Goal: Task Accomplishment & Management: Complete application form

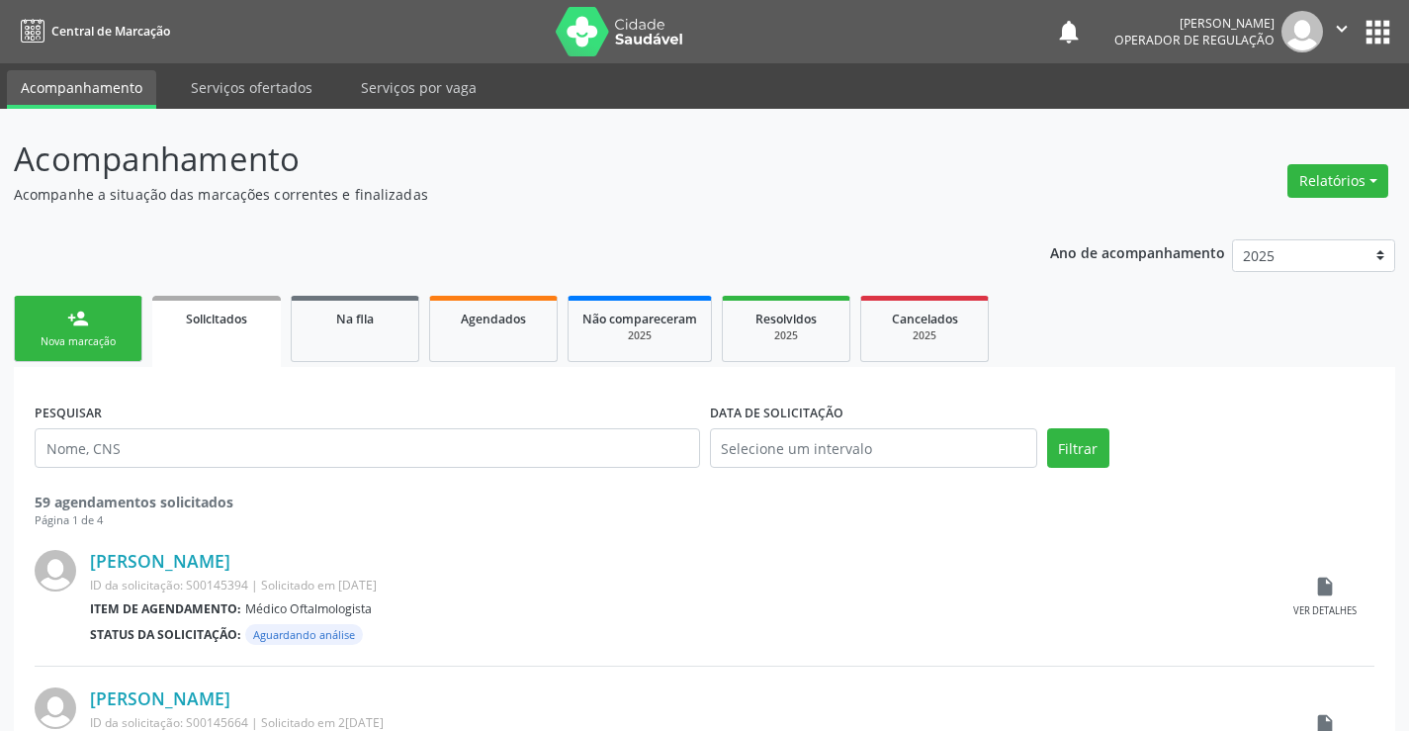
click at [90, 332] on link "person_add Nova marcação" at bounding box center [78, 329] width 129 height 66
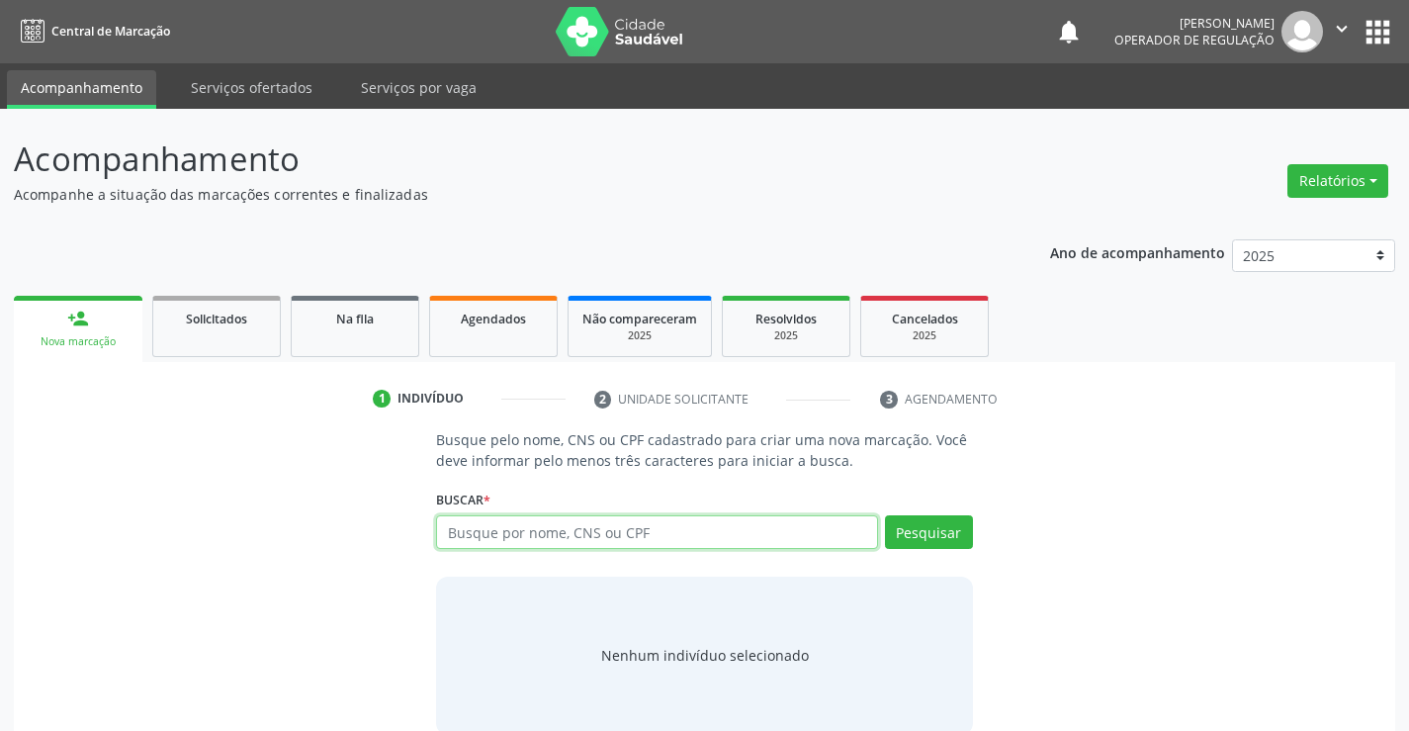
click at [569, 532] on input "text" at bounding box center [656, 532] width 441 height 34
type input "702106781698095"
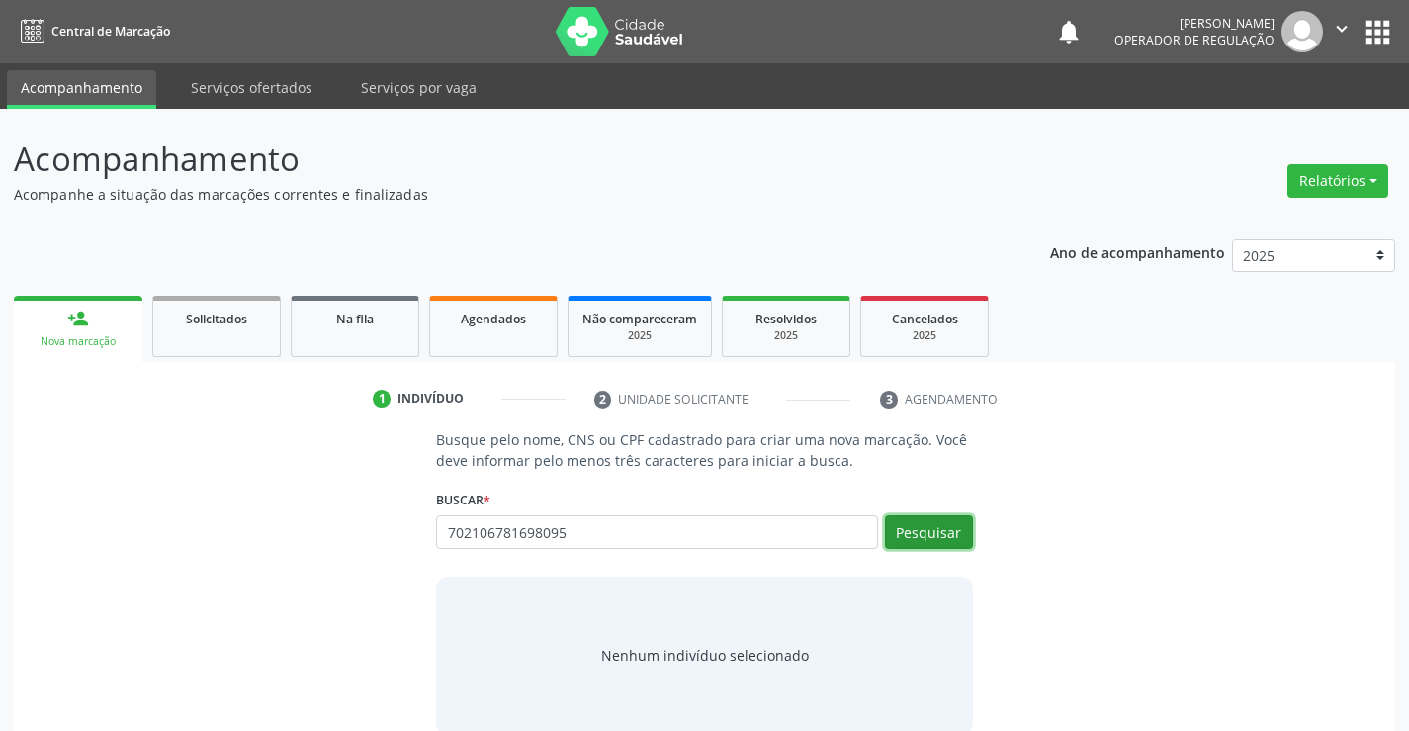
click at [914, 515] on button "Pesquisar" at bounding box center [929, 532] width 88 height 34
type input "702106781698095"
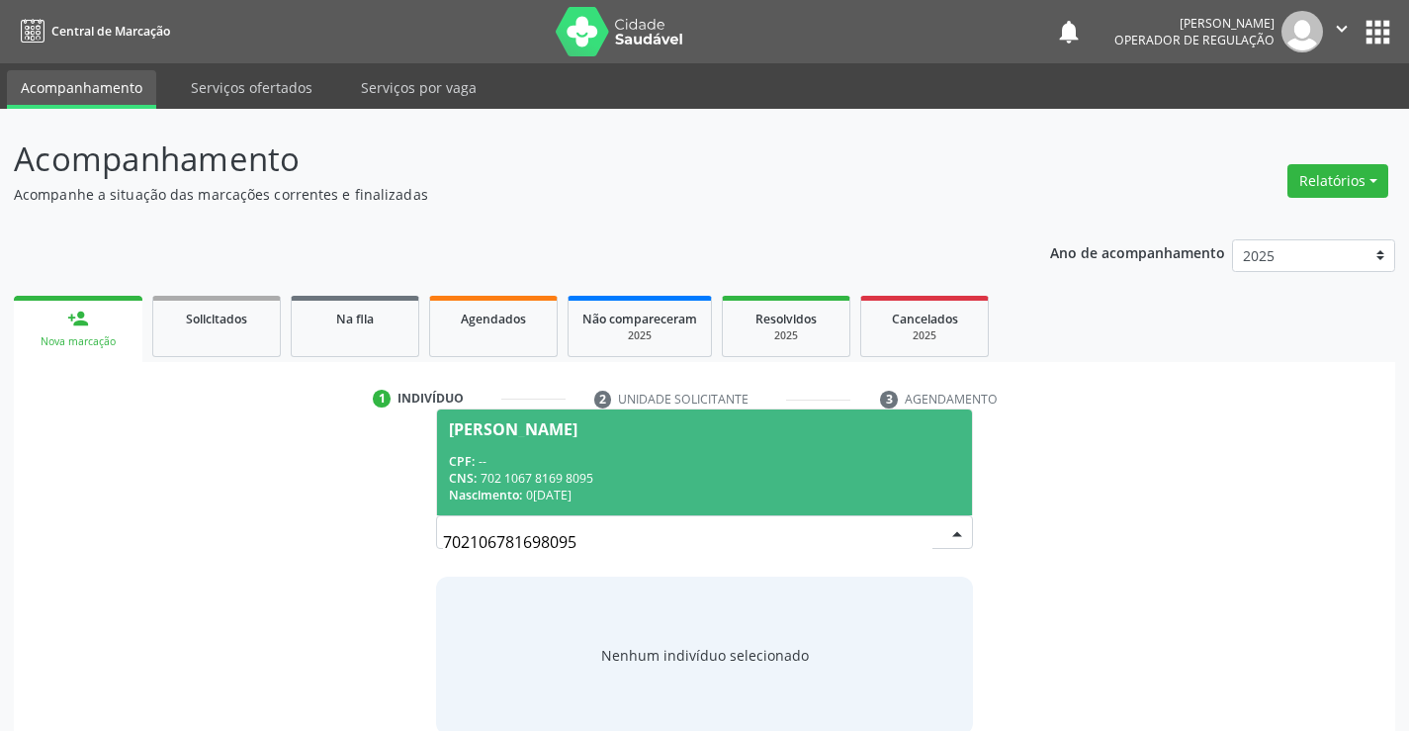
click at [904, 476] on div "CNS: 702 1067 8169 8095" at bounding box center [704, 478] width 510 height 17
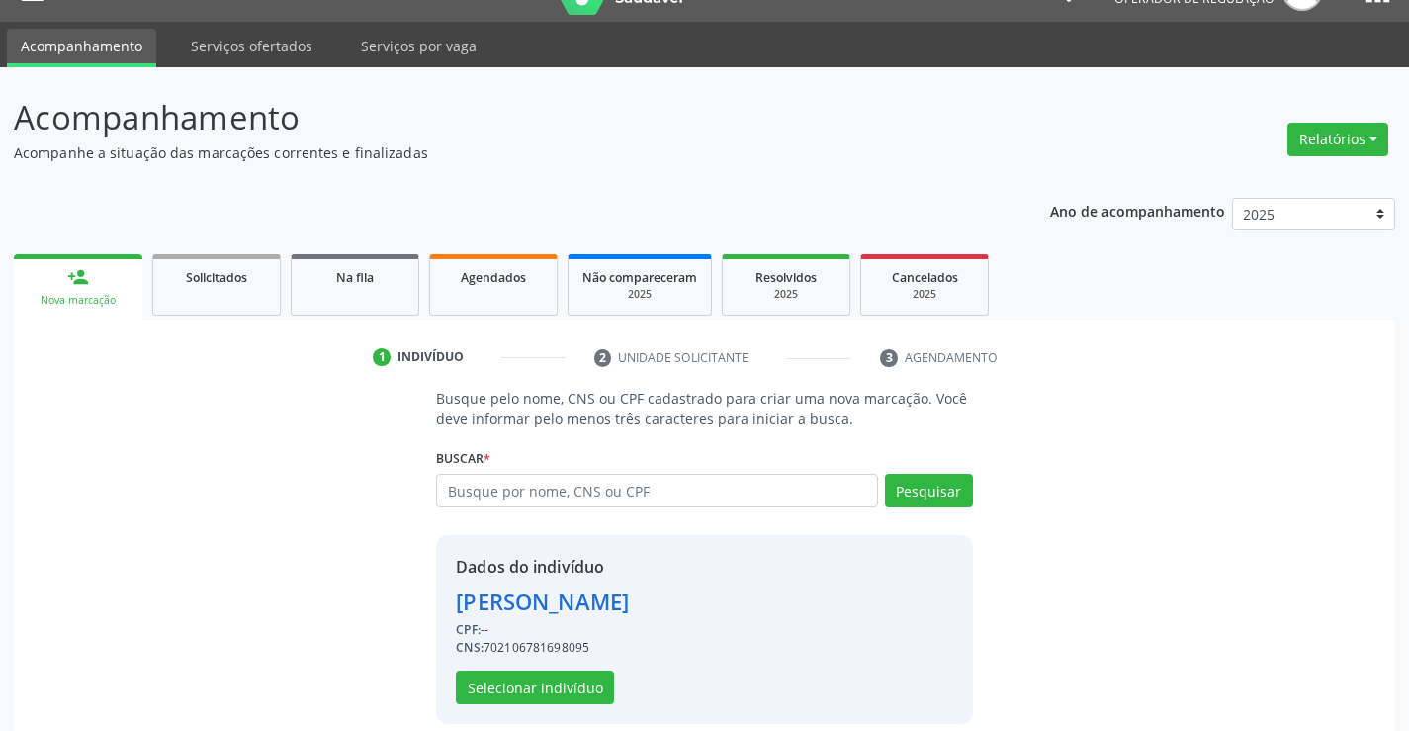
scroll to position [62, 0]
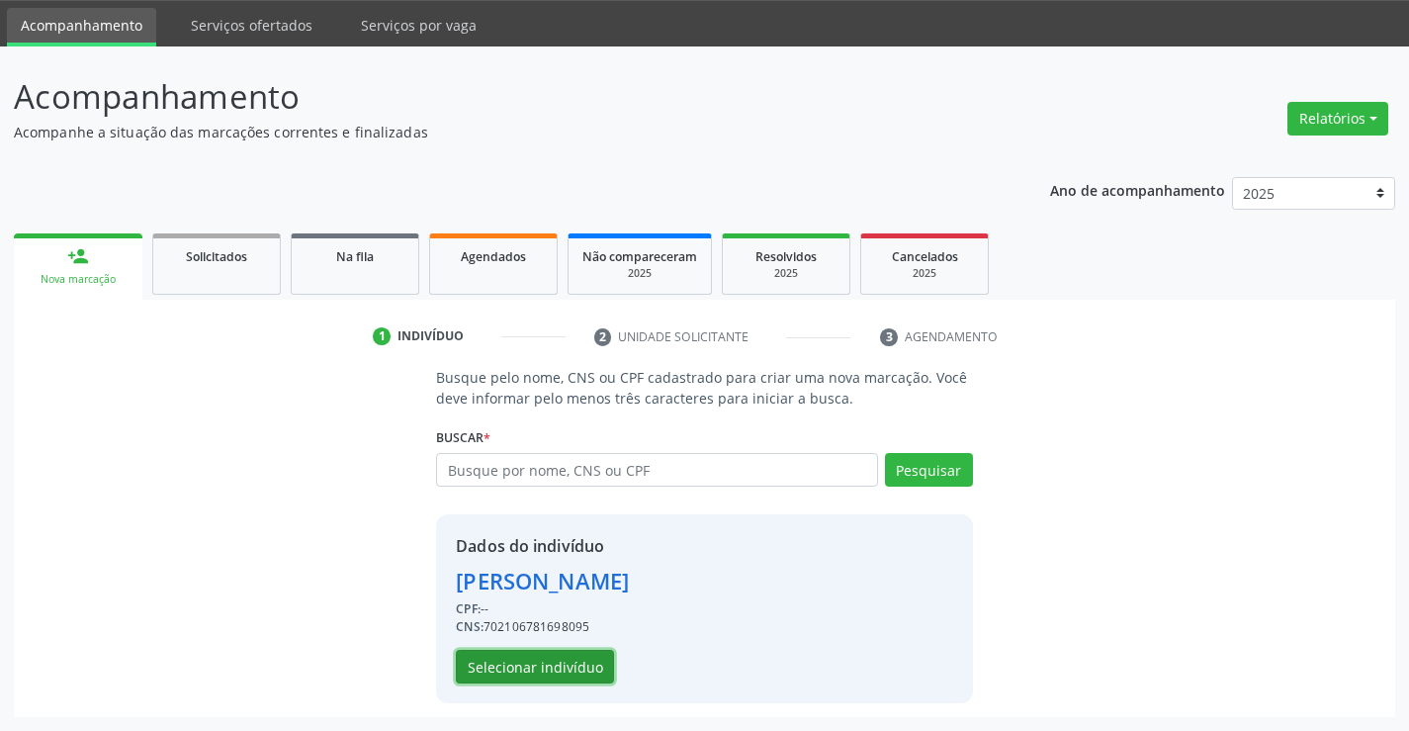
click at [561, 656] on button "Selecionar indivíduo" at bounding box center [535, 667] width 158 height 34
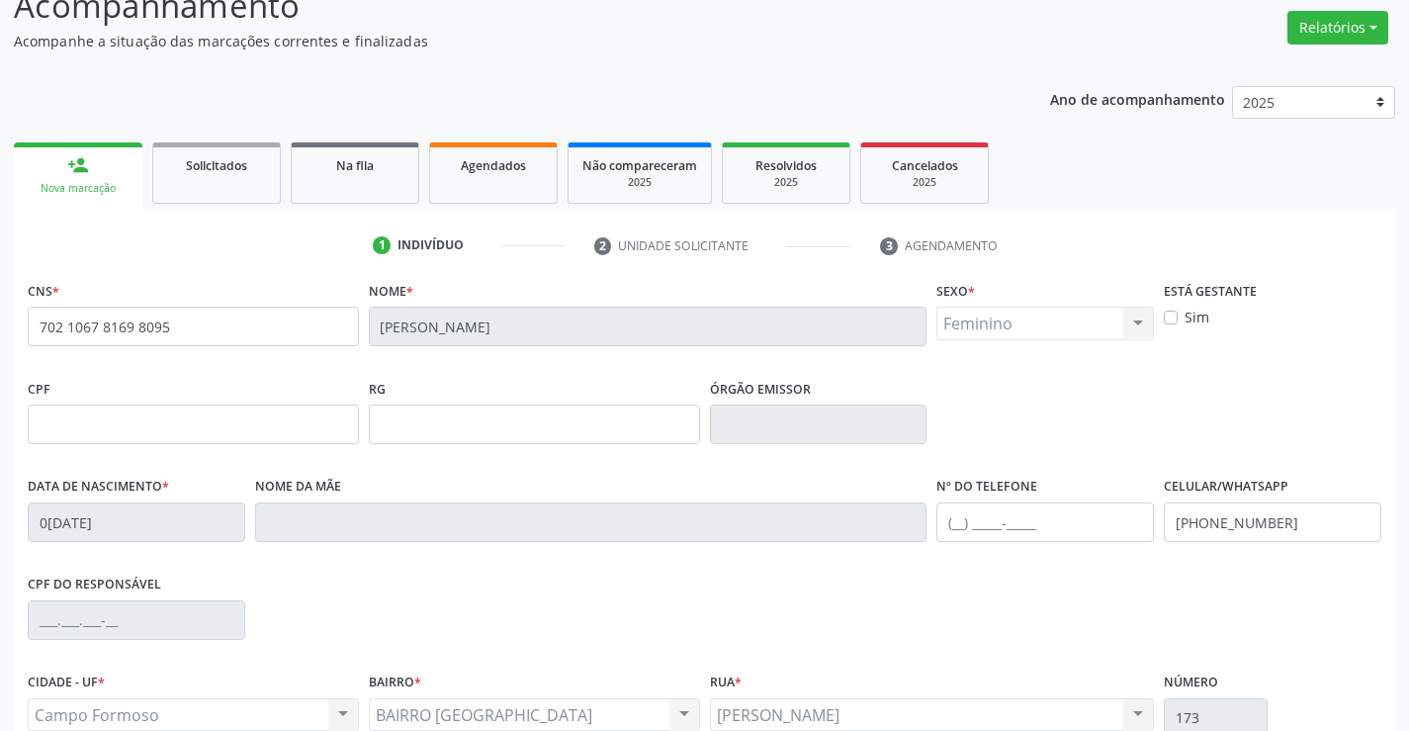
scroll to position [341, 0]
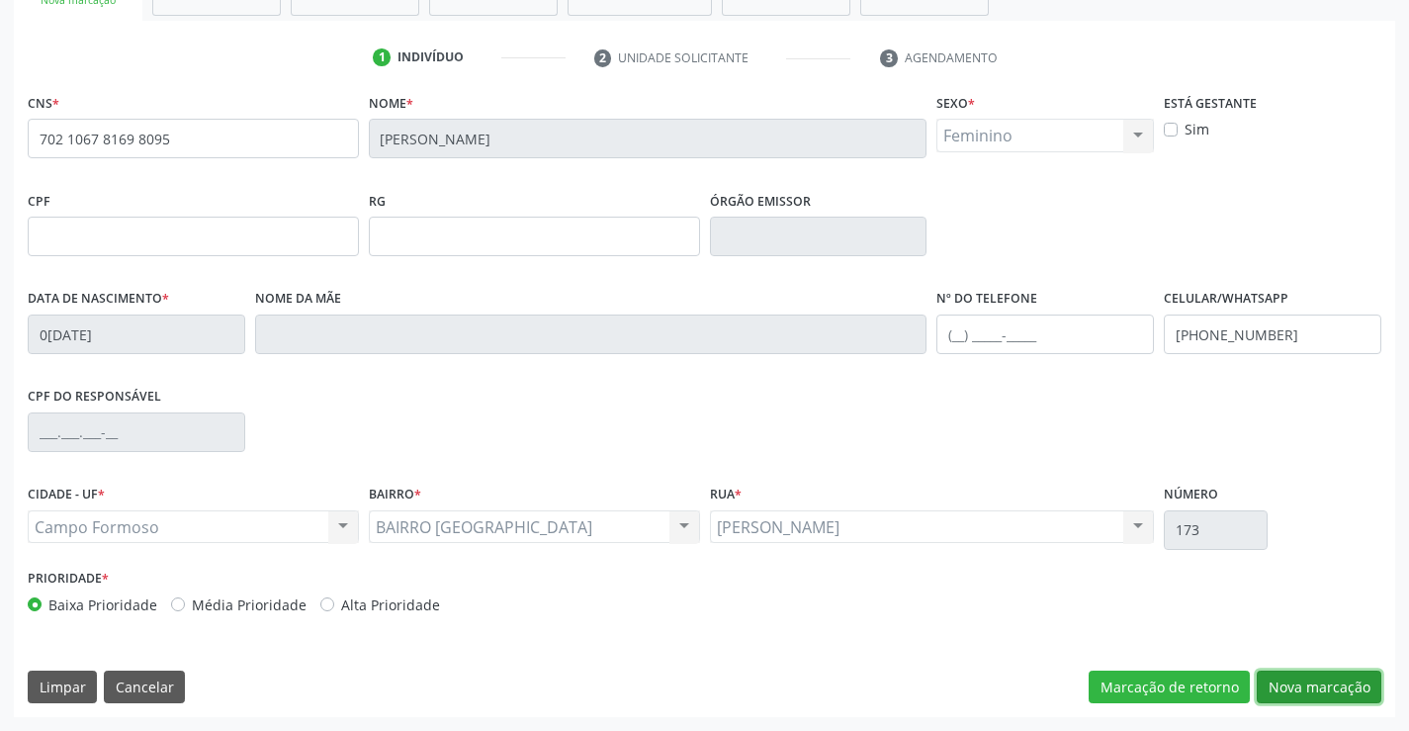
click at [1280, 670] on button "Nova marcação" at bounding box center [1319, 687] width 125 height 34
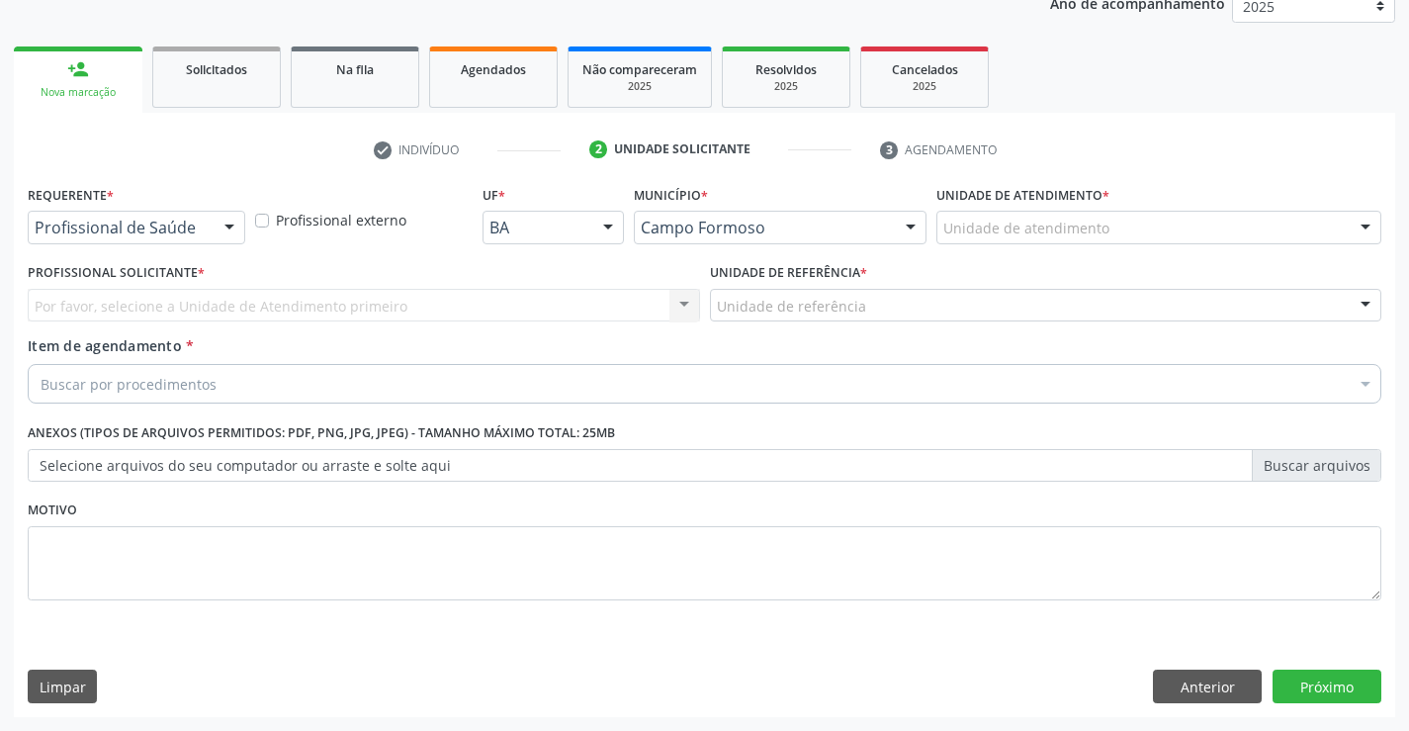
click at [225, 226] on div at bounding box center [230, 229] width 30 height 34
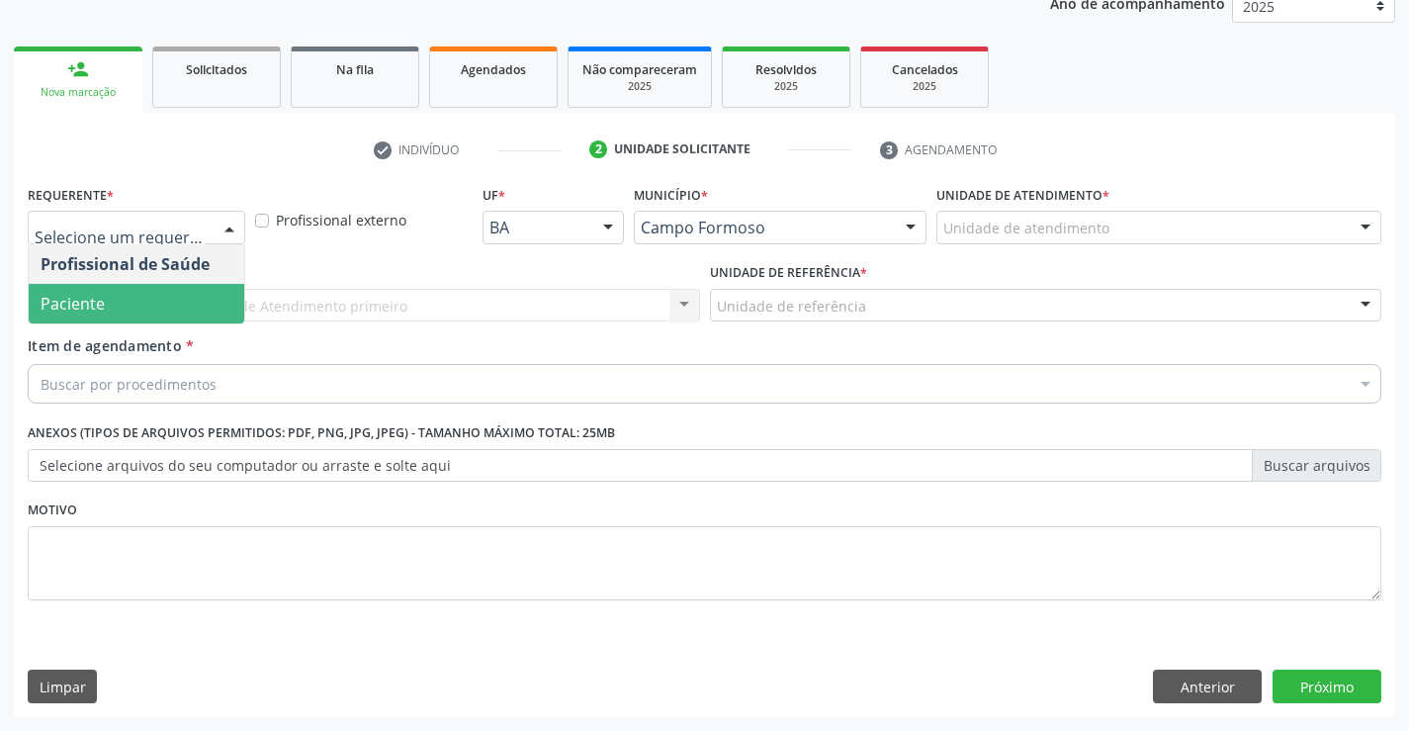
click at [137, 306] on span "Paciente" at bounding box center [137, 304] width 216 height 40
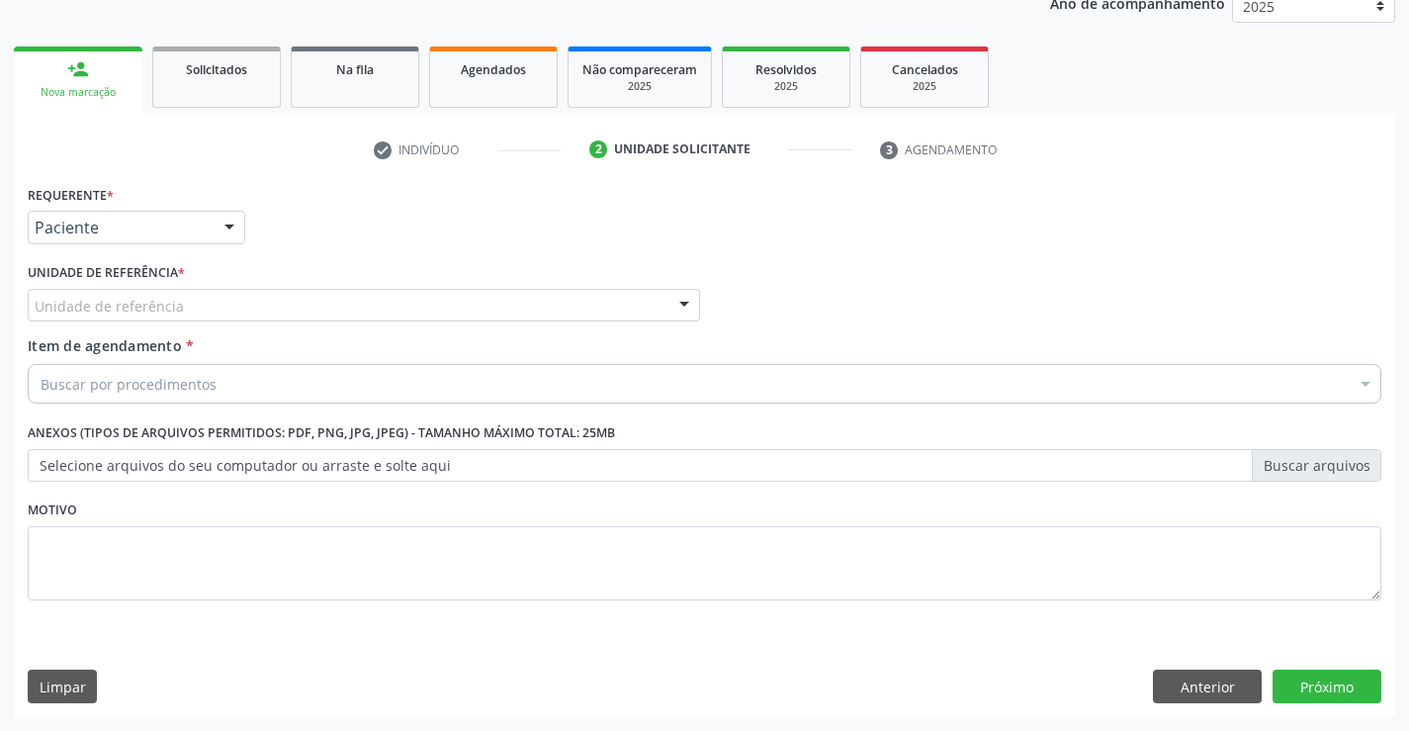
click at [314, 311] on div "Unidade de referência" at bounding box center [364, 306] width 672 height 34
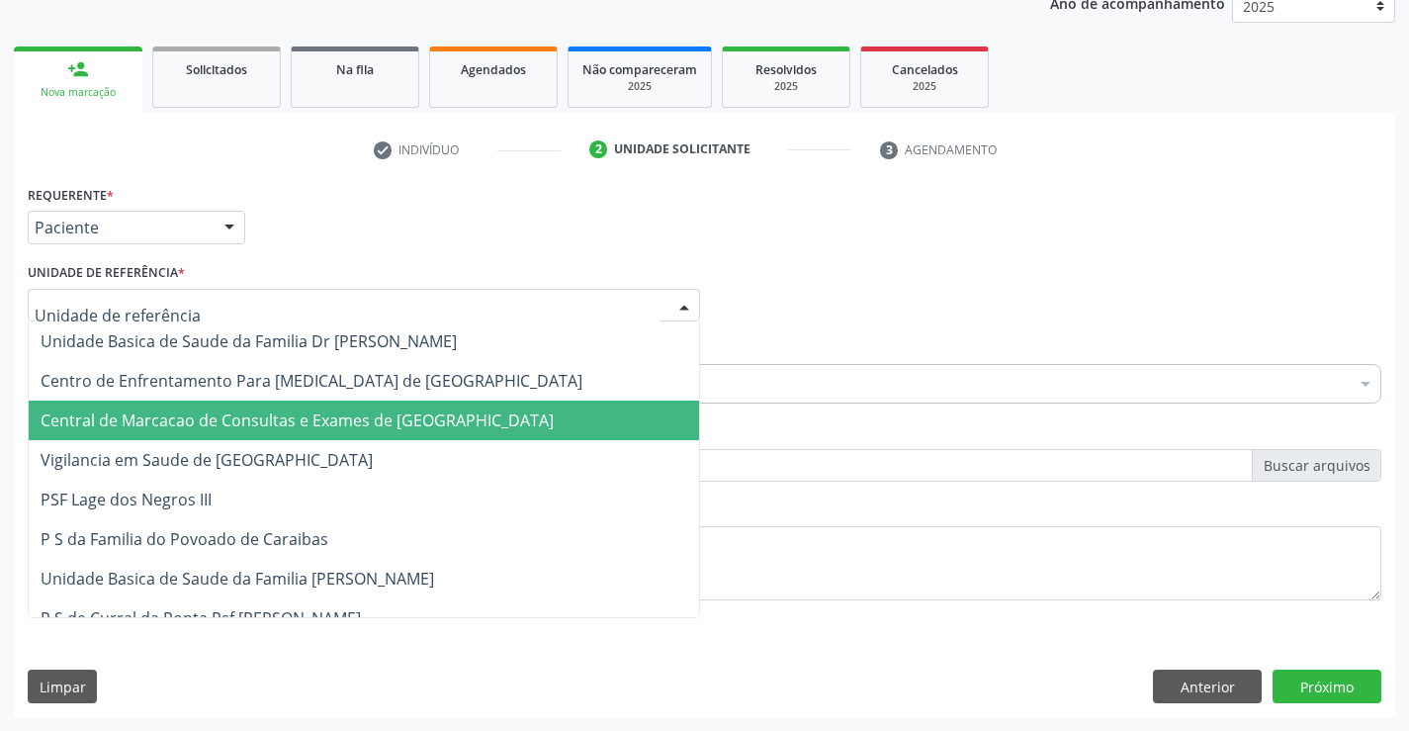
click at [325, 406] on span "Central de Marcacao de Consultas e Exames de [GEOGRAPHIC_DATA]" at bounding box center [364, 420] width 670 height 40
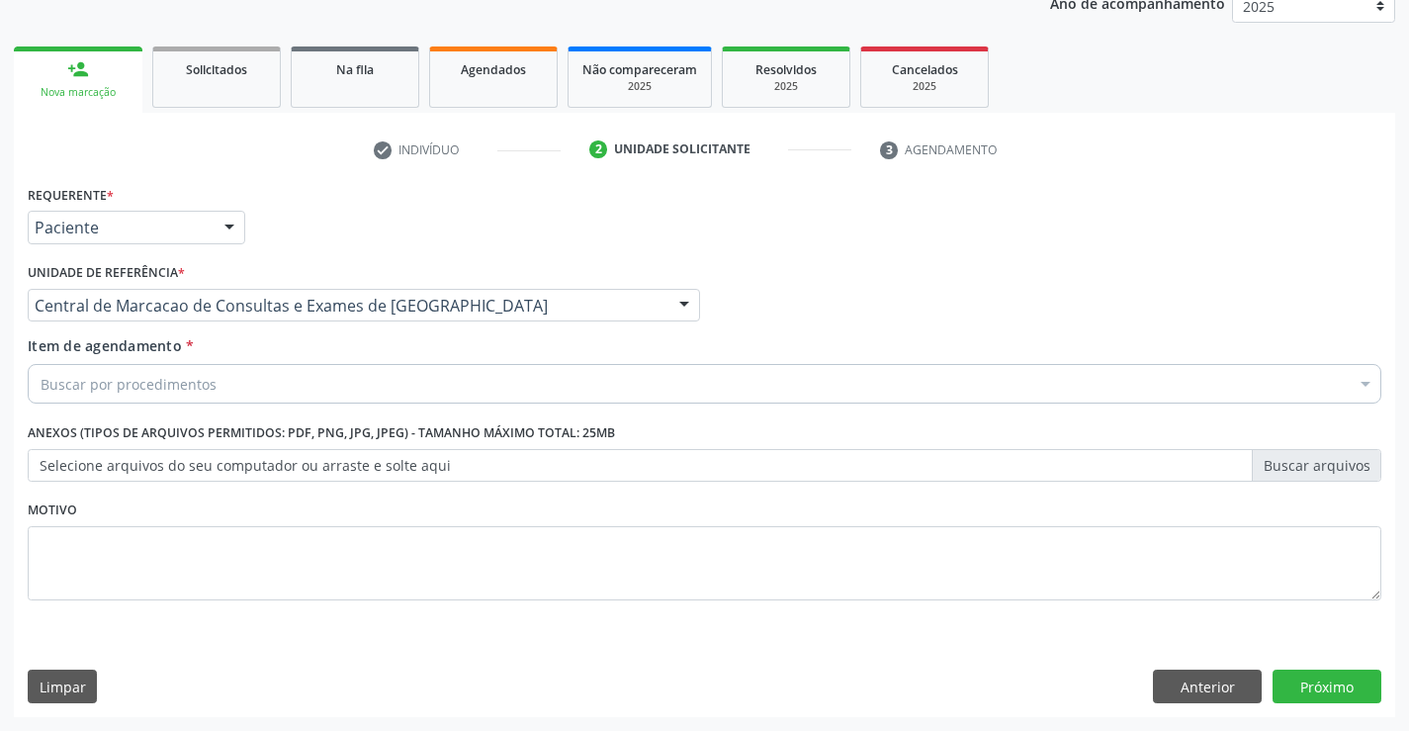
click at [361, 378] on div "Buscar por procedimentos" at bounding box center [705, 384] width 1354 height 40
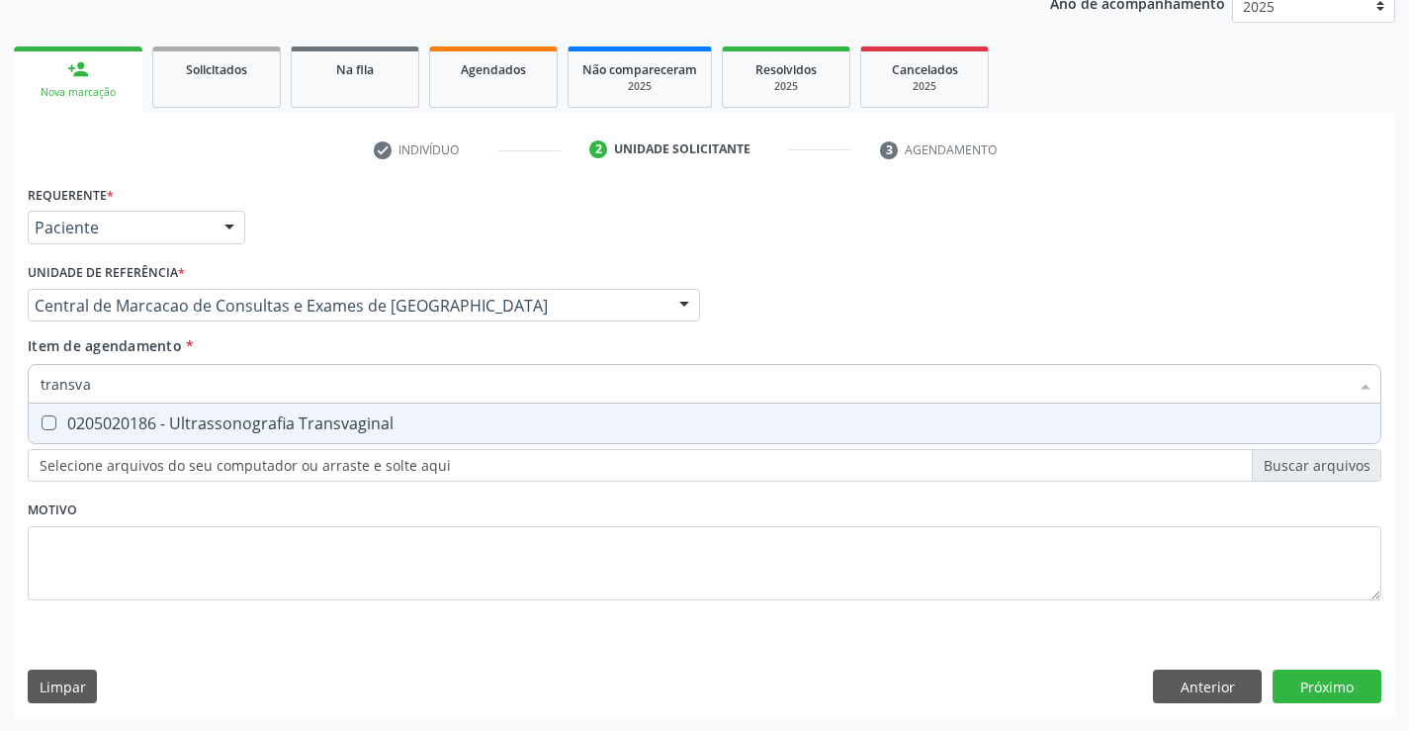
type input "transvag"
click at [347, 423] on div "0205020186 - Ultrassonografia Transvaginal" at bounding box center [705, 423] width 1328 height 16
checkbox Transvaginal "true"
click at [371, 390] on input "transvag" at bounding box center [695, 384] width 1308 height 40
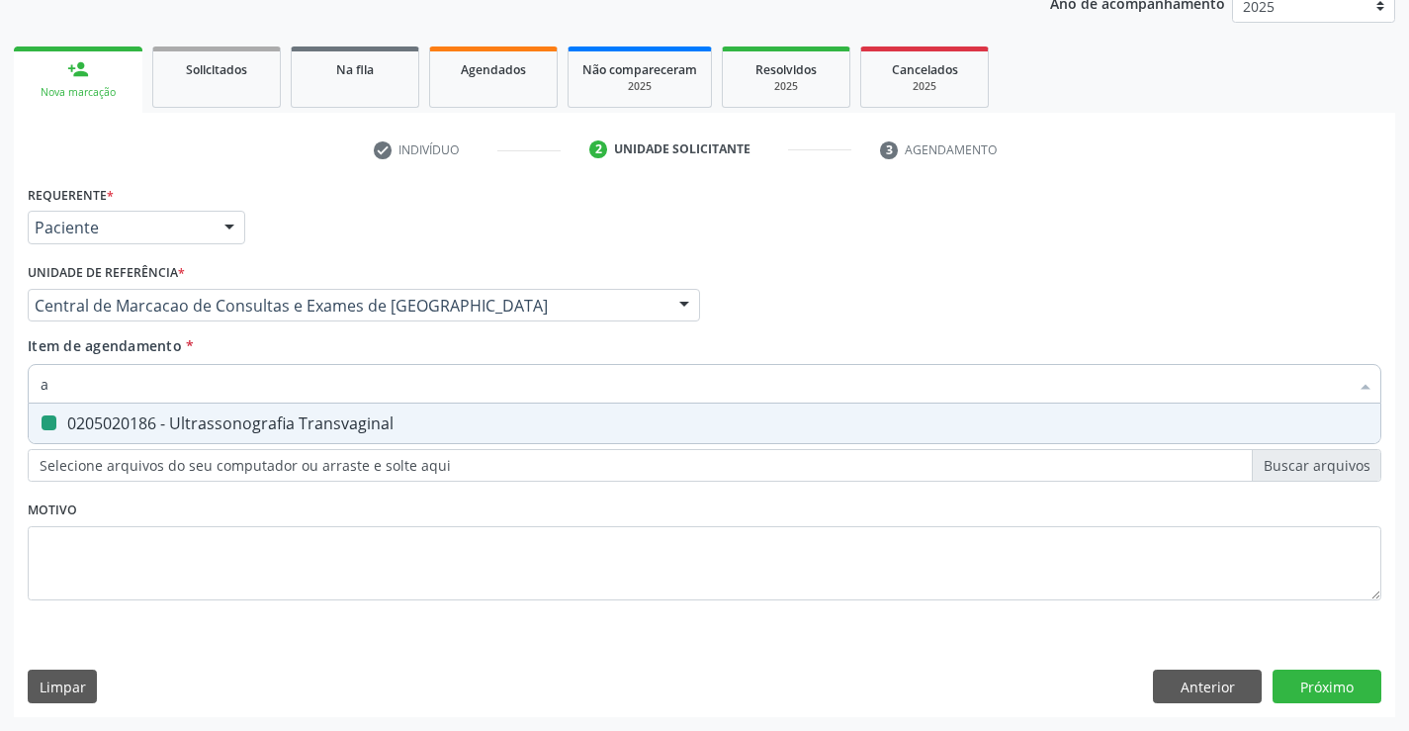
type input "ap"
checkbox Transvaginal "false"
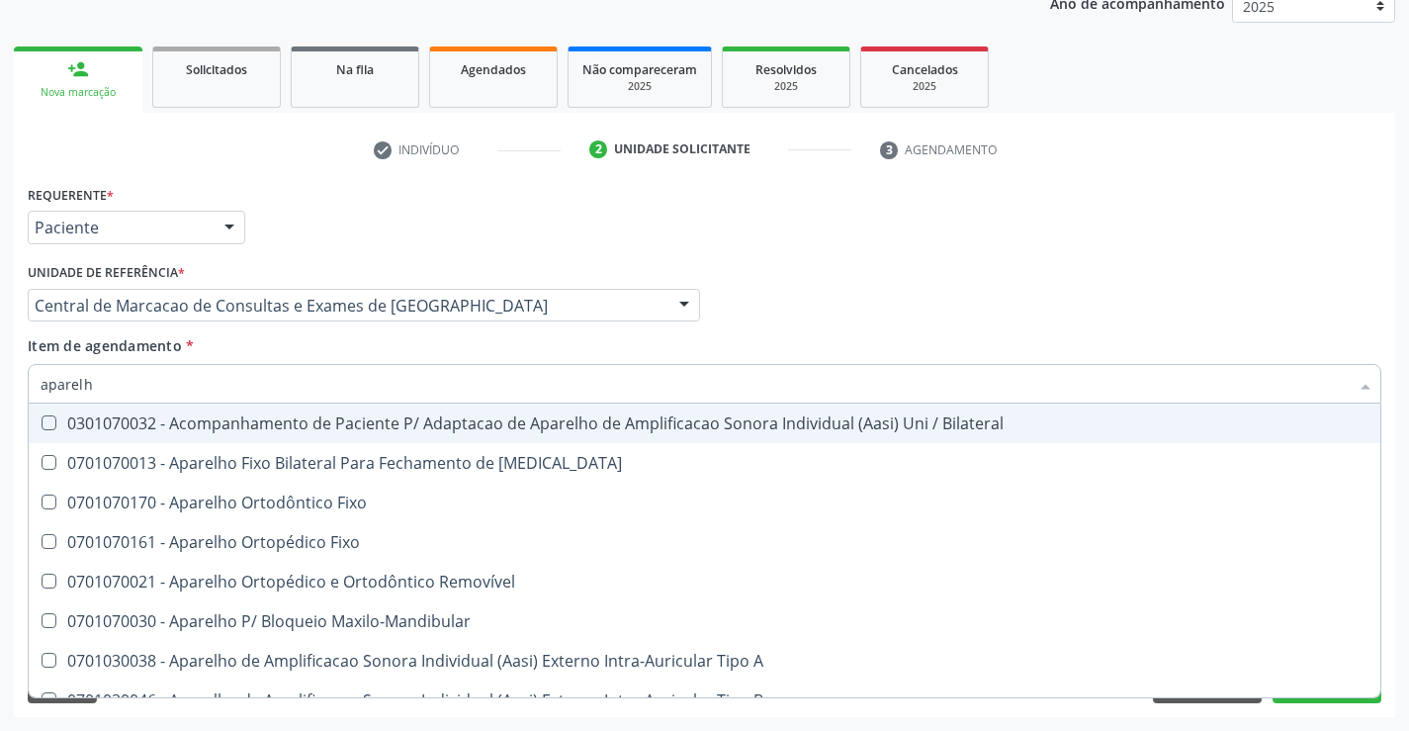
type input "aparelho"
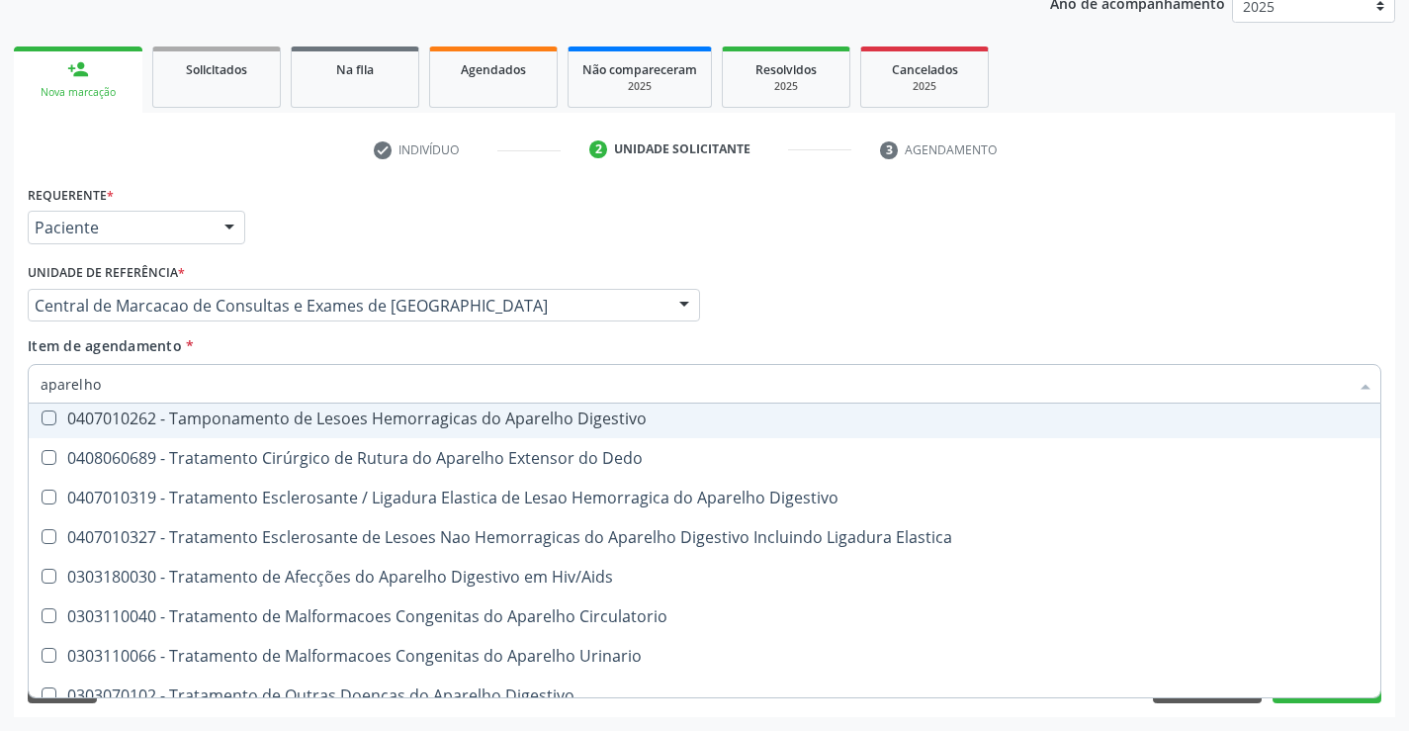
scroll to position [1209, 0]
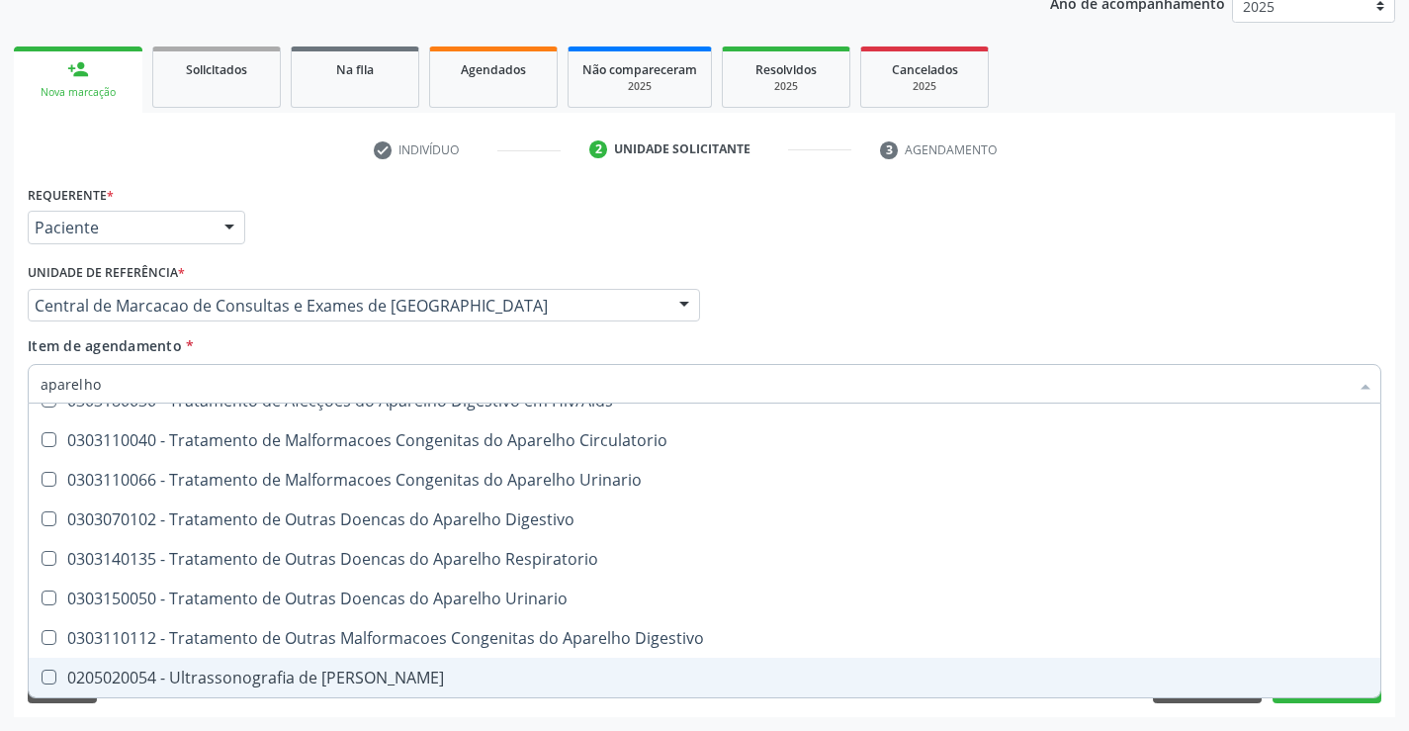
click at [336, 669] on div "0205020054 - Ultrassonografia de [PERSON_NAME]" at bounding box center [705, 677] width 1328 height 16
checkbox Urinario "true"
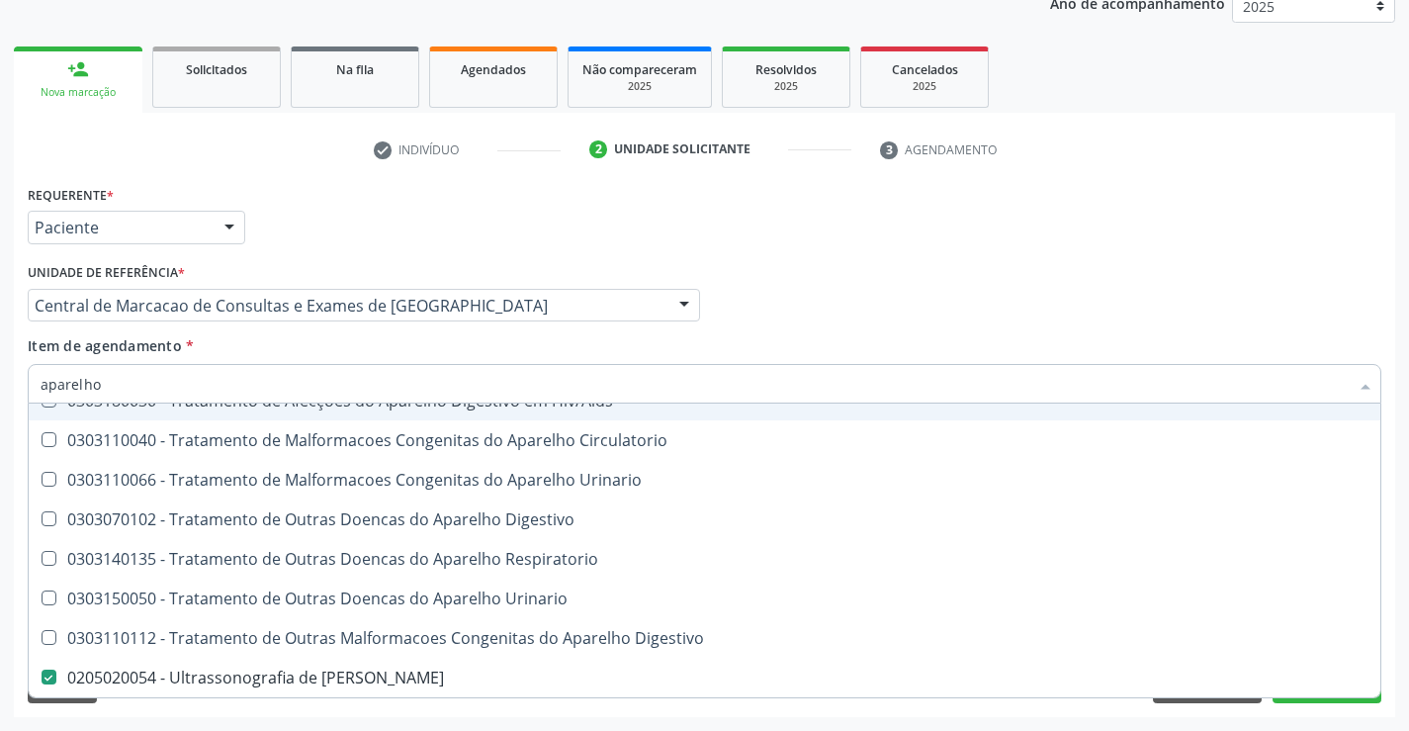
click at [765, 344] on div "Item de agendamento * aparelho Desfazer seleção 0301070032 - Acompanhamento de …" at bounding box center [705, 366] width 1354 height 62
checkbox Diastema "true"
checkbox Fixo "true"
checkbox Urinario "false"
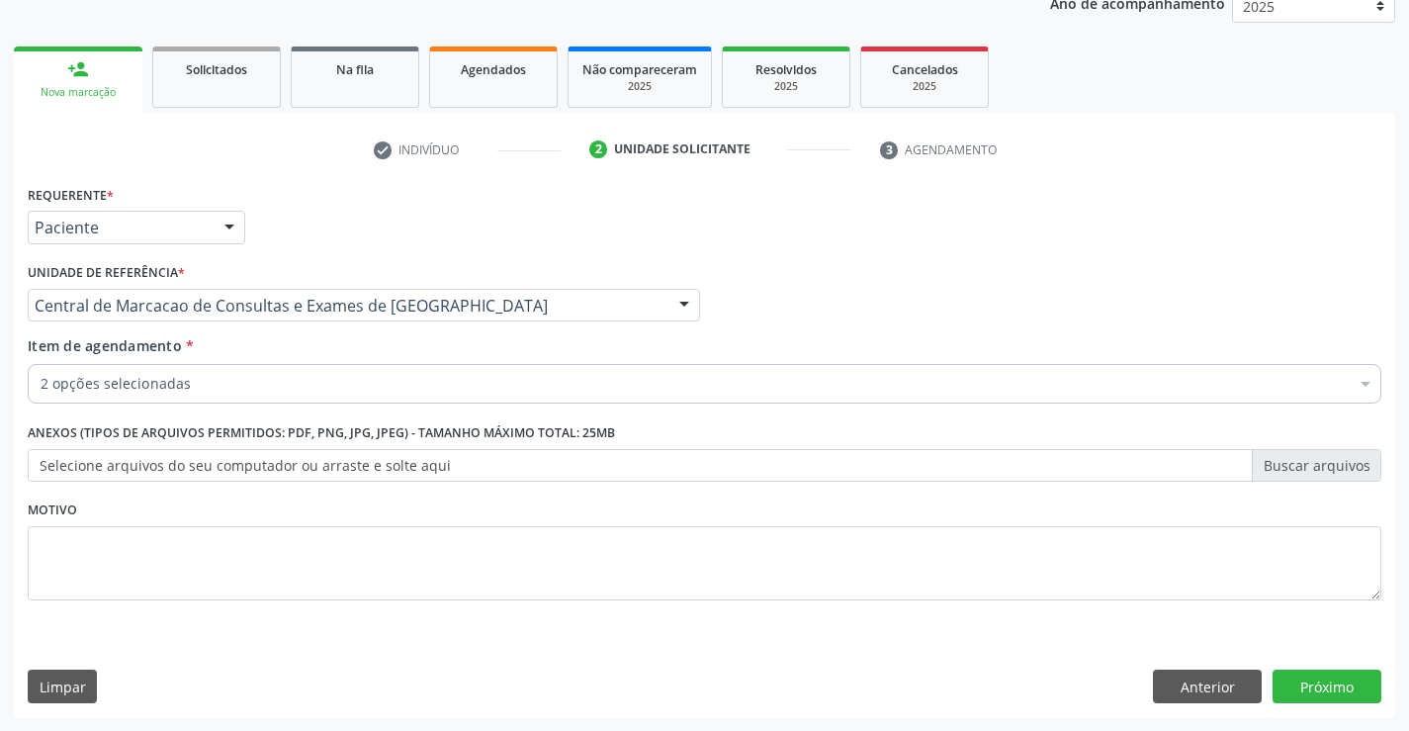
scroll to position [0, 0]
click at [1348, 679] on button "Próximo" at bounding box center [1327, 686] width 109 height 34
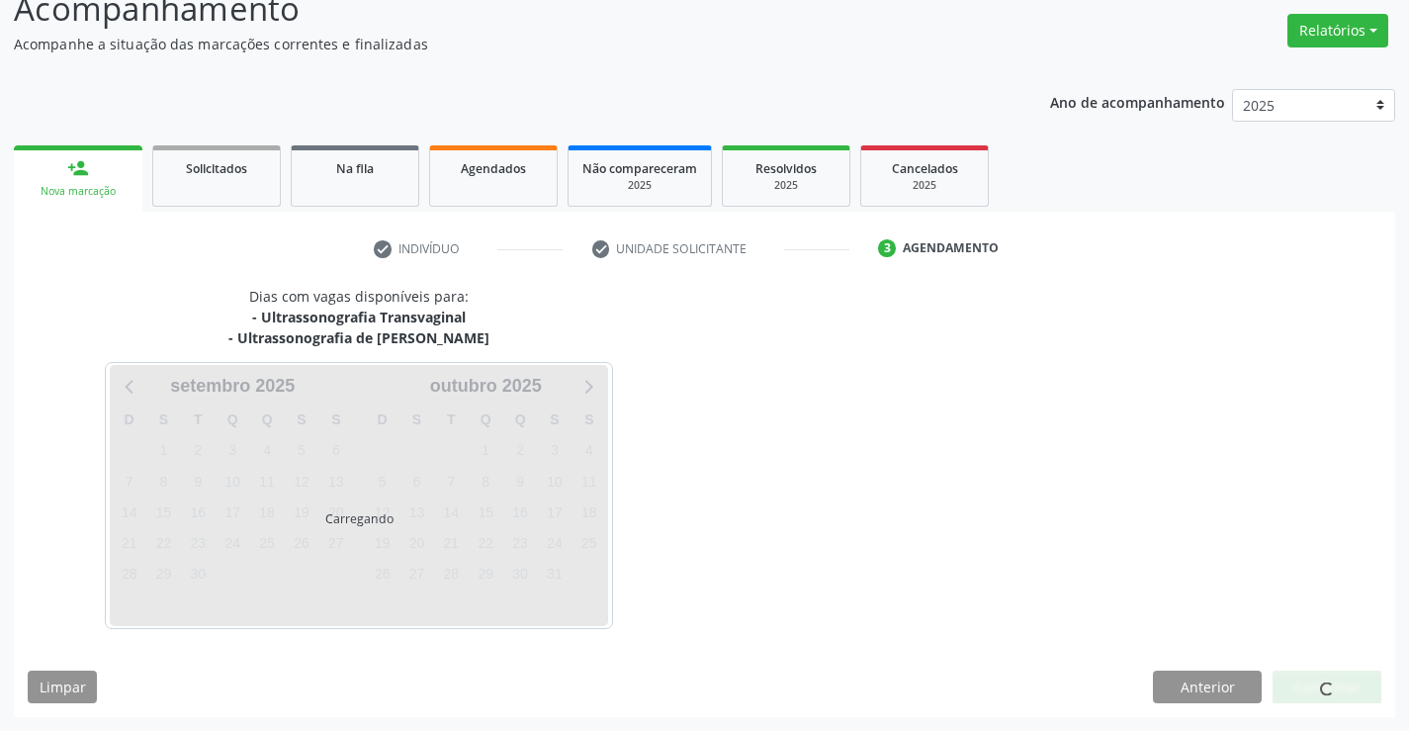
scroll to position [150, 0]
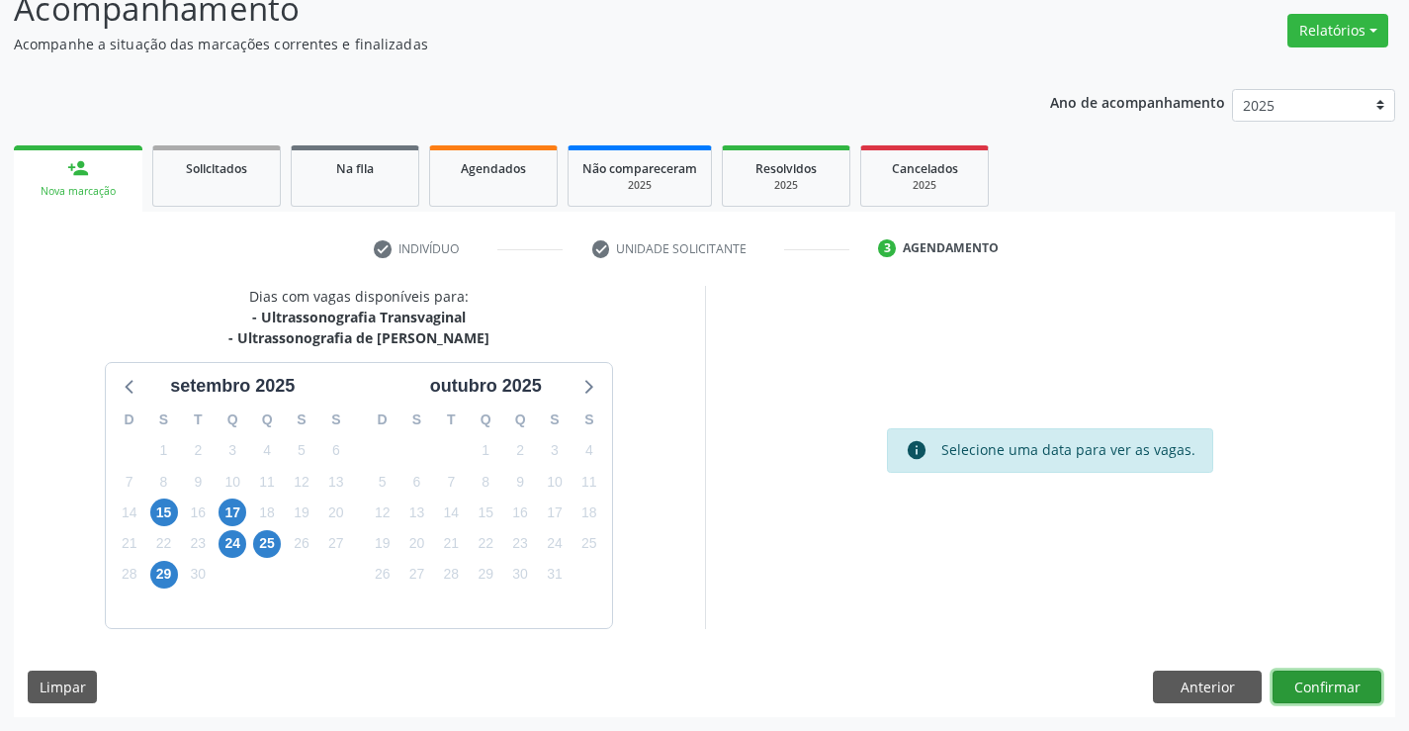
click at [1320, 691] on button "Confirmar" at bounding box center [1327, 687] width 109 height 34
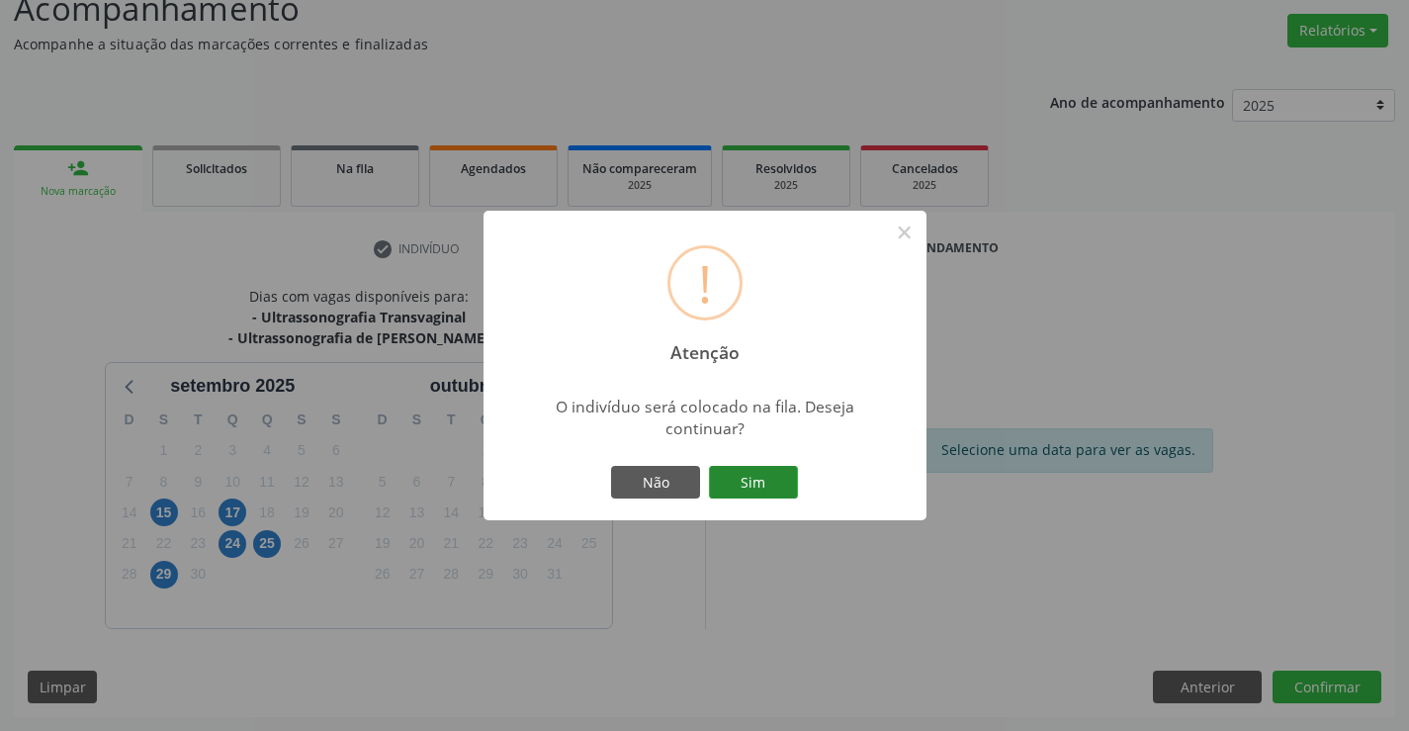
click at [781, 487] on button "Sim" at bounding box center [753, 483] width 89 height 34
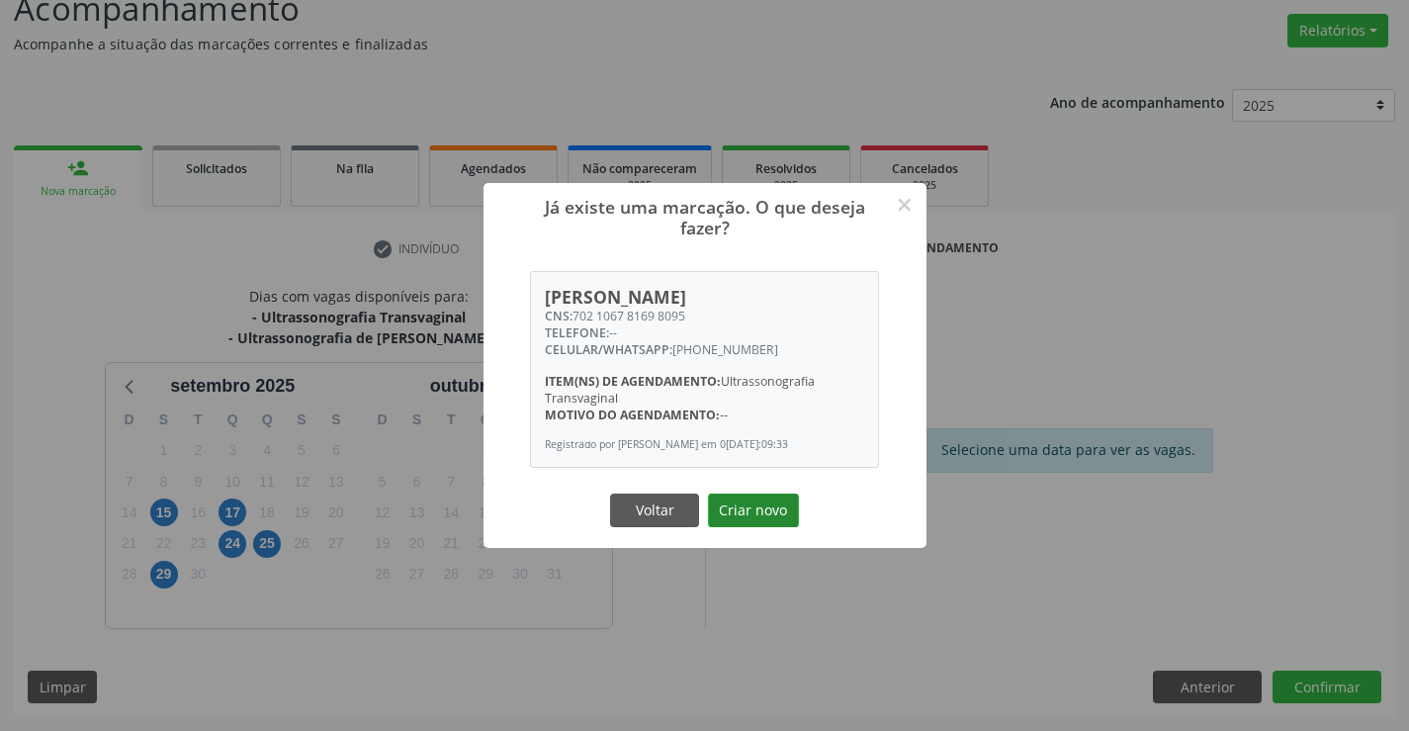
click at [758, 516] on button "Criar novo" at bounding box center [753, 510] width 91 height 34
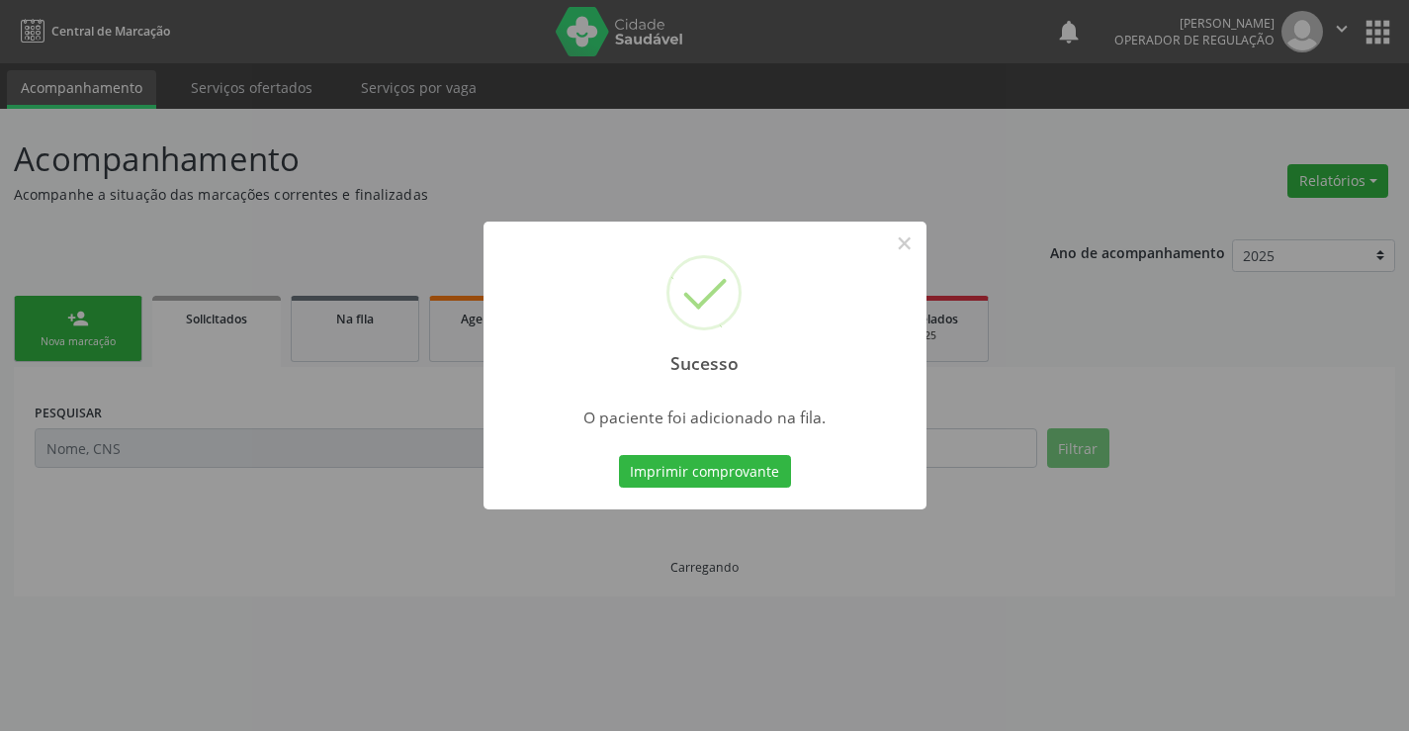
scroll to position [0, 0]
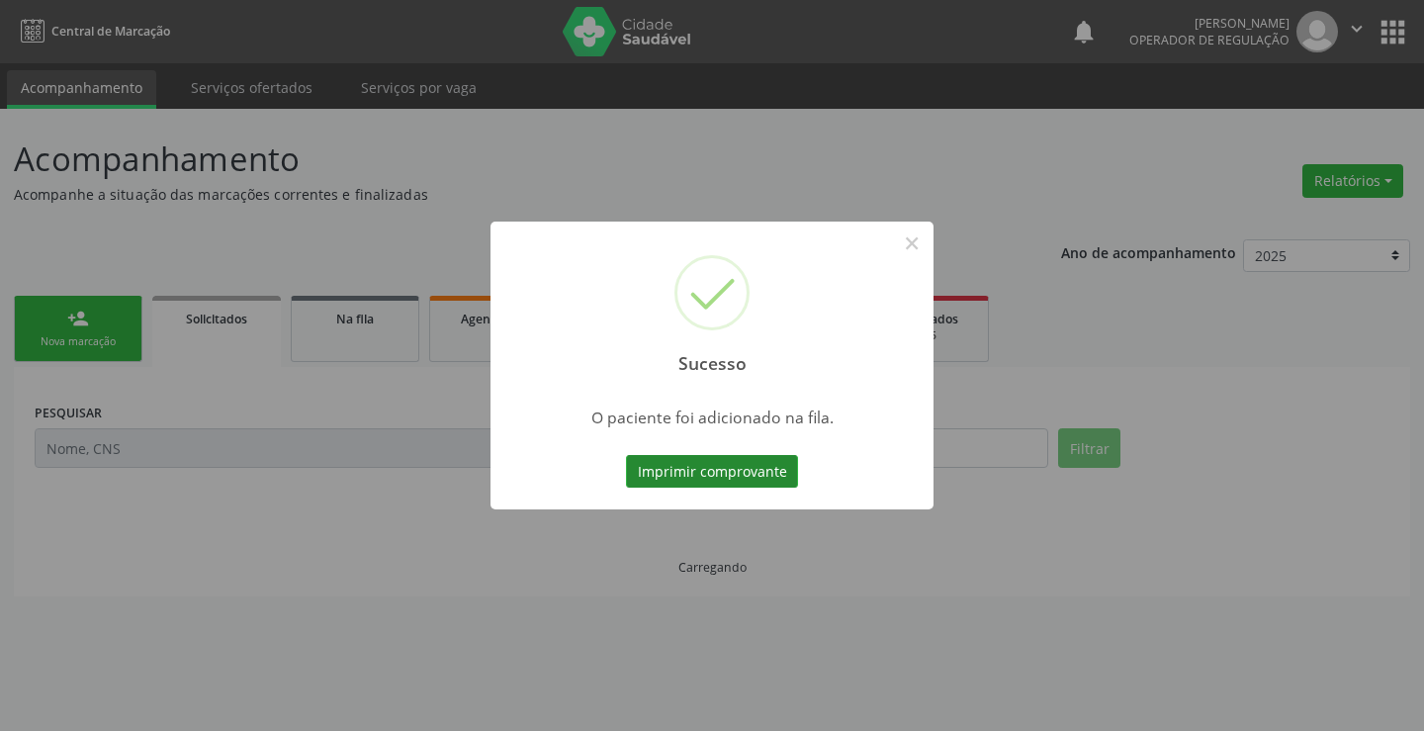
click at [754, 480] on button "Imprimir comprovante" at bounding box center [712, 472] width 172 height 34
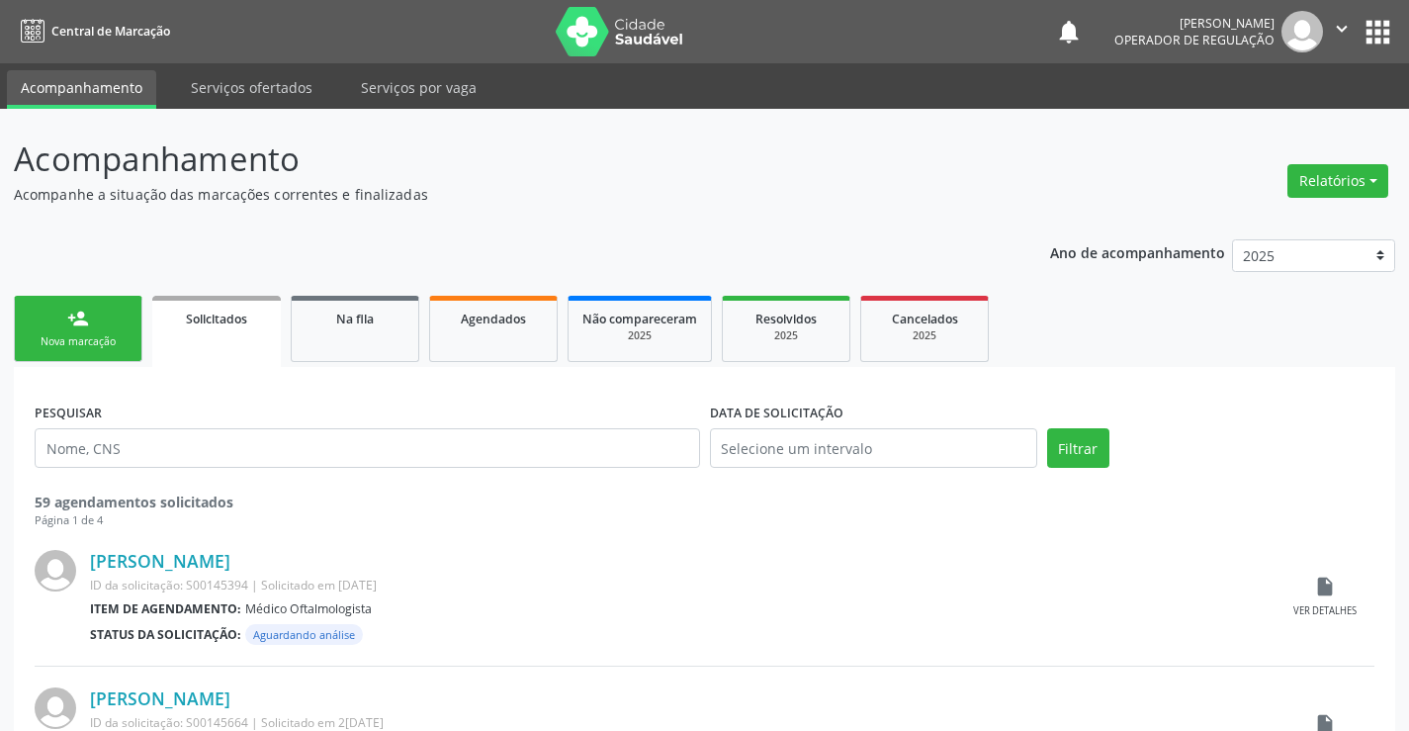
click at [85, 322] on div "person_add" at bounding box center [78, 319] width 22 height 22
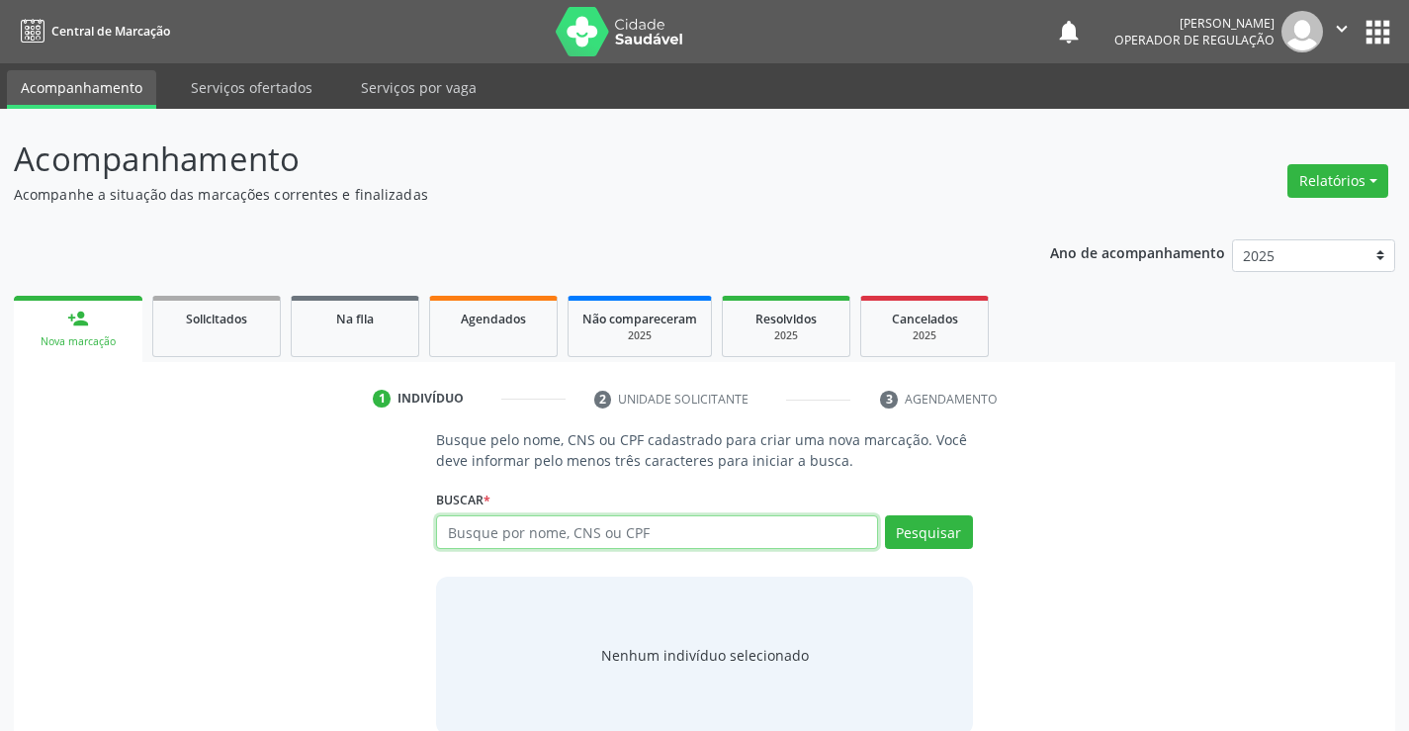
click at [480, 521] on input "text" at bounding box center [656, 532] width 441 height 34
type input "708204677918846"
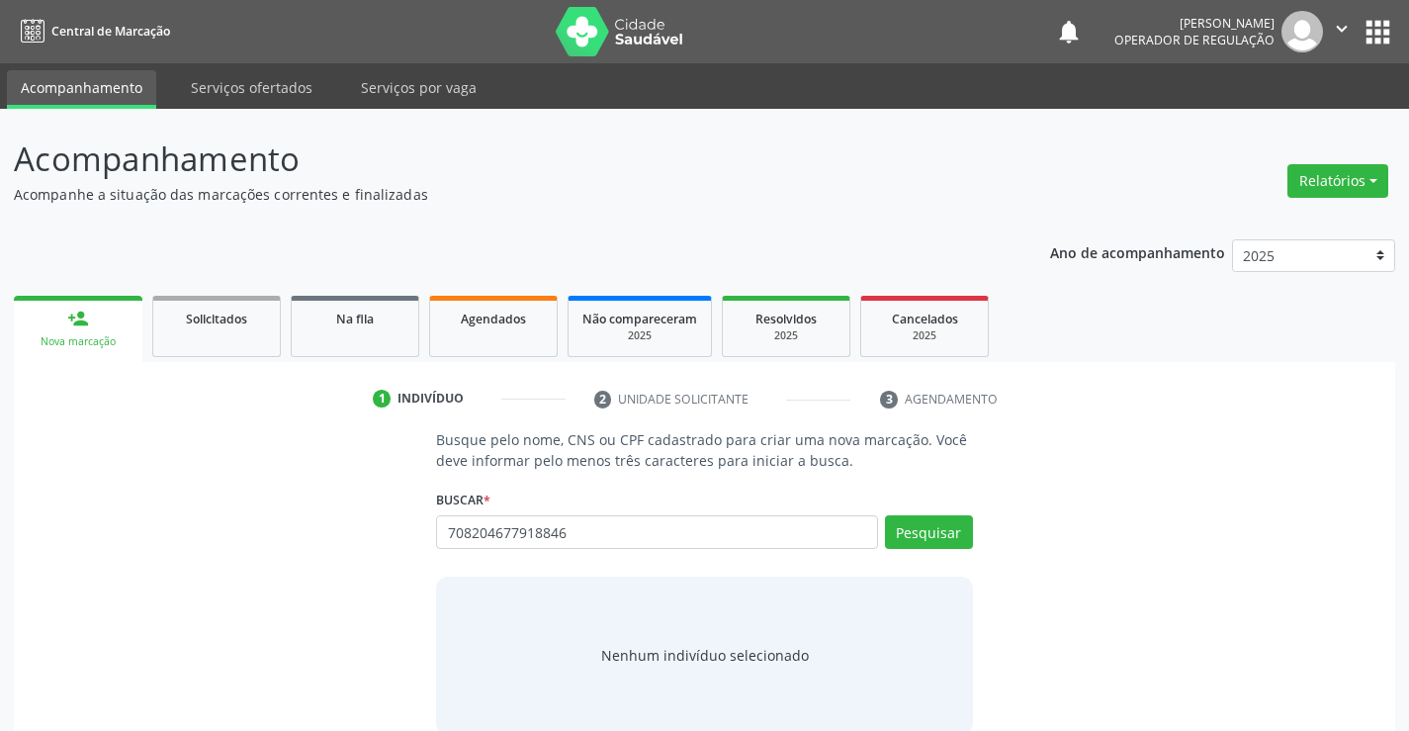
click at [882, 520] on div "Pesquisar" at bounding box center [925, 538] width 95 height 47
click at [891, 529] on button "Pesquisar" at bounding box center [929, 532] width 88 height 34
type input "708204677918846"
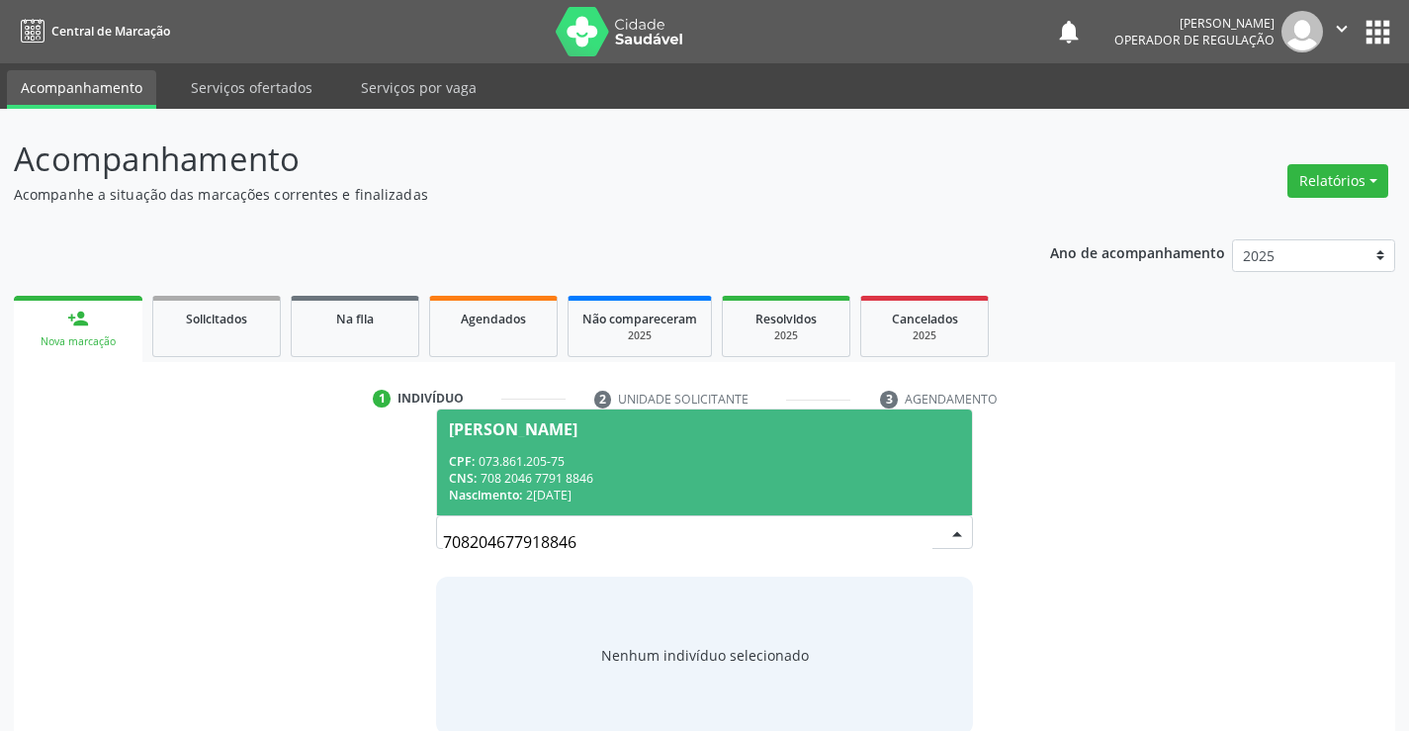
click at [730, 472] on div "CNS: 708 2046 7791 8846" at bounding box center [704, 478] width 510 height 17
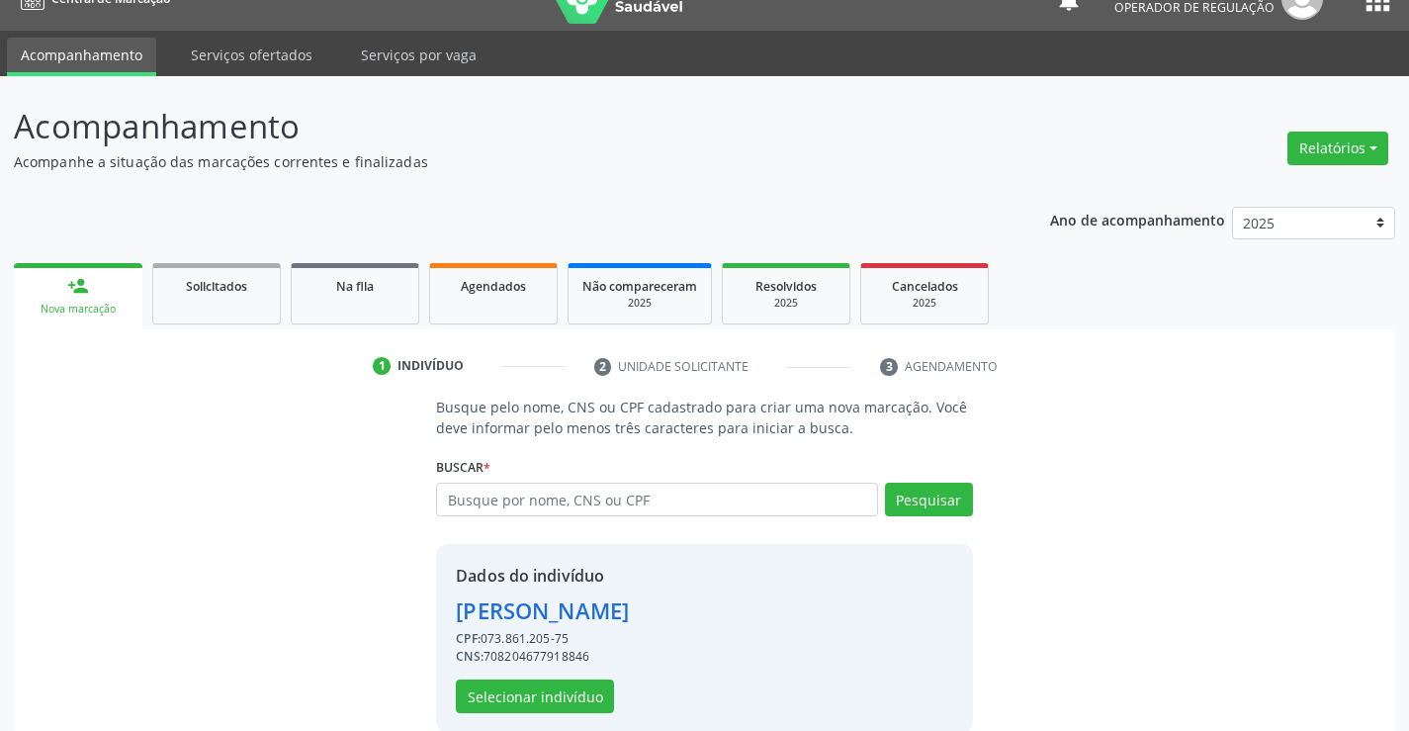
scroll to position [62, 0]
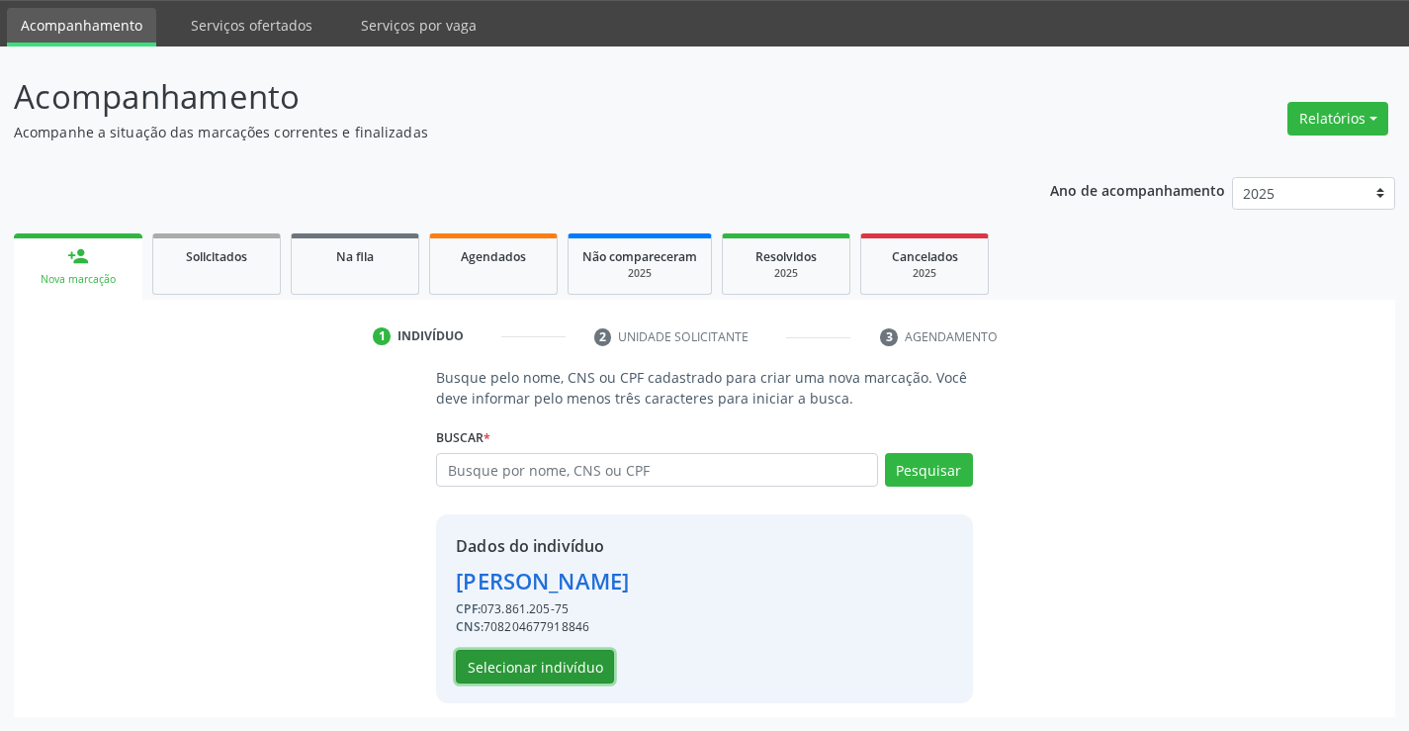
click at [522, 659] on button "Selecionar indivíduo" at bounding box center [535, 667] width 158 height 34
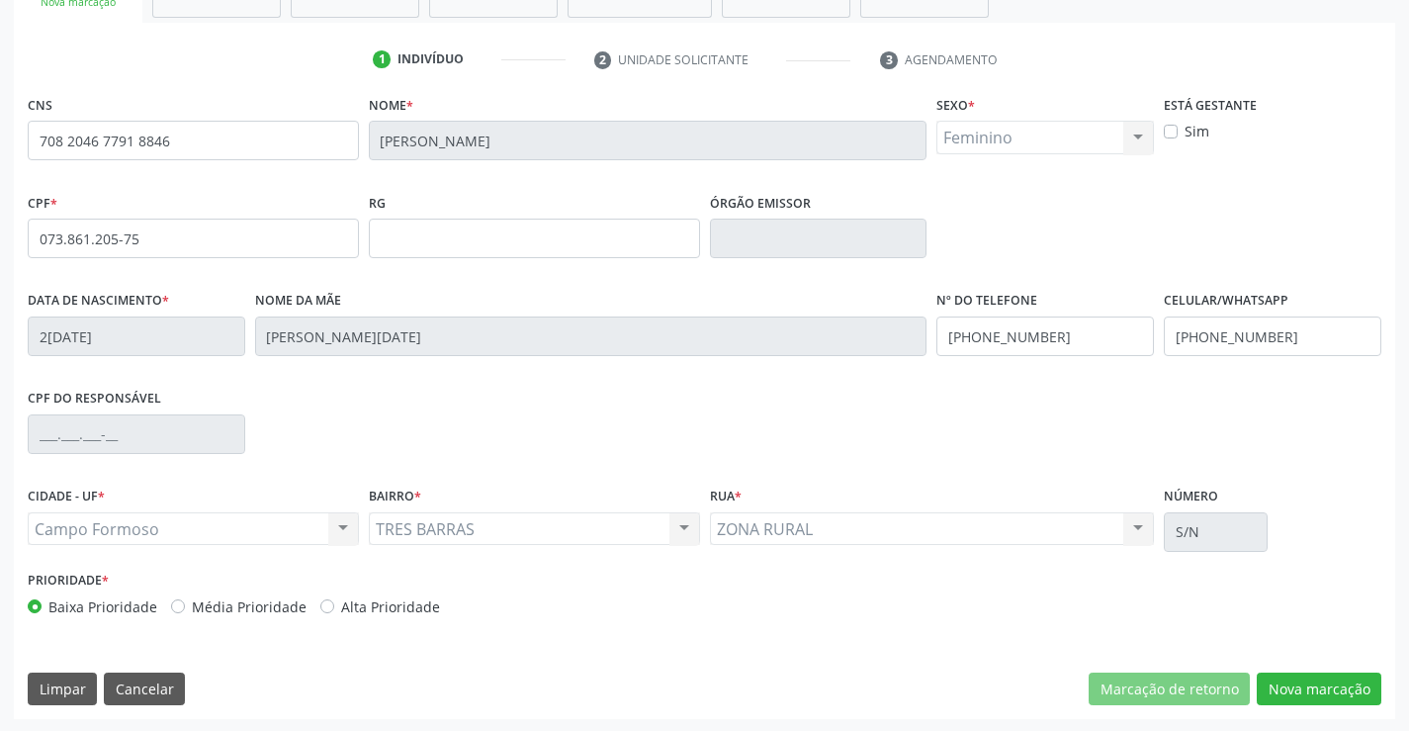
scroll to position [341, 0]
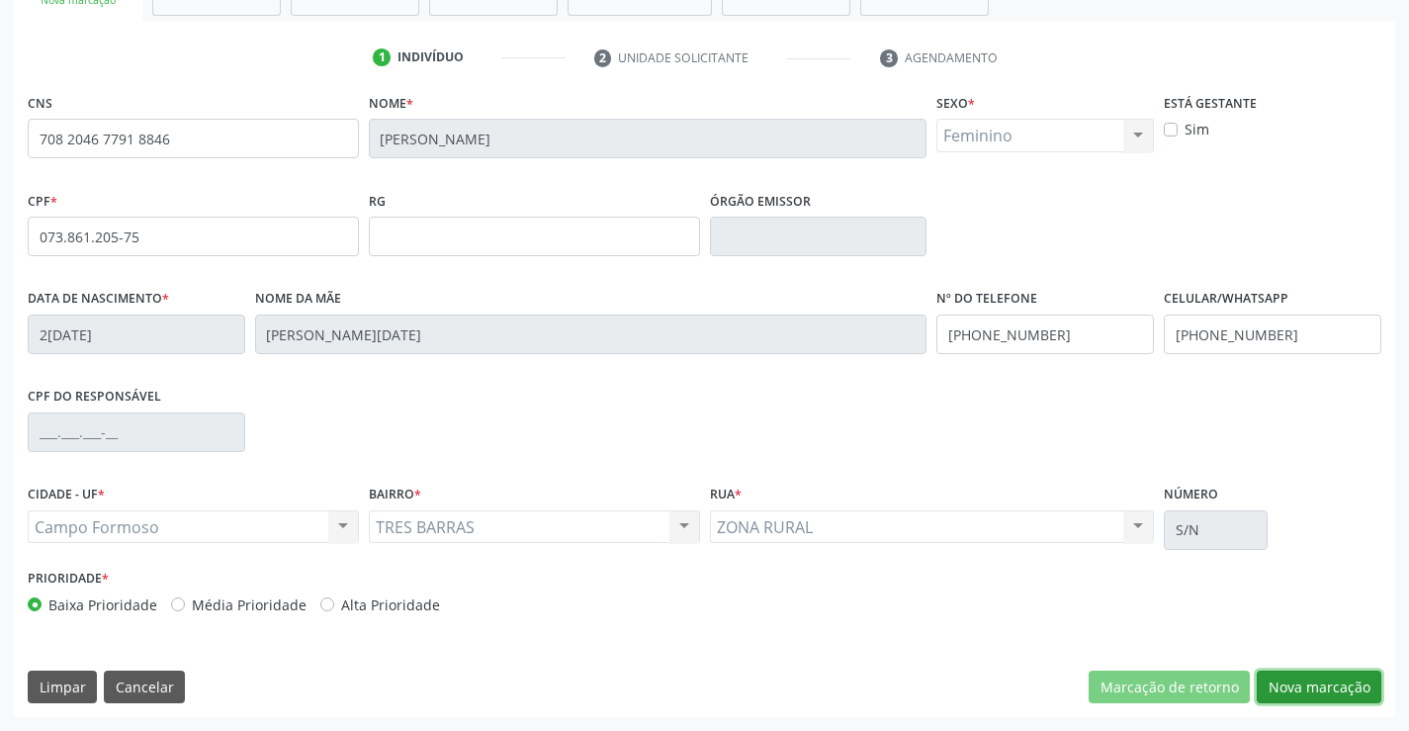
click at [1293, 692] on button "Nova marcação" at bounding box center [1319, 687] width 125 height 34
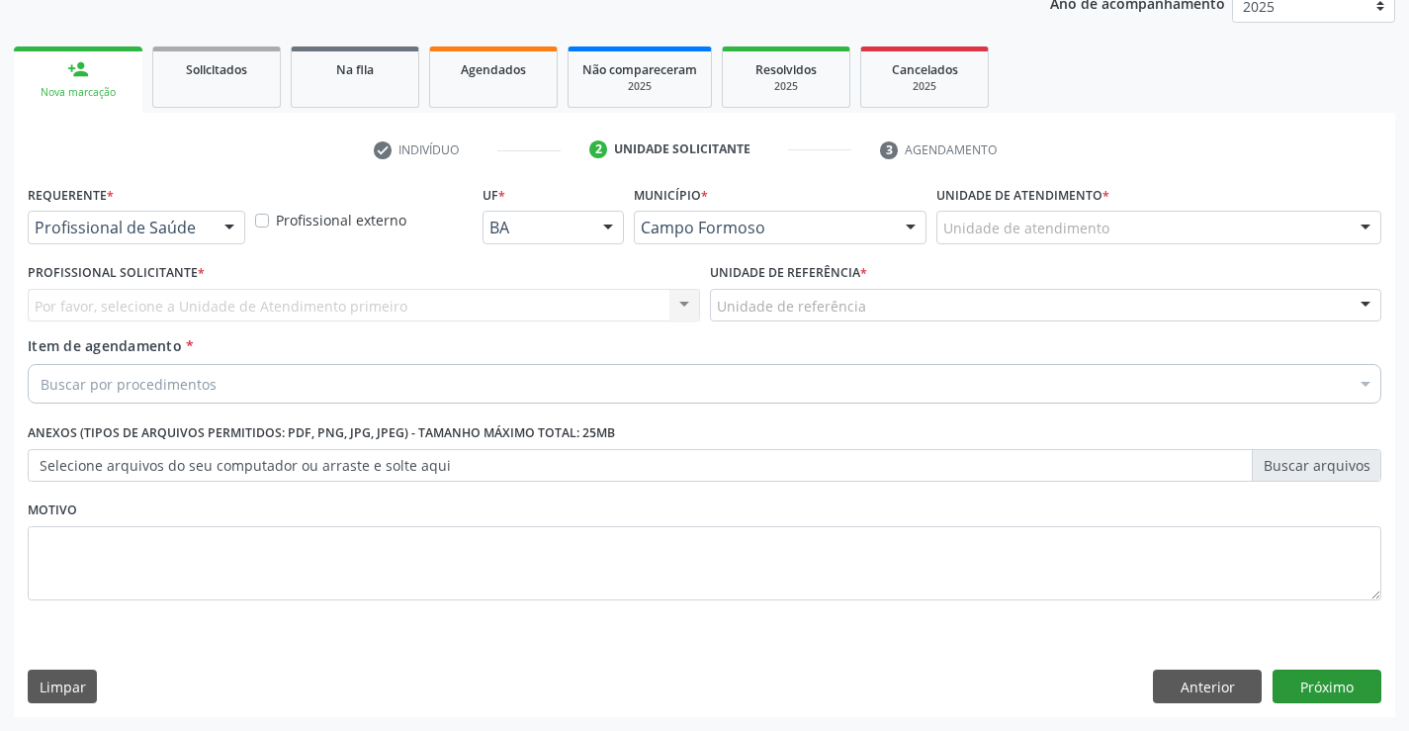
scroll to position [249, 0]
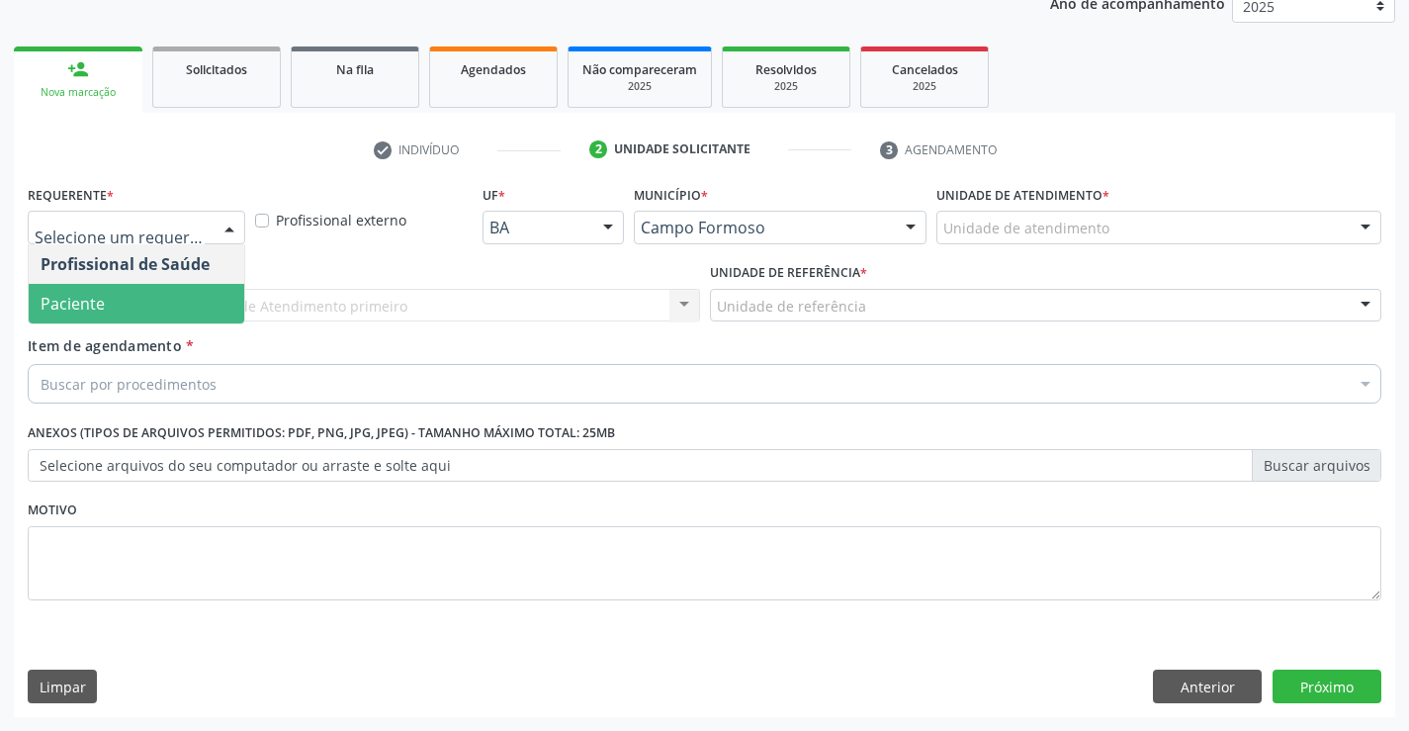
click at [184, 307] on span "Paciente" at bounding box center [137, 304] width 216 height 40
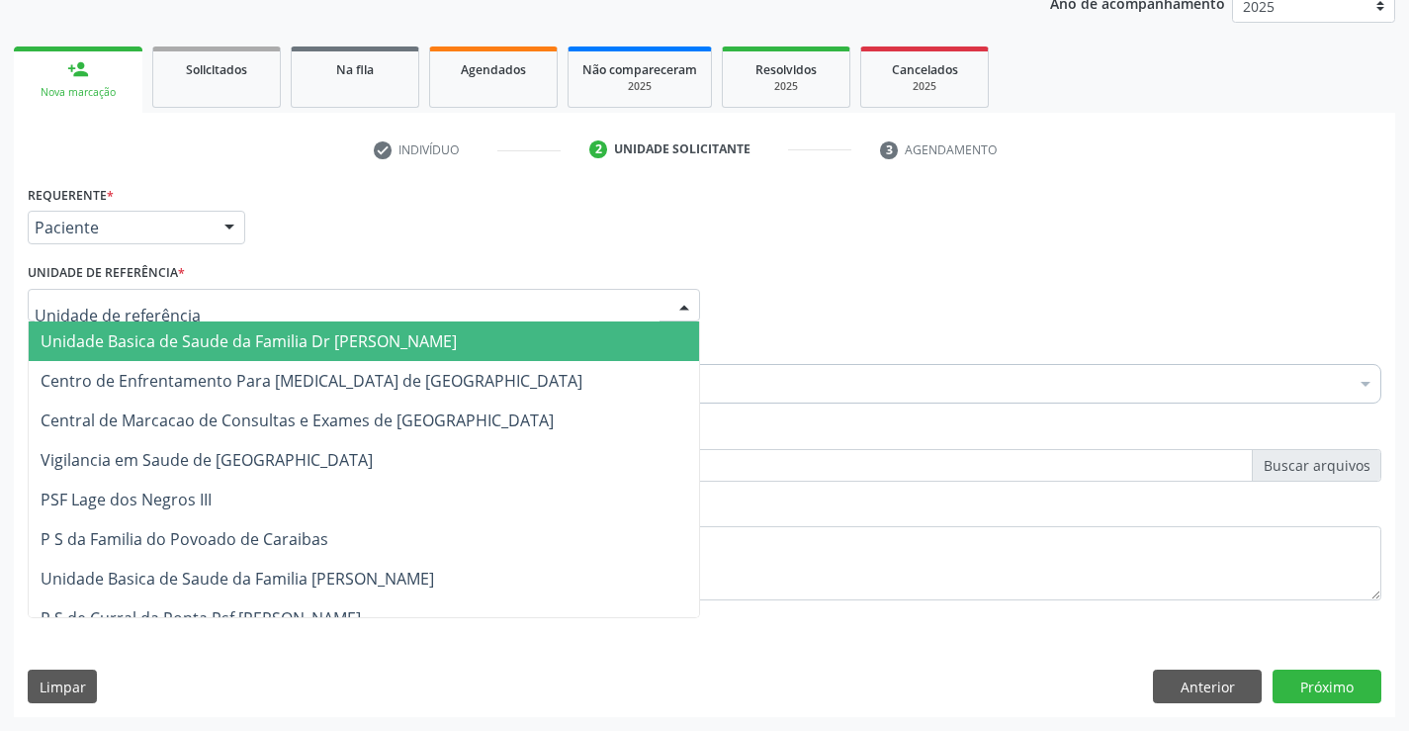
click at [258, 305] on div at bounding box center [364, 306] width 672 height 34
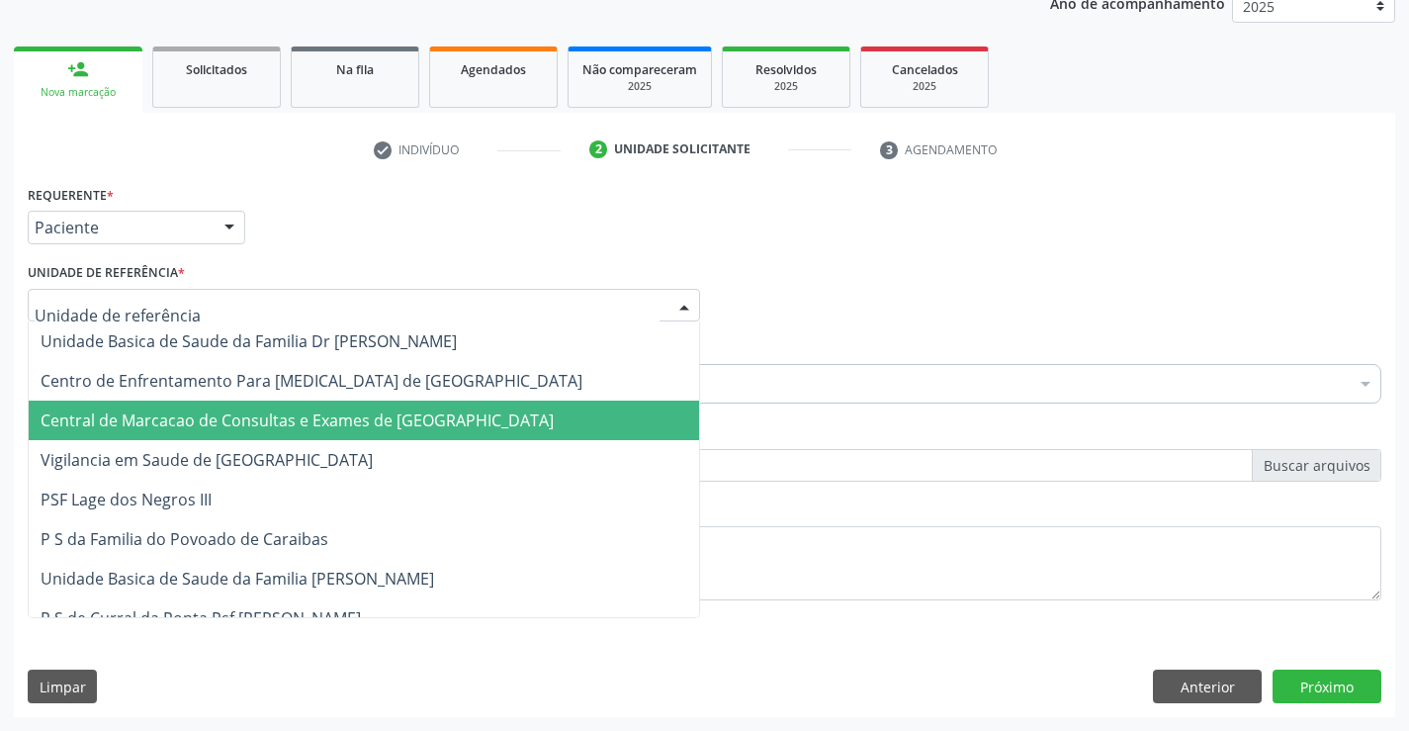
click at [234, 420] on span "Central de Marcacao de Consultas e Exames de [GEOGRAPHIC_DATA]" at bounding box center [297, 420] width 513 height 22
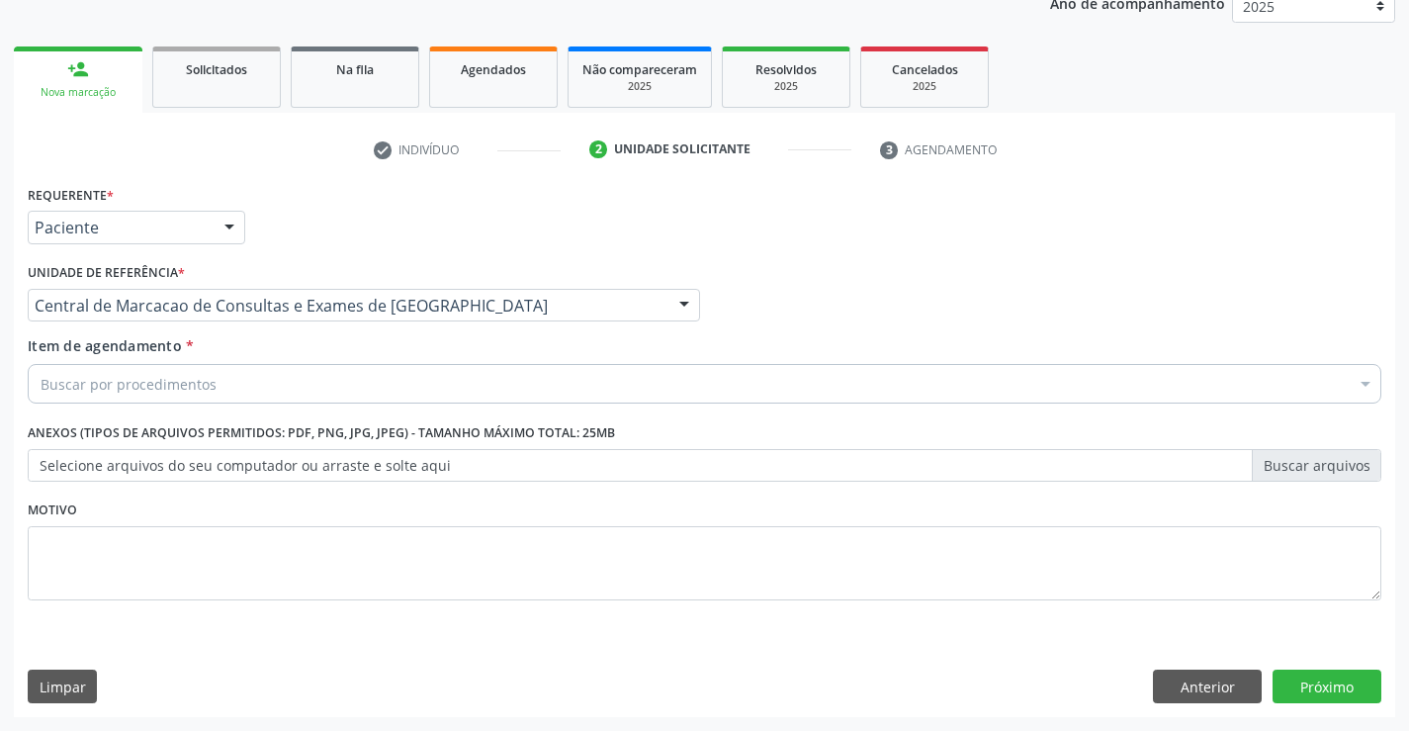
click at [230, 381] on div "Buscar por procedimentos" at bounding box center [705, 384] width 1354 height 40
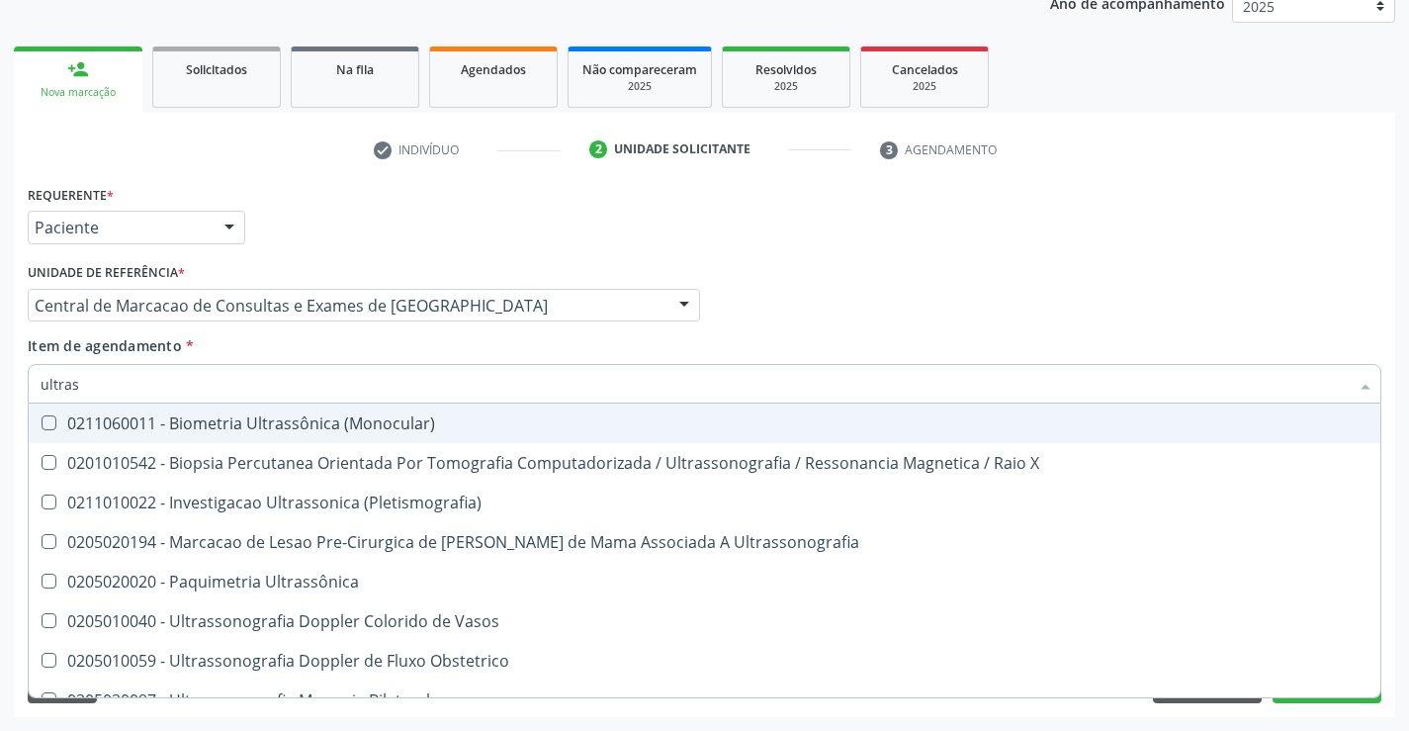
type input "ultrass"
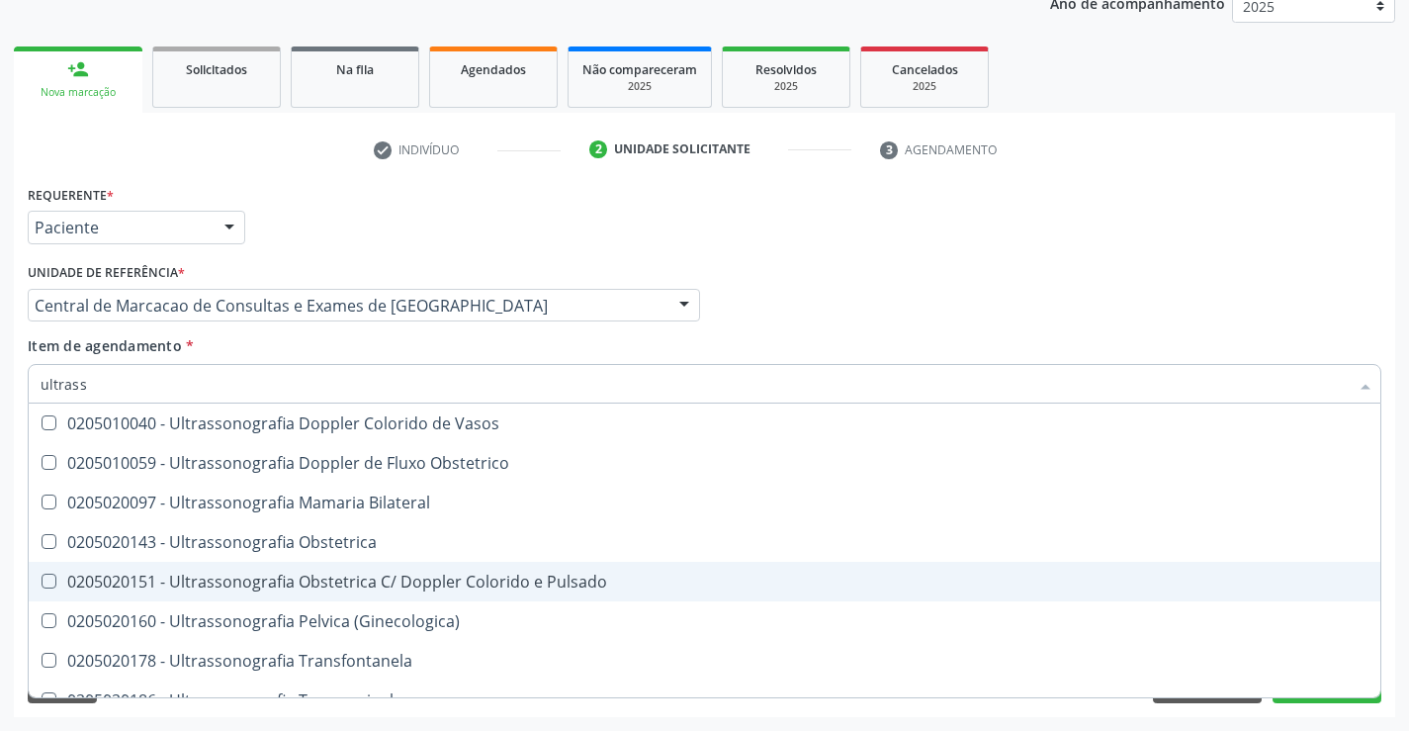
scroll to position [297, 0]
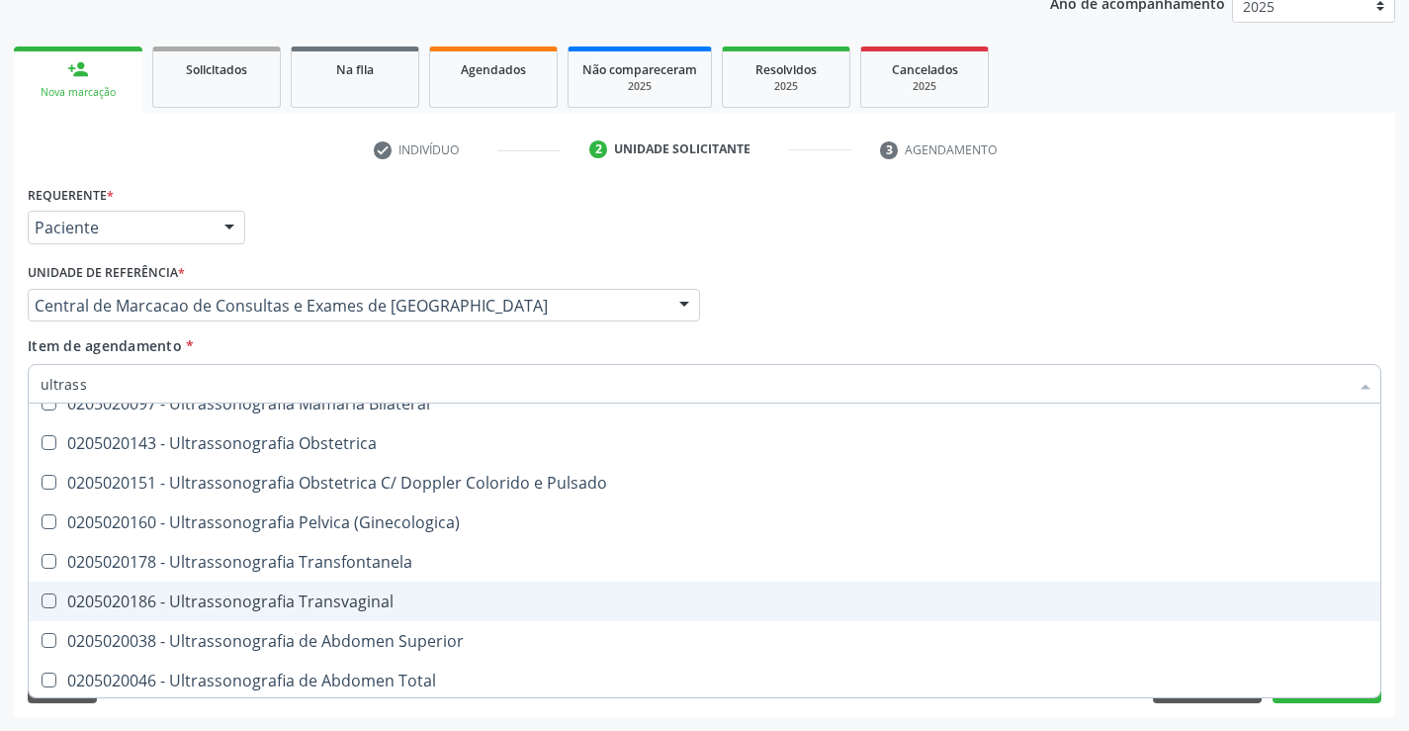
click at [456, 595] on div "0205020186 - Ultrassonografia Transvaginal" at bounding box center [705, 601] width 1328 height 16
checkbox Transvaginal "true"
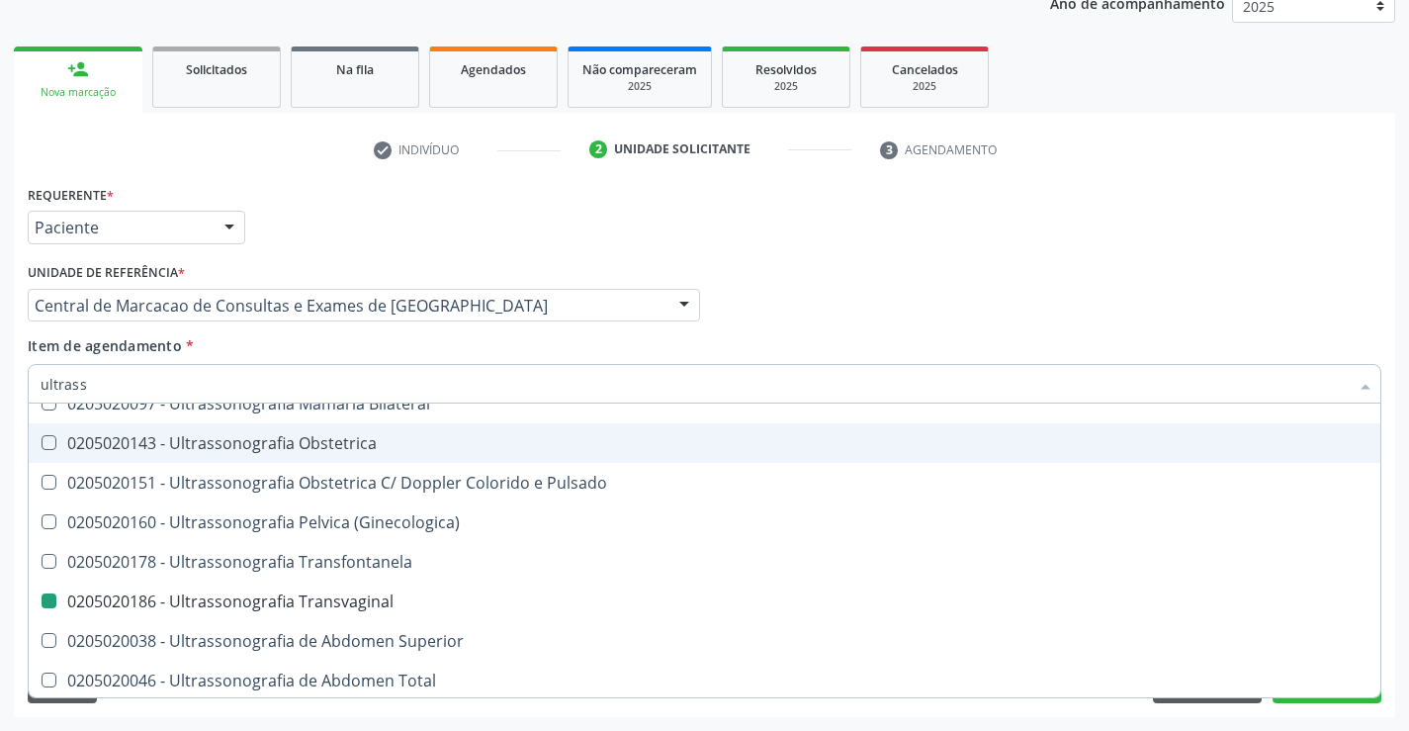
click at [1055, 265] on div "Profissional Solicitante Por favor, selecione a Unidade de Atendimento primeiro…" at bounding box center [705, 296] width 1364 height 77
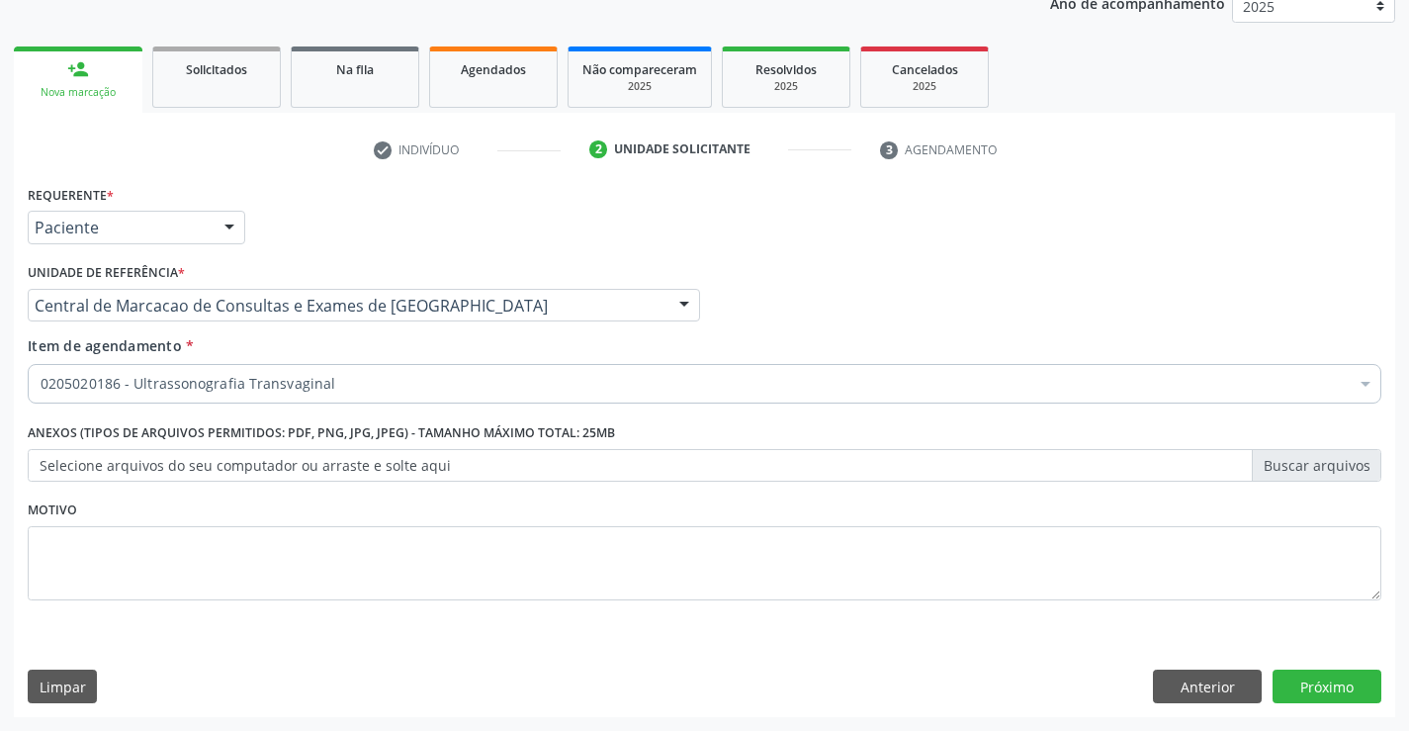
scroll to position [0, 0]
click at [1307, 687] on button "Próximo" at bounding box center [1327, 686] width 109 height 34
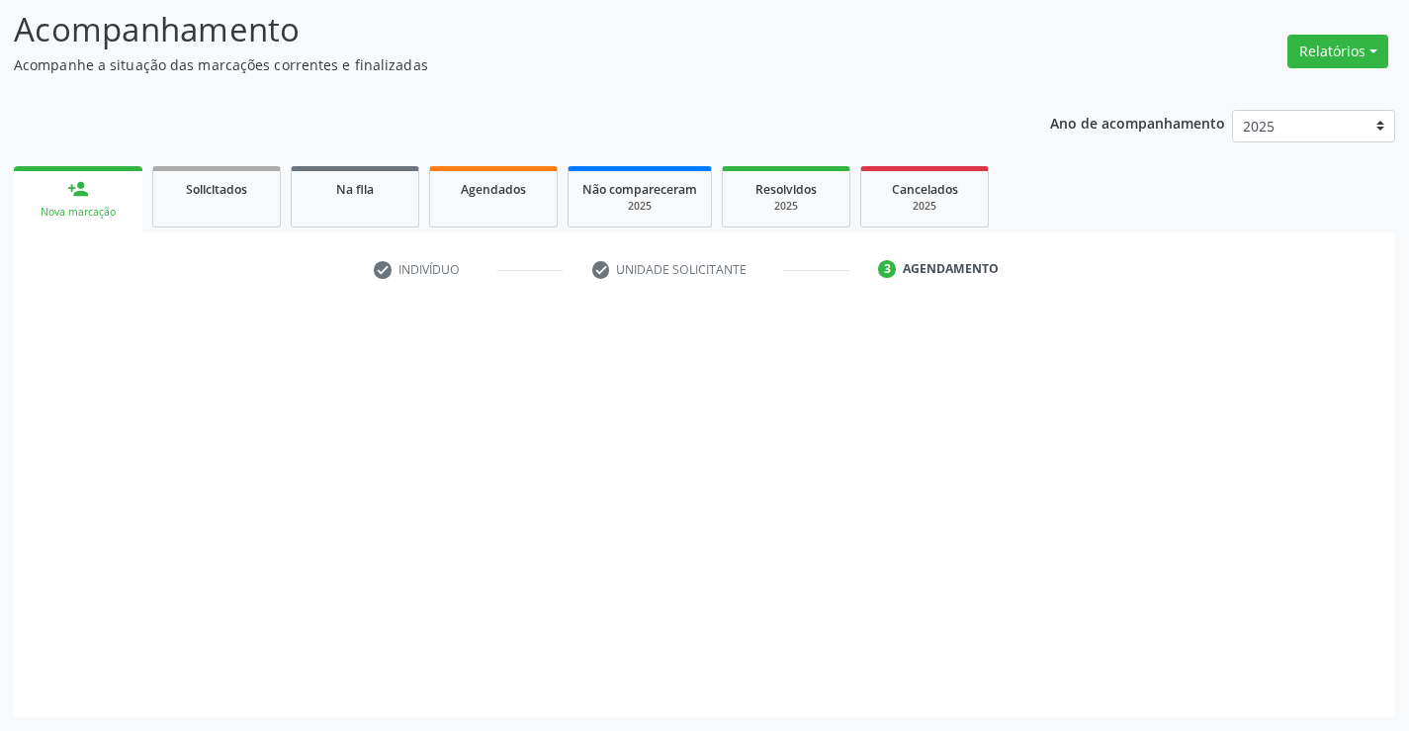
scroll to position [130, 0]
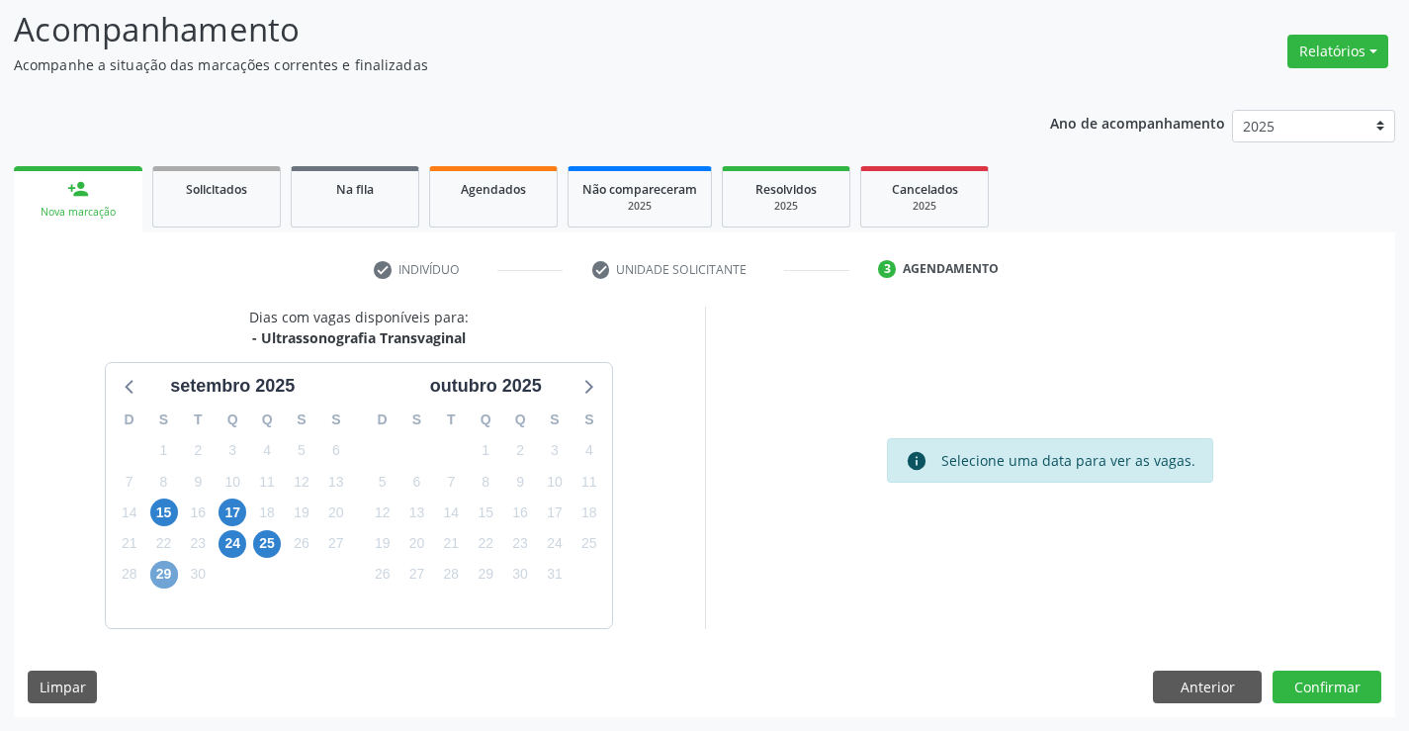
click at [155, 585] on span "29" at bounding box center [164, 575] width 28 height 28
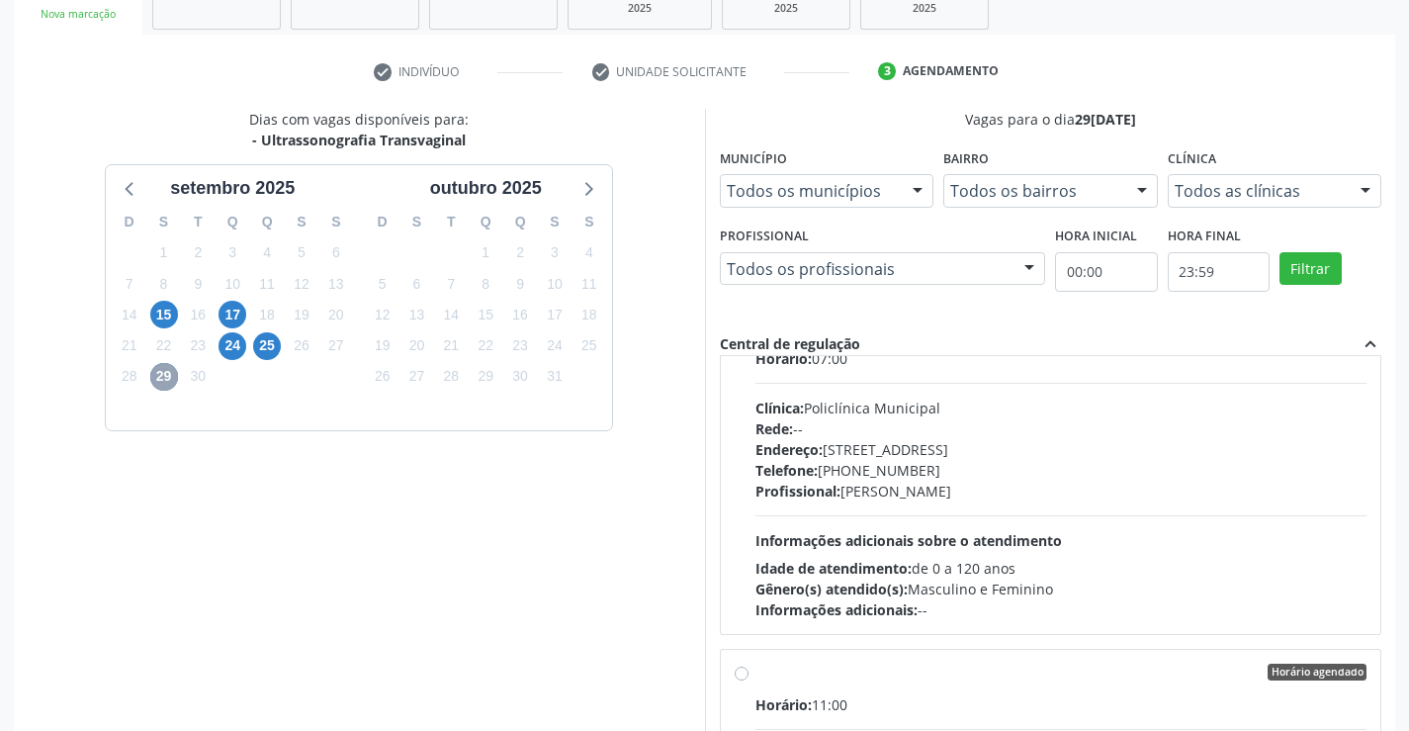
scroll to position [198, 0]
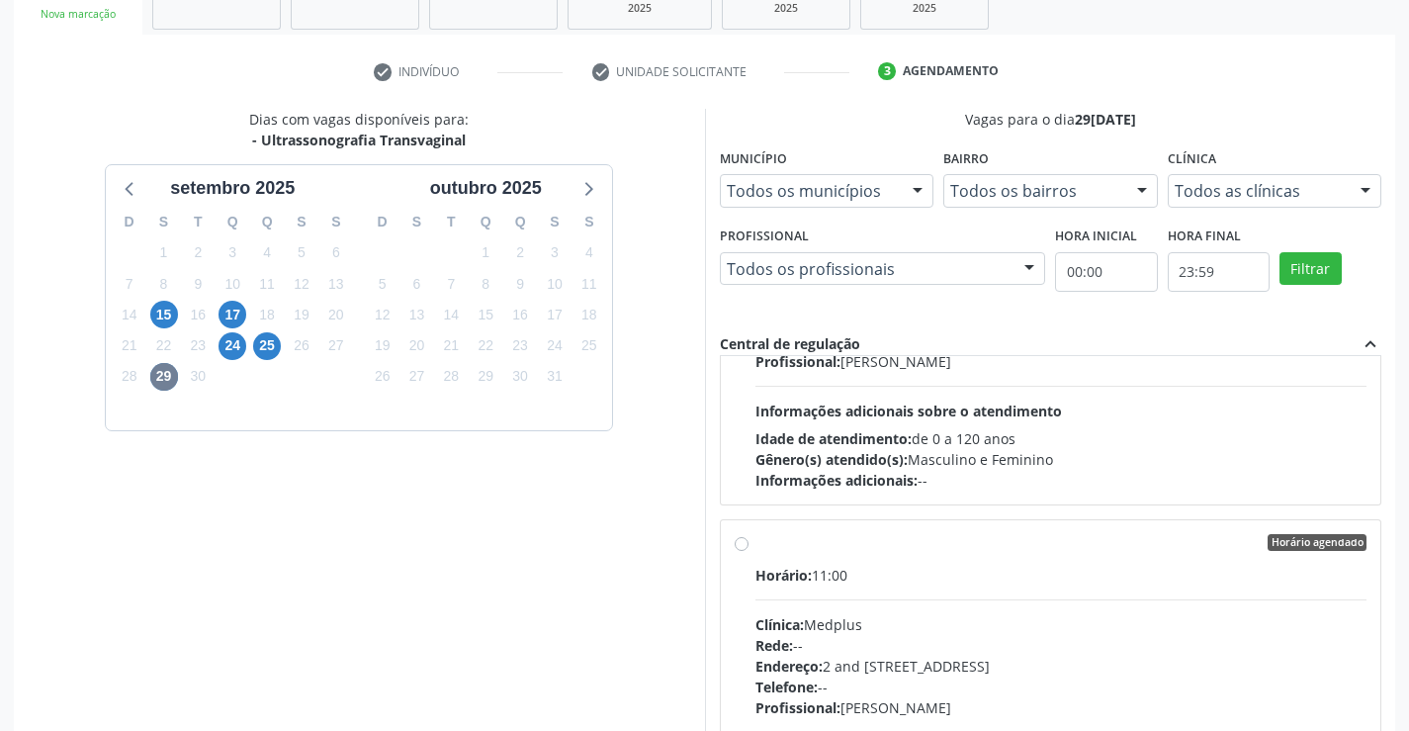
click at [927, 575] on div "Horário: 11:00" at bounding box center [1061, 575] width 612 height 21
click at [749, 552] on input "Horário agendado Horário: 11:00 Clínica: Medplus Rede: -- Endereço: 2 and S 204…" at bounding box center [742, 543] width 14 height 18
radio input "true"
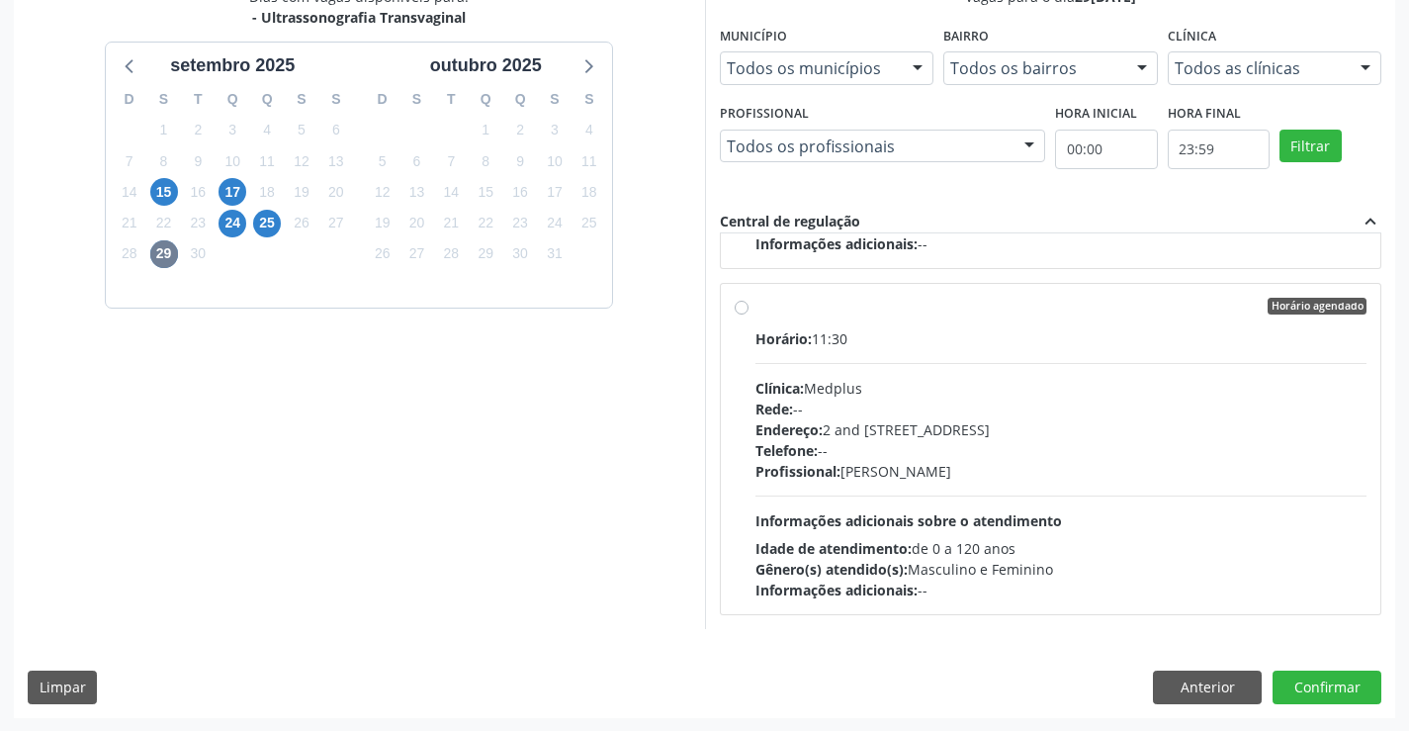
scroll to position [451, 0]
click at [1291, 683] on button "Confirmar" at bounding box center [1327, 686] width 109 height 34
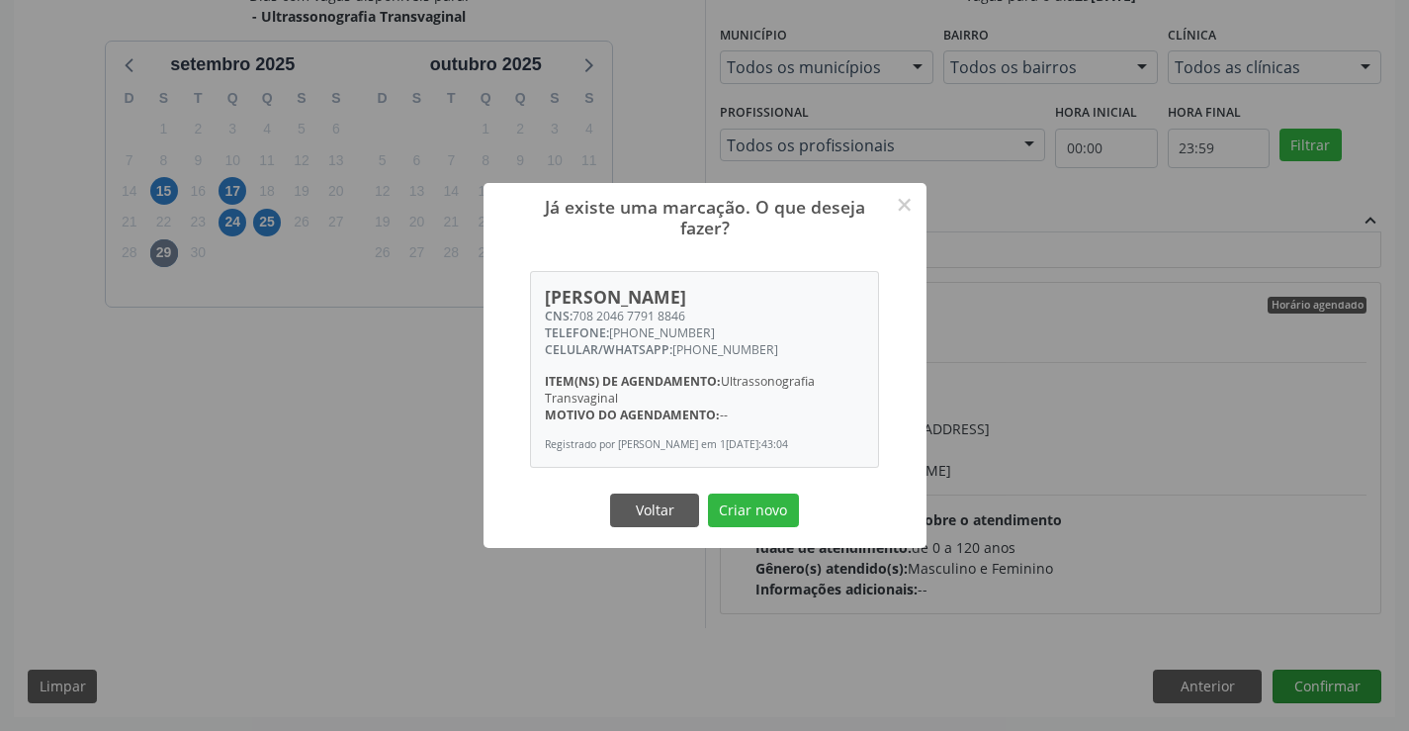
click at [708, 493] on button "Criar novo" at bounding box center [753, 510] width 91 height 34
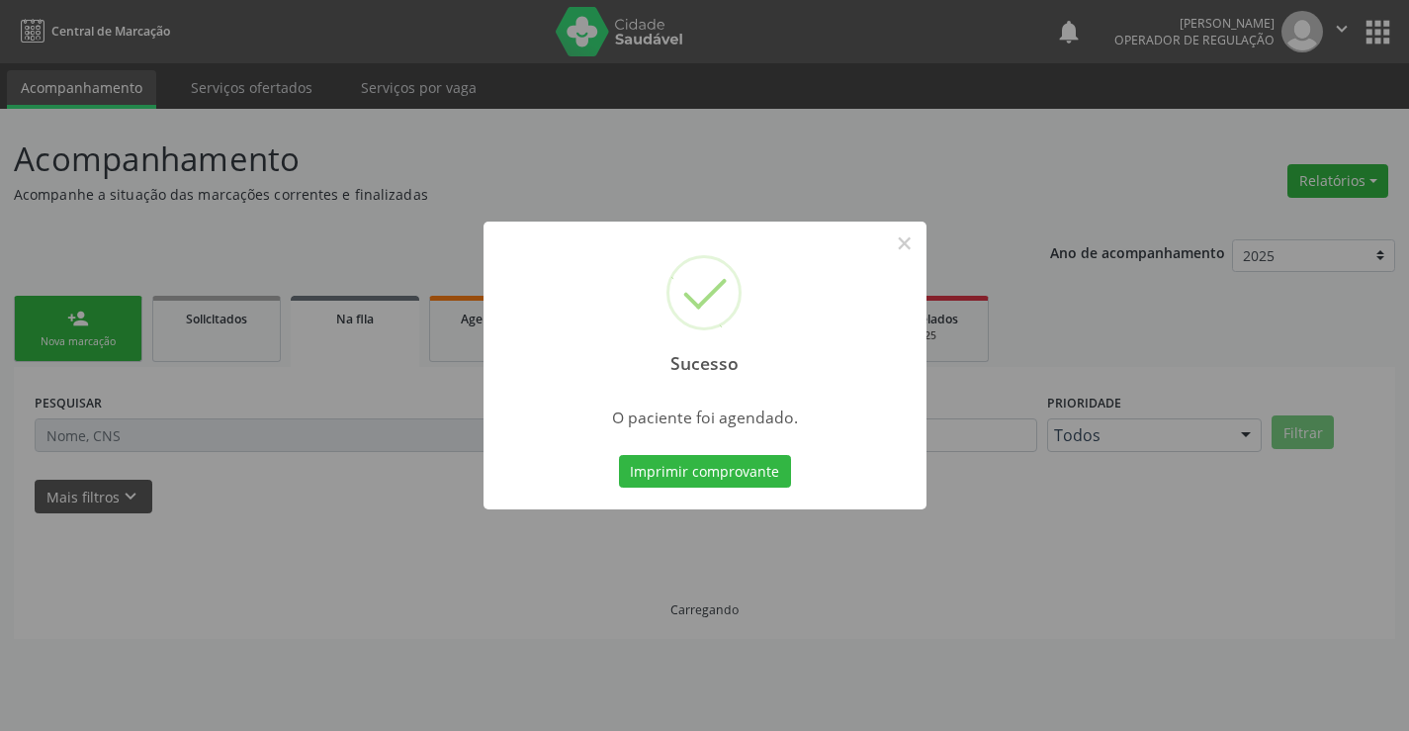
scroll to position [0, 0]
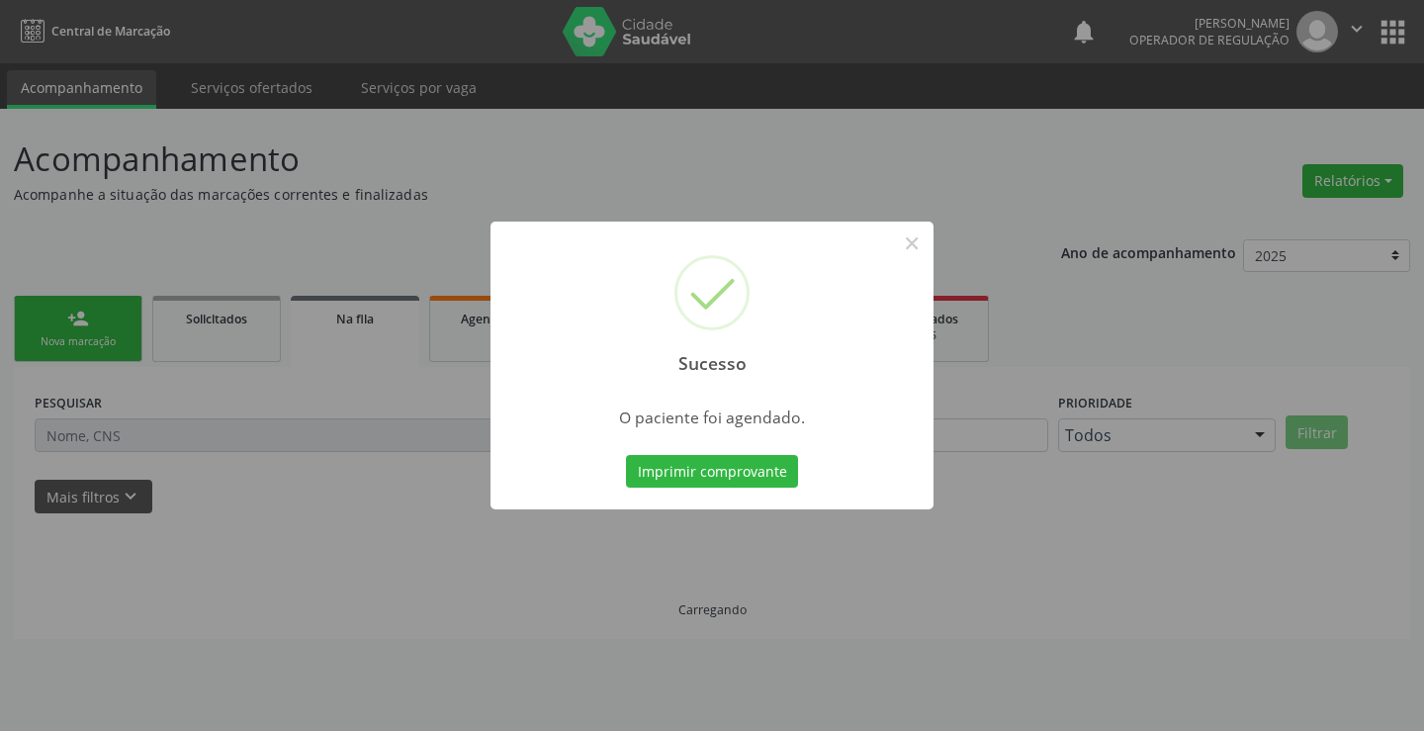
click at [626, 455] on button "Imprimir comprovante" at bounding box center [712, 472] width 172 height 34
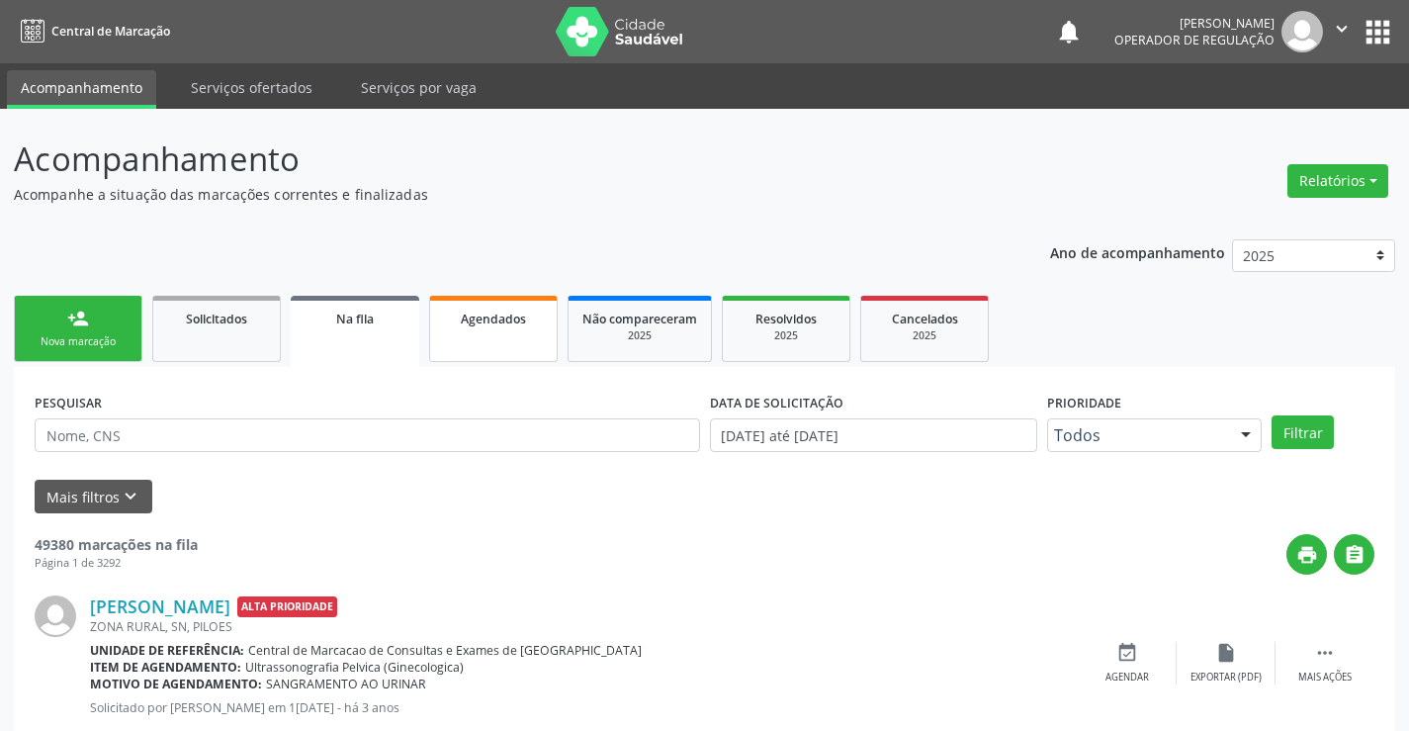
click at [459, 340] on link "Agendados" at bounding box center [493, 329] width 129 height 66
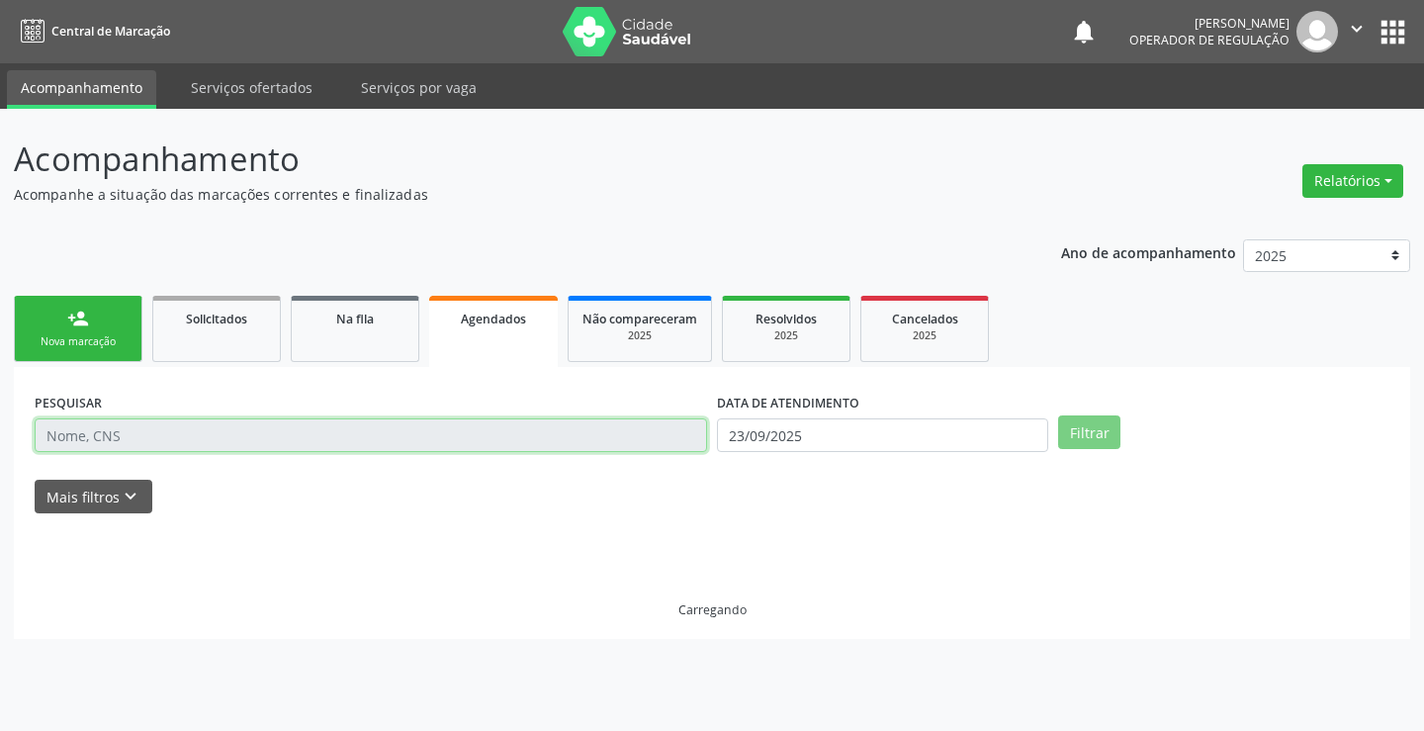
click at [118, 442] on input "text" at bounding box center [371, 435] width 672 height 34
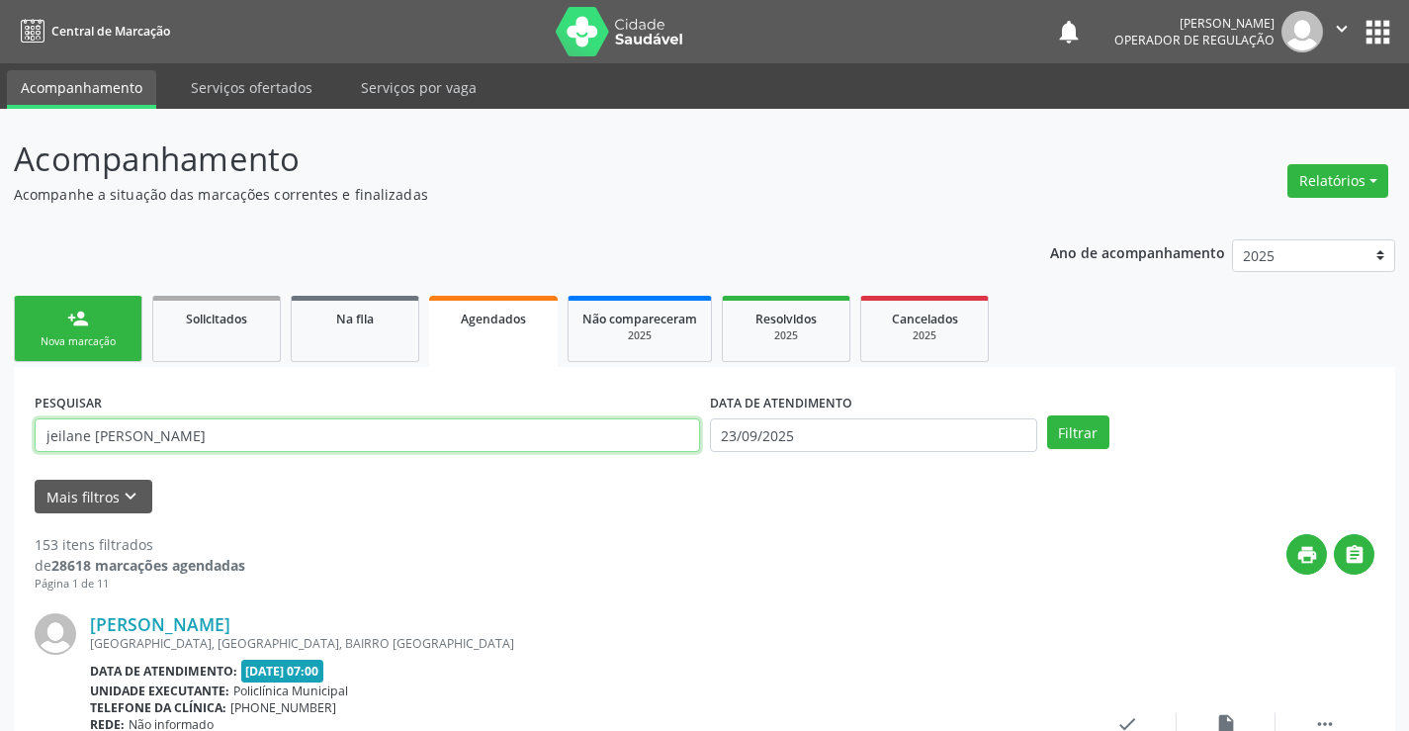
type input "JEILANE MARIA DA SILVA"
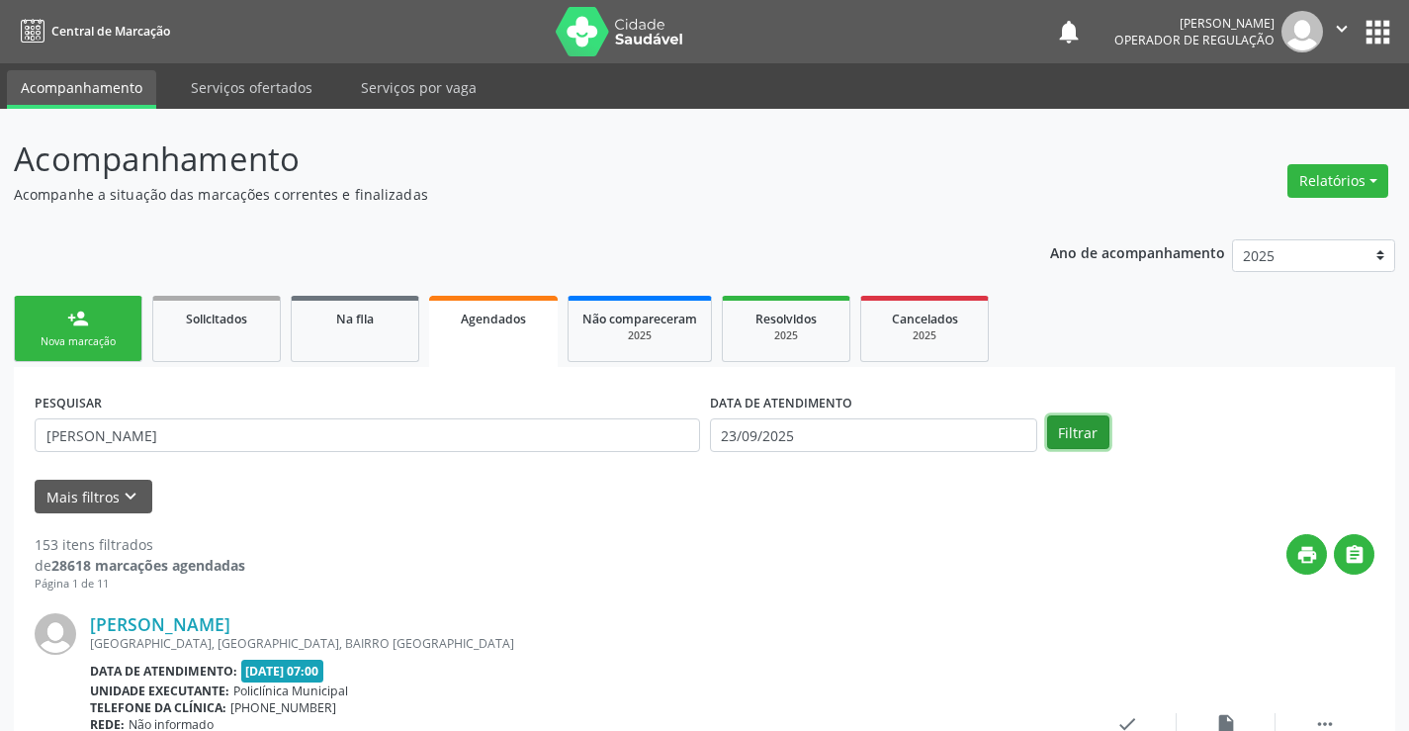
click at [1074, 424] on button "Filtrar" at bounding box center [1078, 432] width 62 height 34
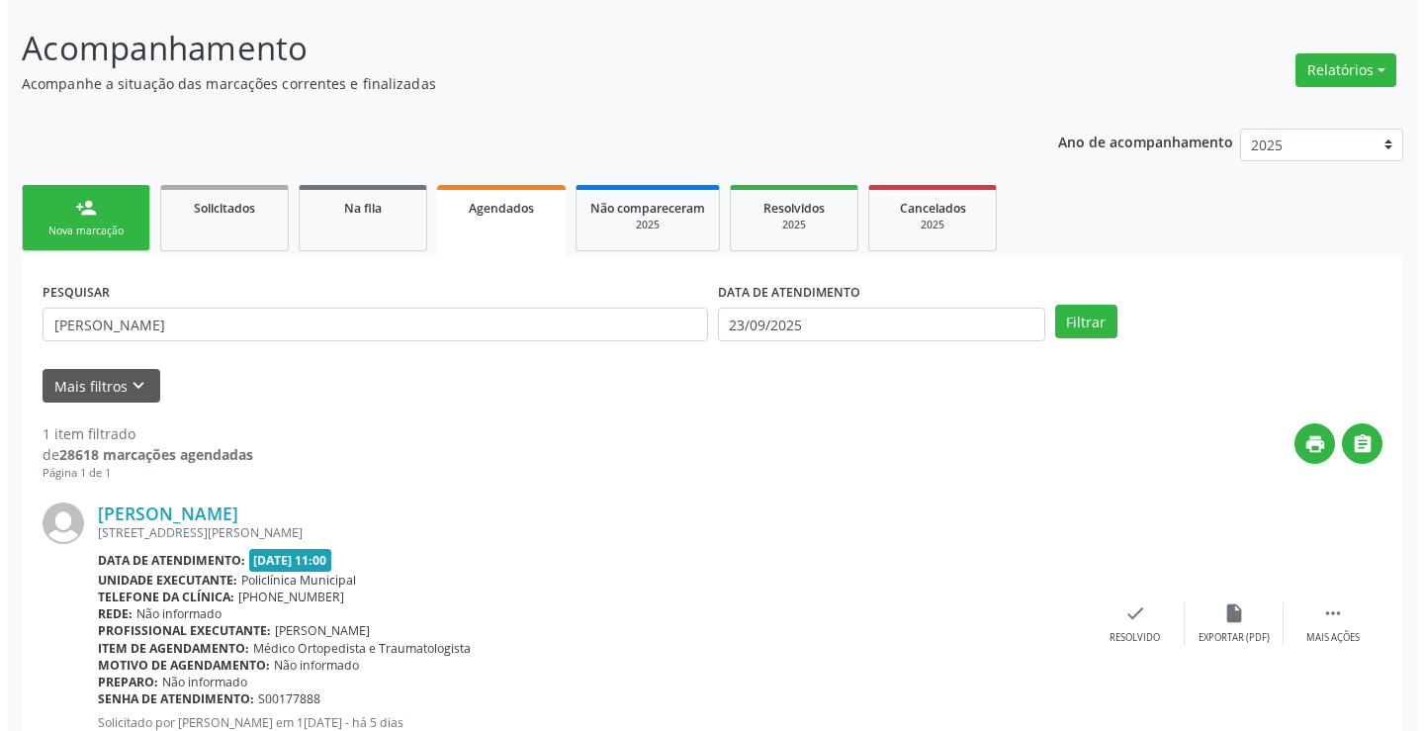
scroll to position [180, 0]
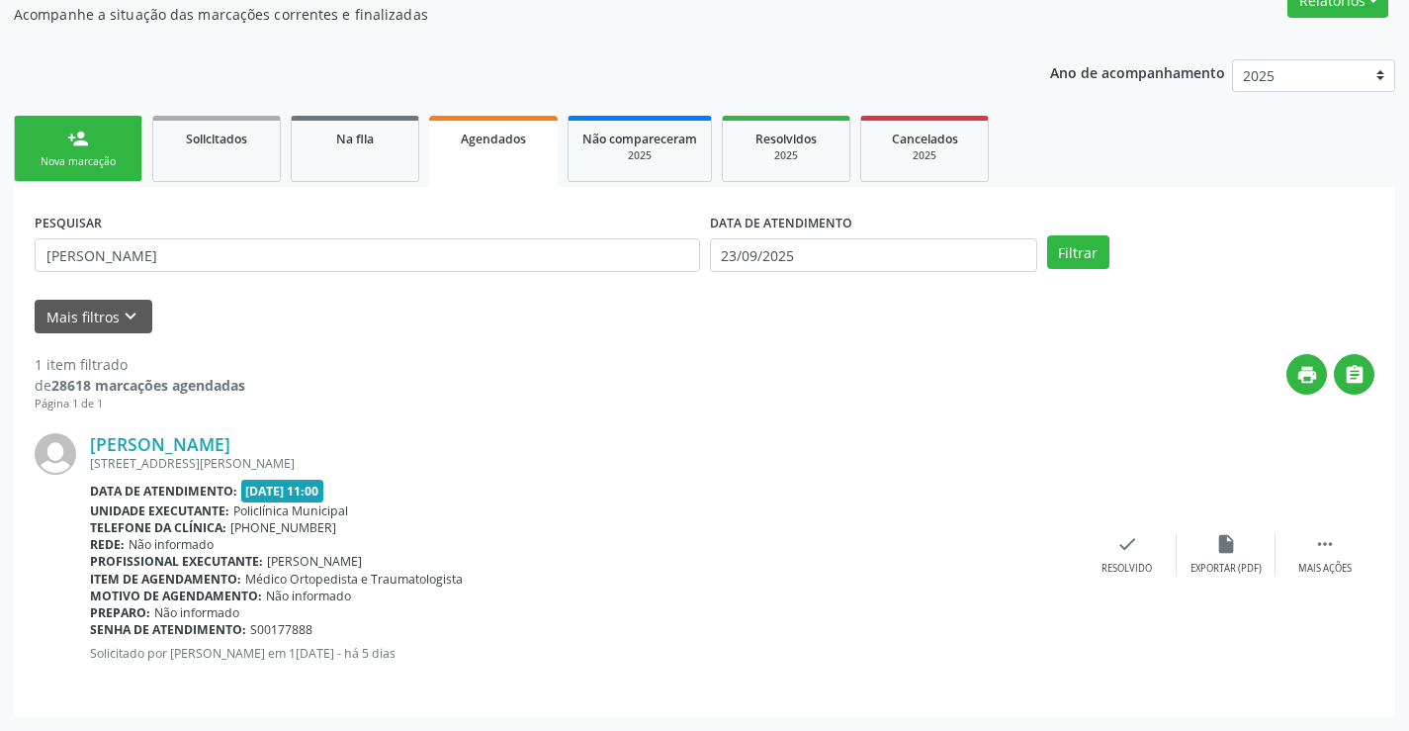
click at [284, 584] on span "Médico Ortopedista e Traumatologista" at bounding box center [354, 579] width 218 height 17
click at [1342, 567] on div "Mais ações" at bounding box center [1324, 569] width 53 height 14
click at [1037, 544] on icon "cancel" at bounding box center [1029, 544] width 22 height 22
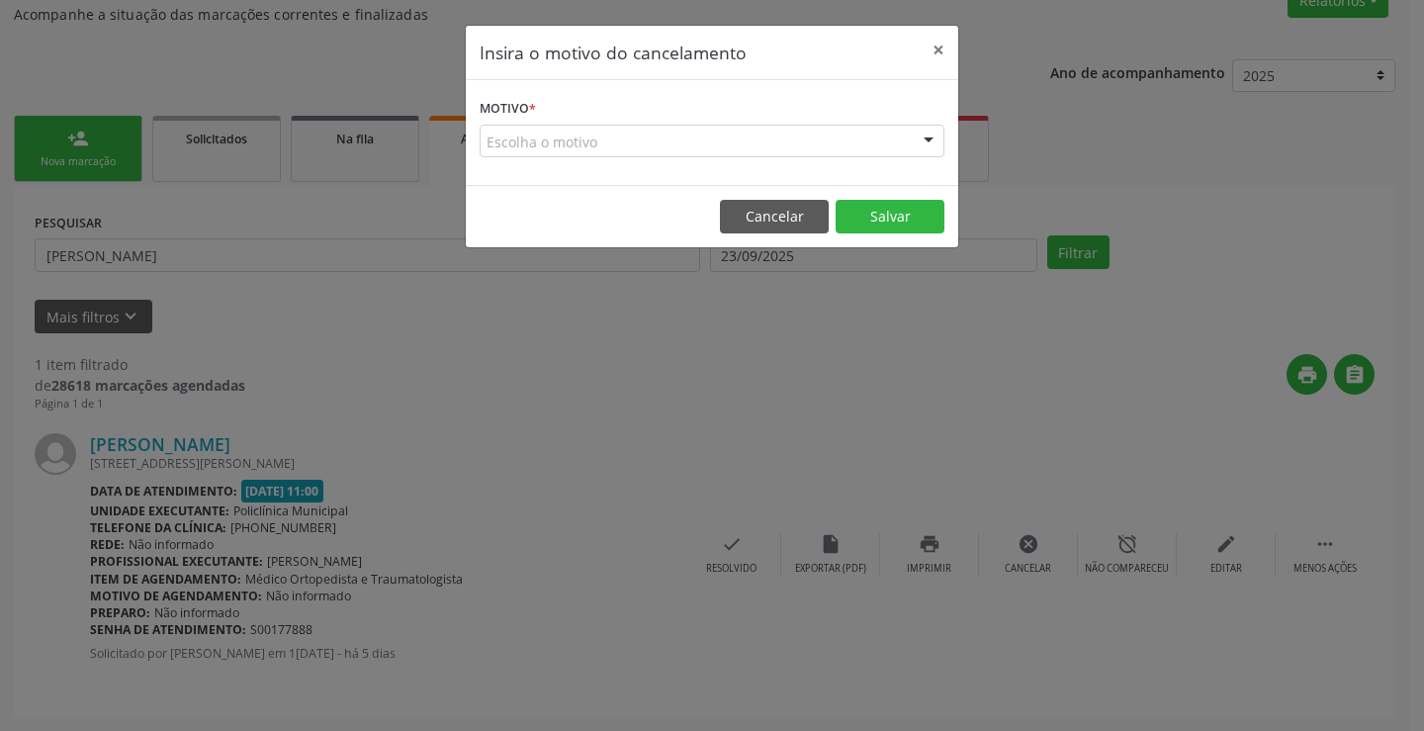
click at [852, 139] on div "Escolha o motivo" at bounding box center [712, 142] width 465 height 34
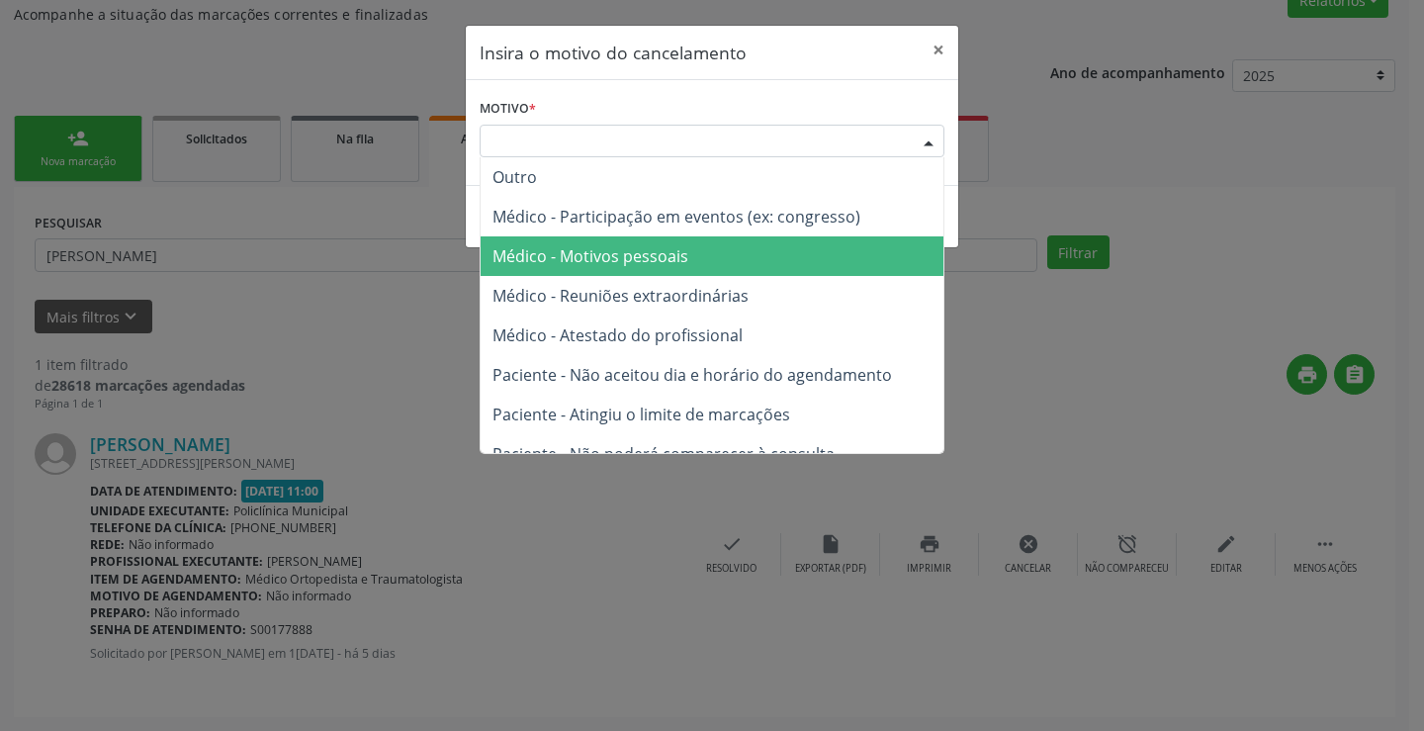
click at [603, 254] on span "Médico - Motivos pessoais" at bounding box center [590, 256] width 196 height 22
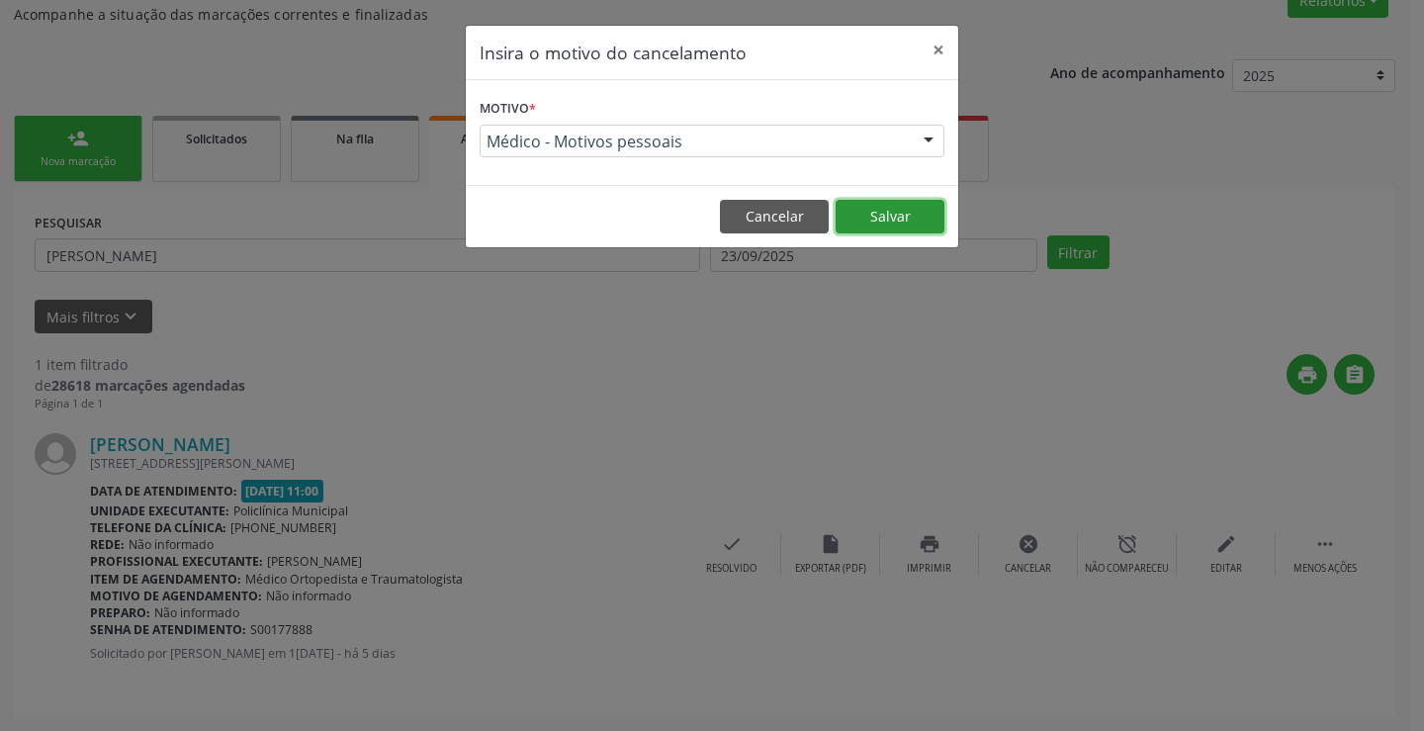
click at [894, 230] on button "Salvar" at bounding box center [890, 217] width 109 height 34
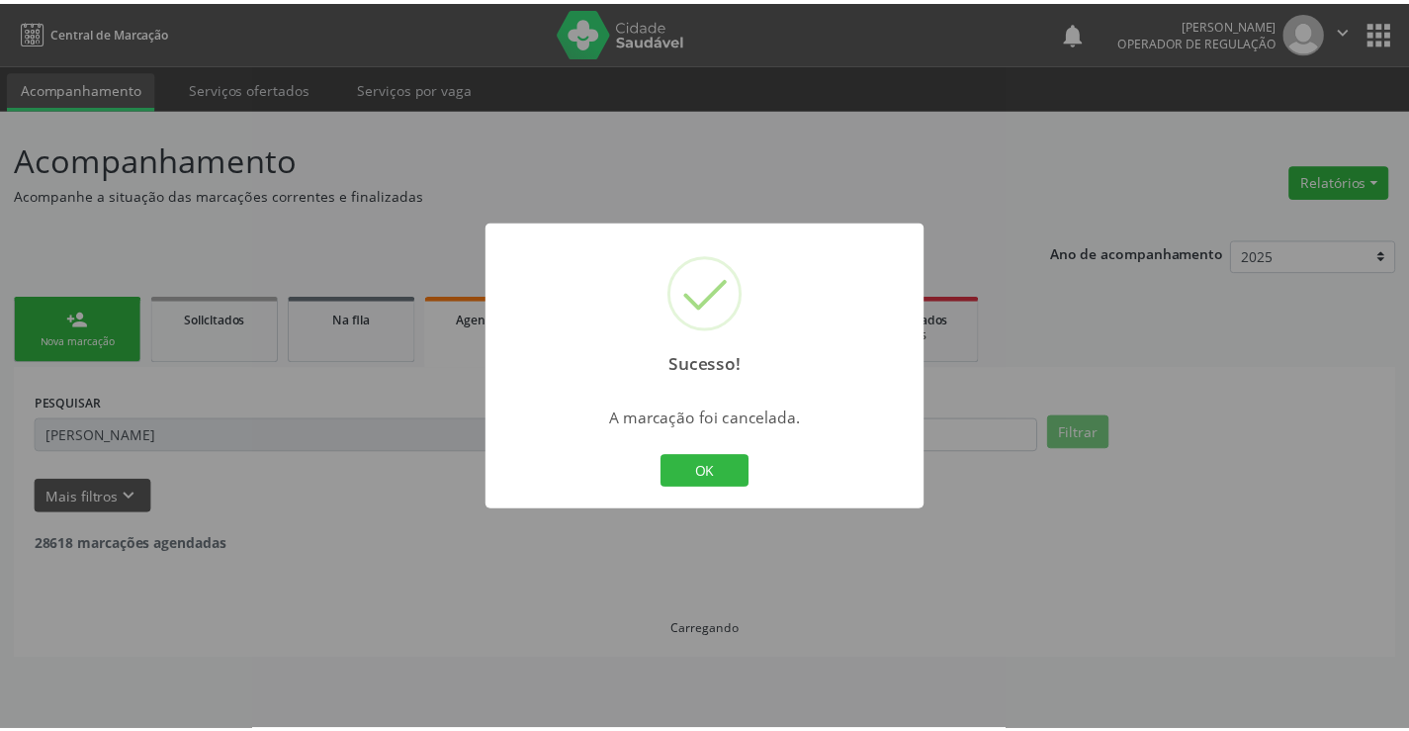
scroll to position [0, 0]
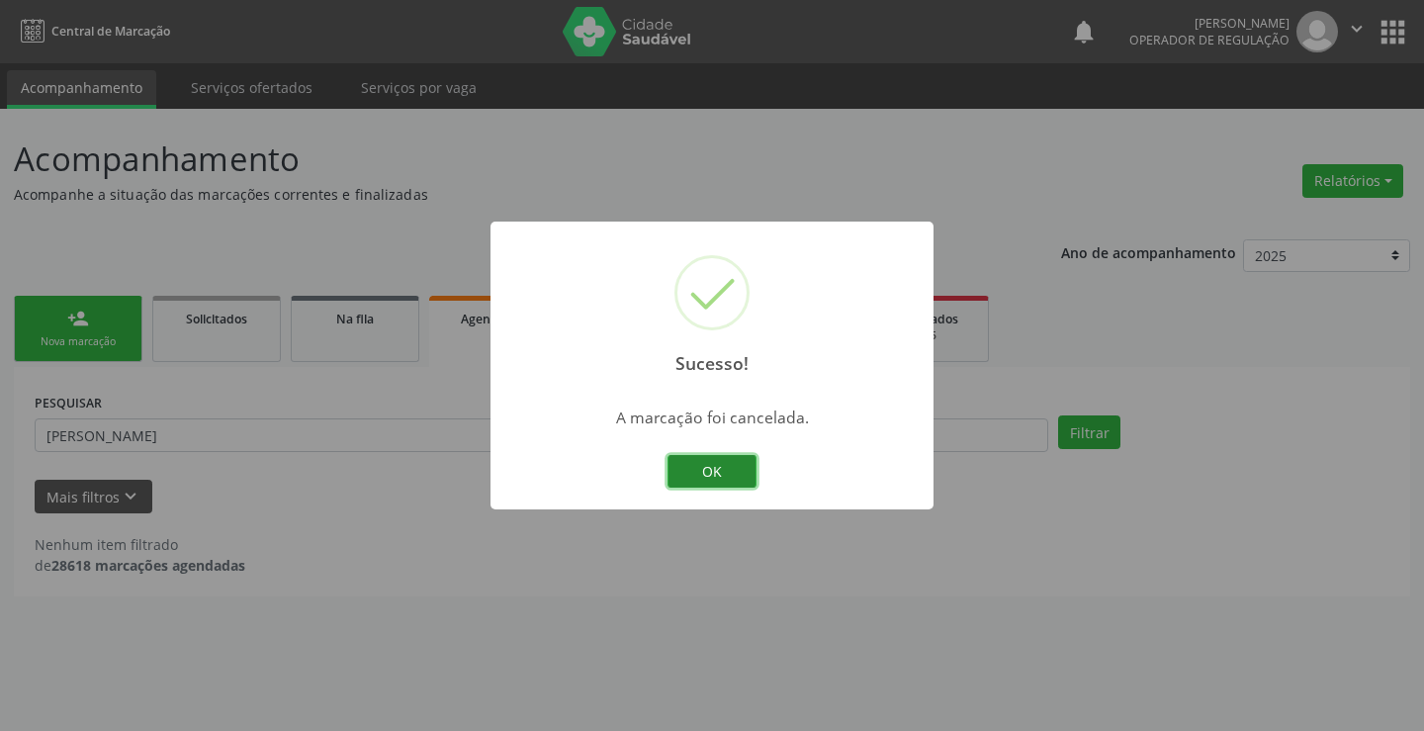
drag, startPoint x: 704, startPoint y: 471, endPoint x: 733, endPoint y: 456, distance: 32.3
click at [722, 462] on button "OK" at bounding box center [711, 472] width 89 height 34
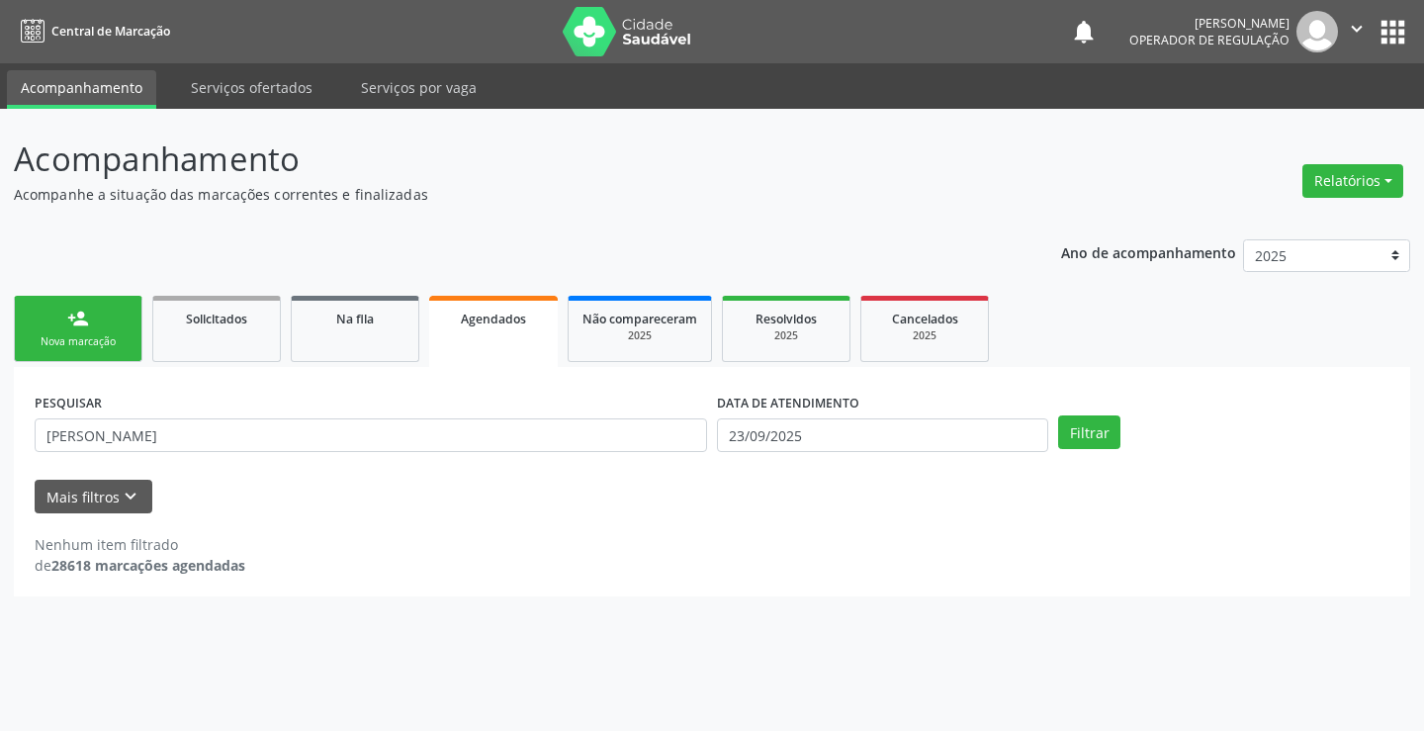
click at [72, 333] on link "person_add Nova marcação" at bounding box center [78, 329] width 129 height 66
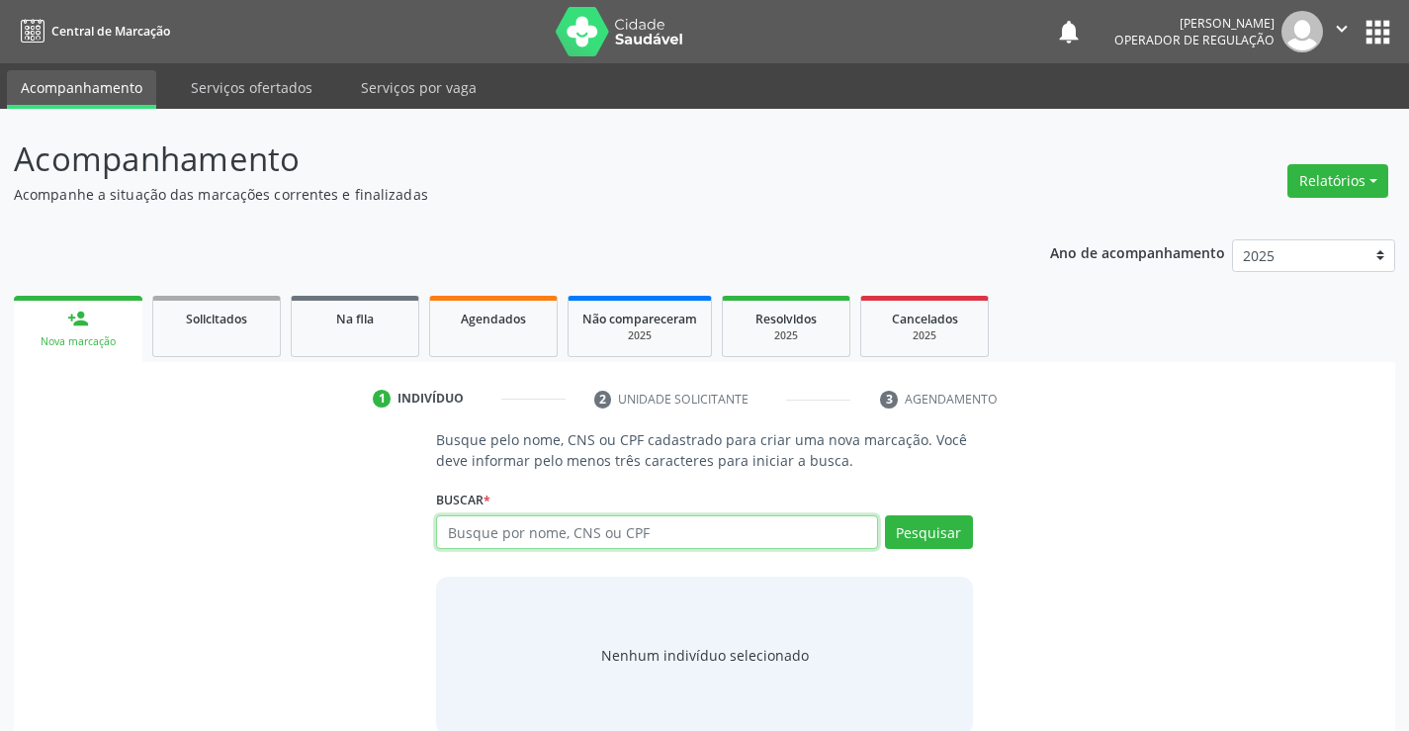
click at [529, 524] on input "text" at bounding box center [656, 532] width 441 height 34
click at [487, 333] on link "Agendados" at bounding box center [493, 326] width 129 height 61
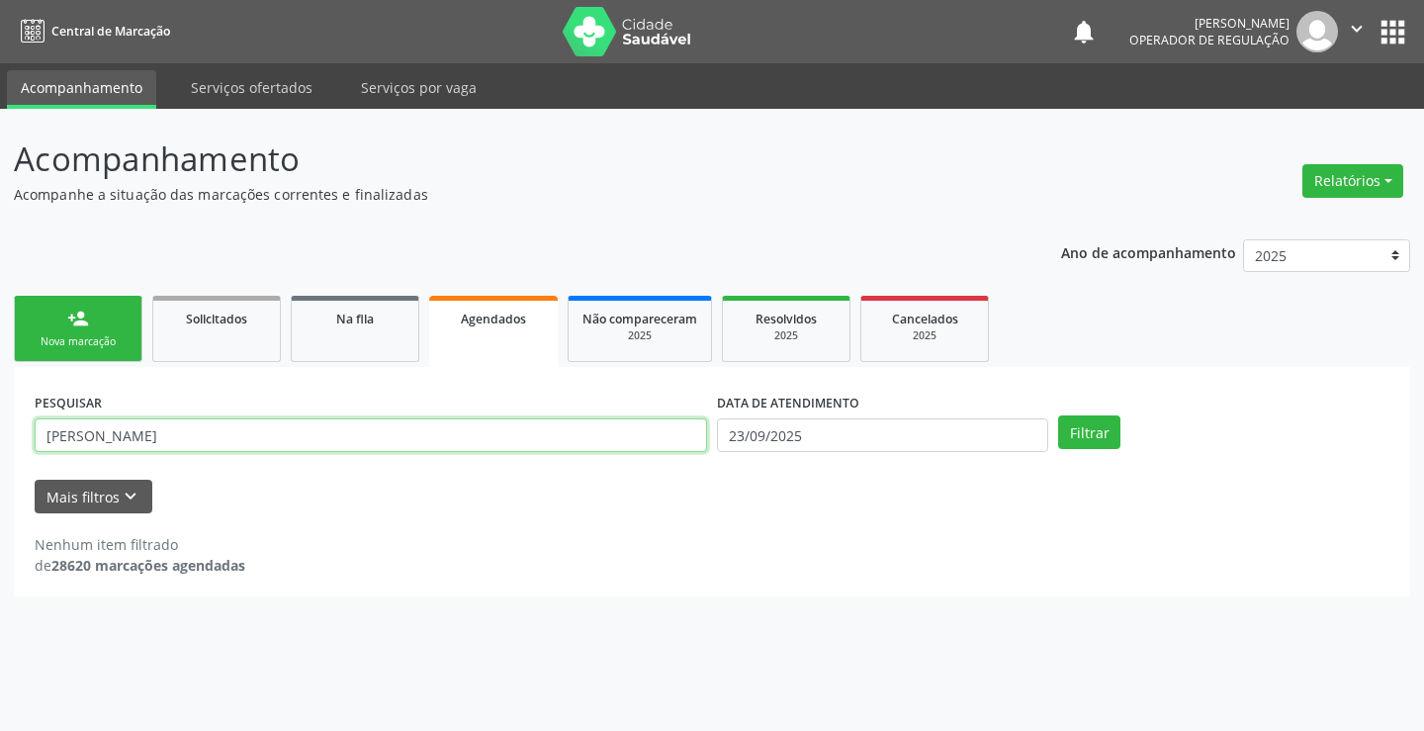
click at [221, 425] on input "JEILANE MARIA DA SILVA" at bounding box center [371, 435] width 672 height 34
type input "J"
type input "[PERSON_NAME]"
click at [1058, 415] on button "Filtrar" at bounding box center [1089, 432] width 62 height 34
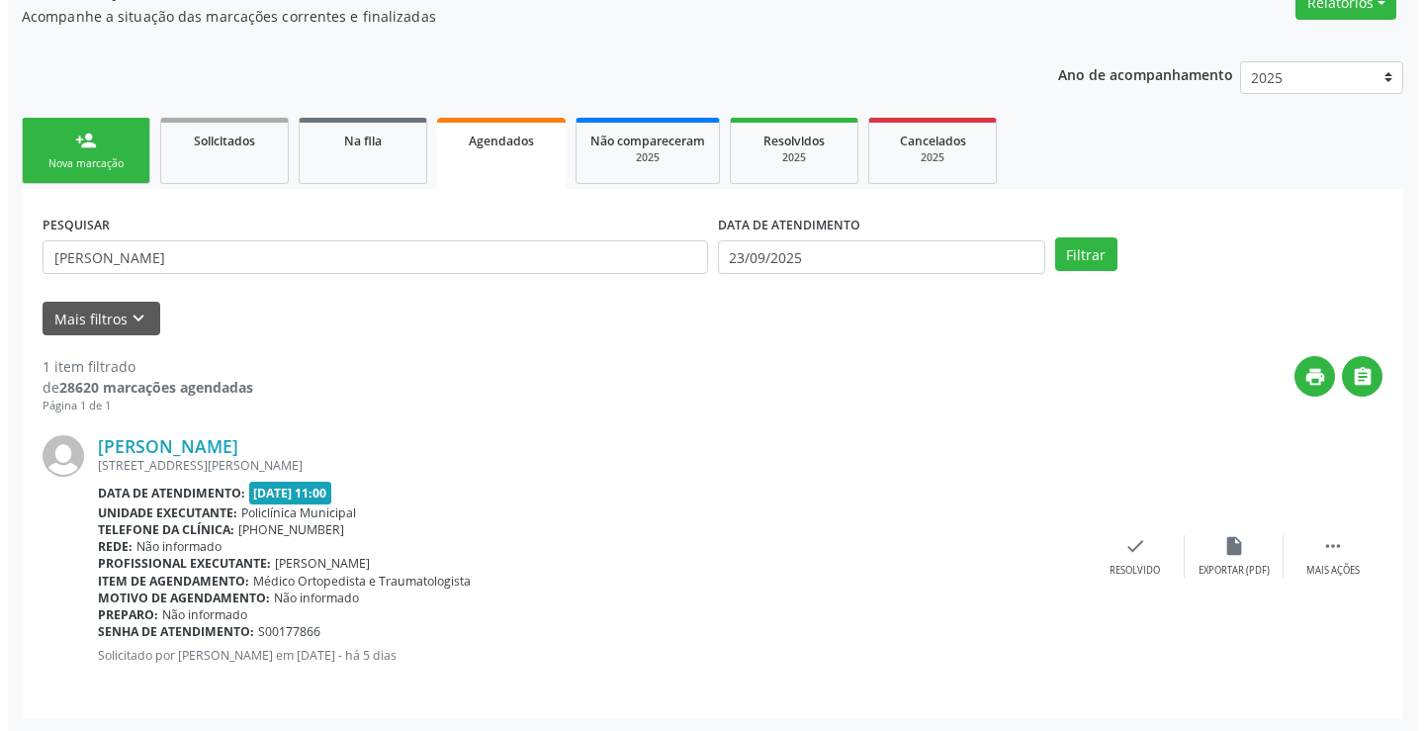
scroll to position [180, 0]
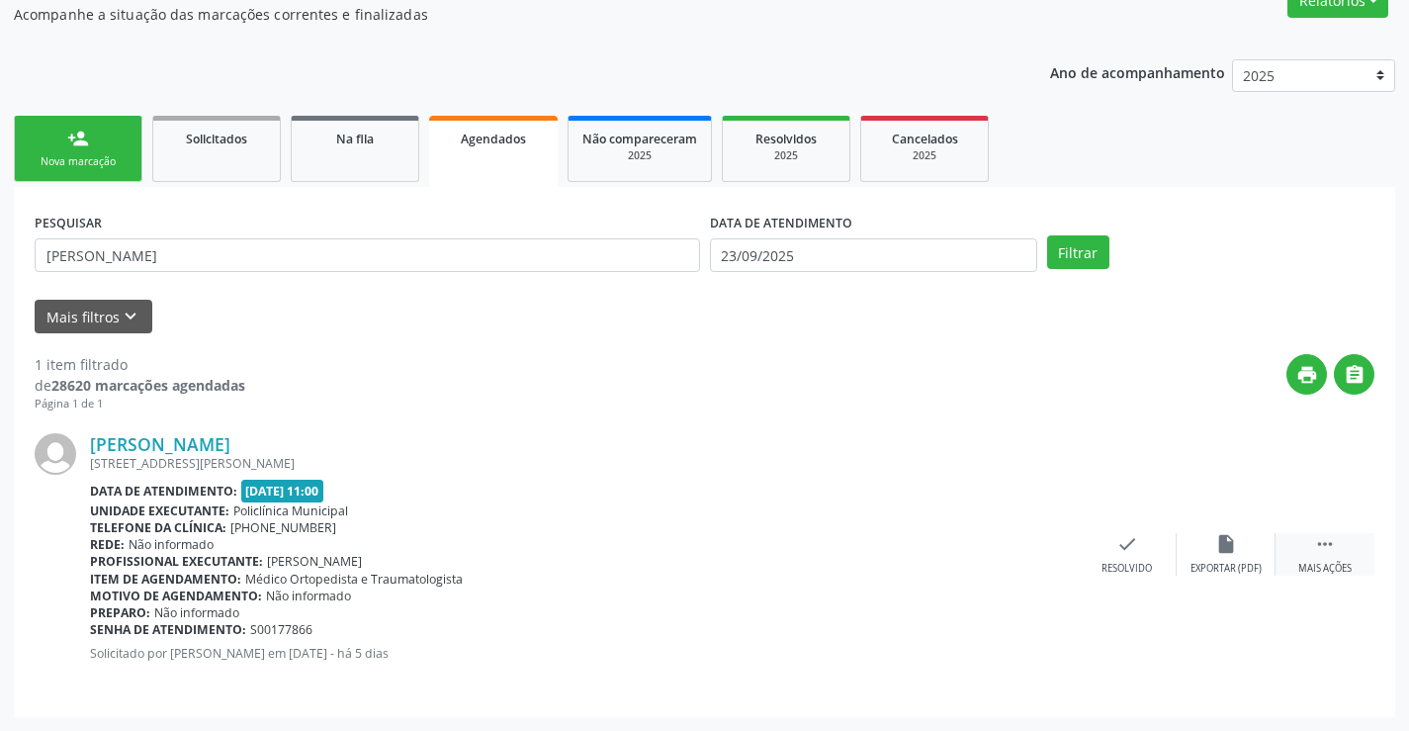
click at [1341, 553] on div " Mais ações" at bounding box center [1325, 554] width 99 height 43
click at [1028, 545] on icon "cancel" at bounding box center [1029, 544] width 22 height 22
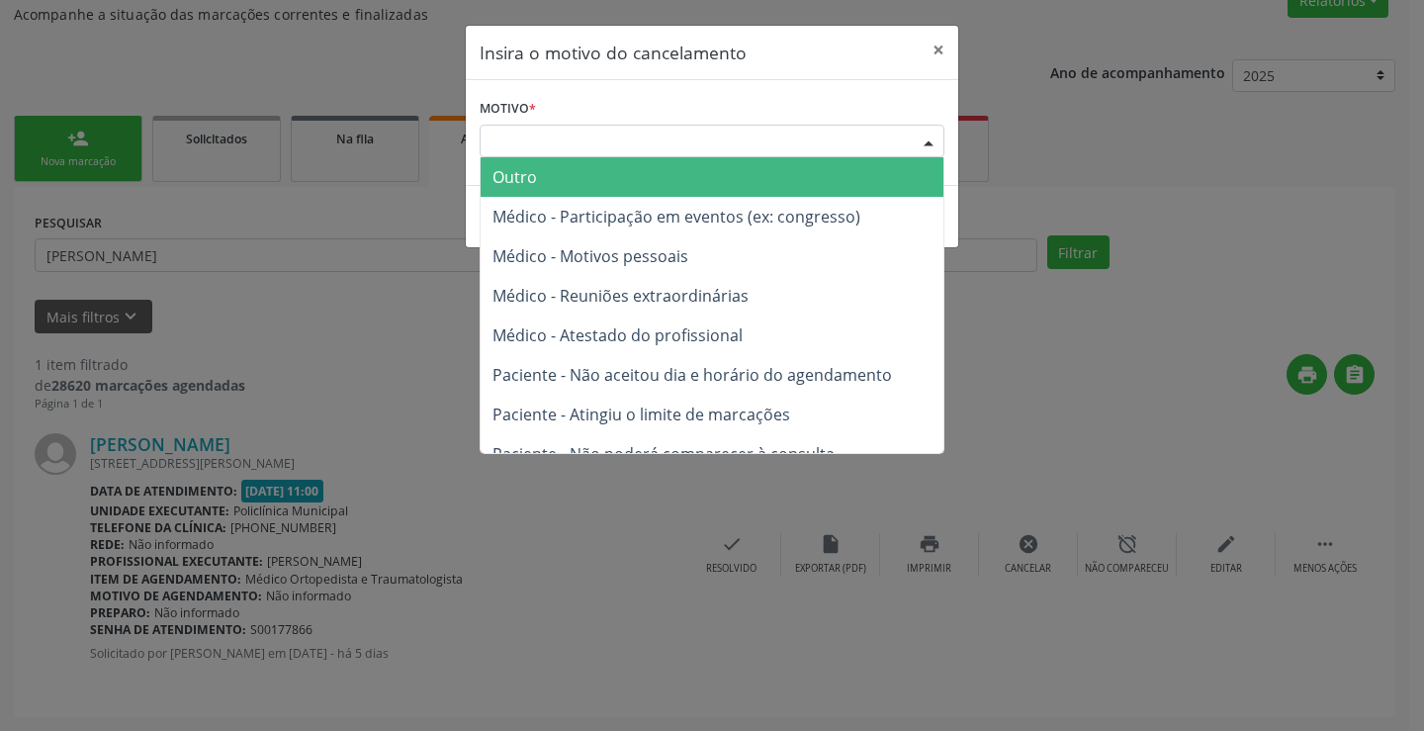
click at [881, 143] on div "Escolha o motivo" at bounding box center [712, 142] width 465 height 34
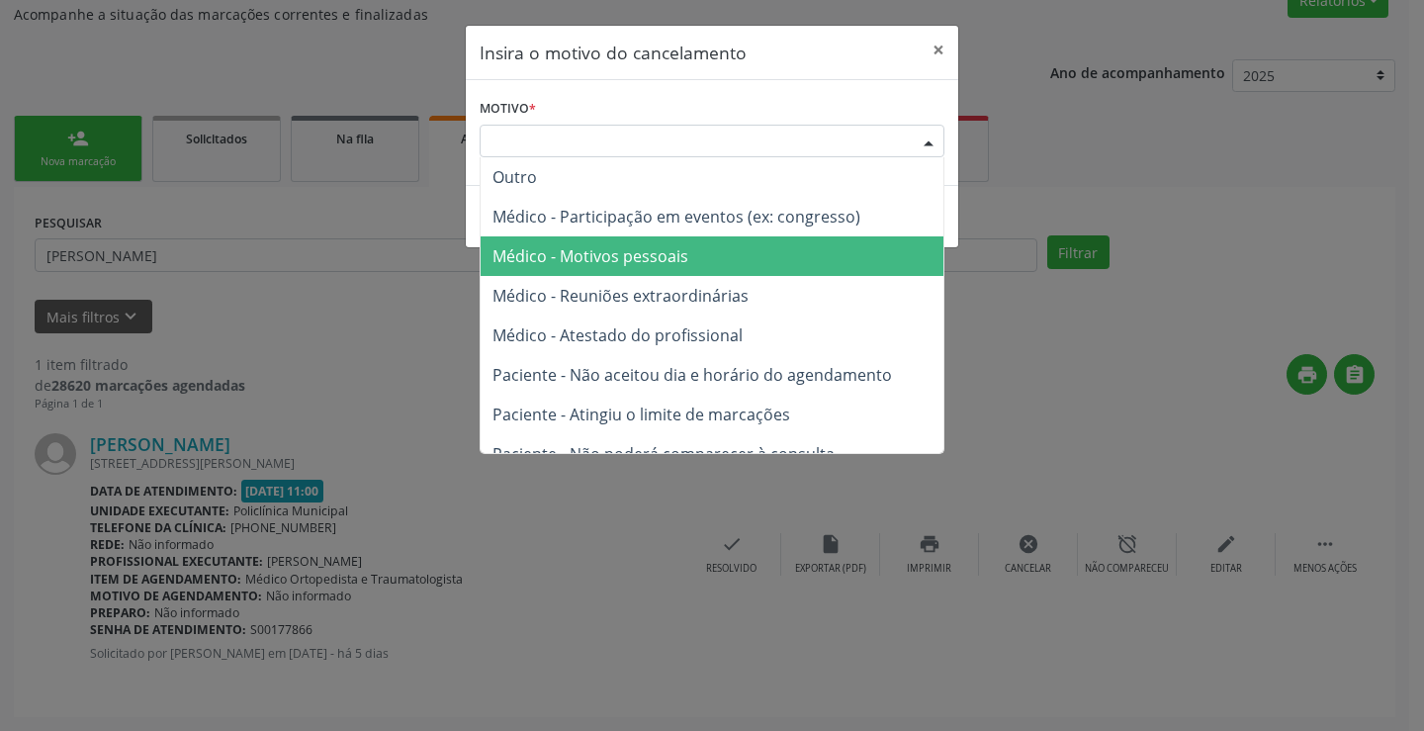
click at [669, 250] on span "Médico - Motivos pessoais" at bounding box center [590, 256] width 196 height 22
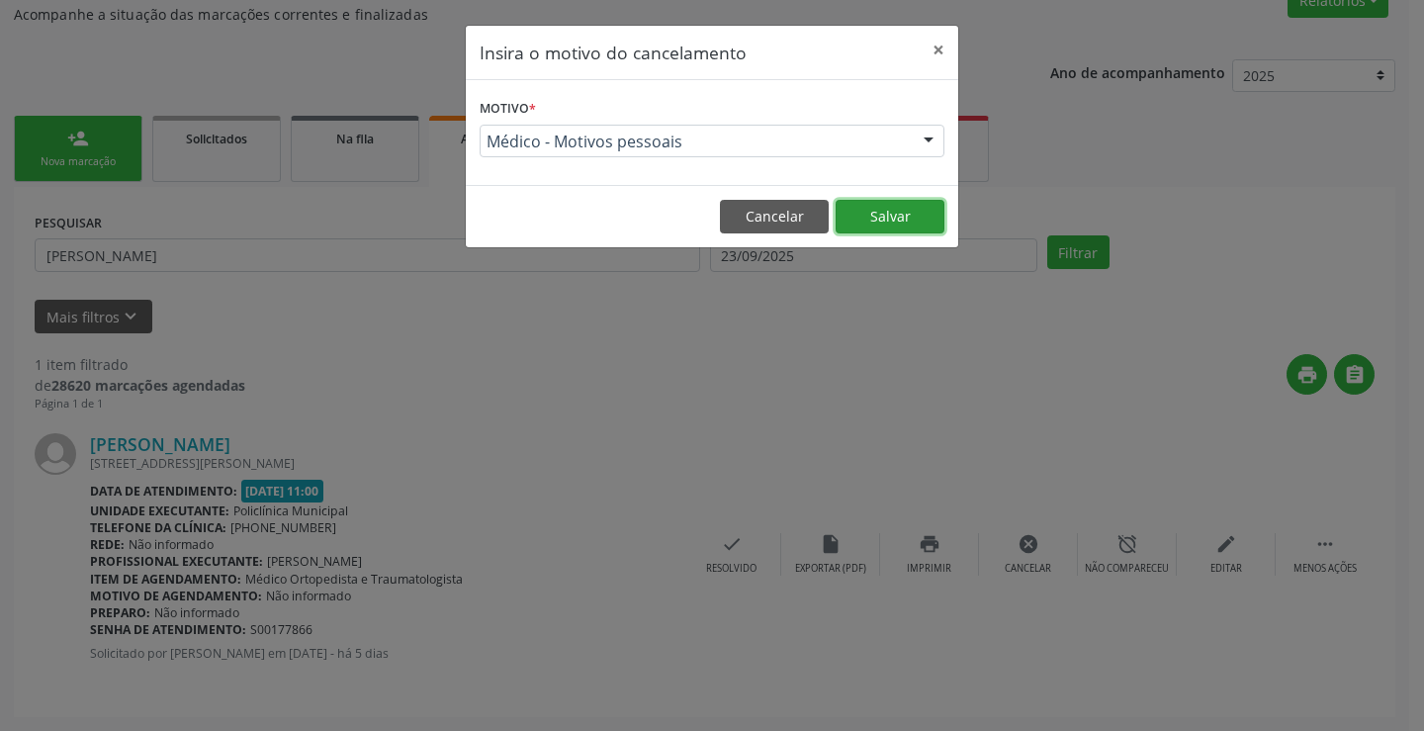
click at [859, 215] on button "Salvar" at bounding box center [890, 217] width 109 height 34
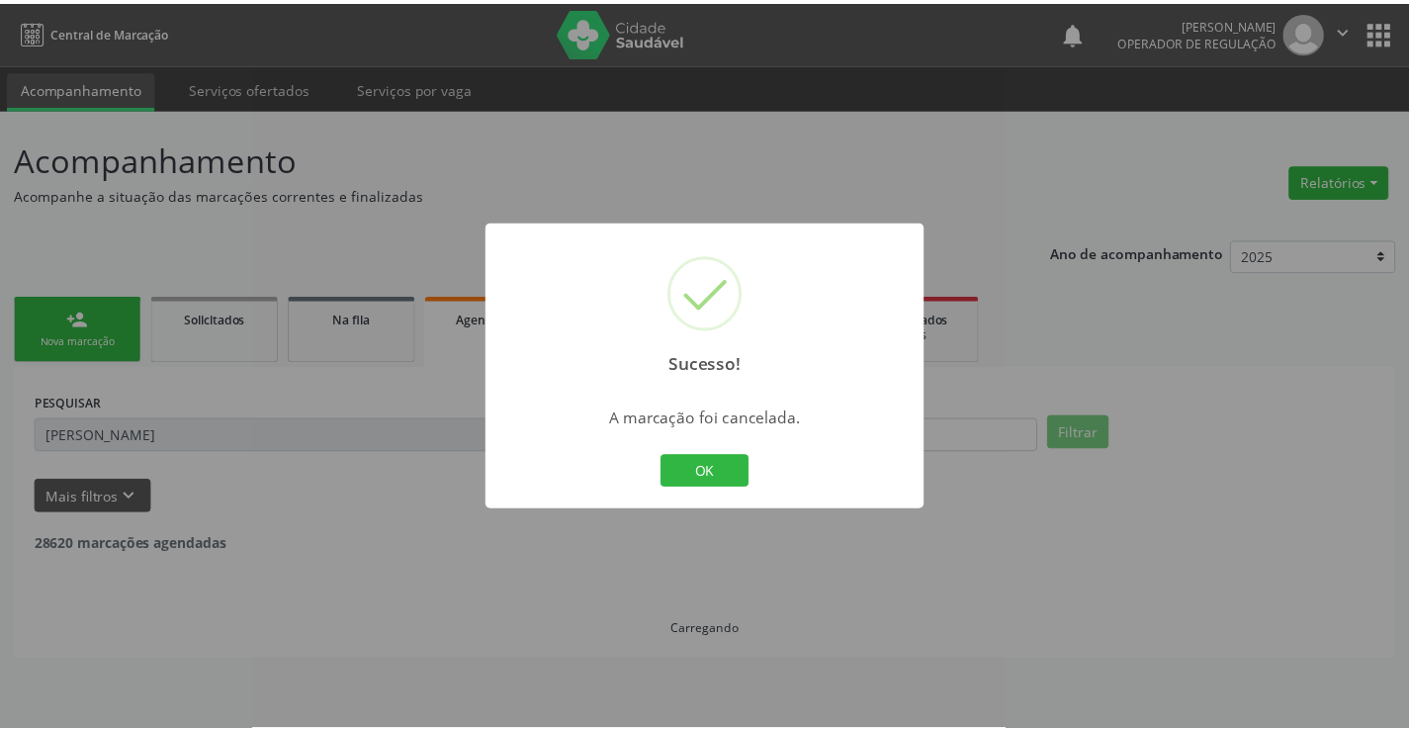
scroll to position [0, 0]
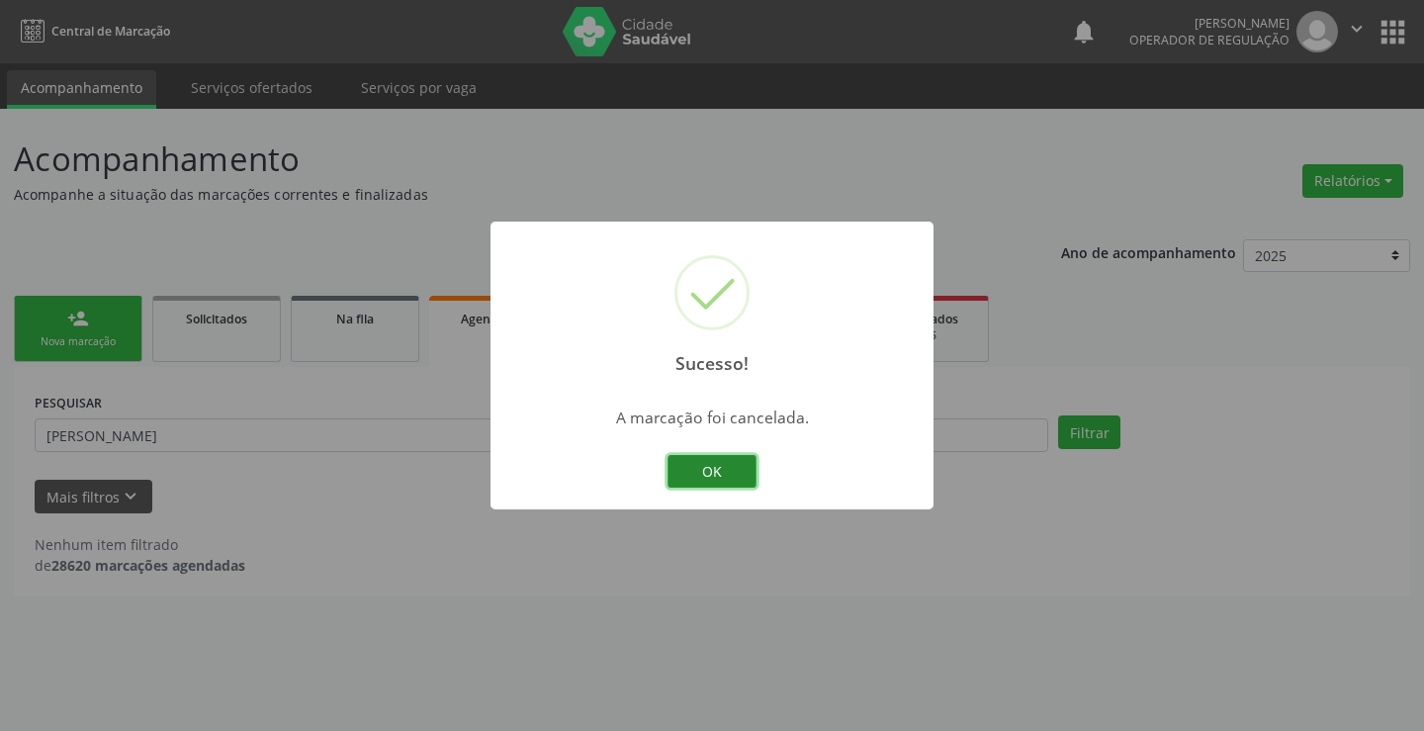
click at [717, 474] on button "OK" at bounding box center [711, 472] width 89 height 34
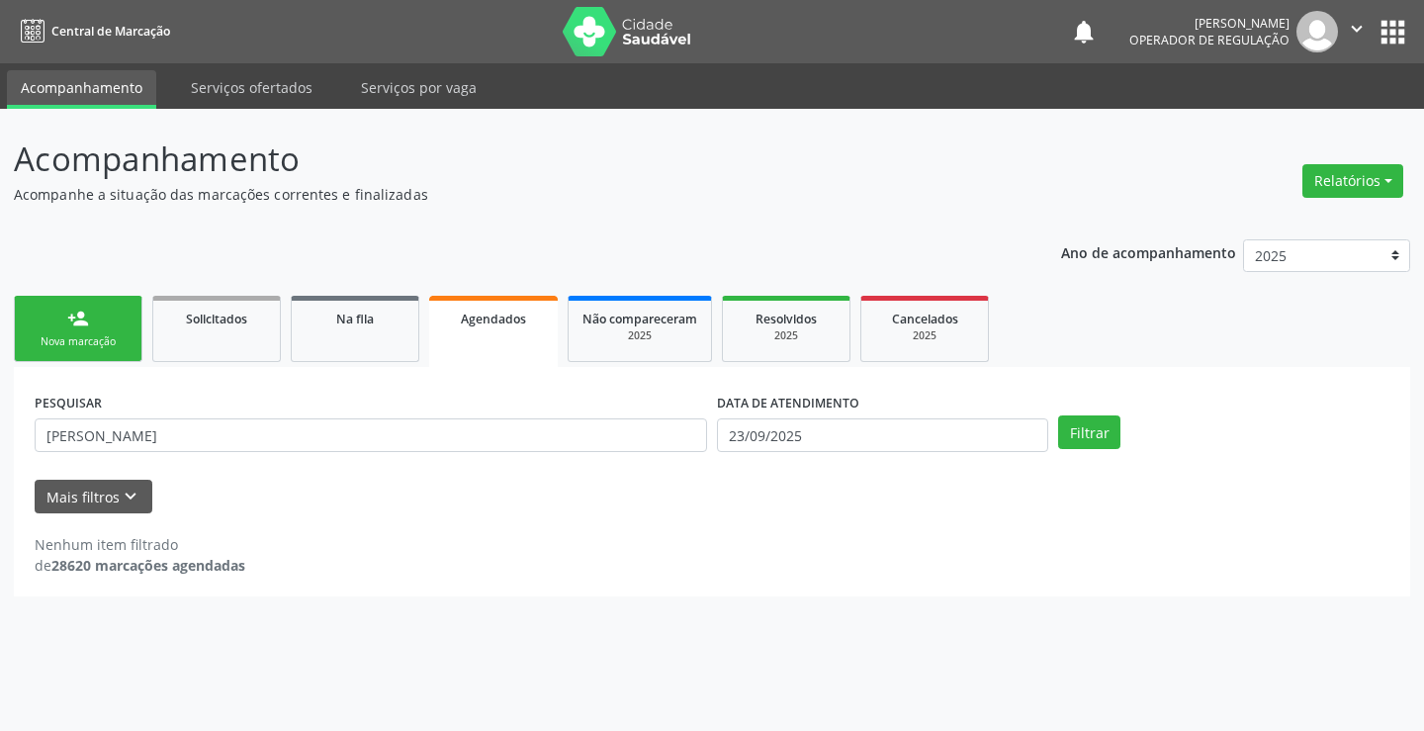
click at [104, 320] on link "person_add Nova marcação" at bounding box center [78, 329] width 129 height 66
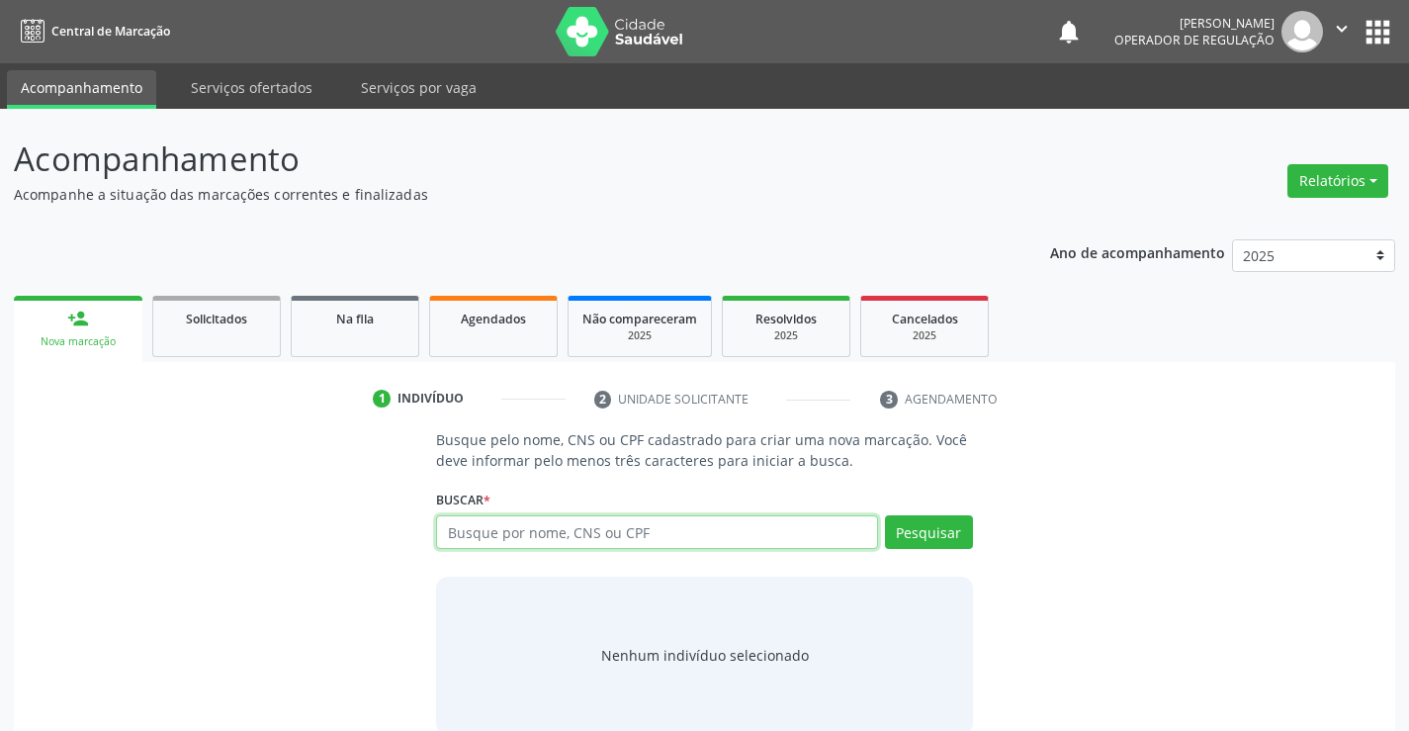
click at [607, 525] on input "text" at bounding box center [656, 532] width 441 height 34
click at [692, 522] on input "text" at bounding box center [656, 532] width 441 height 34
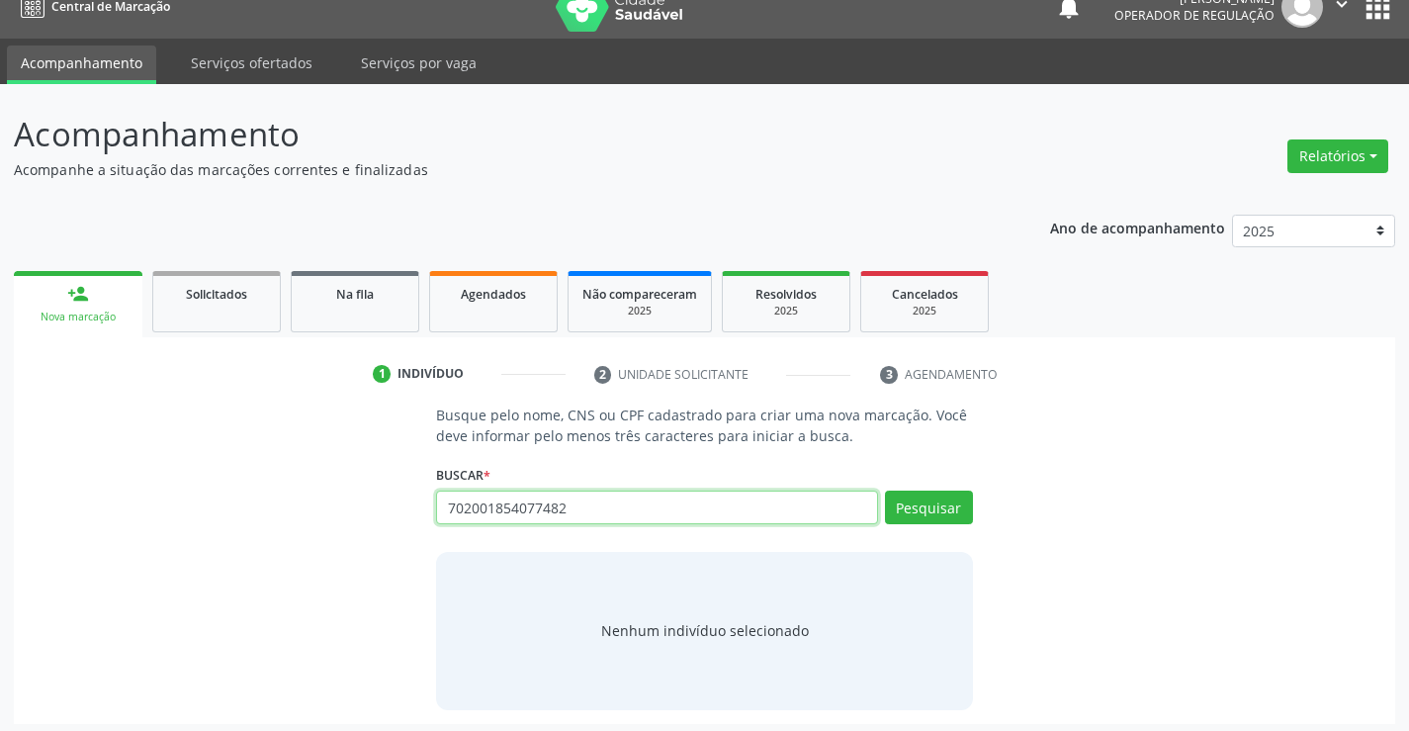
scroll to position [32, 0]
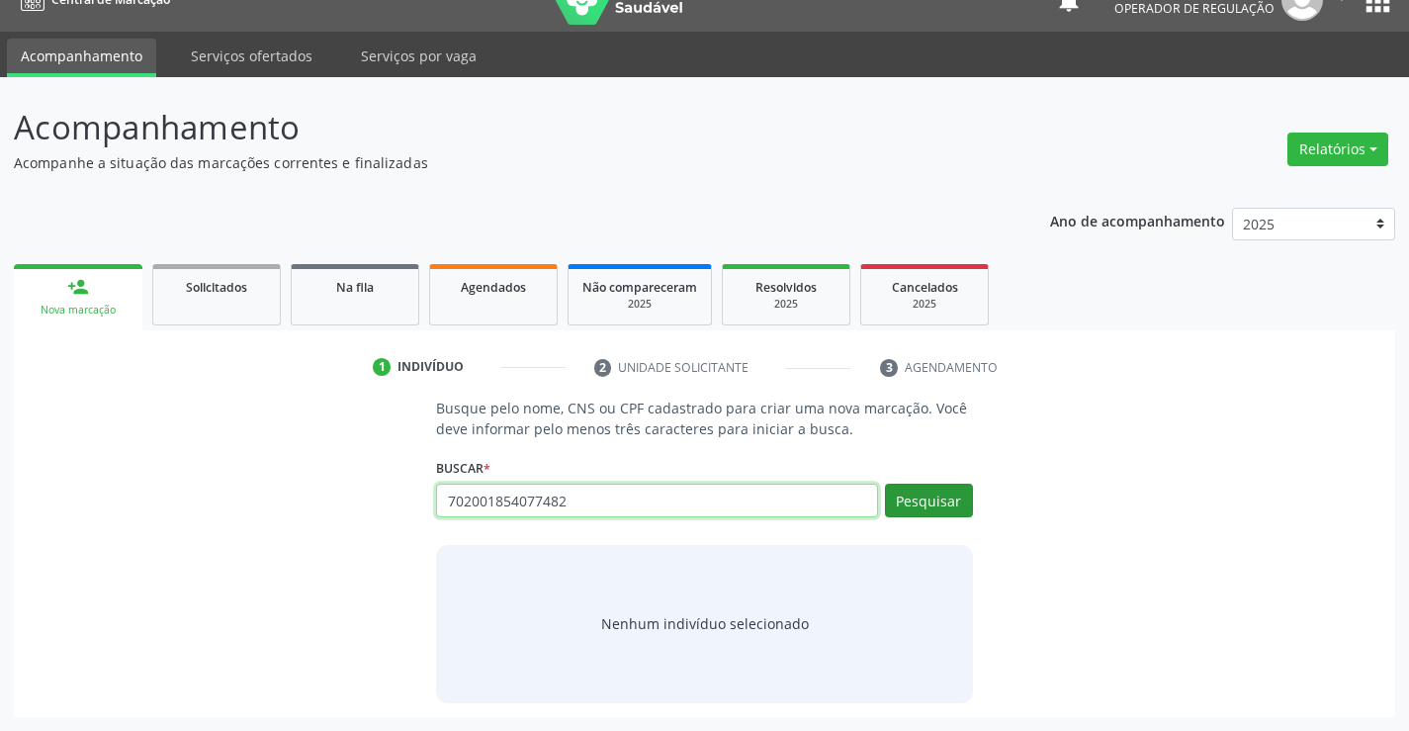
type input "702001854077482"
click at [940, 513] on button "Pesquisar" at bounding box center [929, 501] width 88 height 34
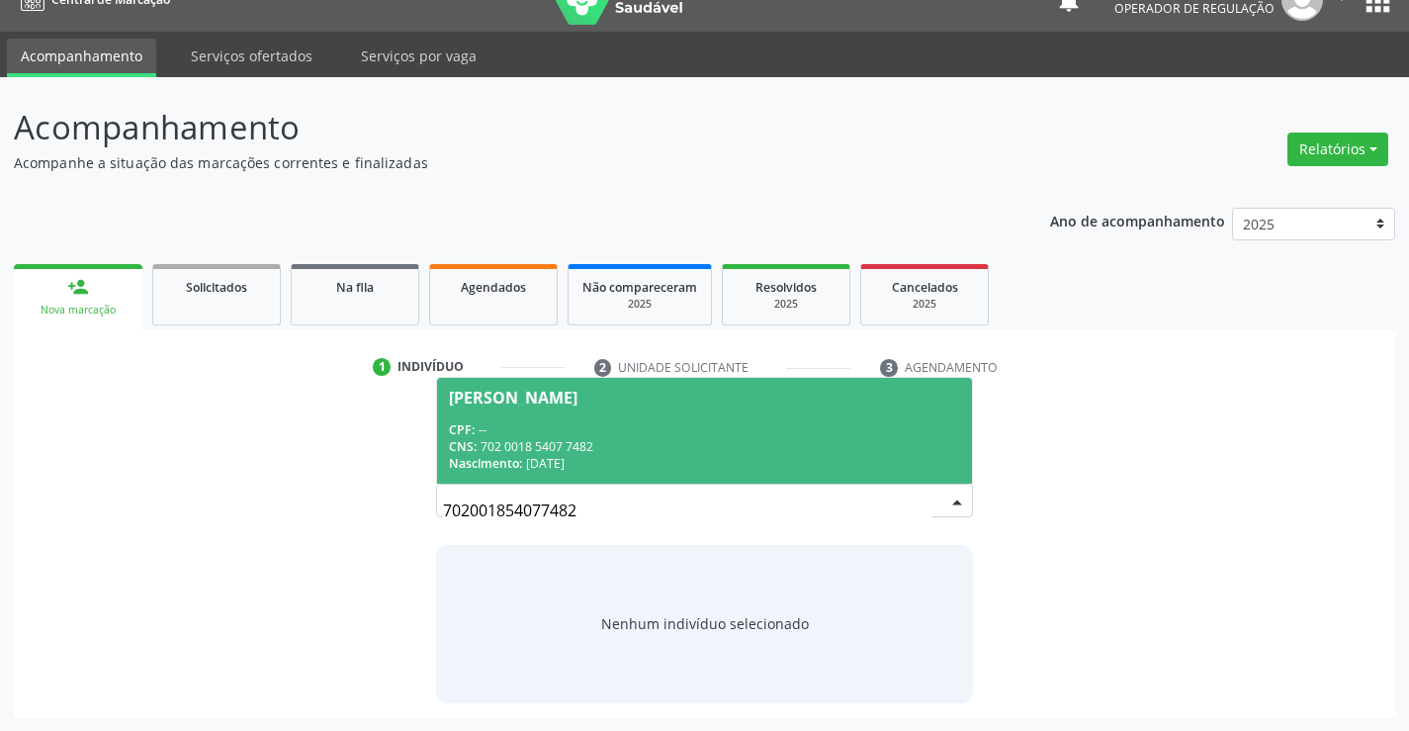
click at [619, 457] on div "Nascimento: 21/08/1980" at bounding box center [704, 463] width 510 height 17
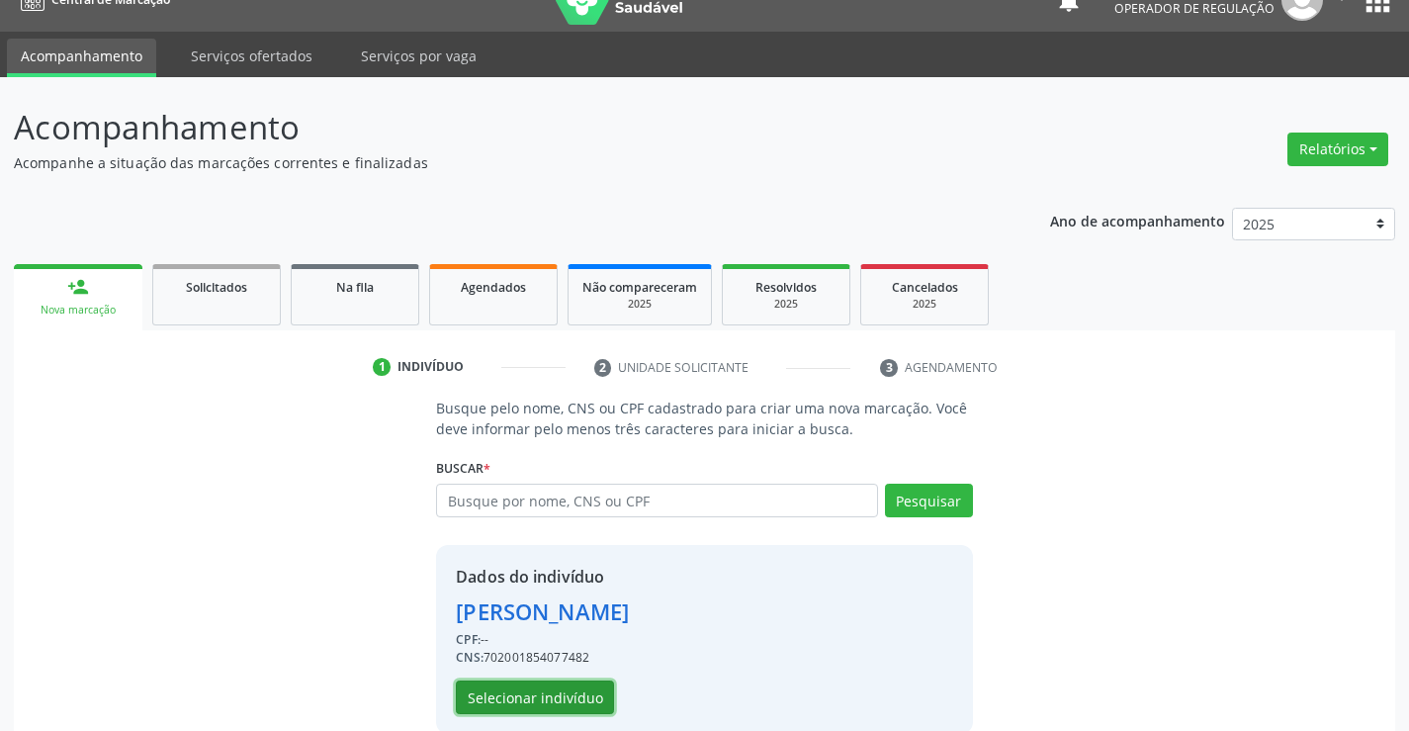
click at [576, 692] on button "Selecionar indivíduo" at bounding box center [535, 697] width 158 height 34
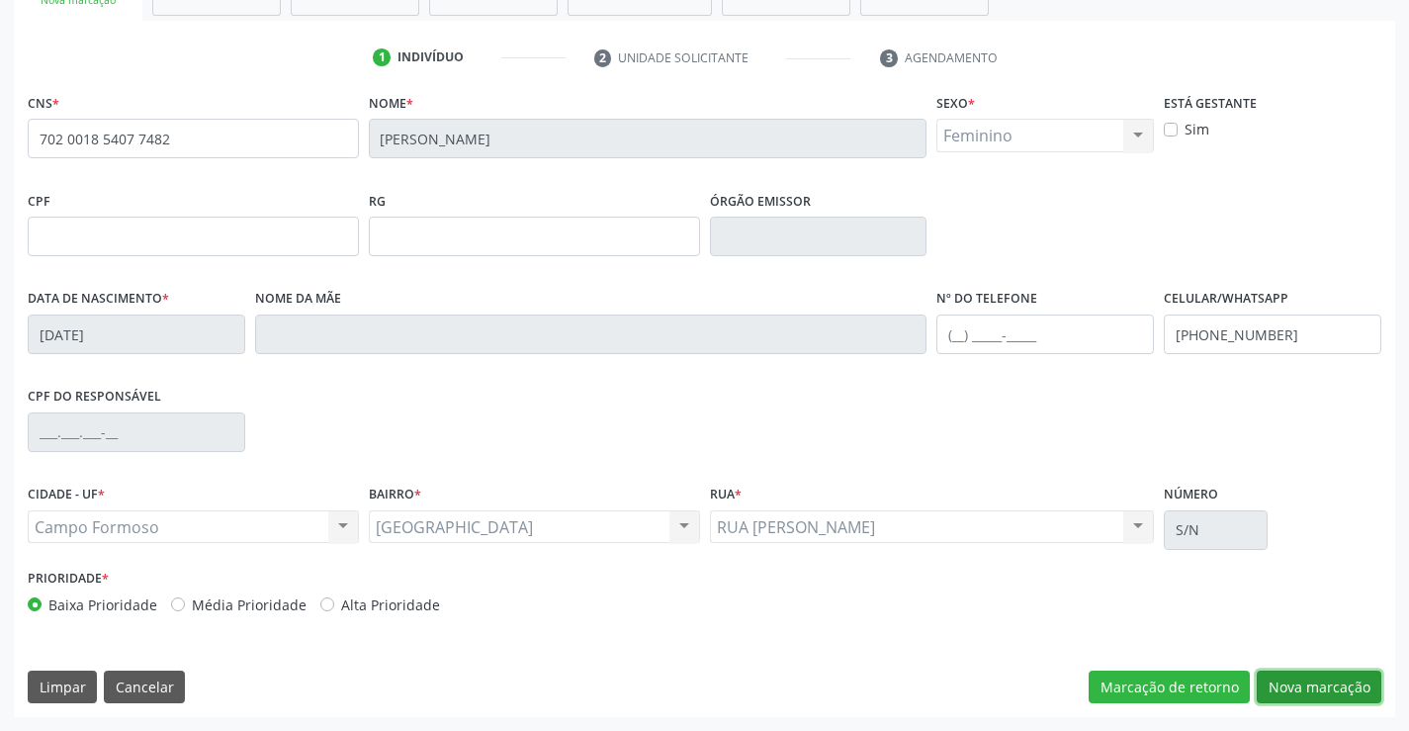
click at [1336, 684] on button "Nova marcação" at bounding box center [1319, 687] width 125 height 34
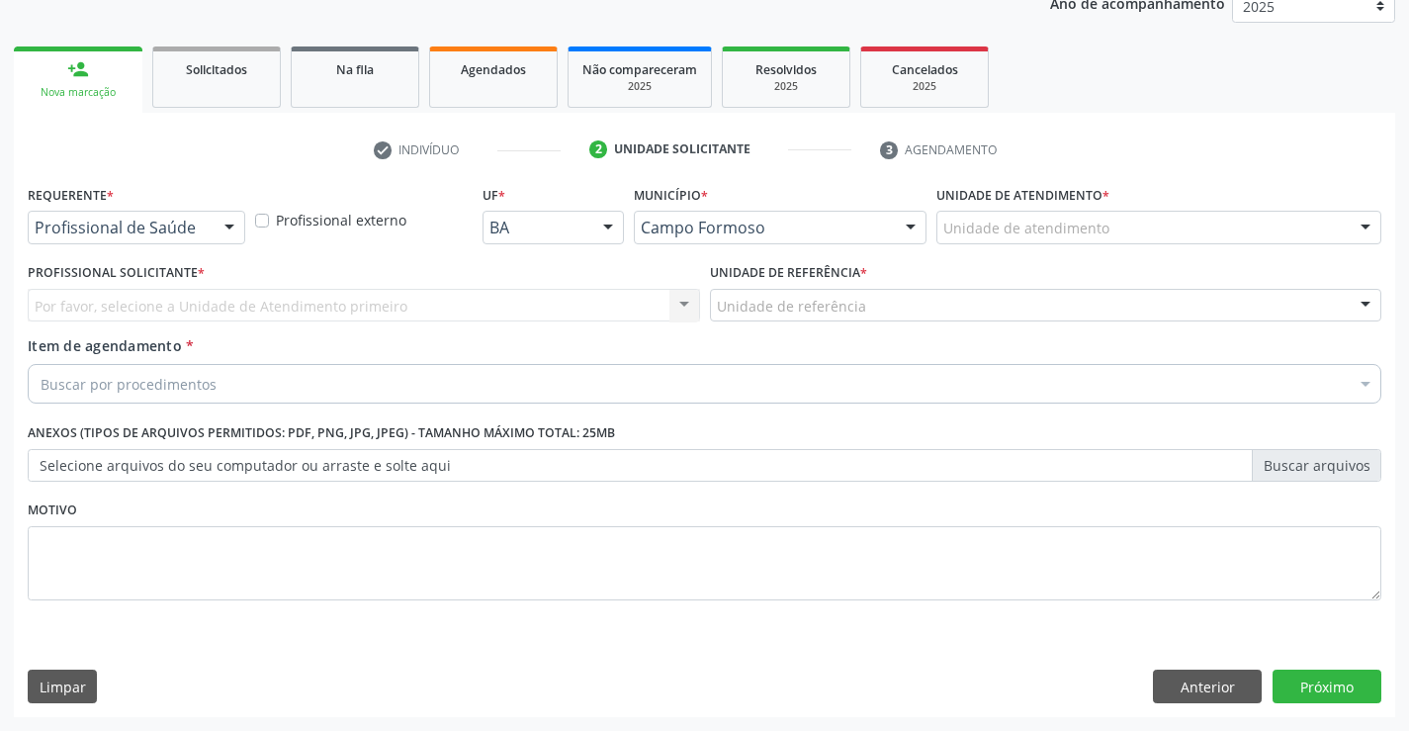
click at [205, 231] on div "Profissional de Saúde" at bounding box center [137, 228] width 218 height 34
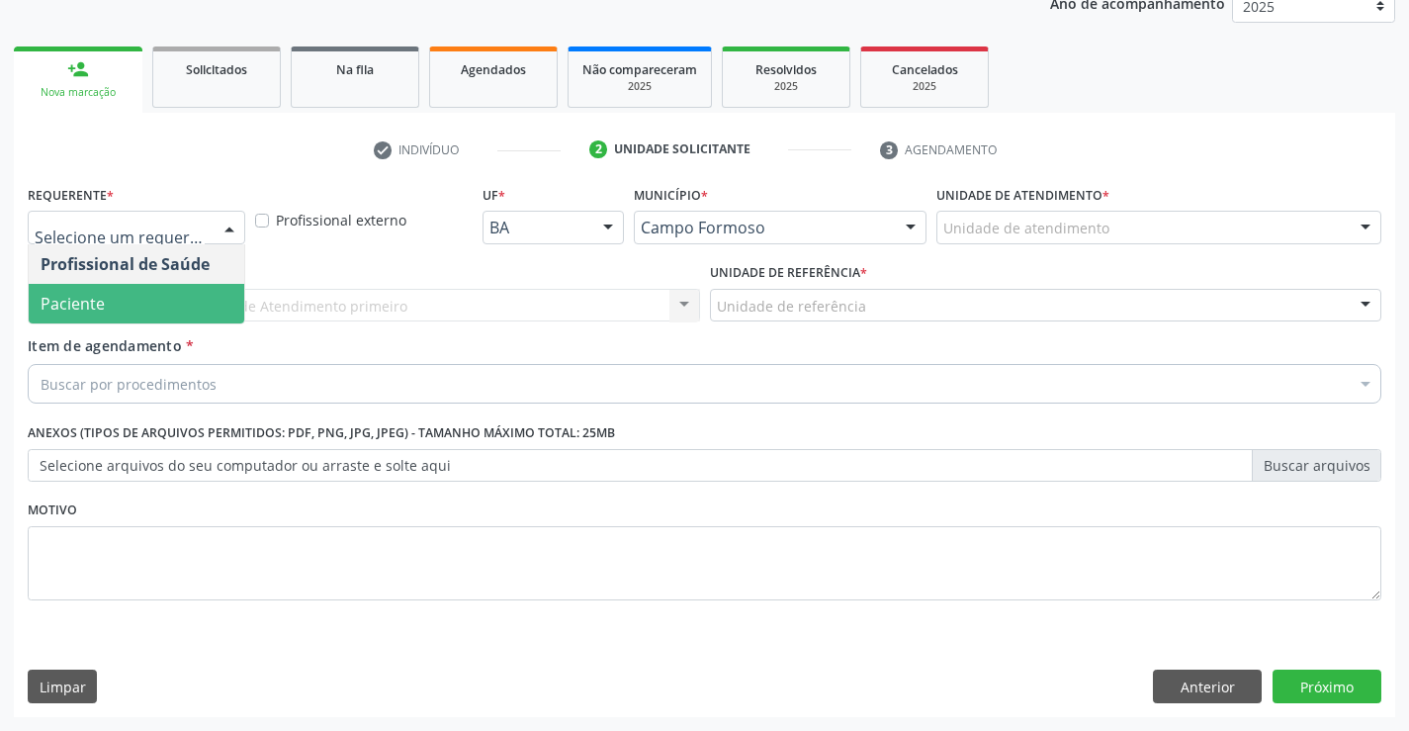
click at [156, 316] on span "Paciente" at bounding box center [137, 304] width 216 height 40
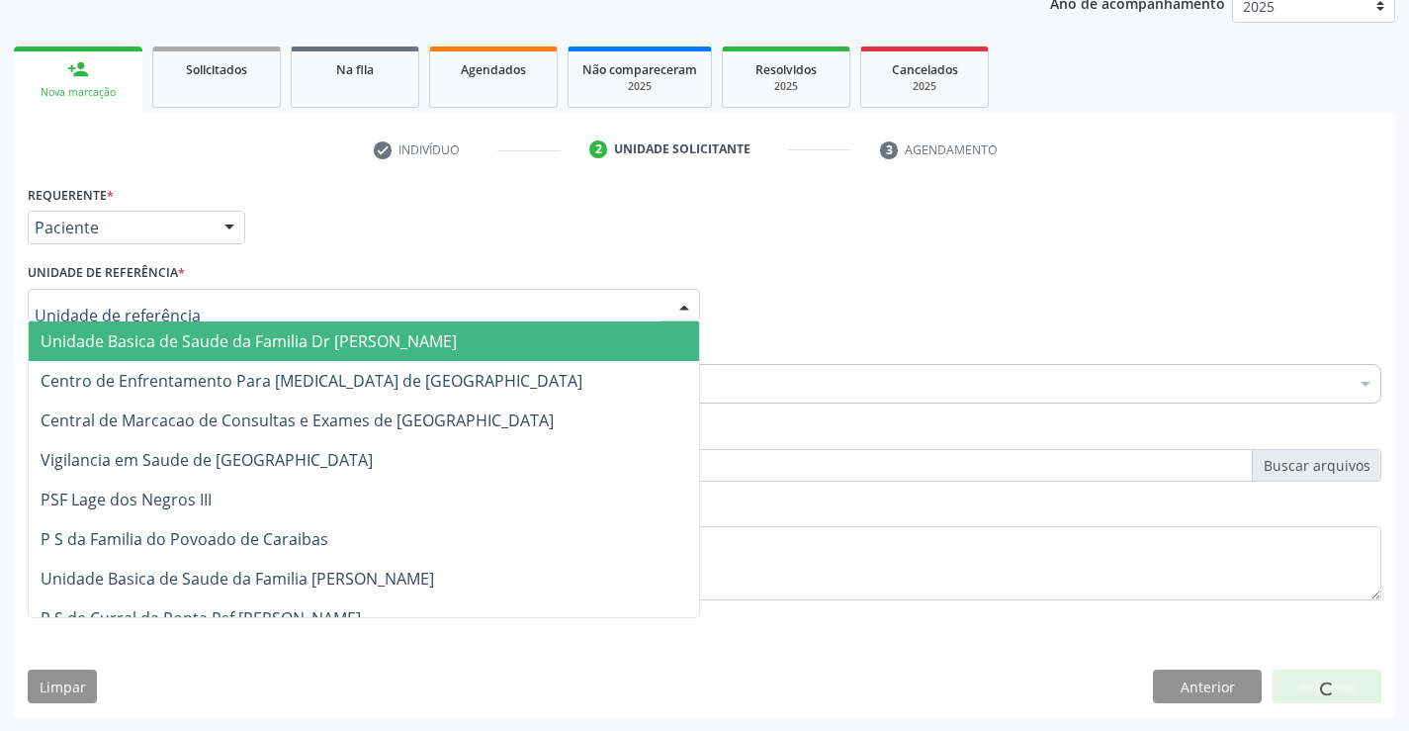
click at [257, 307] on div at bounding box center [364, 306] width 672 height 34
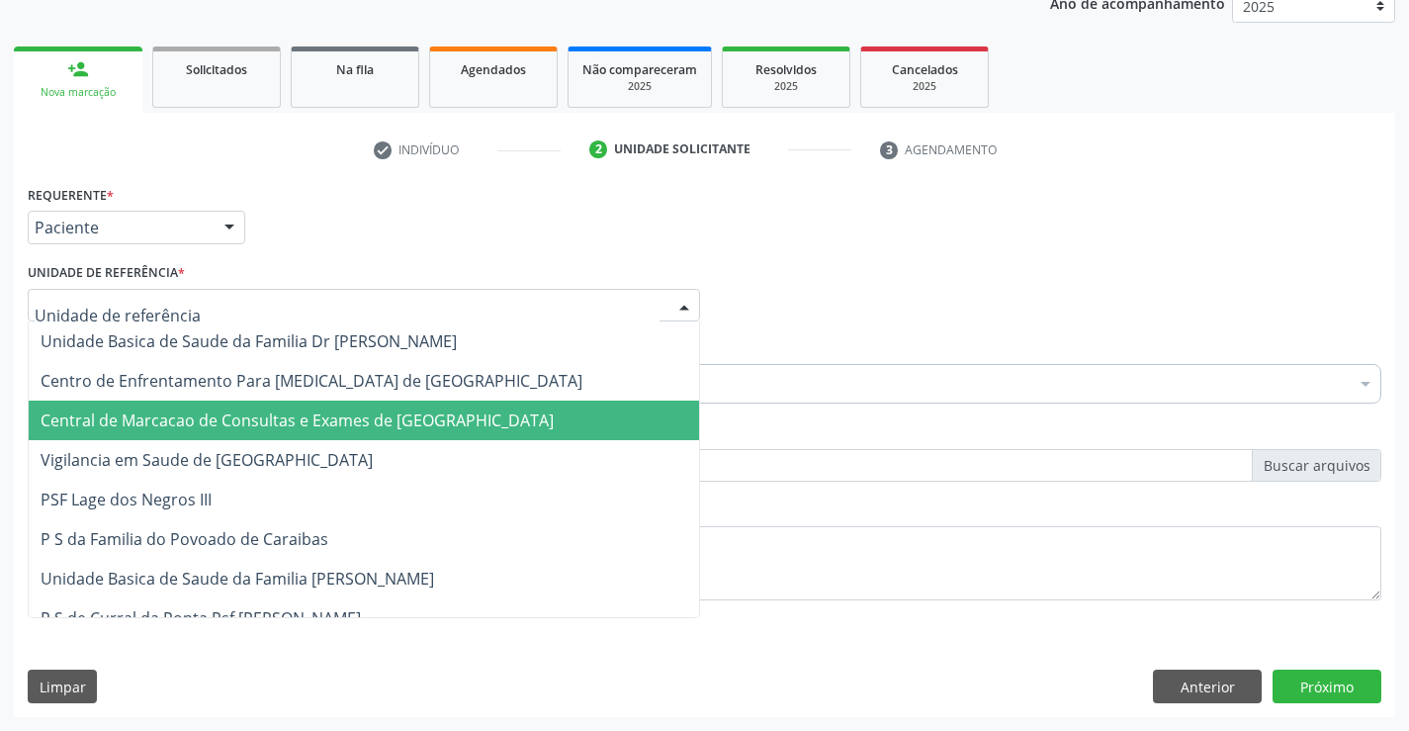
click at [277, 420] on span "Central de Marcacao de Consultas e Exames de [GEOGRAPHIC_DATA]" at bounding box center [297, 420] width 513 height 22
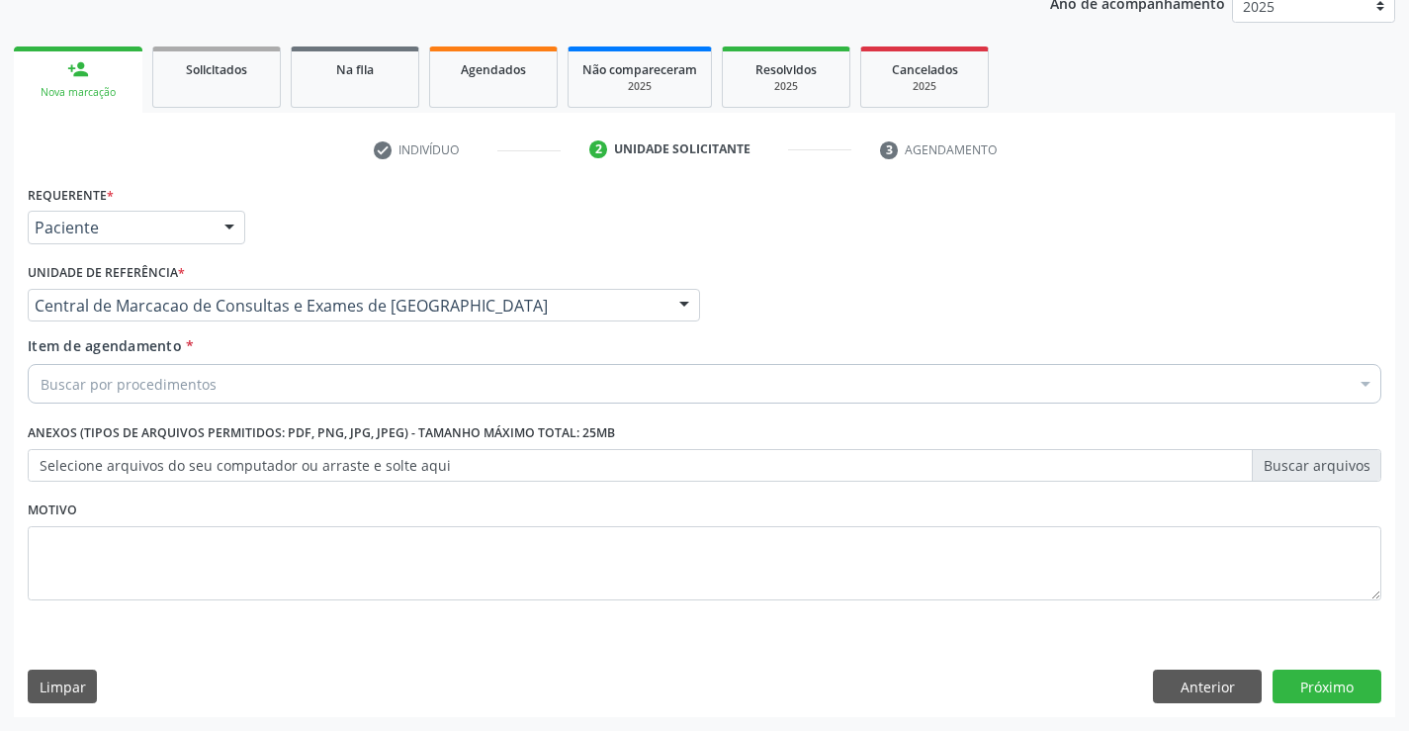
click at [282, 382] on div "Buscar por procedimentos" at bounding box center [705, 384] width 1354 height 40
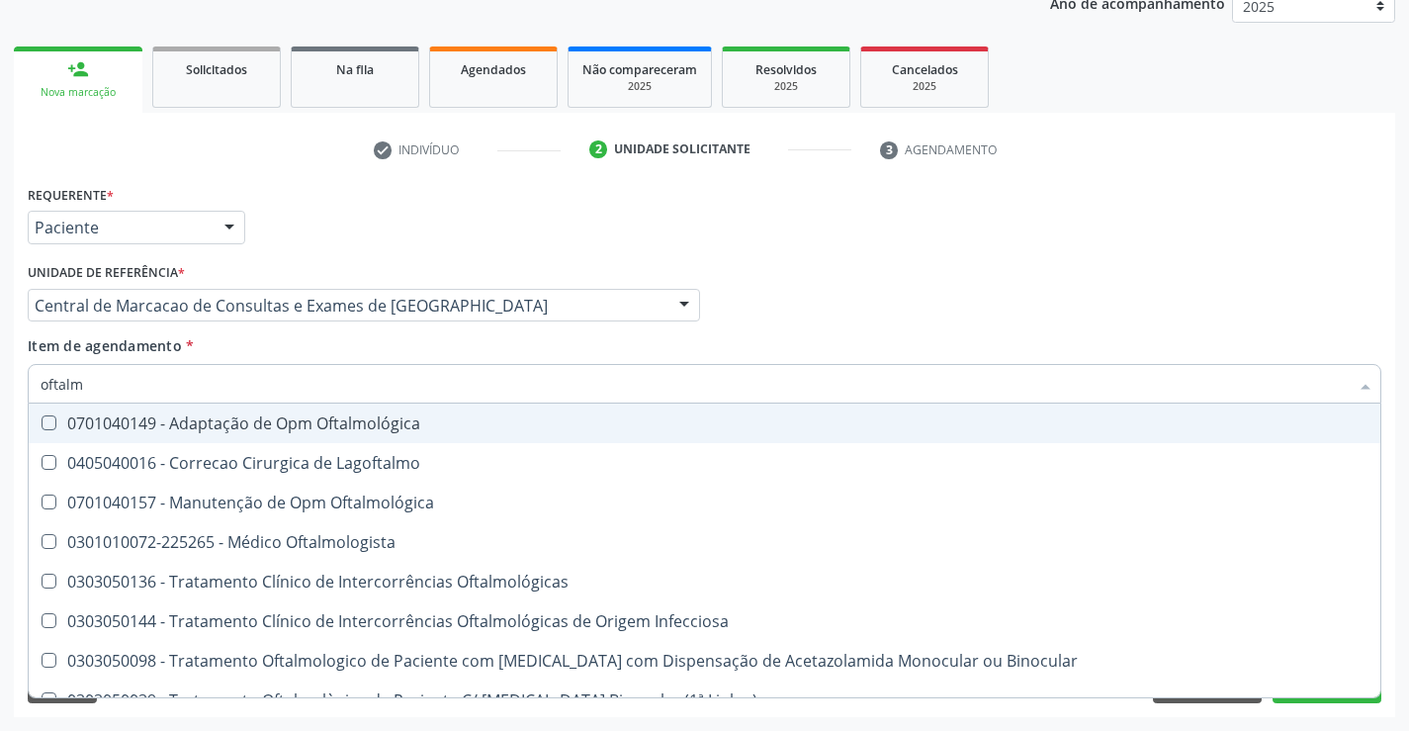
type input "oftalmo"
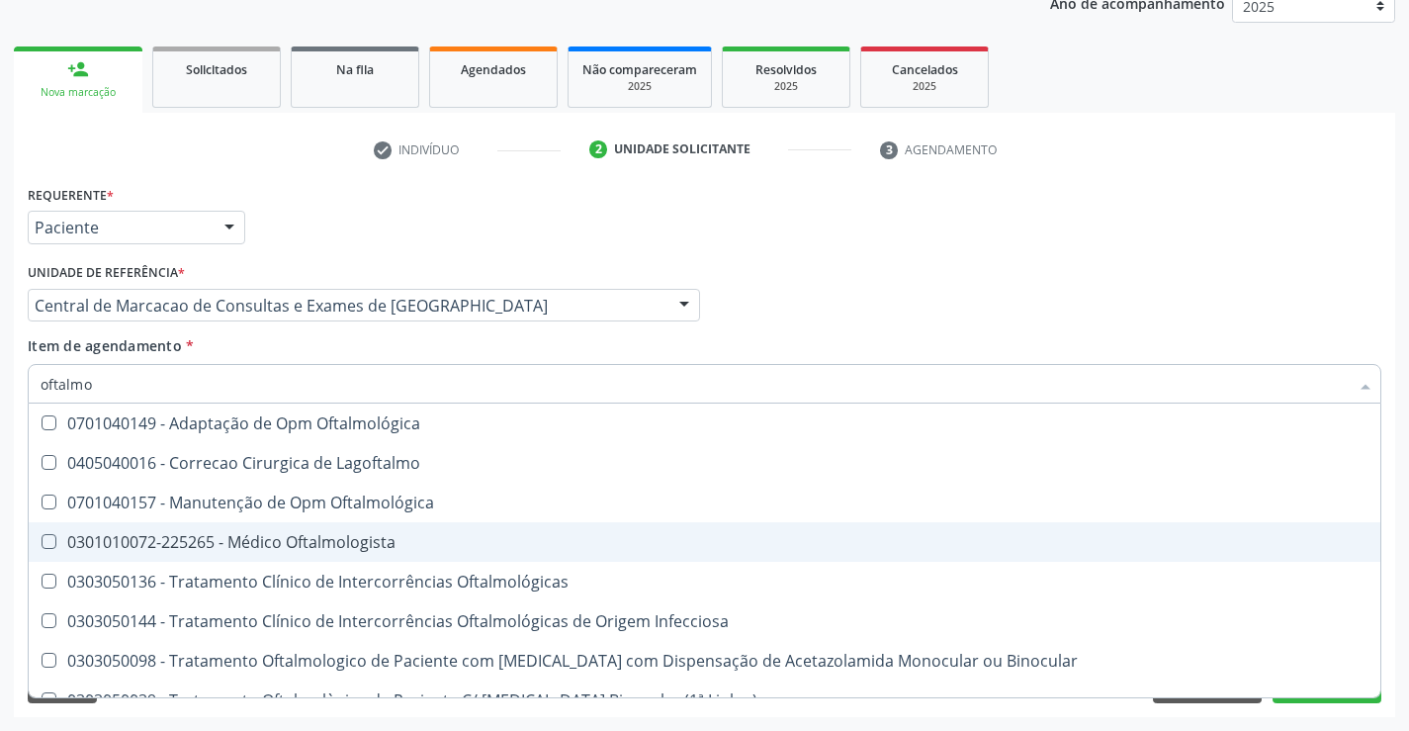
click at [354, 550] on div "0301010072-225265 - Médico Oftalmologista" at bounding box center [705, 542] width 1328 height 16
checkbox Oftalmologista "true"
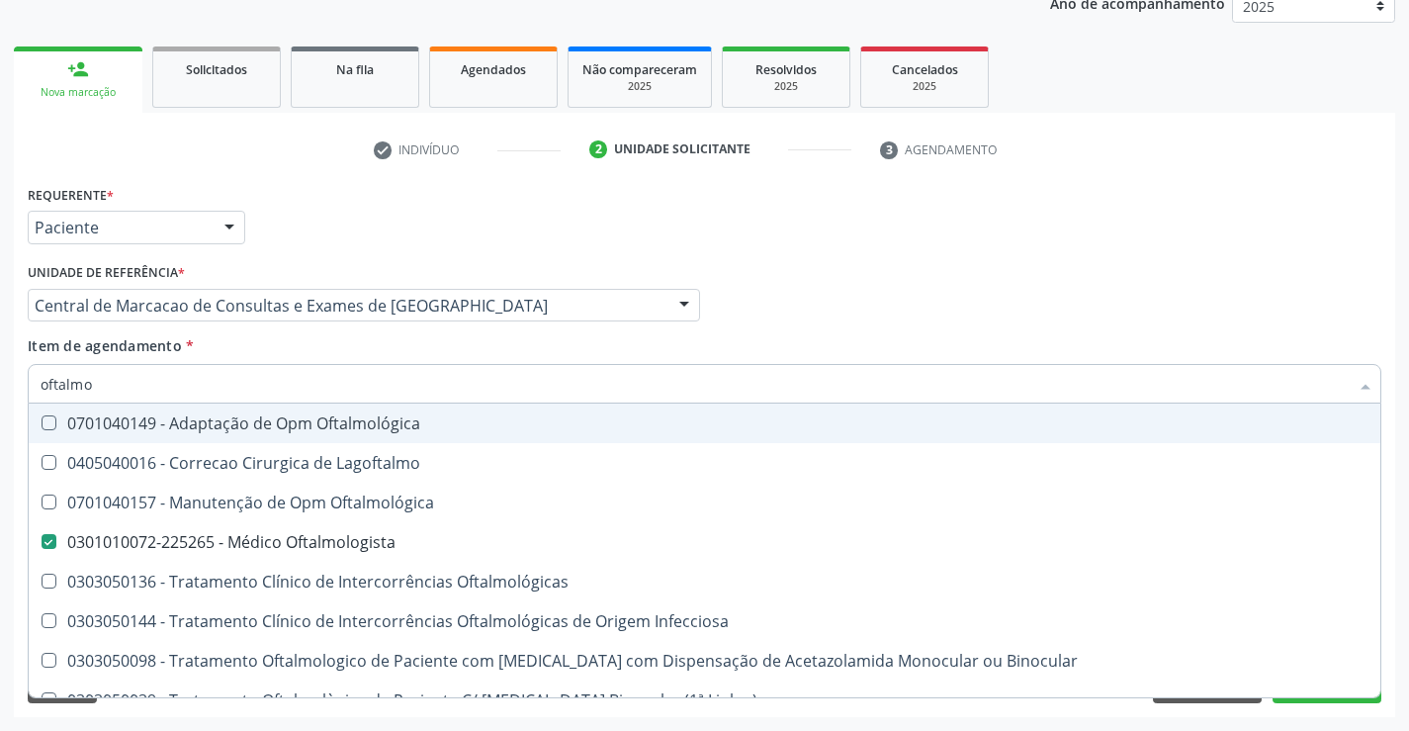
click at [267, 390] on input "oftalmo" at bounding box center [695, 384] width 1308 height 40
type input "o"
checkbox Oftalmologista "false"
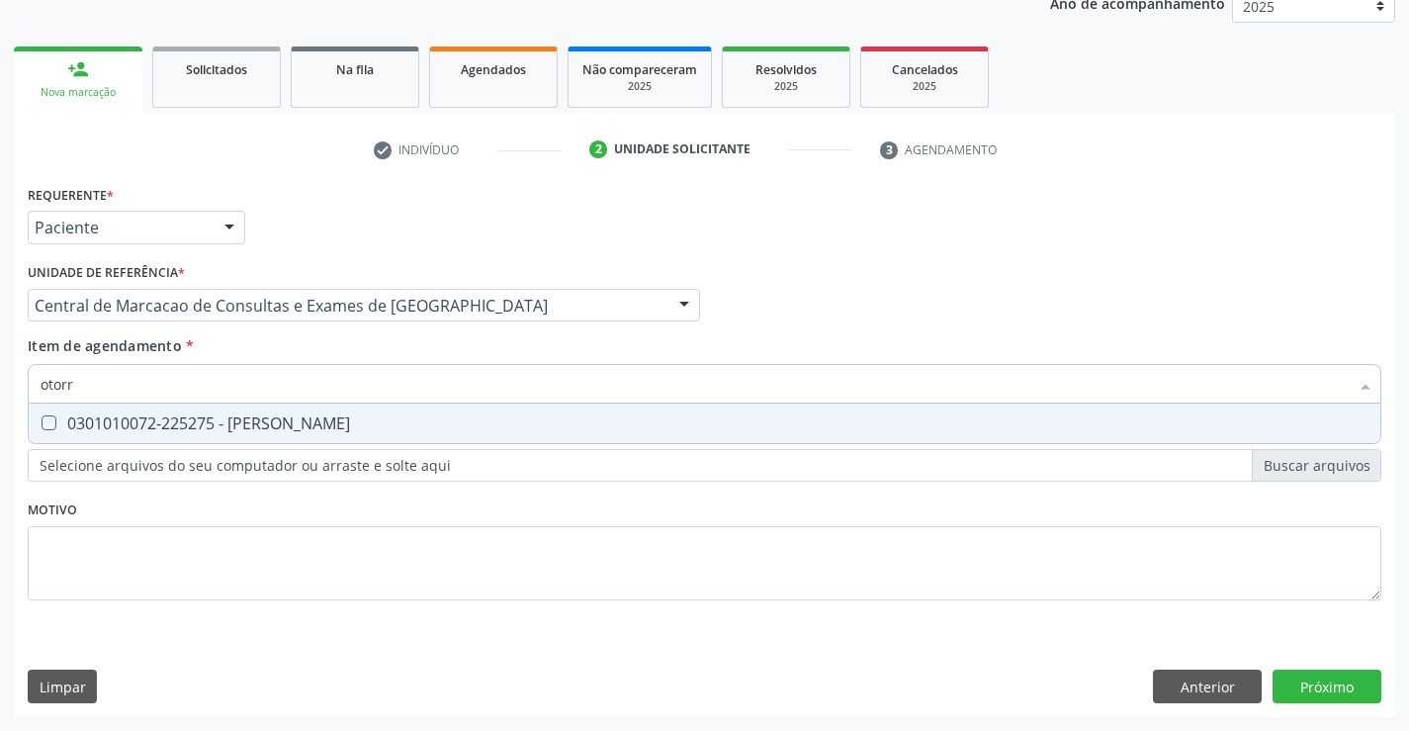
type input "otorri"
click at [298, 428] on div "0301010072-225275 - Médico Otorrinolaringologista" at bounding box center [705, 423] width 1328 height 16
checkbox Otorrinolaringologista "true"
click at [1352, 683] on div "Requerente * Paciente Profissional de Saúde Paciente Nenhum resultado encontrad…" at bounding box center [704, 448] width 1381 height 537
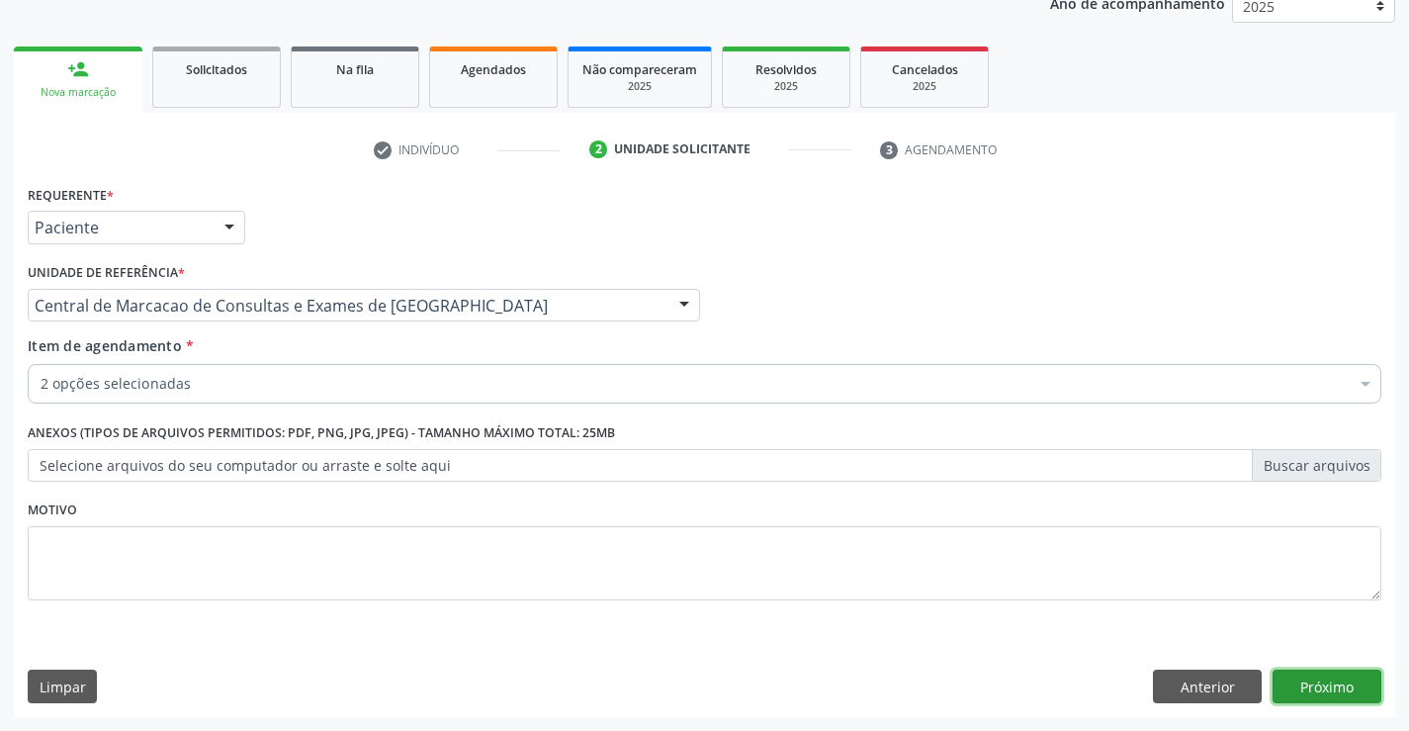
click at [1346, 685] on button "Próximo" at bounding box center [1327, 686] width 109 height 34
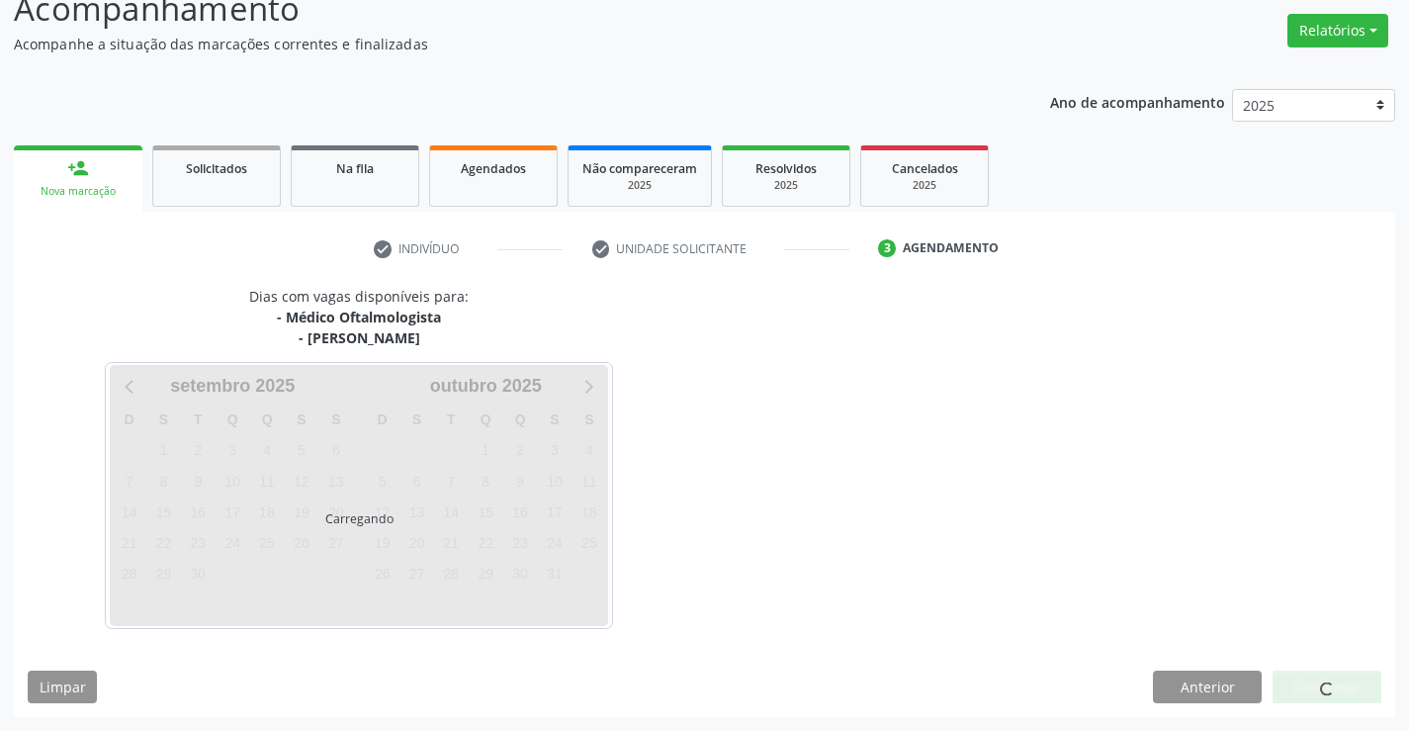
scroll to position [209, 0]
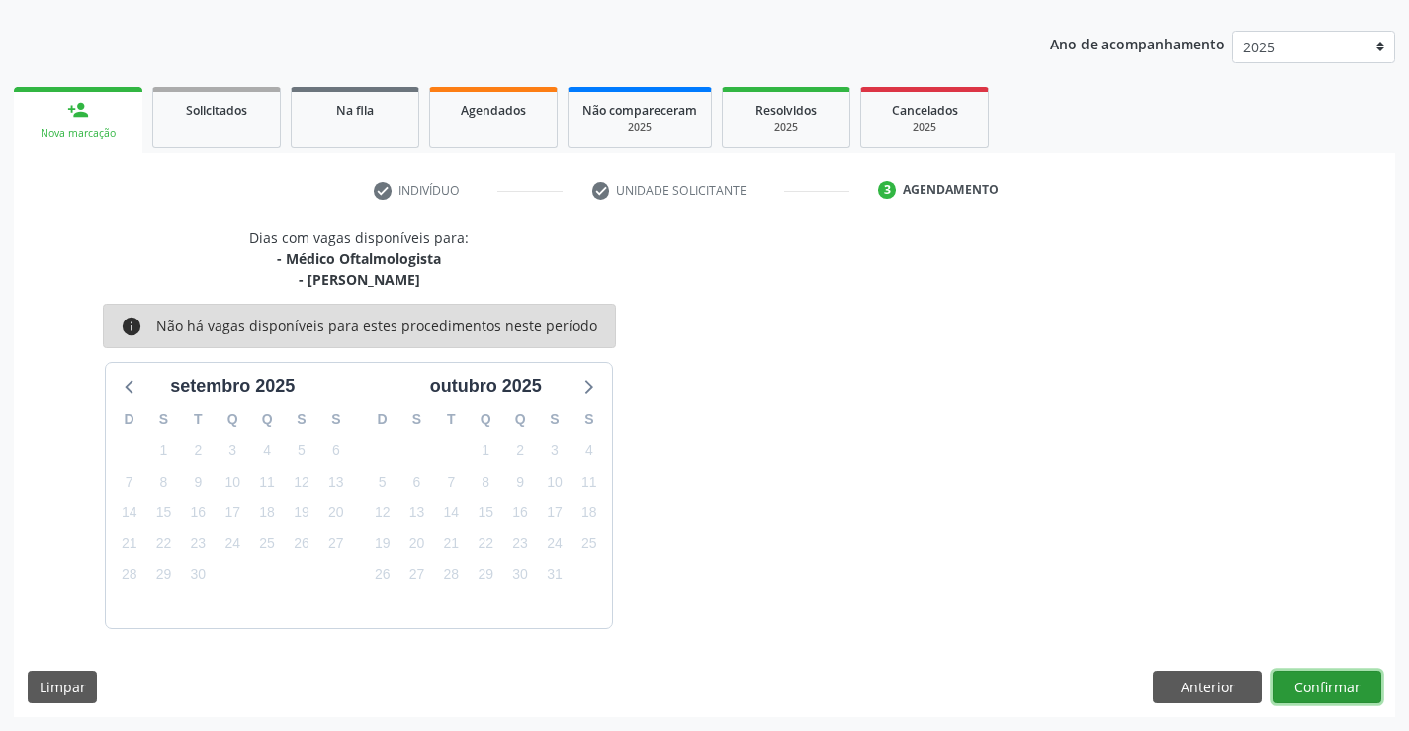
click at [1346, 689] on button "Confirmar" at bounding box center [1327, 687] width 109 height 34
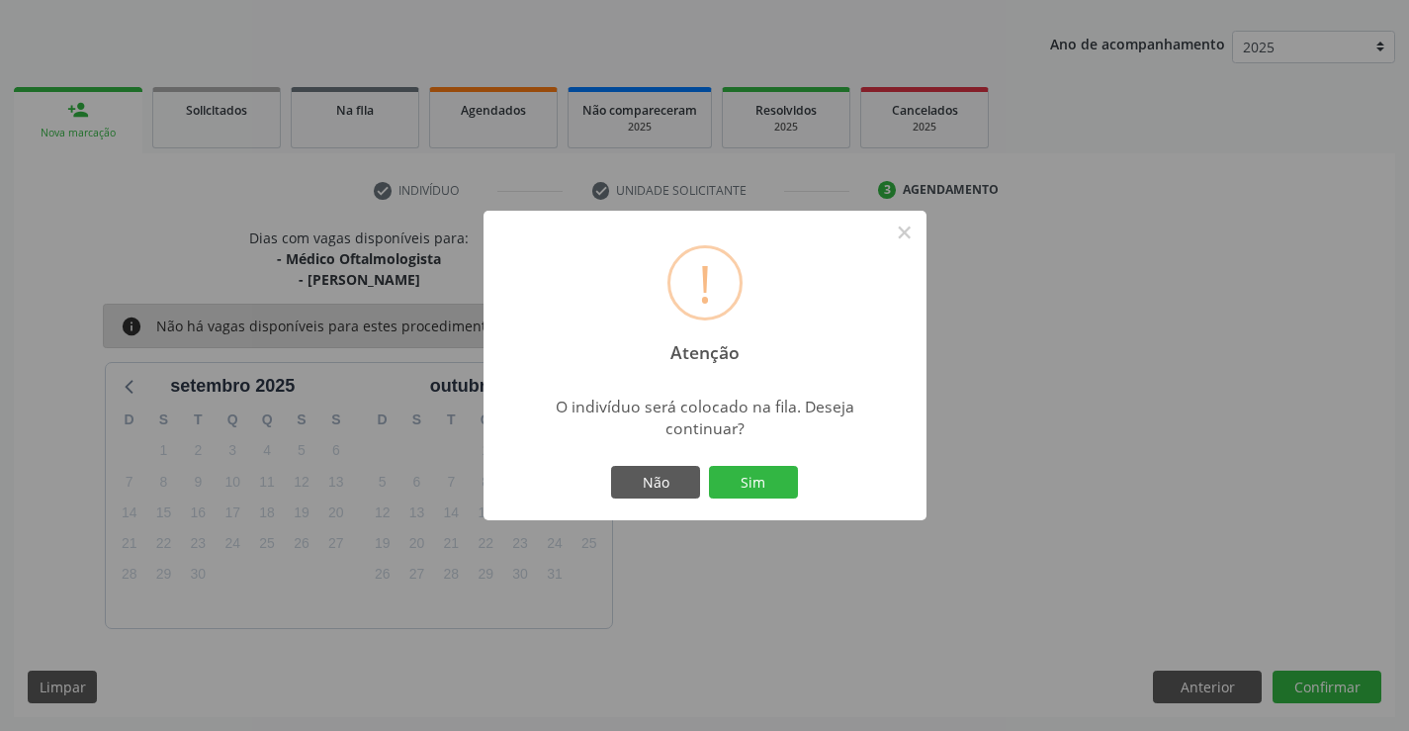
click at [709, 466] on button "Sim" at bounding box center [753, 483] width 89 height 34
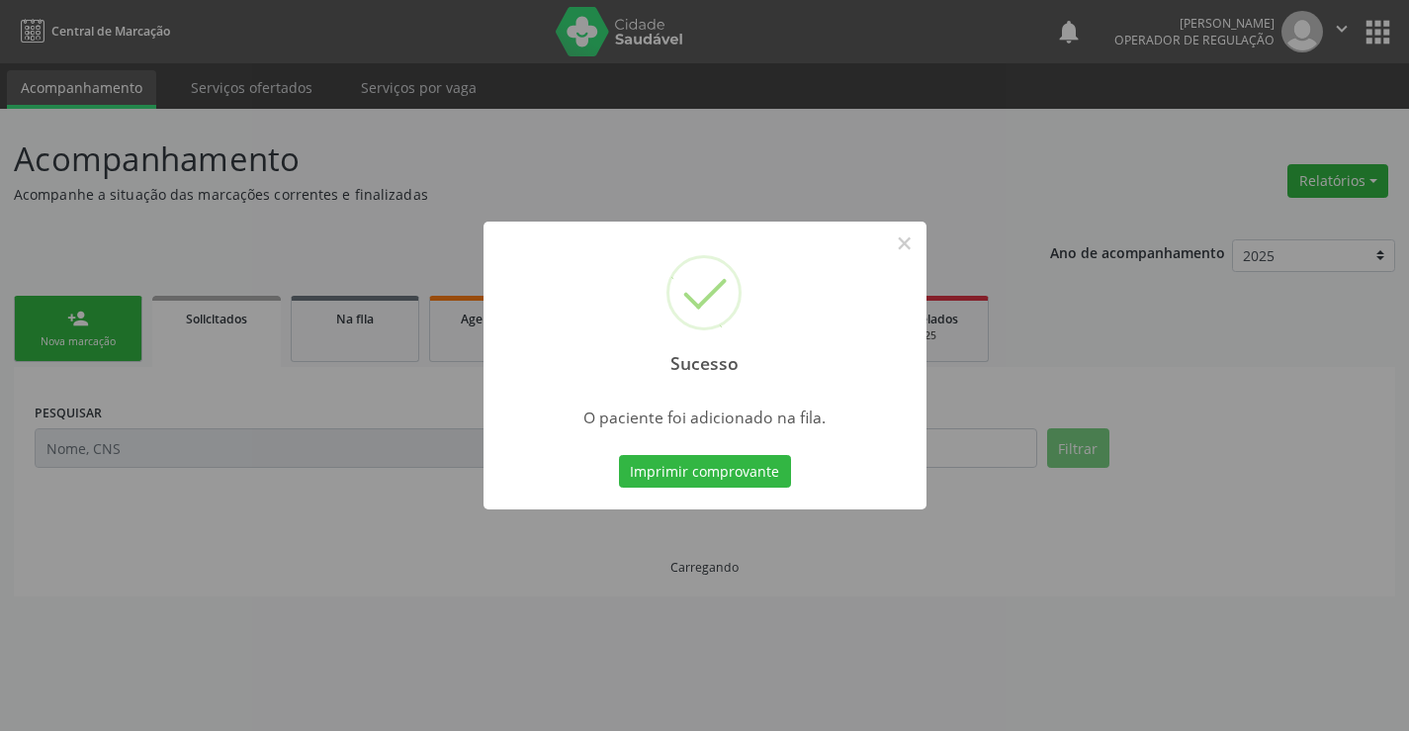
scroll to position [0, 0]
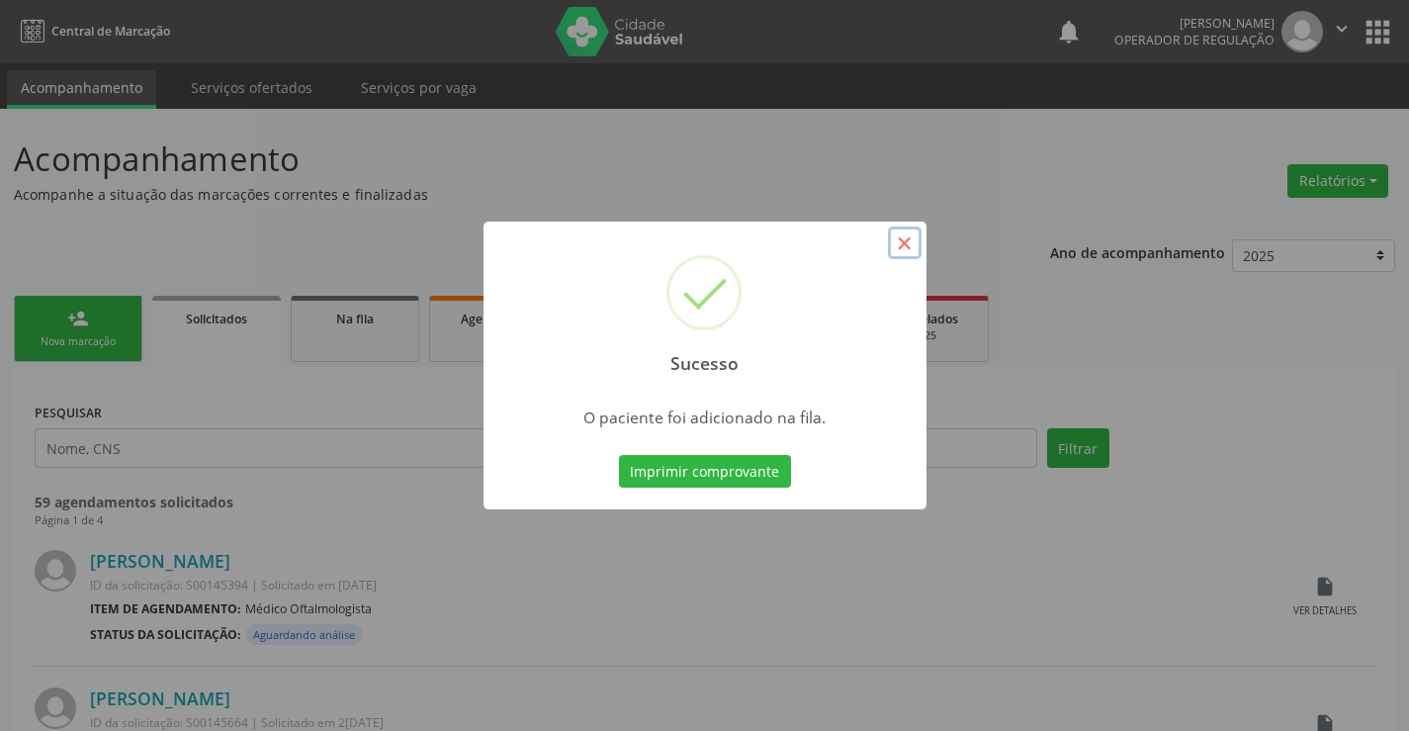
click at [897, 254] on button "×" at bounding box center [905, 243] width 34 height 34
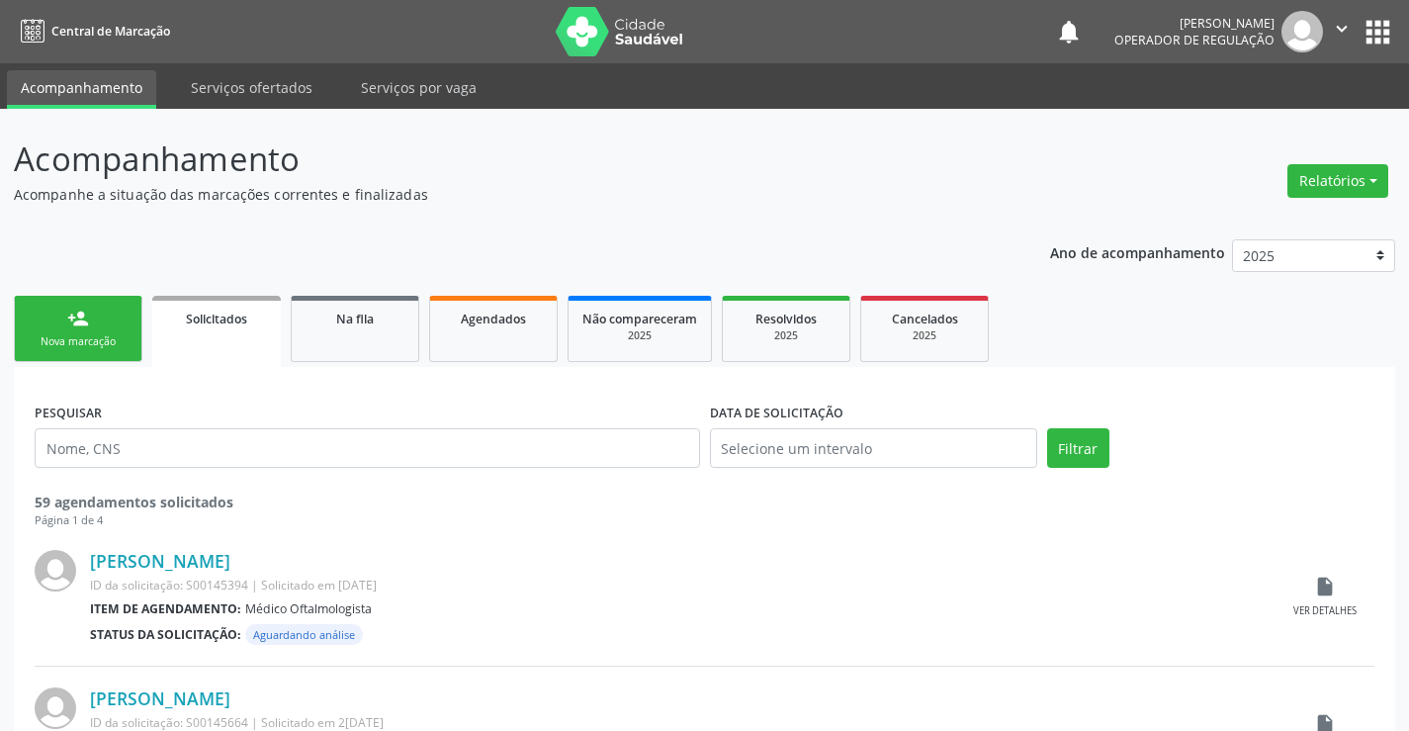
click at [108, 343] on div "Nova marcação" at bounding box center [78, 341] width 99 height 15
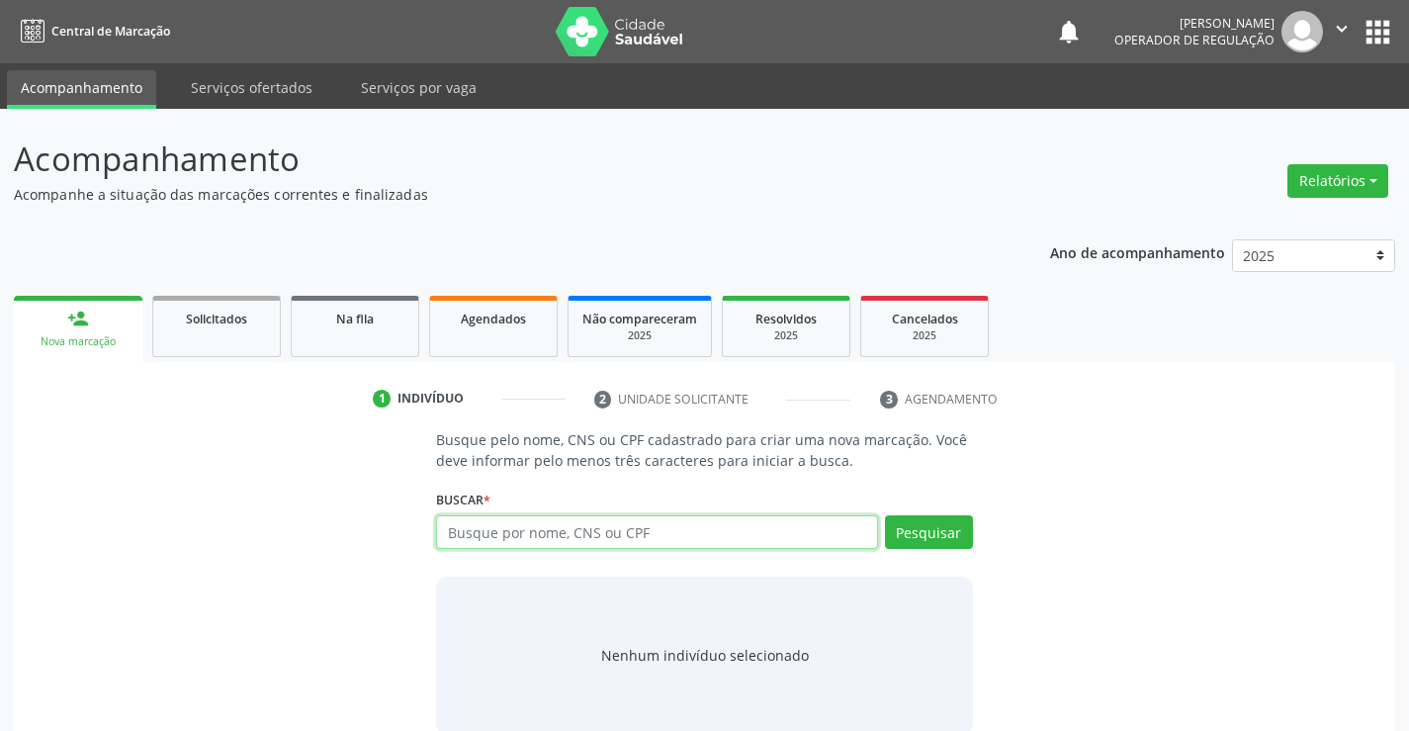
click at [477, 528] on input "text" at bounding box center [656, 532] width 441 height 34
type input "701006805457699"
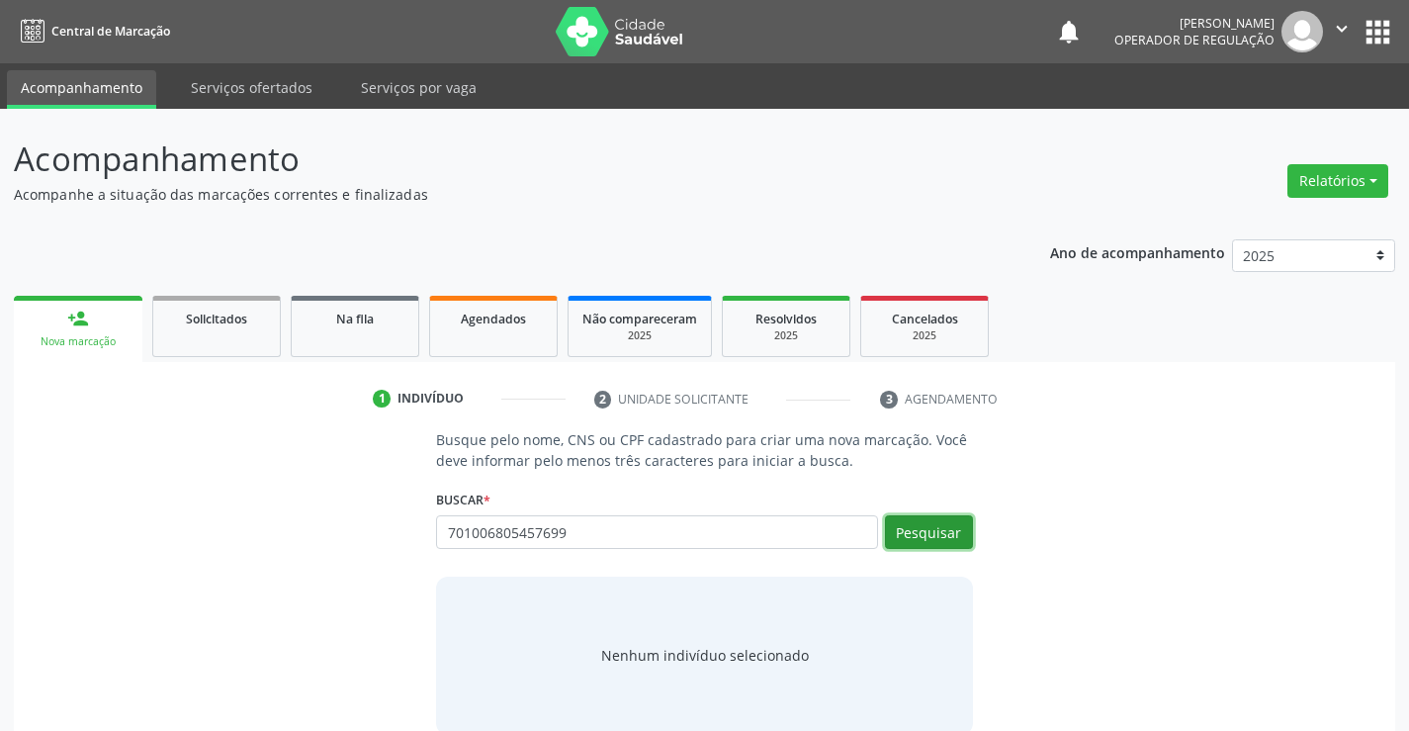
click at [919, 532] on button "Pesquisar" at bounding box center [929, 532] width 88 height 34
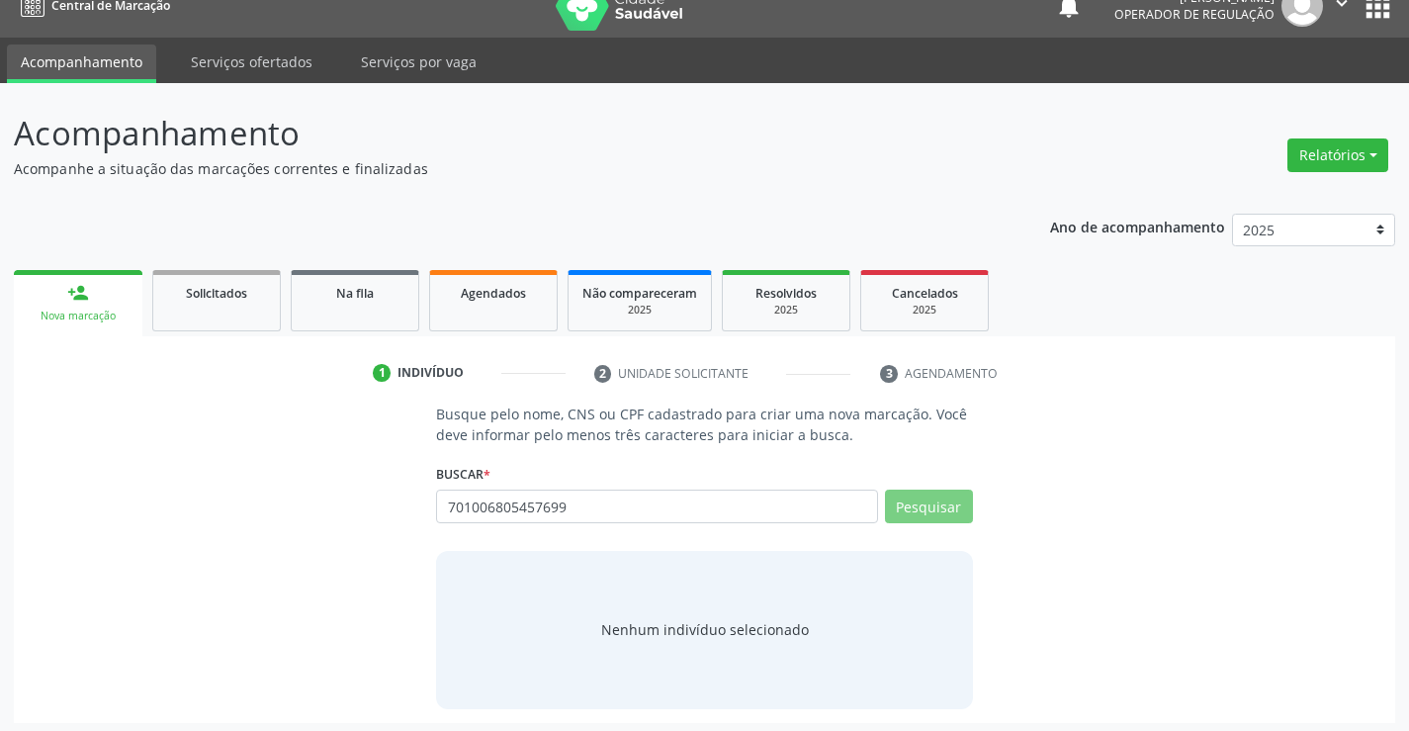
scroll to position [32, 0]
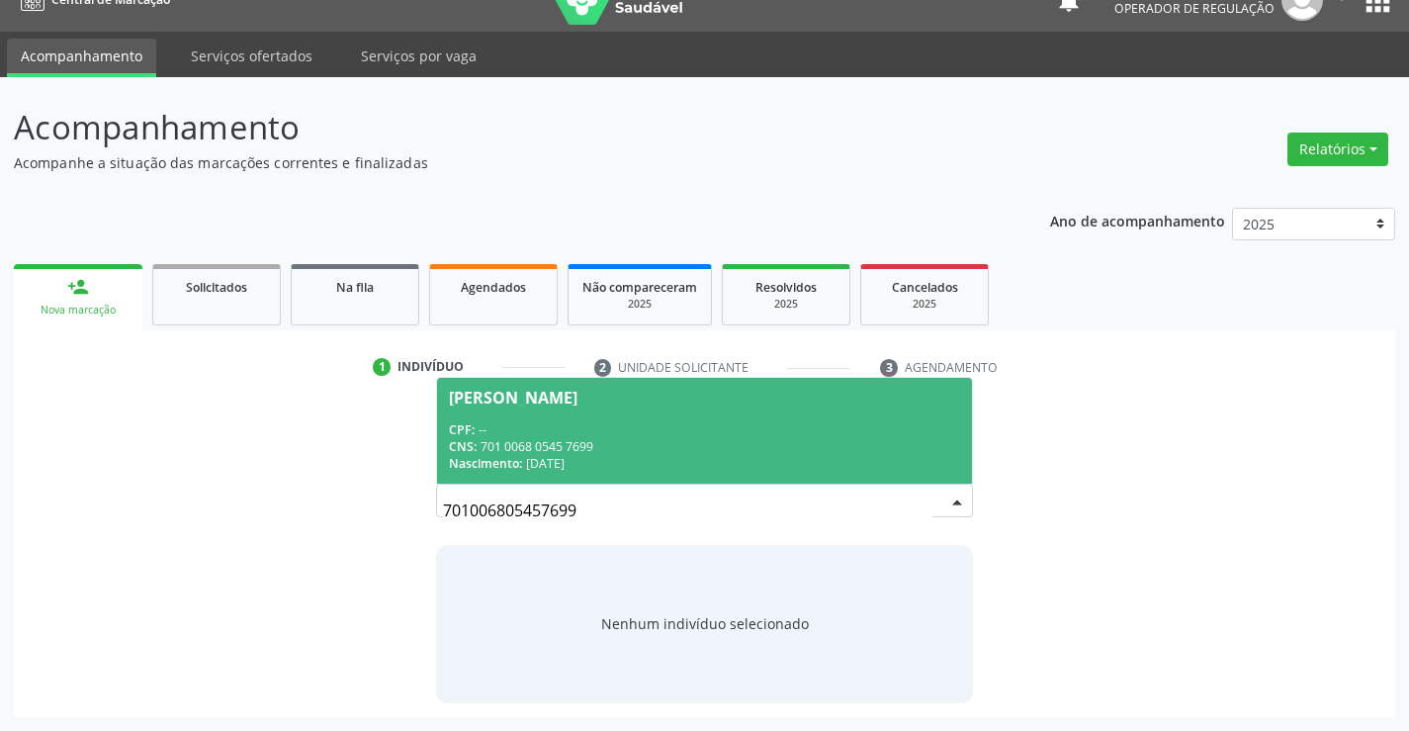
click at [577, 401] on div "Edilene Araujo da Silva Santos" at bounding box center [513, 398] width 129 height 16
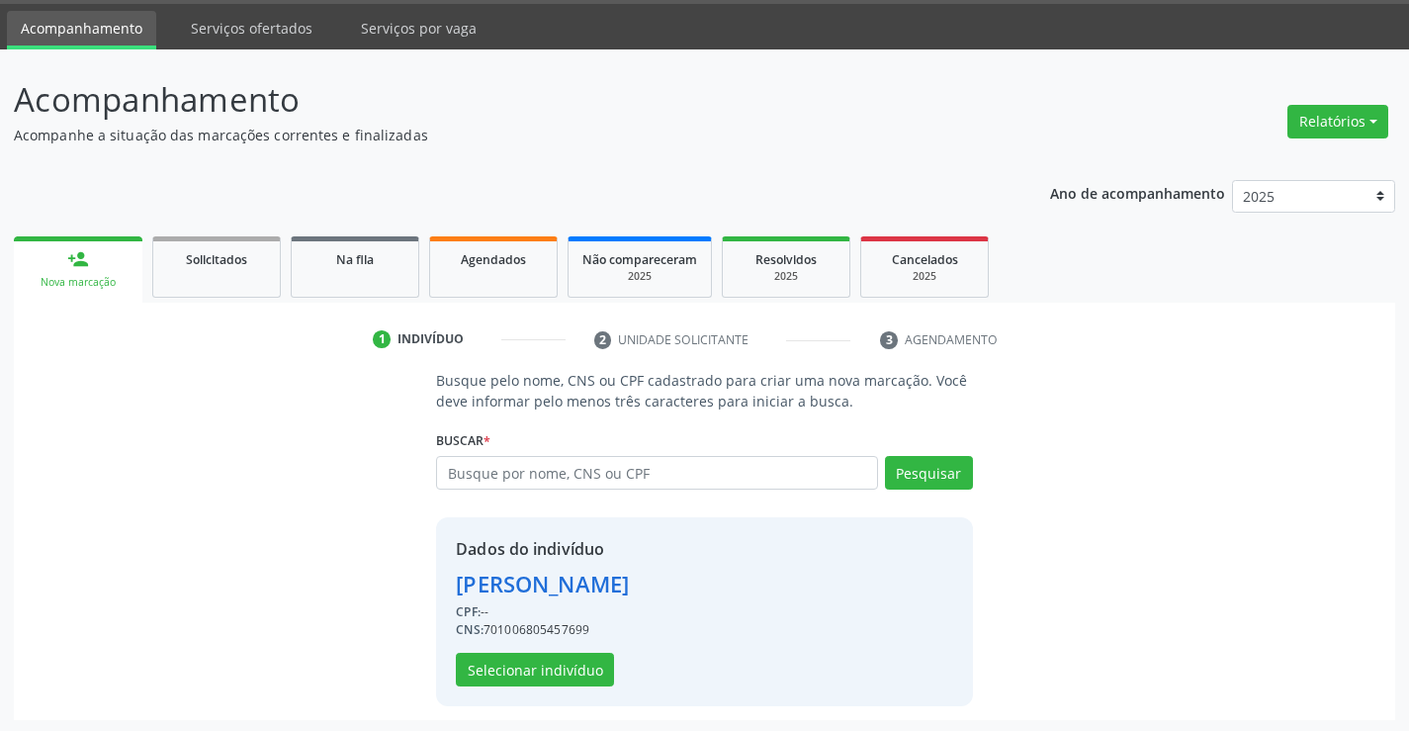
scroll to position [62, 0]
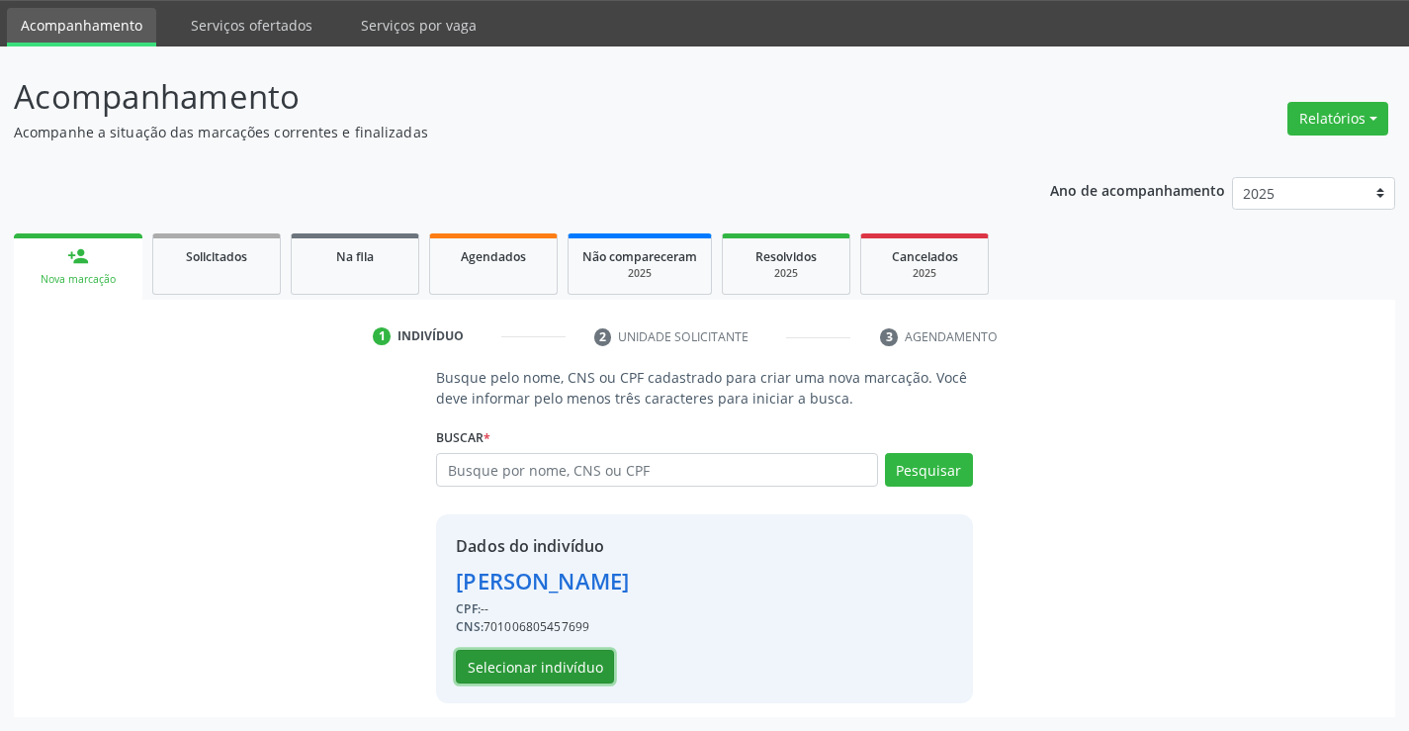
click at [541, 655] on button "Selecionar indivíduo" at bounding box center [535, 667] width 158 height 34
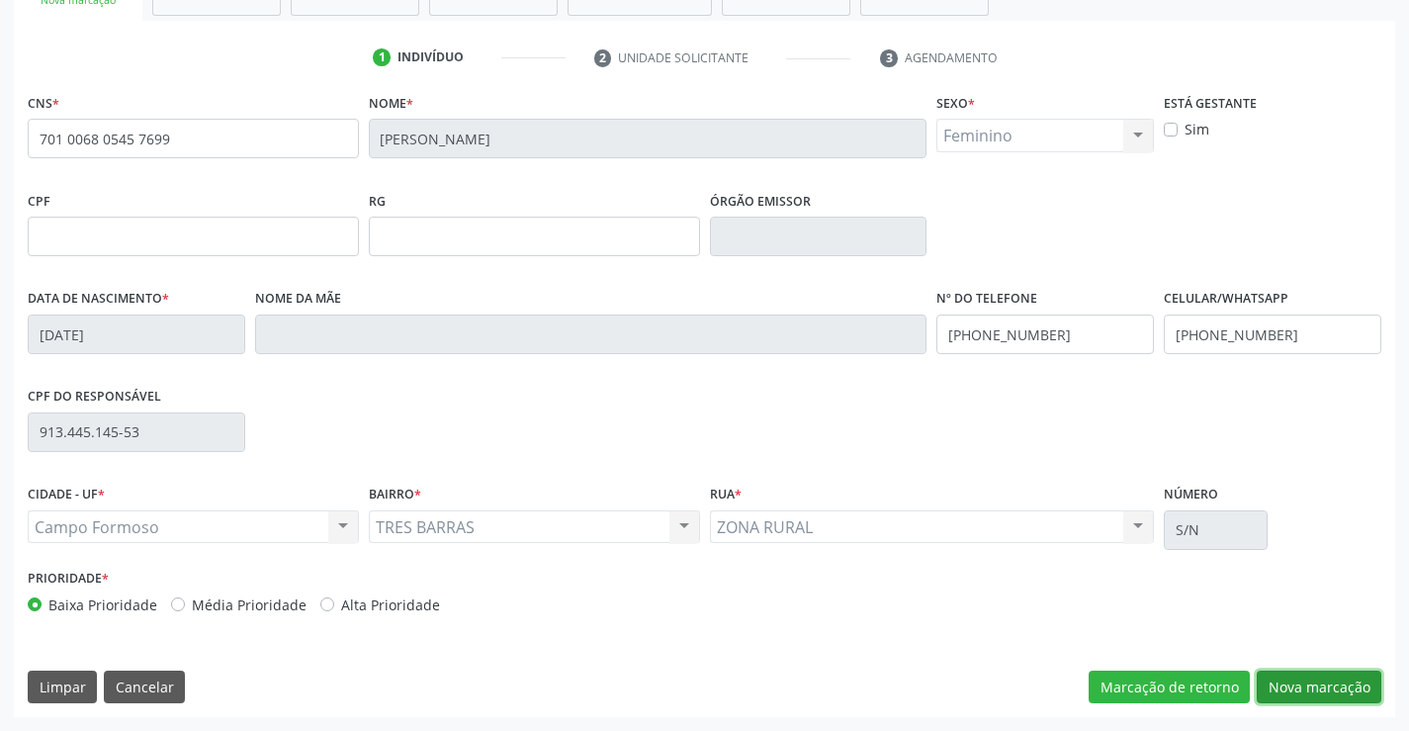
click at [1351, 692] on button "Nova marcação" at bounding box center [1319, 687] width 125 height 34
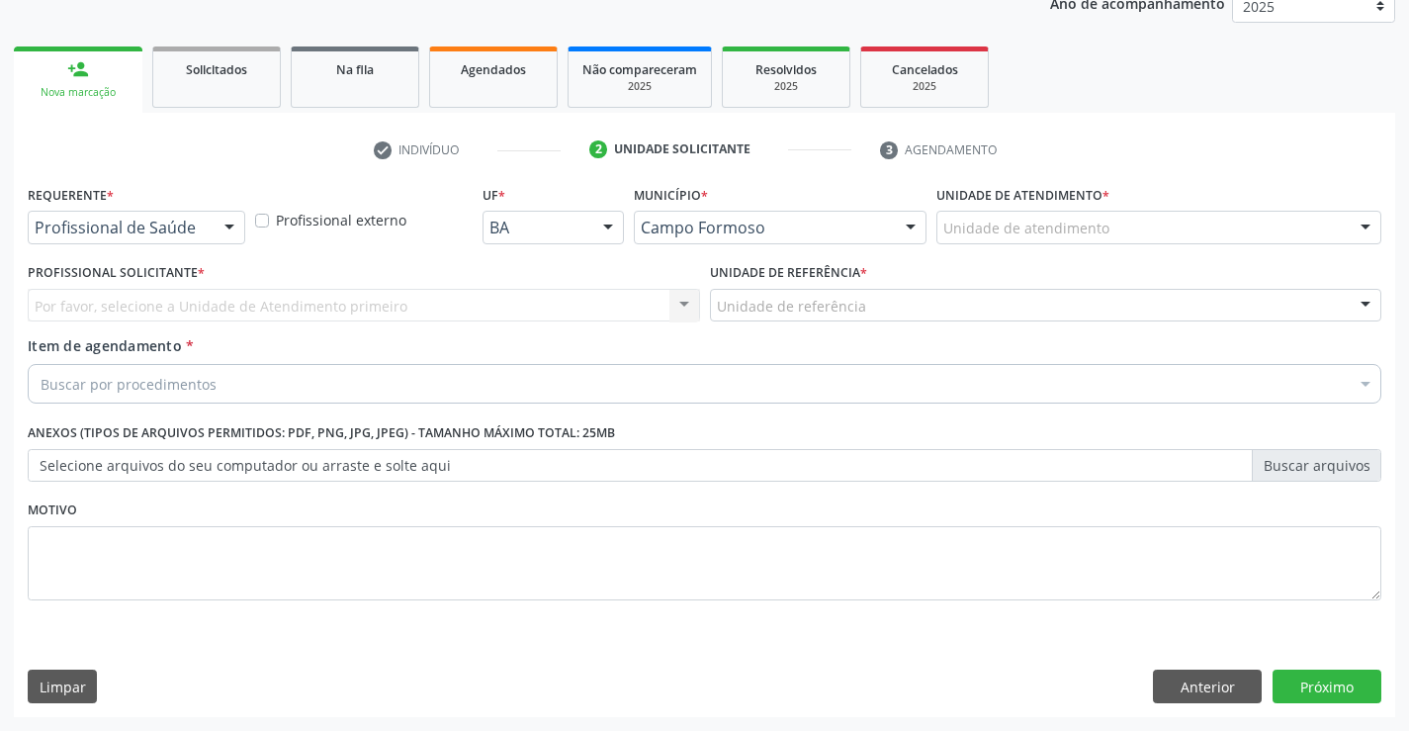
scroll to position [249, 0]
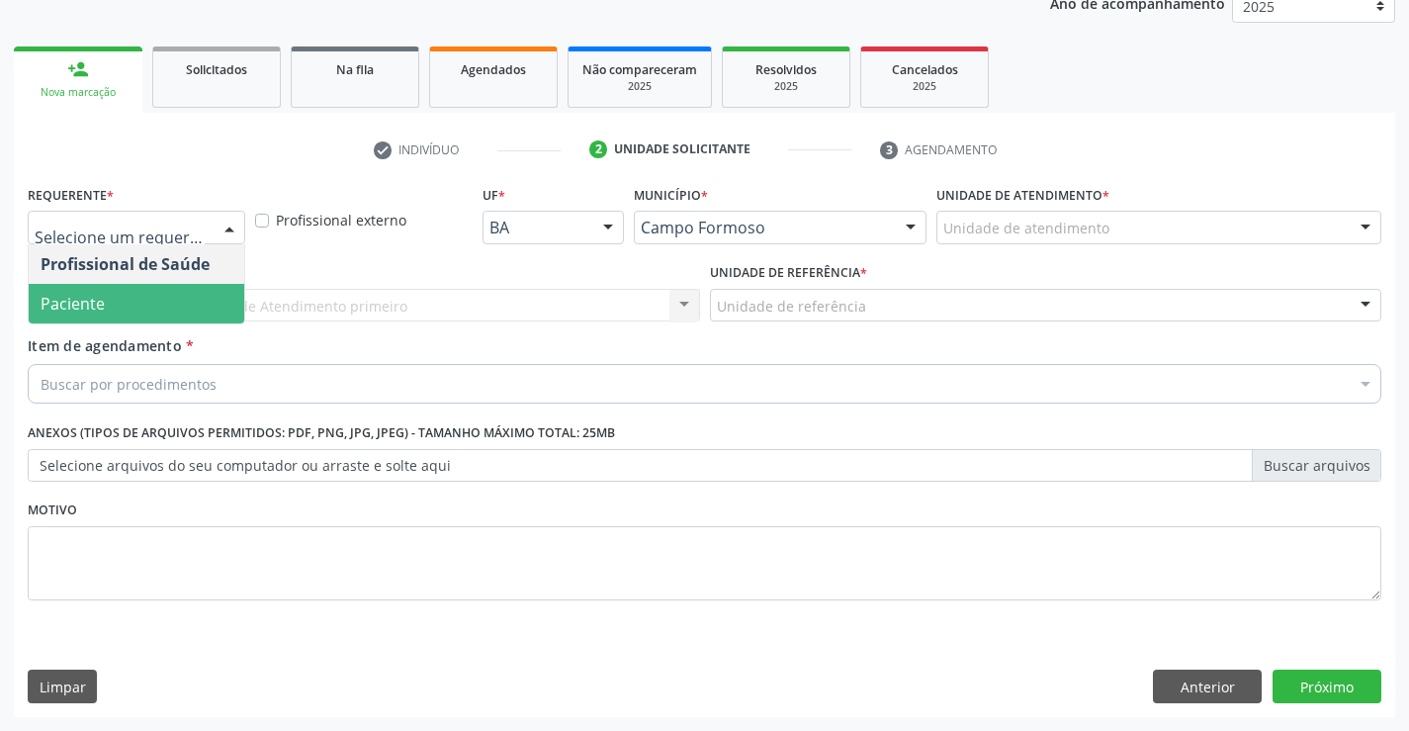
click at [173, 294] on span "Paciente" at bounding box center [137, 304] width 216 height 40
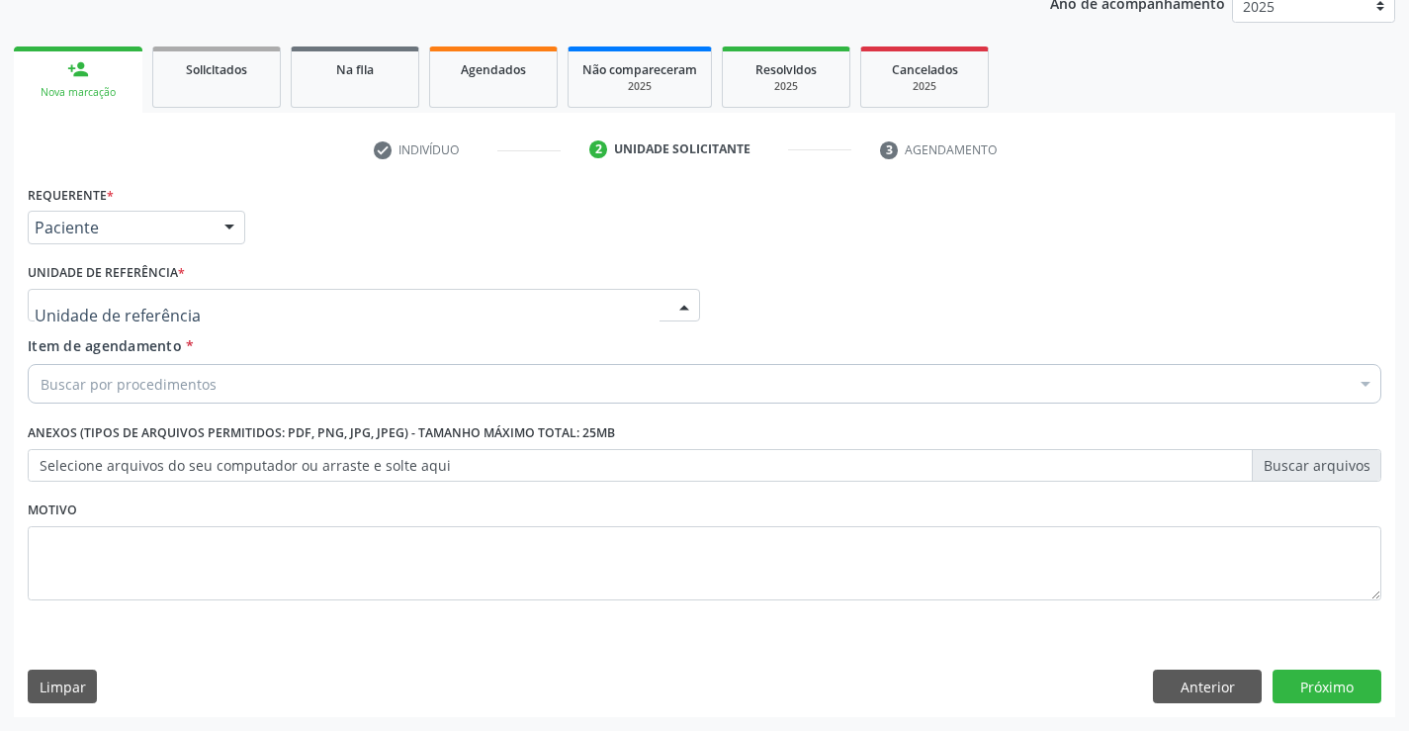
click at [259, 294] on div at bounding box center [364, 306] width 672 height 34
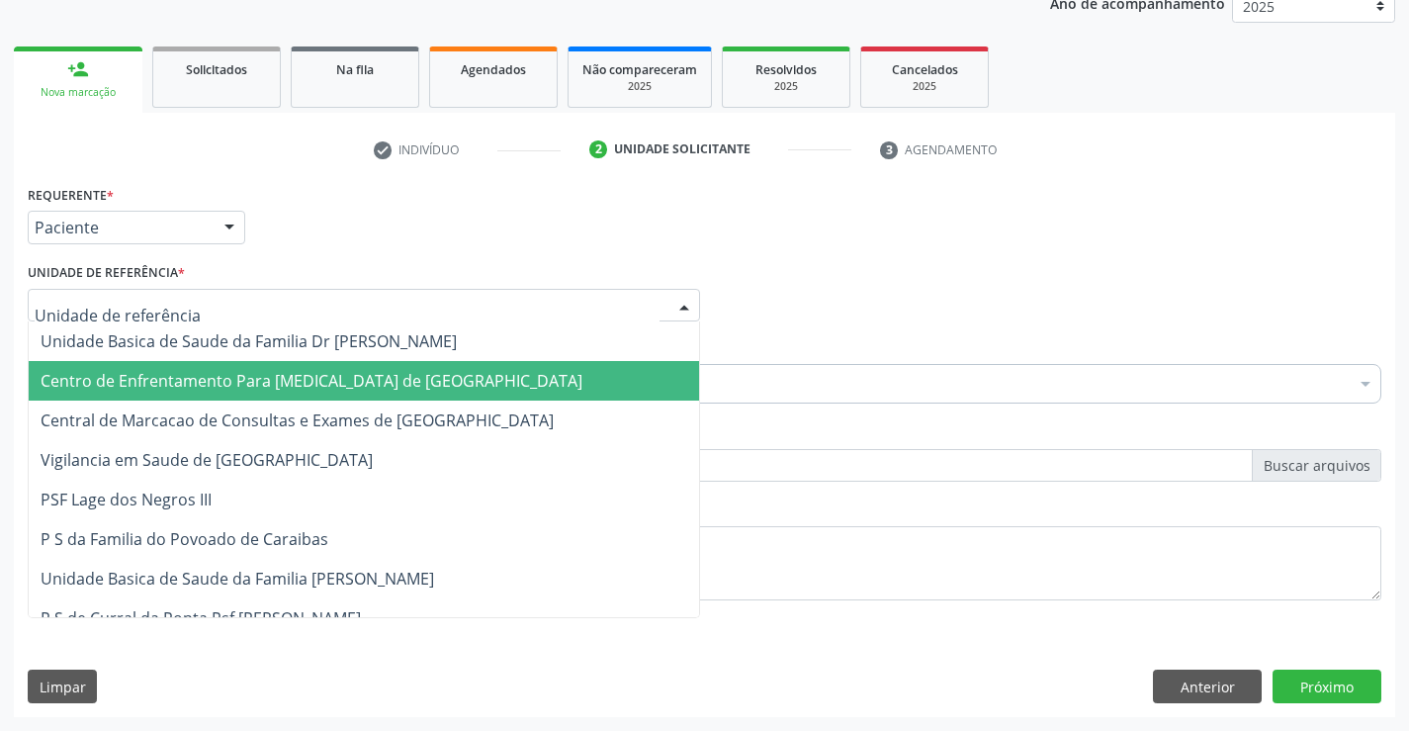
click at [255, 403] on span "Central de Marcacao de Consultas e Exames de [GEOGRAPHIC_DATA]" at bounding box center [364, 420] width 670 height 40
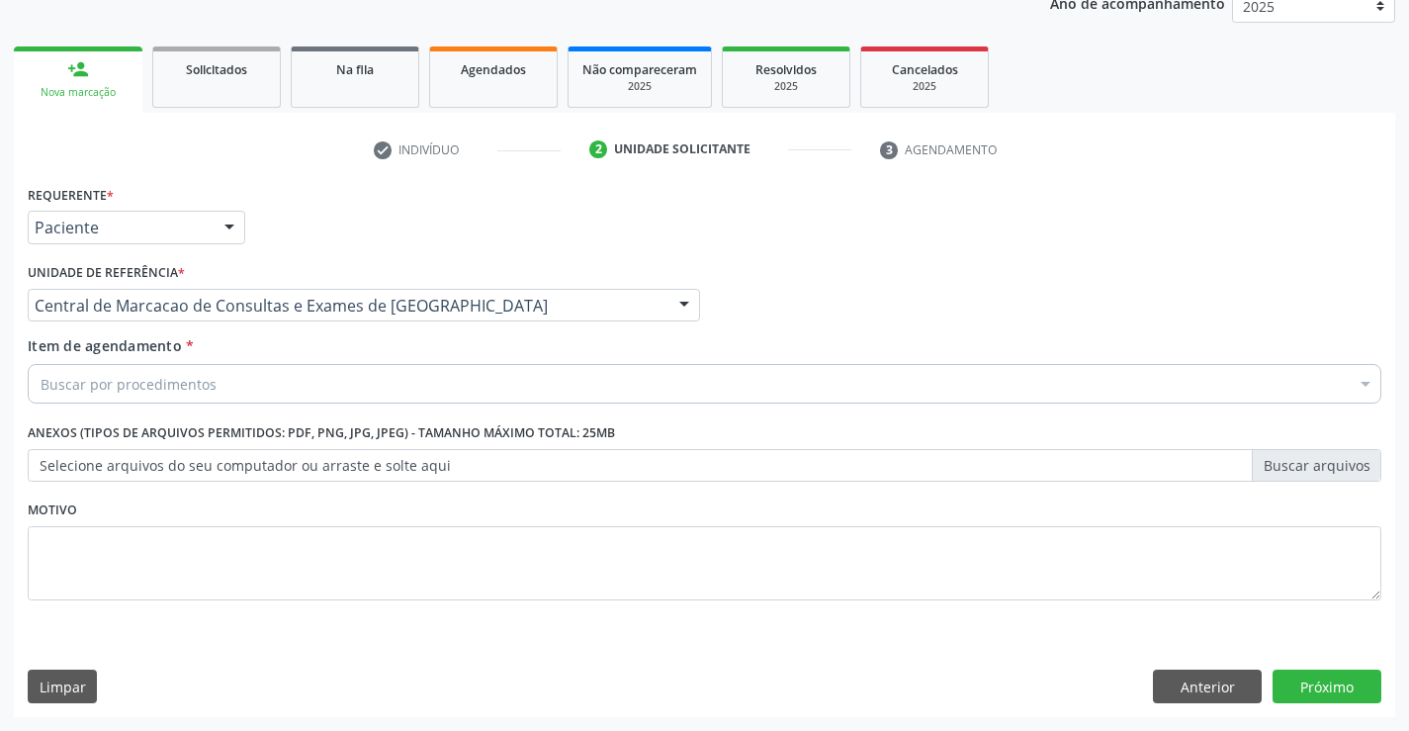
click at [273, 385] on div "Buscar por procedimentos" at bounding box center [705, 384] width 1354 height 40
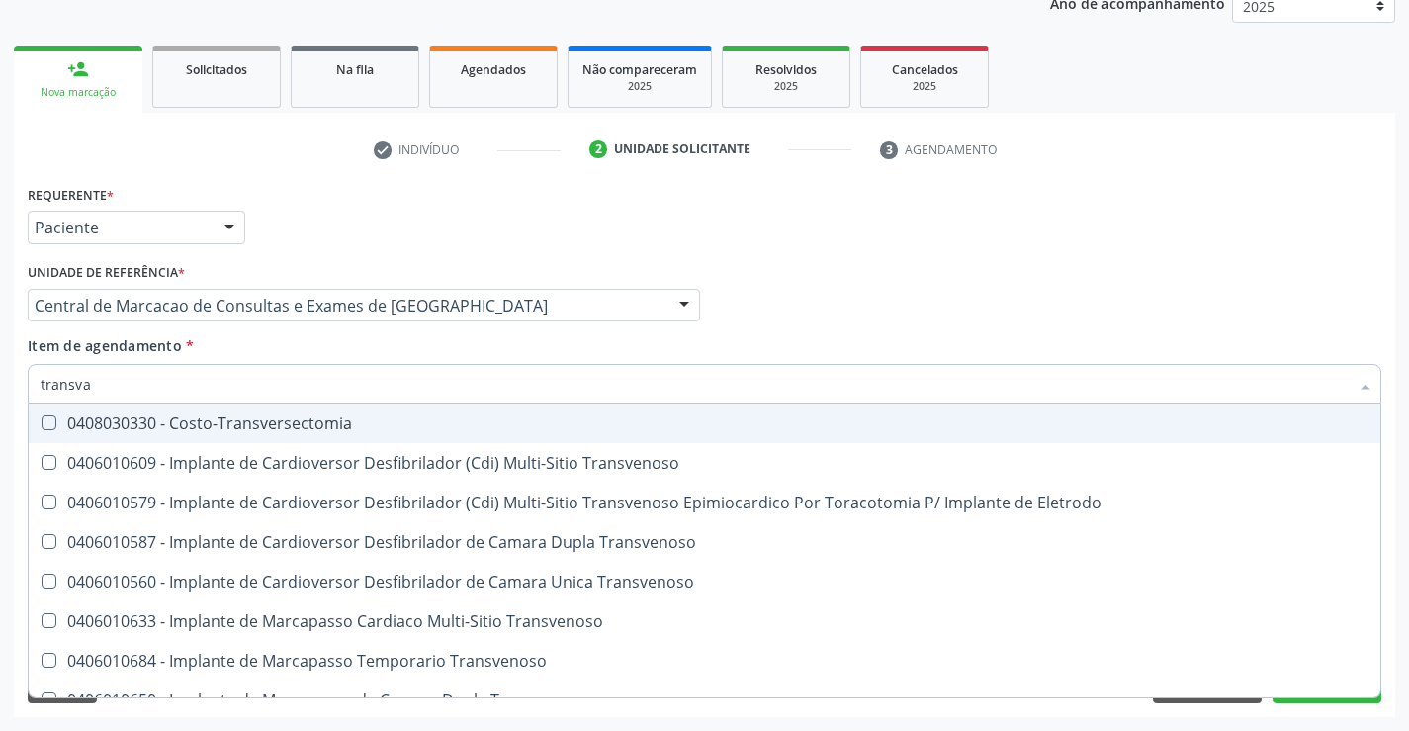
type input "transvag"
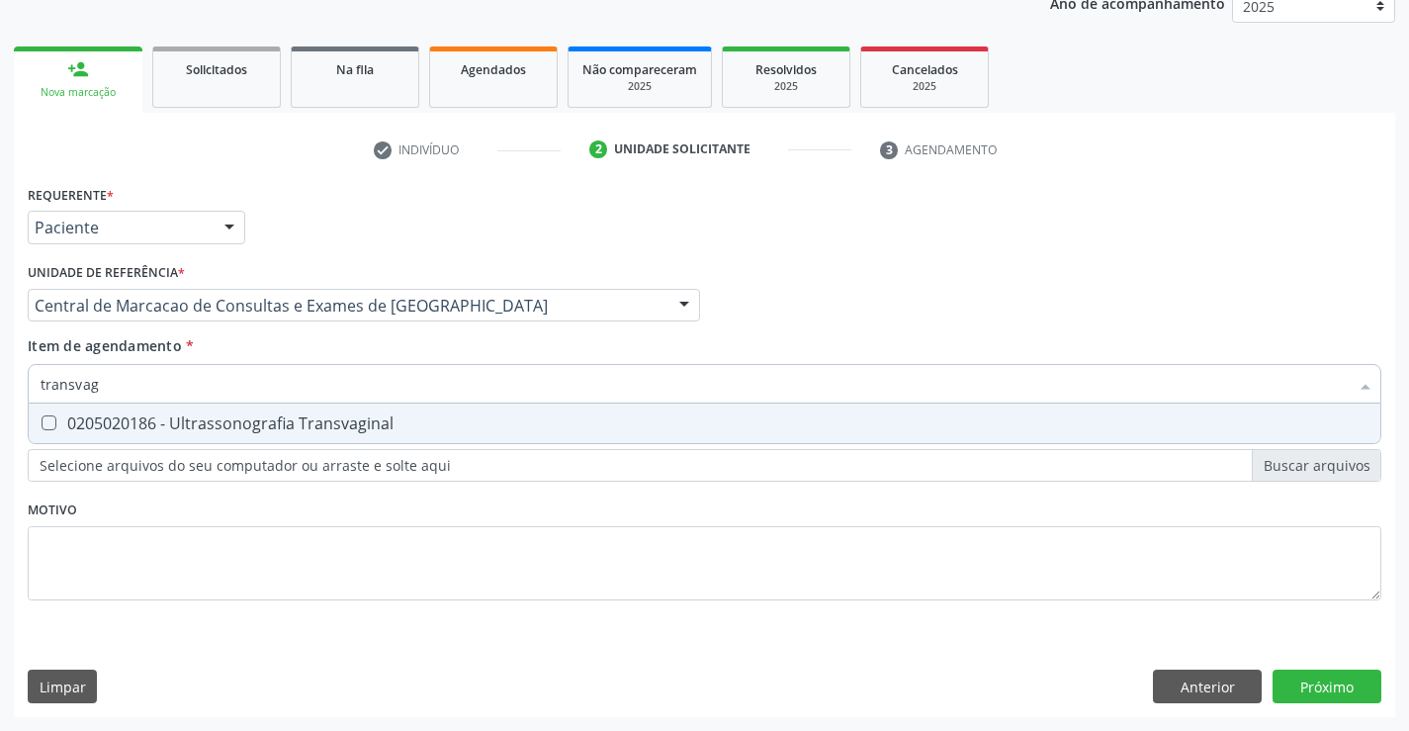
click at [250, 430] on div "0205020186 - Ultrassonografia Transvaginal" at bounding box center [705, 423] width 1328 height 16
checkbox Transvaginal "true"
click at [267, 380] on input "transvag" at bounding box center [695, 384] width 1308 height 40
type input "ab"
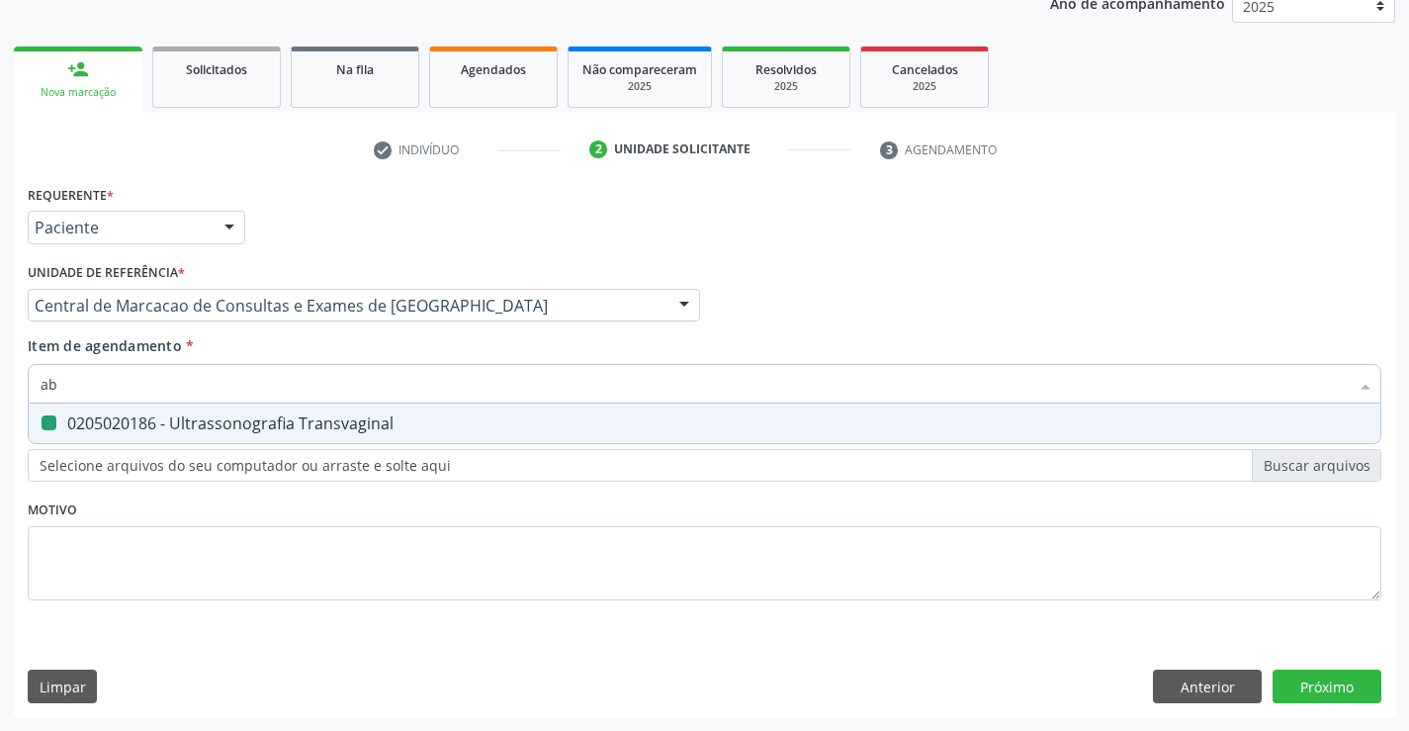
checkbox Transvaginal "false"
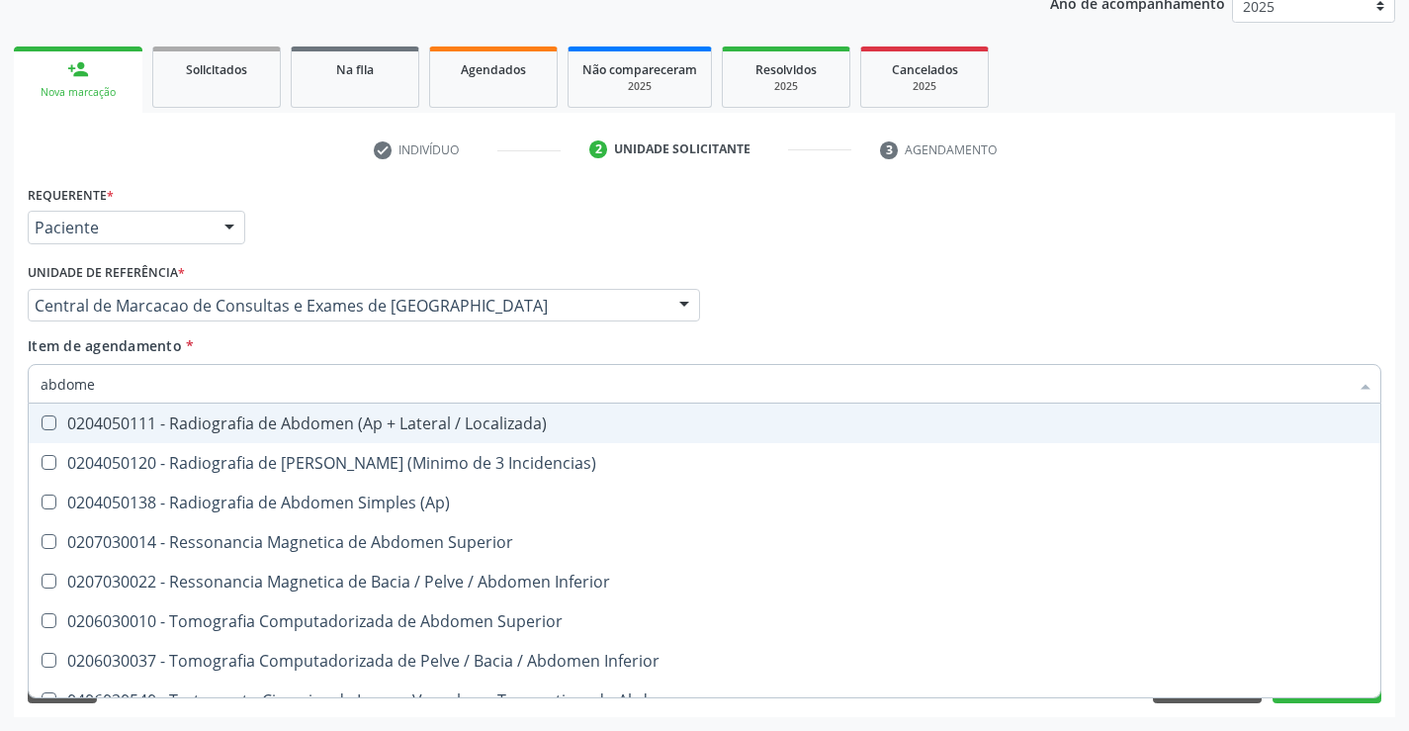
type input "abdomen"
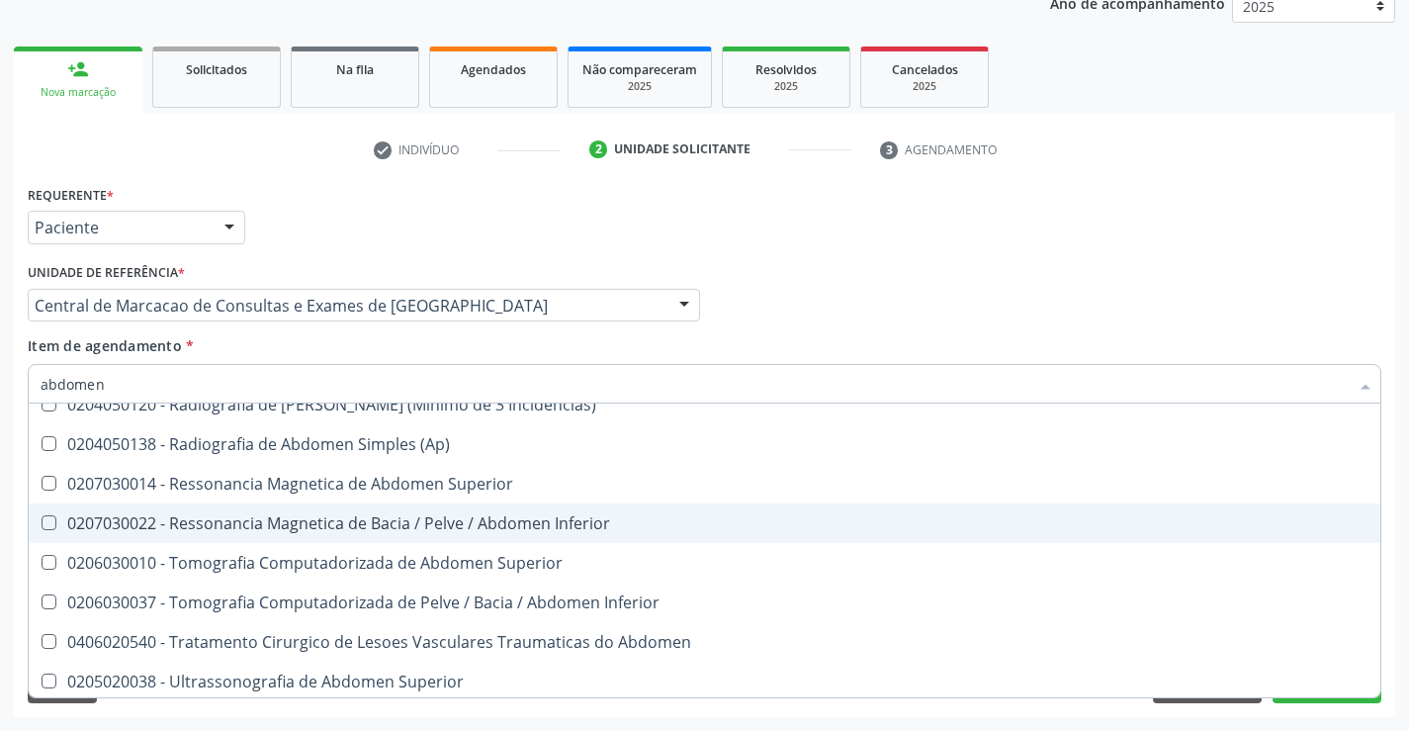
scroll to position [102, 0]
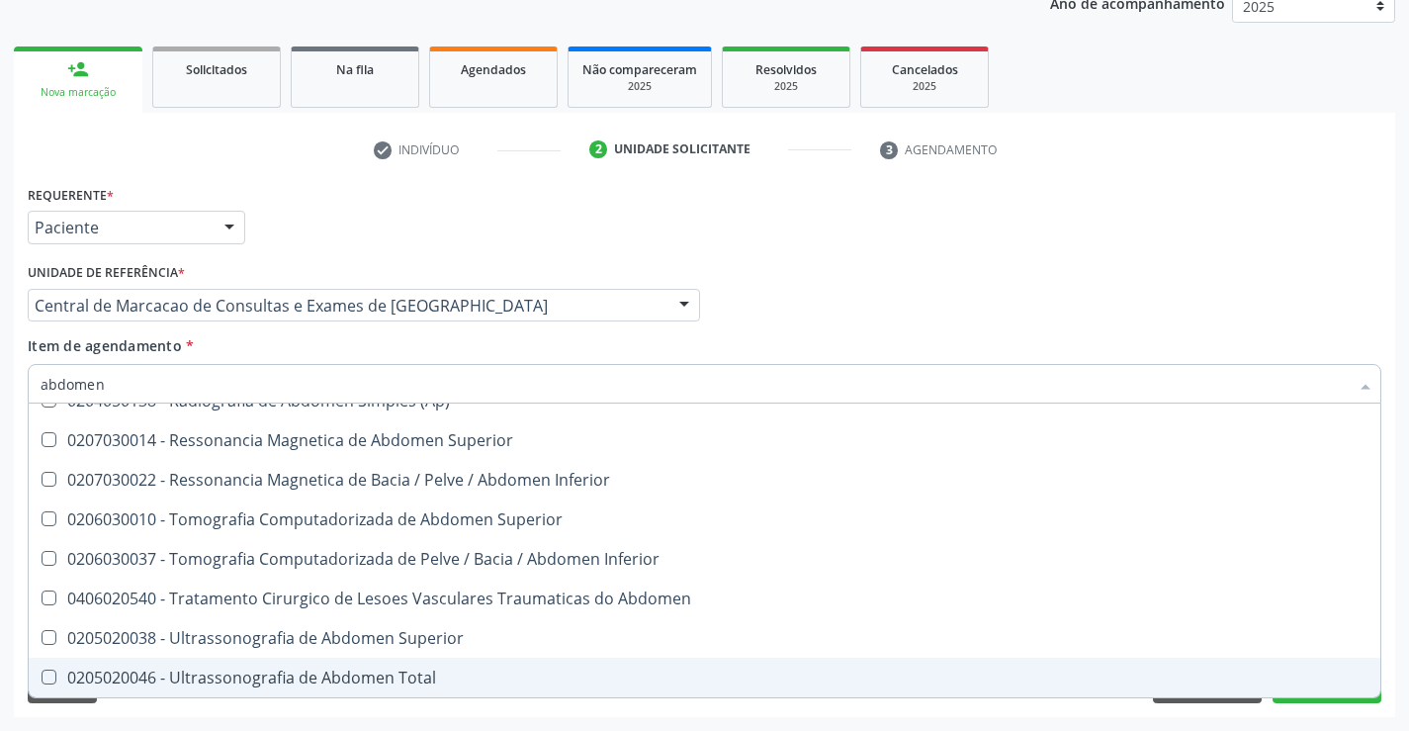
click at [293, 671] on div "0205020046 - Ultrassonografia de Abdomen Total" at bounding box center [705, 677] width 1328 height 16
checkbox Total "true"
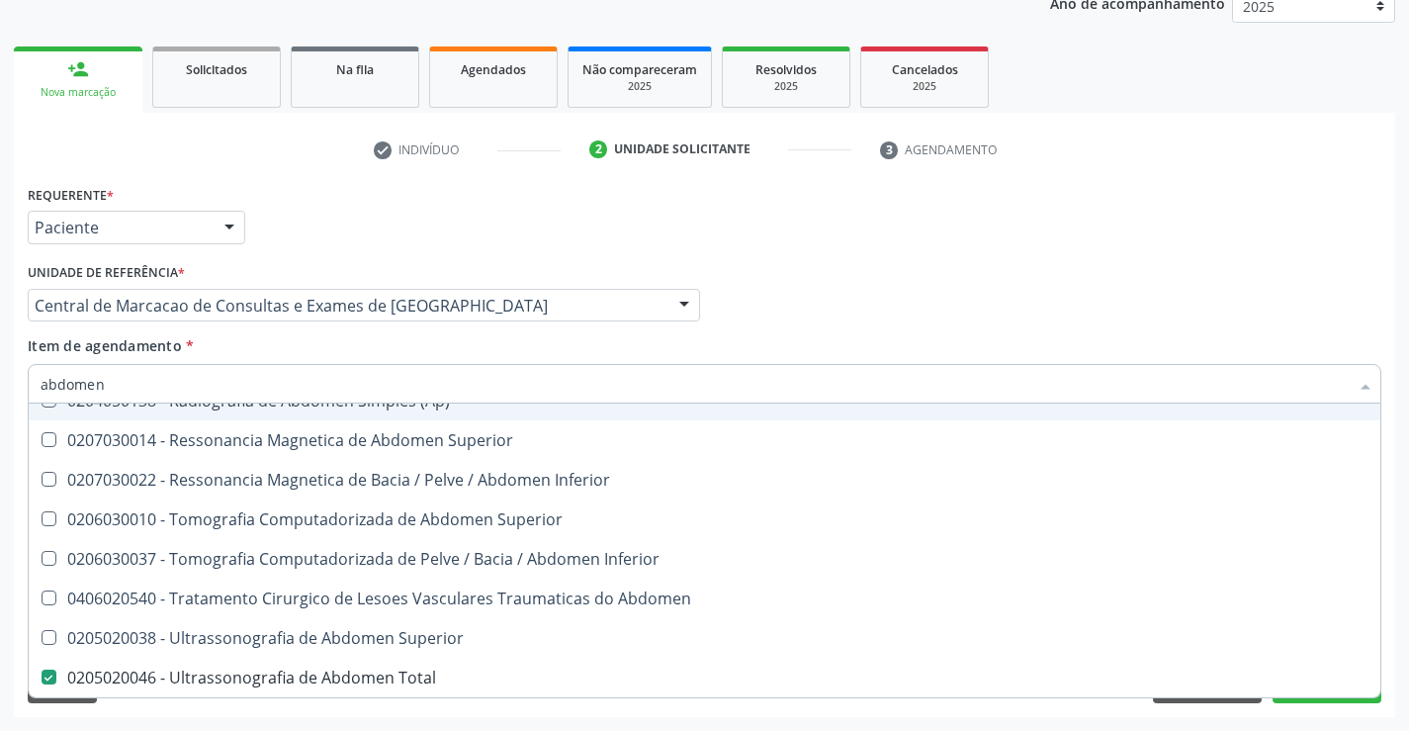
click at [192, 377] on input "abdomen" at bounding box center [695, 384] width 1308 height 40
type input "mam"
checkbox Total "false"
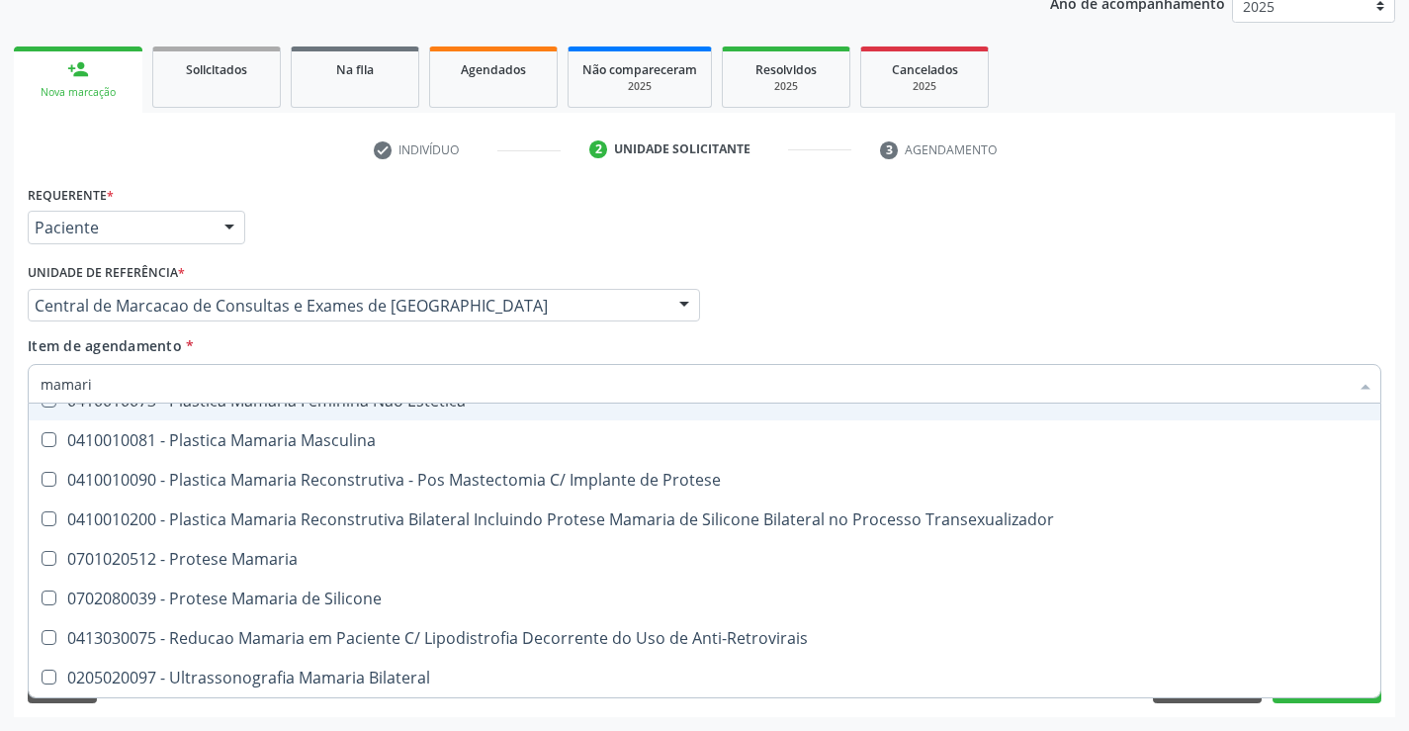
type input "mamaria"
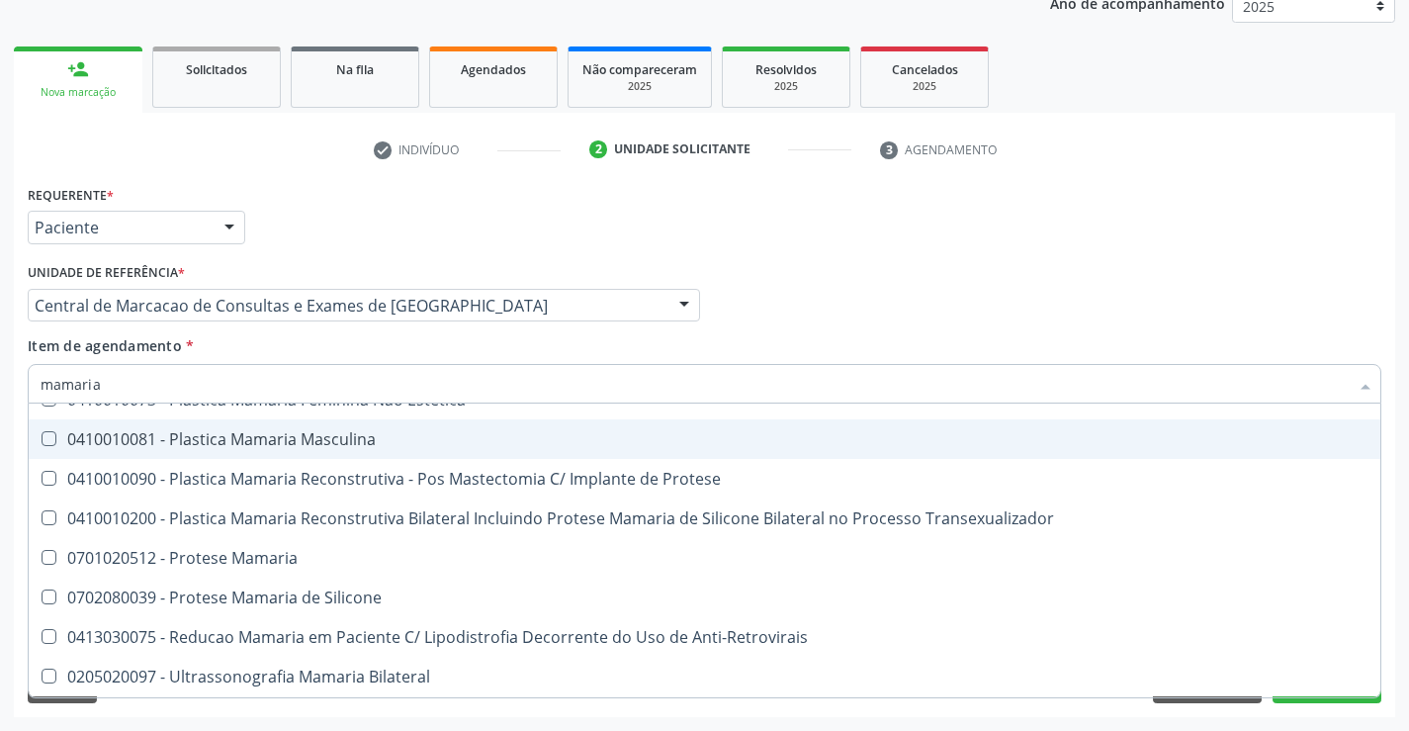
scroll to position [62, 0]
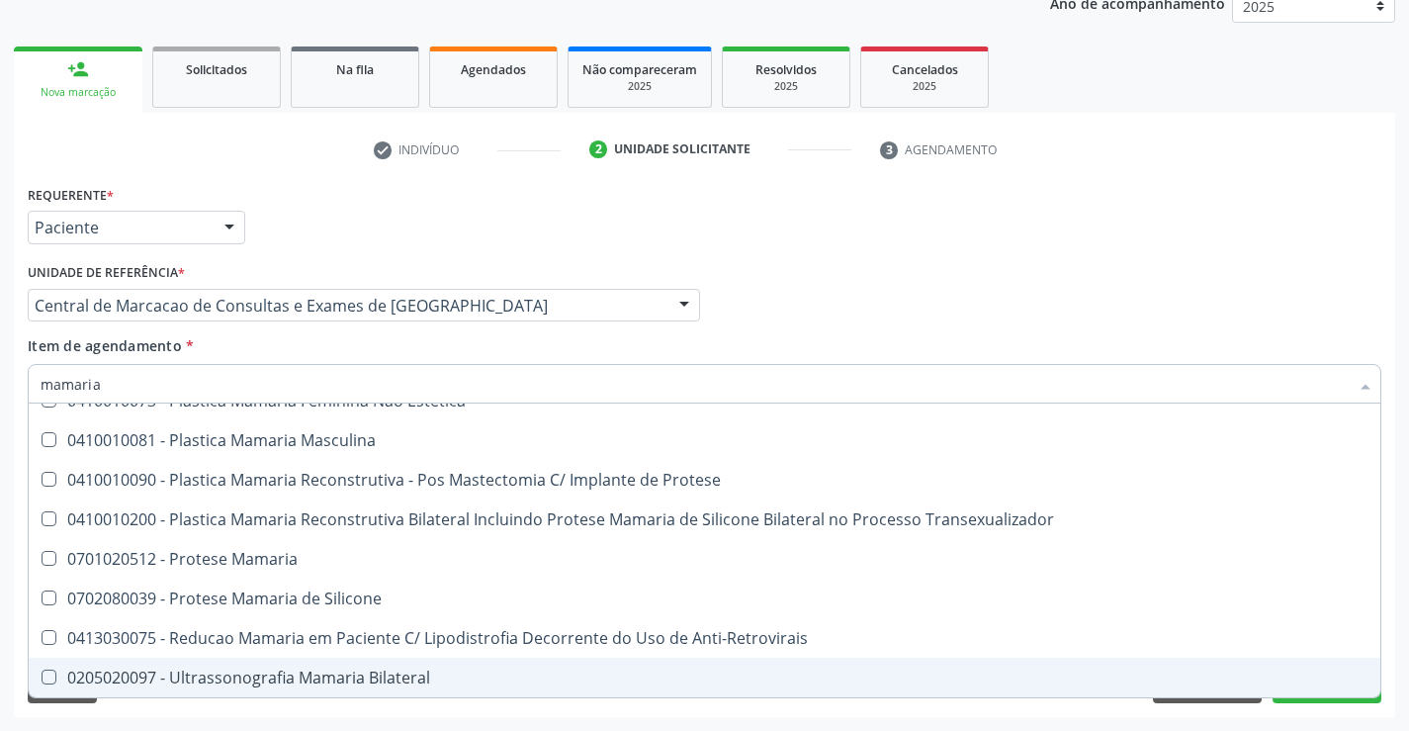
click at [351, 674] on div "0205020097 - Ultrassonografia Mamaria Bilateral" at bounding box center [705, 677] width 1328 height 16
checkbox Bilateral "true"
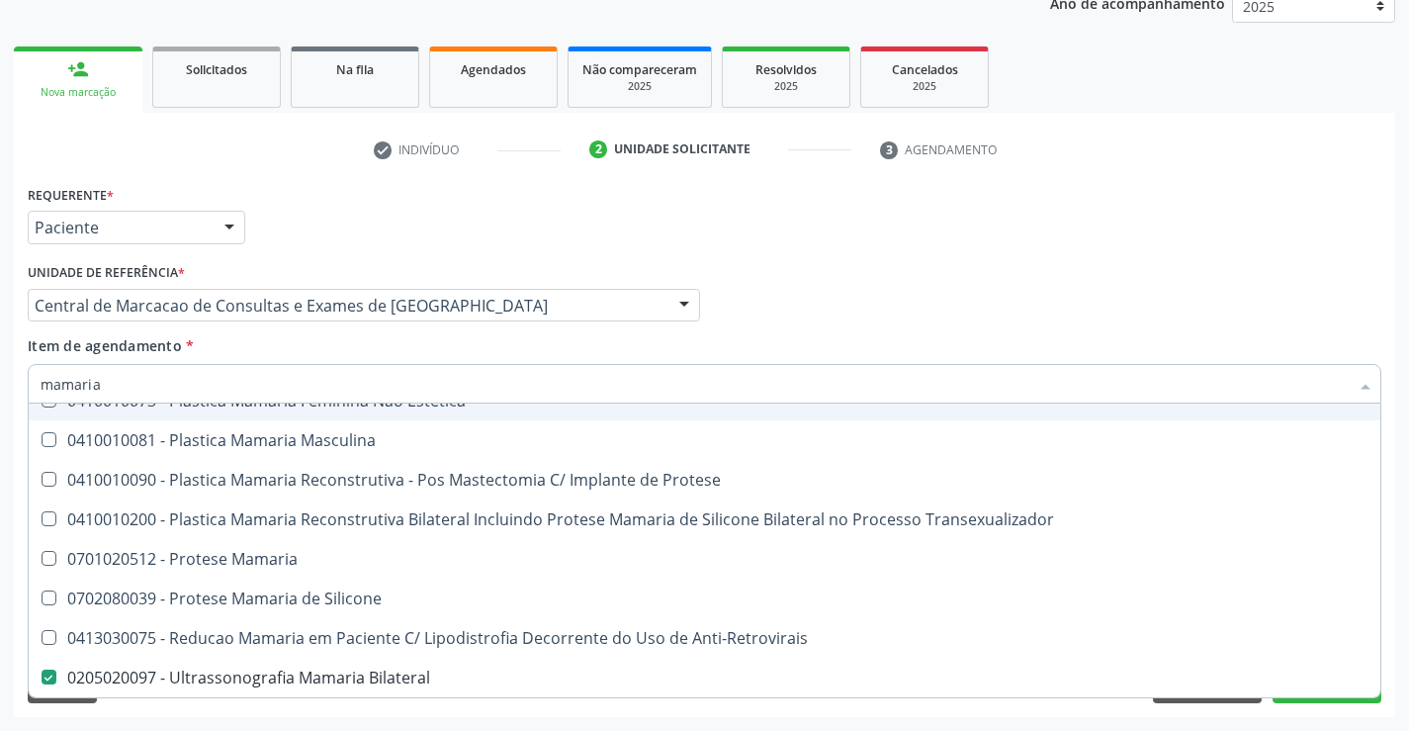
click at [803, 248] on div "Requerente * Paciente Profissional de Saúde Paciente Nenhum resultado encontrad…" at bounding box center [705, 218] width 1364 height 77
checkbox Estetica "true"
checkbox Masculina "true"
checkbox Protese "true"
checkbox Bilateral "false"
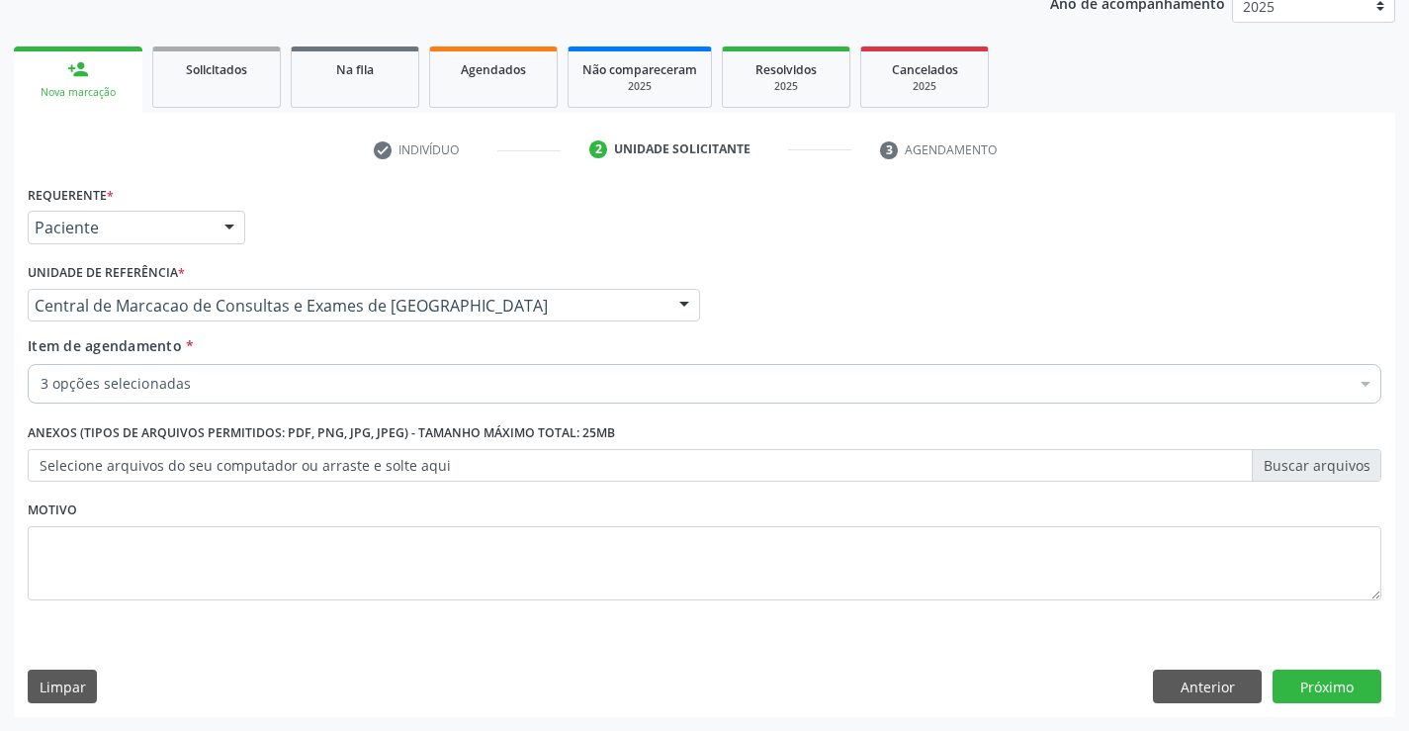
scroll to position [0, 0]
click at [1316, 687] on button "Próximo" at bounding box center [1327, 686] width 109 height 34
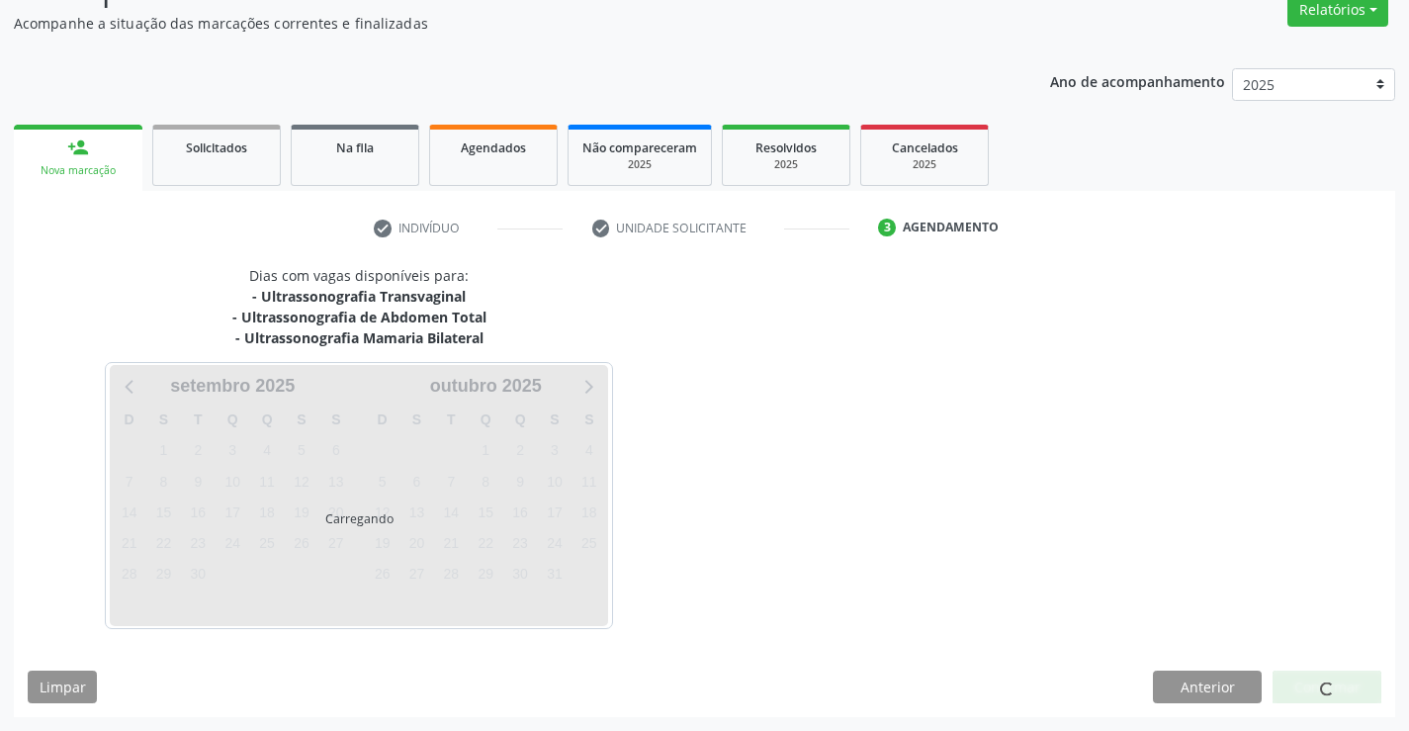
scroll to position [171, 0]
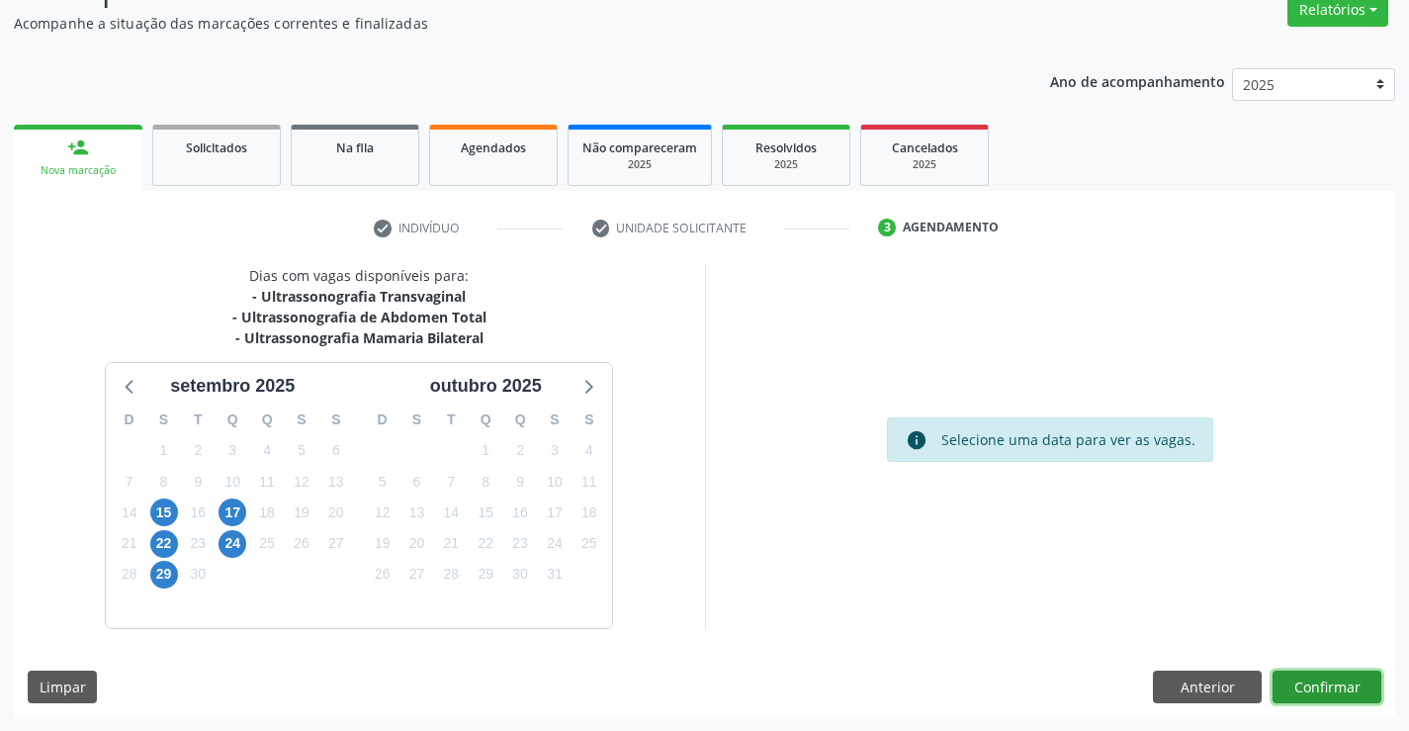
click at [1326, 685] on button "Confirmar" at bounding box center [1327, 687] width 109 height 34
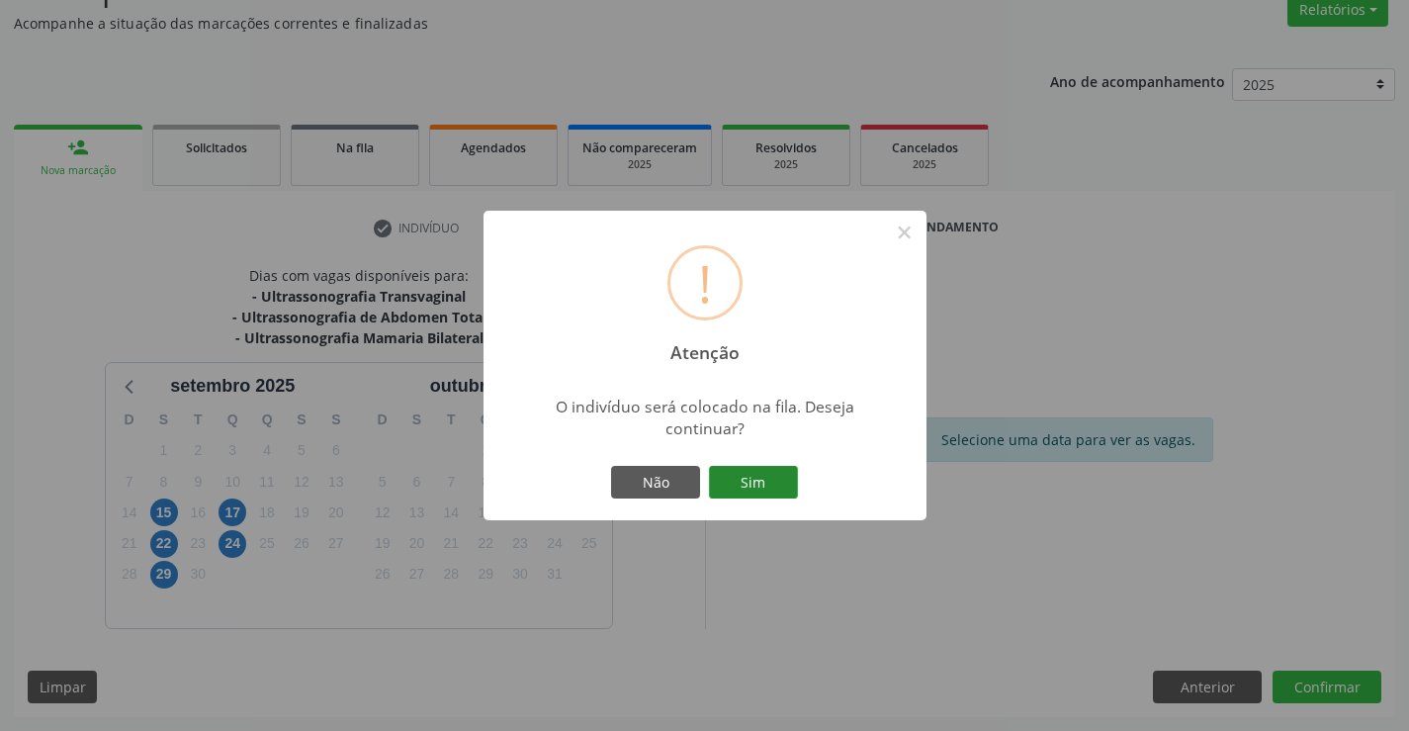
click at [726, 475] on button "Sim" at bounding box center [753, 483] width 89 height 34
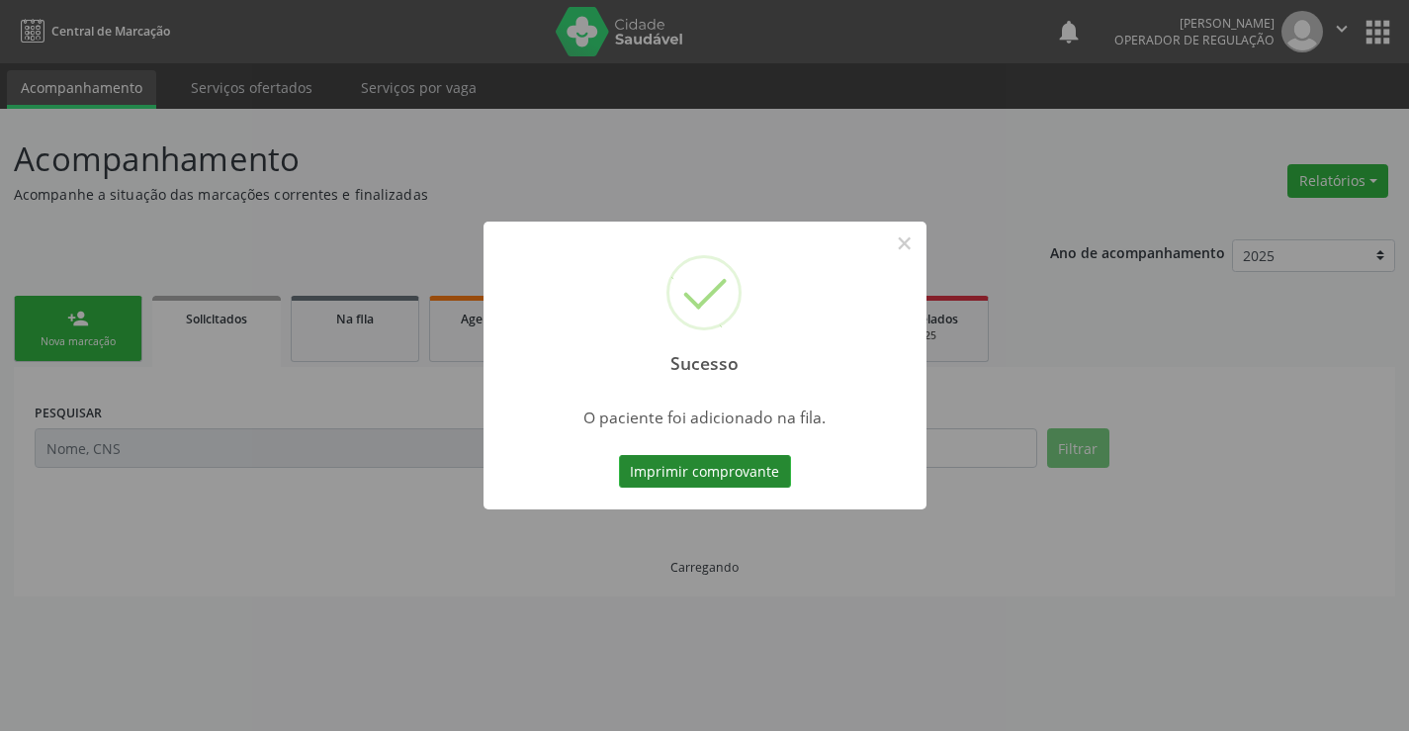
scroll to position [0, 0]
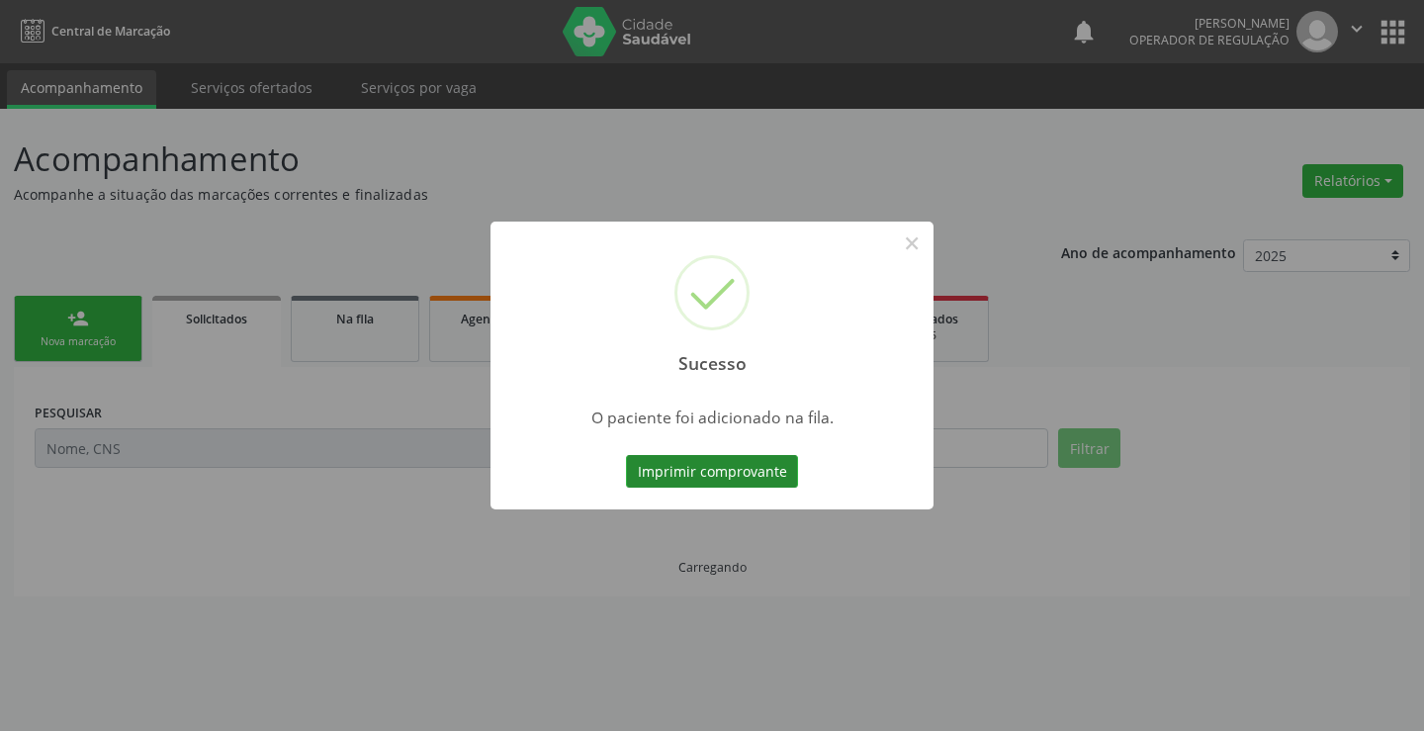
click at [738, 475] on button "Imprimir comprovante" at bounding box center [712, 472] width 172 height 34
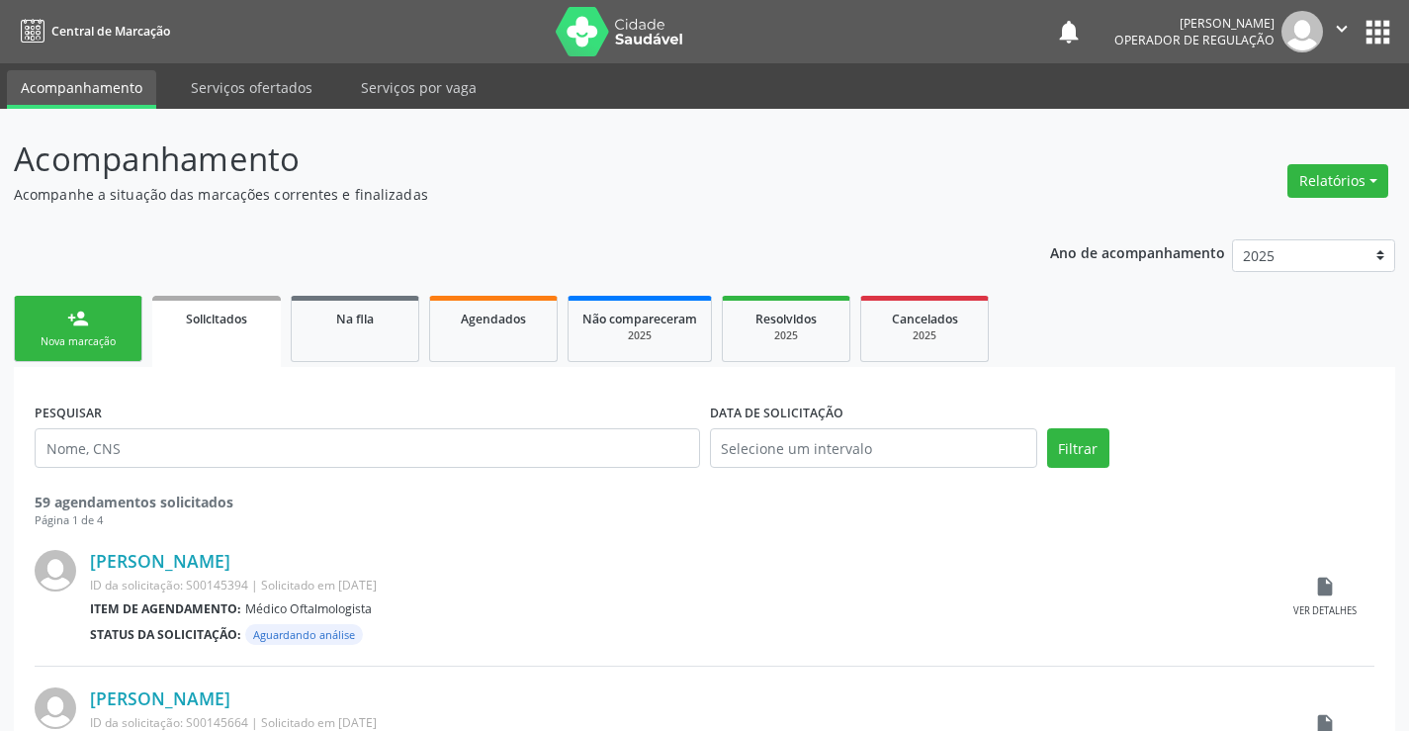
click at [91, 333] on link "person_add Nova marcação" at bounding box center [78, 329] width 129 height 66
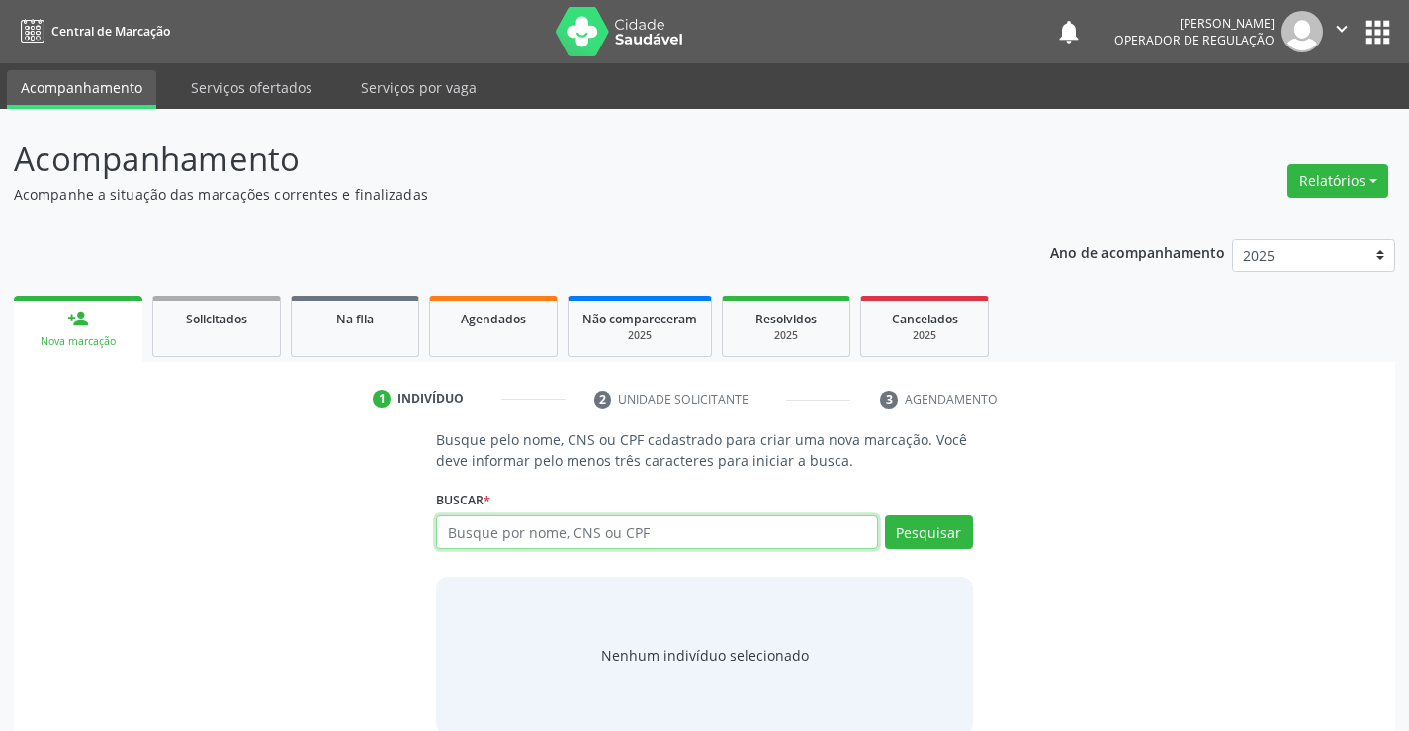
click at [625, 544] on input "text" at bounding box center [656, 532] width 441 height 34
type input "709605614582374"
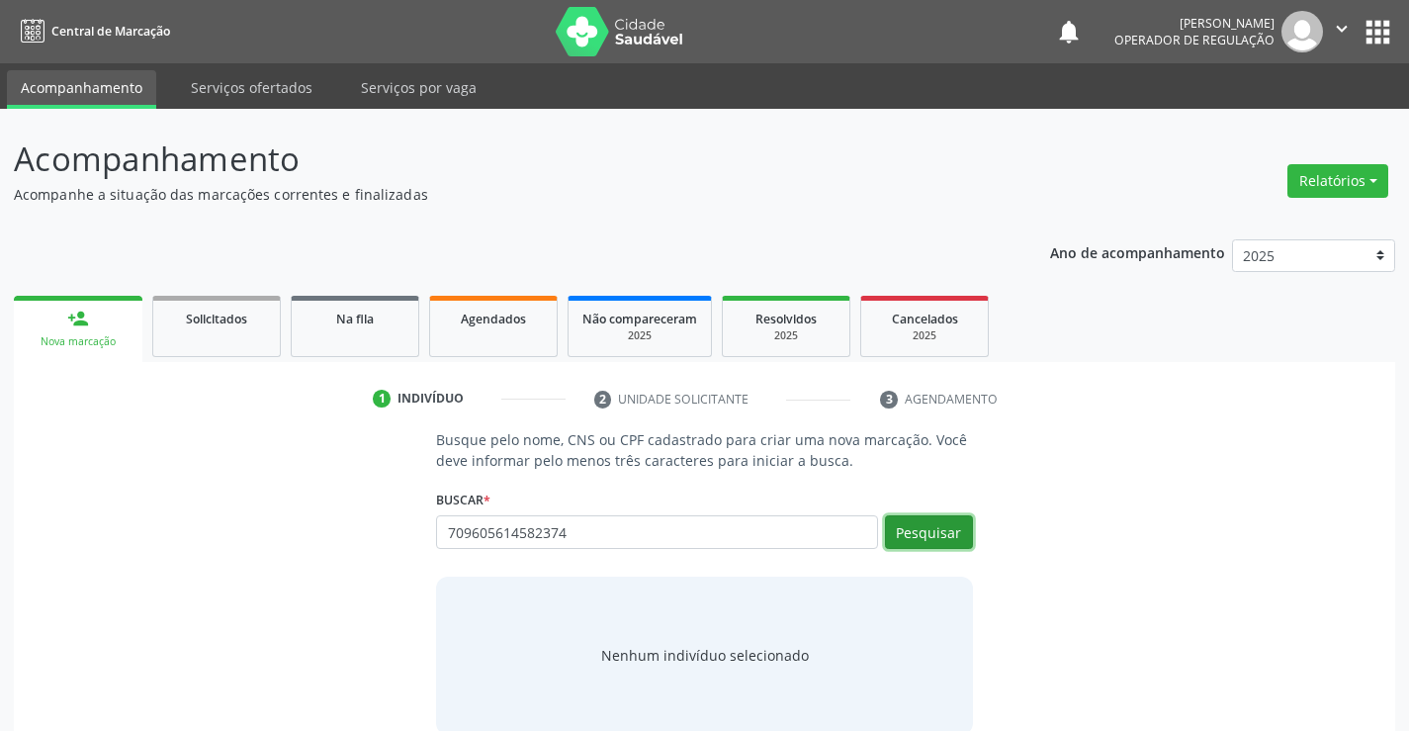
click at [935, 538] on button "Pesquisar" at bounding box center [929, 532] width 88 height 34
type input "709605614582374"
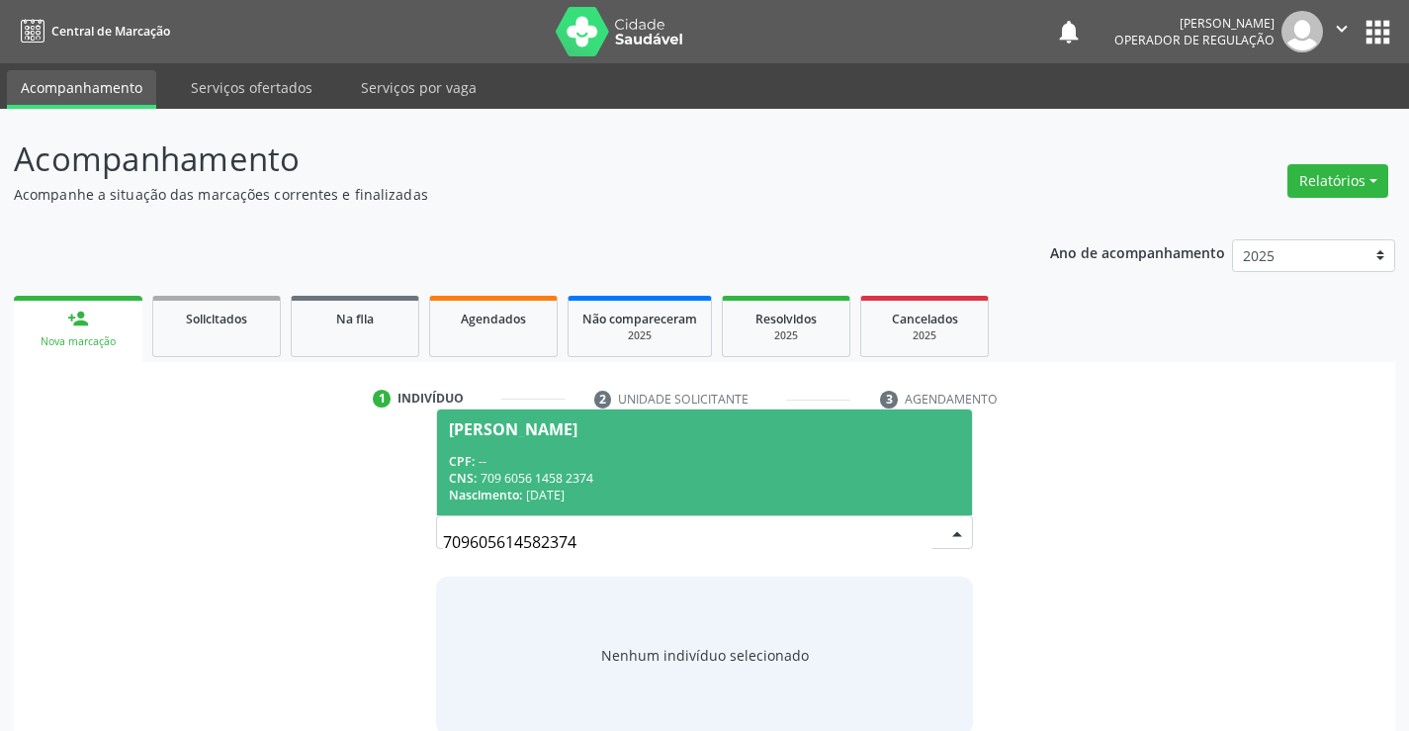
click at [606, 438] on span "[PERSON_NAME] CPF: -- CNS: 709 6056 1458 2374 Nascimento: [DATE]" at bounding box center [704, 462] width 534 height 106
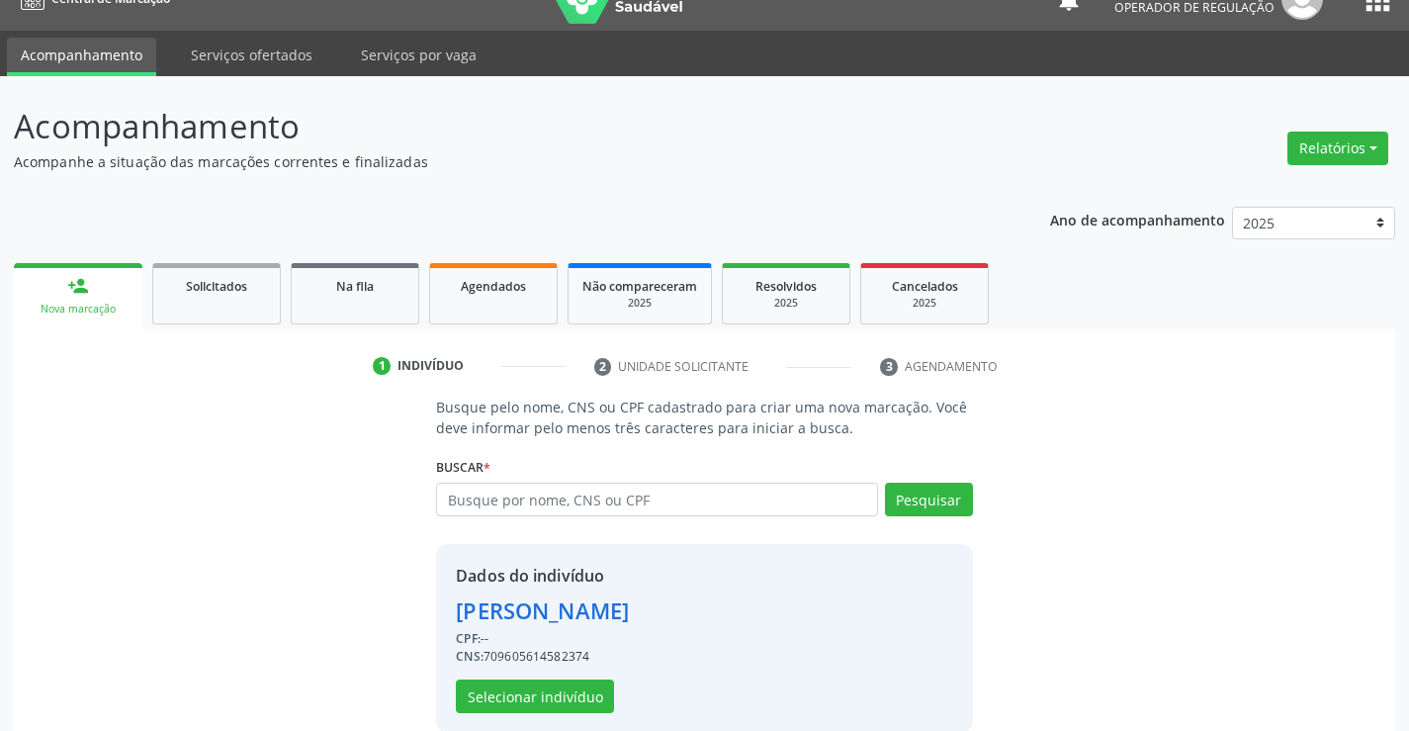
scroll to position [62, 0]
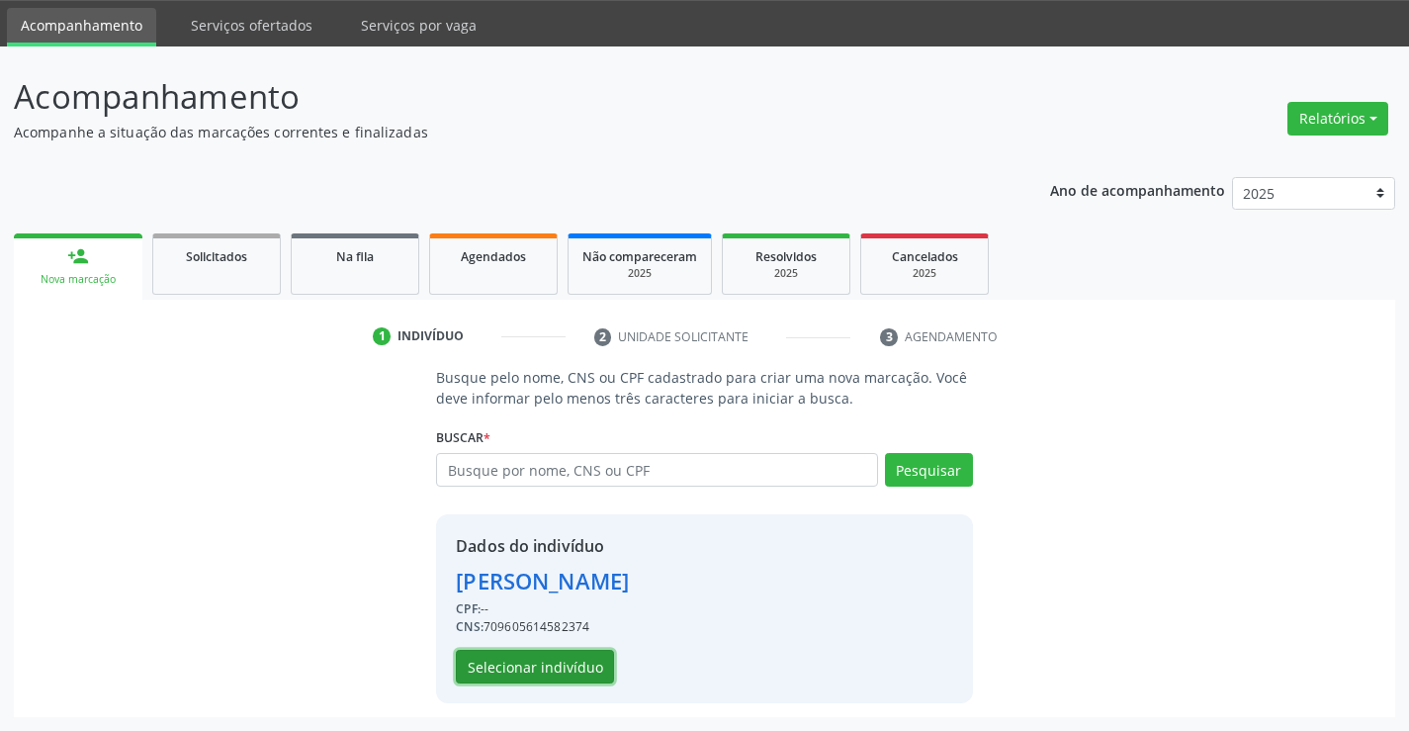
click at [563, 668] on button "Selecionar indivíduo" at bounding box center [535, 667] width 158 height 34
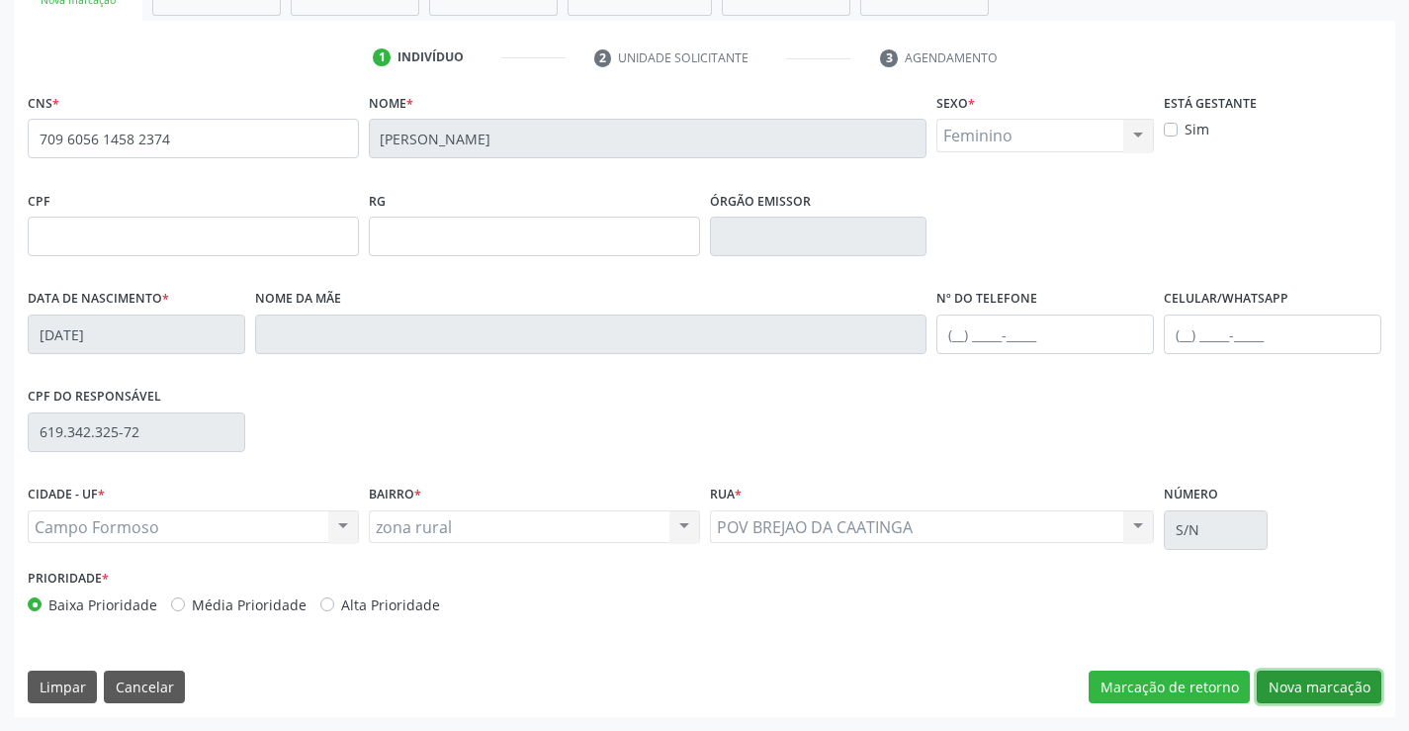
click at [1291, 677] on button "Nova marcação" at bounding box center [1319, 687] width 125 height 34
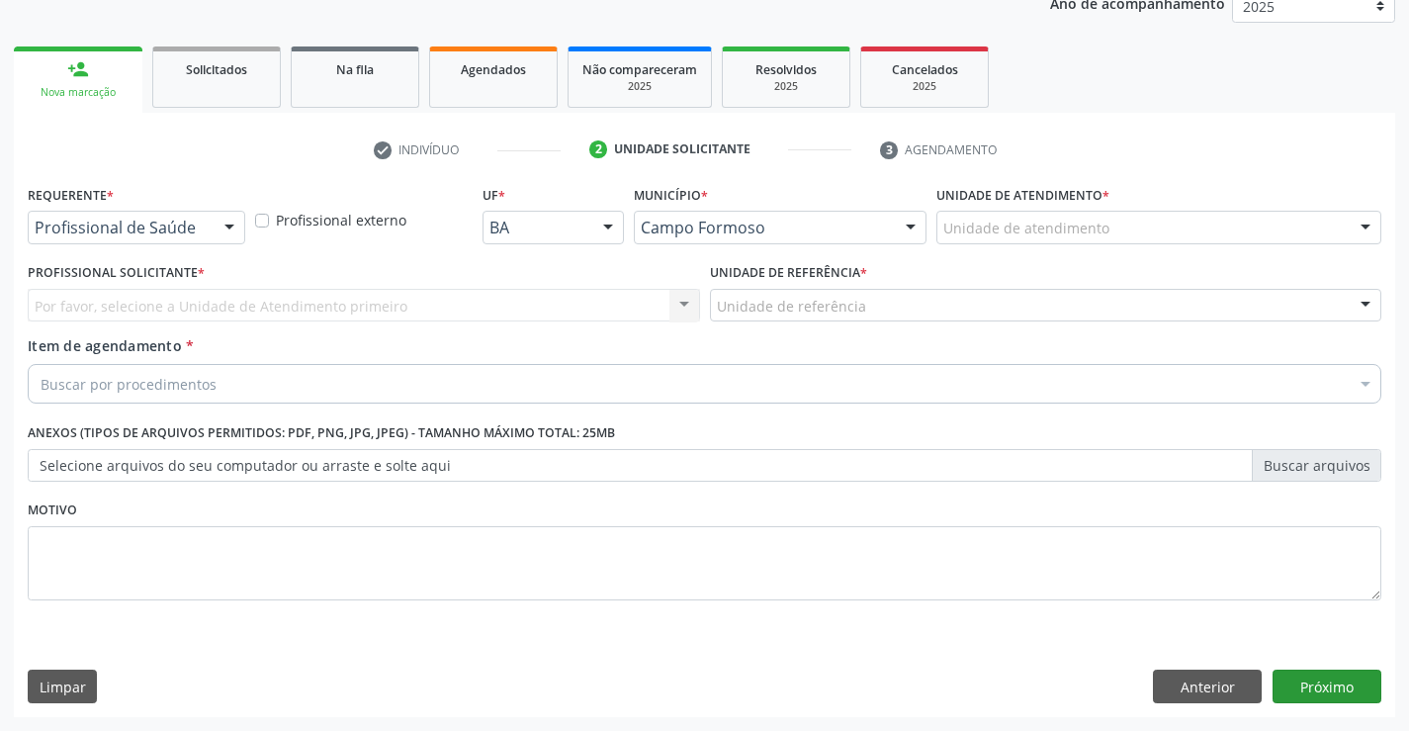
scroll to position [249, 0]
click at [219, 230] on div at bounding box center [230, 229] width 30 height 34
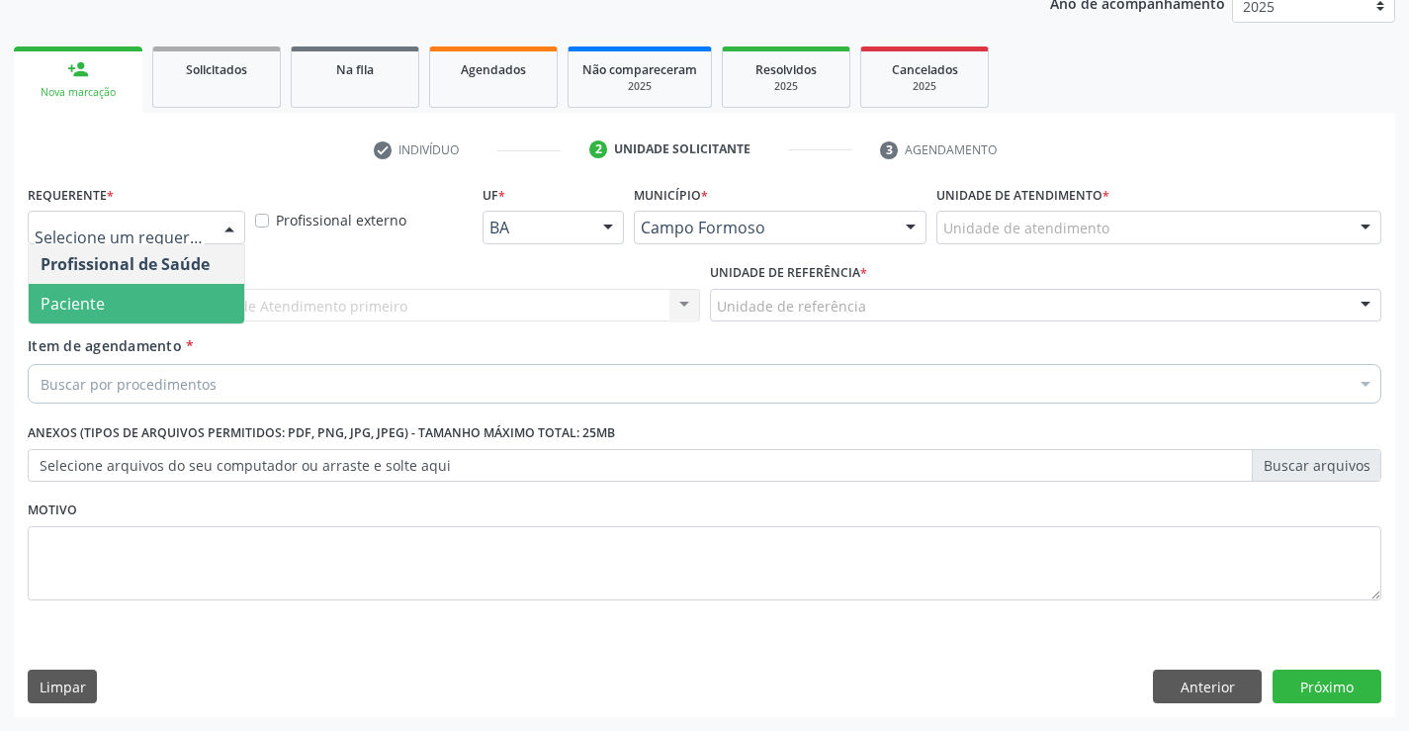
click at [157, 323] on div "Profissional de Saúde Paciente Nenhum resultado encontrado para: " " Não há nen…" at bounding box center [137, 284] width 218 height 80
click at [181, 309] on span "Paciente" at bounding box center [137, 304] width 216 height 40
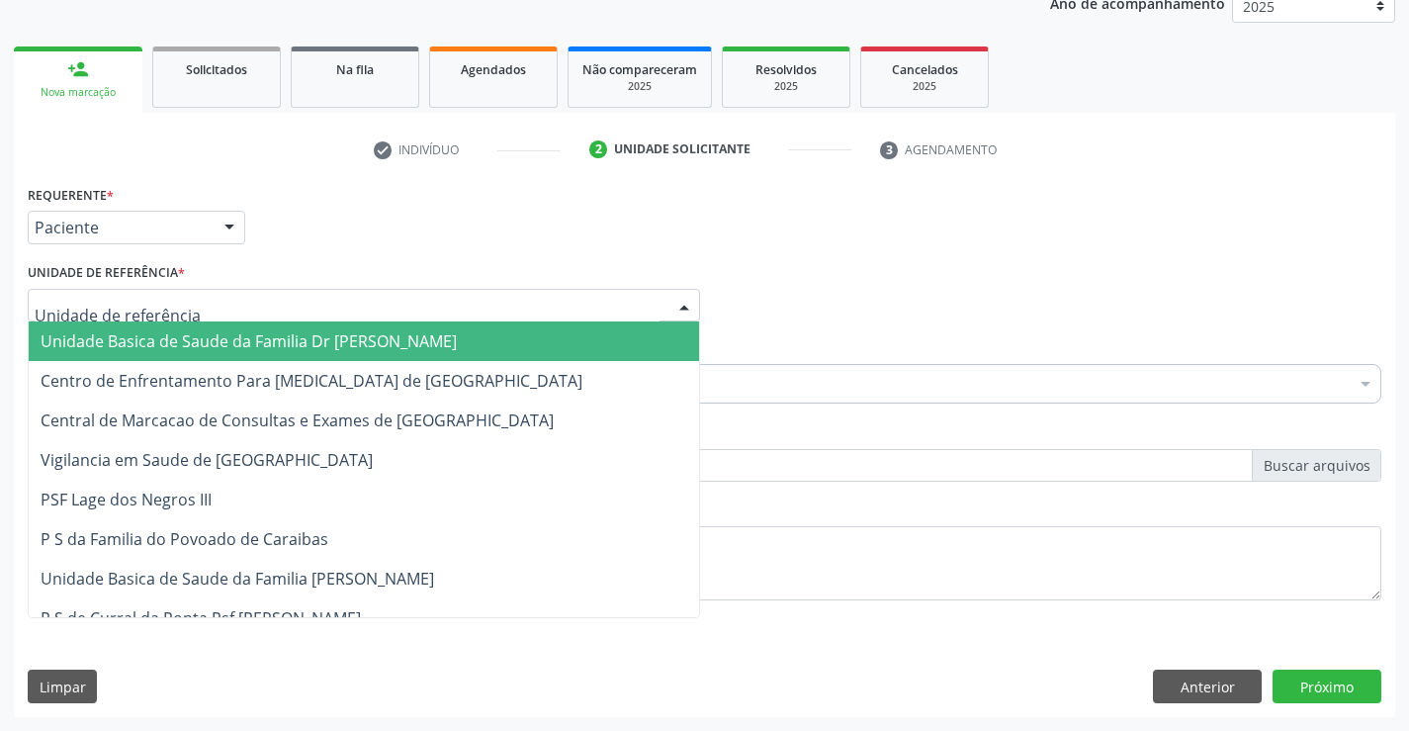
drag, startPoint x: 401, startPoint y: 304, endPoint x: 399, endPoint y: 397, distance: 93.0
click at [400, 303] on div at bounding box center [364, 306] width 672 height 34
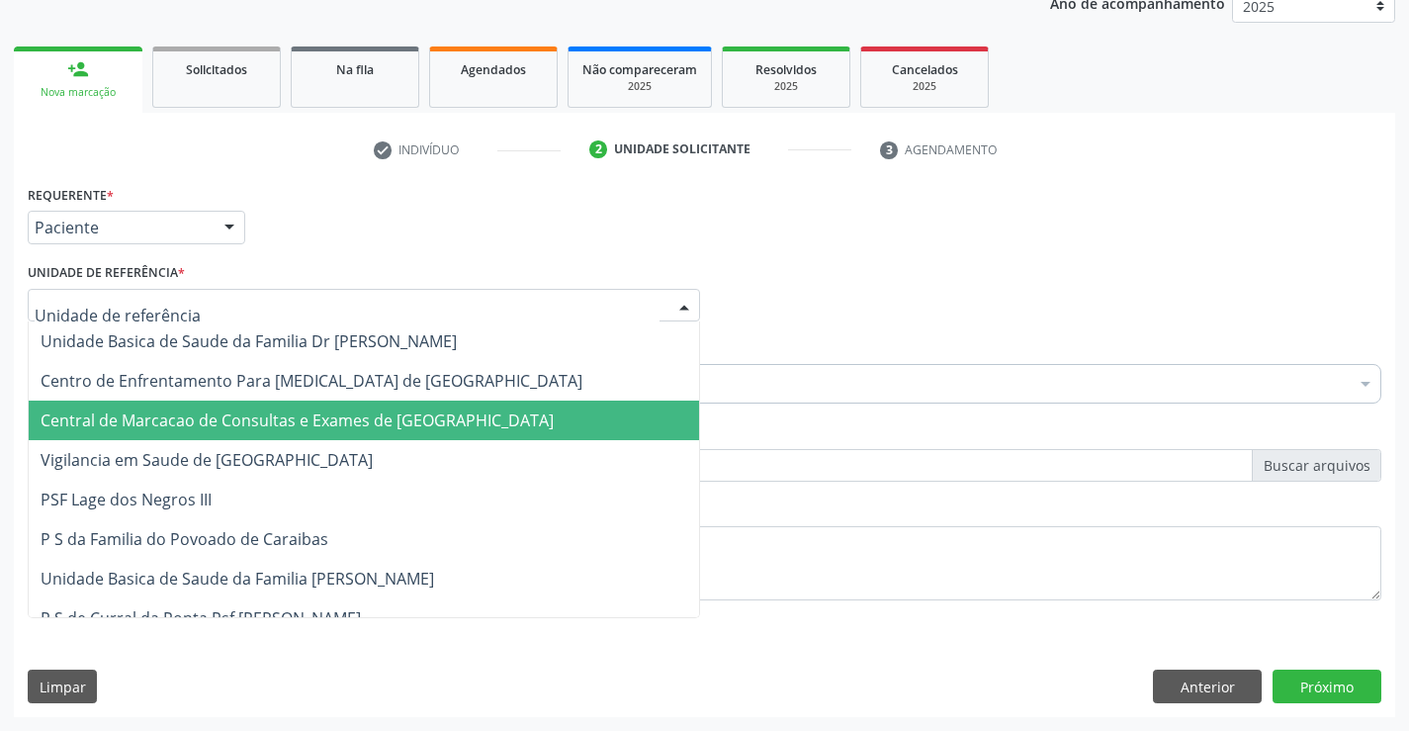
click at [403, 407] on span "Central de Marcacao de Consultas e Exames de [GEOGRAPHIC_DATA]" at bounding box center [364, 420] width 670 height 40
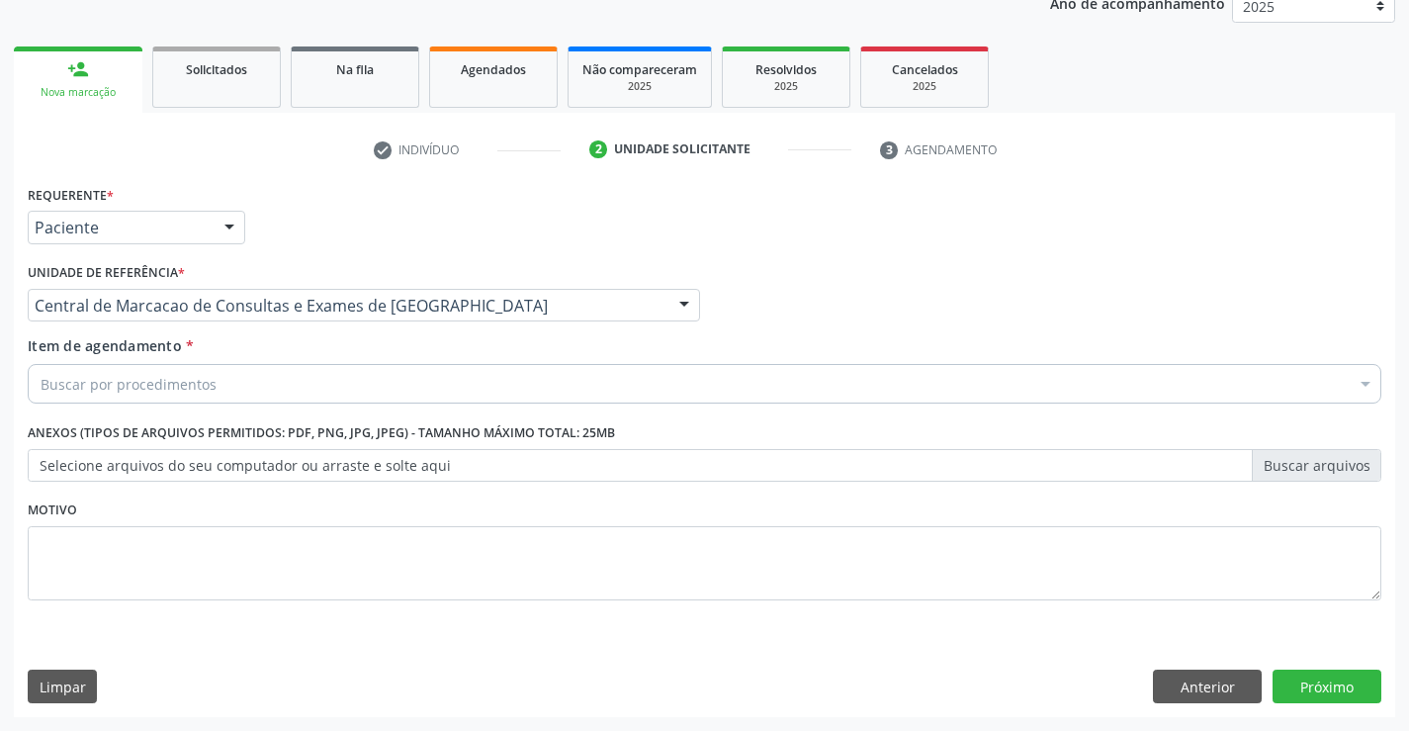
click at [486, 392] on div "Buscar por procedimentos" at bounding box center [705, 384] width 1354 height 40
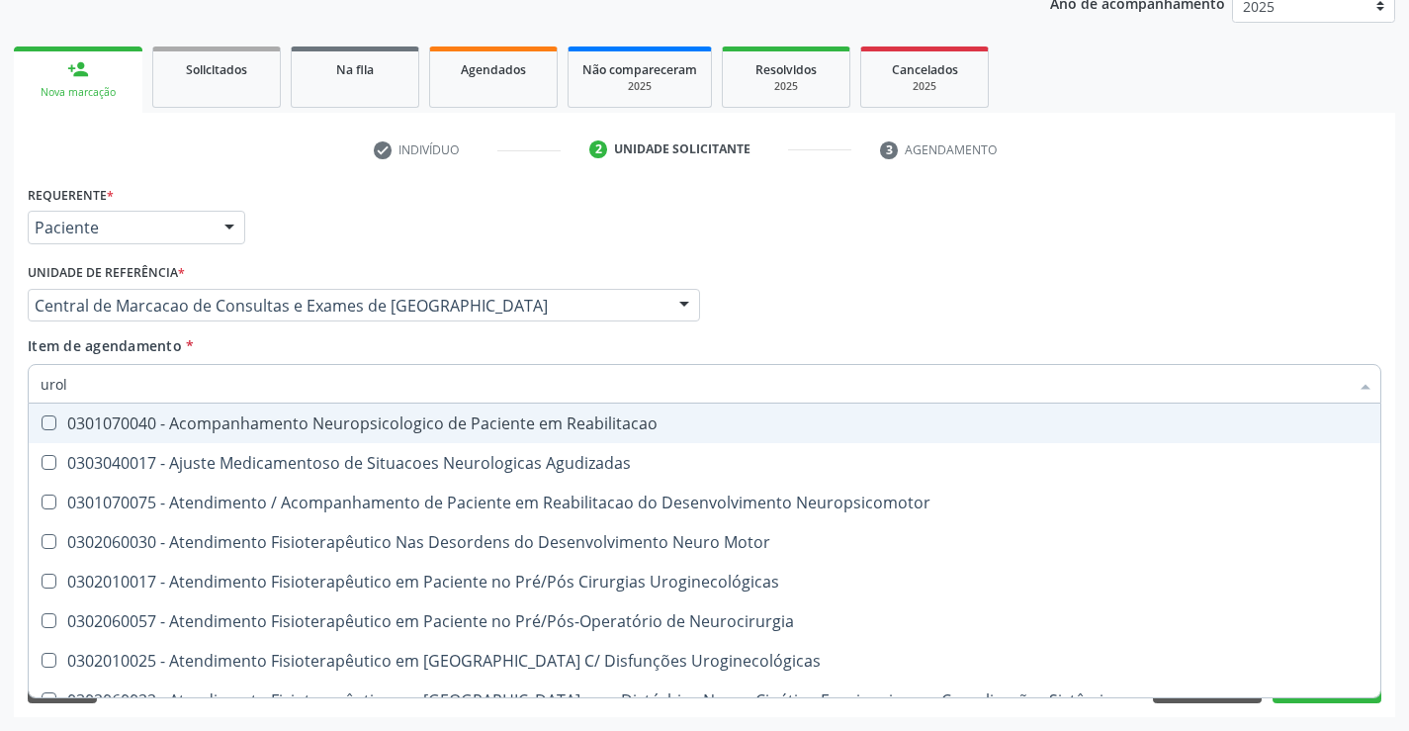
type input "urolo"
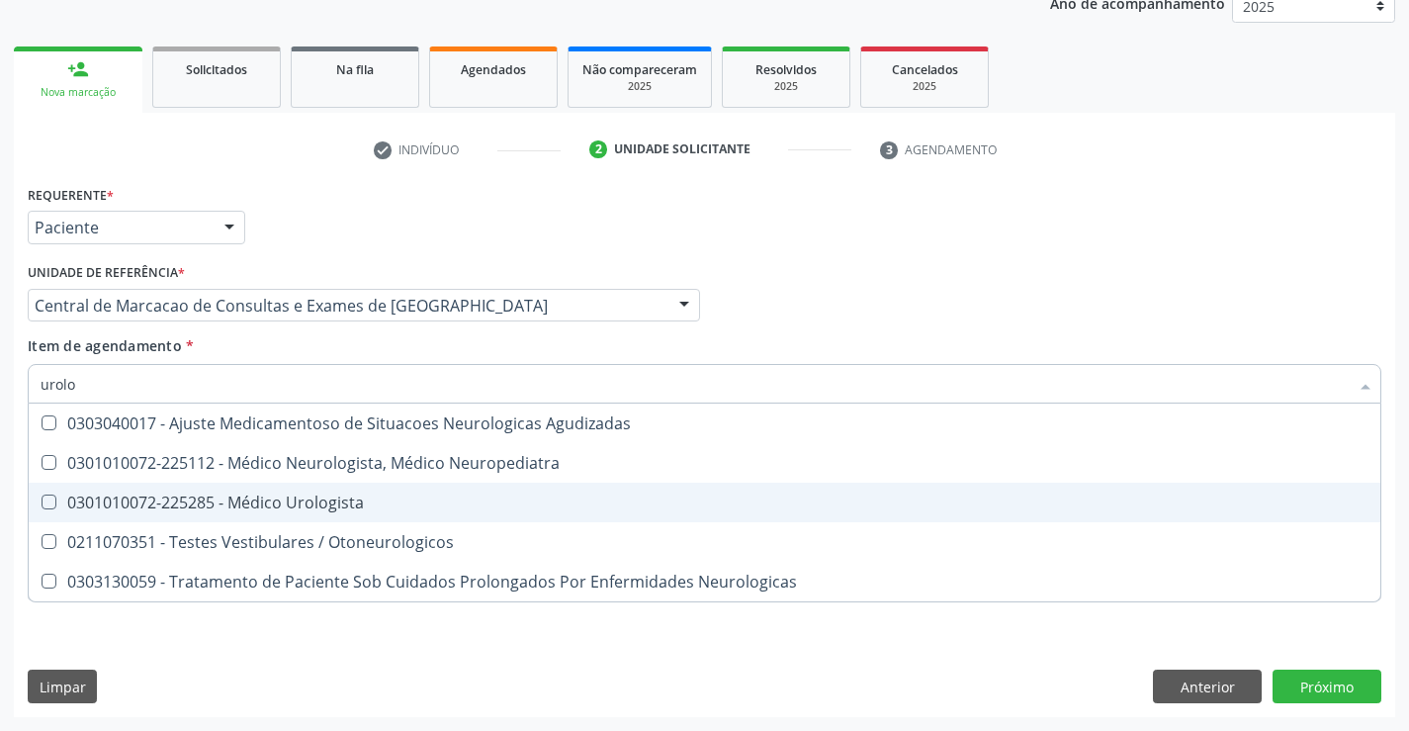
click at [405, 511] on span "0301010072-225285 - Médico Urologista" at bounding box center [705, 503] width 1352 height 40
checkbox Urologista "true"
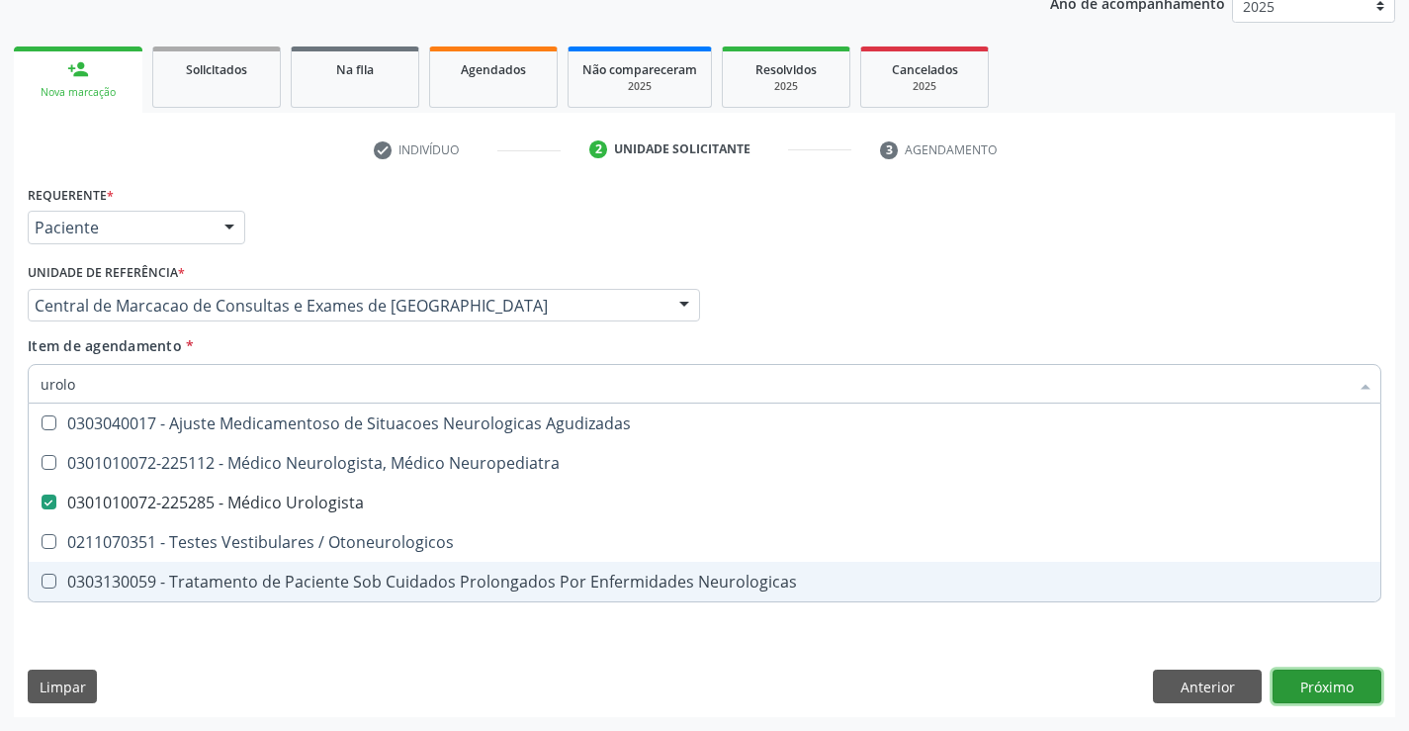
click at [1305, 688] on div "Requerente * Paciente Profissional de Saúde Paciente Nenhum resultado encontrad…" at bounding box center [704, 448] width 1381 height 537
checkbox Neuropediatra "true"
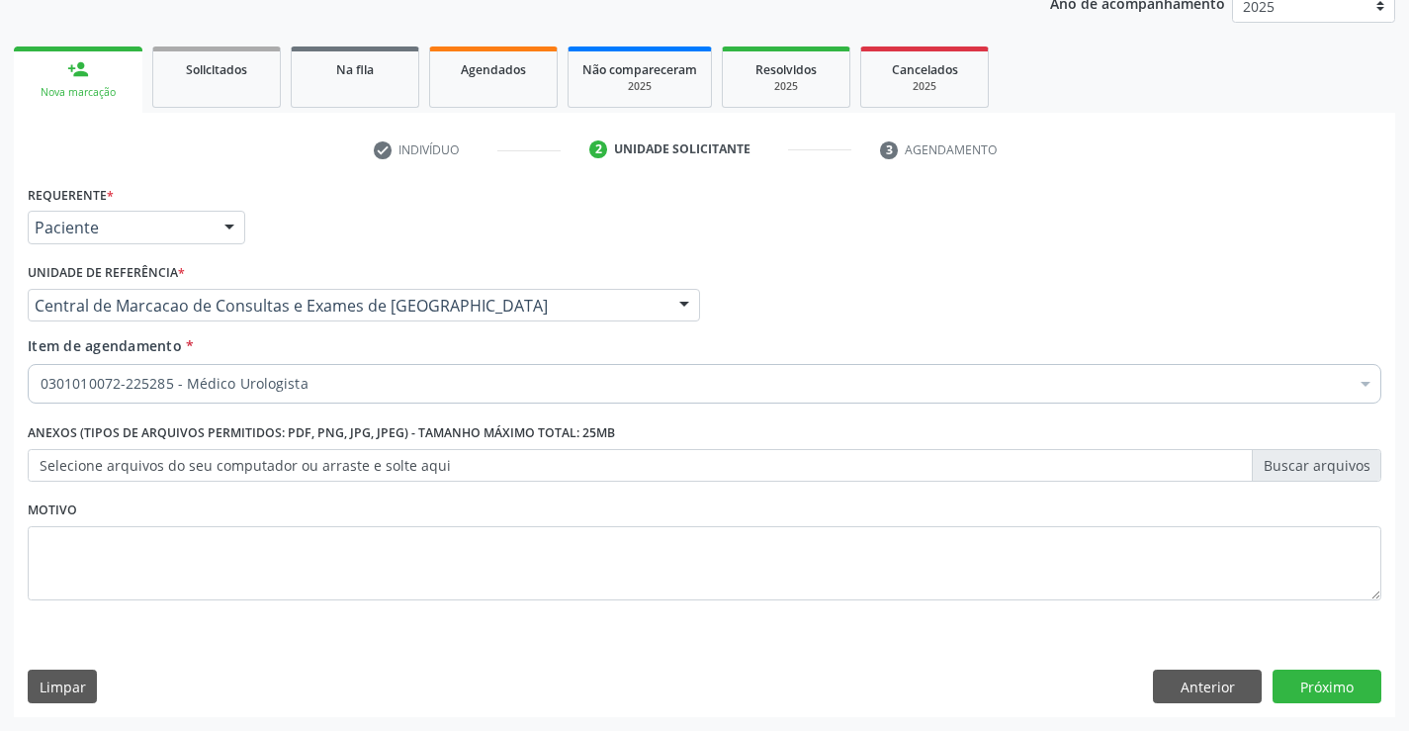
click at [1299, 667] on div "Requerente * Paciente Profissional de Saúde Paciente Nenhum resultado encontrad…" at bounding box center [704, 448] width 1381 height 537
click at [1305, 677] on button "Próximo" at bounding box center [1327, 686] width 109 height 34
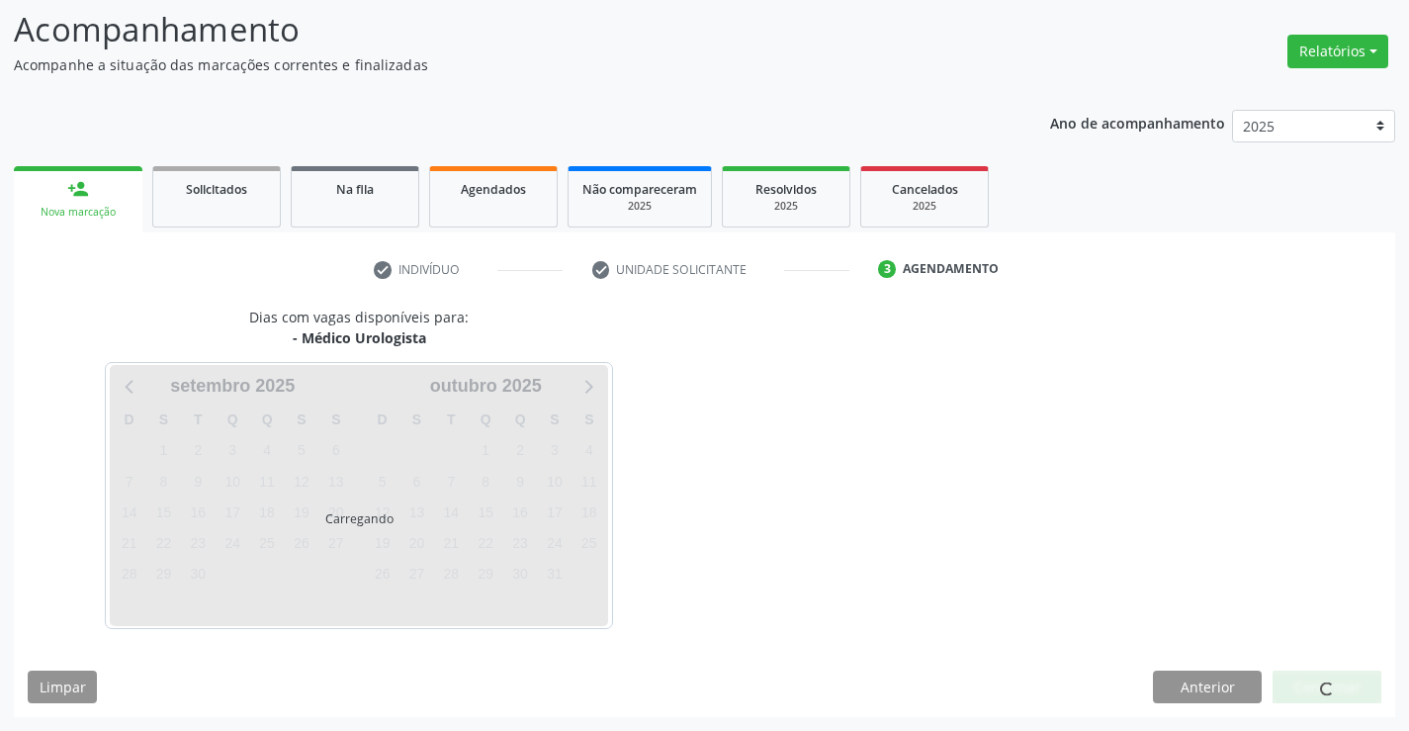
scroll to position [130, 0]
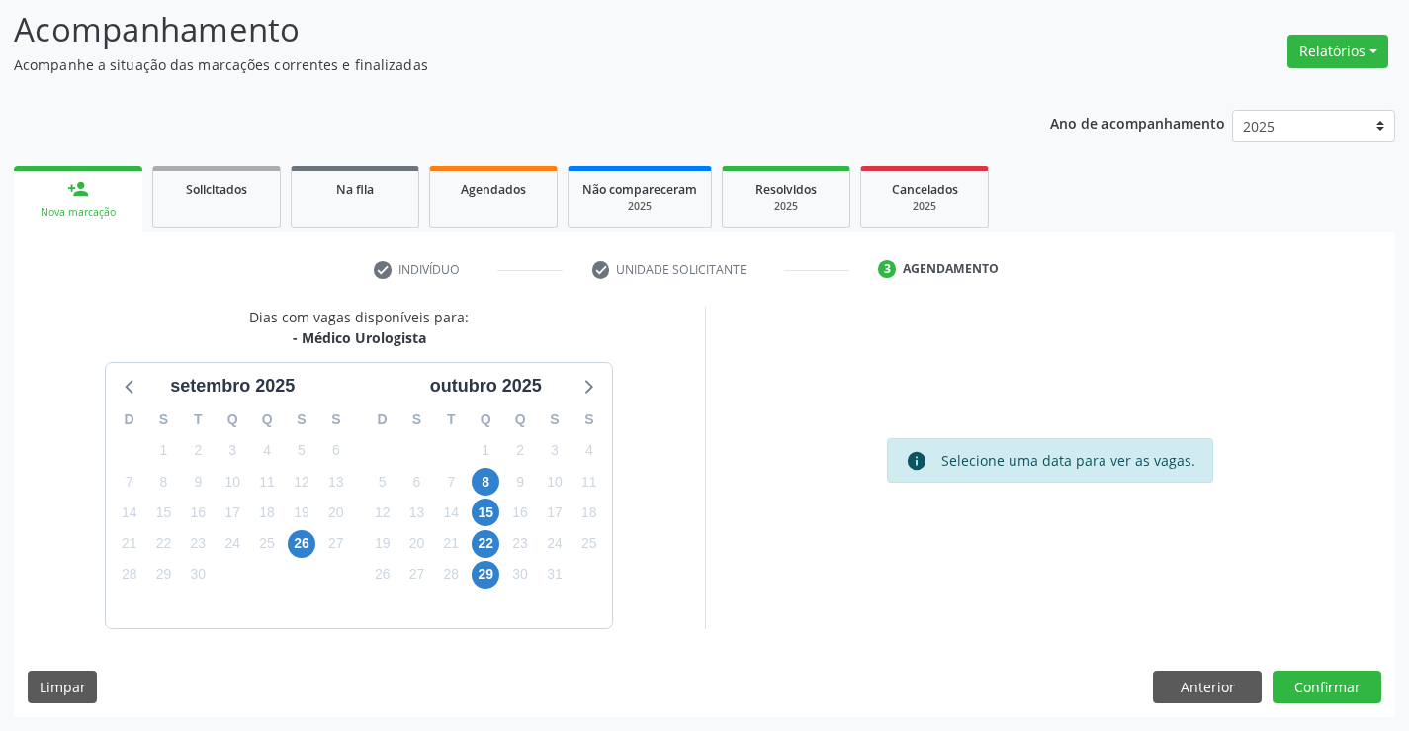
drag, startPoint x: 296, startPoint y: 332, endPoint x: 428, endPoint y: 343, distance: 133.0
click at [428, 343] on div "- Médico Urologista" at bounding box center [359, 337] width 220 height 21
click at [310, 540] on span "26" at bounding box center [302, 544] width 28 height 28
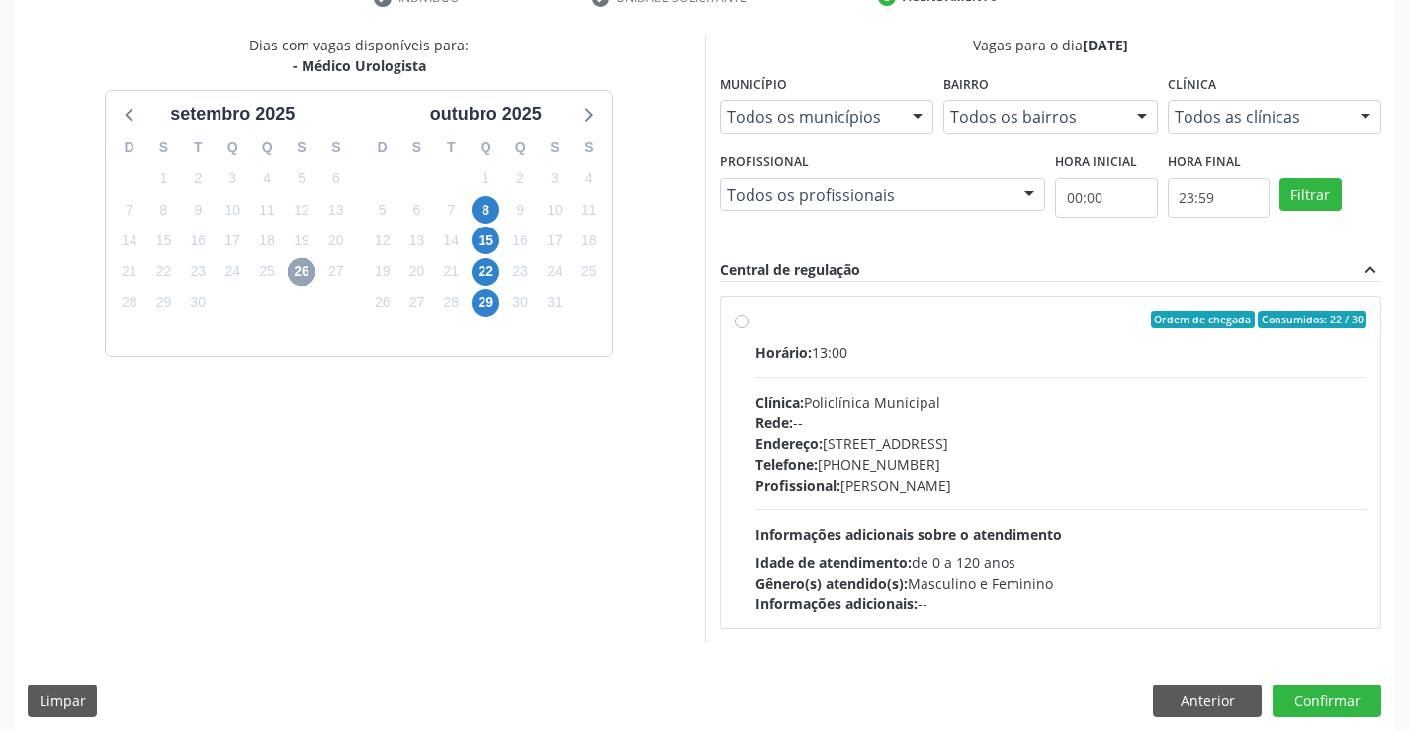
scroll to position [415, 0]
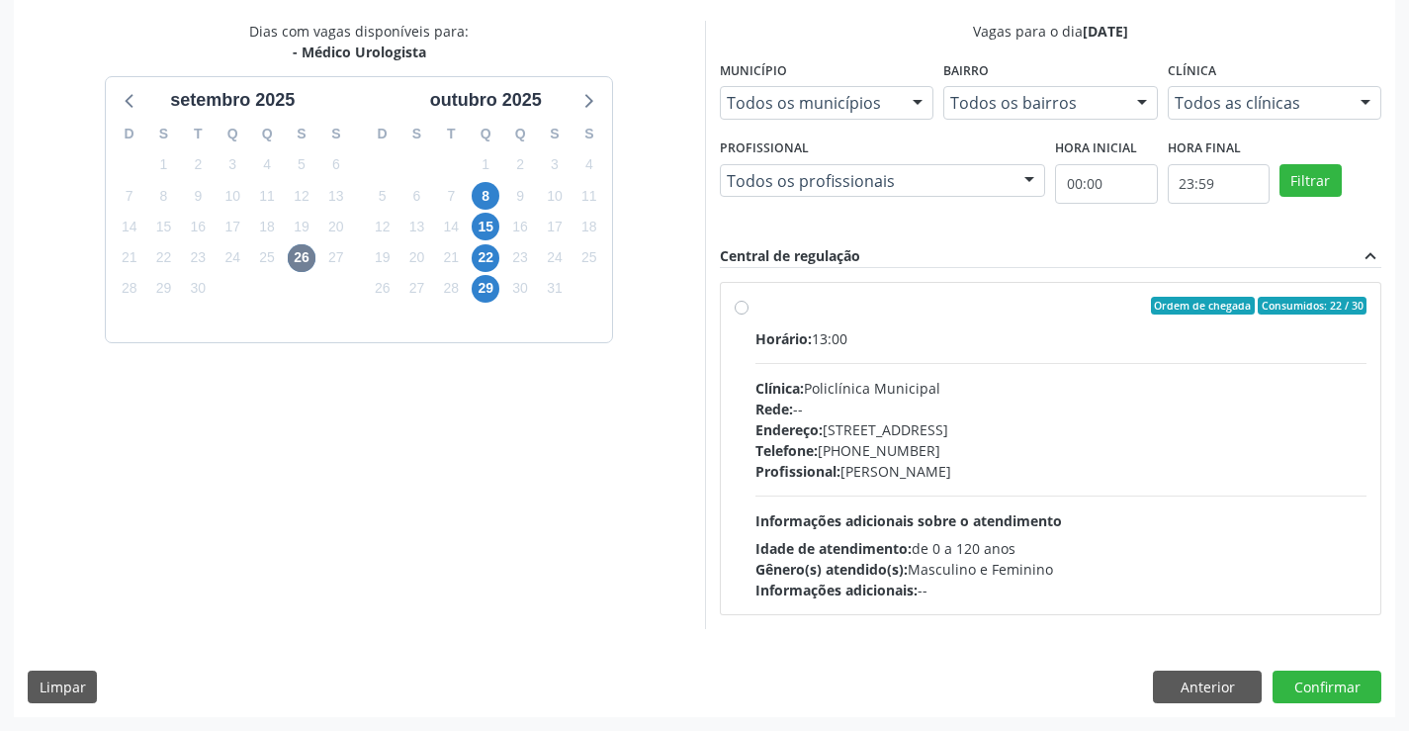
click at [829, 528] on span "Informações adicionais sobre o atendimento" at bounding box center [908, 520] width 307 height 19
click at [749, 314] on input "Ordem de chegada Consumidos: 22 / 30 Horário: 13:00 Clínica: Policlínica Munici…" at bounding box center [742, 306] width 14 height 18
radio input "true"
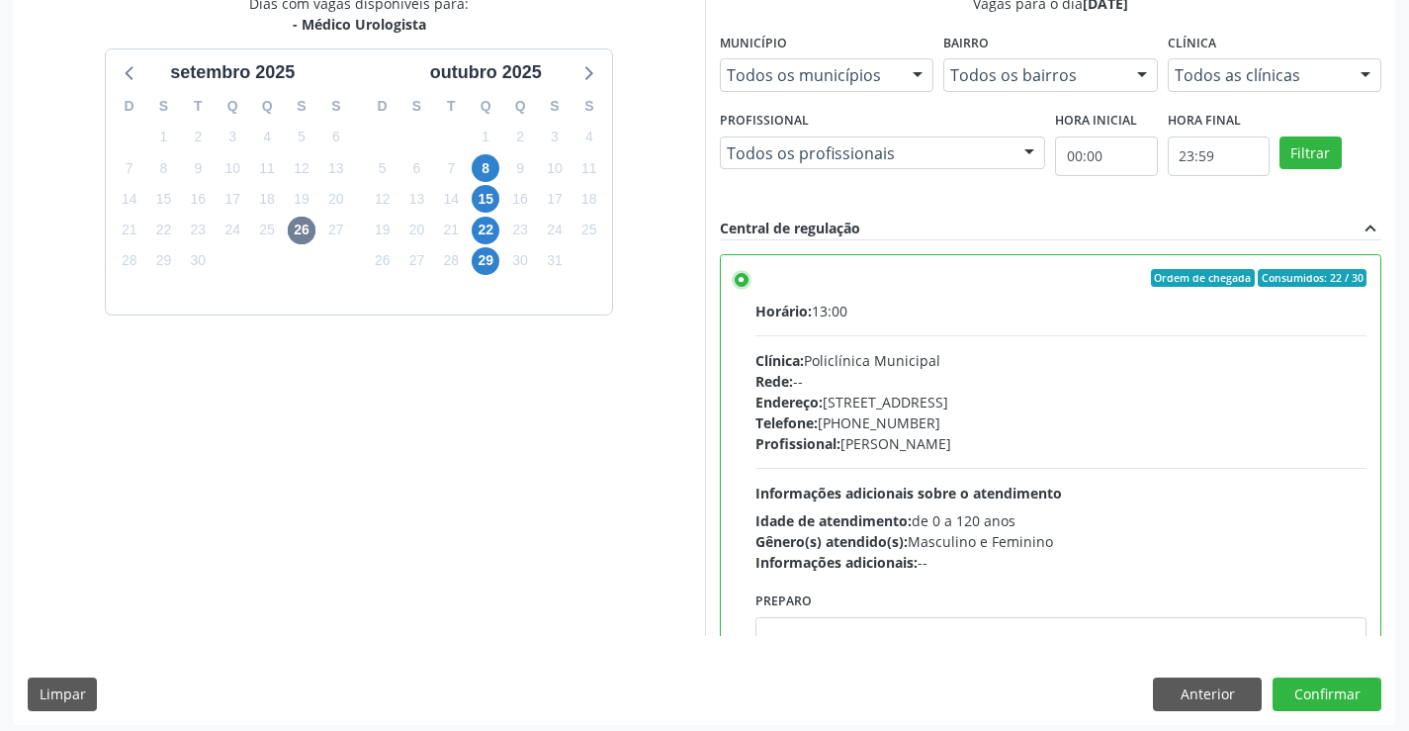
scroll to position [451, 0]
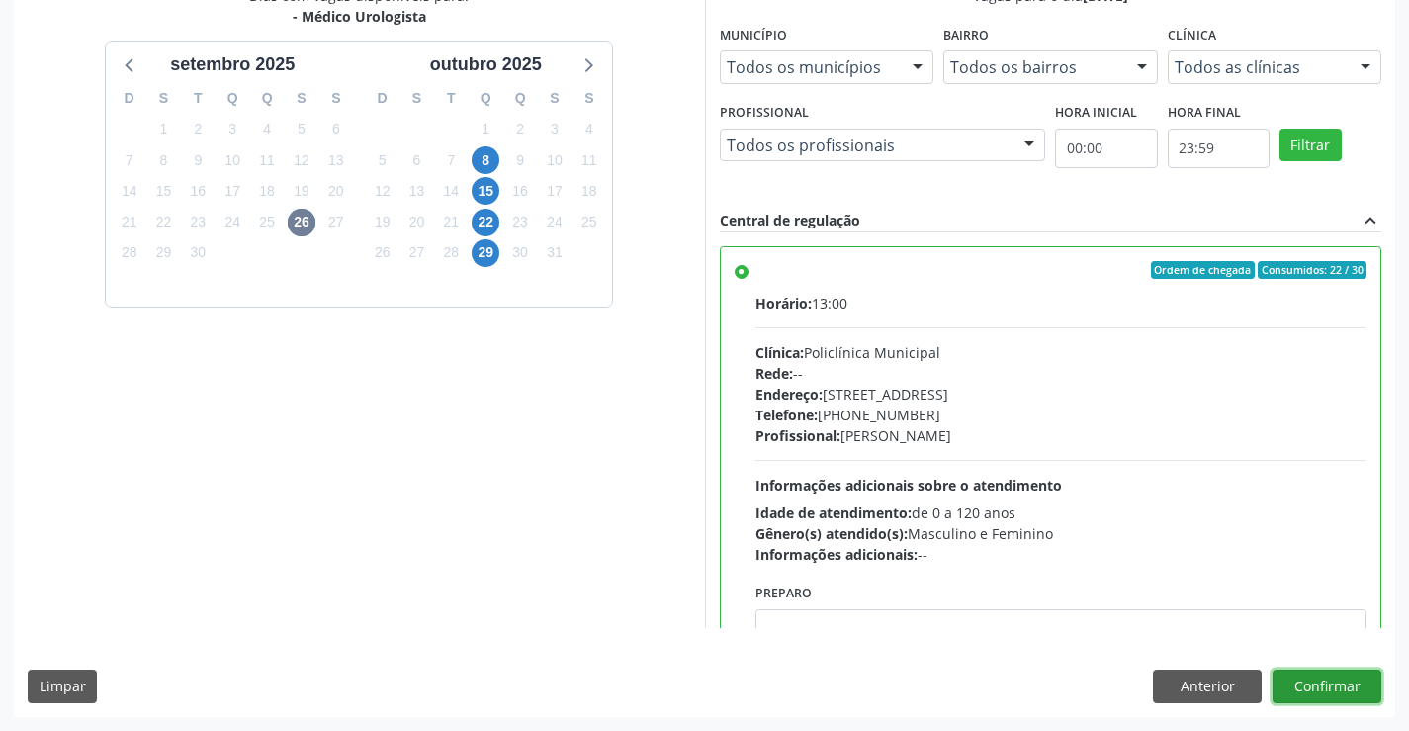
click at [1333, 672] on button "Confirmar" at bounding box center [1327, 686] width 109 height 34
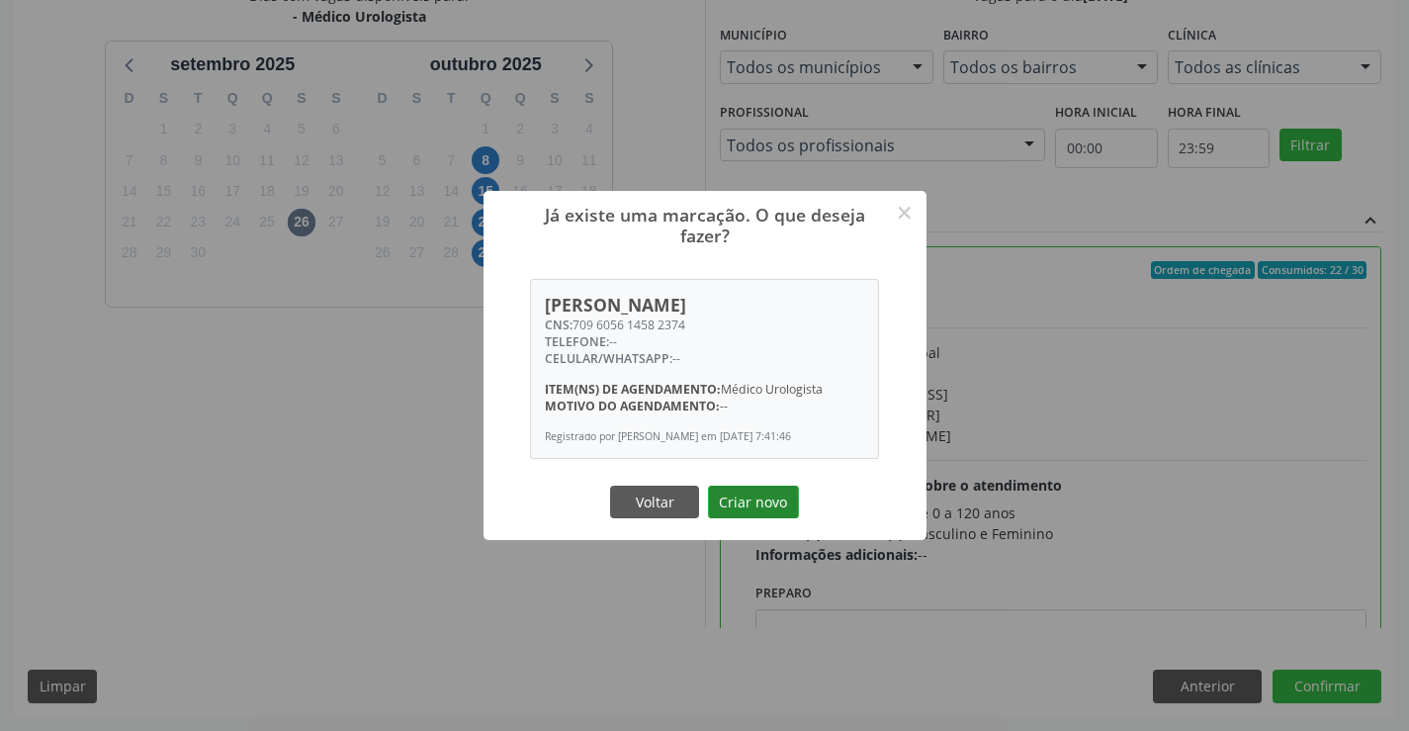
click at [781, 506] on button "Criar novo" at bounding box center [753, 503] width 91 height 34
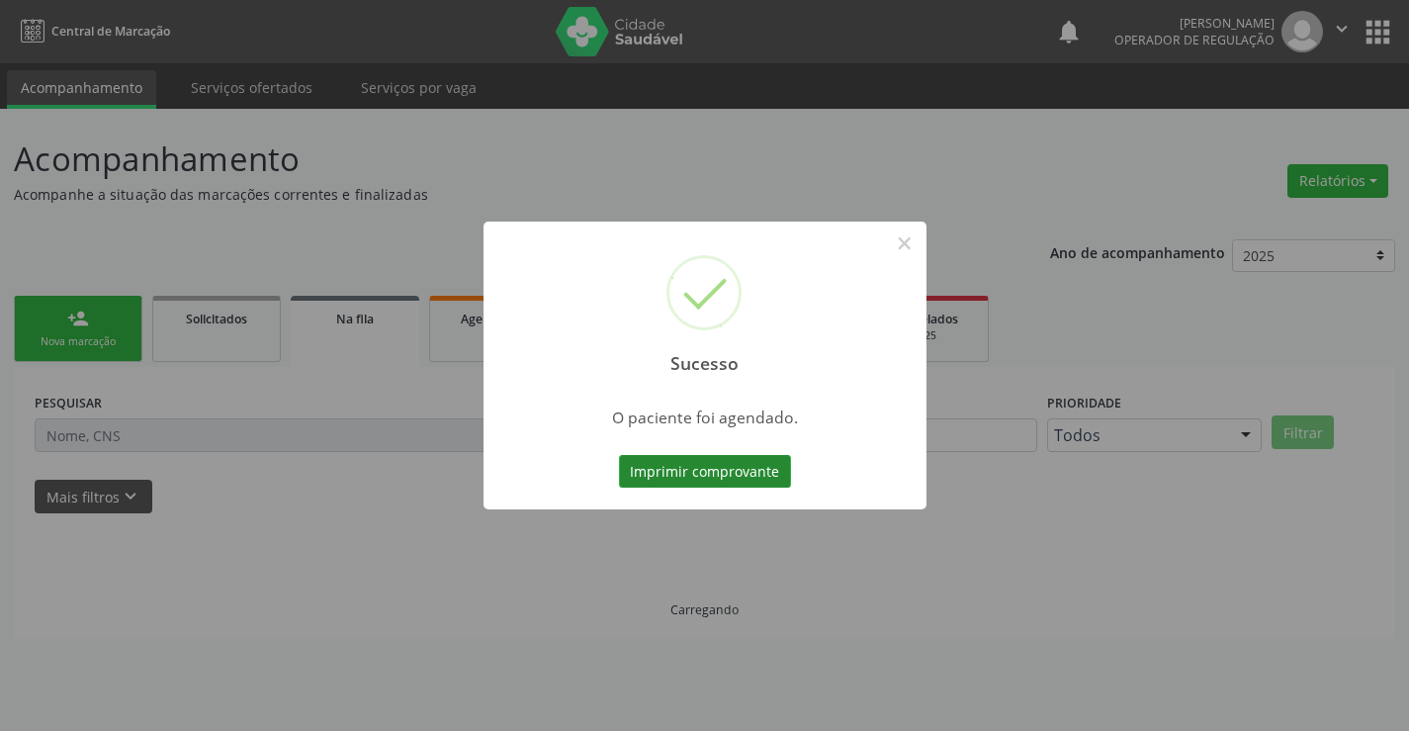
scroll to position [0, 0]
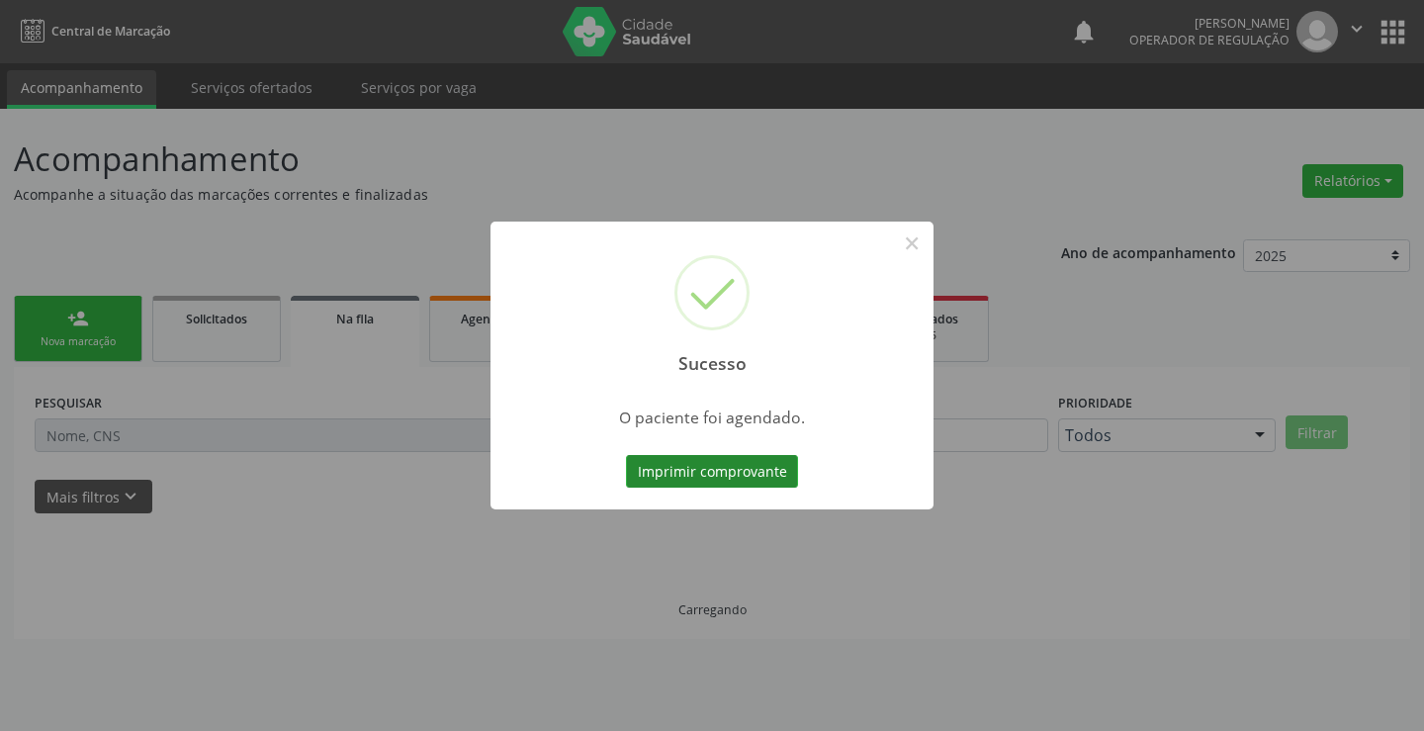
click at [761, 487] on button "Imprimir comprovante" at bounding box center [712, 472] width 172 height 34
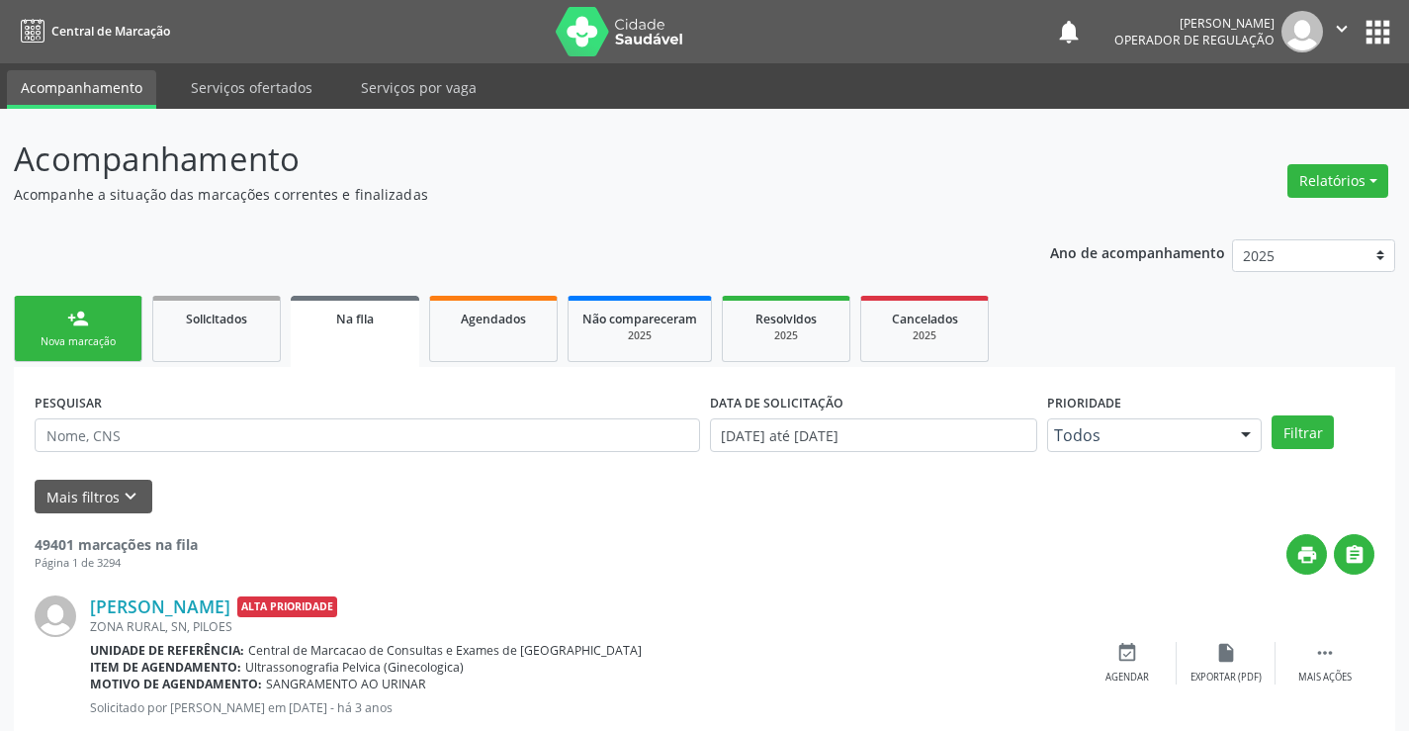
click at [92, 330] on link "person_add Nova marcação" at bounding box center [78, 329] width 129 height 66
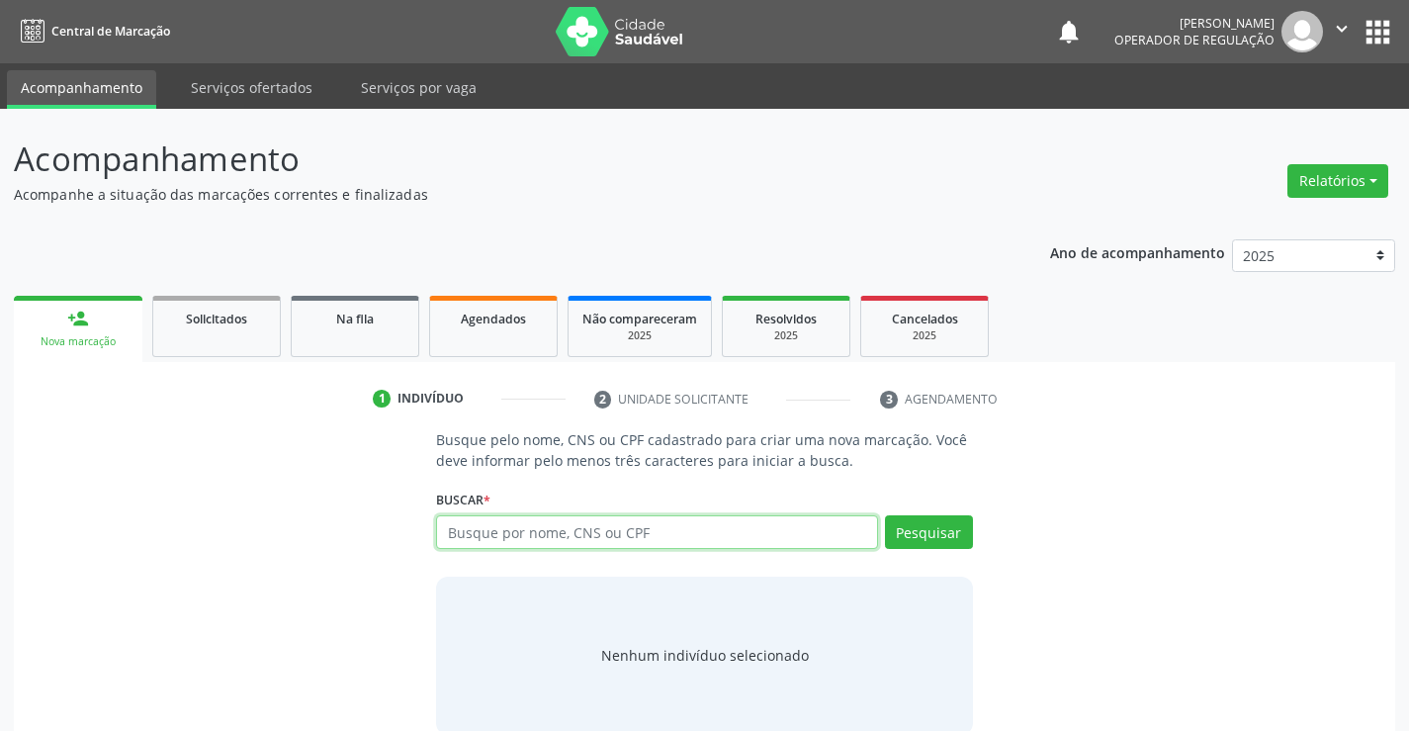
click at [511, 543] on input "text" at bounding box center [656, 532] width 441 height 34
type input "708206686939046"
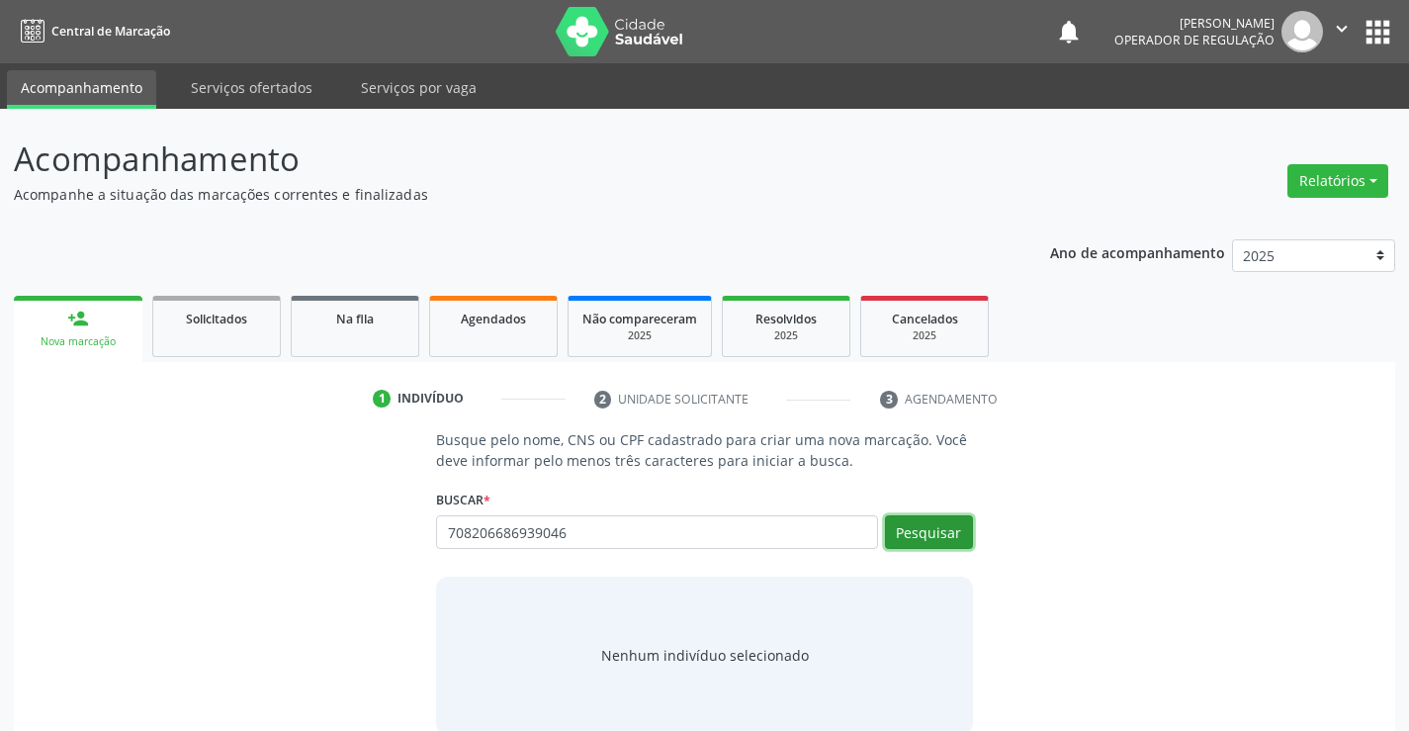
click at [928, 530] on button "Pesquisar" at bounding box center [929, 532] width 88 height 34
type input "708206686939046"
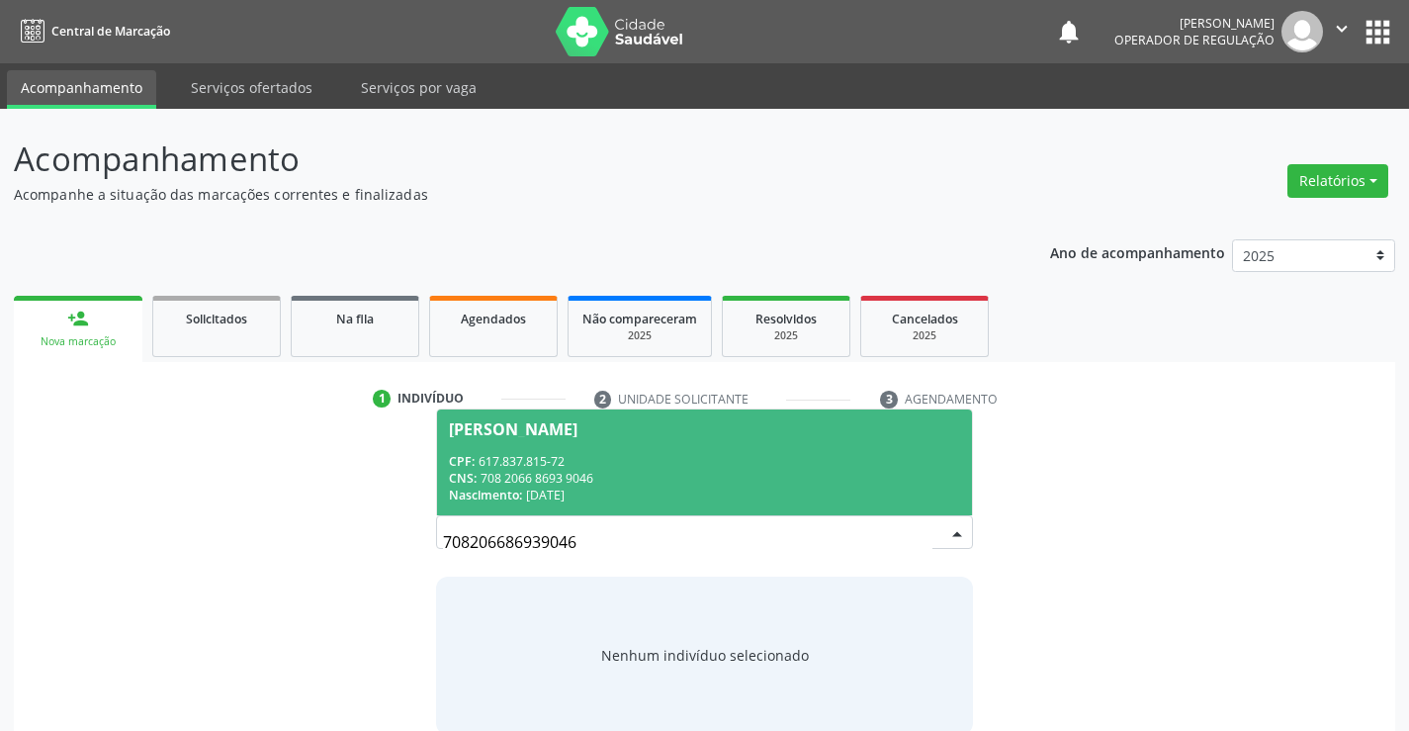
click at [751, 493] on div "Nascimento: [DATE]" at bounding box center [704, 495] width 510 height 17
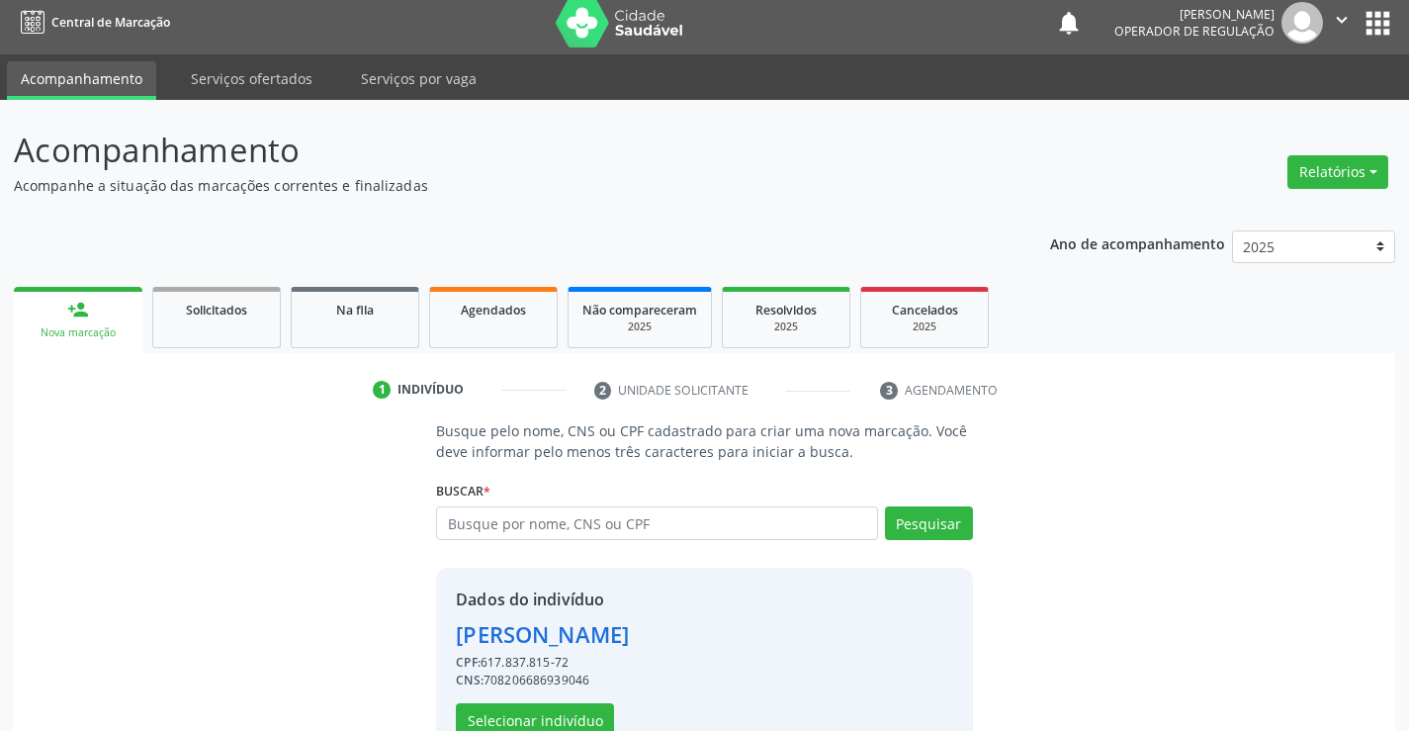
scroll to position [62, 0]
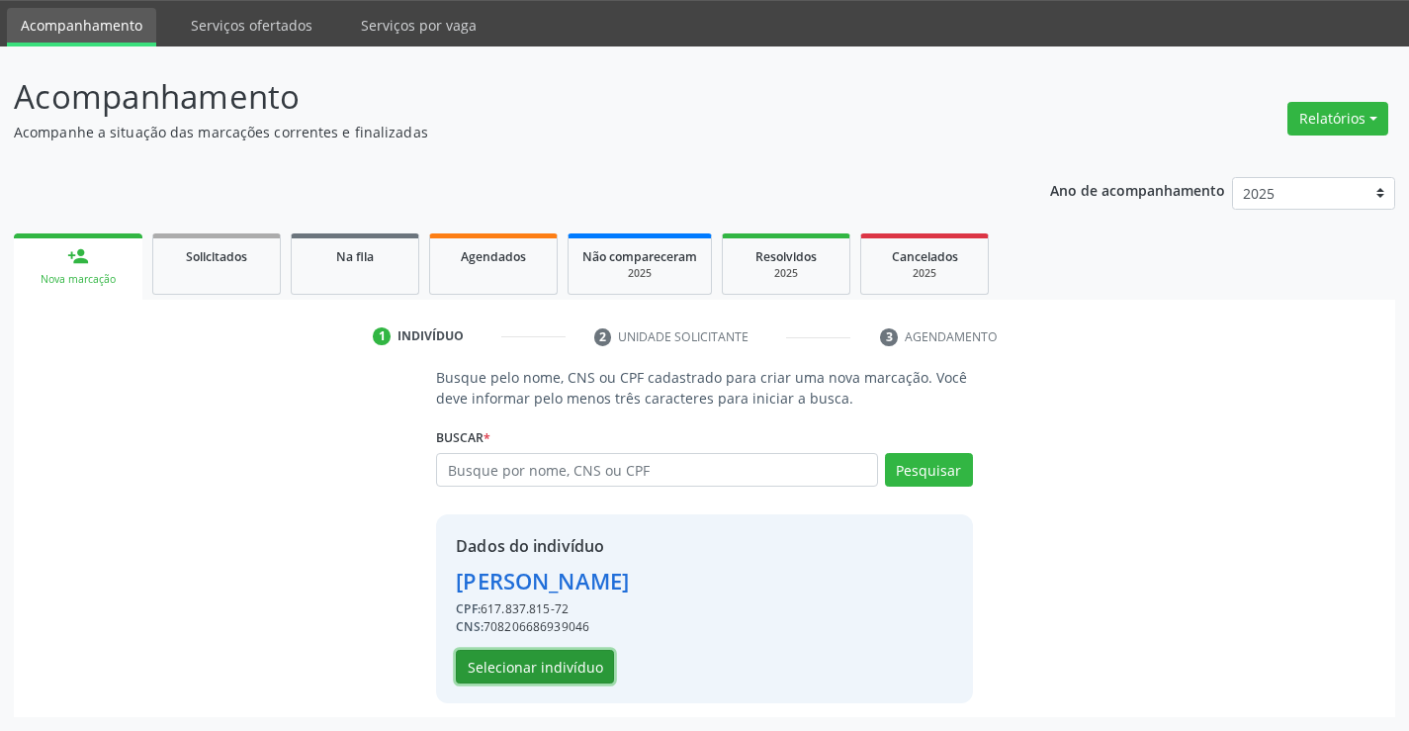
click at [527, 668] on button "Selecionar indivíduo" at bounding box center [535, 667] width 158 height 34
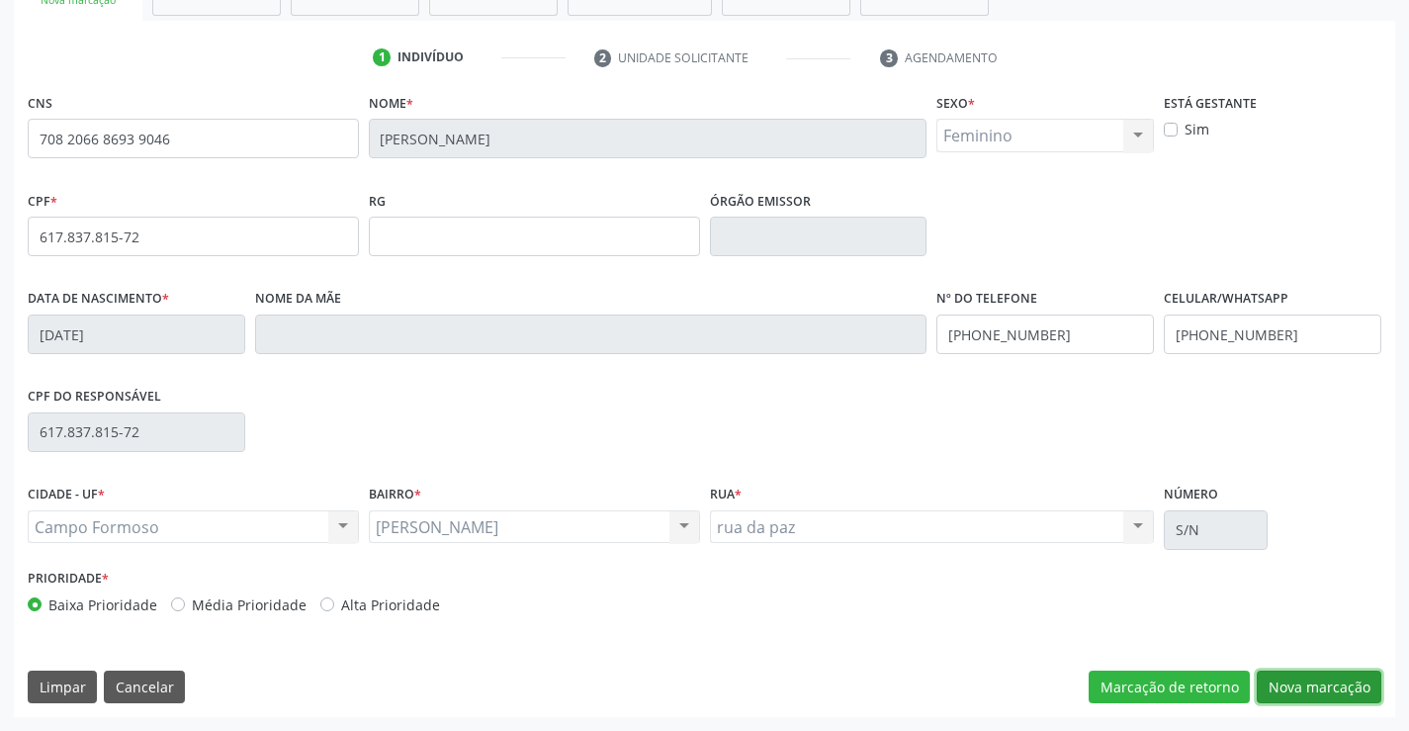
click at [1294, 700] on button "Nova marcação" at bounding box center [1319, 687] width 125 height 34
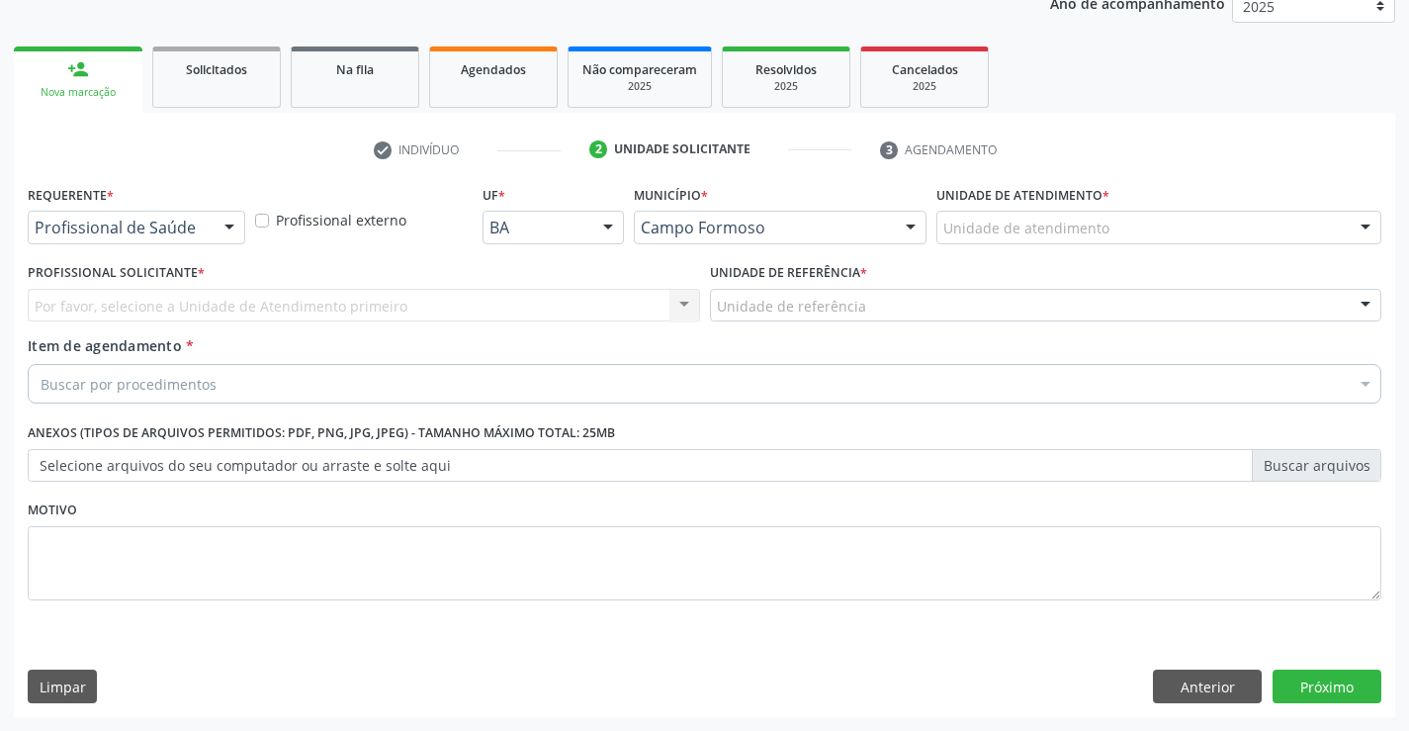
scroll to position [249, 0]
click at [227, 223] on div at bounding box center [230, 229] width 30 height 34
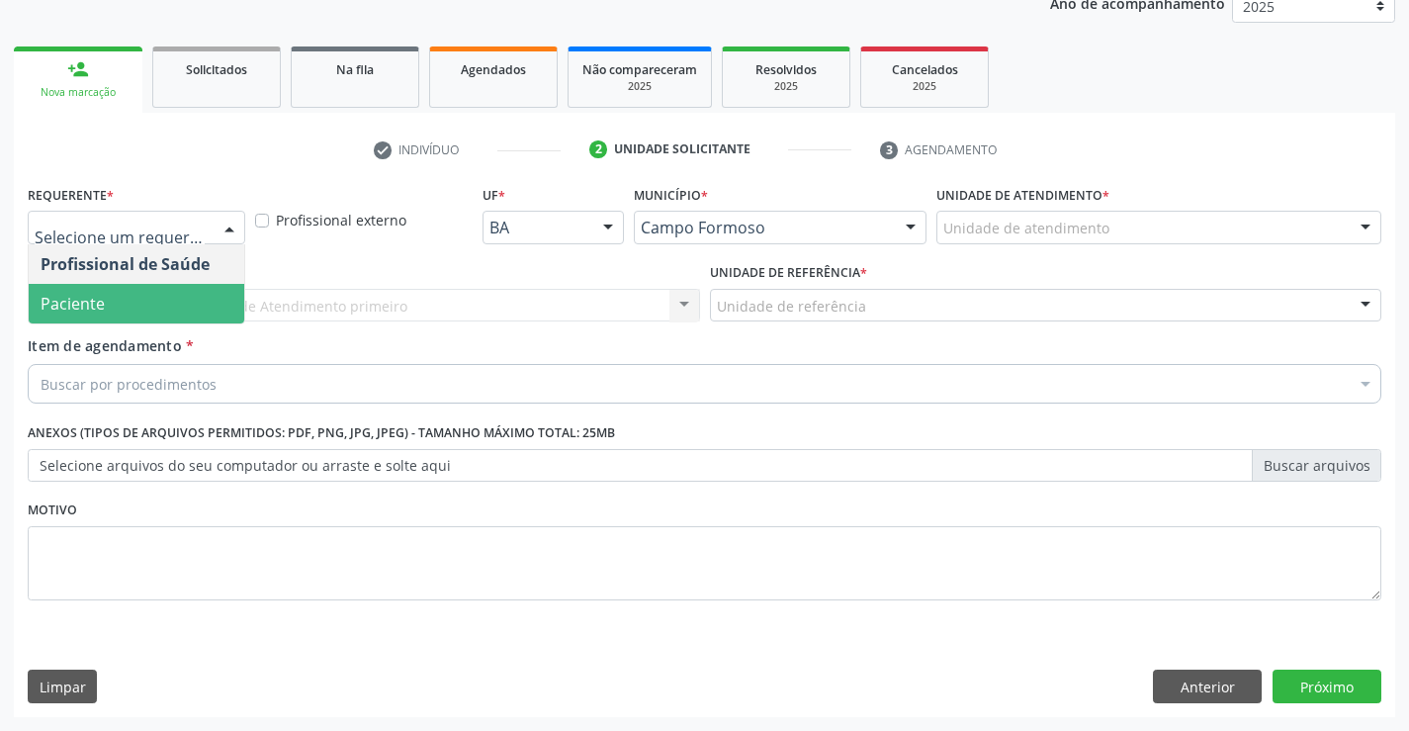
click at [124, 296] on span "Paciente" at bounding box center [137, 304] width 216 height 40
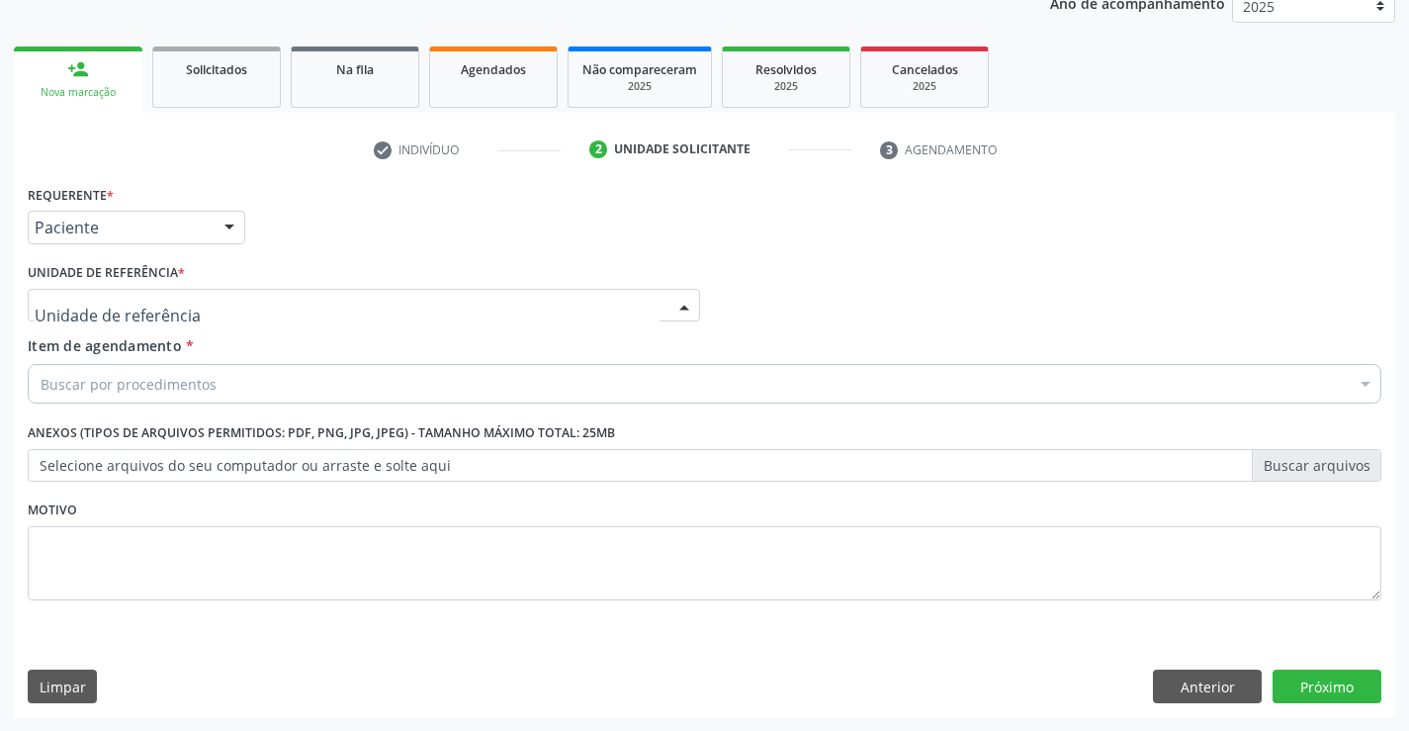
click at [242, 299] on div at bounding box center [364, 306] width 672 height 34
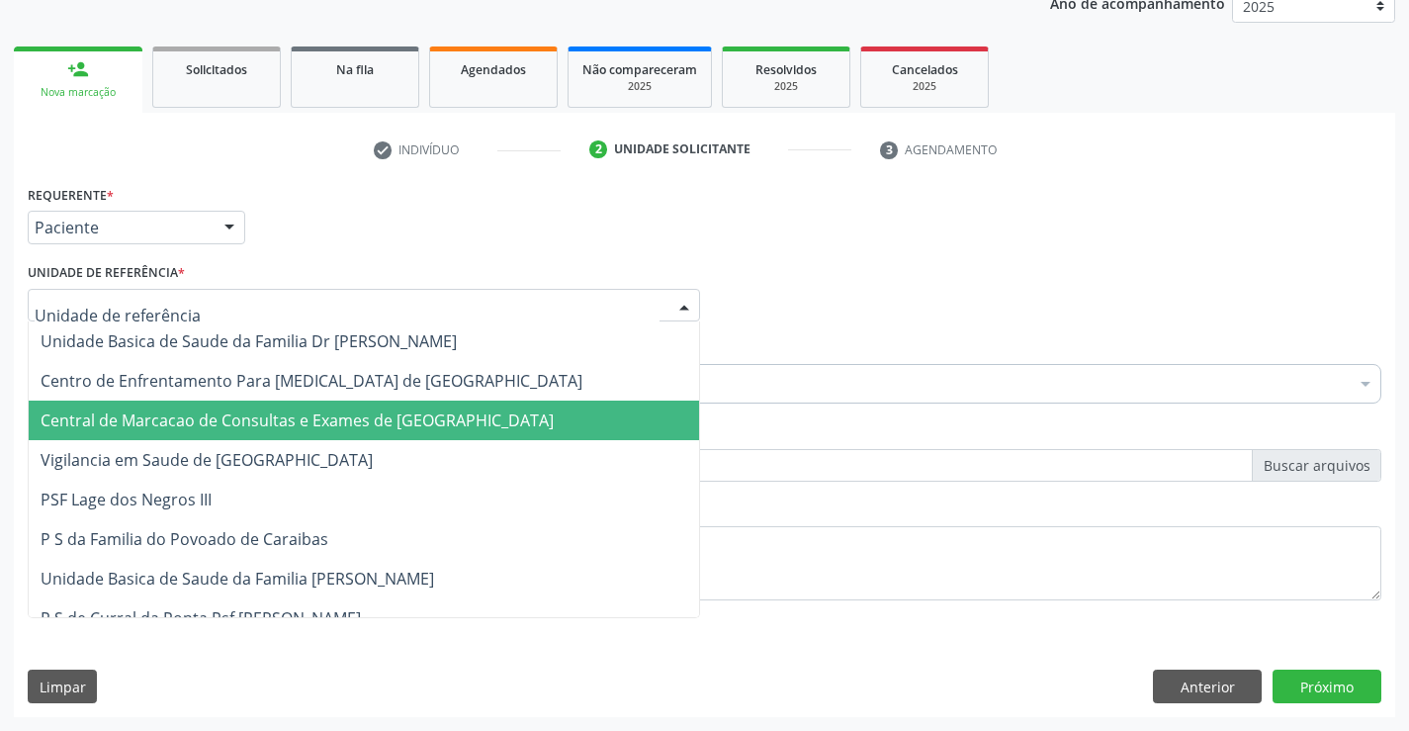
click at [248, 405] on span "Central de Marcacao de Consultas e Exames de [GEOGRAPHIC_DATA]" at bounding box center [364, 420] width 670 height 40
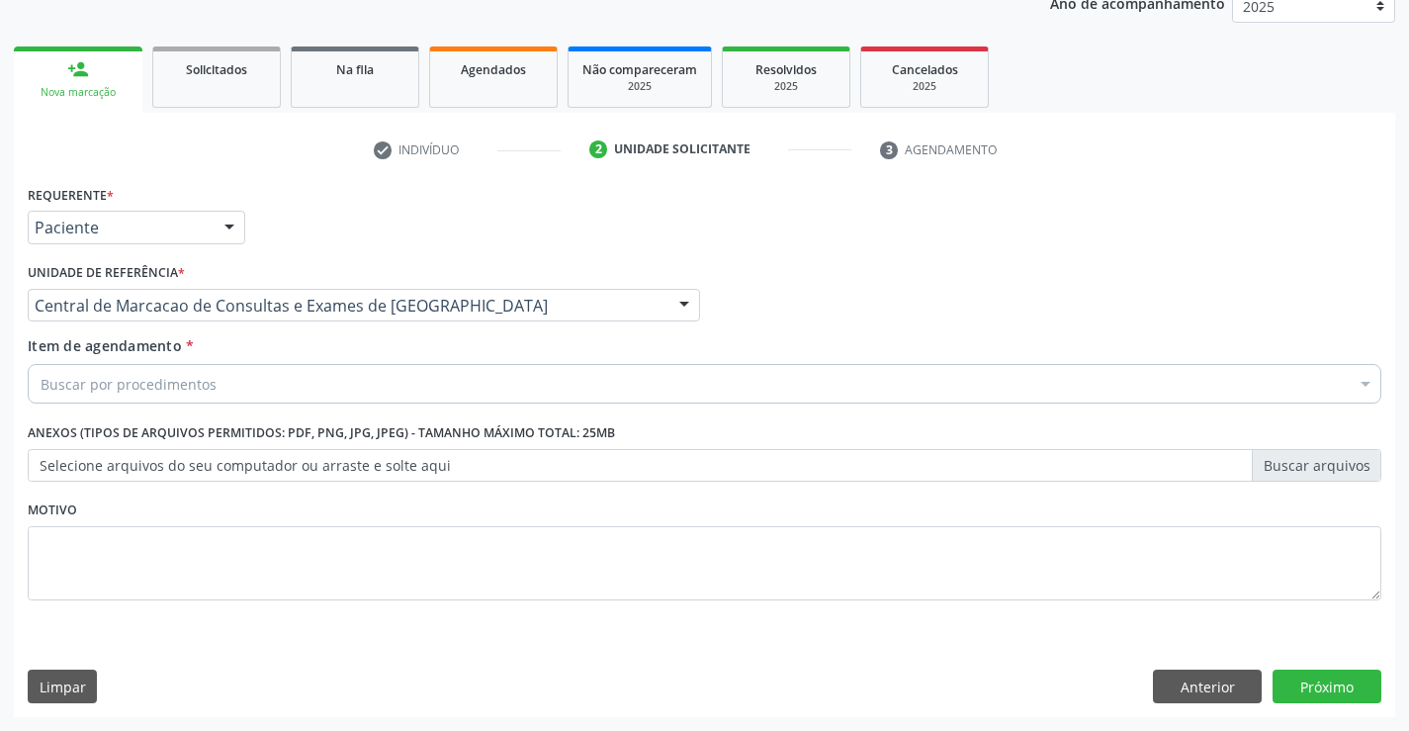
click at [310, 386] on div "Buscar por procedimentos" at bounding box center [705, 384] width 1354 height 40
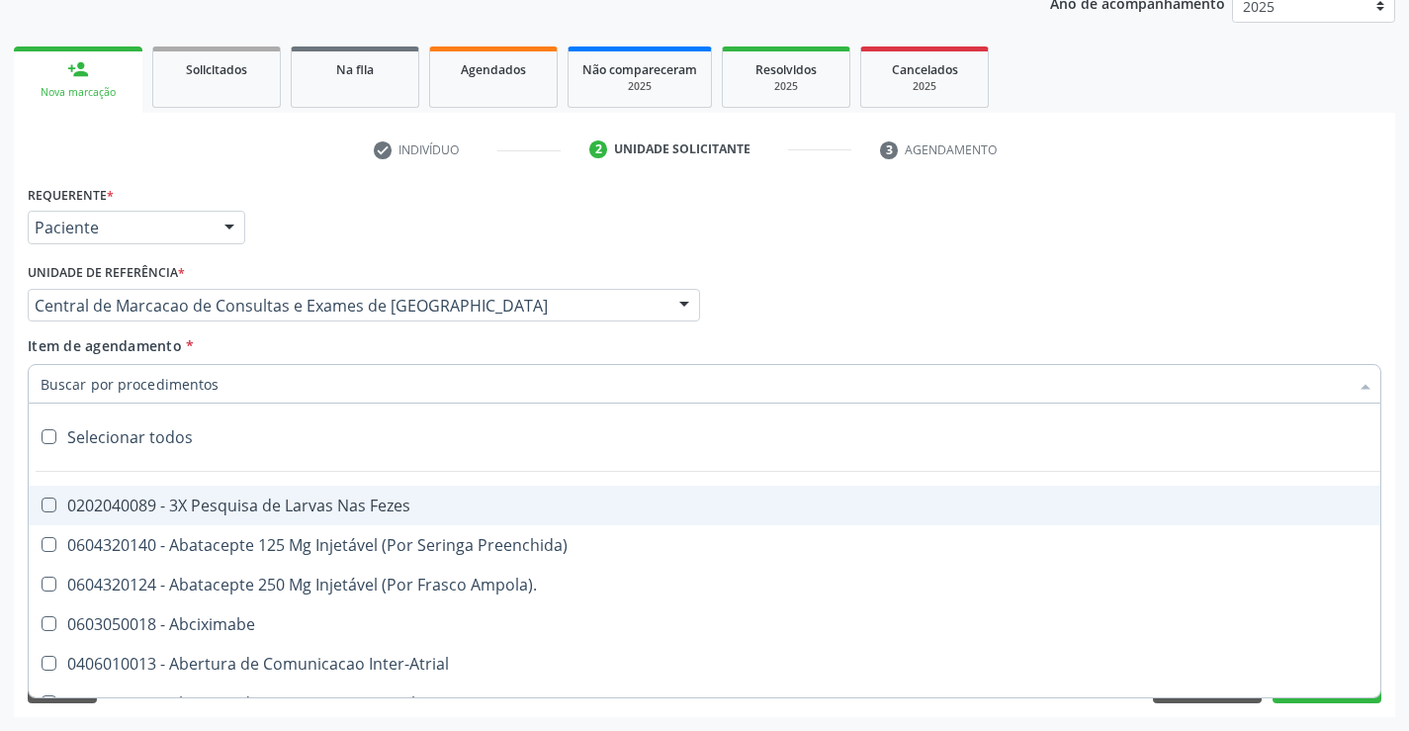
drag, startPoint x: 310, startPoint y: 386, endPoint x: 252, endPoint y: 392, distance: 58.6
click at [252, 392] on input "Item de agendamento *" at bounding box center [695, 384] width 1308 height 40
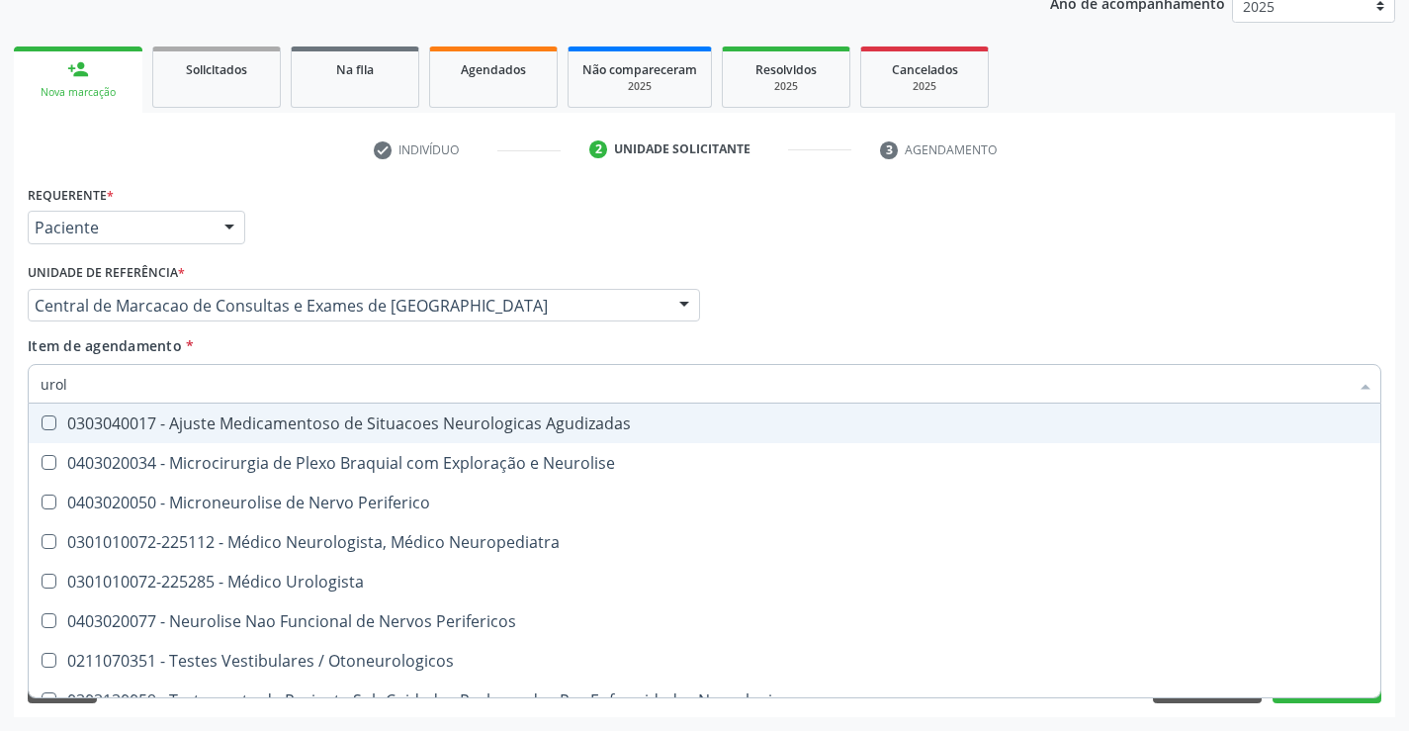
type input "urolo"
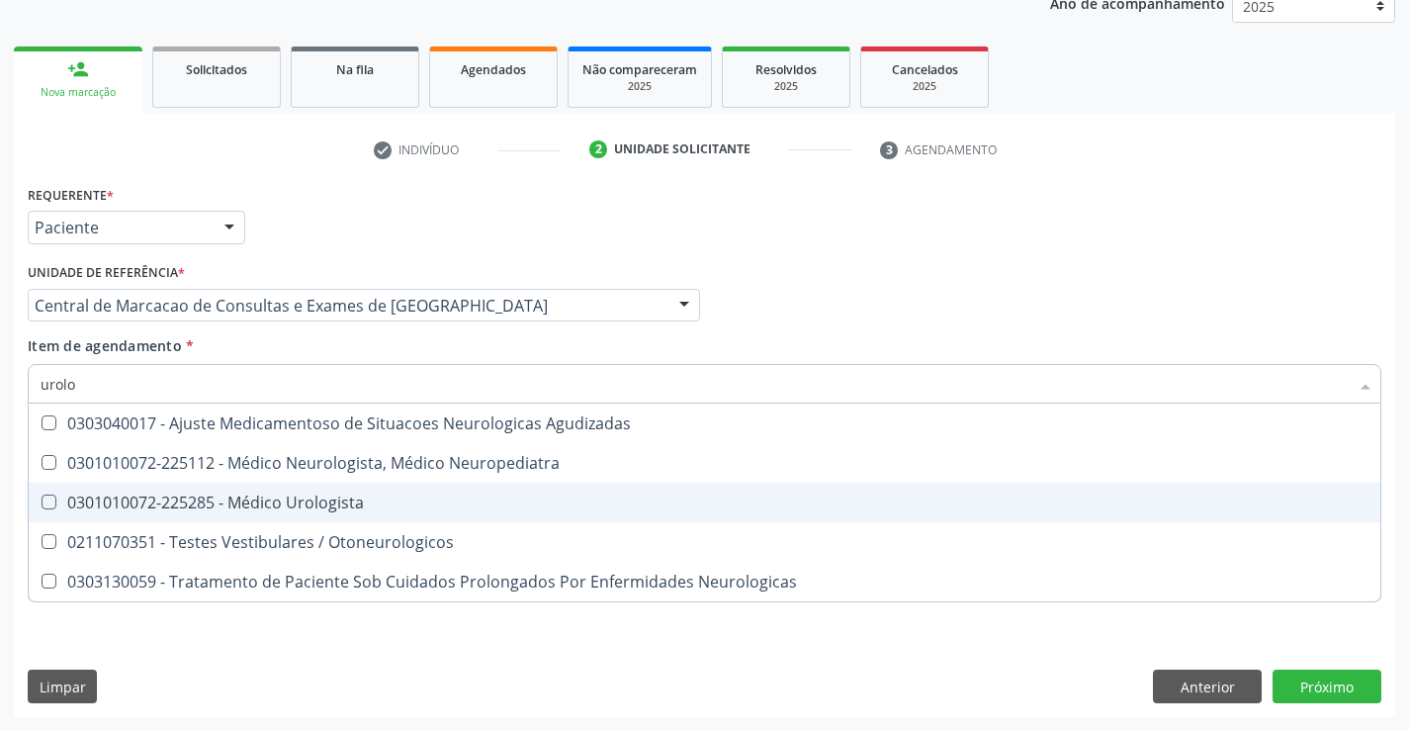
click at [264, 494] on div "0301010072-225285 - Médico Urologista" at bounding box center [705, 502] width 1328 height 16
checkbox Urologista "true"
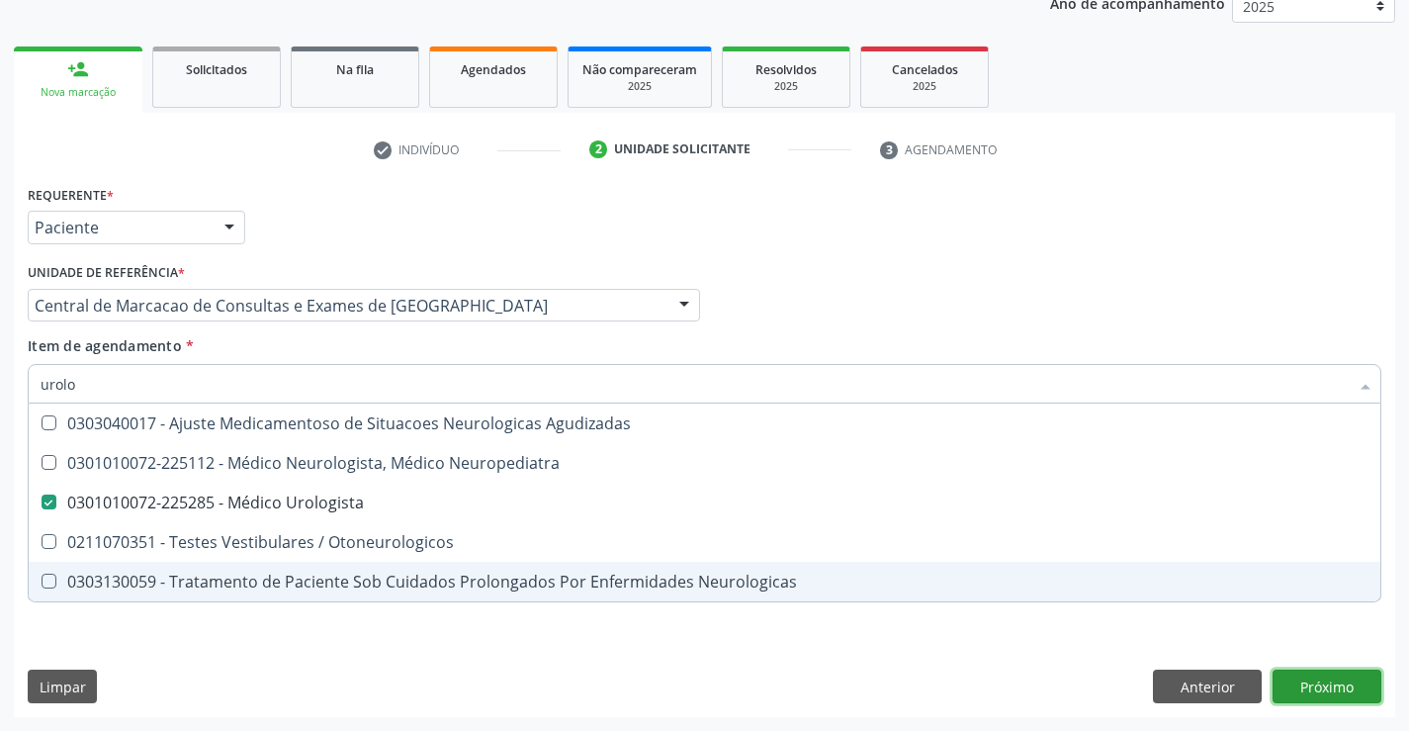
click at [1322, 696] on div "Requerente * Paciente Profissional de Saúde Paciente Nenhum resultado encontrad…" at bounding box center [704, 448] width 1381 height 537
checkbox Neuropediatra "true"
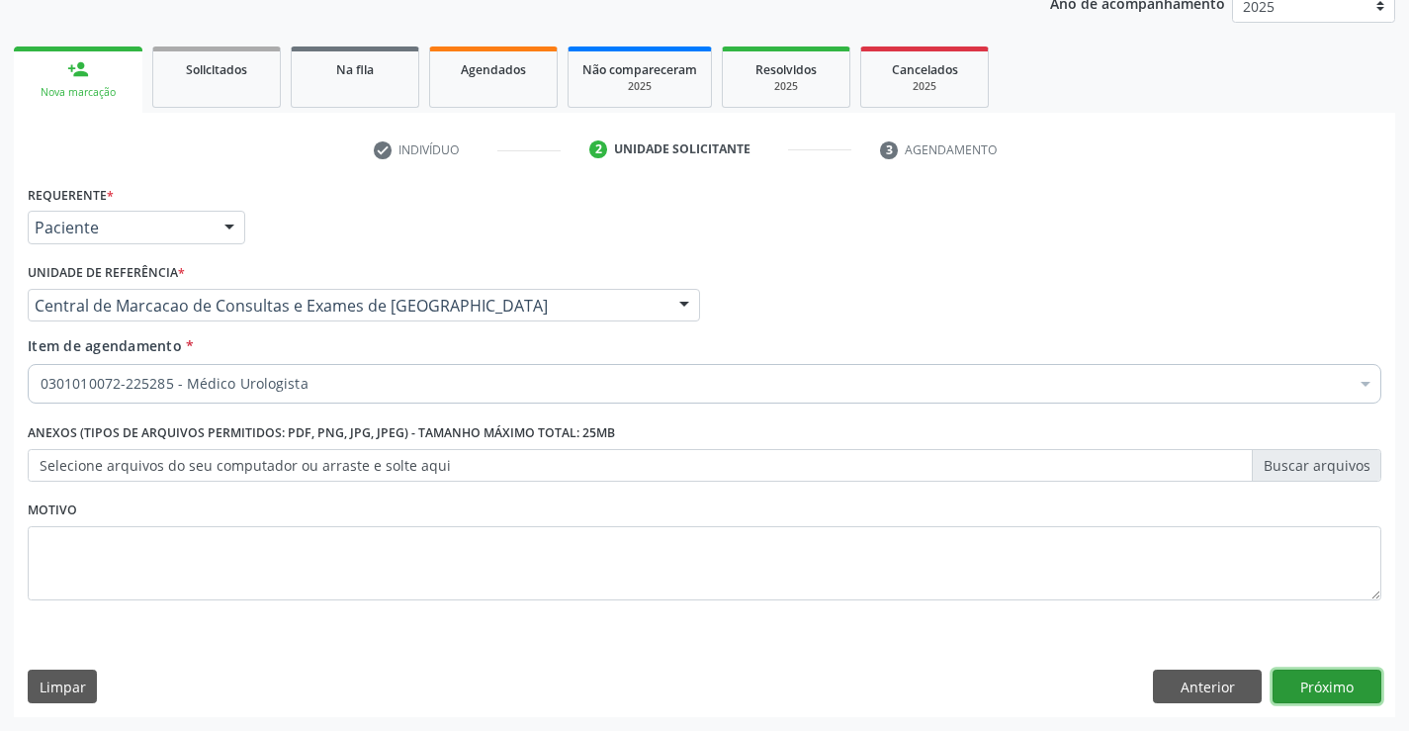
click at [1312, 689] on button "Próximo" at bounding box center [1327, 686] width 109 height 34
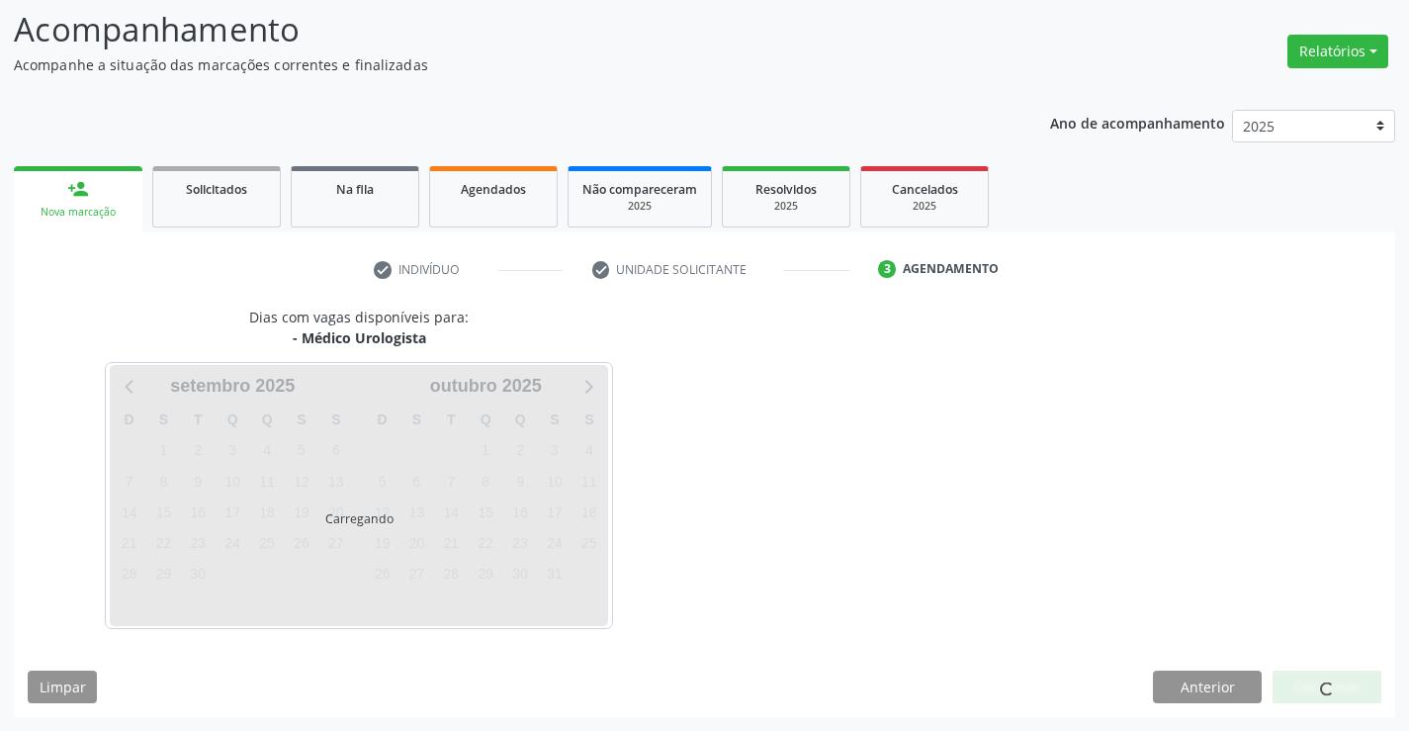
scroll to position [130, 0]
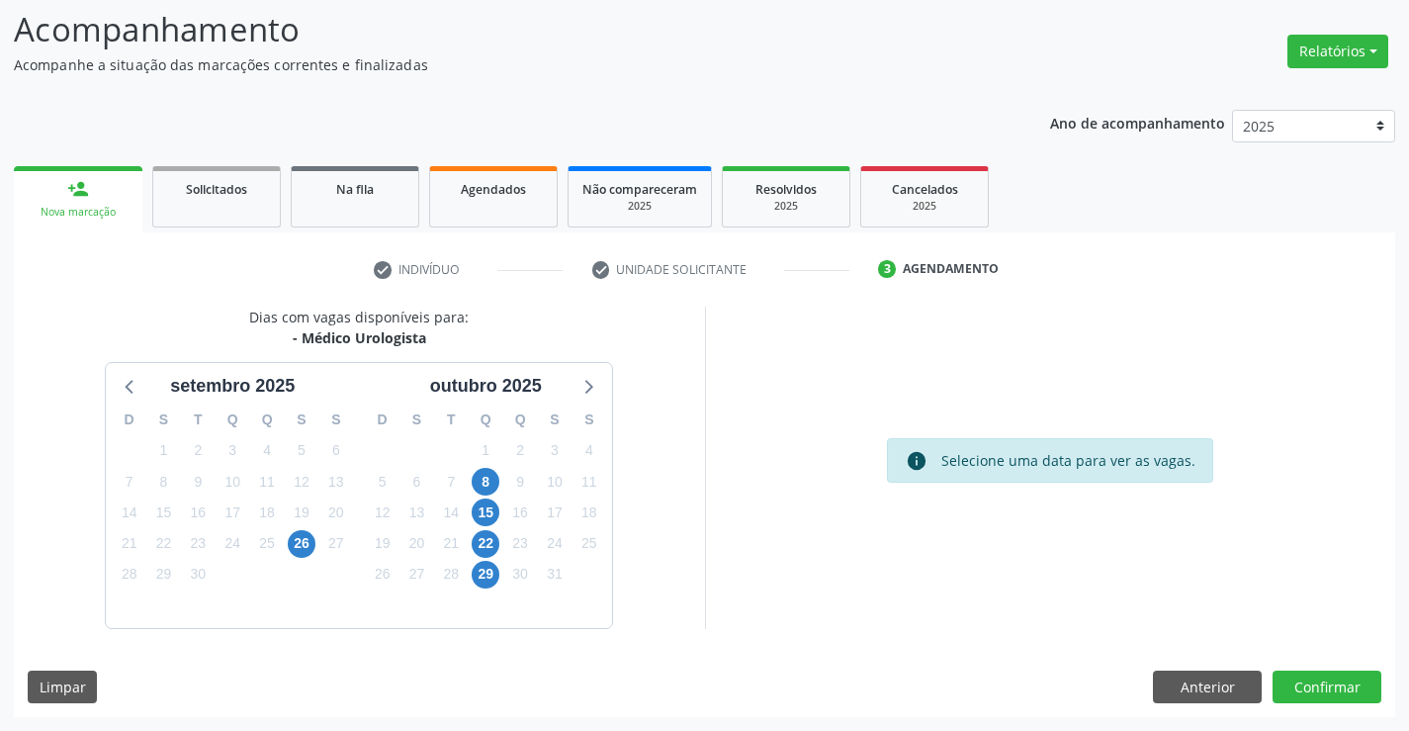
drag, startPoint x: 310, startPoint y: 333, endPoint x: 429, endPoint y: 339, distance: 119.8
click at [430, 338] on div "- Médico Urologista" at bounding box center [359, 337] width 220 height 21
copy div "Médico Urologista"
click at [301, 534] on span "26" at bounding box center [302, 544] width 28 height 28
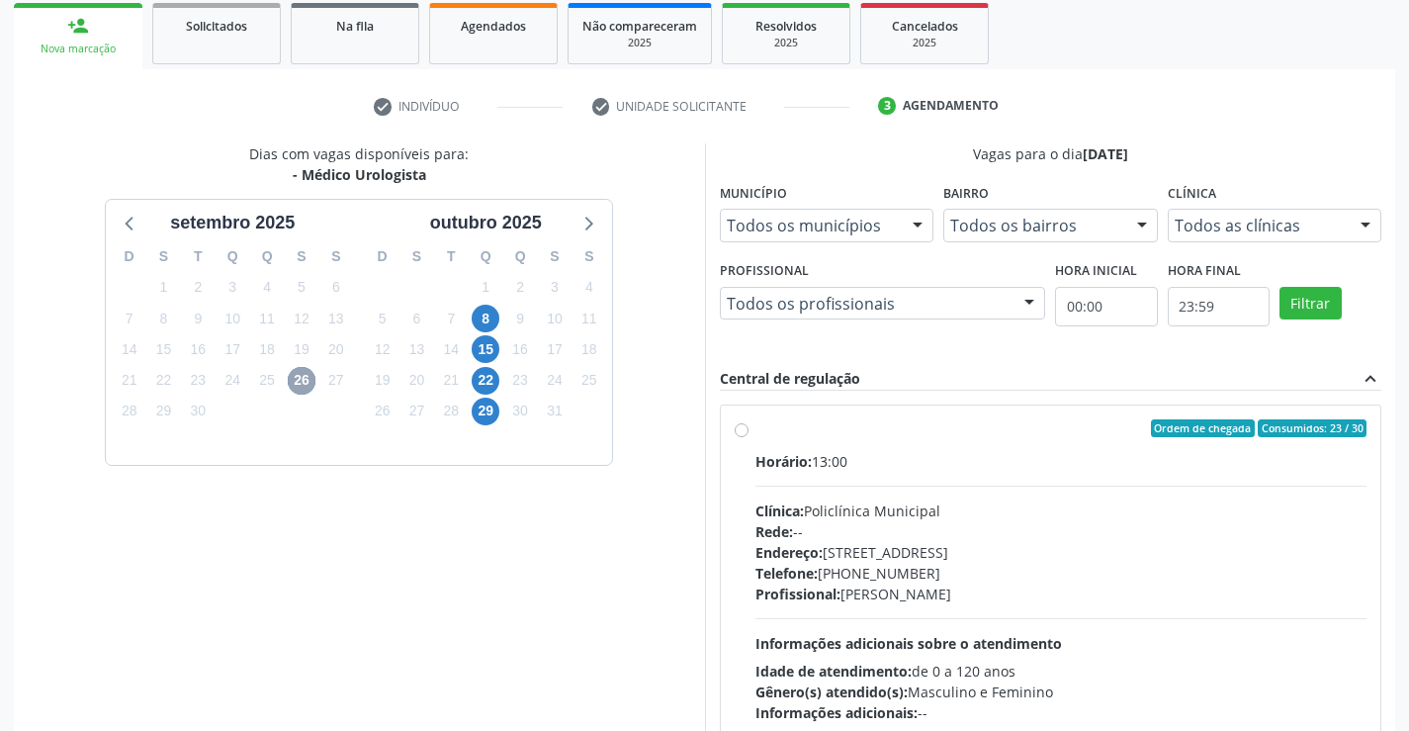
scroll to position [327, 0]
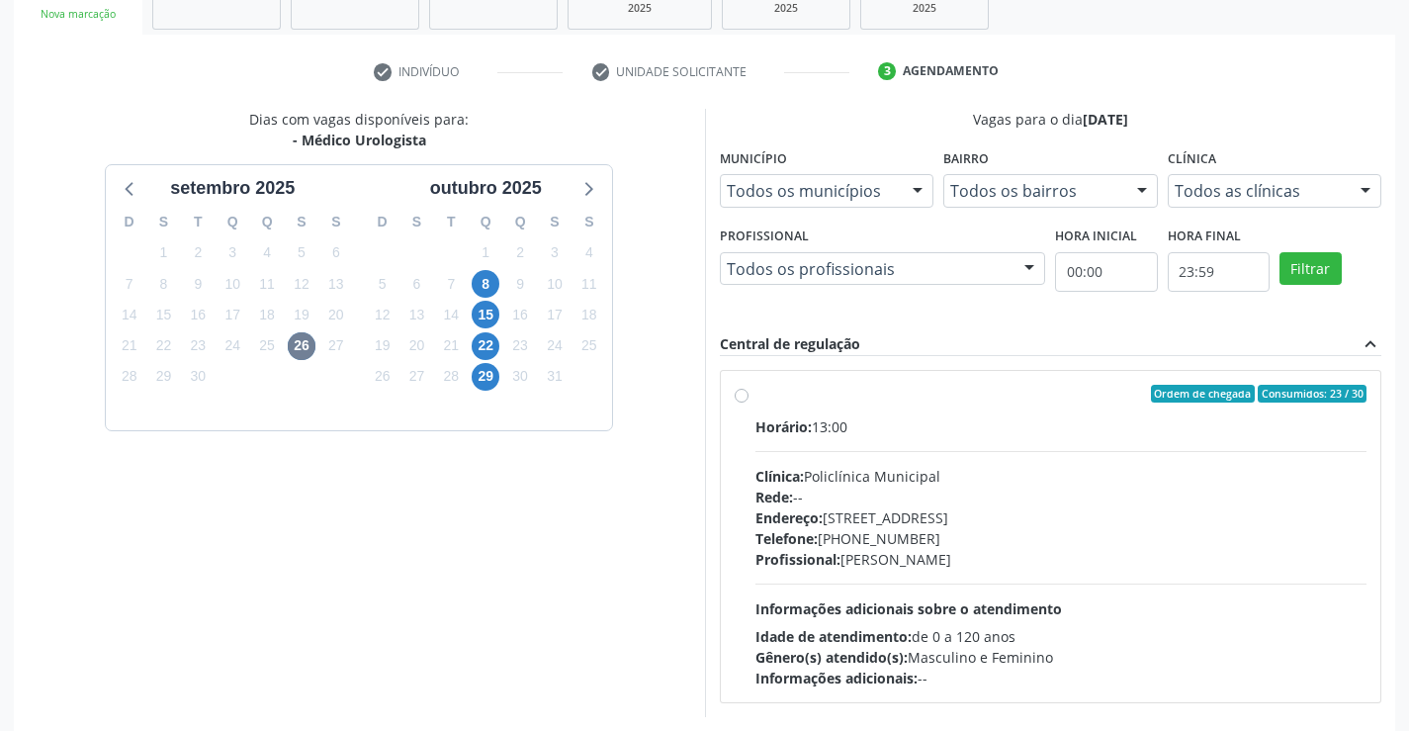
click at [913, 479] on div "Clínica: Policlínica Municipal" at bounding box center [1061, 476] width 612 height 21
click at [749, 402] on input "Ordem de chegada Consumidos: 23 / 30 Horário: 13:00 Clínica: Policlínica Munici…" at bounding box center [742, 394] width 14 height 18
radio input "true"
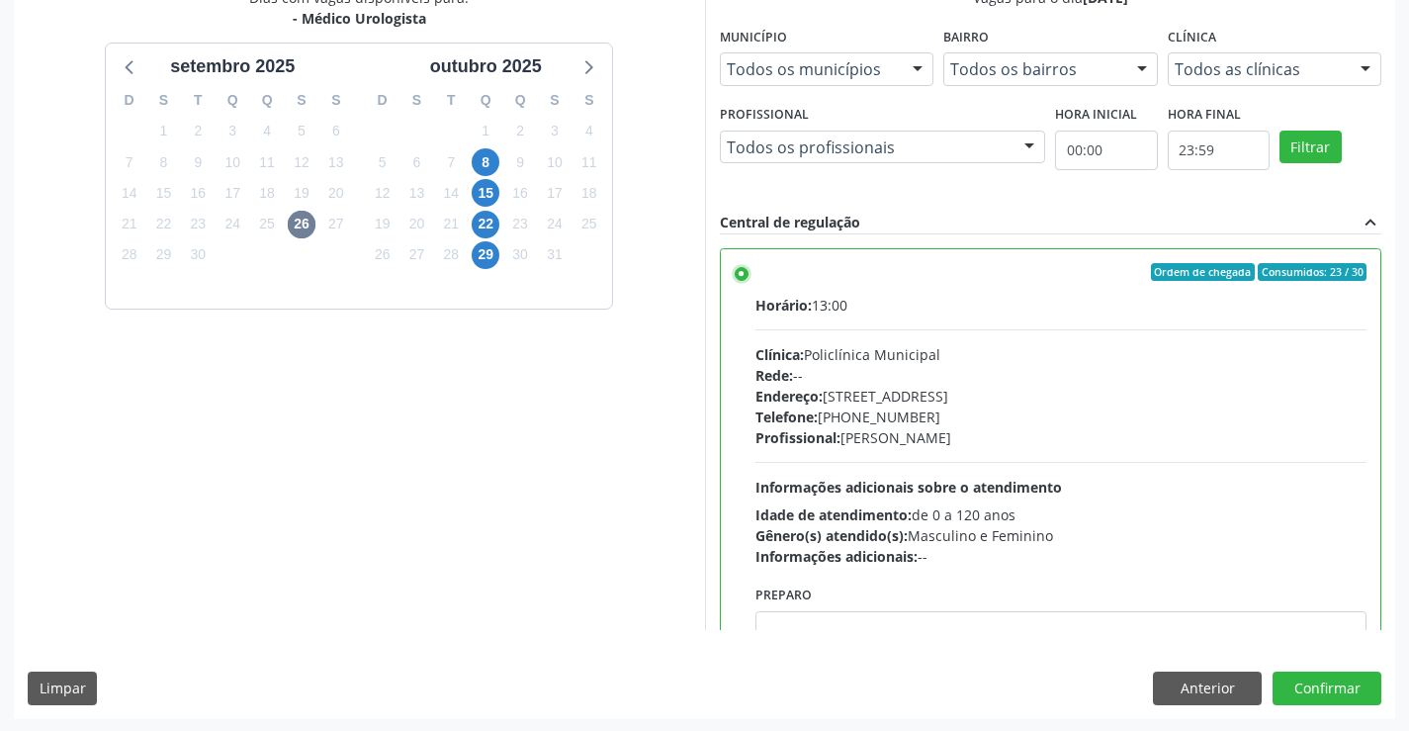
scroll to position [451, 0]
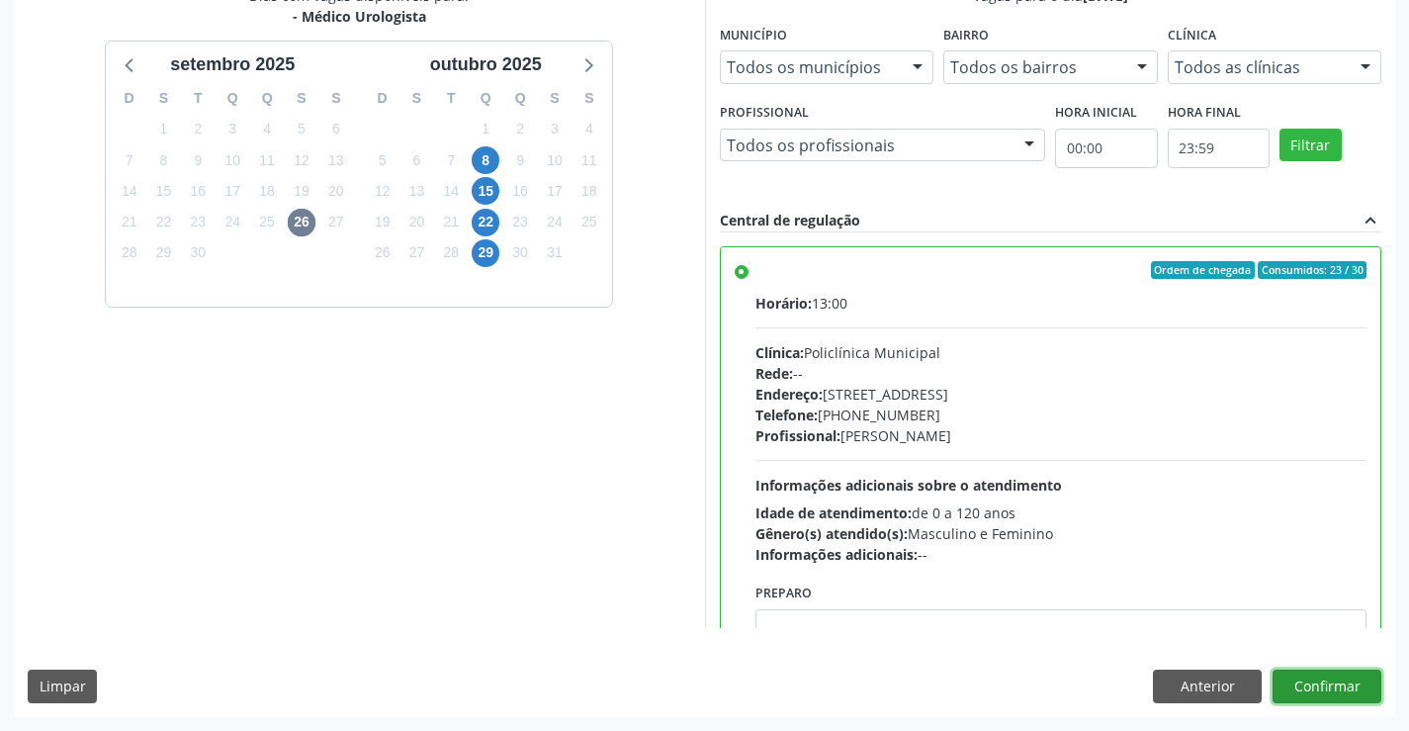
click at [1306, 692] on button "Confirmar" at bounding box center [1327, 686] width 109 height 34
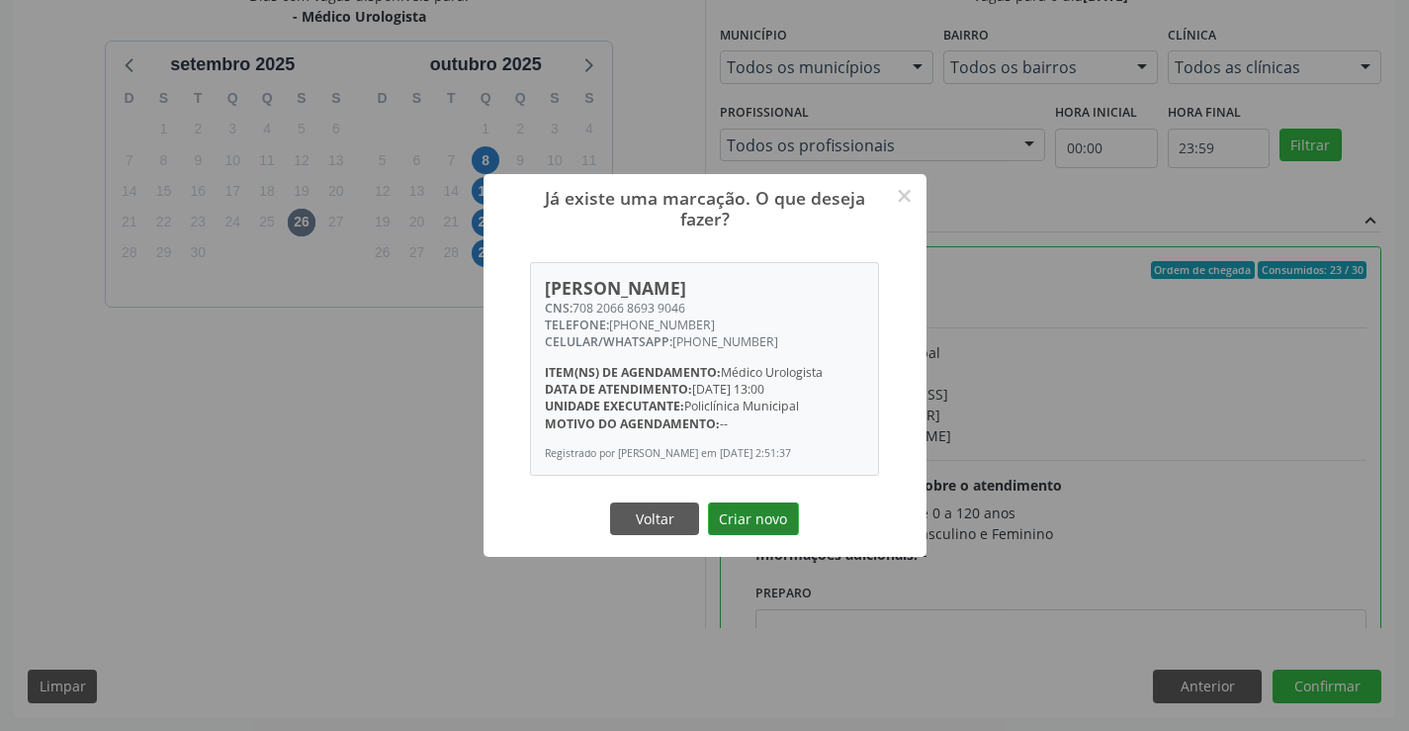
click at [777, 514] on button "Criar novo" at bounding box center [753, 519] width 91 height 34
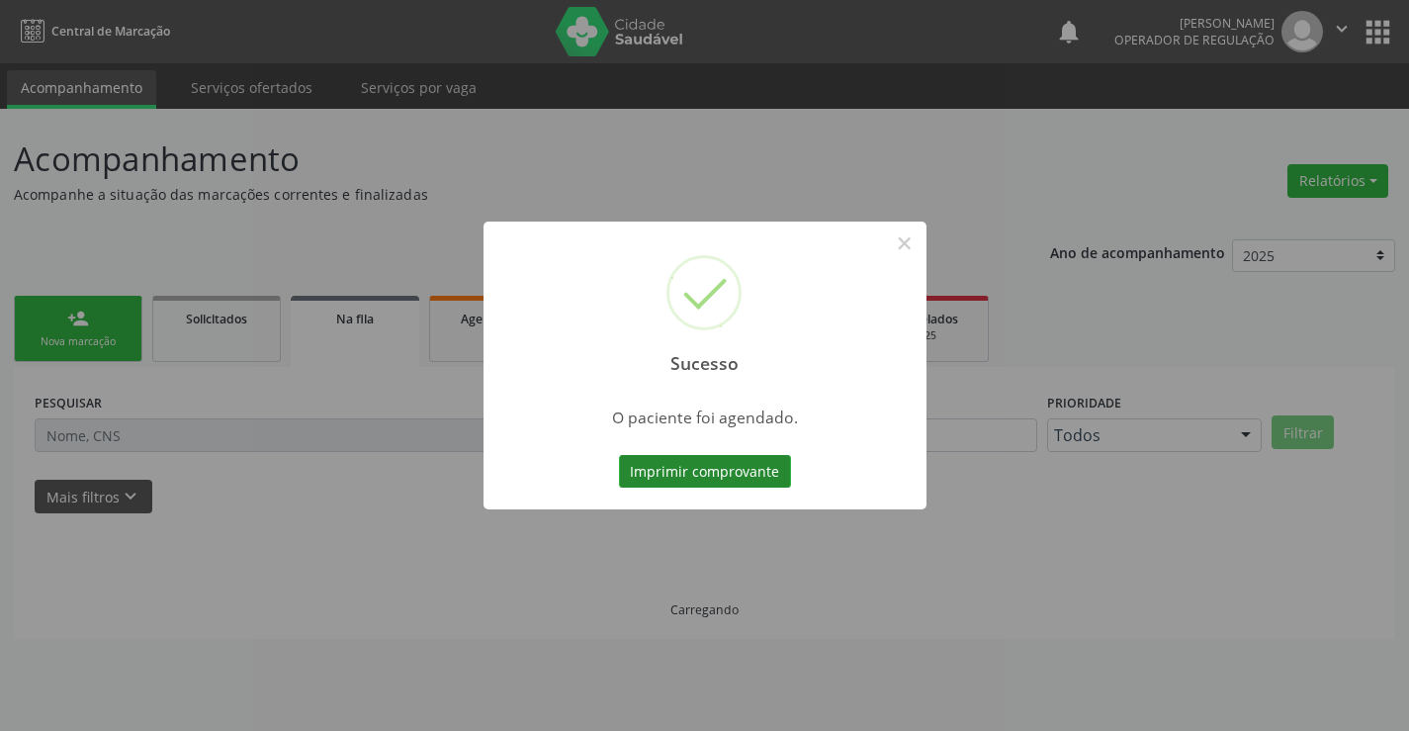
scroll to position [0, 0]
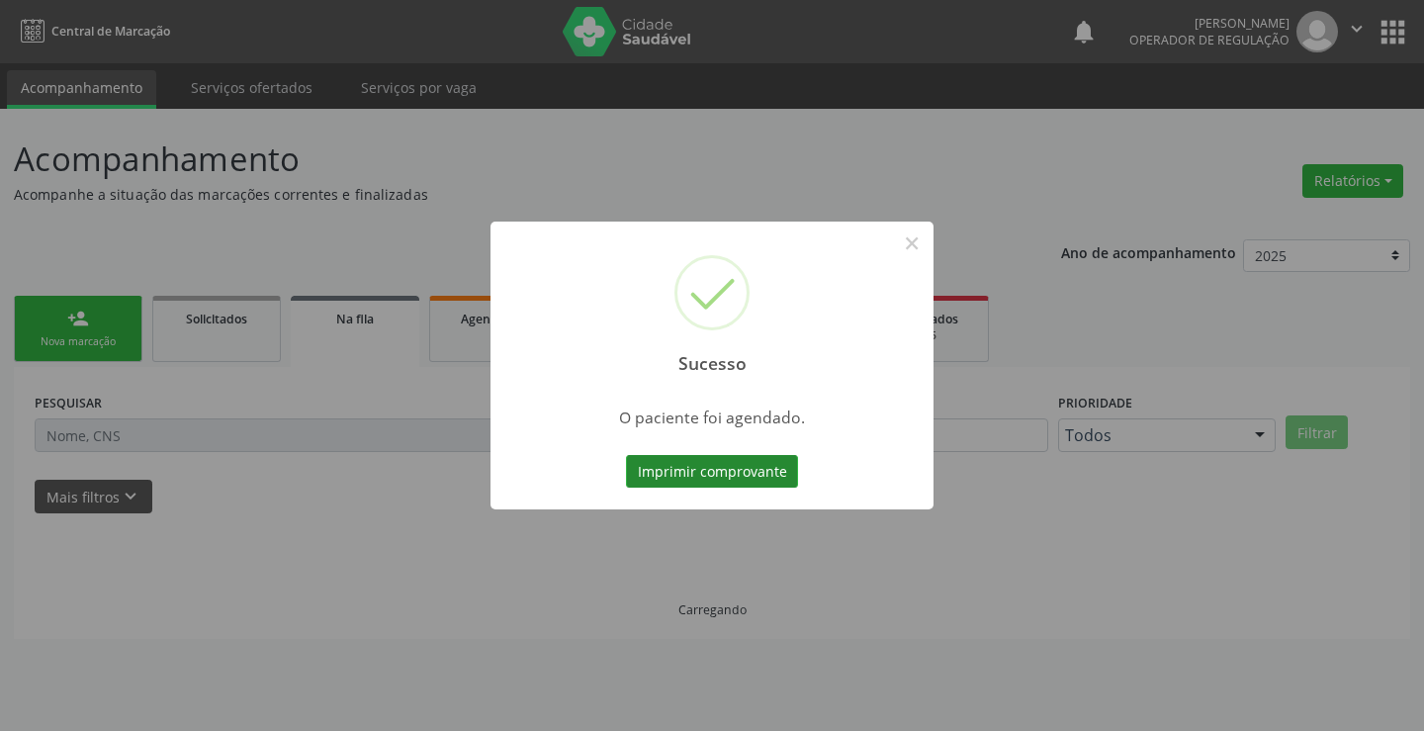
click at [777, 456] on button "Imprimir comprovante" at bounding box center [712, 472] width 172 height 34
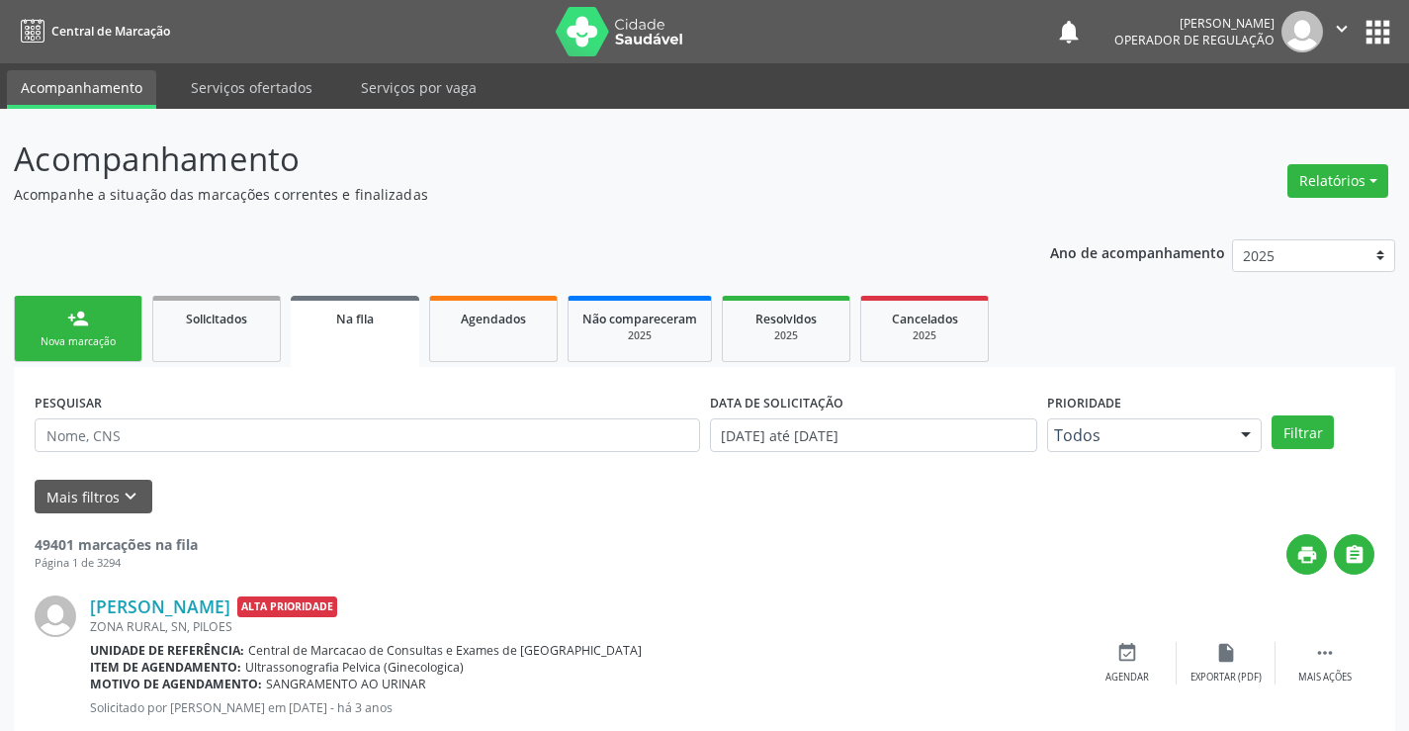
click at [46, 334] on div "Nova marcação" at bounding box center [78, 341] width 99 height 15
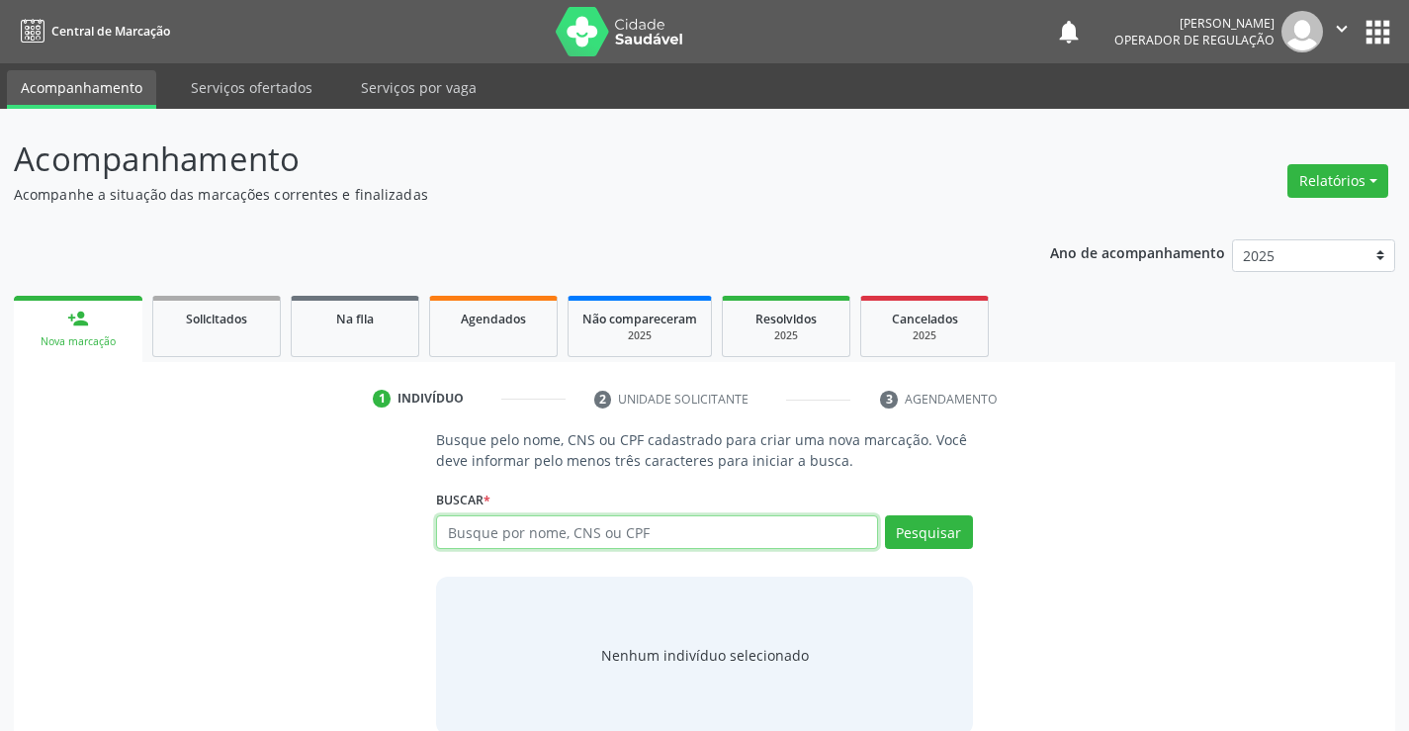
click at [507, 526] on input "text" at bounding box center [656, 532] width 441 height 34
type input "700007324978007"
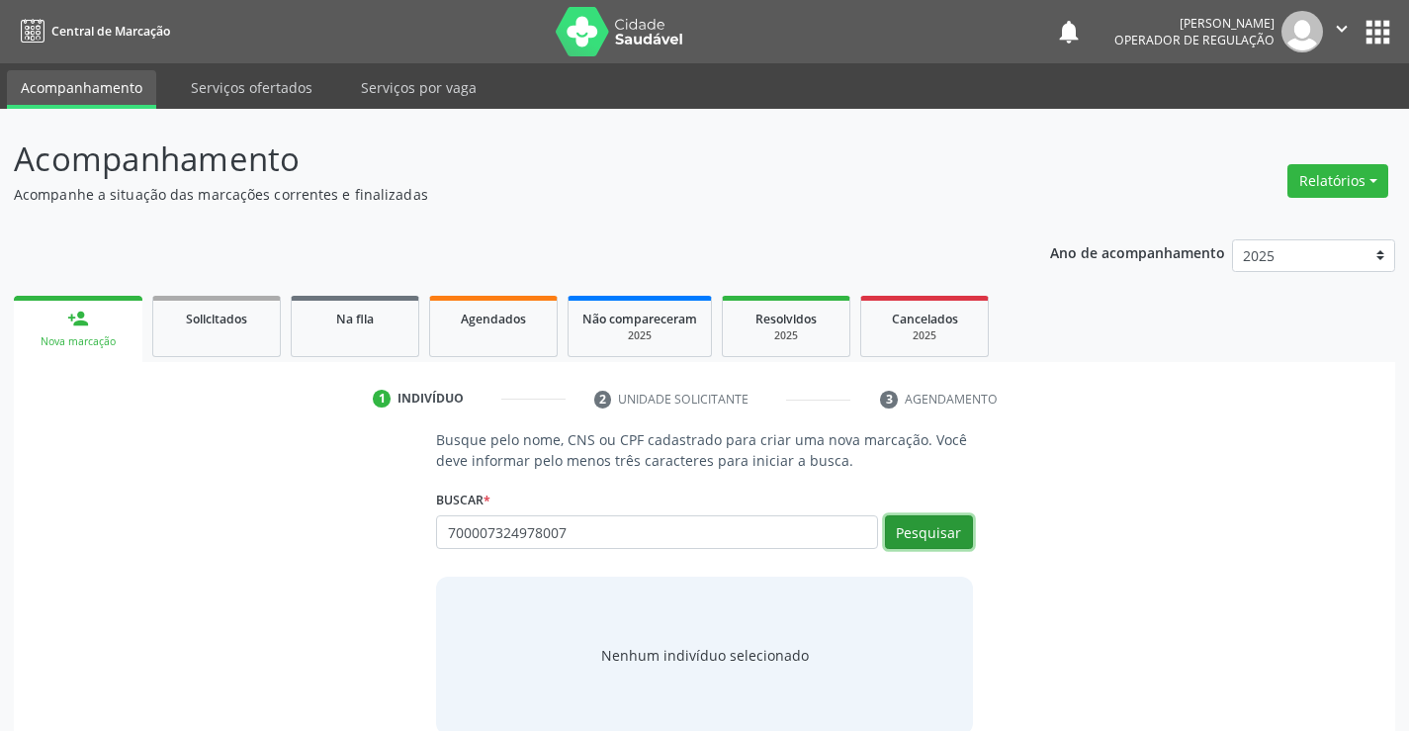
click at [955, 516] on button "Pesquisar" at bounding box center [929, 532] width 88 height 34
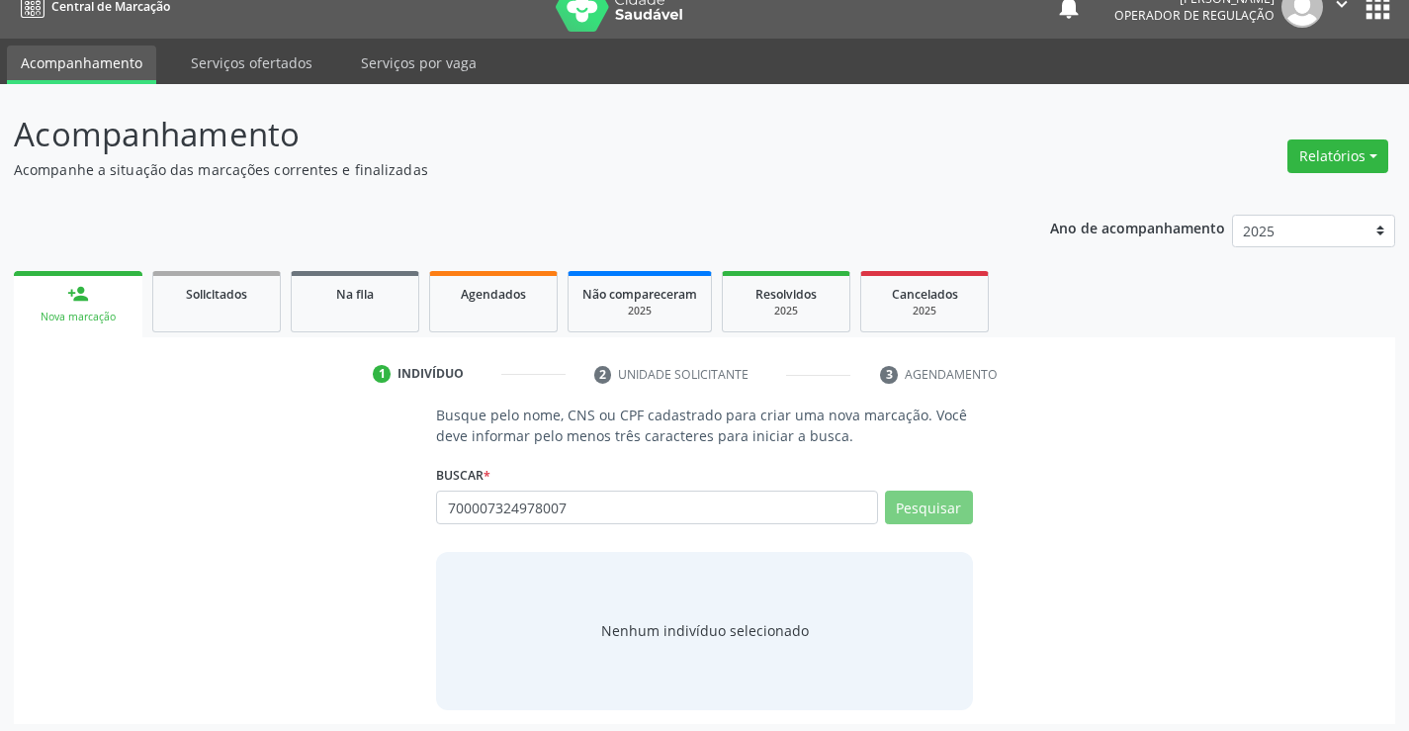
scroll to position [32, 0]
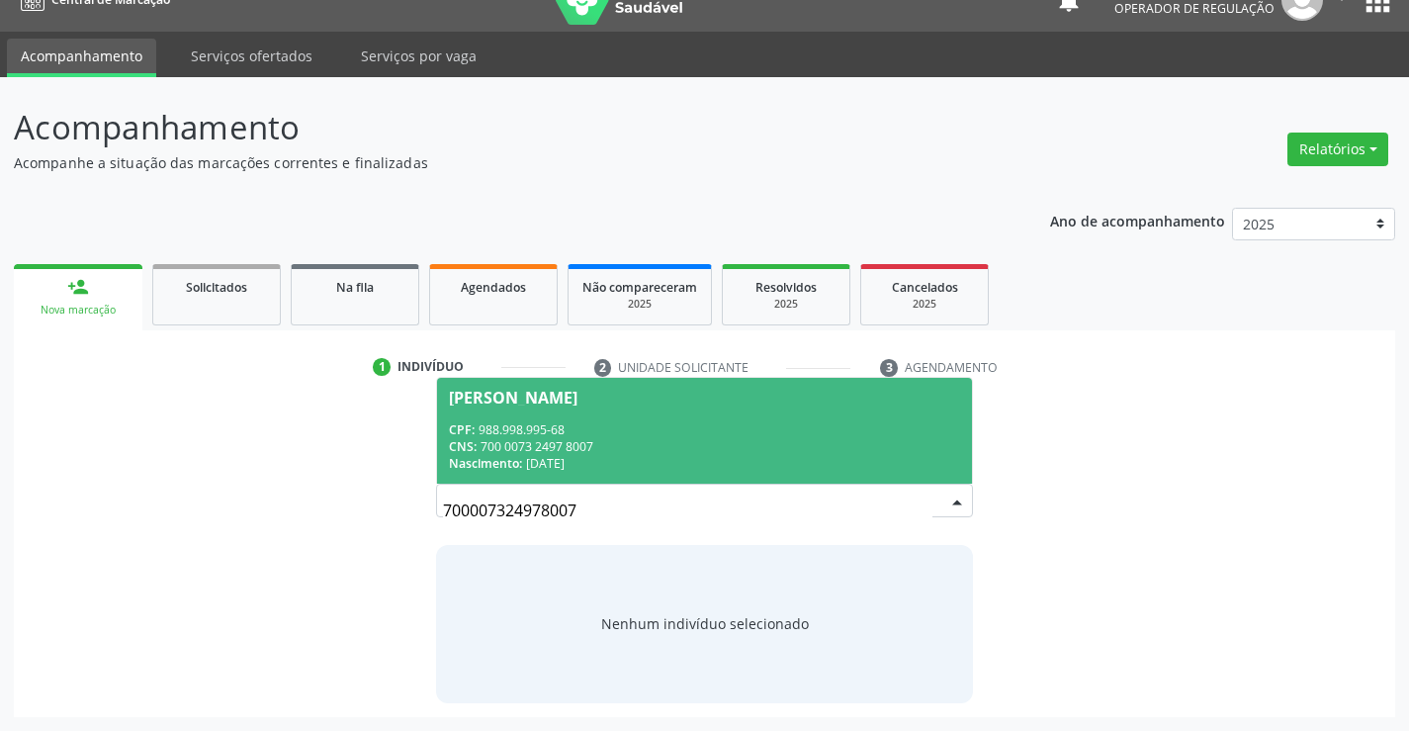
click at [601, 435] on div "CPF: 988.998.995-68" at bounding box center [704, 429] width 510 height 17
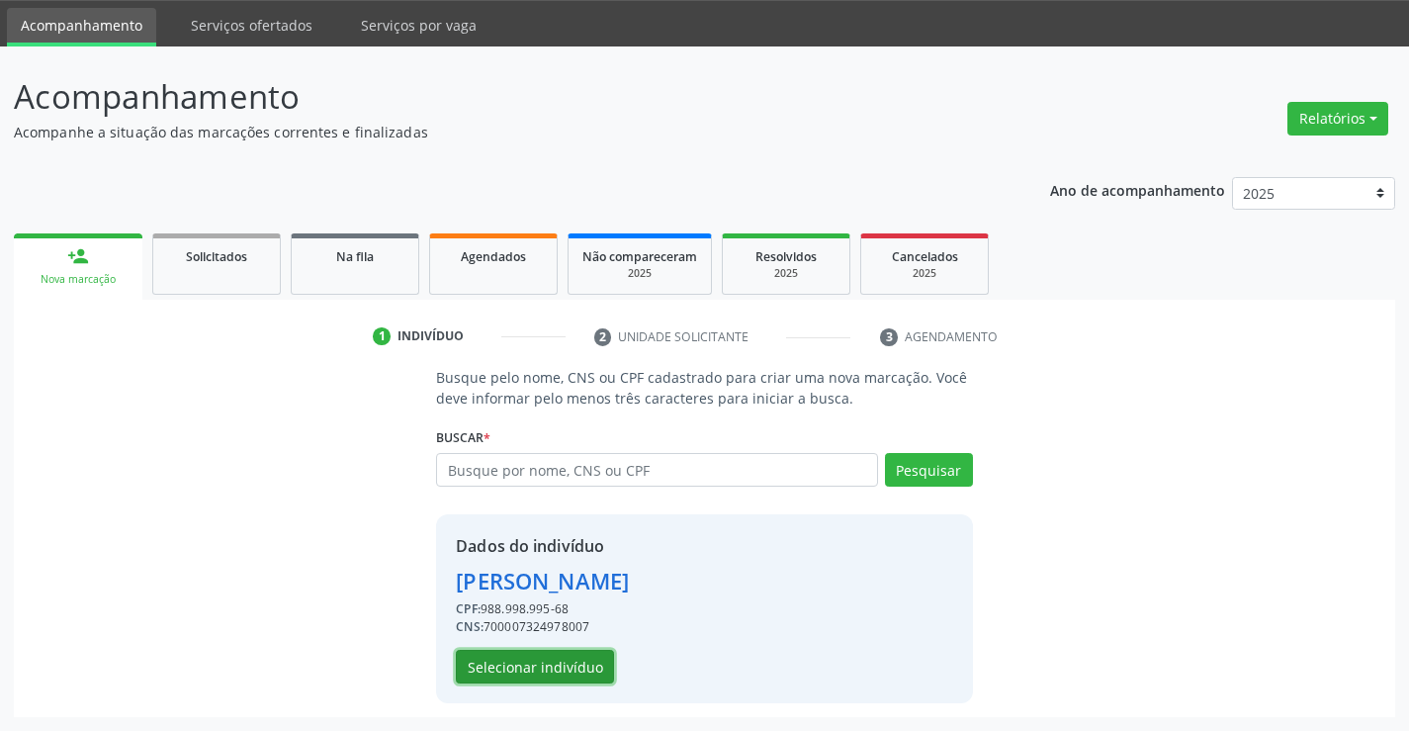
click at [550, 674] on button "Selecionar indivíduo" at bounding box center [535, 667] width 158 height 34
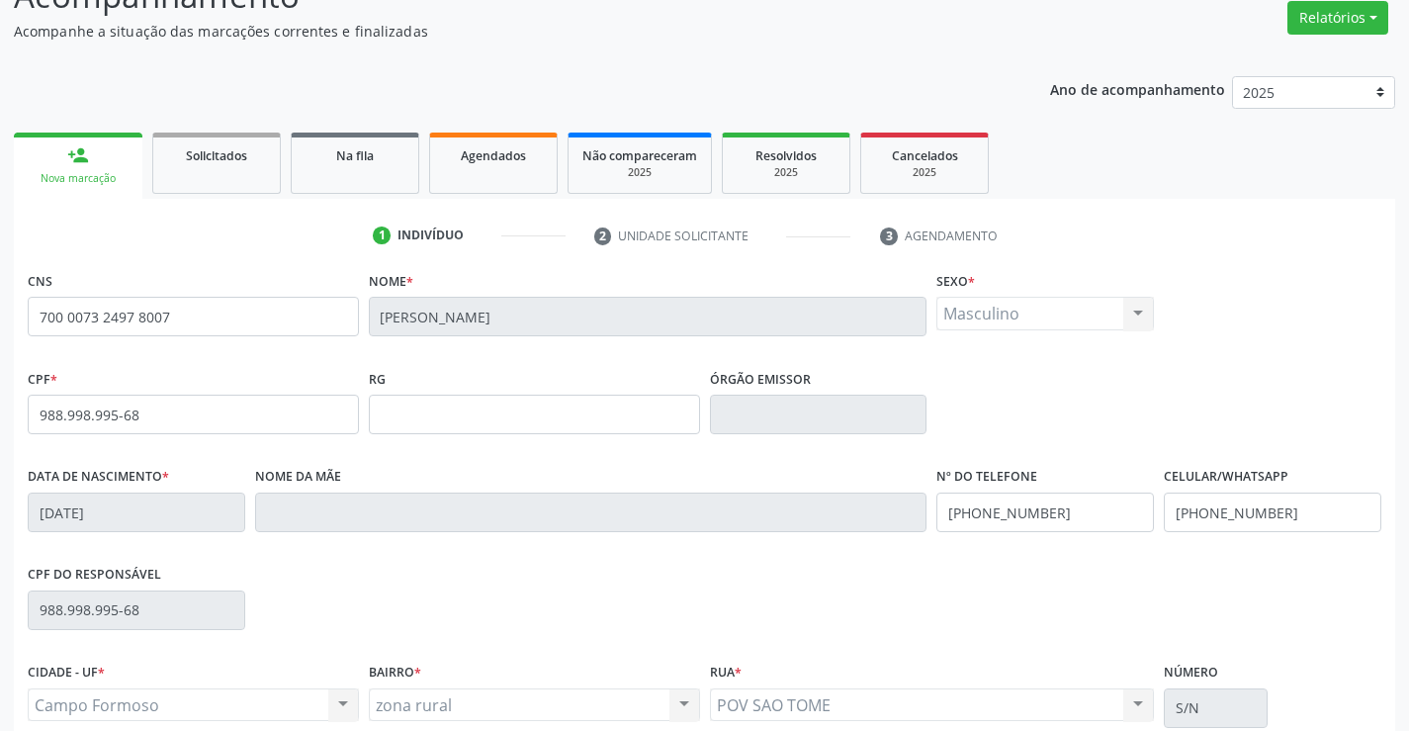
scroll to position [341, 0]
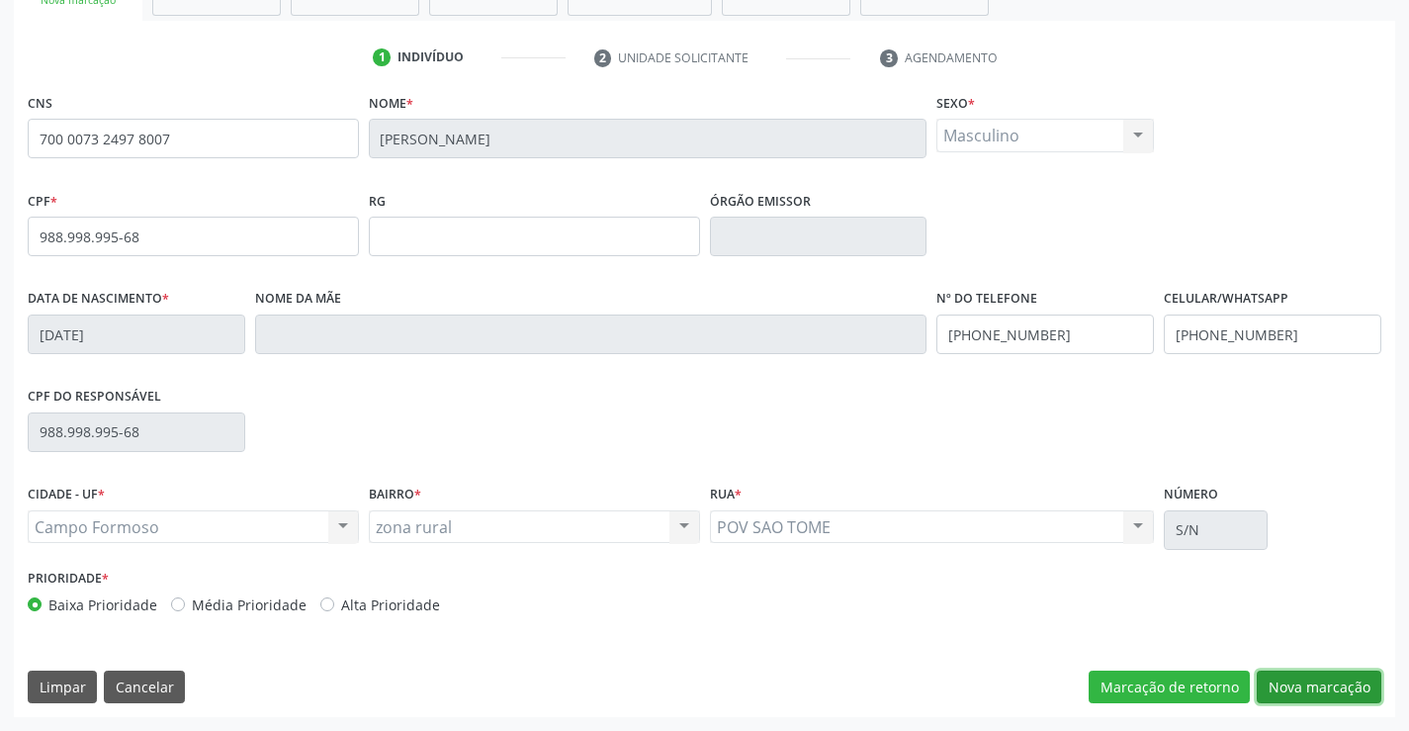
click at [1315, 680] on button "Nova marcação" at bounding box center [1319, 687] width 125 height 34
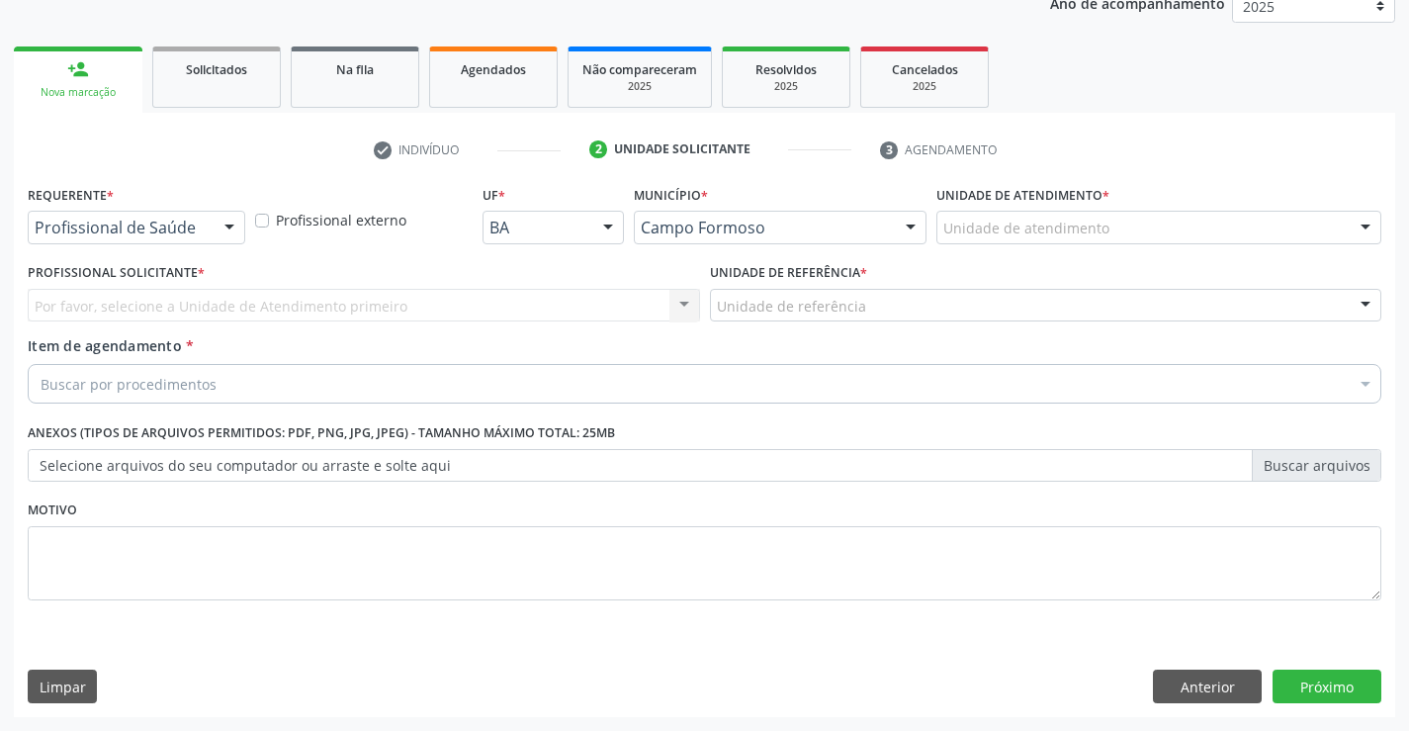
scroll to position [249, 0]
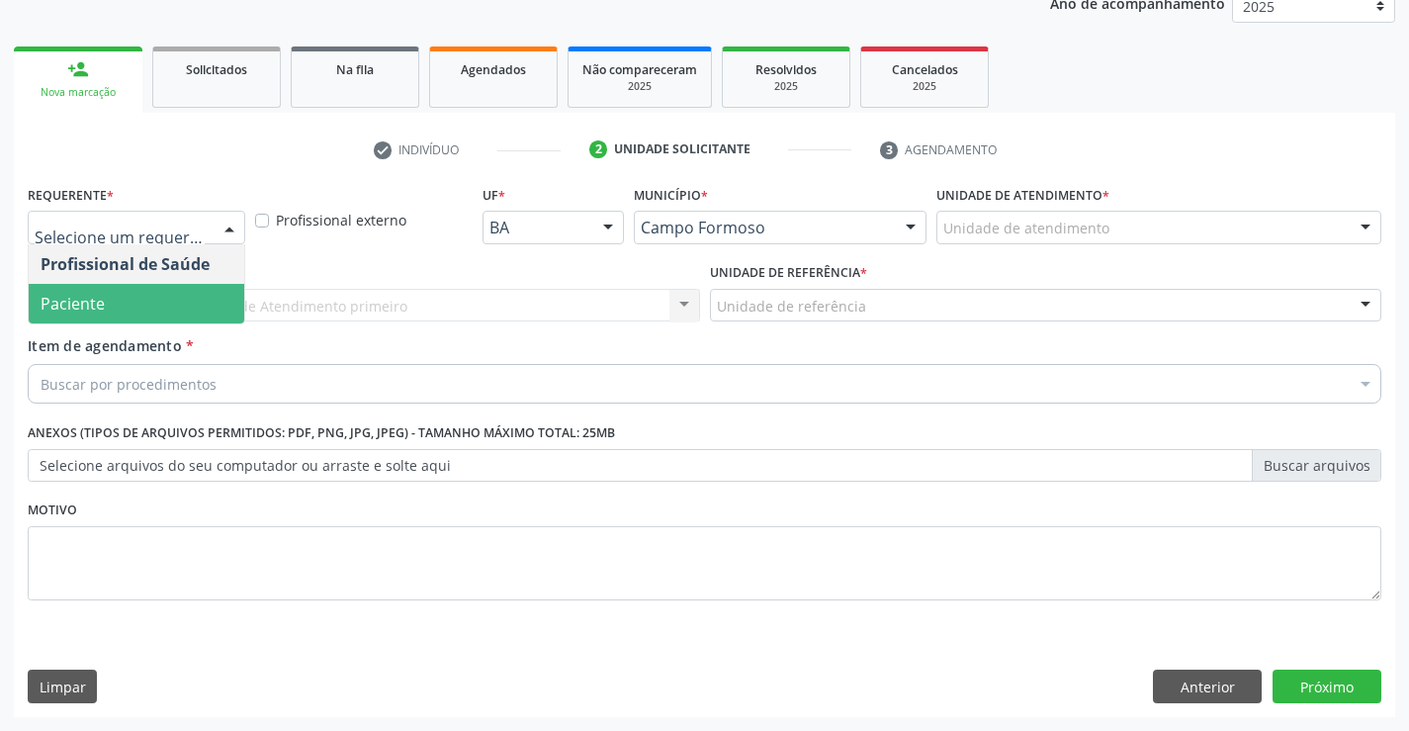
click at [110, 288] on span "Paciente" at bounding box center [137, 304] width 216 height 40
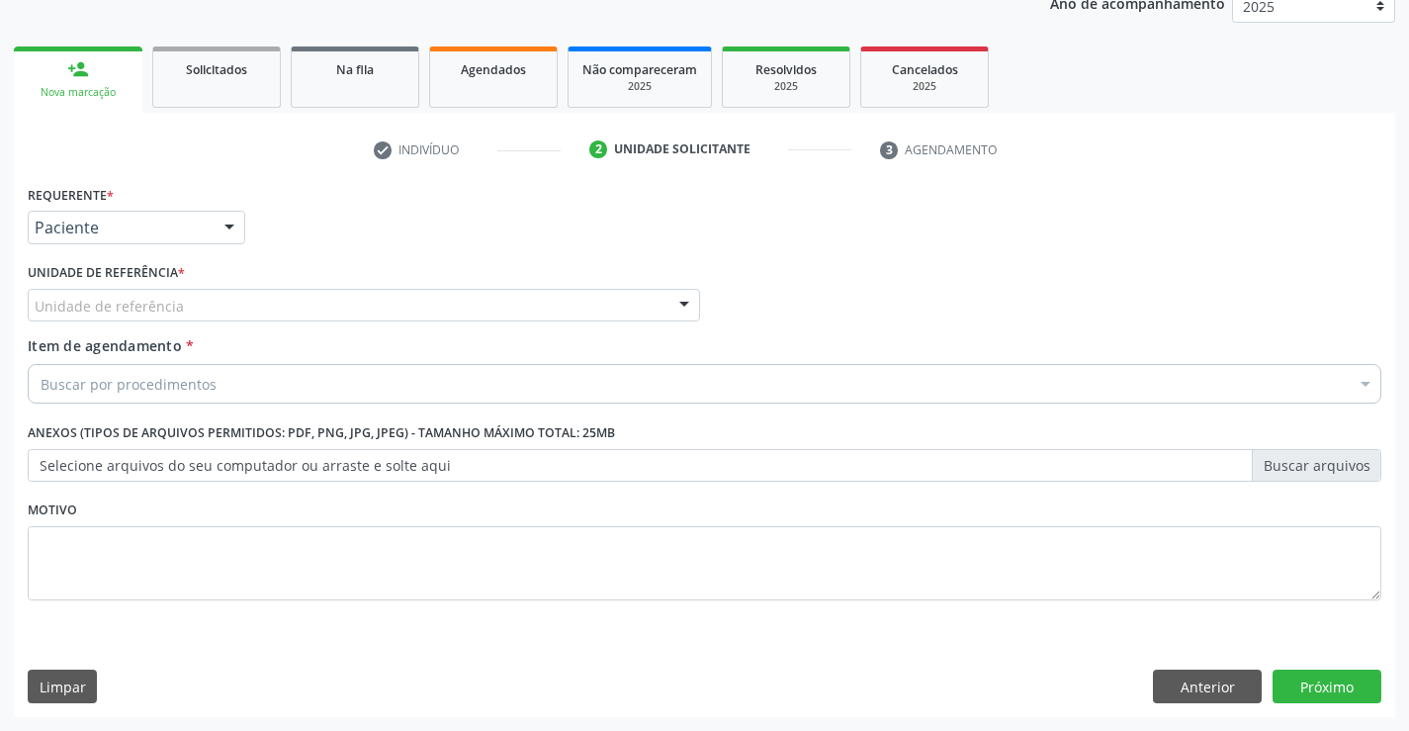
drag, startPoint x: 258, startPoint y: 308, endPoint x: 257, endPoint y: 321, distance: 13.9
click at [258, 310] on div "Unidade de referência" at bounding box center [364, 306] width 672 height 34
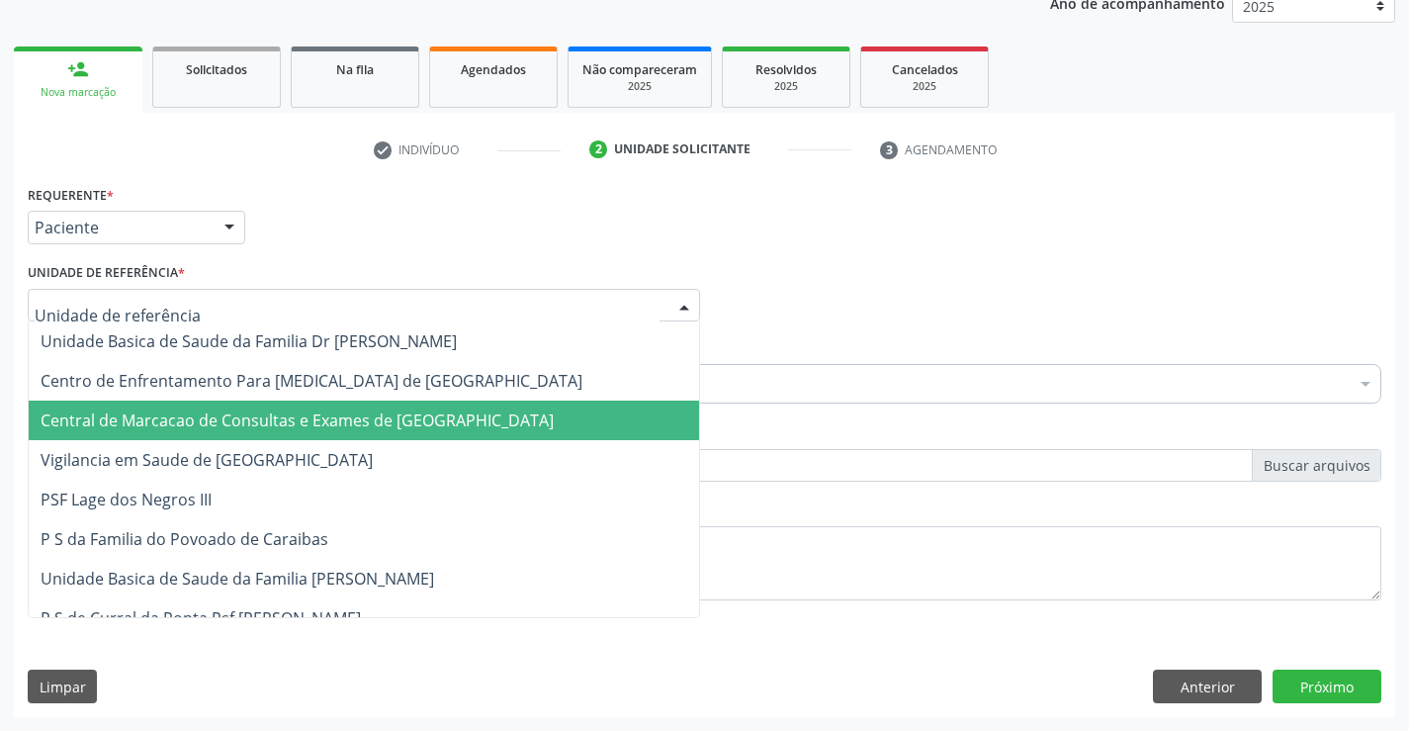
click at [265, 420] on span "Central de Marcacao de Consultas e Exames de [GEOGRAPHIC_DATA]" at bounding box center [297, 420] width 513 height 22
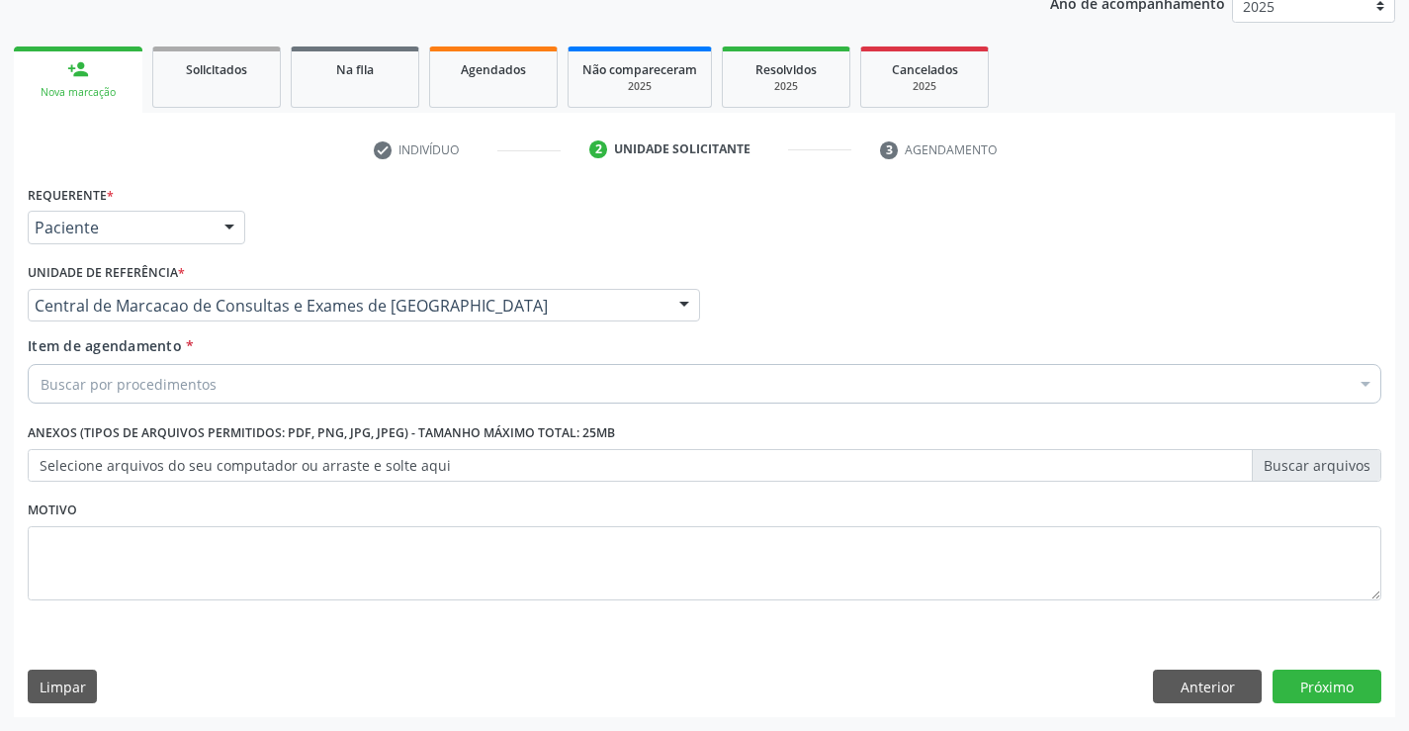
click at [307, 392] on div "Buscar por procedimentos" at bounding box center [705, 384] width 1354 height 40
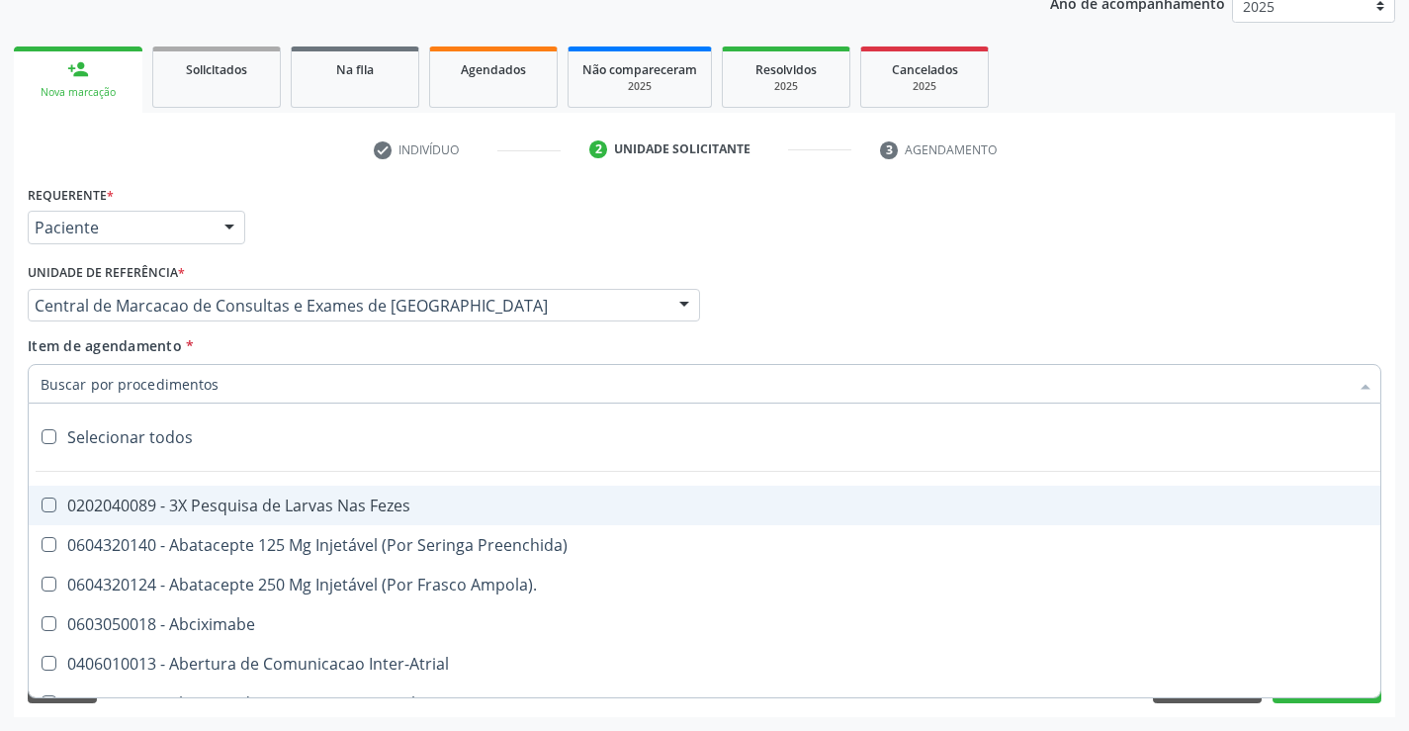
paste input "Médico Urologista"
type input "Médico Urologista"
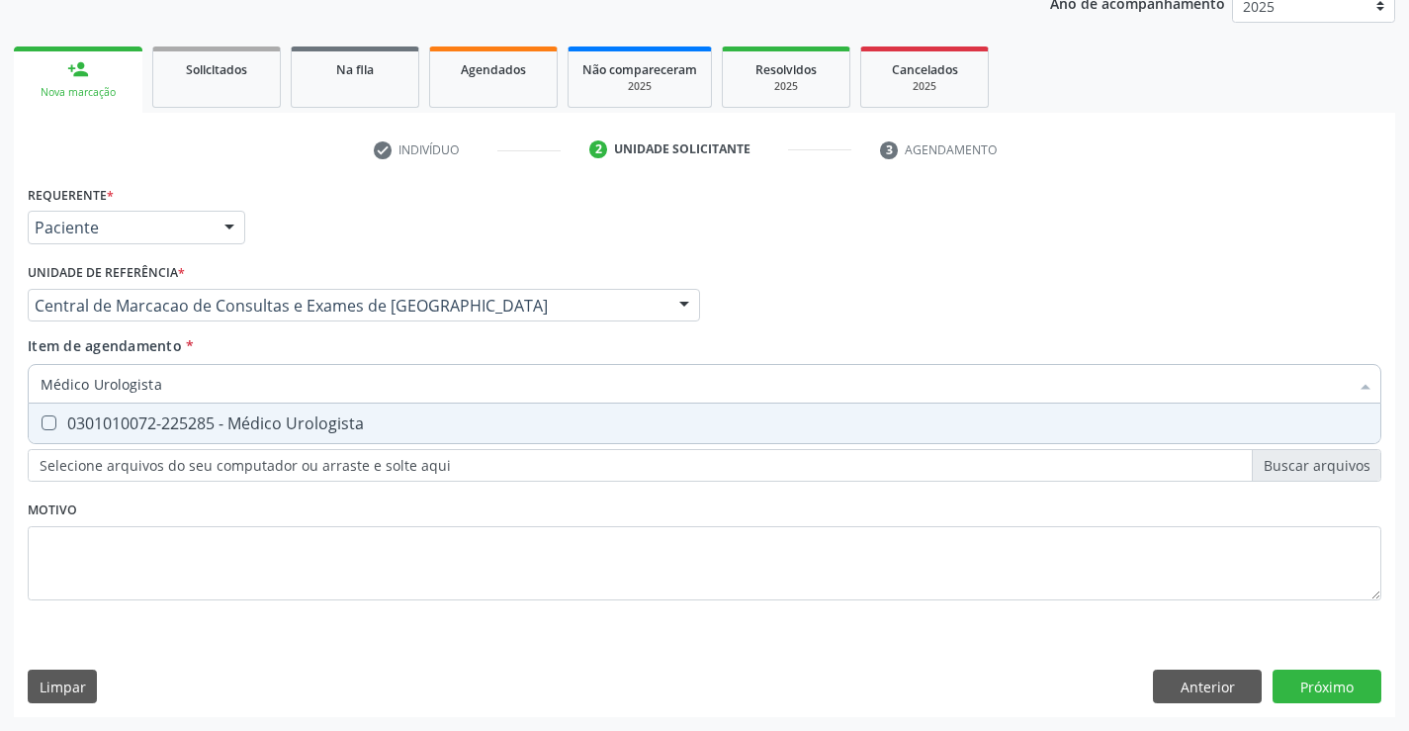
click at [255, 417] on div "0301010072-225285 - Médico Urologista" at bounding box center [705, 423] width 1328 height 16
checkbox Urologista "true"
click at [1331, 682] on div "Requerente * Paciente Profissional de Saúde Paciente Nenhum resultado encontrad…" at bounding box center [704, 448] width 1381 height 537
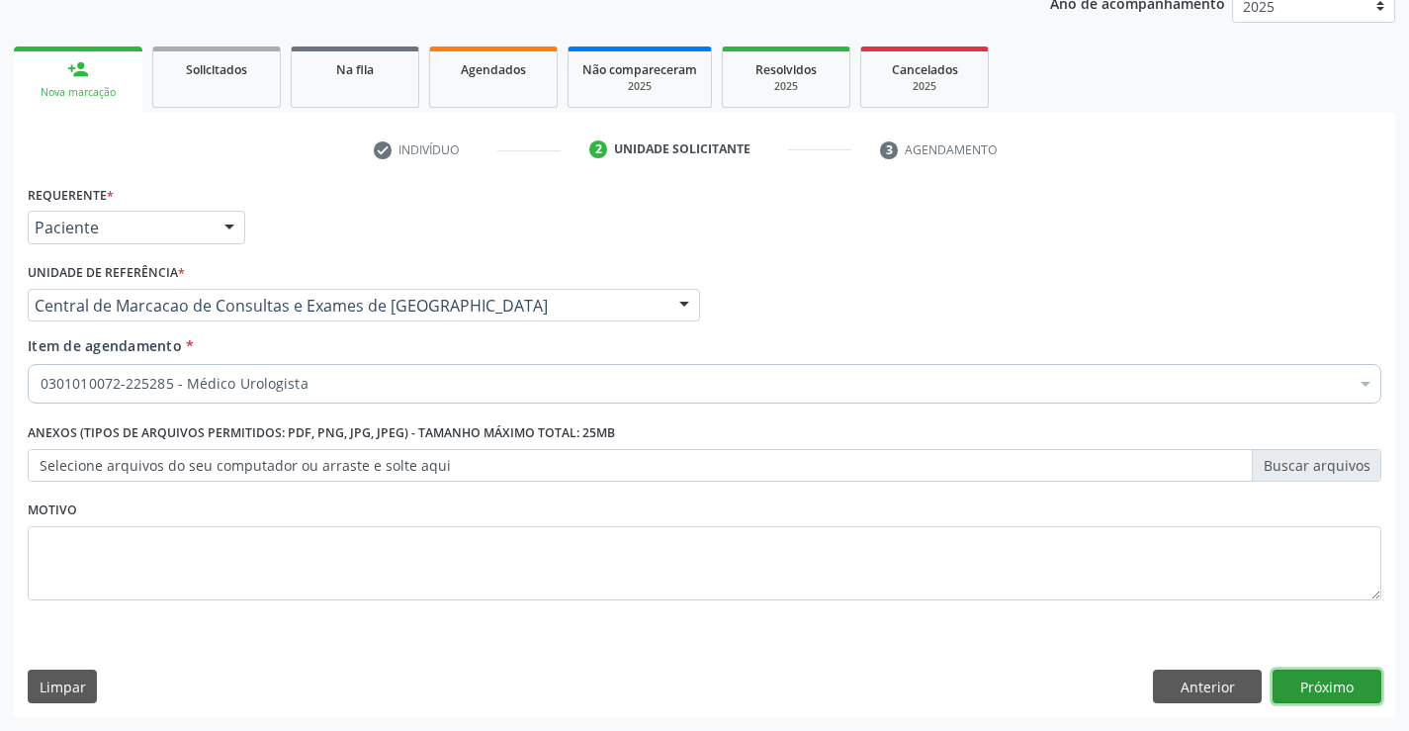
click at [1357, 692] on button "Próximo" at bounding box center [1327, 686] width 109 height 34
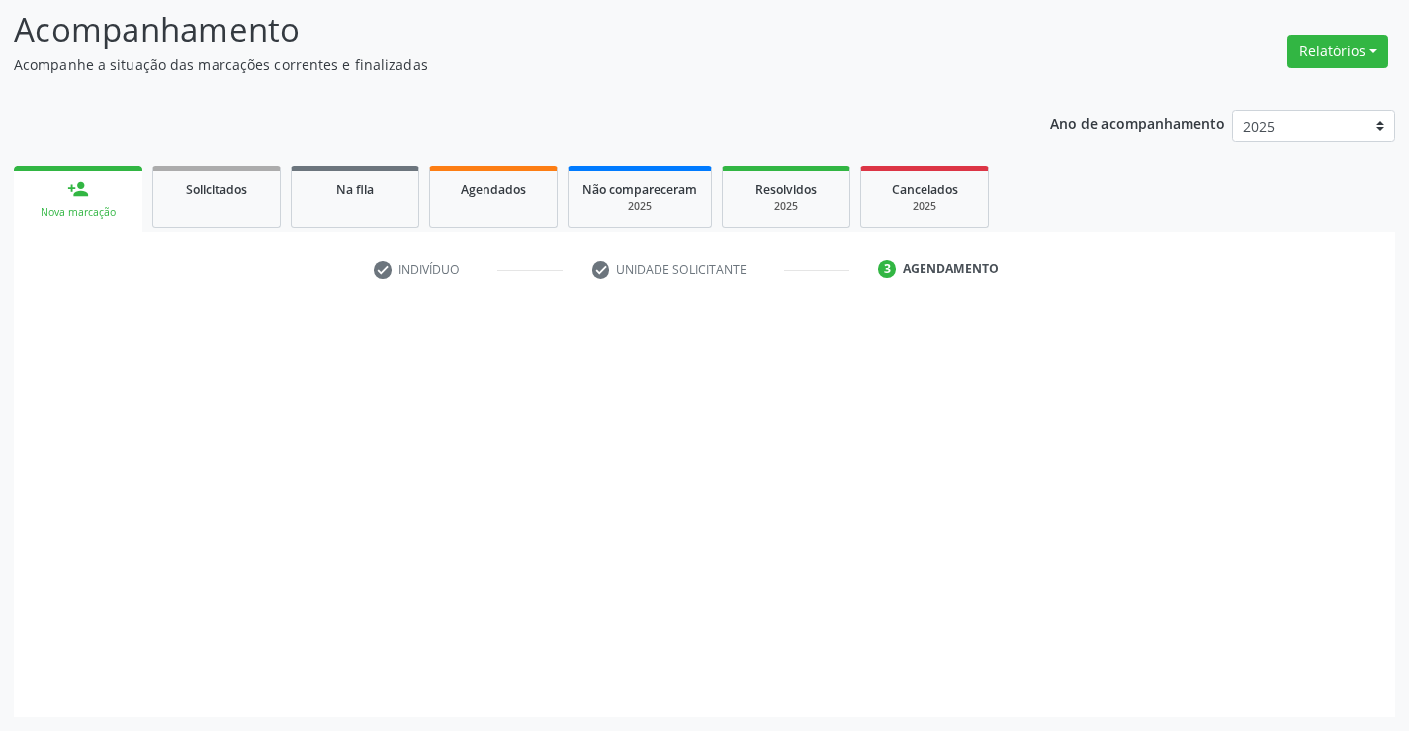
scroll to position [130, 0]
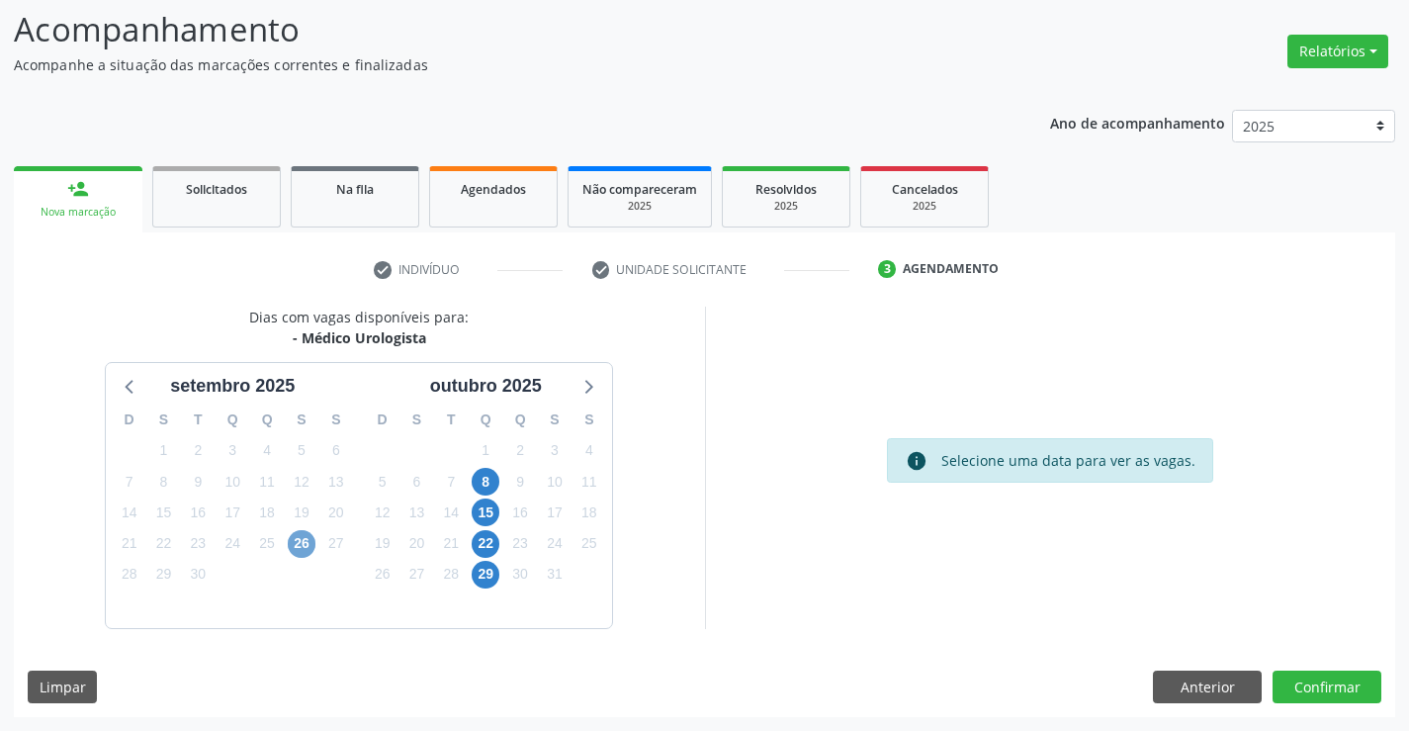
click at [299, 536] on span "26" at bounding box center [302, 544] width 28 height 28
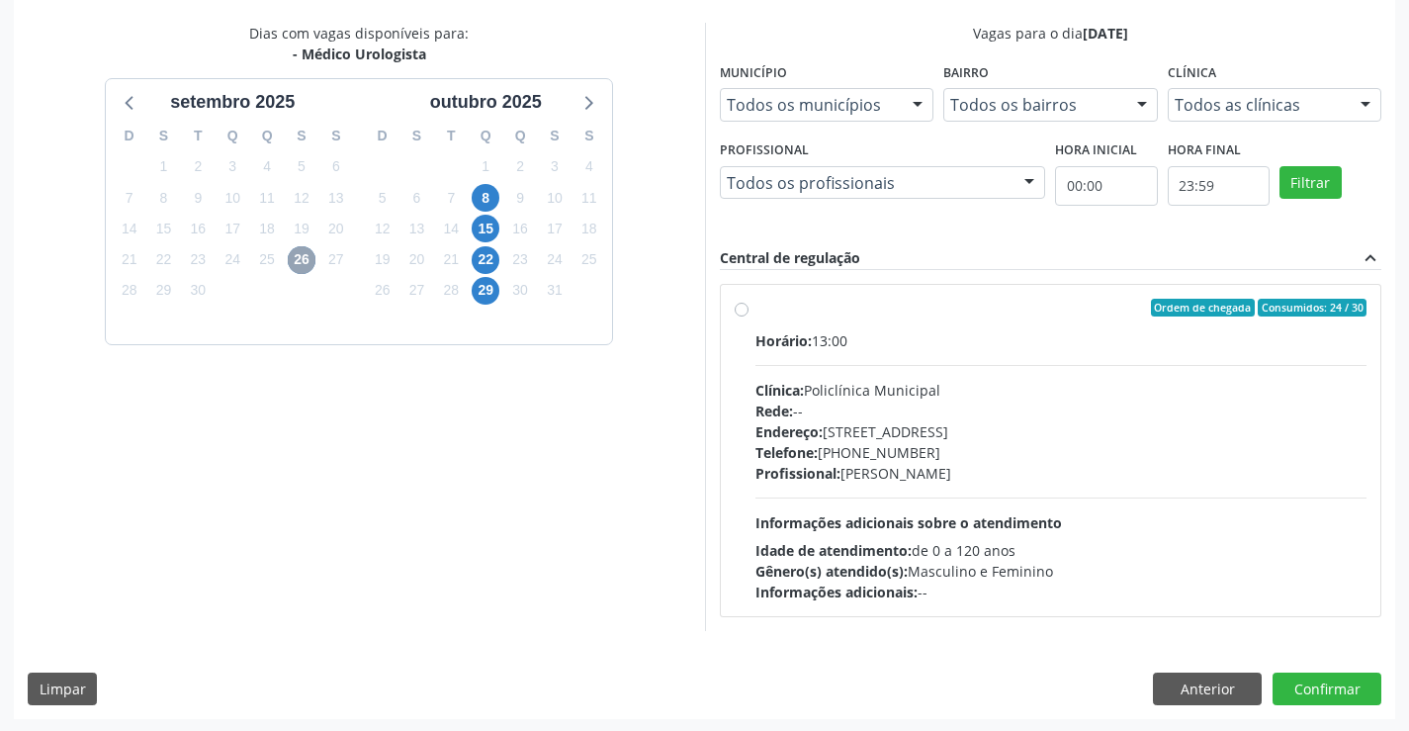
scroll to position [415, 0]
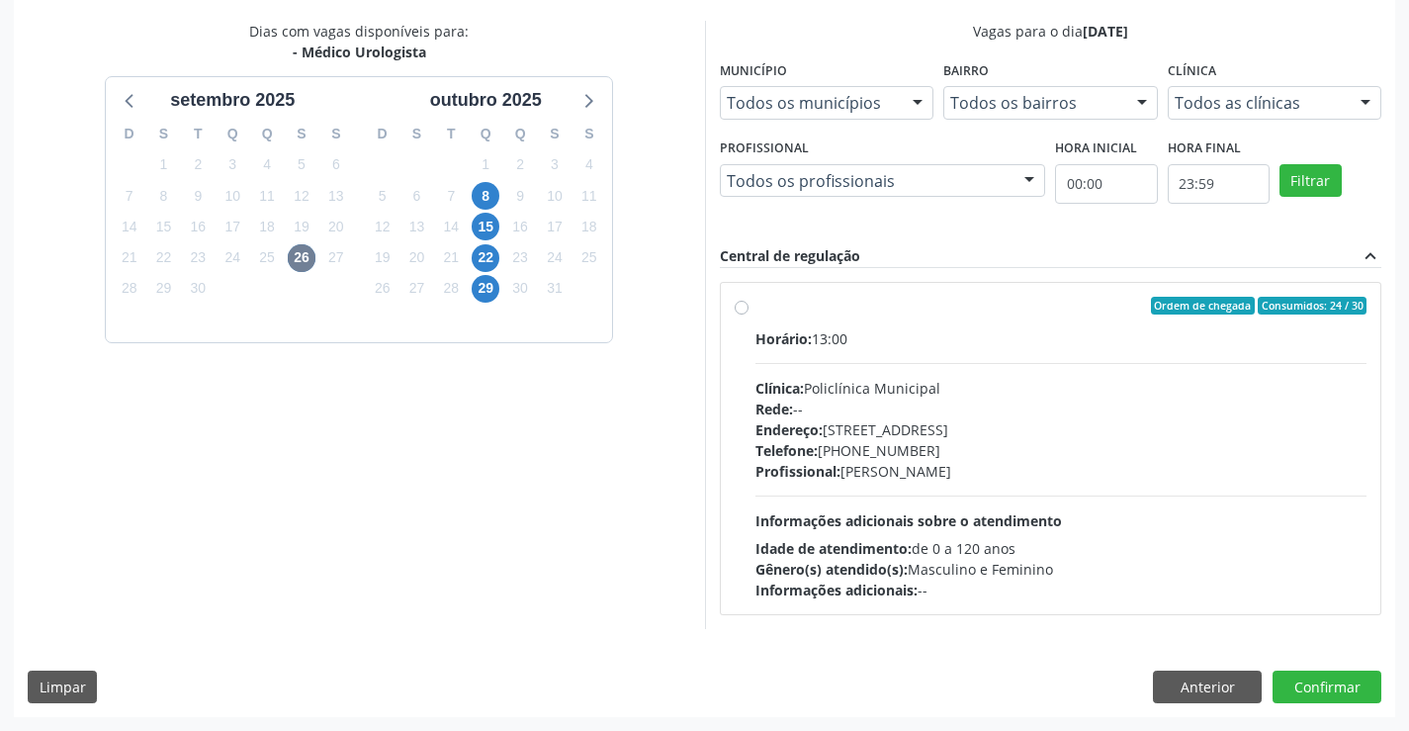
click at [903, 404] on div "Rede: --" at bounding box center [1061, 409] width 612 height 21
click at [749, 314] on input "Ordem de chegada Consumidos: 24 / 30 Horário: 13:00 Clínica: Policlínica Munici…" at bounding box center [742, 306] width 14 height 18
radio input "true"
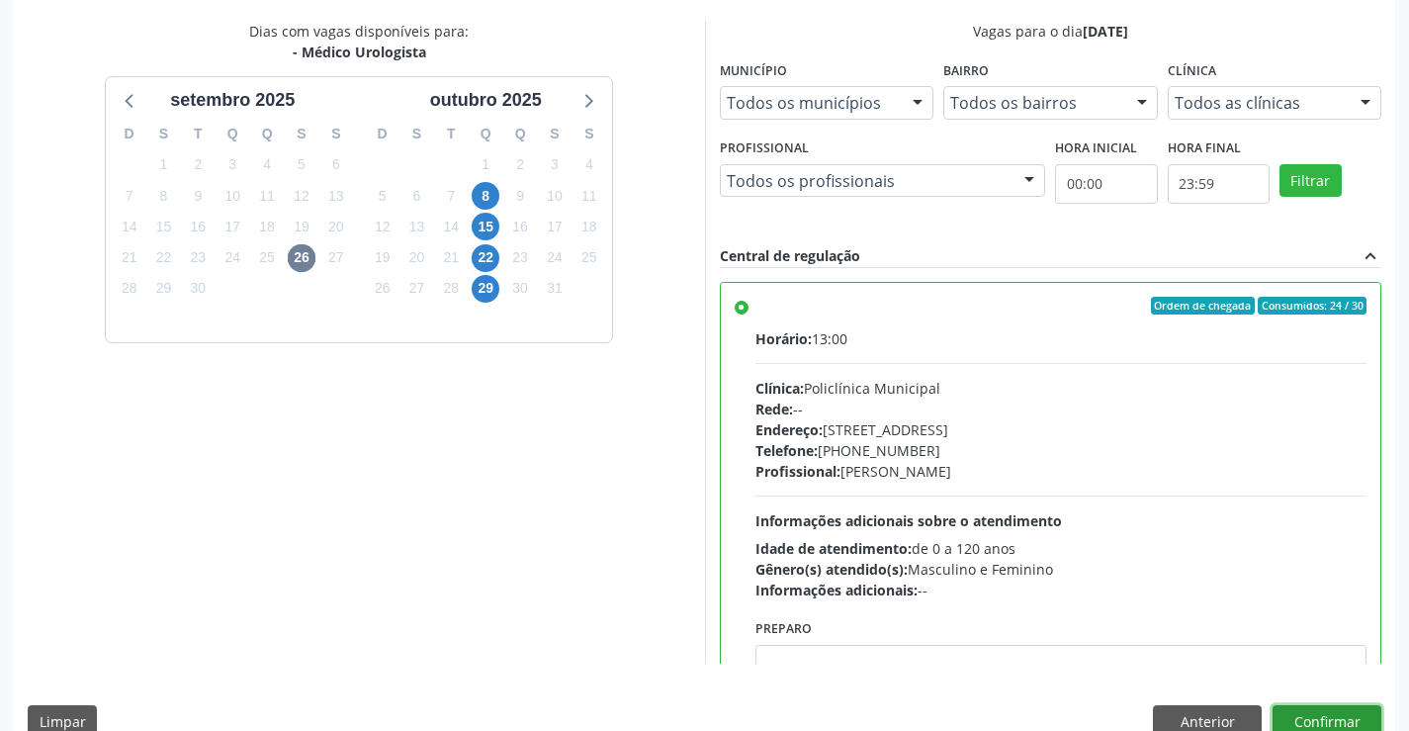
click at [1348, 714] on button "Confirmar" at bounding box center [1327, 722] width 109 height 34
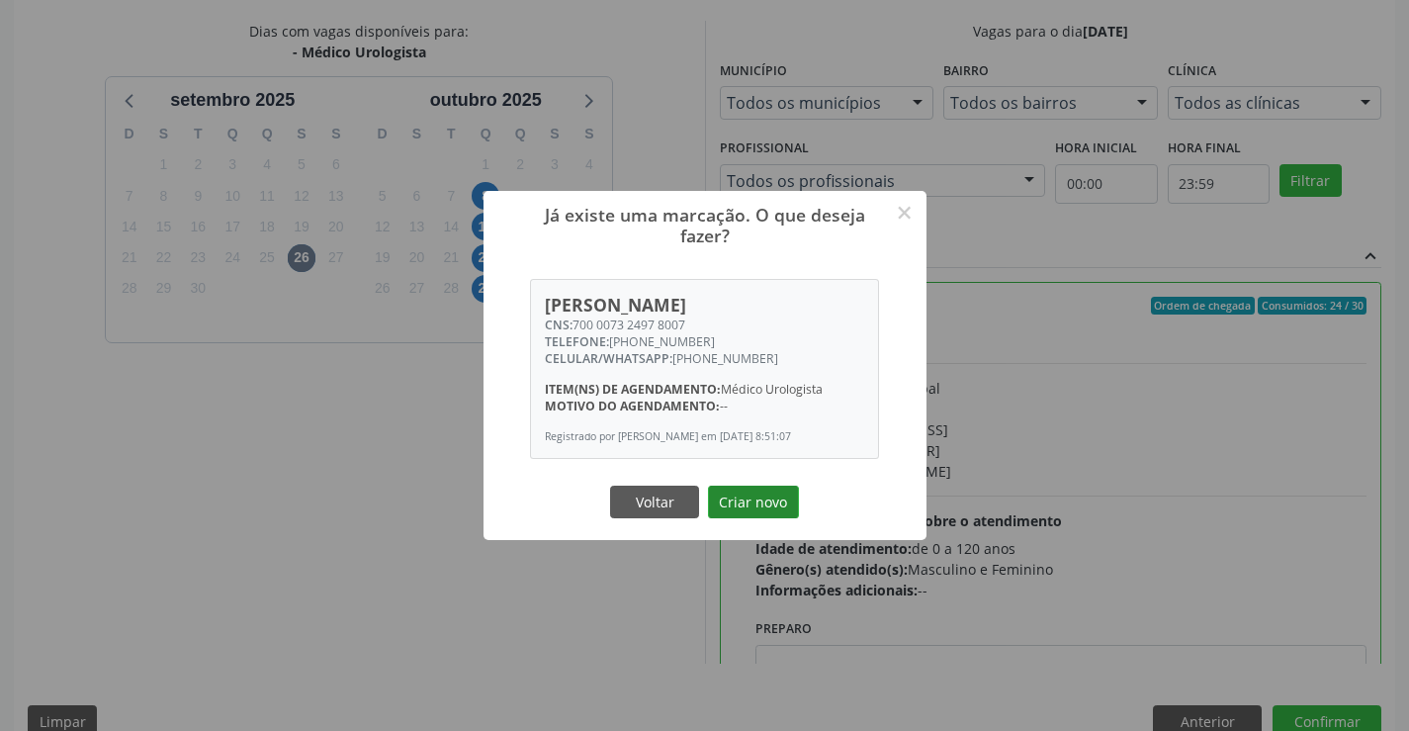
click at [767, 506] on button "Criar novo" at bounding box center [753, 503] width 91 height 34
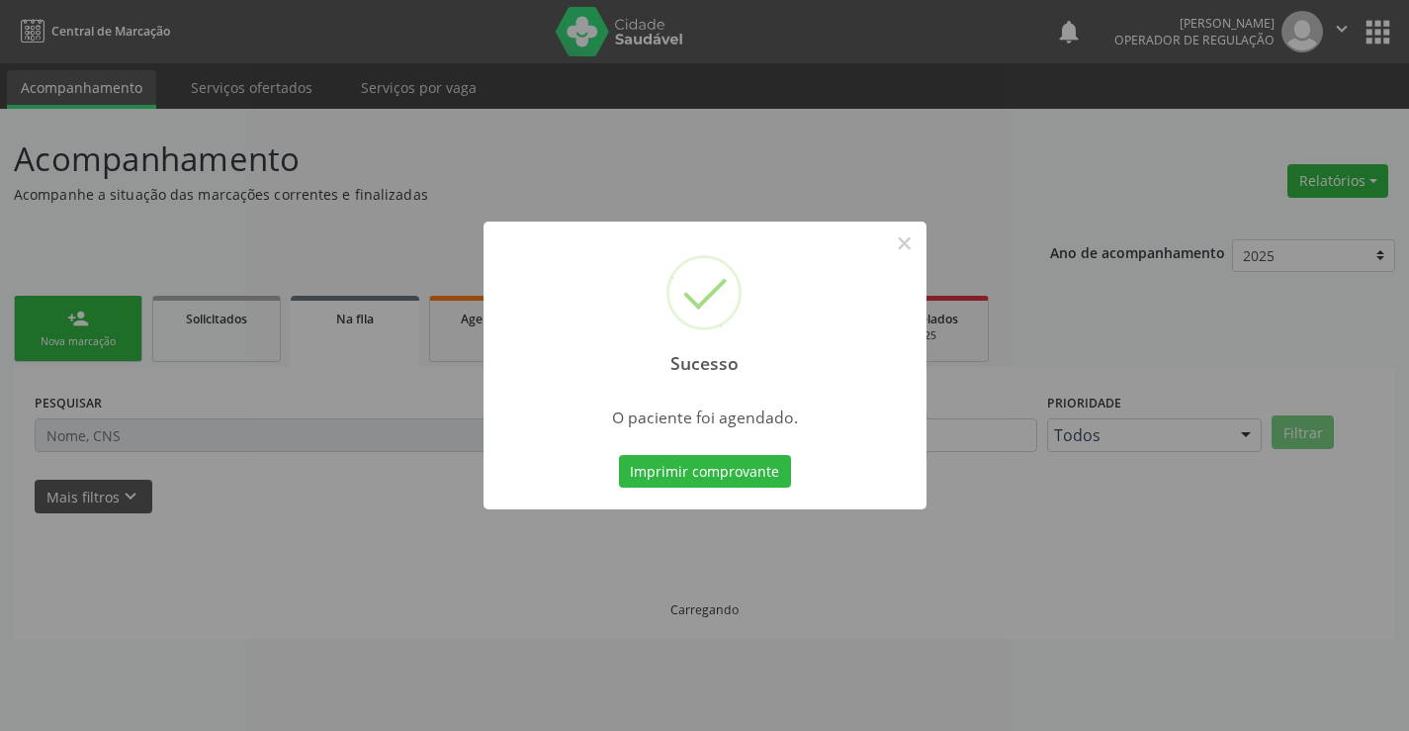
scroll to position [0, 0]
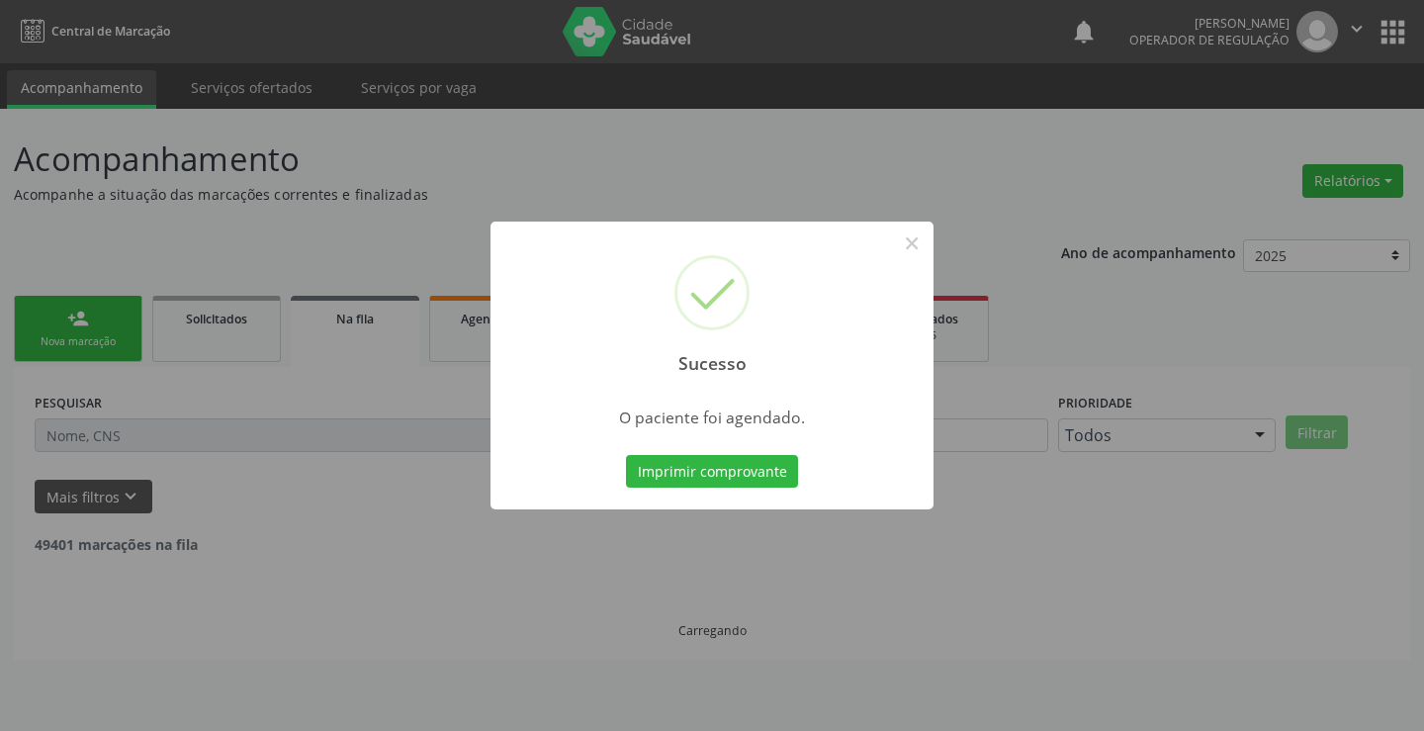
click at [770, 467] on button "Imprimir comprovante" at bounding box center [712, 472] width 172 height 34
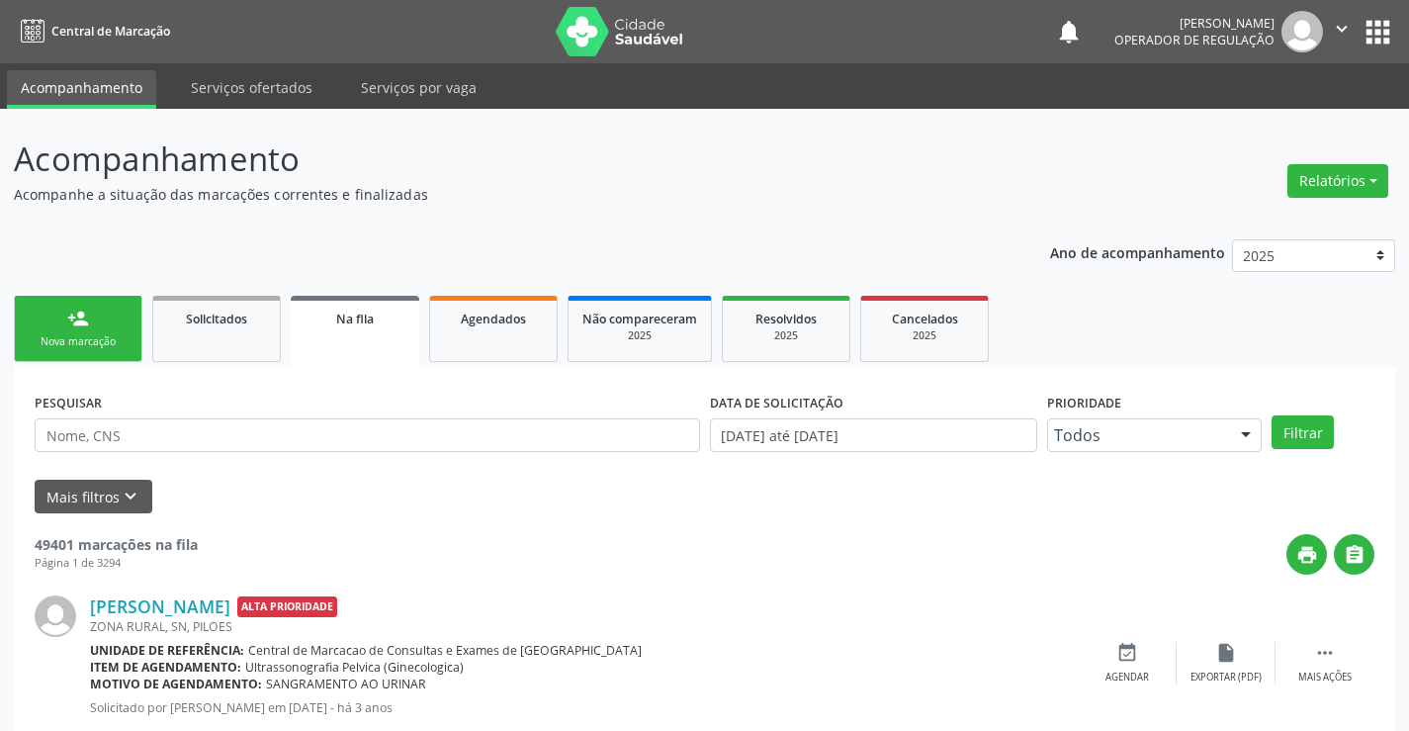
click at [116, 321] on link "person_add Nova marcação" at bounding box center [78, 329] width 129 height 66
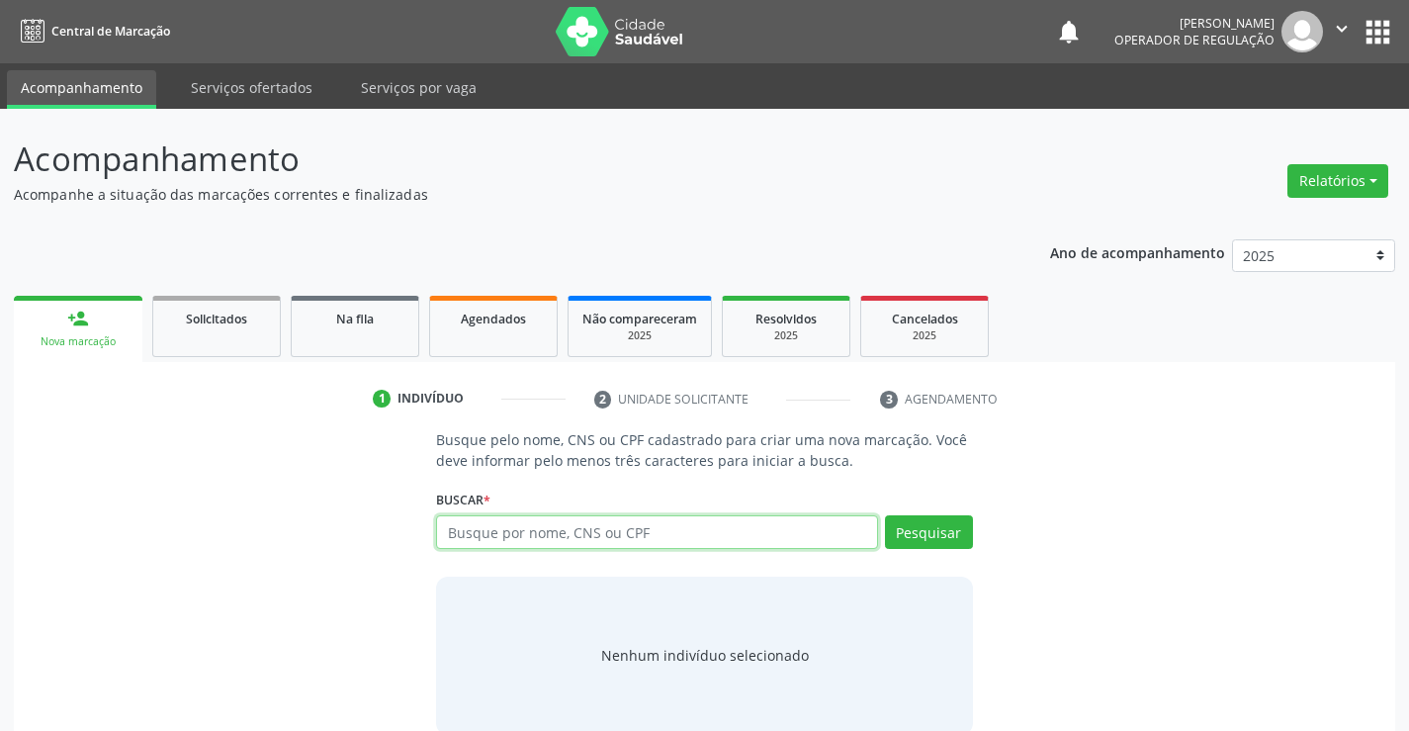
click at [504, 529] on input "text" at bounding box center [656, 532] width 441 height 34
type input "702609769701241"
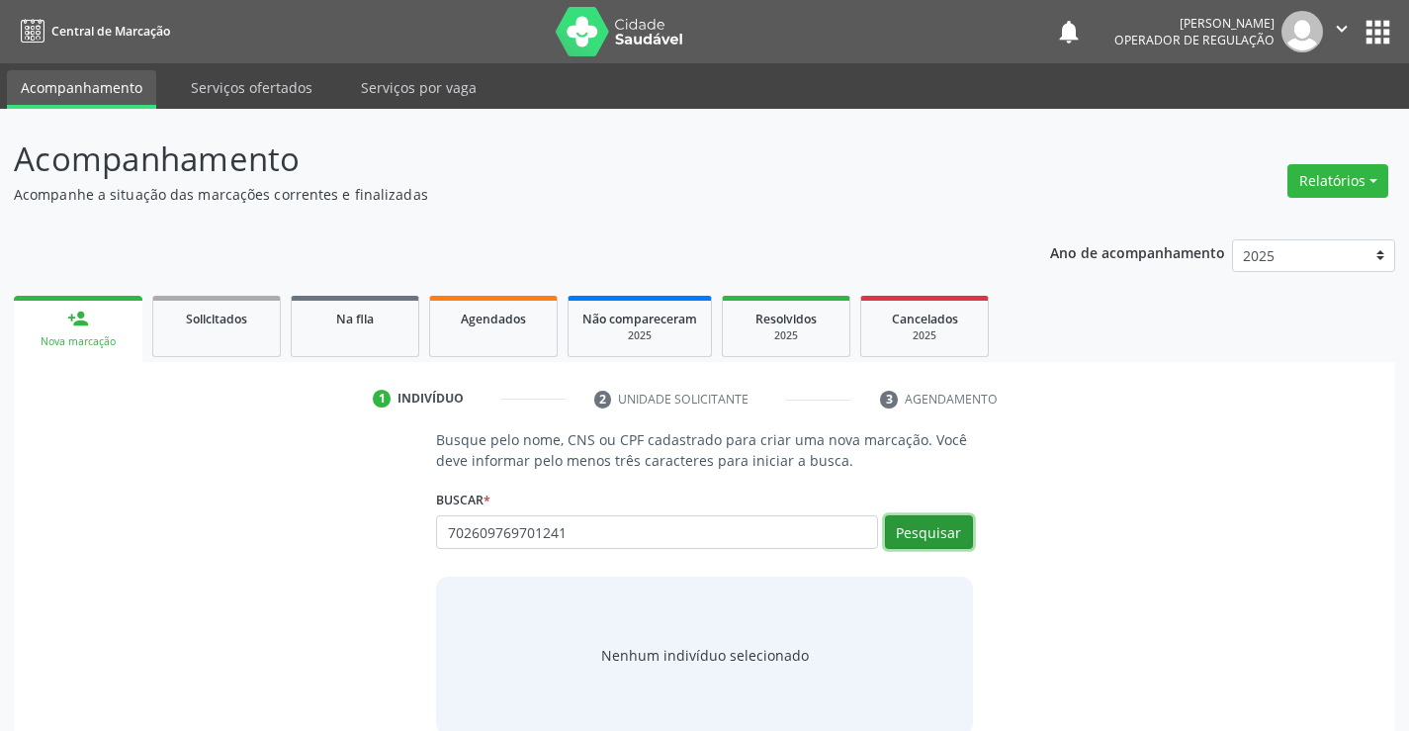
click at [929, 537] on button "Pesquisar" at bounding box center [929, 532] width 88 height 34
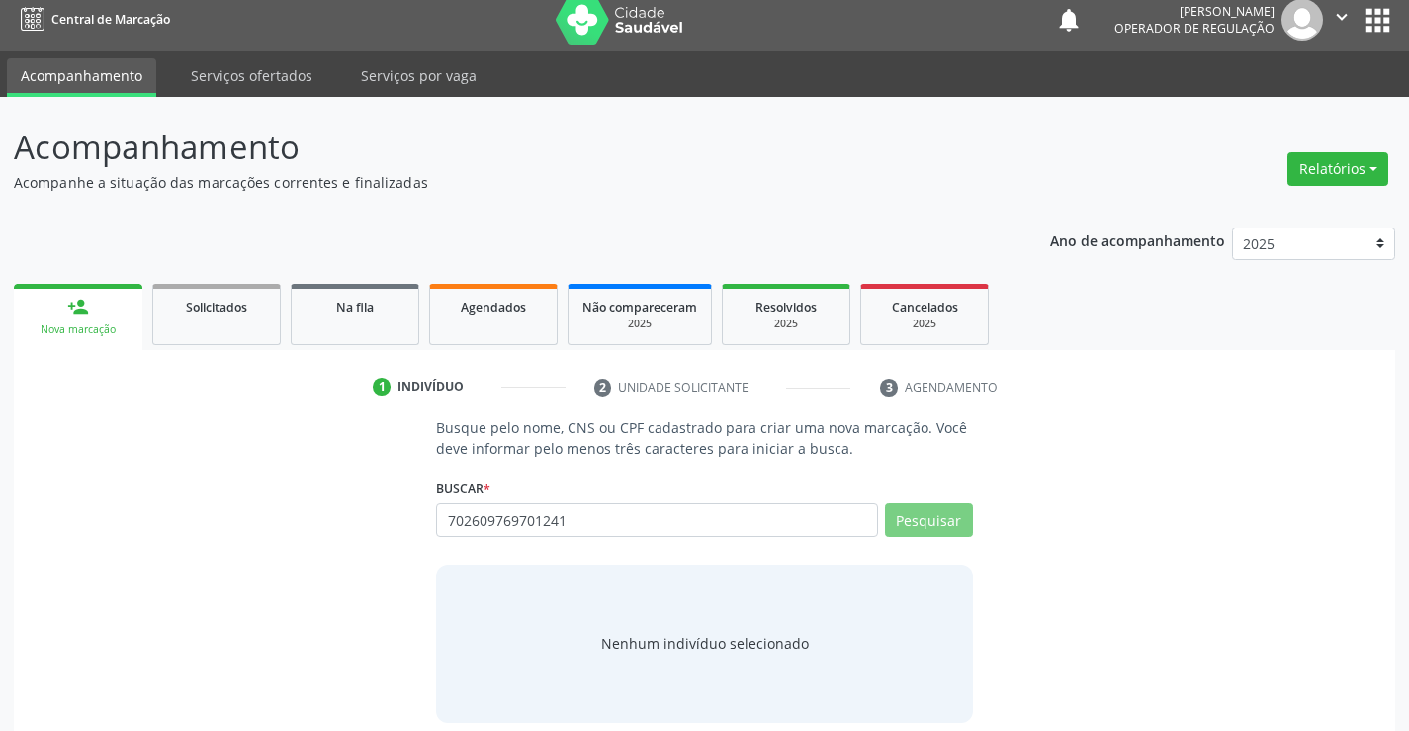
scroll to position [32, 0]
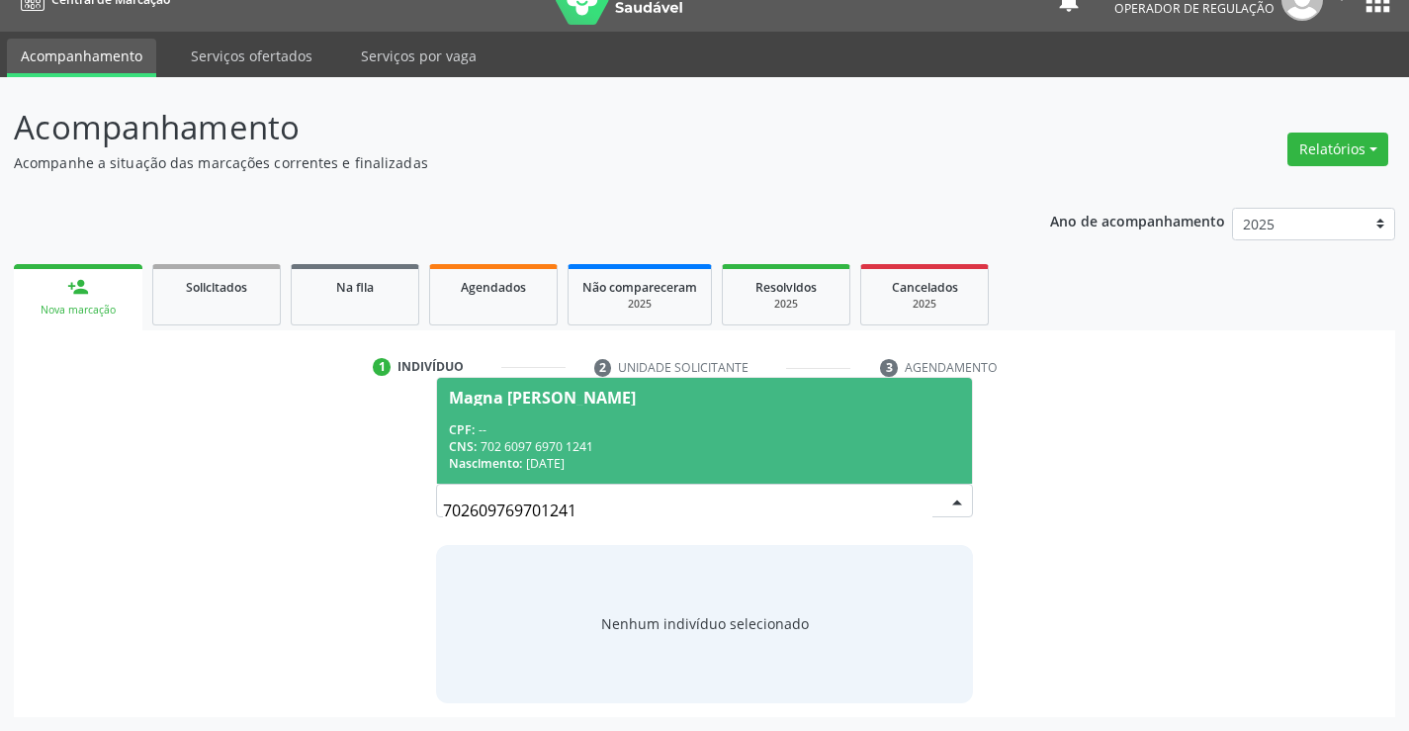
click at [567, 408] on span "Magna [PERSON_NAME] CPF: -- CNS: 702 6097 6970 1241 Nascimento: [DATE]" at bounding box center [704, 431] width 534 height 106
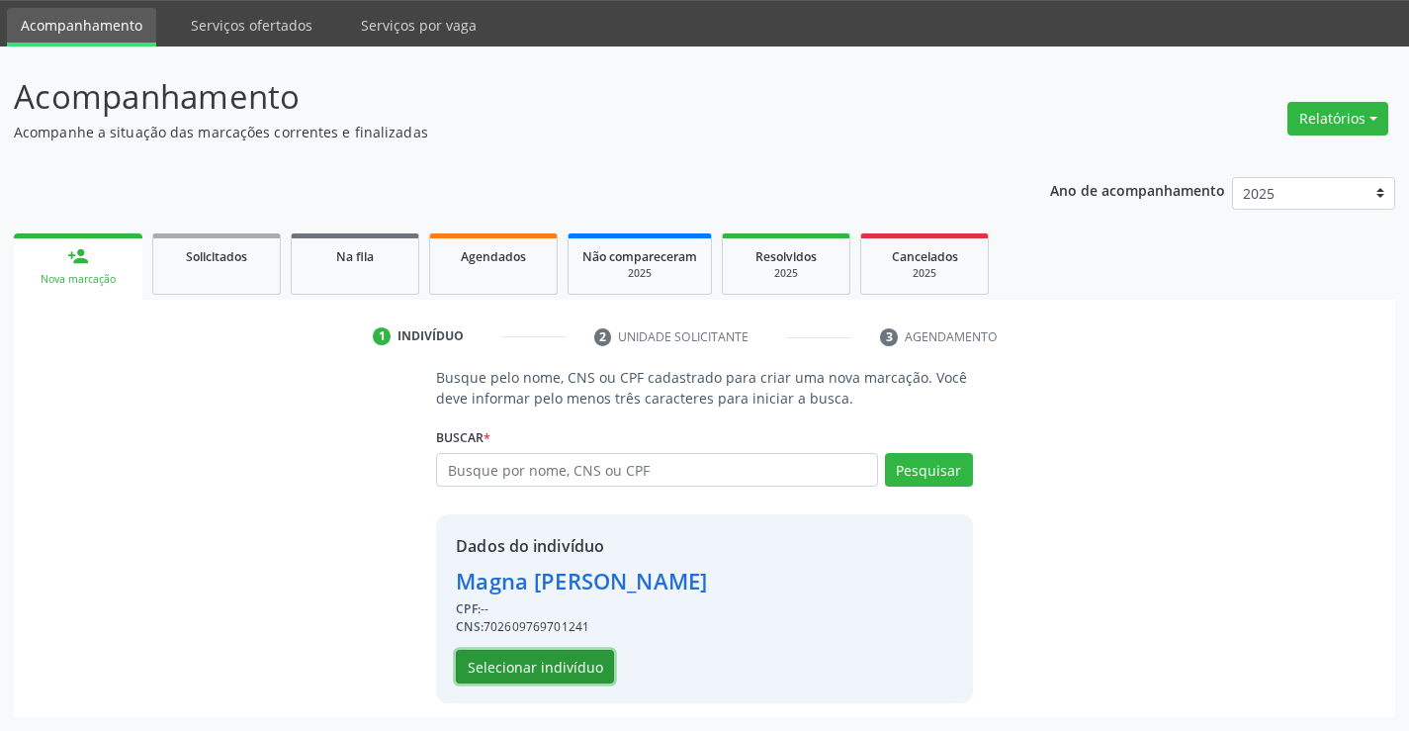
click at [548, 658] on button "Selecionar indivíduo" at bounding box center [535, 667] width 158 height 34
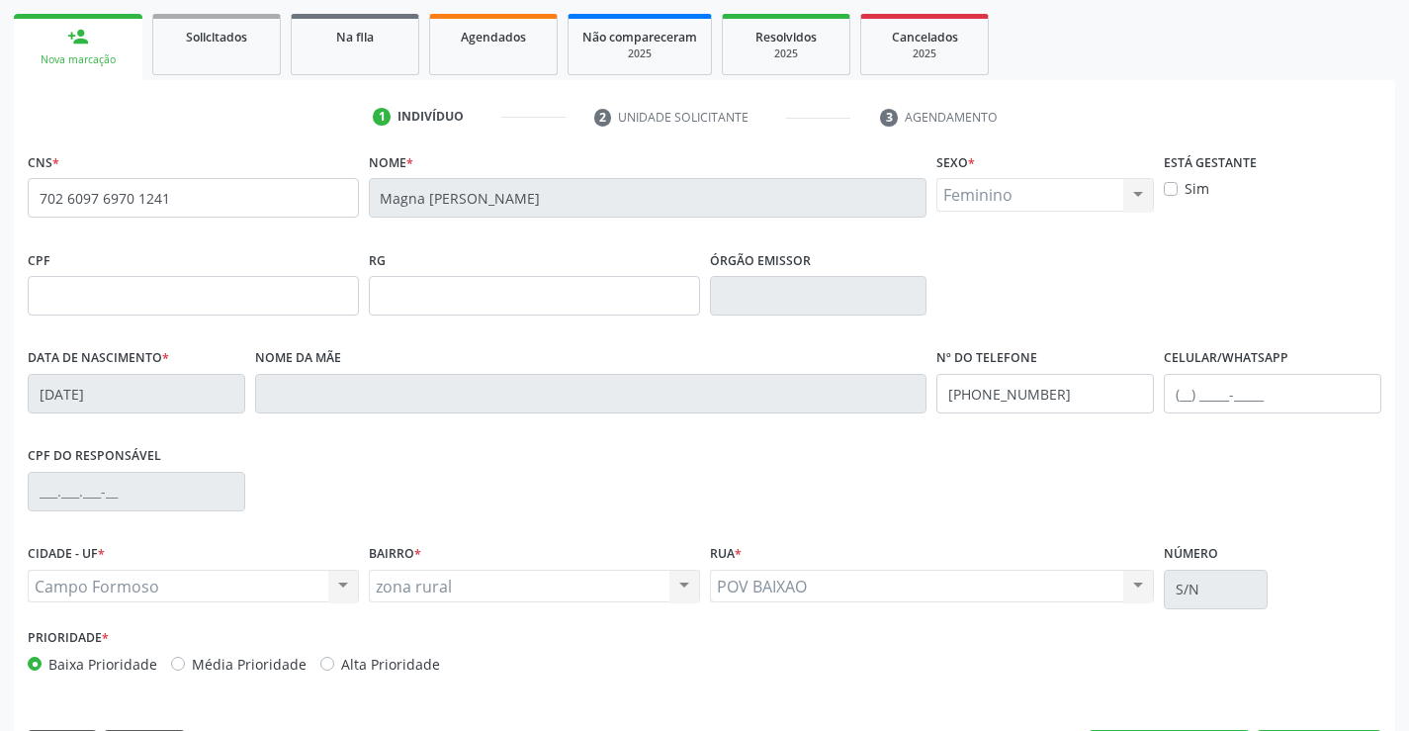
scroll to position [341, 0]
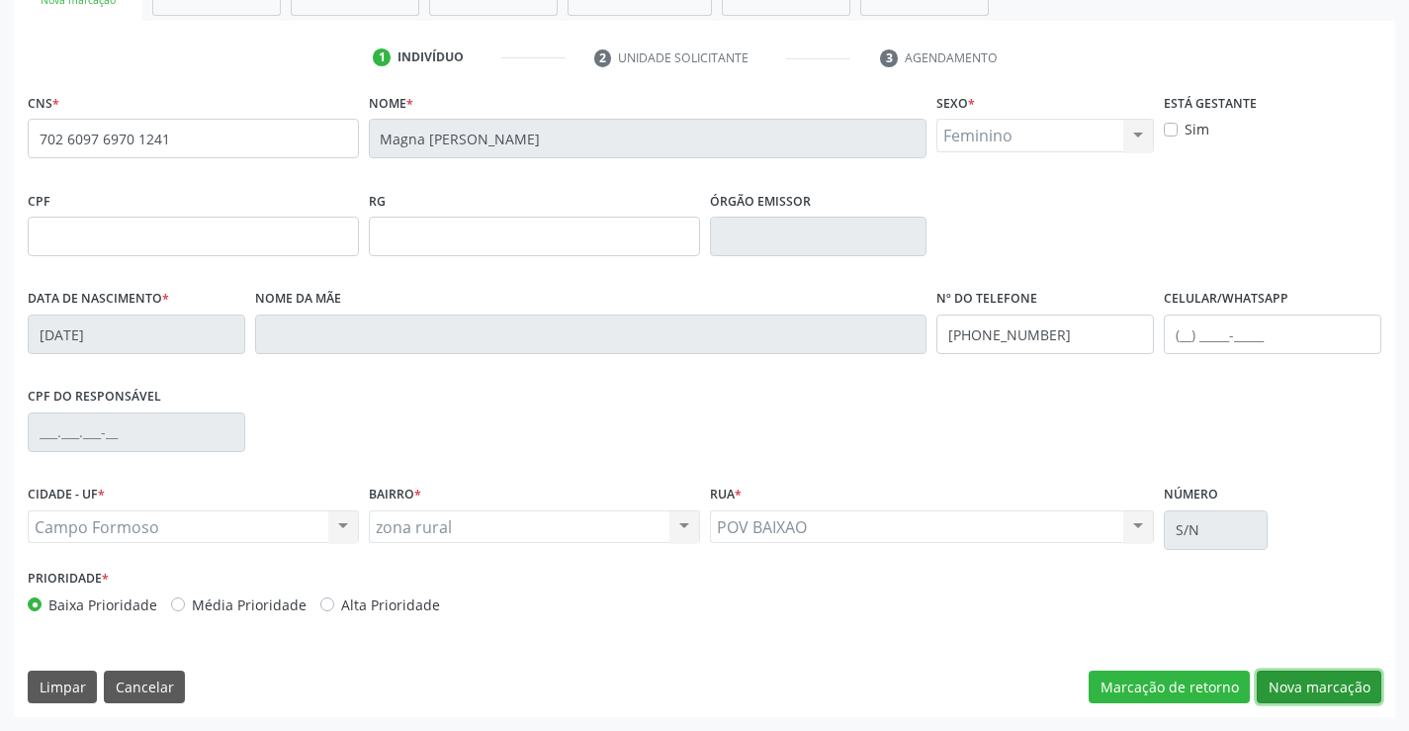
click at [1313, 679] on button "Nova marcação" at bounding box center [1319, 687] width 125 height 34
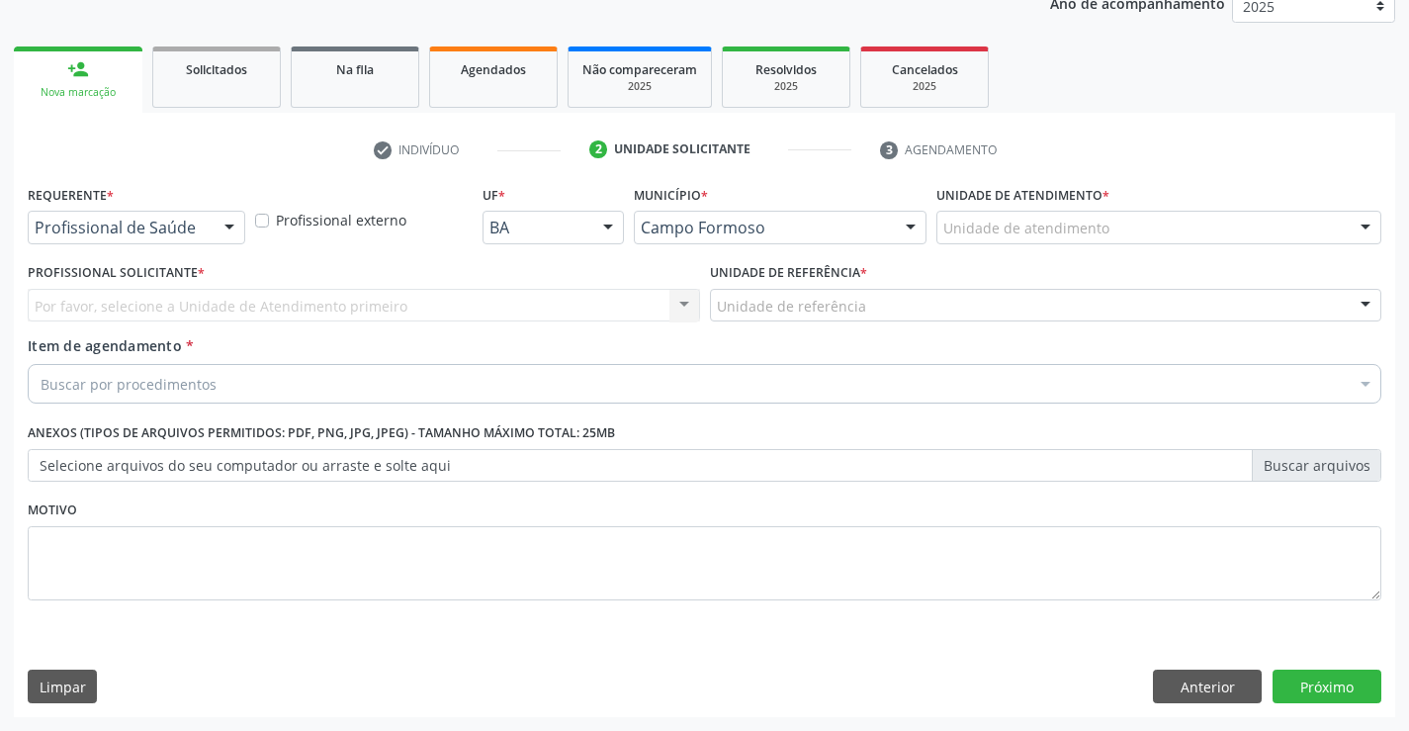
scroll to position [249, 0]
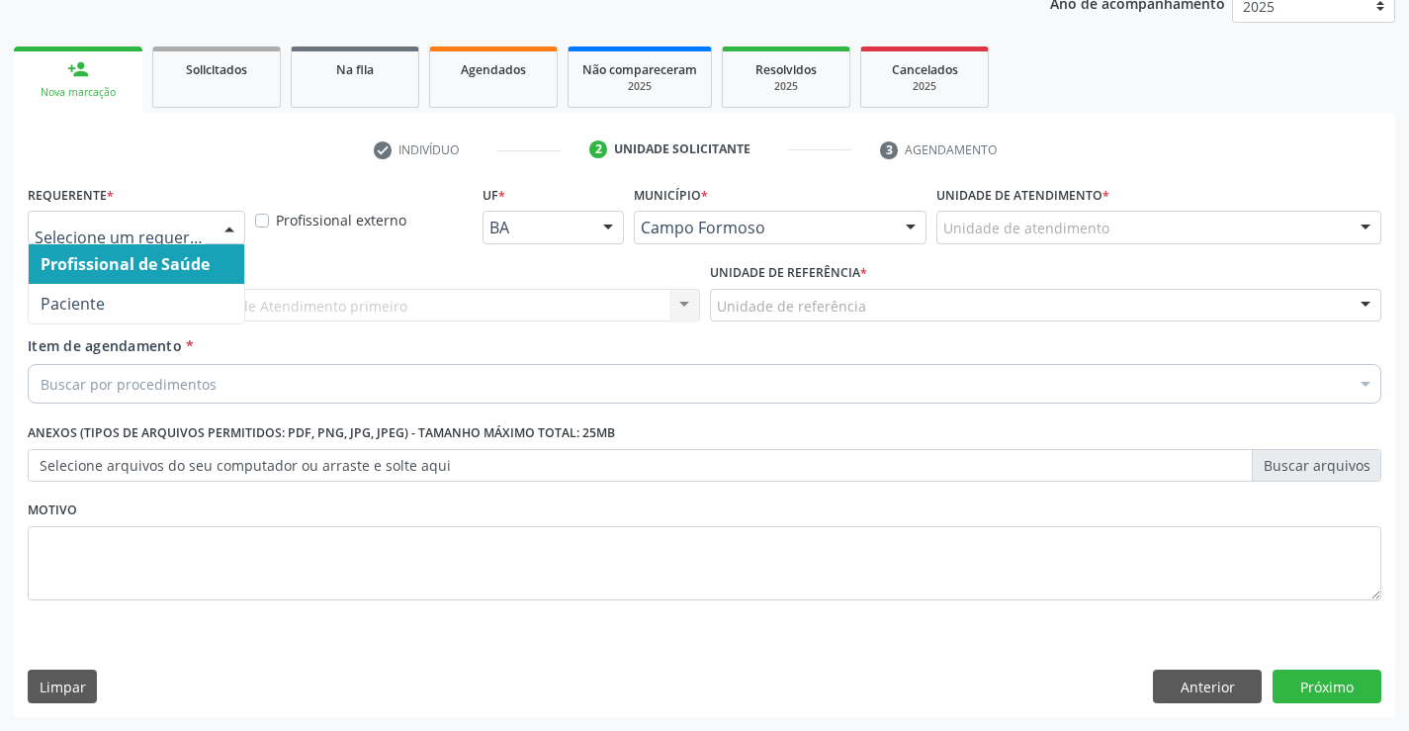
click at [194, 243] on div "Profissional de Saúde Paciente Nenhum resultado encontrado para: " " Não há nen…" at bounding box center [137, 228] width 218 height 34
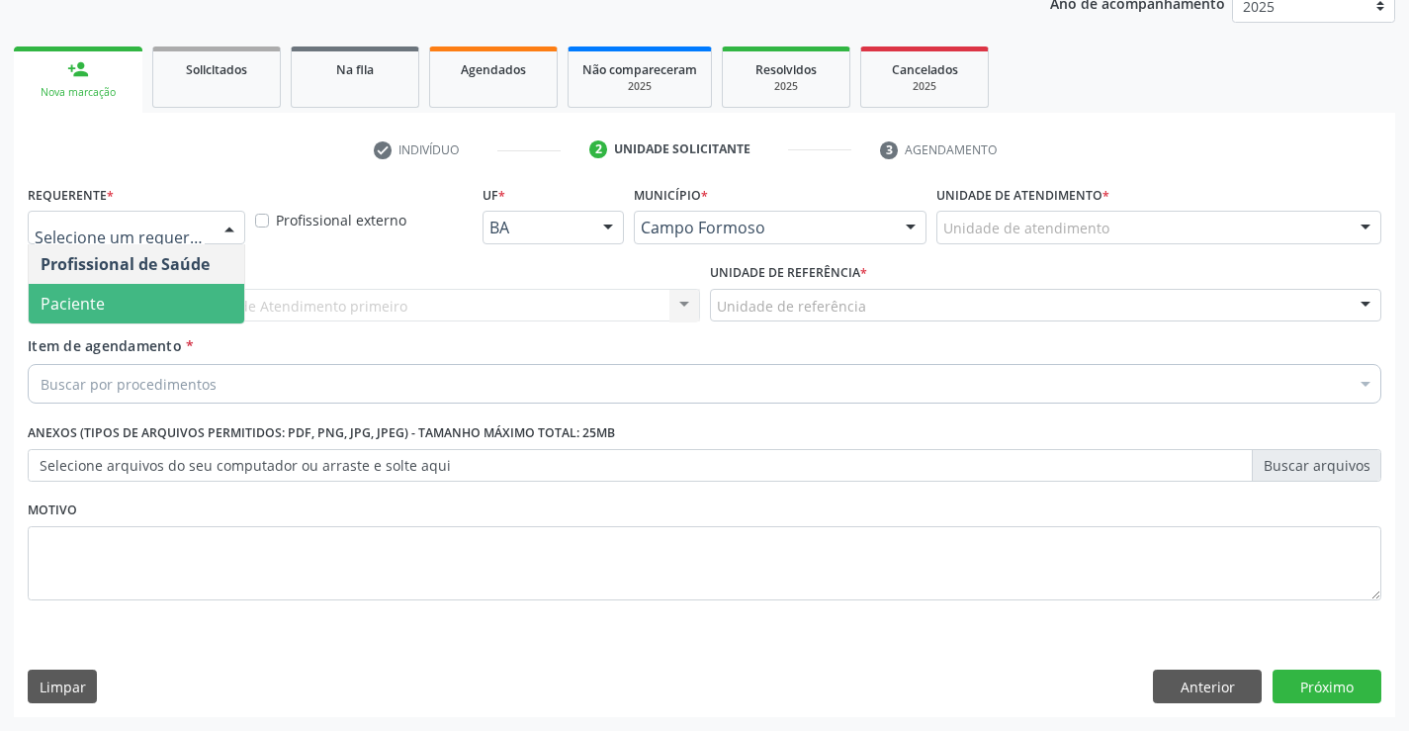
click at [129, 296] on span "Paciente" at bounding box center [137, 304] width 216 height 40
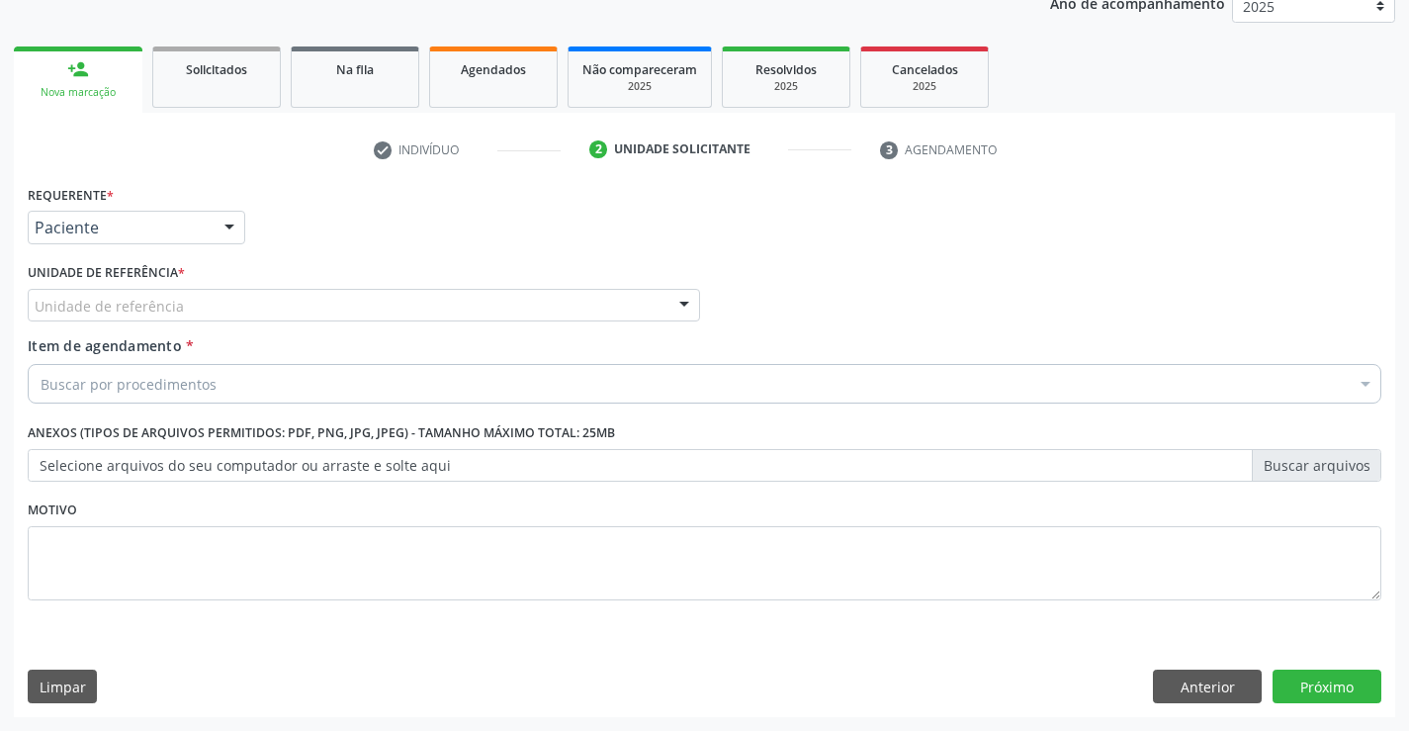
click at [224, 294] on div "Unidade de referência" at bounding box center [364, 306] width 672 height 34
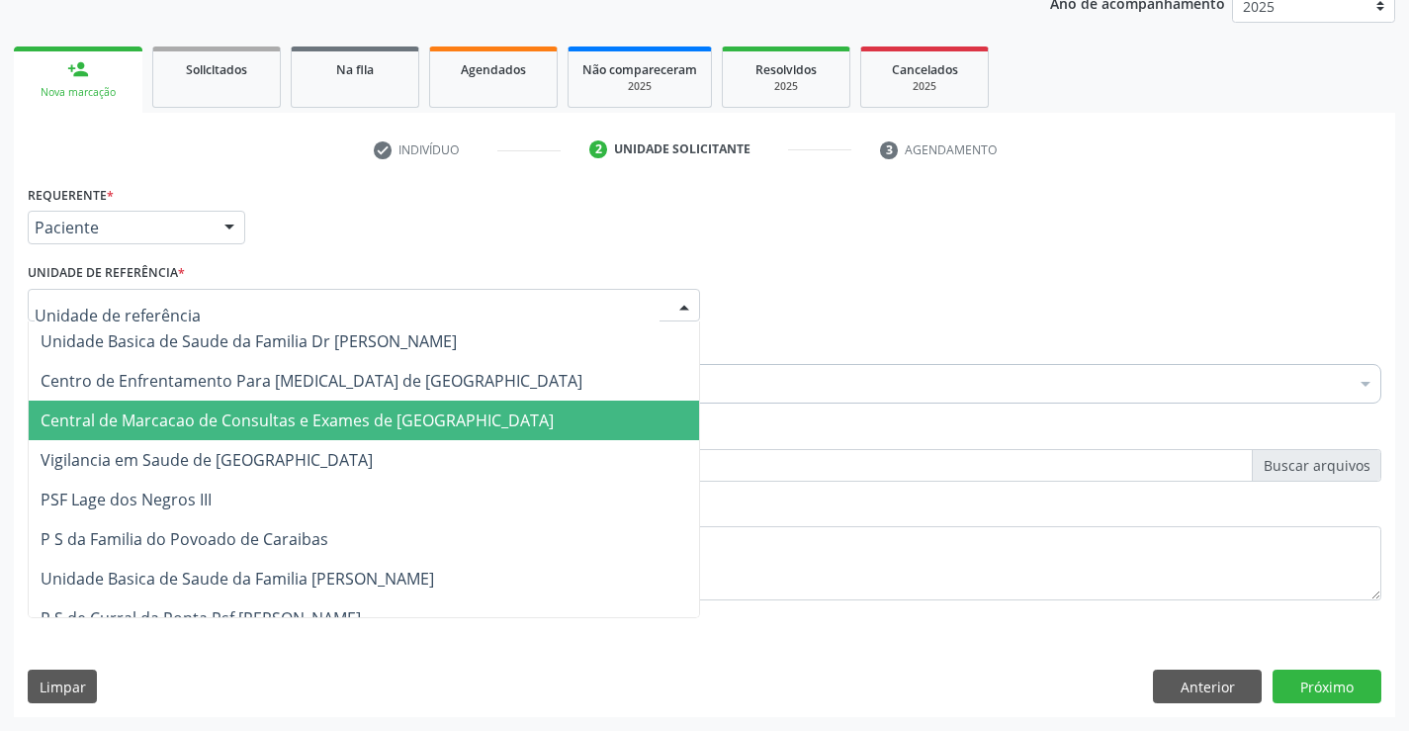
click at [224, 421] on span "Central de Marcacao de Consultas e Exames de [GEOGRAPHIC_DATA]" at bounding box center [297, 420] width 513 height 22
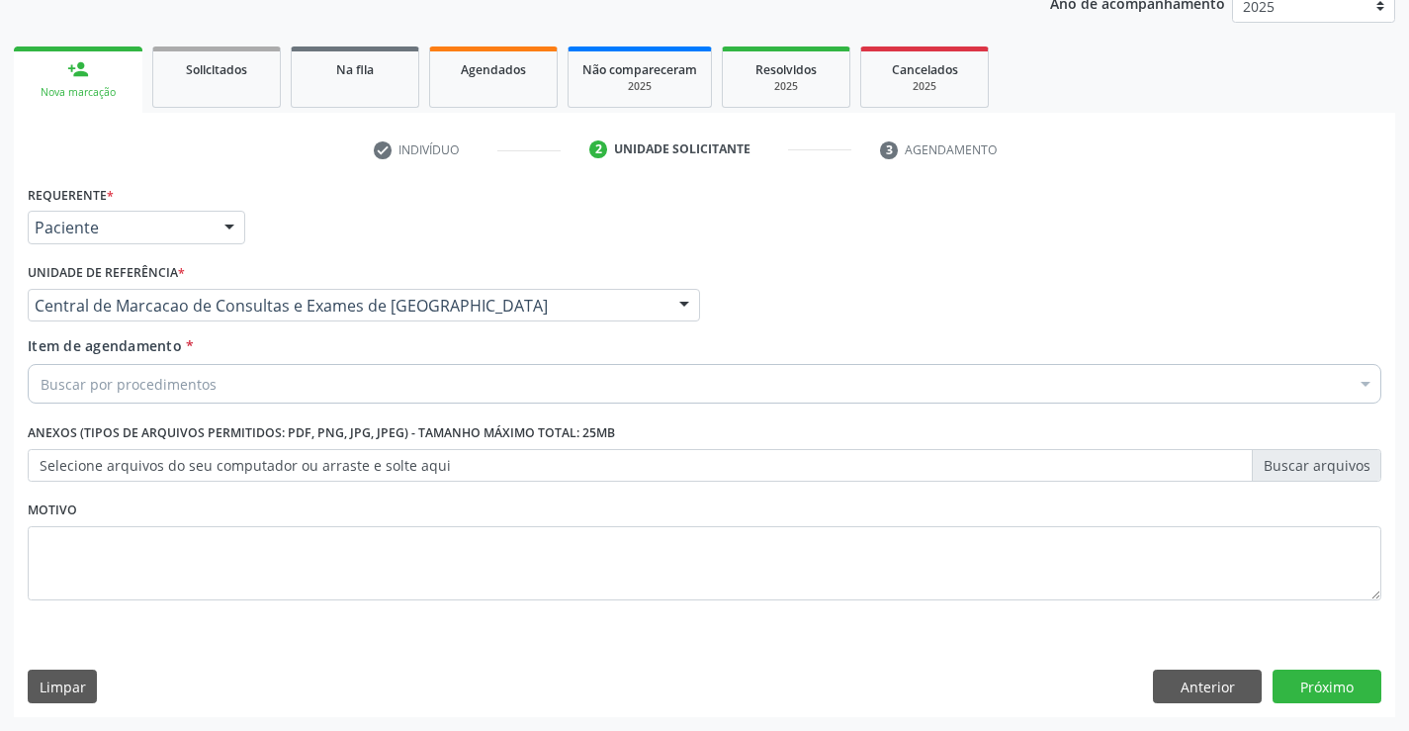
click at [237, 377] on div "Buscar por procedimentos" at bounding box center [705, 384] width 1354 height 40
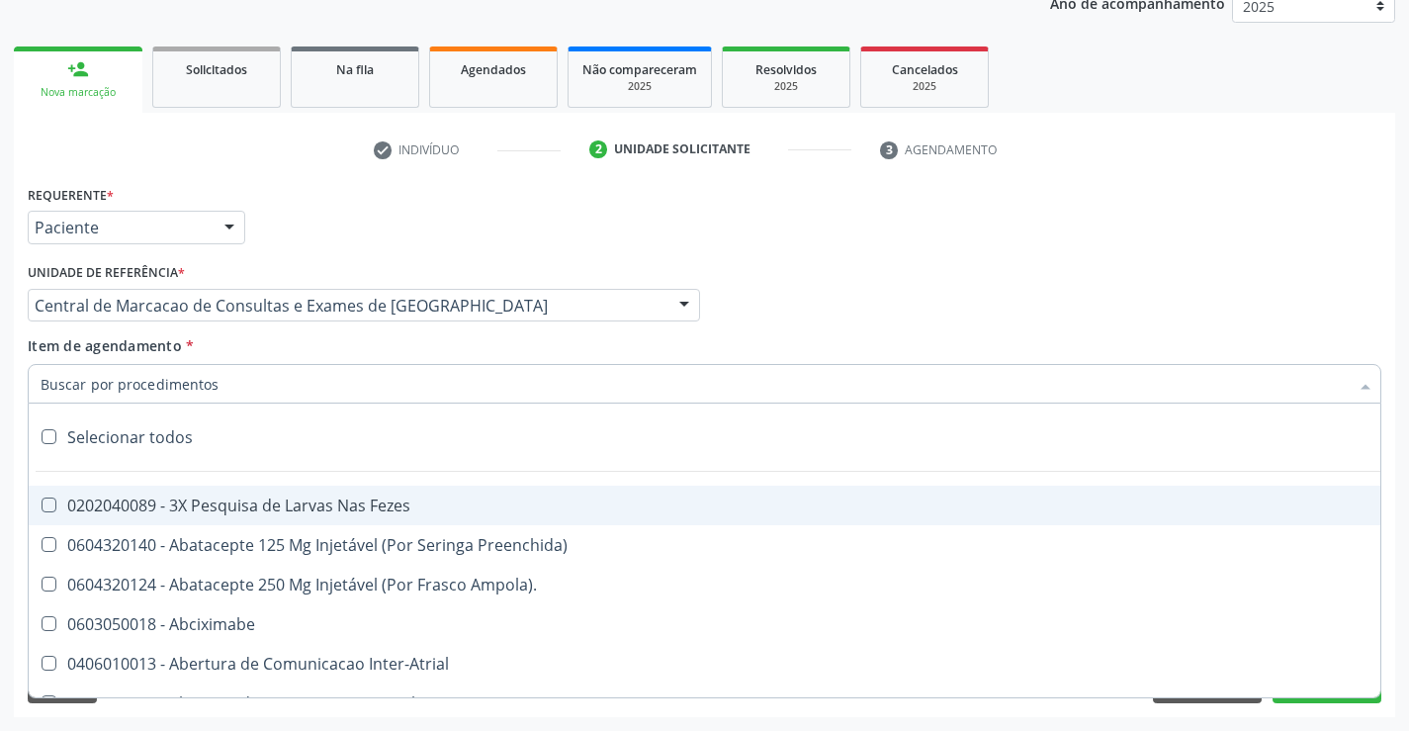
paste input "Médico Urologista"
type input "Médico Urologista"
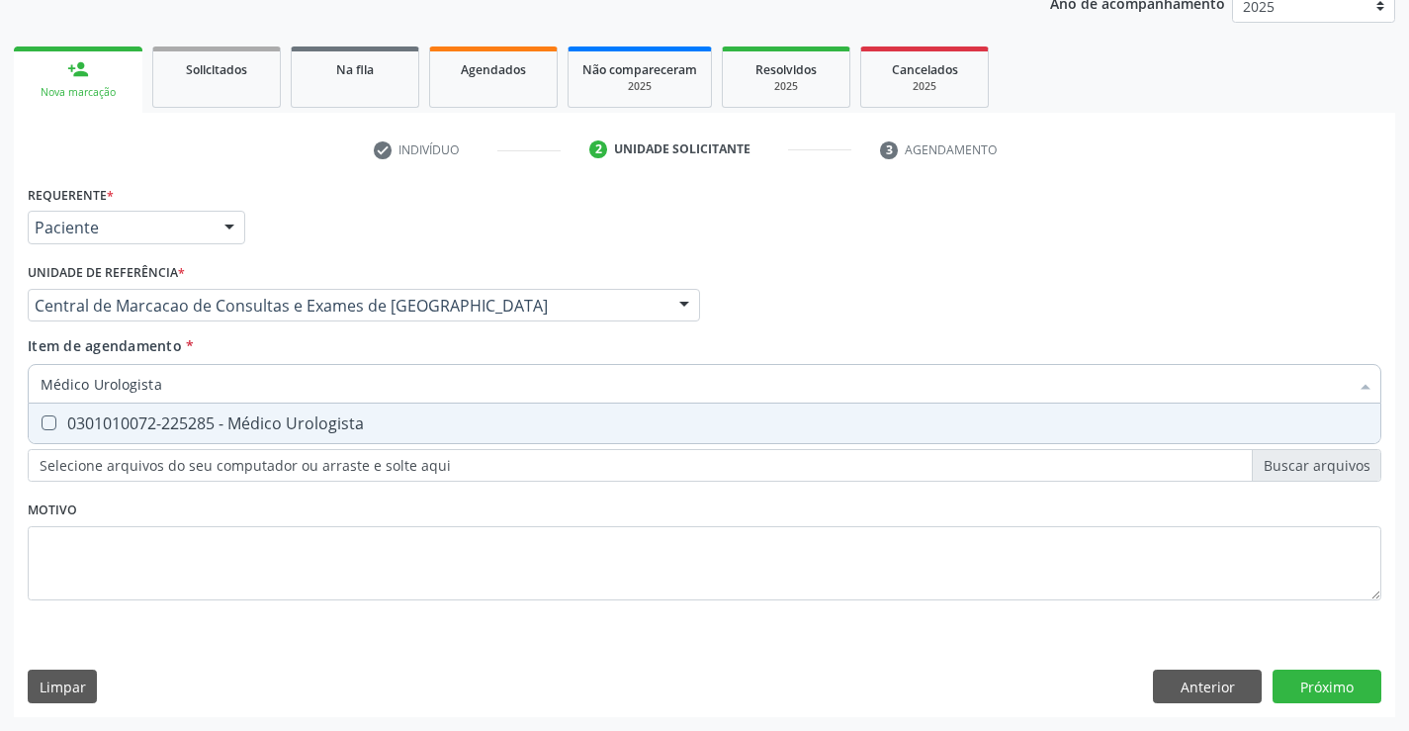
click at [293, 429] on div "0301010072-225285 - Médico Urologista" at bounding box center [705, 423] width 1328 height 16
checkbox Urologista "true"
click at [1361, 691] on div "Requerente * Paciente Profissional de Saúde Paciente Nenhum resultado encontrad…" at bounding box center [704, 448] width 1381 height 537
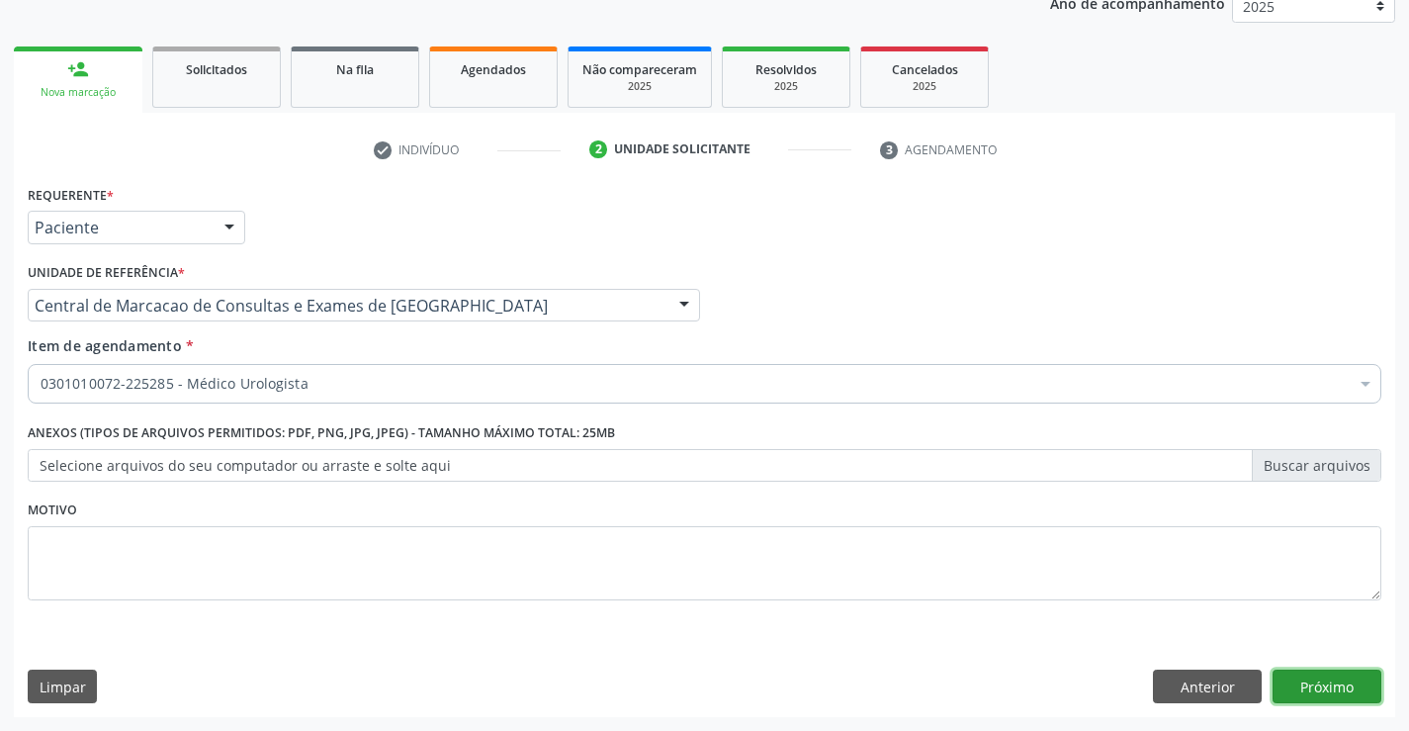
click at [1302, 683] on button "Próximo" at bounding box center [1327, 686] width 109 height 34
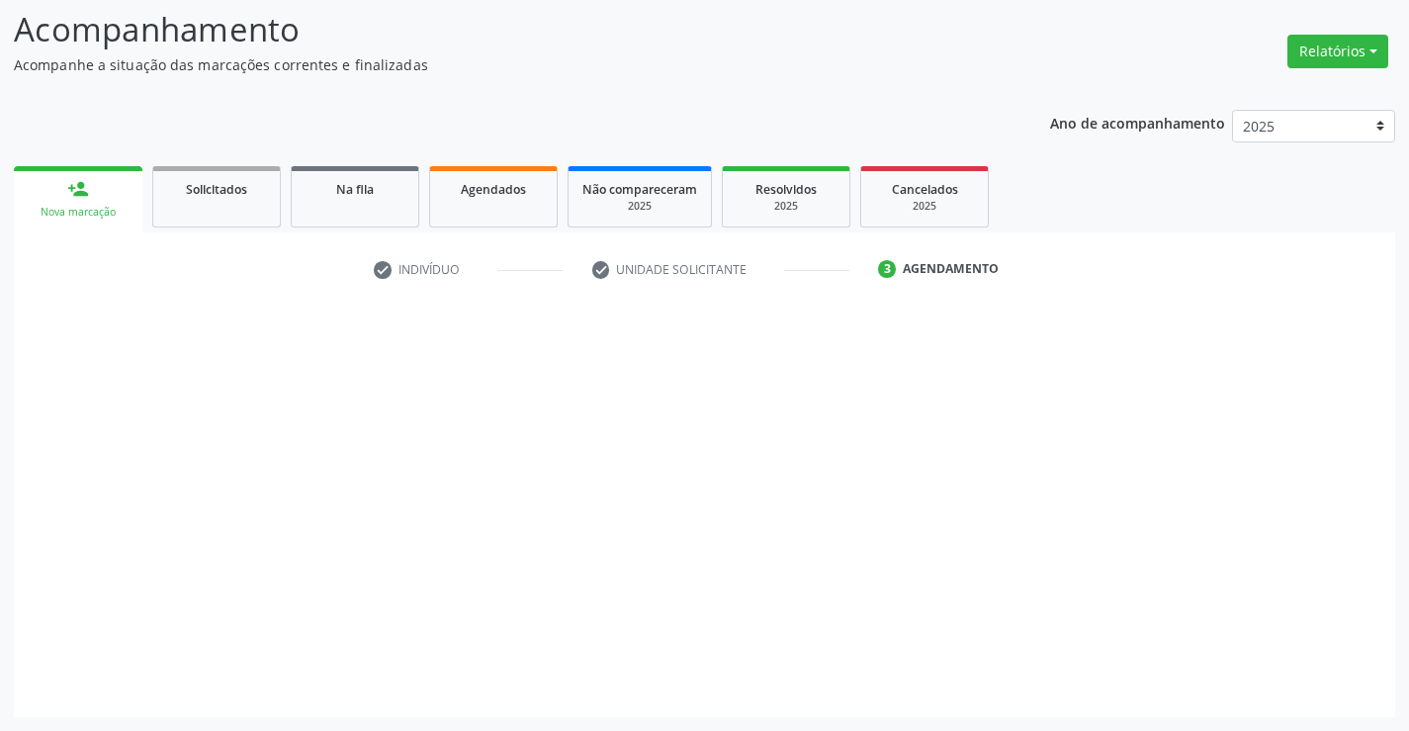
scroll to position [130, 0]
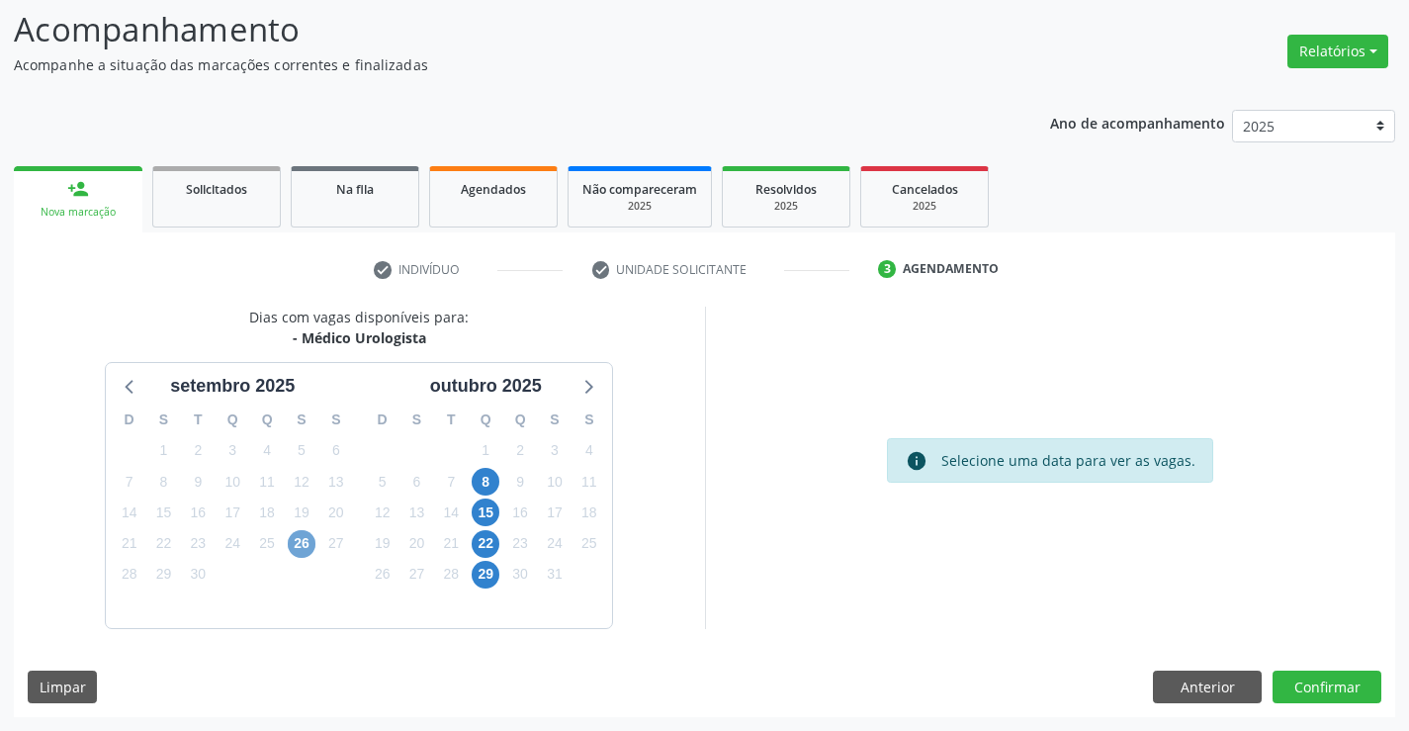
click at [308, 542] on span "26" at bounding box center [302, 544] width 28 height 28
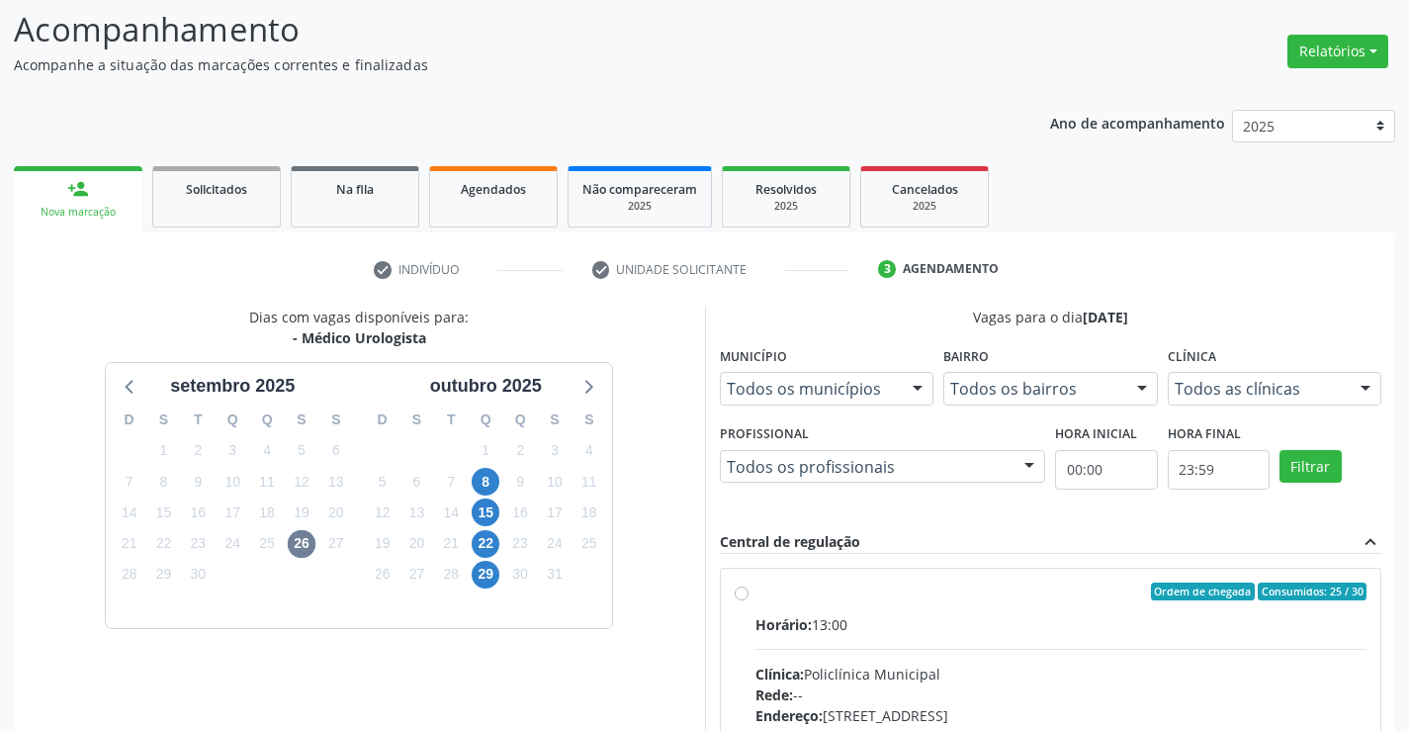
drag, startPoint x: 899, startPoint y: 544, endPoint x: 864, endPoint y: 604, distance: 69.5
click at [890, 556] on div "Central de regulação expand_less Ordem de chegada Consumidos: 25 / 30 Horário: …" at bounding box center [1051, 723] width 663 height 384
click at [850, 617] on div "Horário: 13:00" at bounding box center [1061, 624] width 612 height 21
click at [749, 600] on input "Ordem de chegada Consumidos: 25 / 30 Horário: 13:00 Clínica: Policlínica Munici…" at bounding box center [742, 591] width 14 height 18
radio input "true"
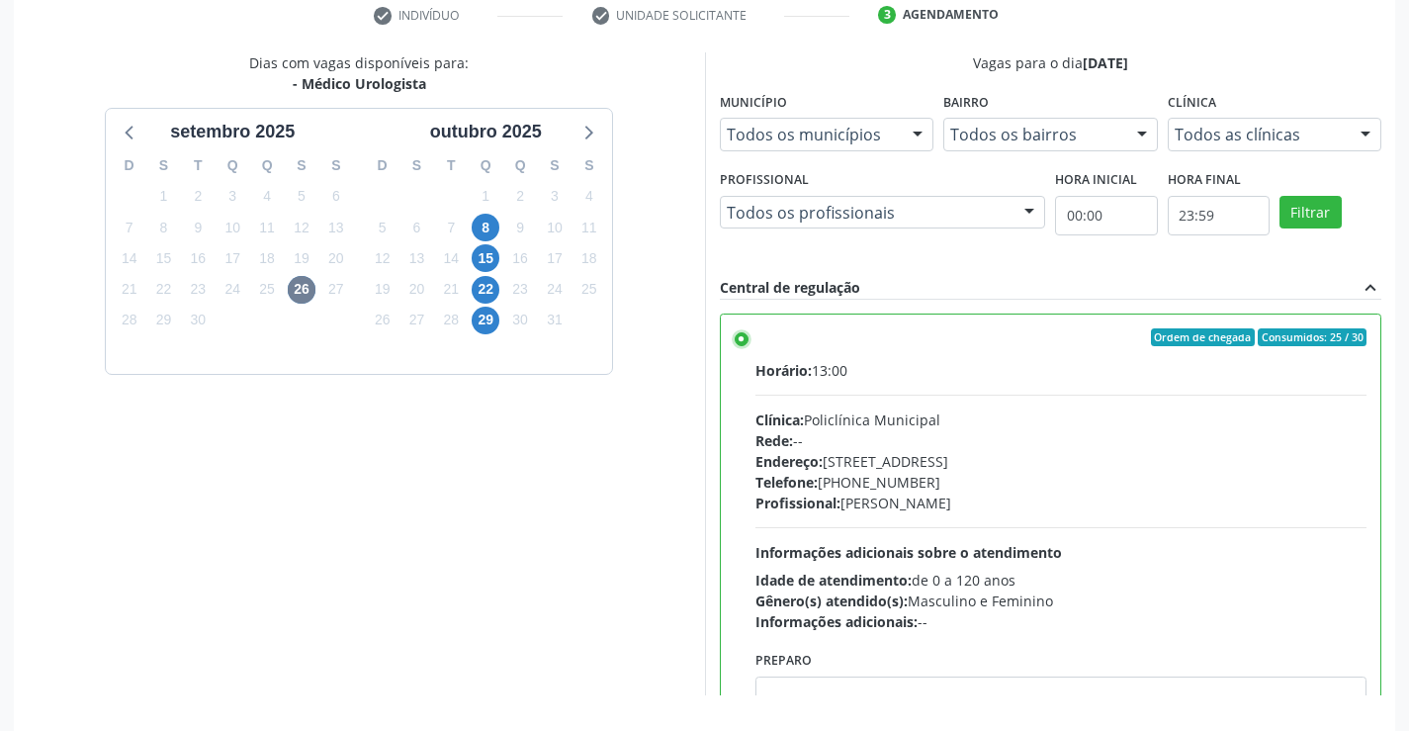
scroll to position [451, 0]
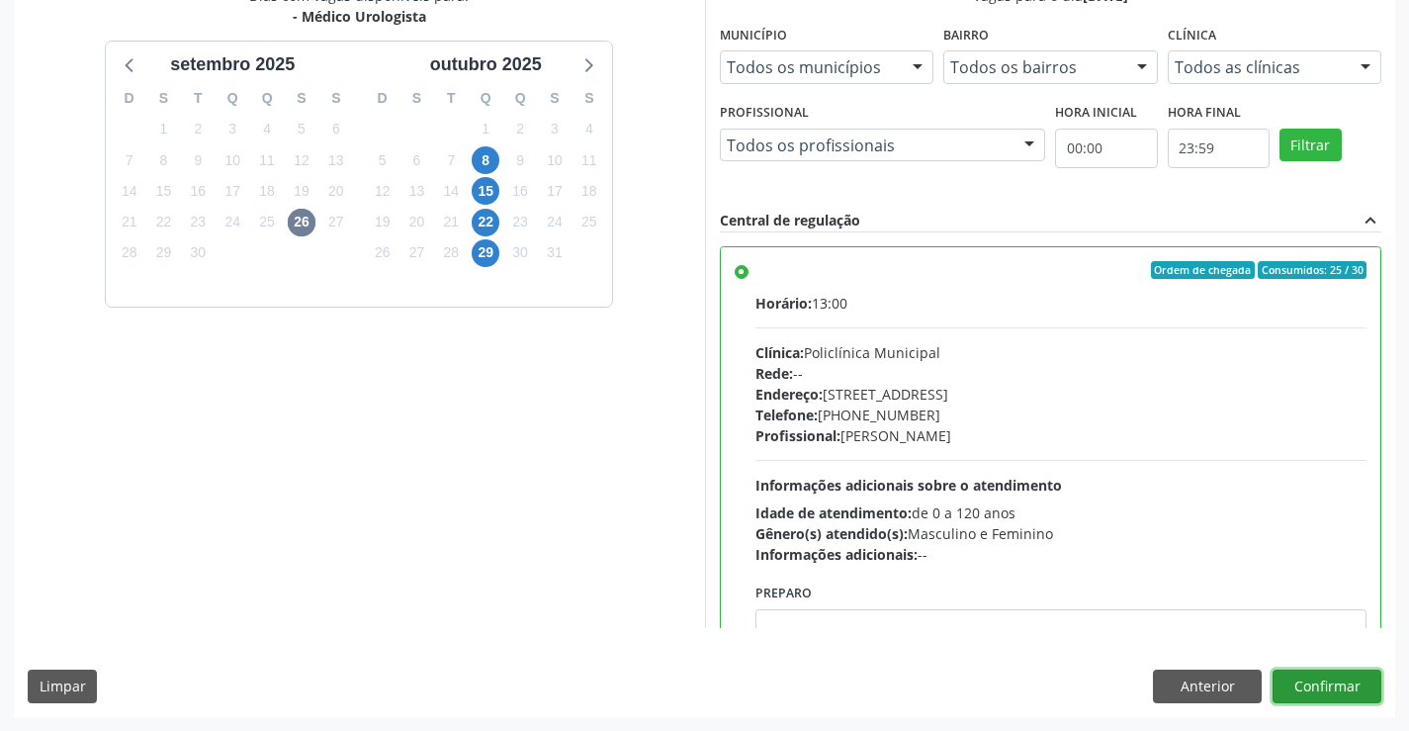
click at [1330, 700] on button "Confirmar" at bounding box center [1327, 686] width 109 height 34
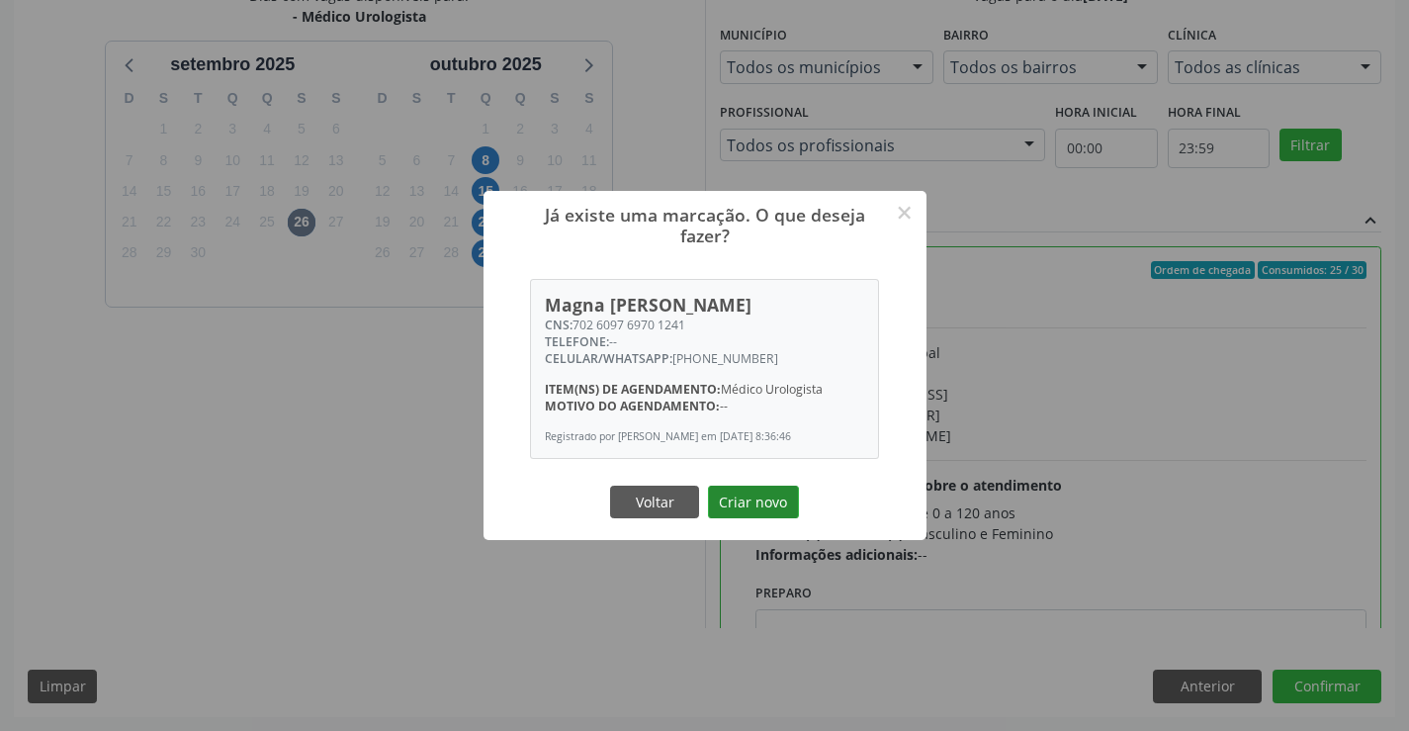
click at [785, 507] on button "Criar novo" at bounding box center [753, 503] width 91 height 34
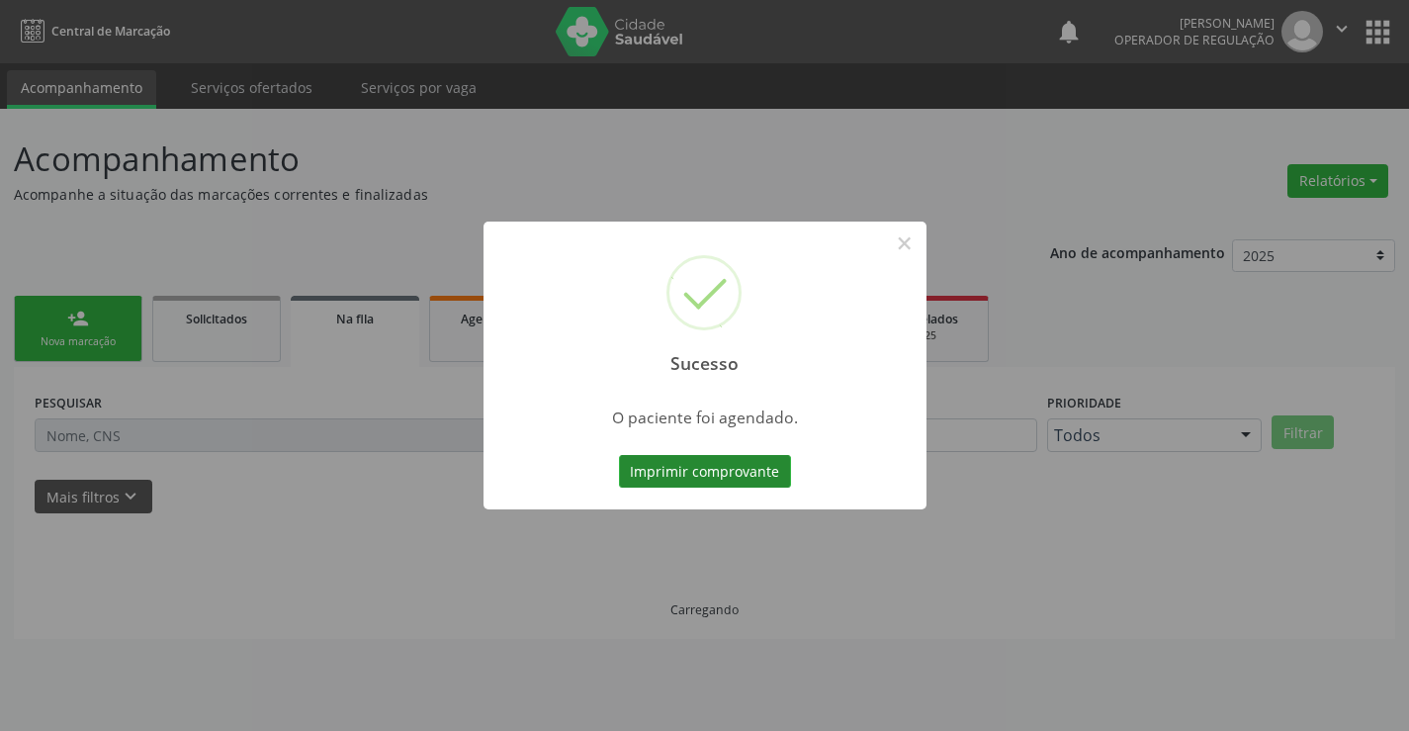
scroll to position [0, 0]
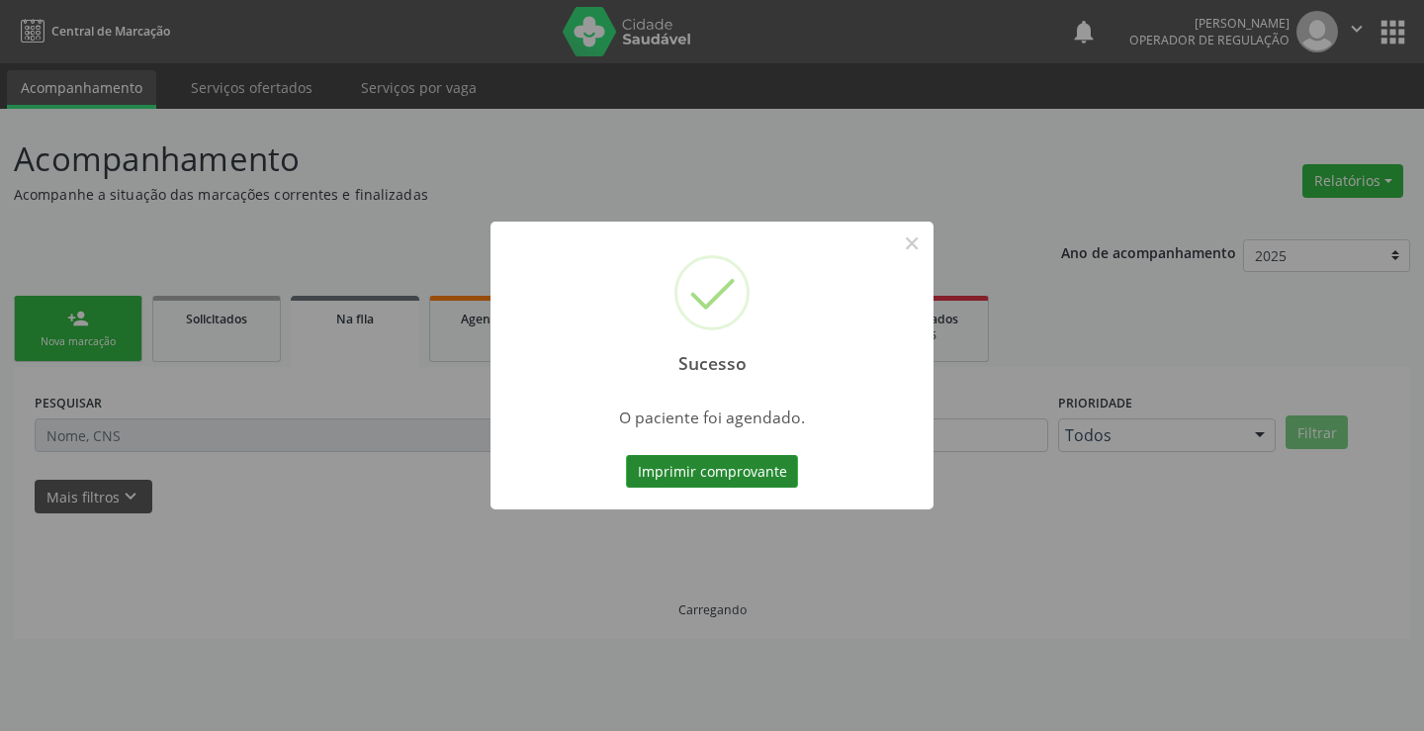
click at [727, 477] on button "Imprimir comprovante" at bounding box center [712, 472] width 172 height 34
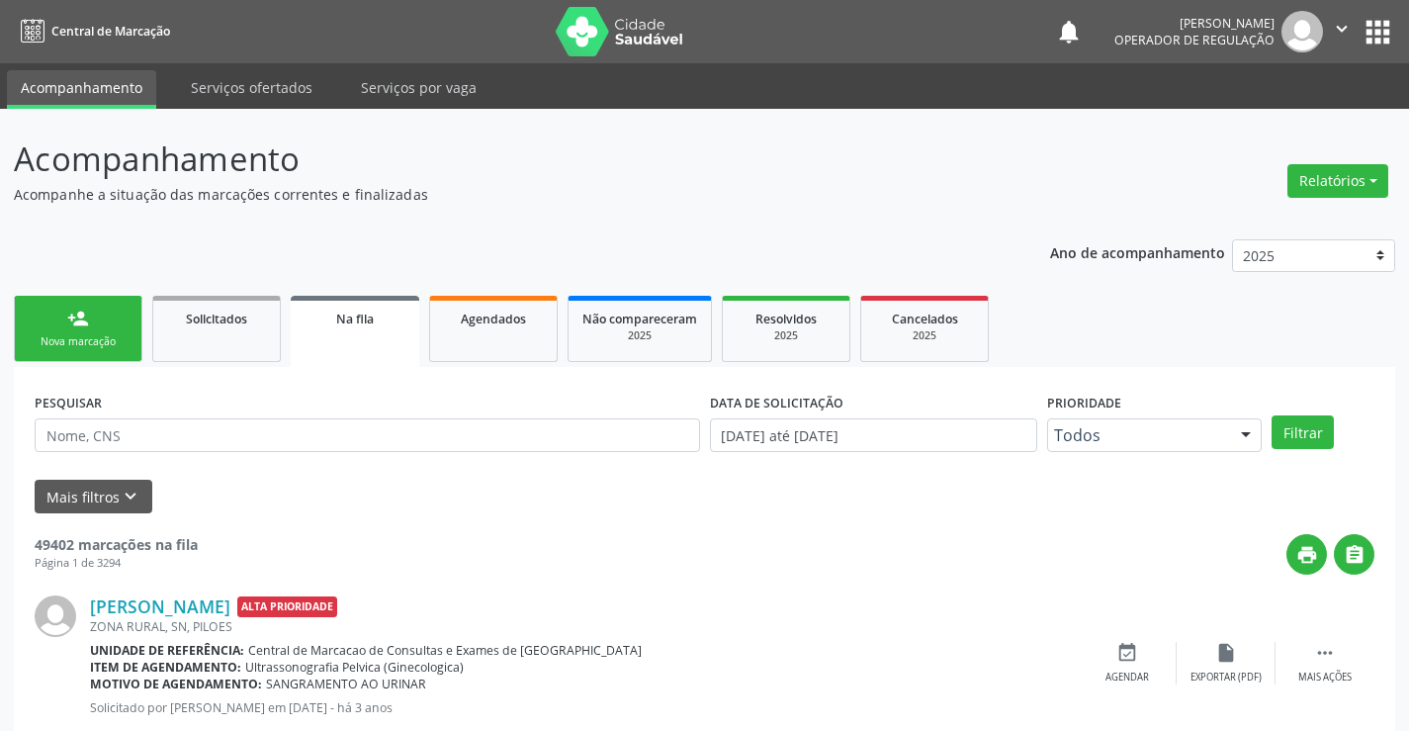
click at [107, 324] on link "person_add Nova marcação" at bounding box center [78, 329] width 129 height 66
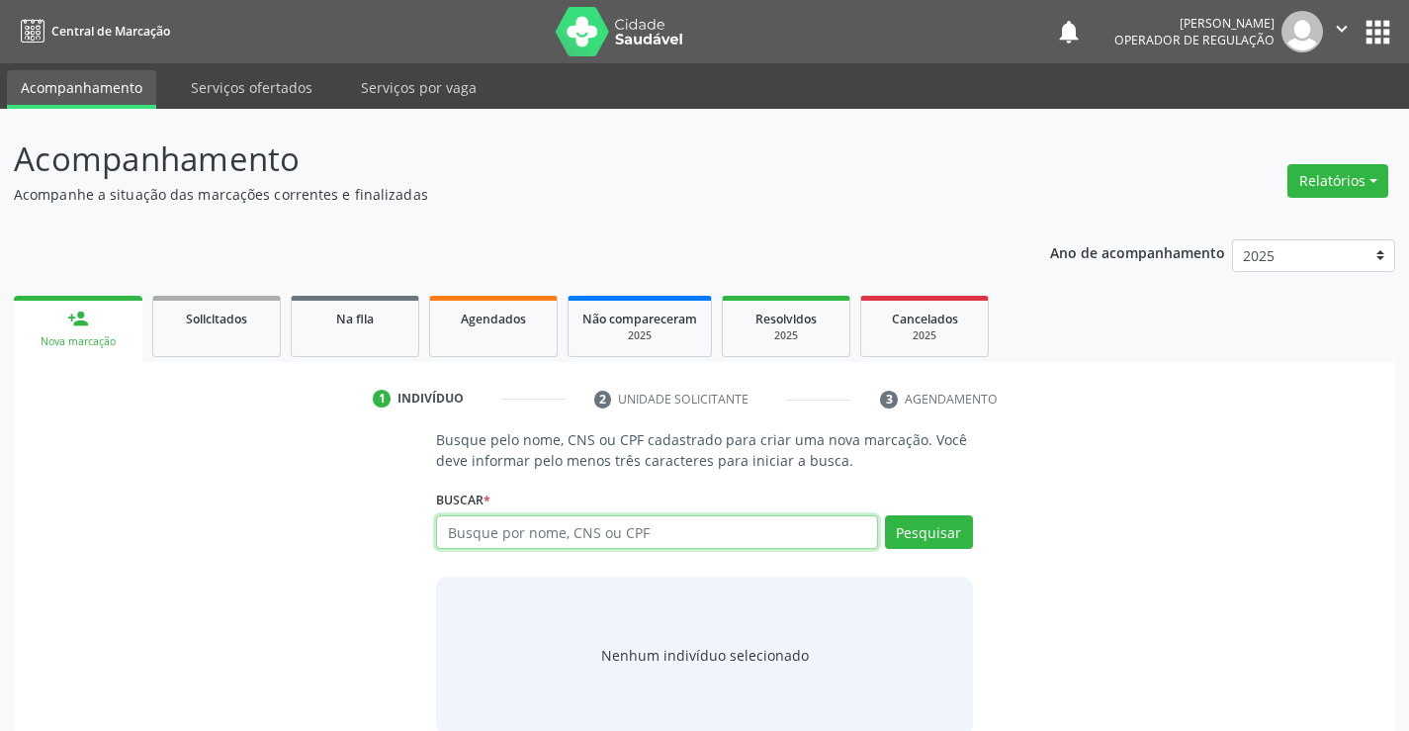
click at [643, 540] on input "text" at bounding box center [656, 532] width 441 height 34
type input "708701110574693"
click at [975, 534] on div "Busque pelo nome, CNS ou CPF cadastrado para criar uma nova marcação. Você deve…" at bounding box center [704, 581] width 564 height 305
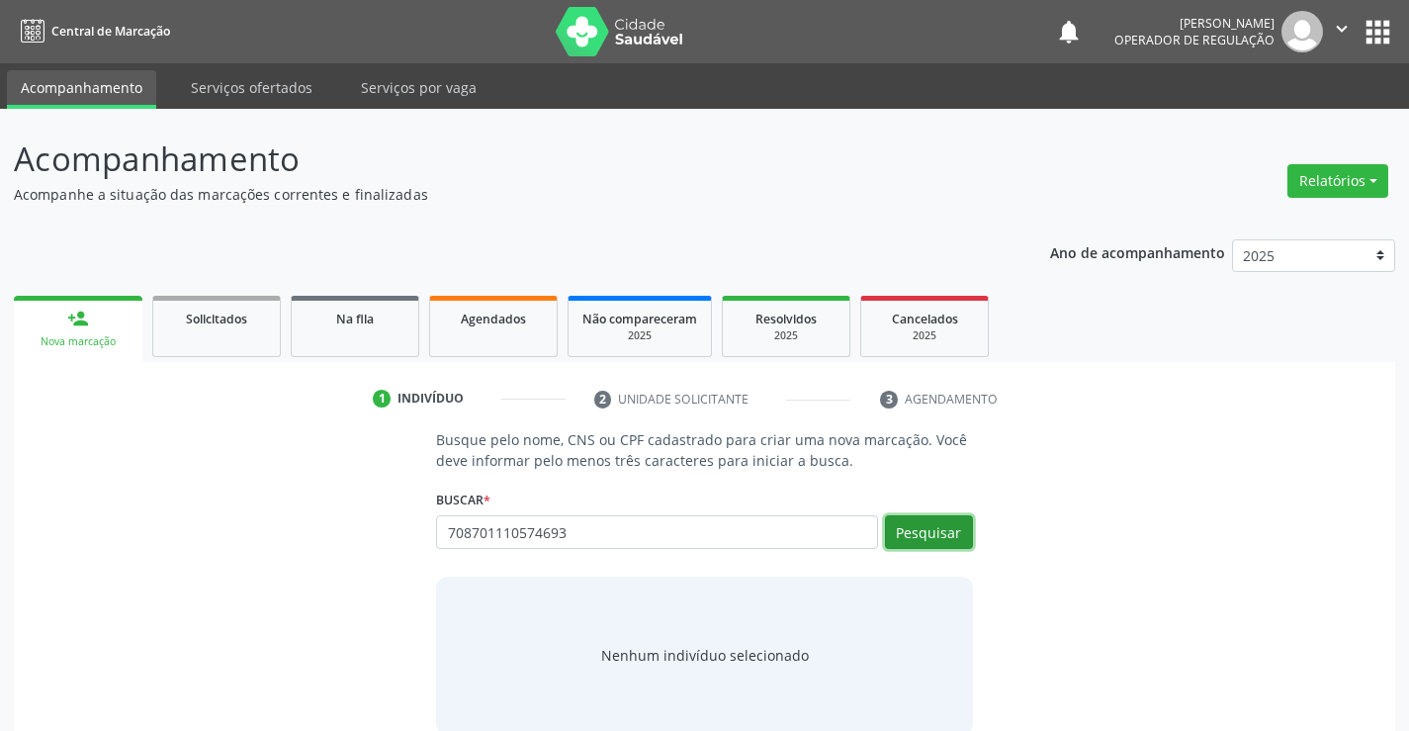
click at [923, 523] on button "Pesquisar" at bounding box center [929, 532] width 88 height 34
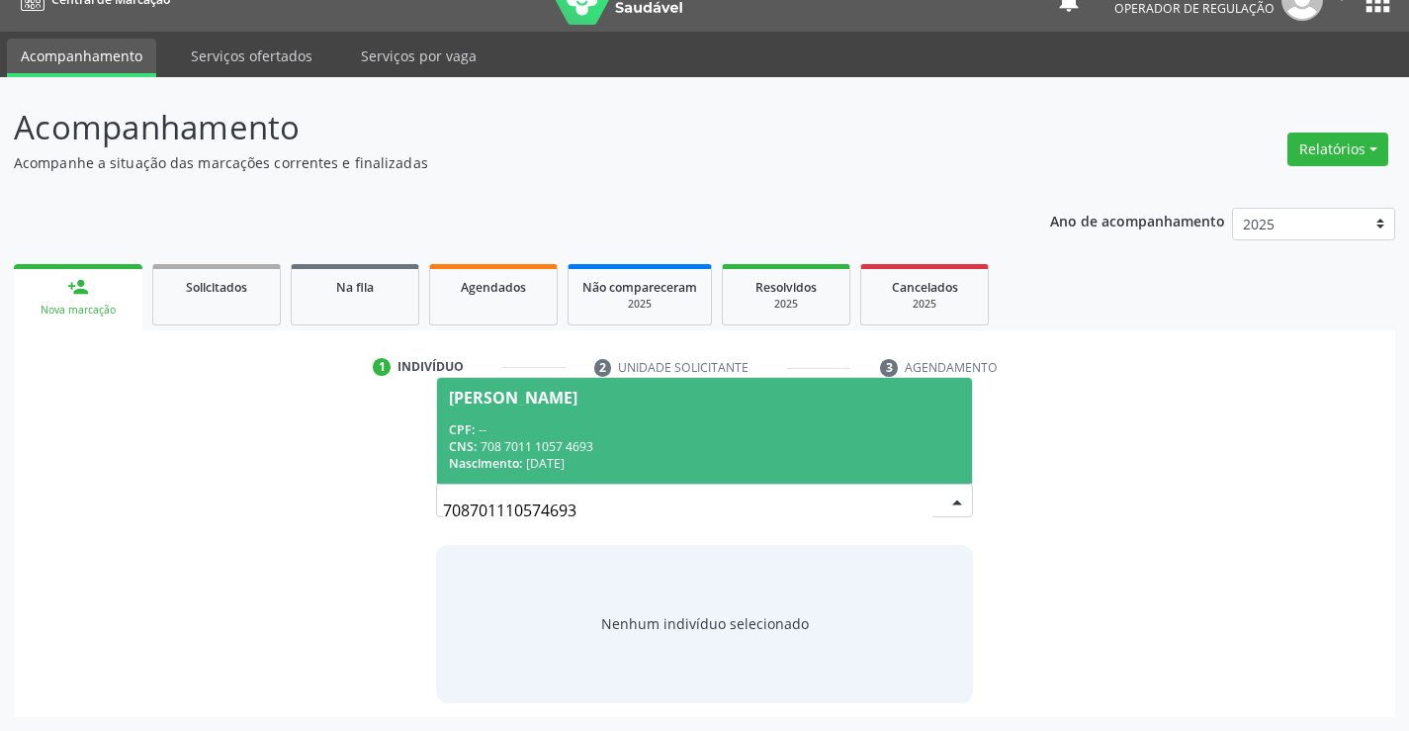
click at [611, 438] on div "CNS: 708 7011 1057 4693" at bounding box center [704, 446] width 510 height 17
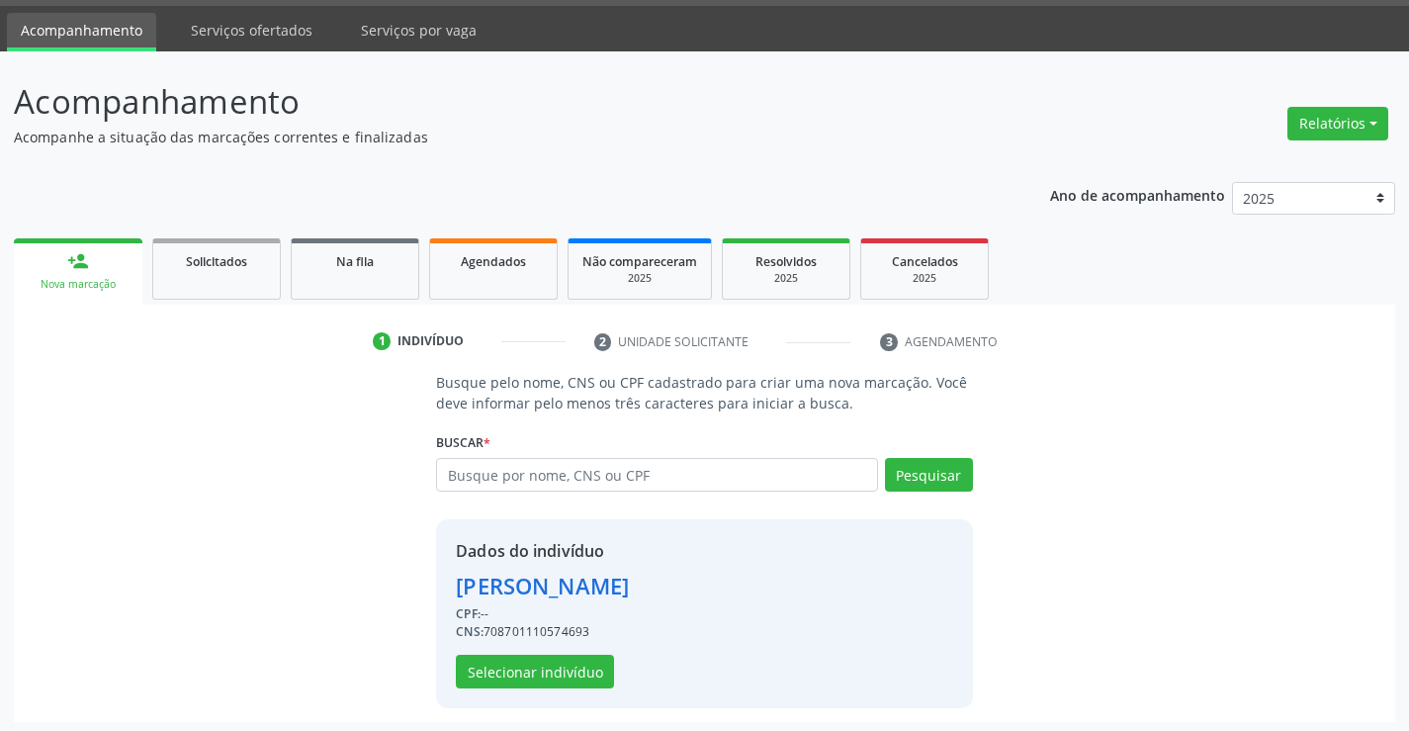
scroll to position [62, 0]
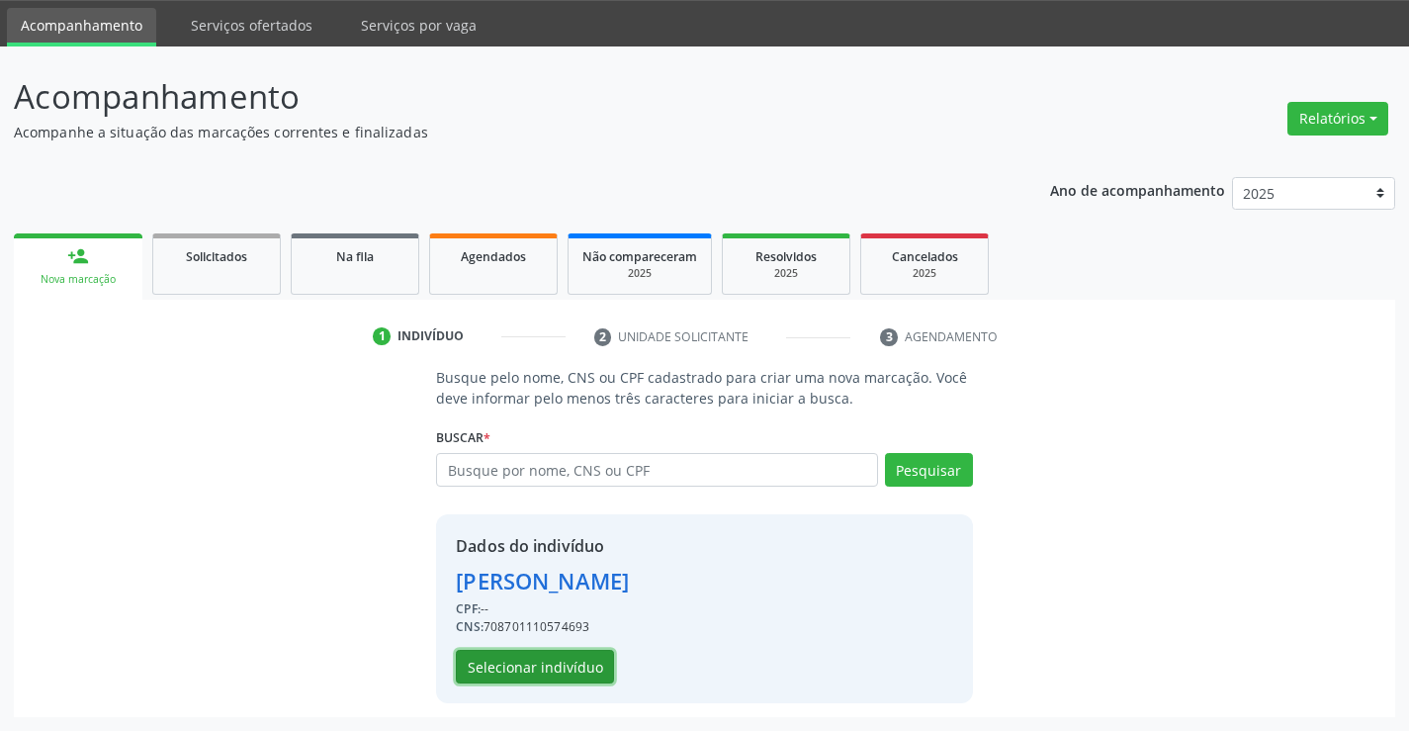
click at [546, 661] on button "Selecionar indivíduo" at bounding box center [535, 667] width 158 height 34
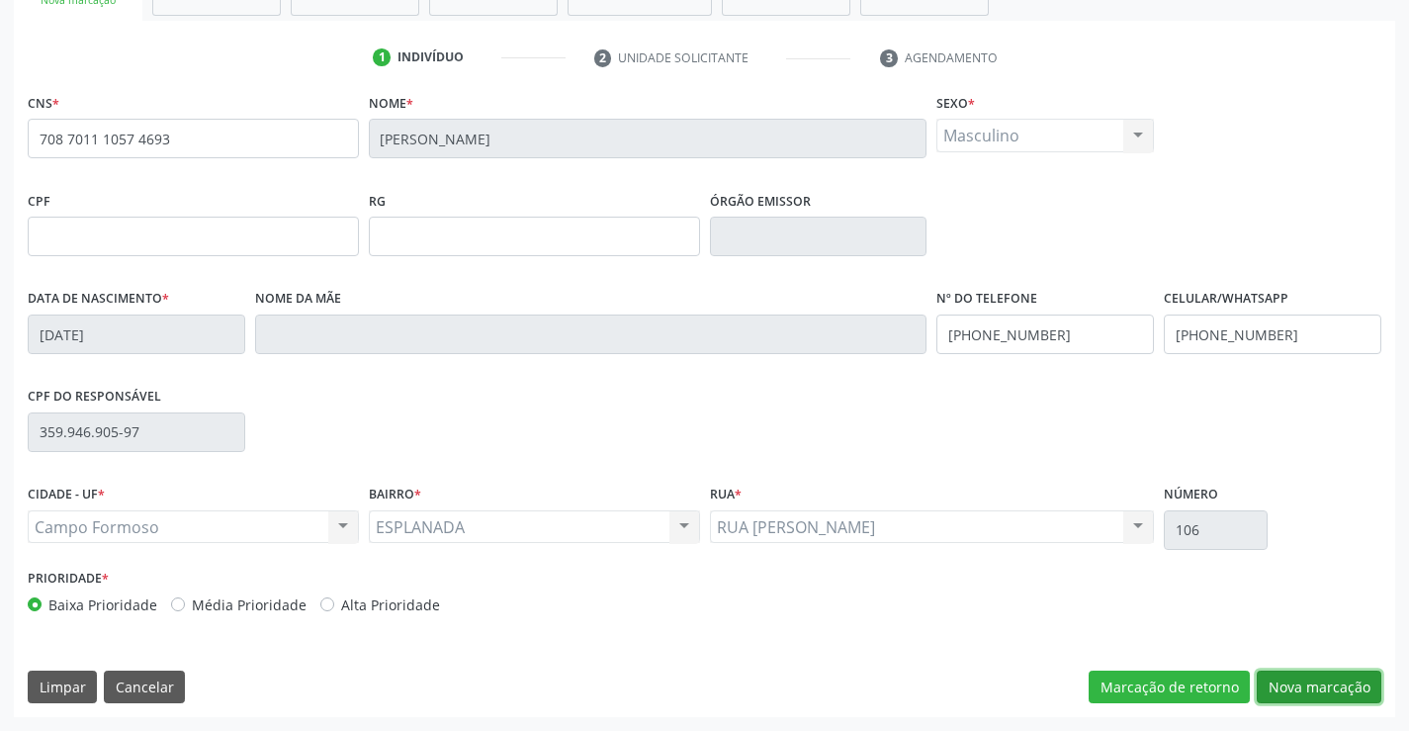
click at [1322, 682] on button "Nova marcação" at bounding box center [1319, 687] width 125 height 34
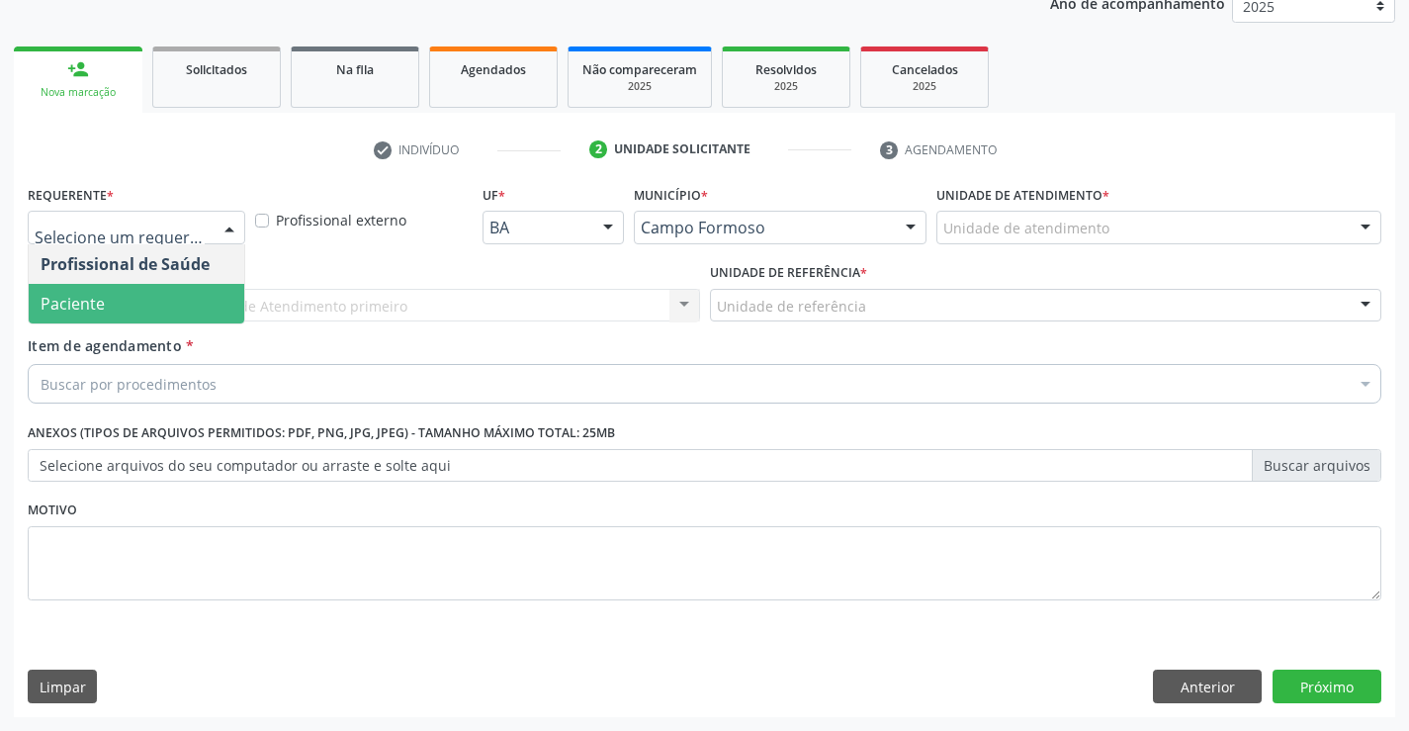
click at [138, 319] on span "Paciente" at bounding box center [137, 304] width 216 height 40
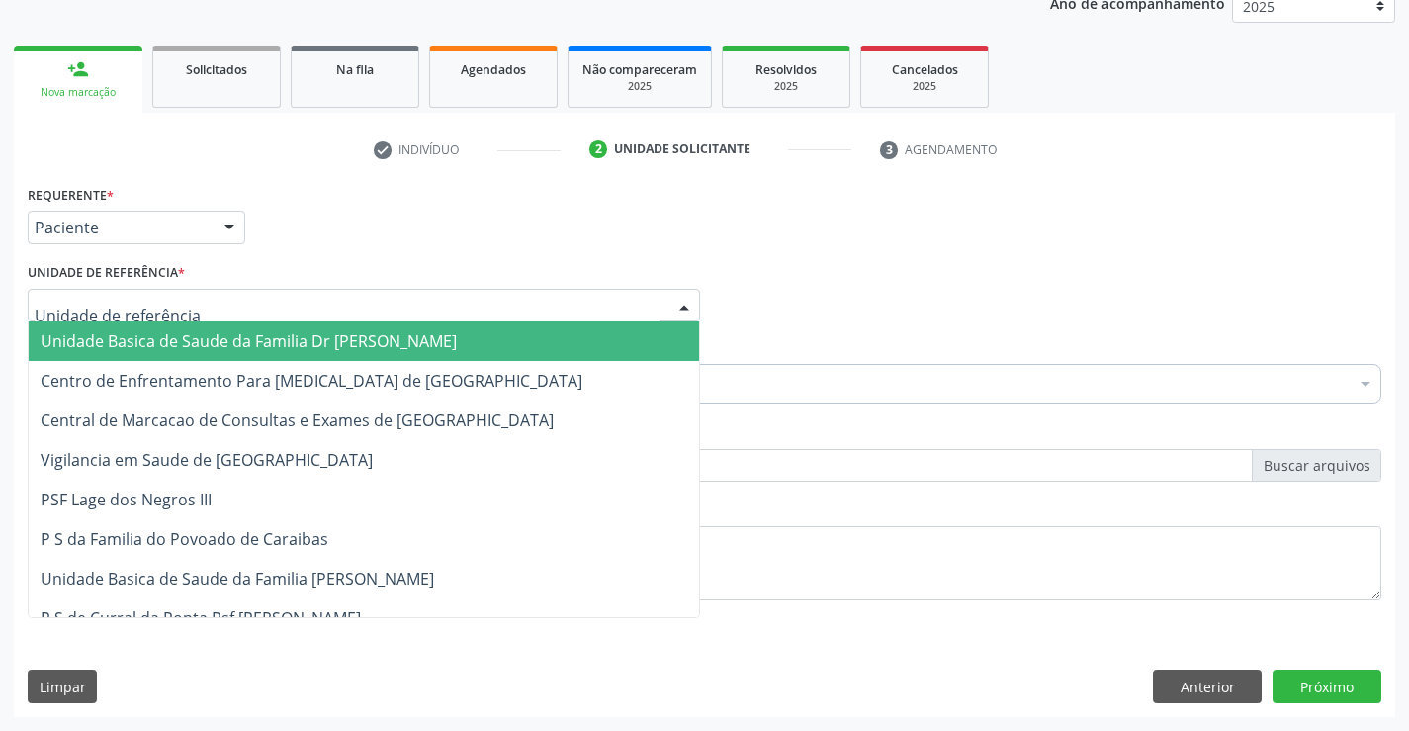
drag, startPoint x: 269, startPoint y: 300, endPoint x: 269, endPoint y: 369, distance: 69.2
click at [269, 302] on div at bounding box center [364, 306] width 672 height 34
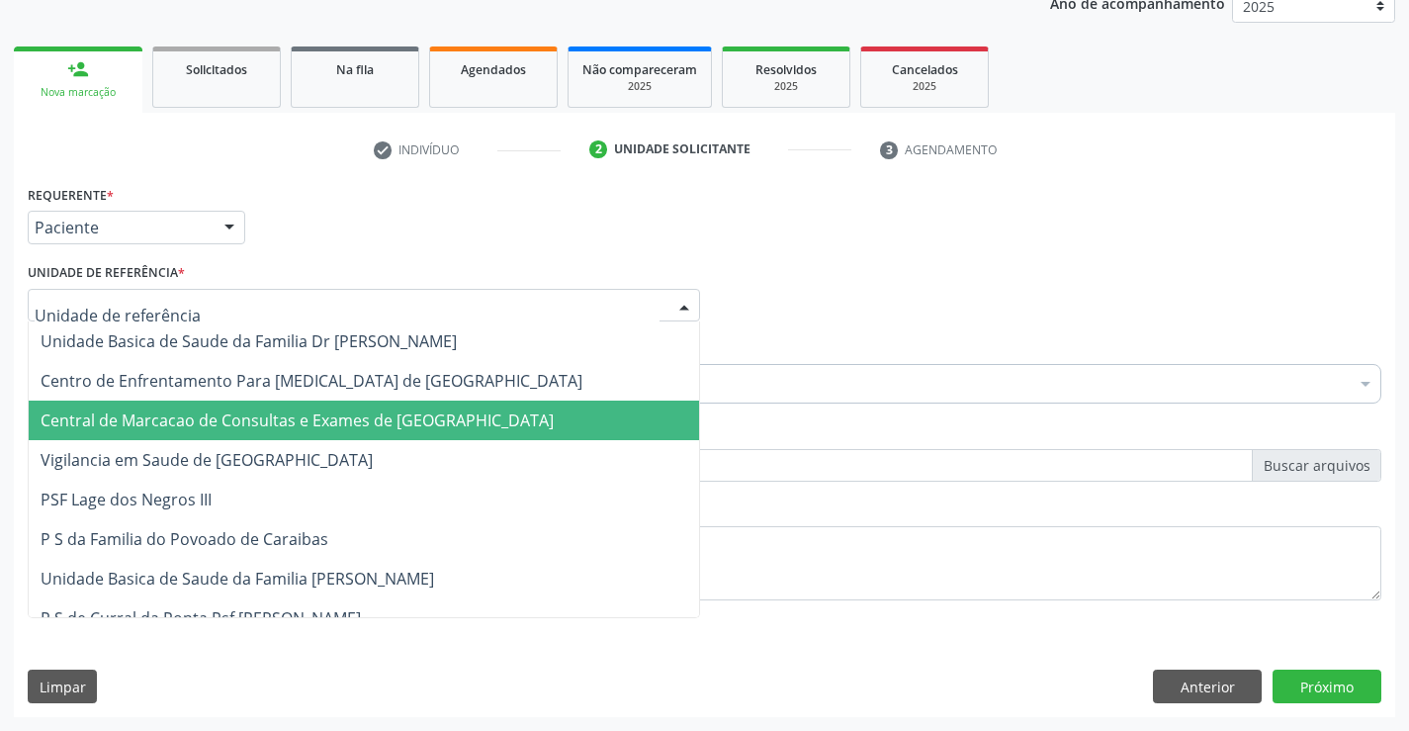
drag, startPoint x: 265, startPoint y: 423, endPoint x: 270, endPoint y: 407, distance: 16.6
click at [266, 424] on span "Central de Marcacao de Consultas e Exames de [GEOGRAPHIC_DATA]" at bounding box center [297, 420] width 513 height 22
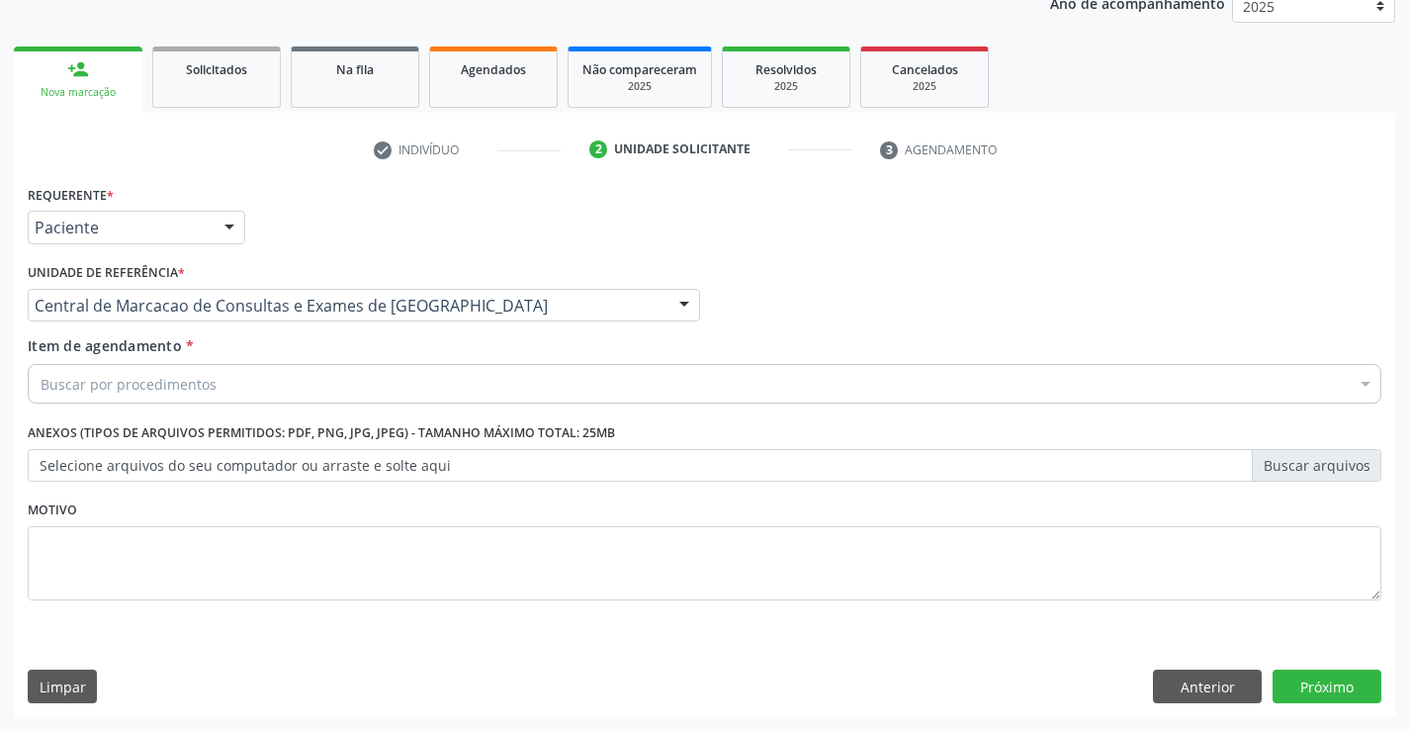
click at [273, 384] on div "Buscar por procedimentos" at bounding box center [705, 384] width 1354 height 40
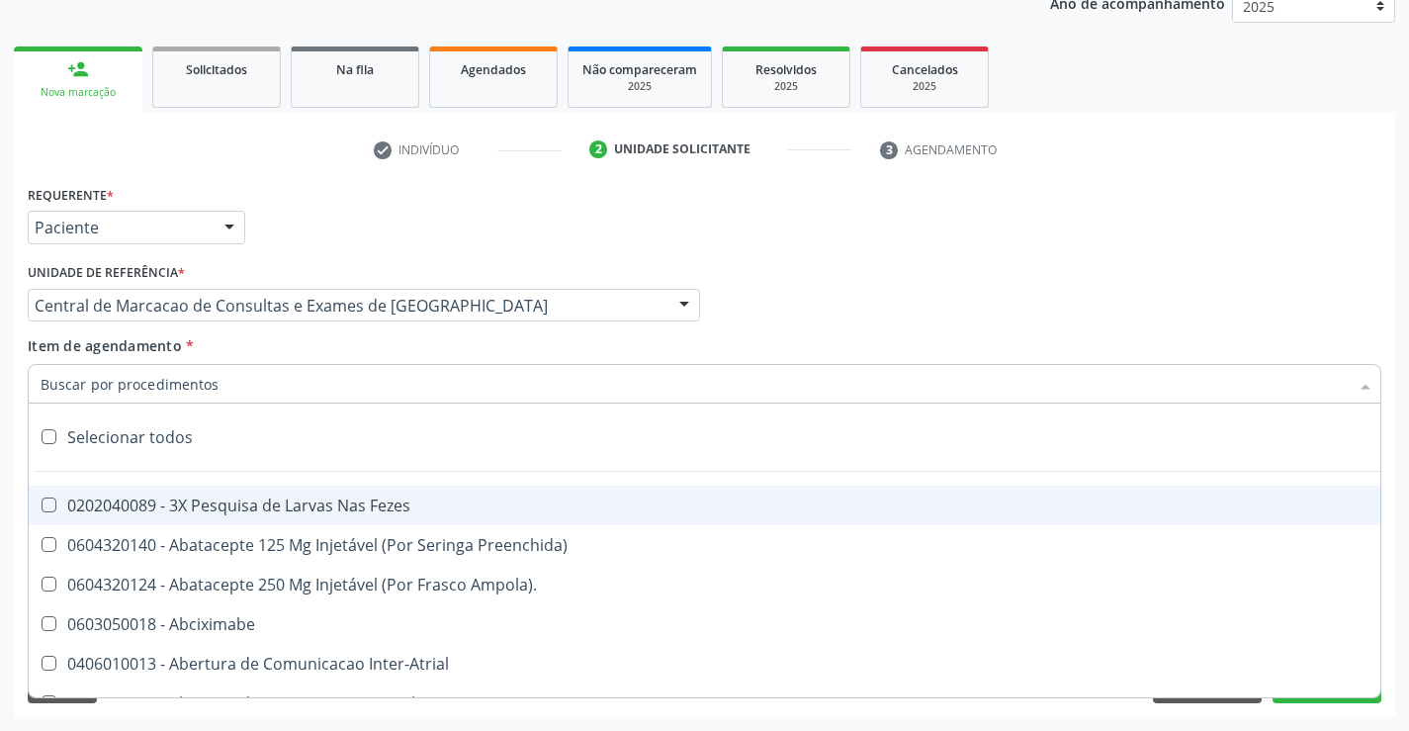
paste input "Médico Urologista"
type input "Médico Urologista"
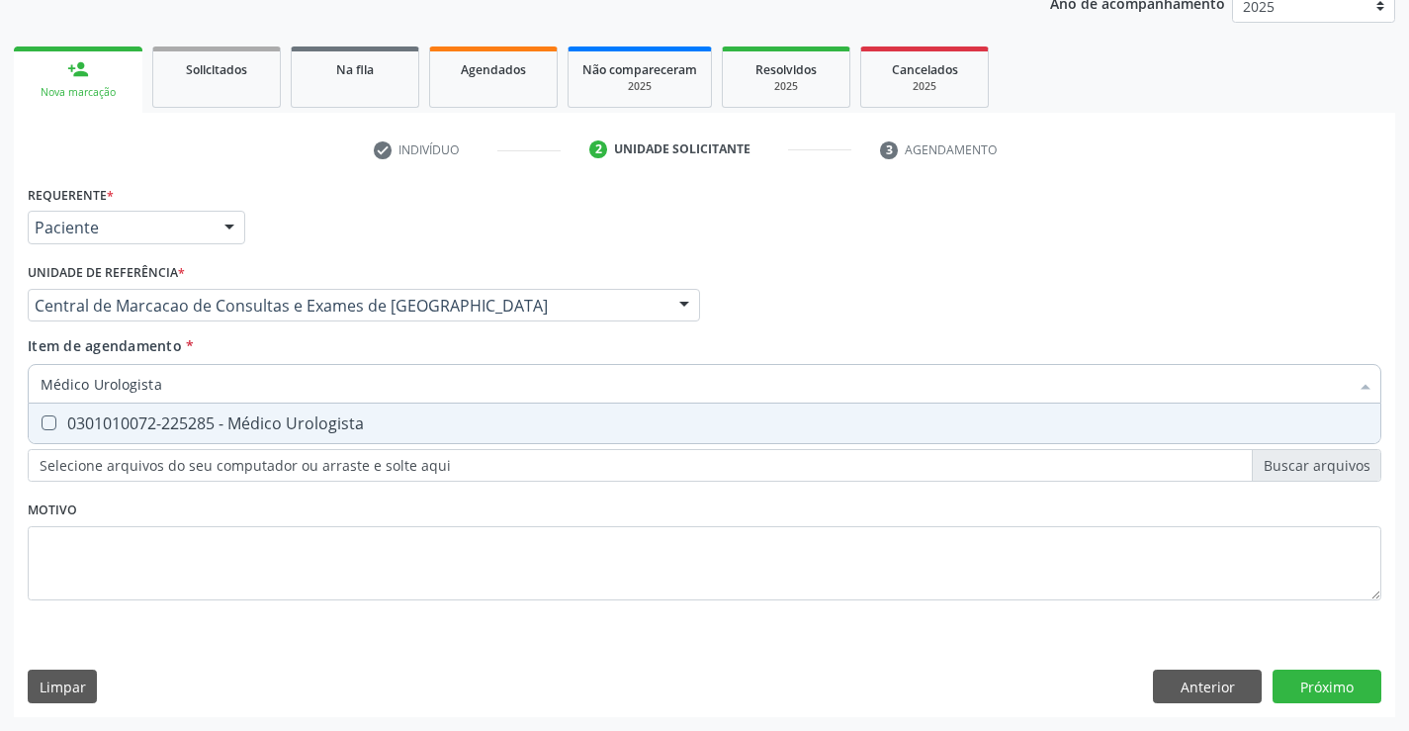
click at [250, 405] on span "0301010072-225285 - Médico Urologista" at bounding box center [705, 423] width 1352 height 40
checkbox Urologista "true"
click at [1300, 680] on div "Requerente * Paciente Profissional de Saúde Paciente Nenhum resultado encontrad…" at bounding box center [704, 448] width 1381 height 537
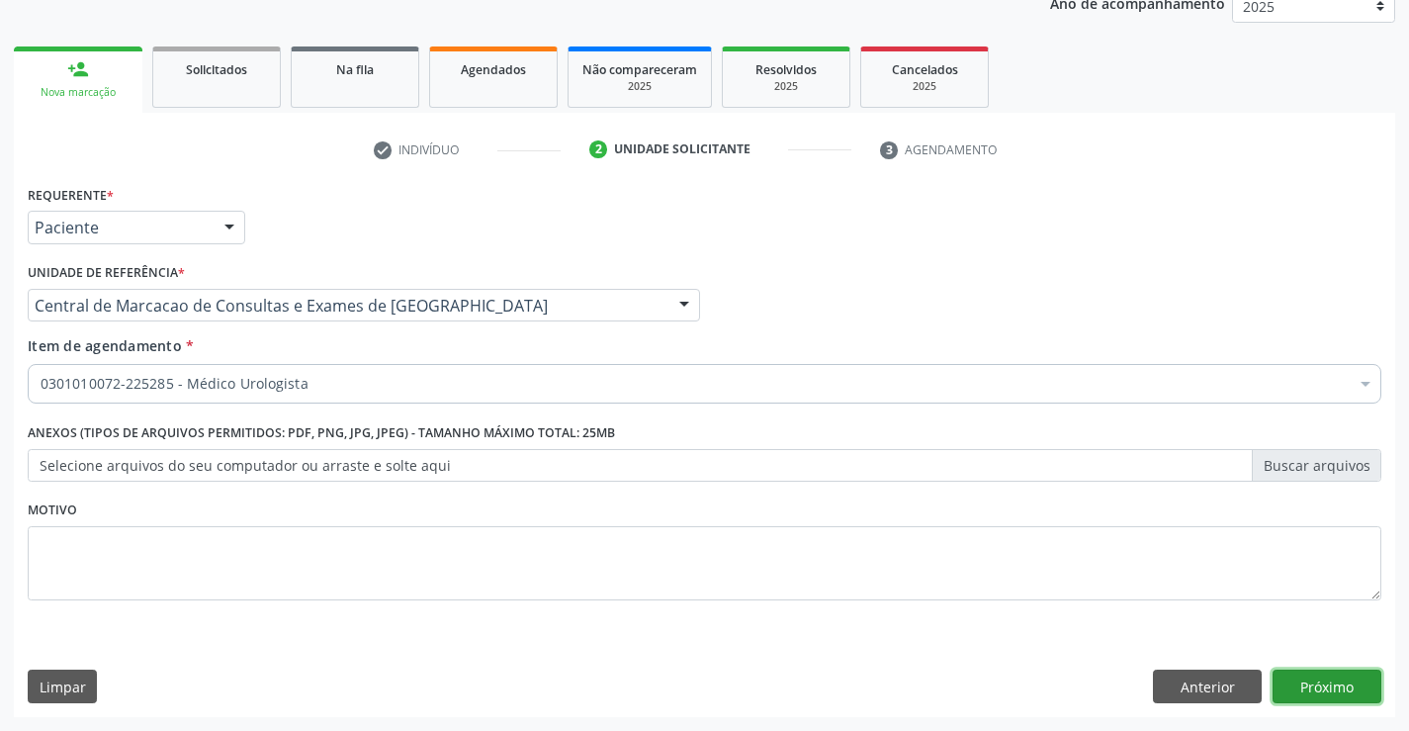
click at [1300, 680] on button "Próximo" at bounding box center [1327, 686] width 109 height 34
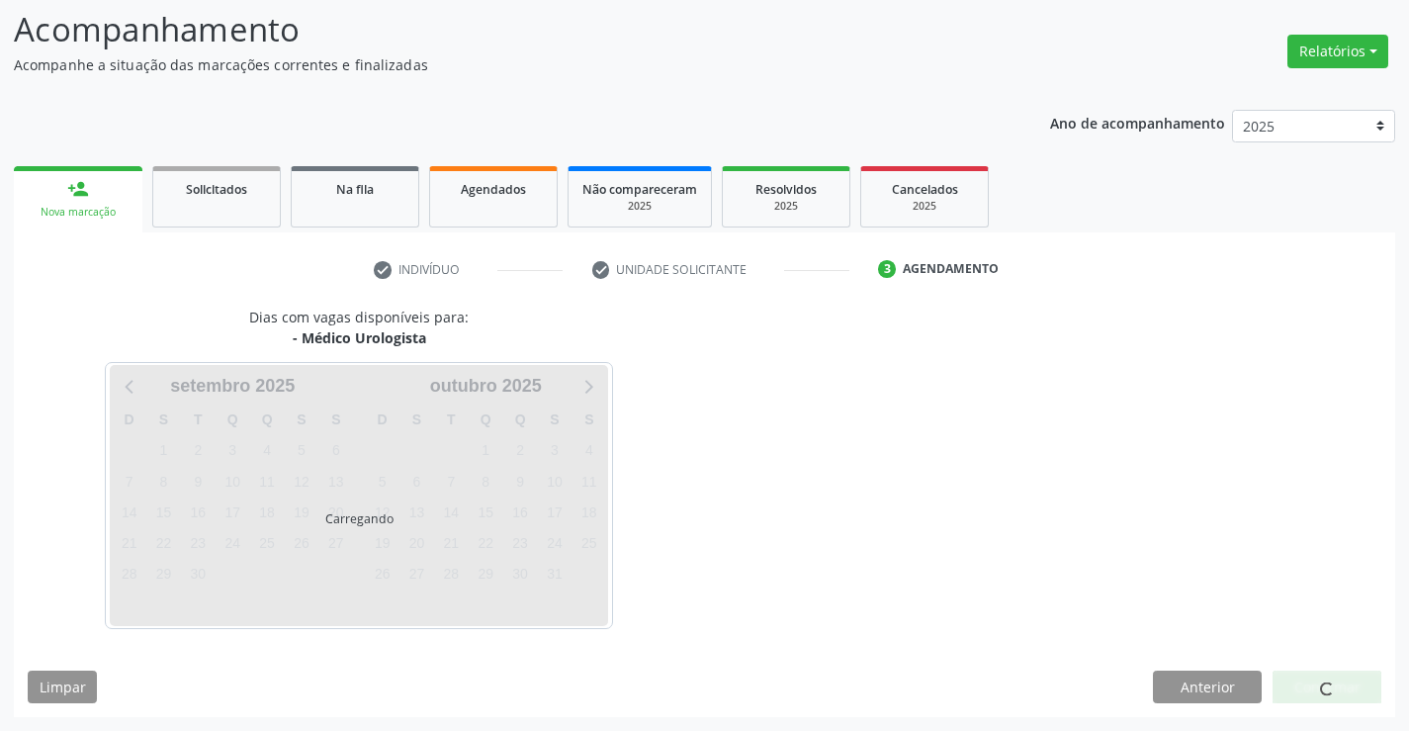
scroll to position [130, 0]
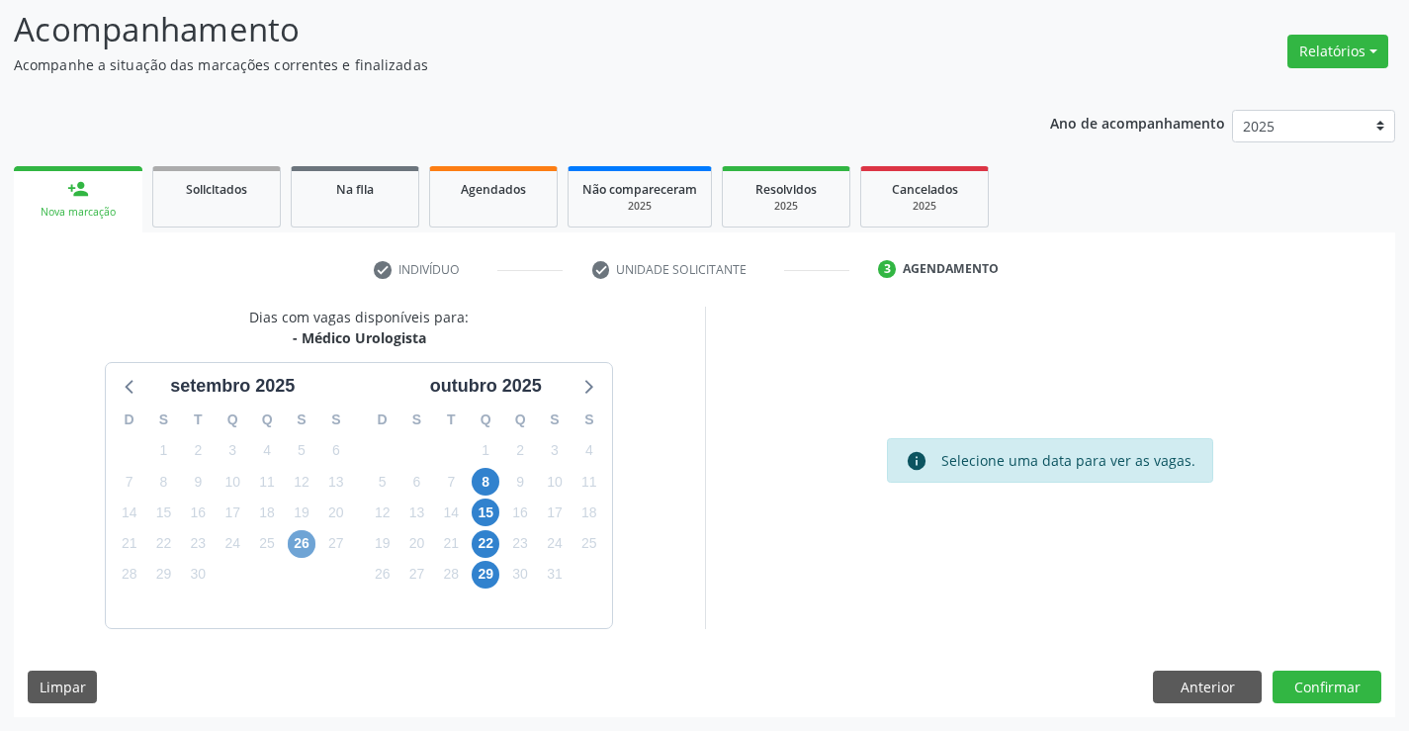
click at [306, 534] on span "26" at bounding box center [302, 544] width 28 height 28
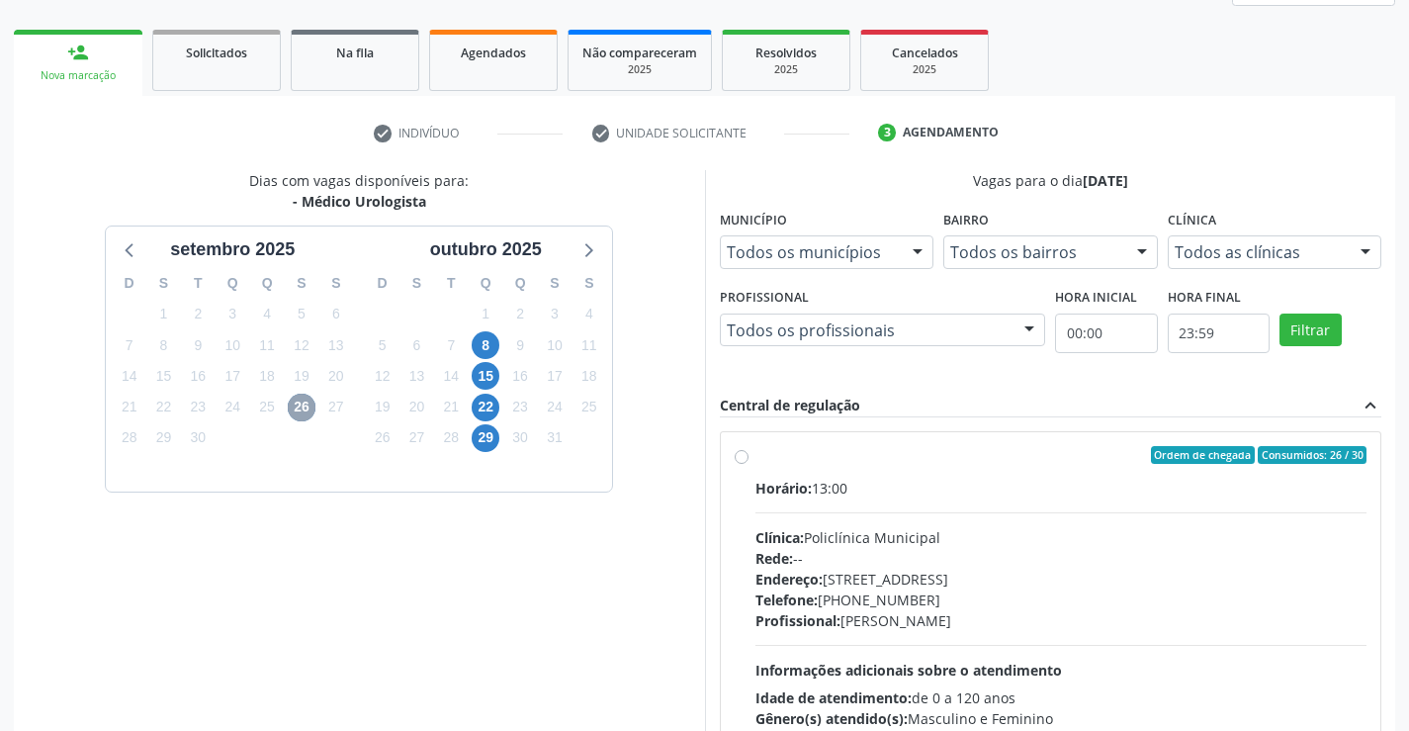
scroll to position [415, 0]
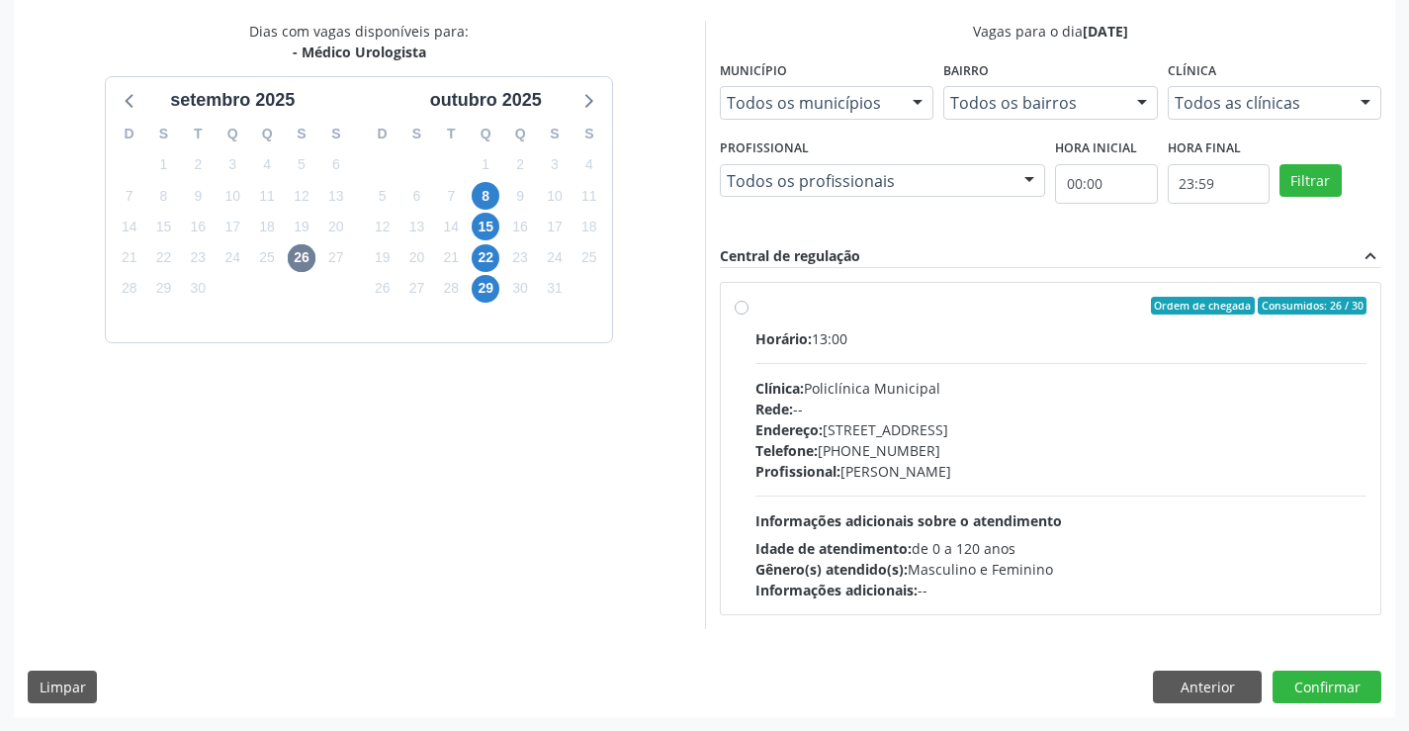
click at [930, 407] on div "Rede: --" at bounding box center [1061, 409] width 612 height 21
click at [749, 314] on input "Ordem de chegada Consumidos: 26 / 30 Horário: 13:00 Clínica: Policlínica Munici…" at bounding box center [742, 306] width 14 height 18
radio input "true"
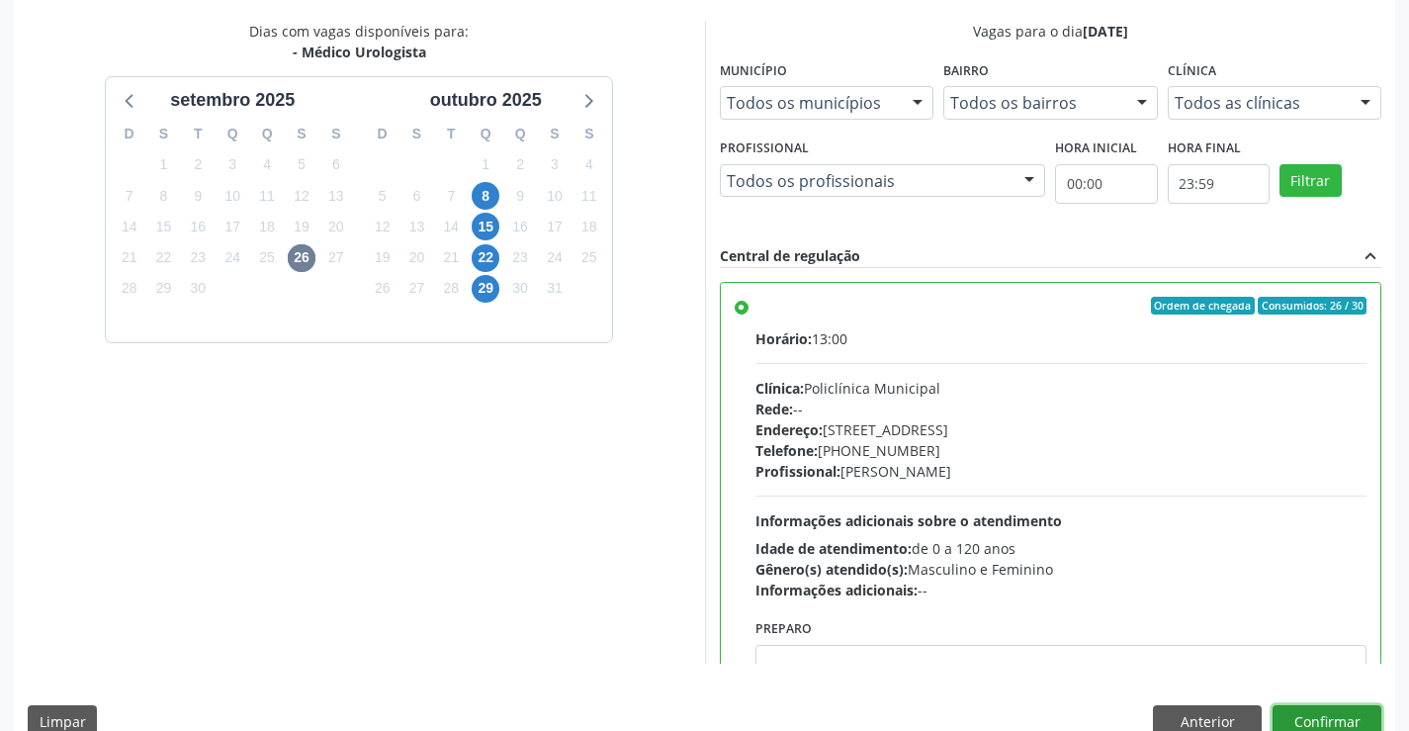
click at [1343, 729] on button "Confirmar" at bounding box center [1327, 722] width 109 height 34
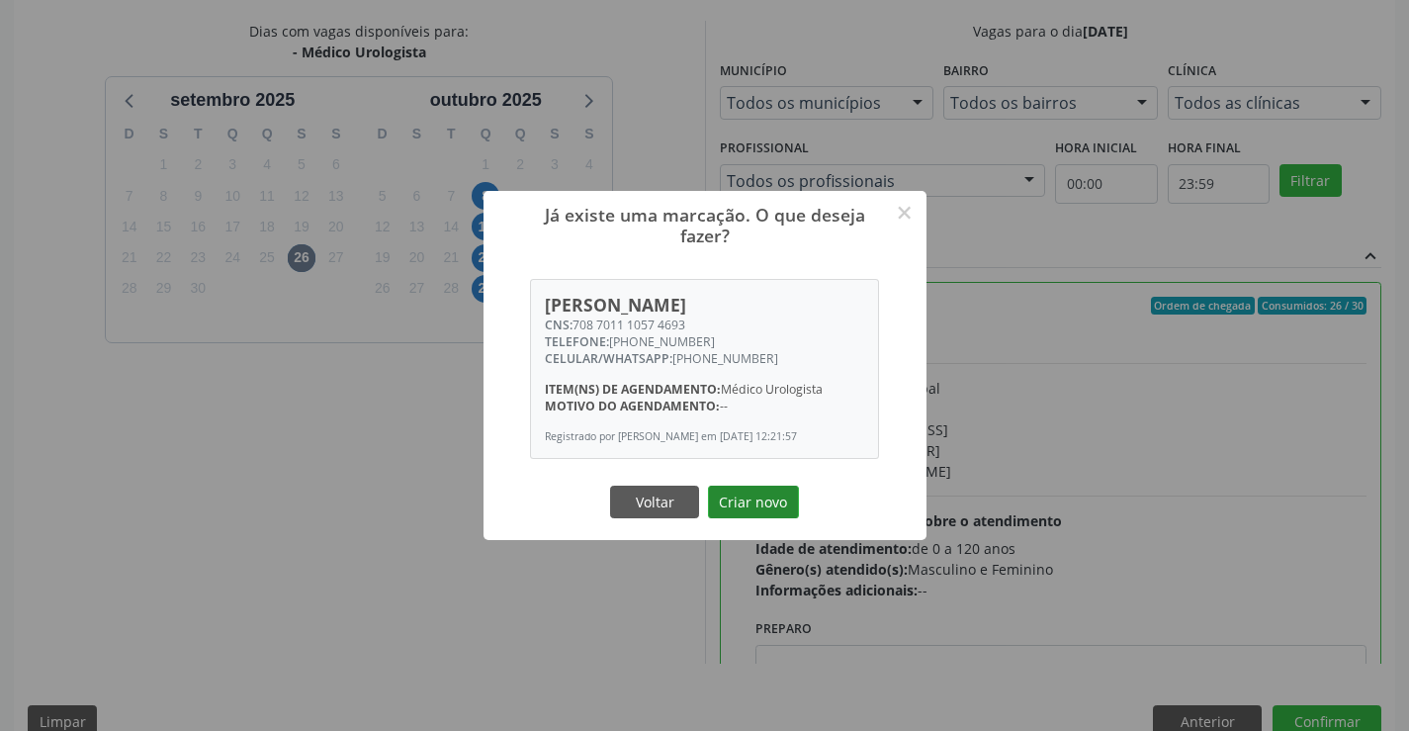
click at [766, 507] on button "Criar novo" at bounding box center [753, 503] width 91 height 34
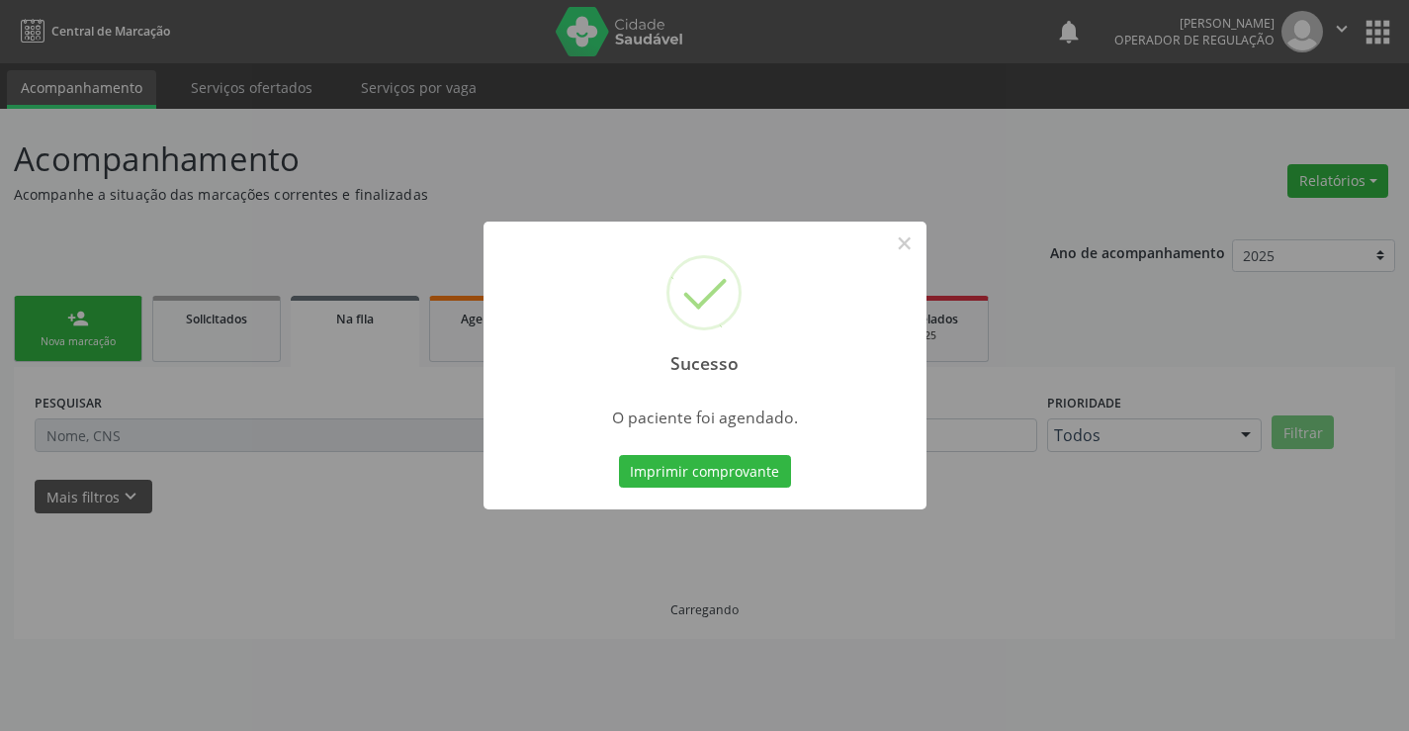
scroll to position [0, 0]
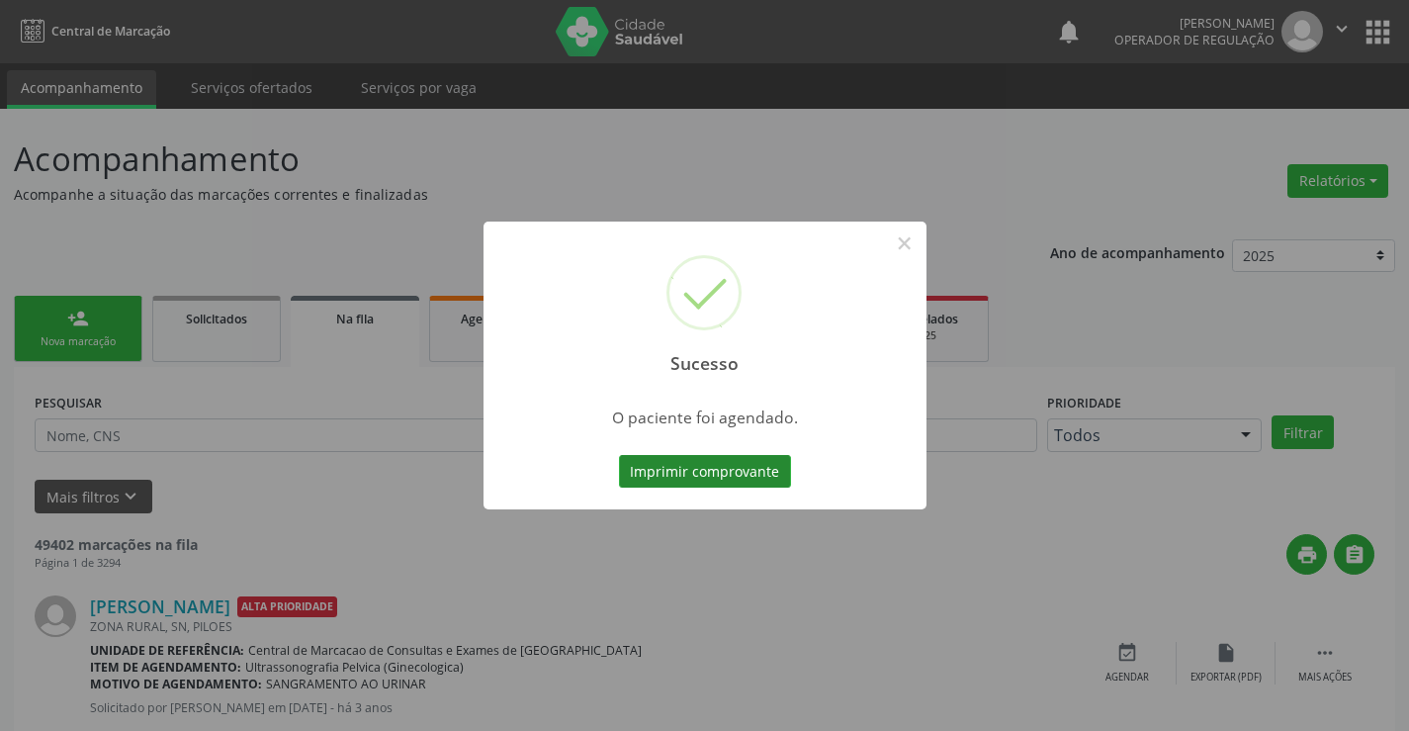
click at [710, 464] on button "Imprimir comprovante" at bounding box center [705, 472] width 172 height 34
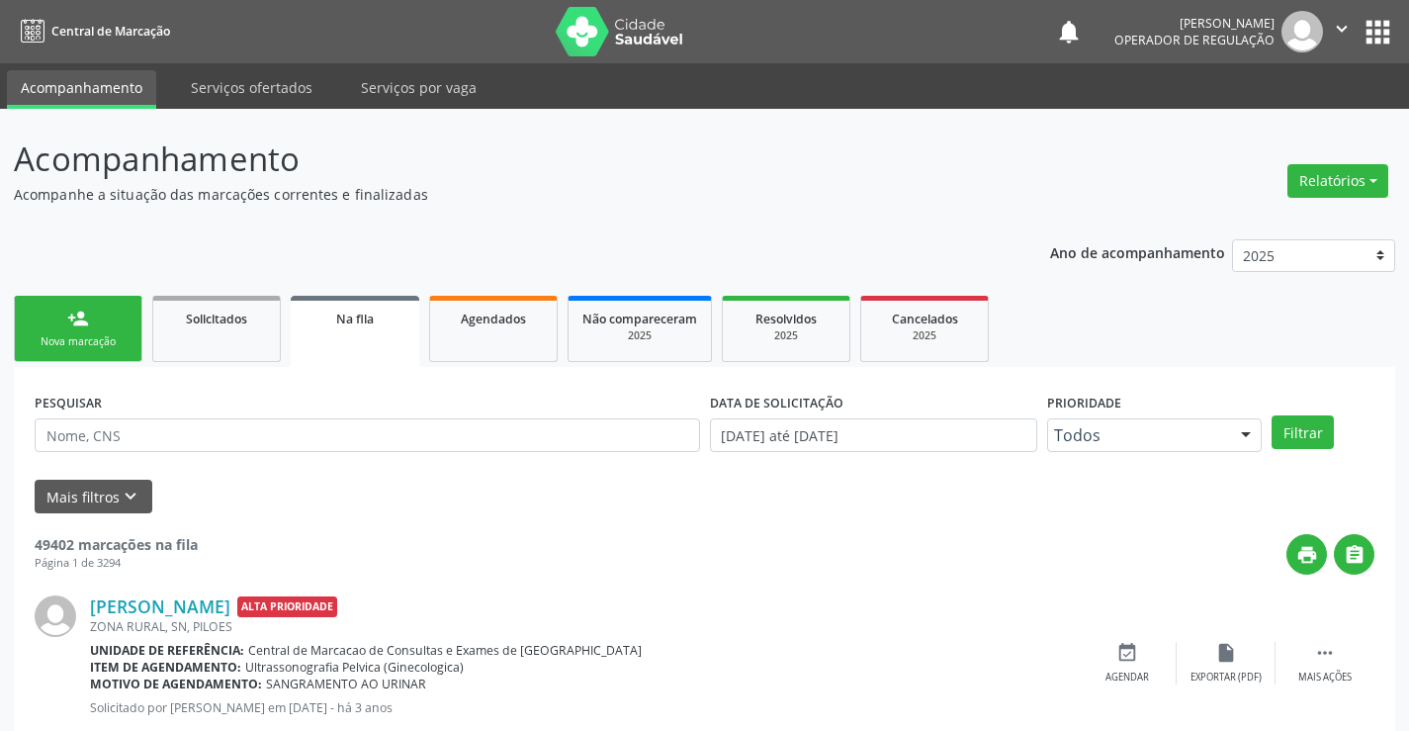
click at [96, 319] on link "person_add Nova marcação" at bounding box center [78, 329] width 129 height 66
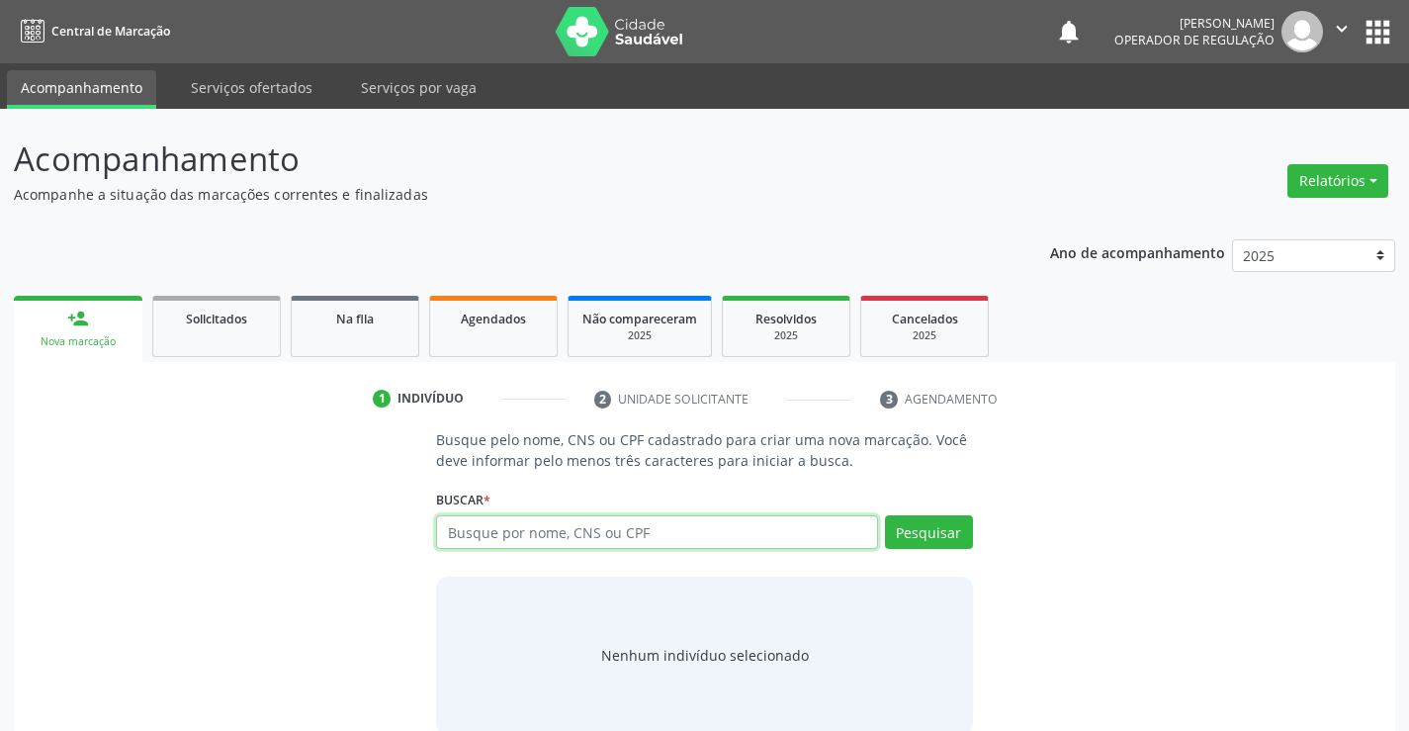
click at [501, 541] on input "text" at bounding box center [656, 532] width 441 height 34
type input "708901761132018"
click at [882, 540] on div "Pesquisar" at bounding box center [925, 538] width 95 height 47
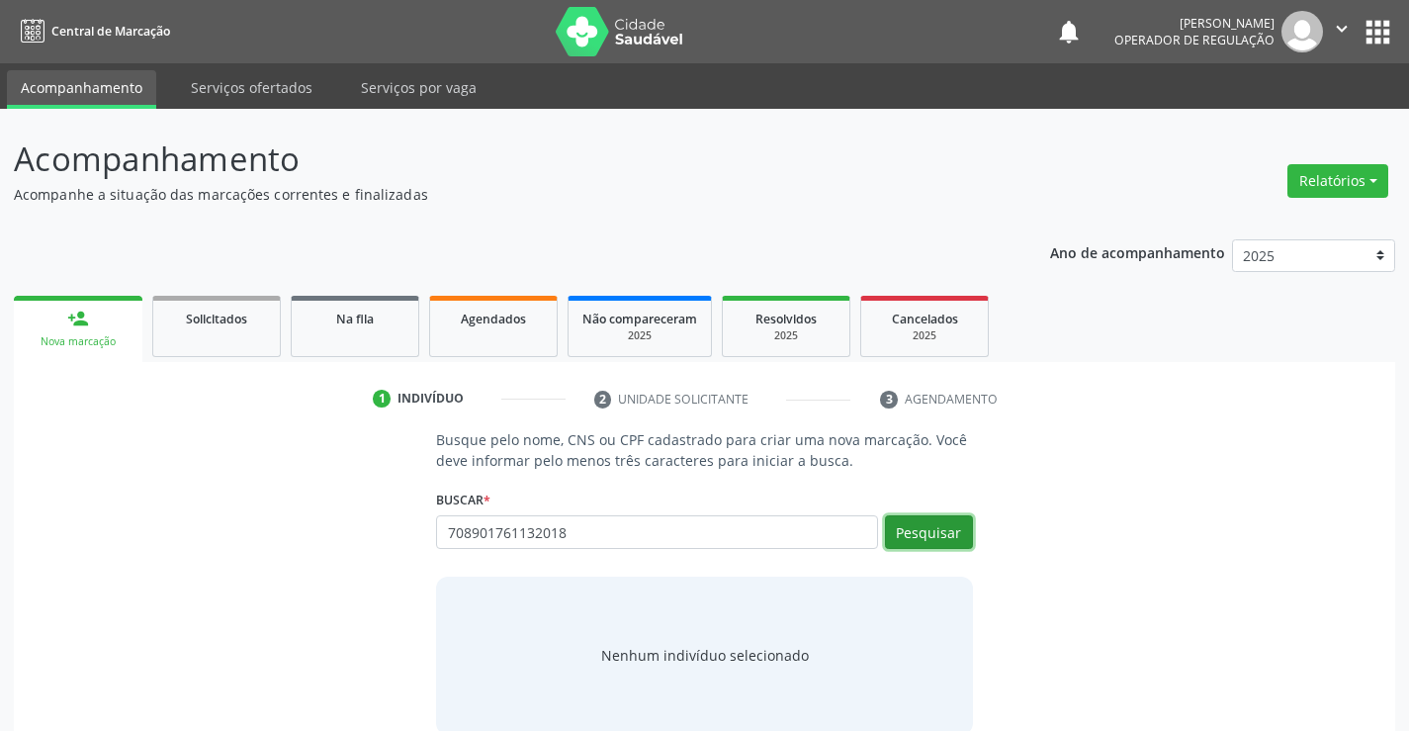
click at [892, 536] on button "Pesquisar" at bounding box center [929, 532] width 88 height 34
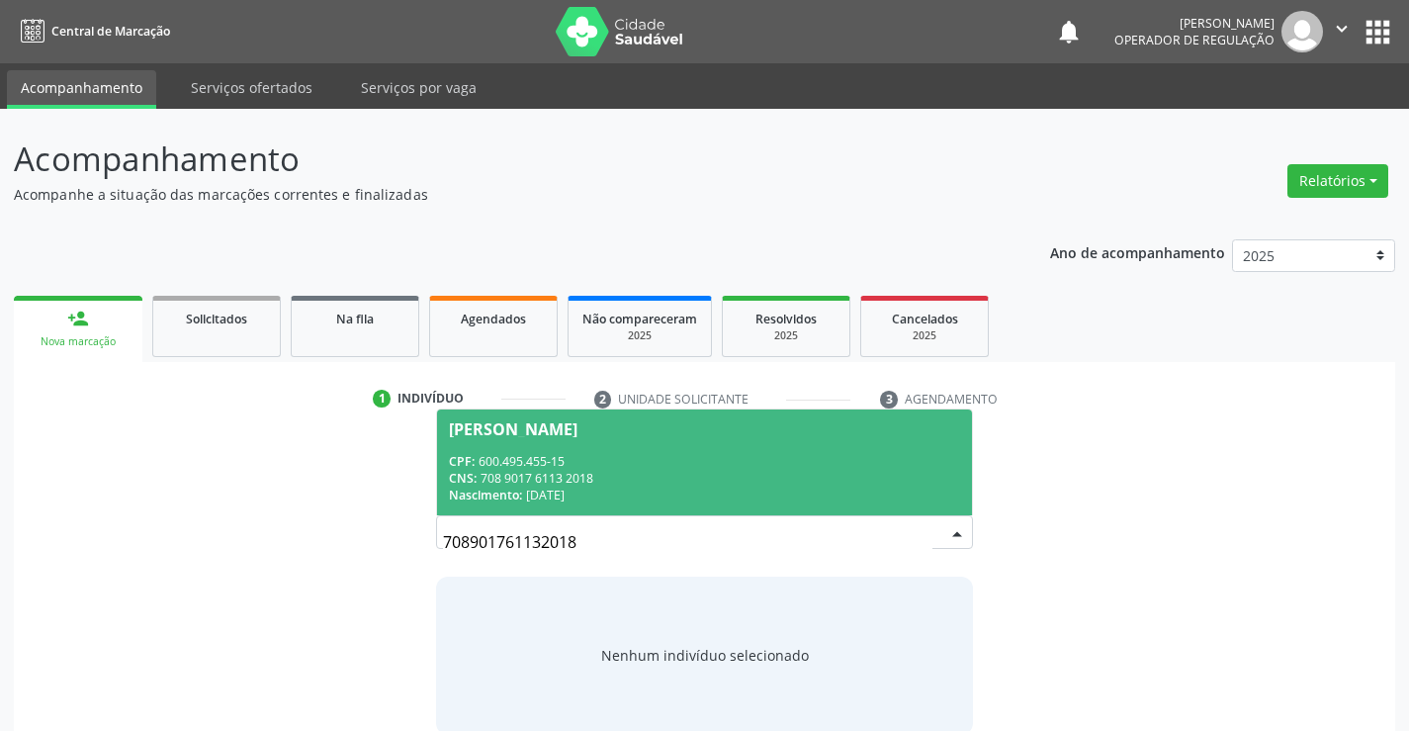
click at [575, 472] on div "CNS: 708 9017 6113 2018" at bounding box center [704, 478] width 510 height 17
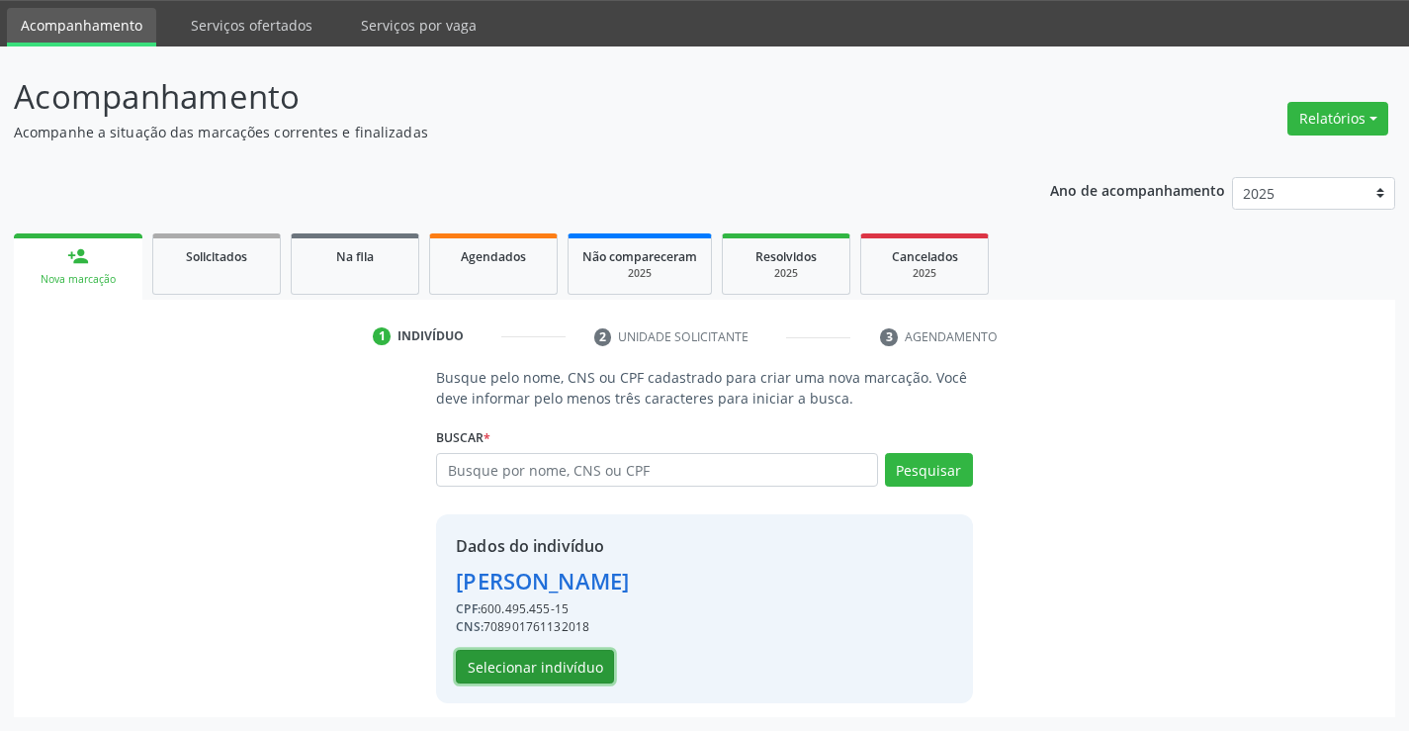
click at [539, 659] on button "Selecionar indivíduo" at bounding box center [535, 667] width 158 height 34
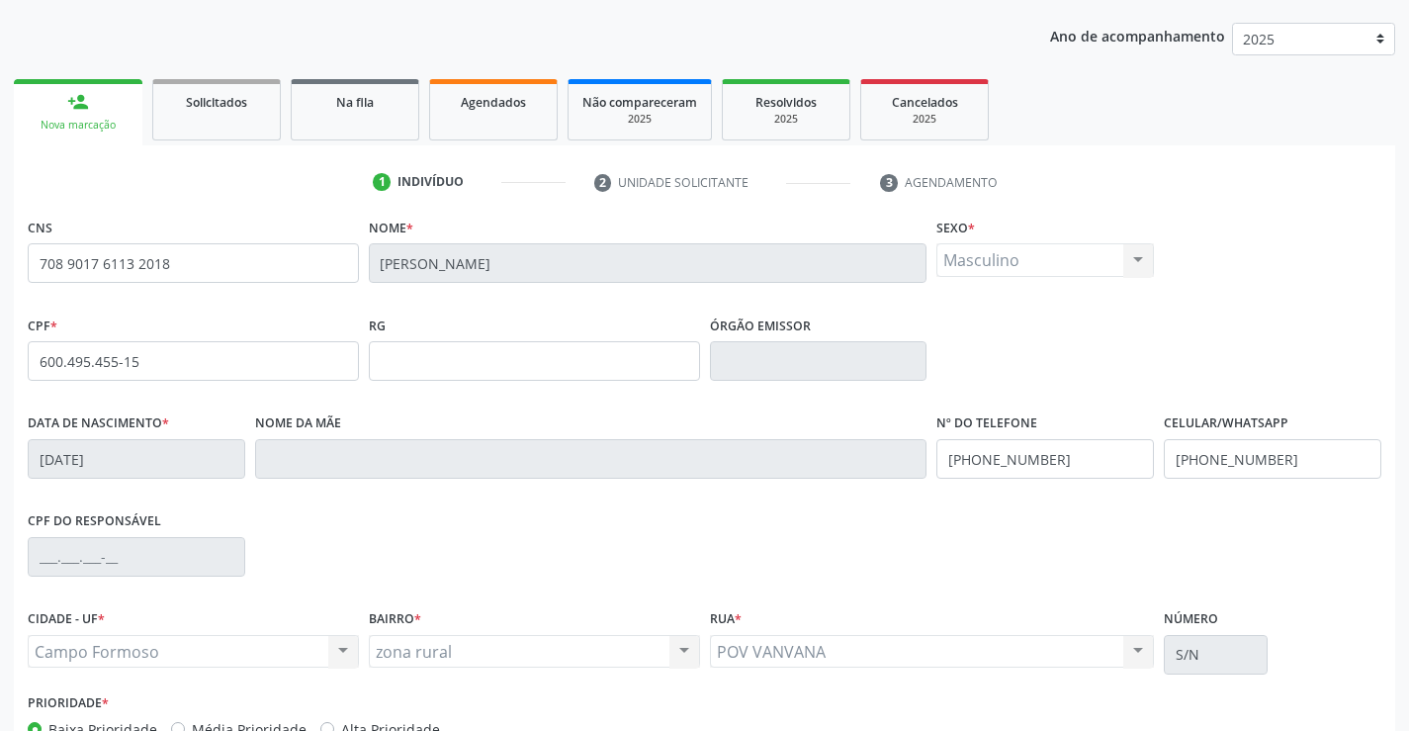
scroll to position [341, 0]
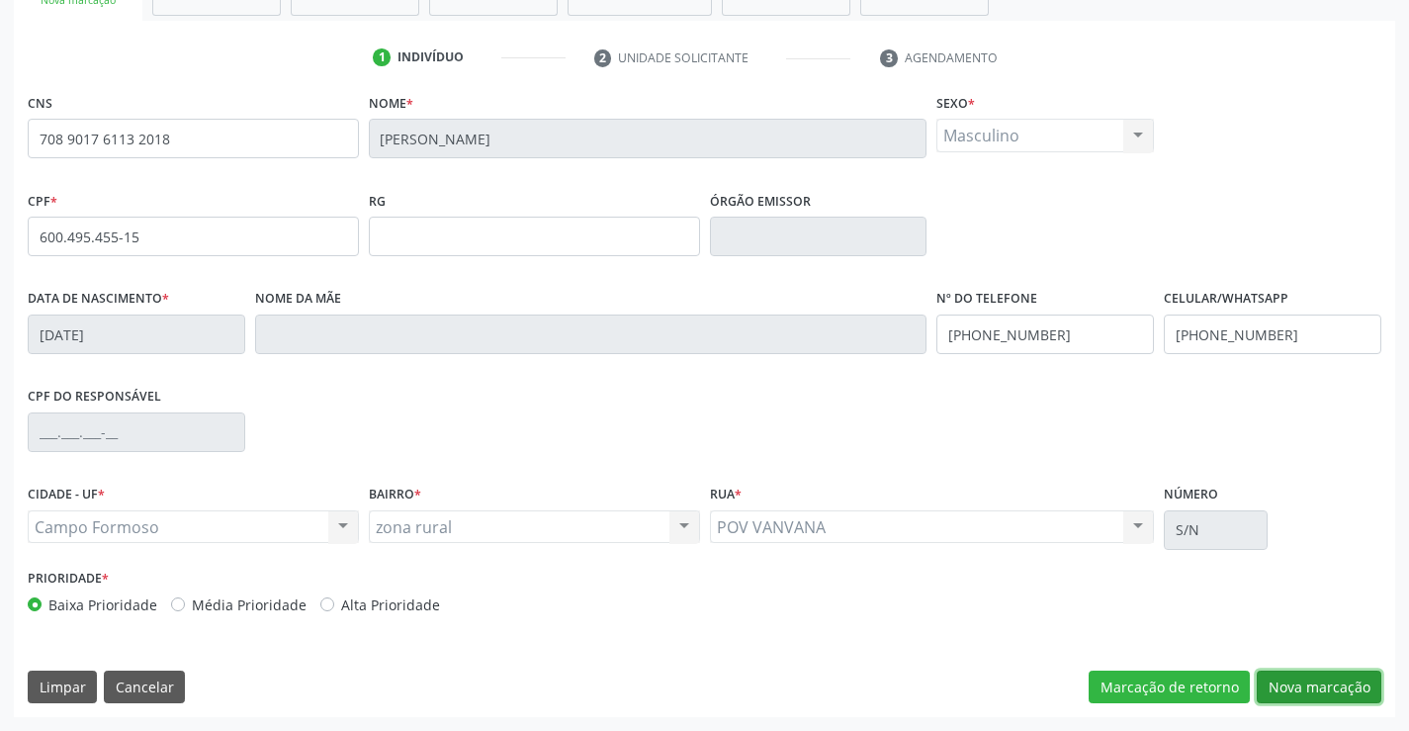
click at [1296, 682] on button "Nova marcação" at bounding box center [1319, 687] width 125 height 34
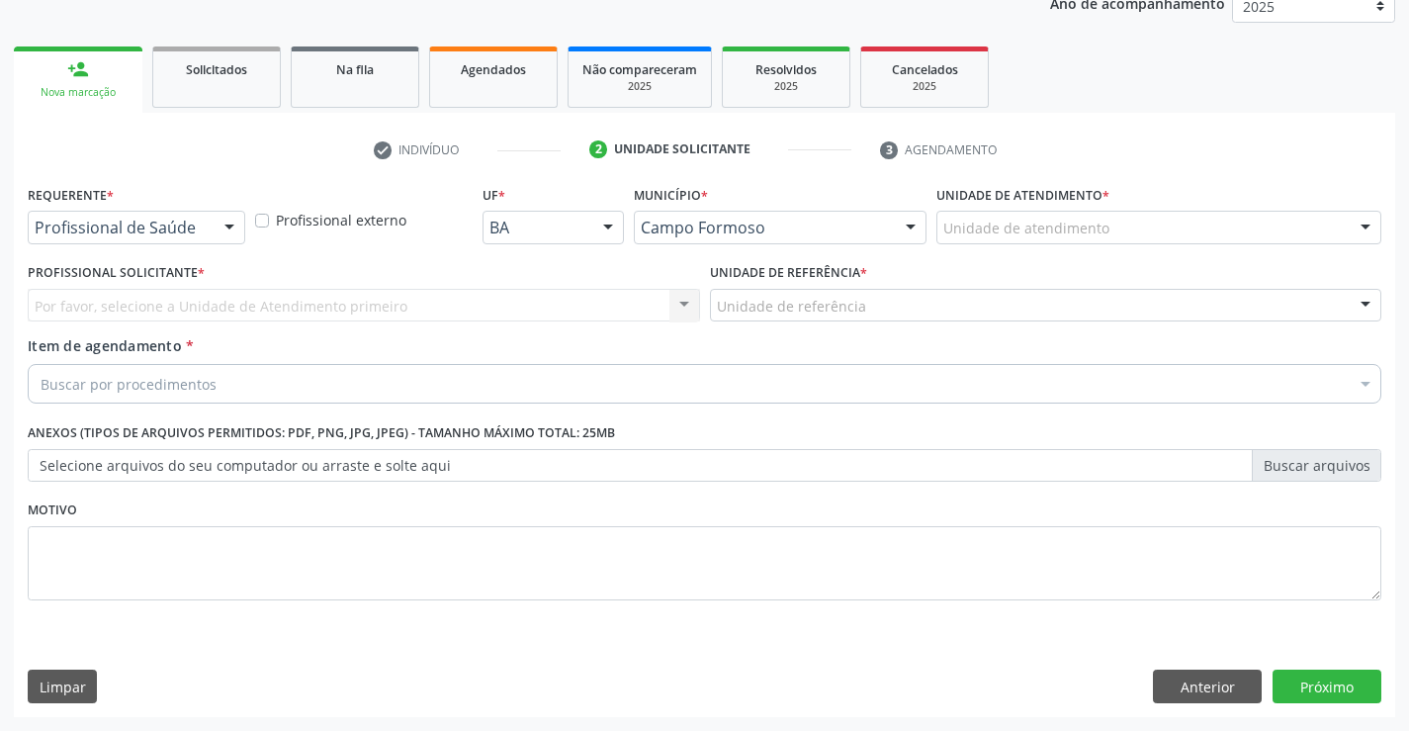
scroll to position [249, 0]
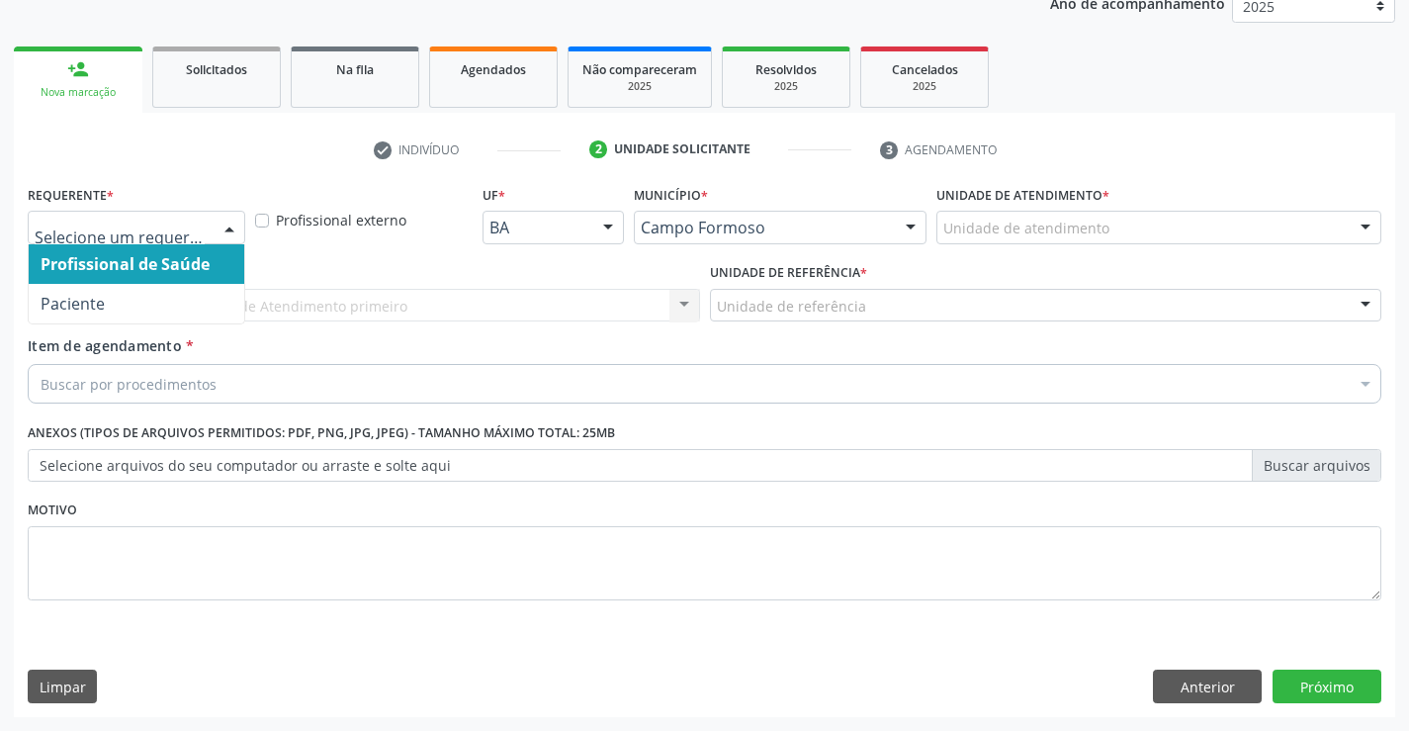
click at [237, 225] on div at bounding box center [230, 229] width 30 height 34
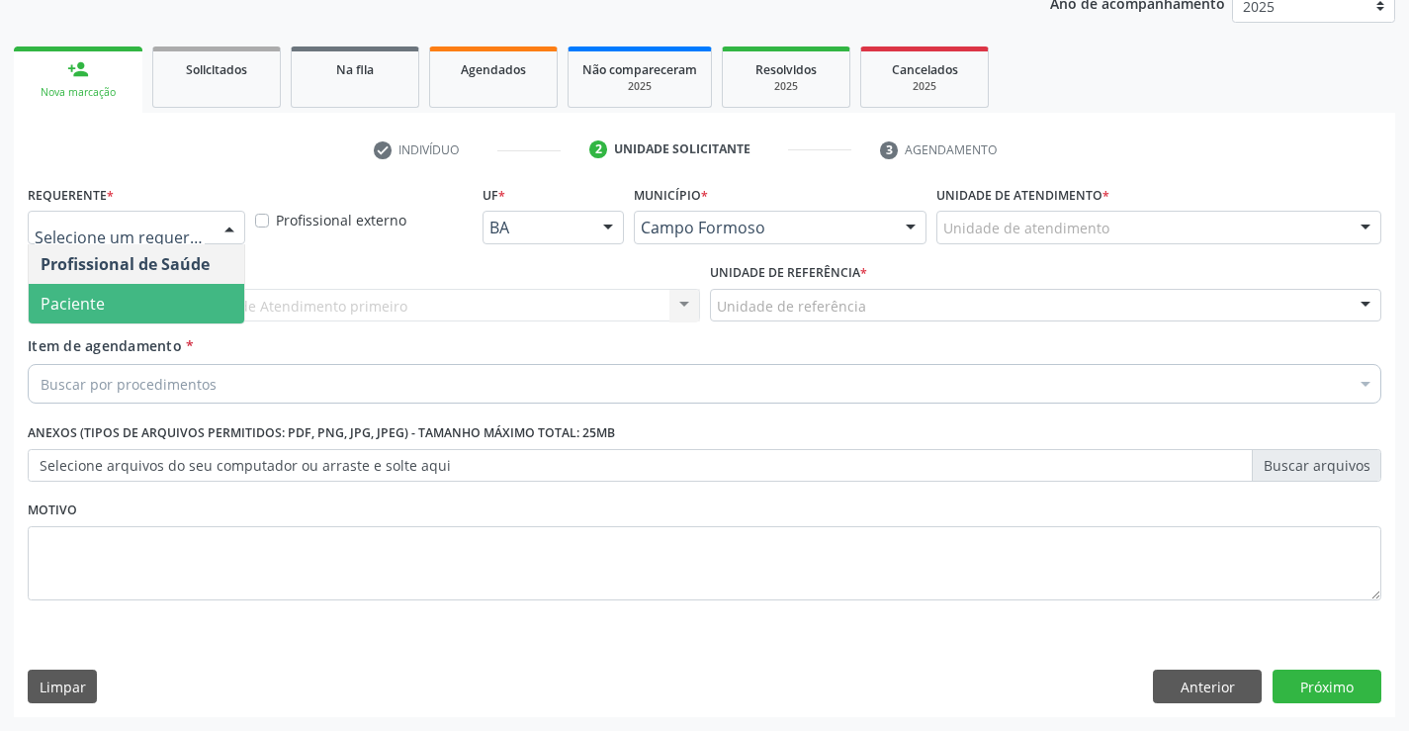
click at [160, 297] on span "Paciente" at bounding box center [137, 304] width 216 height 40
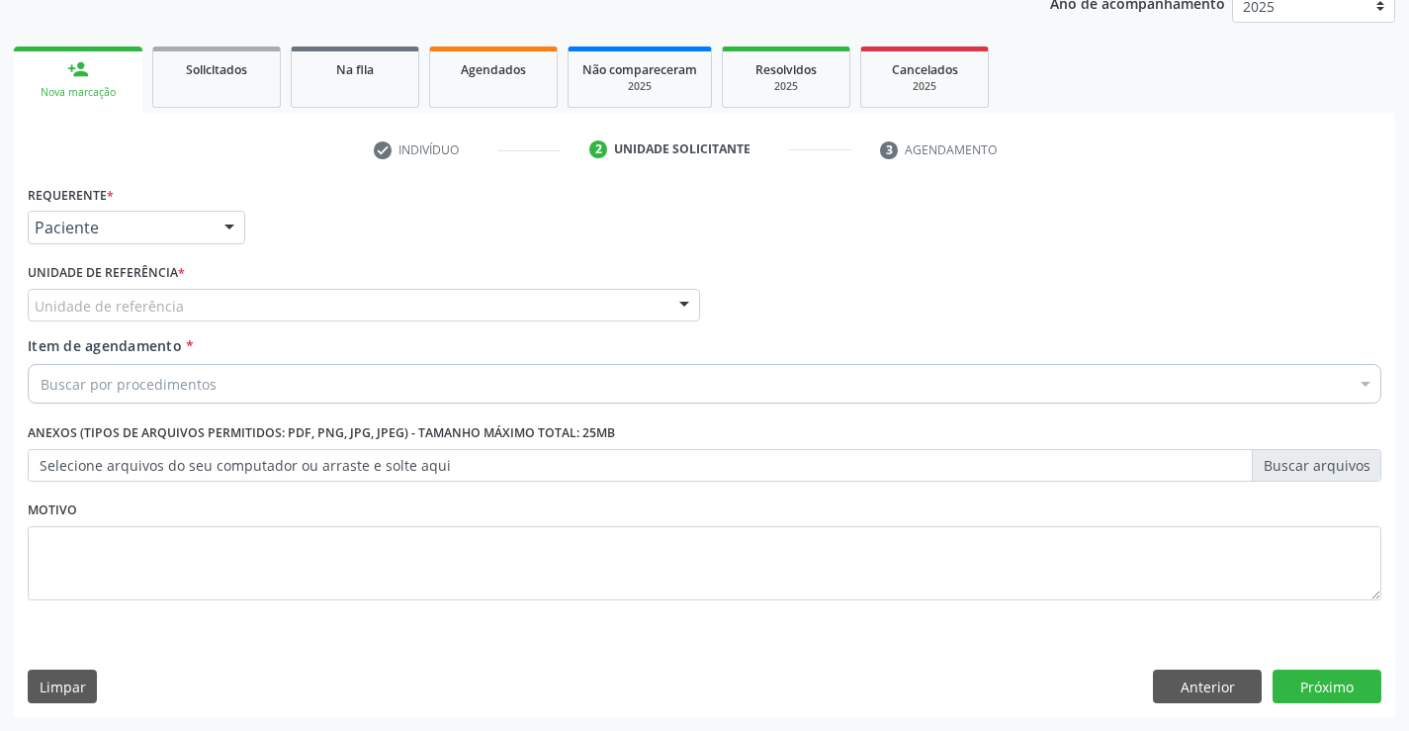
click at [292, 290] on div "Unidade de referência" at bounding box center [364, 306] width 672 height 34
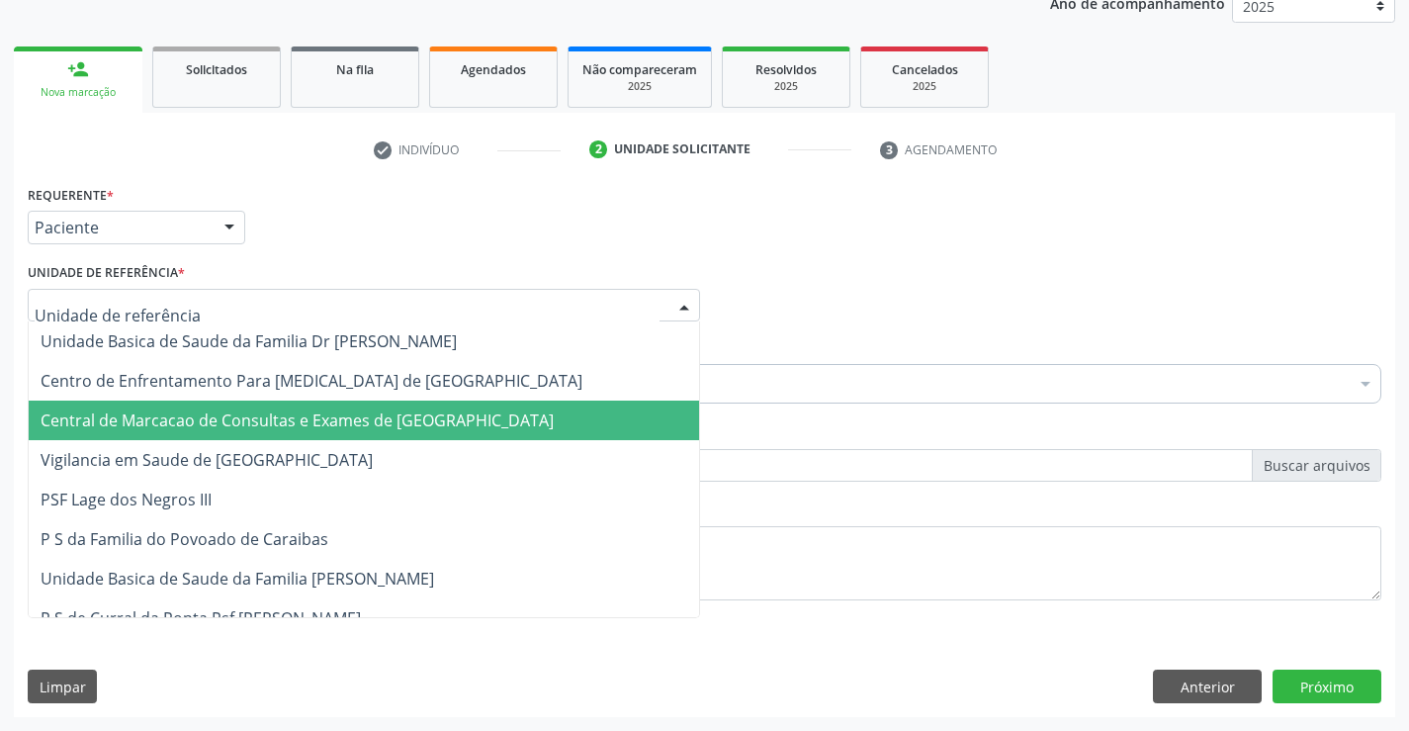
click at [307, 410] on span "Central de Marcacao de Consultas e Exames de [GEOGRAPHIC_DATA]" at bounding box center [297, 420] width 513 height 22
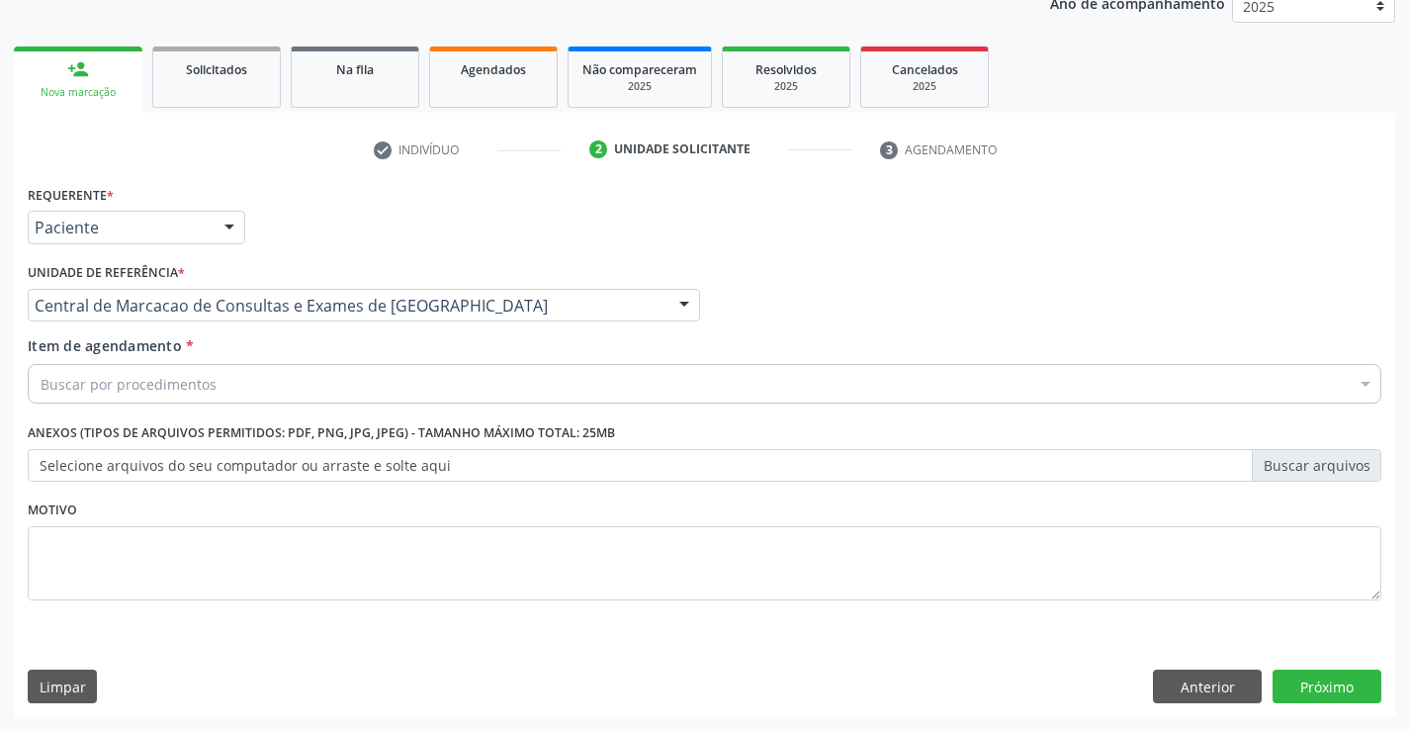
click at [331, 375] on div "Buscar por procedimentos" at bounding box center [705, 384] width 1354 height 40
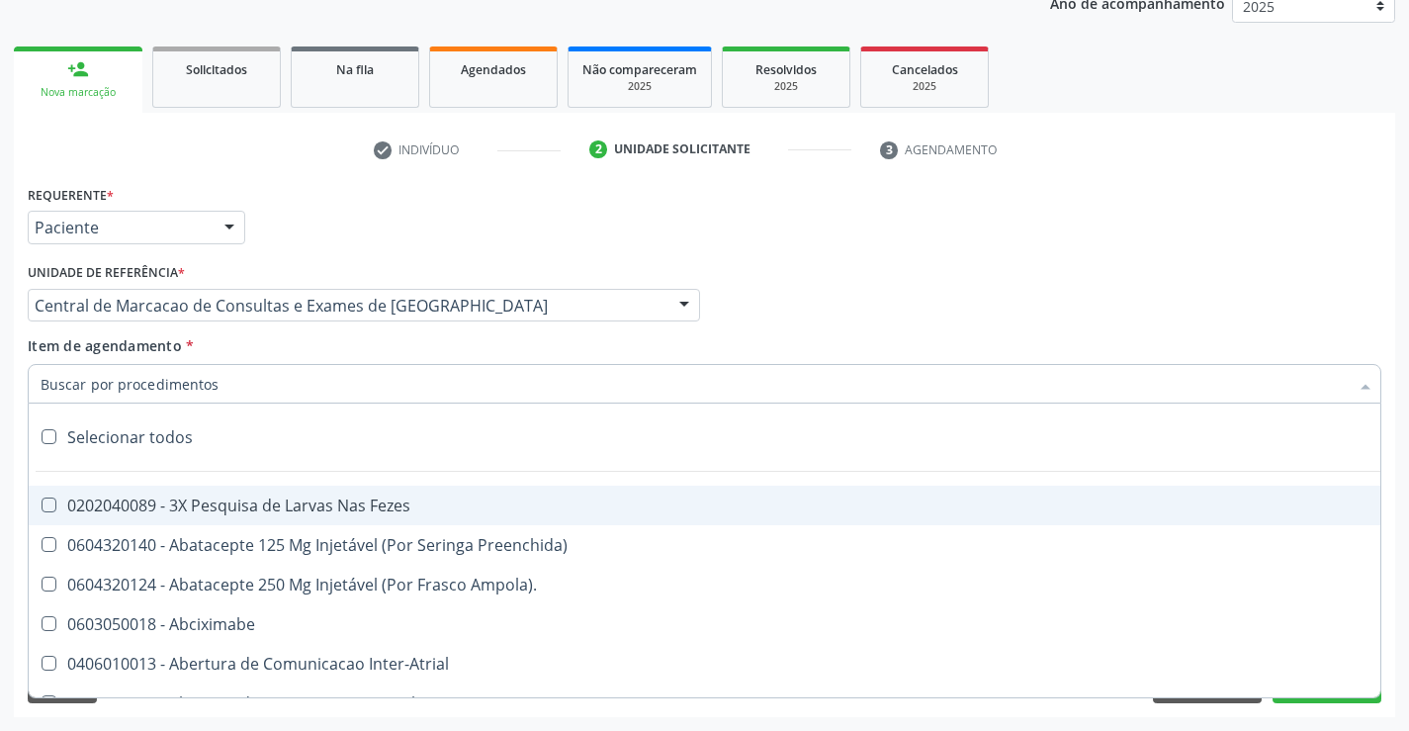
paste input "Médico Urologista"
type input "Médico Urologista"
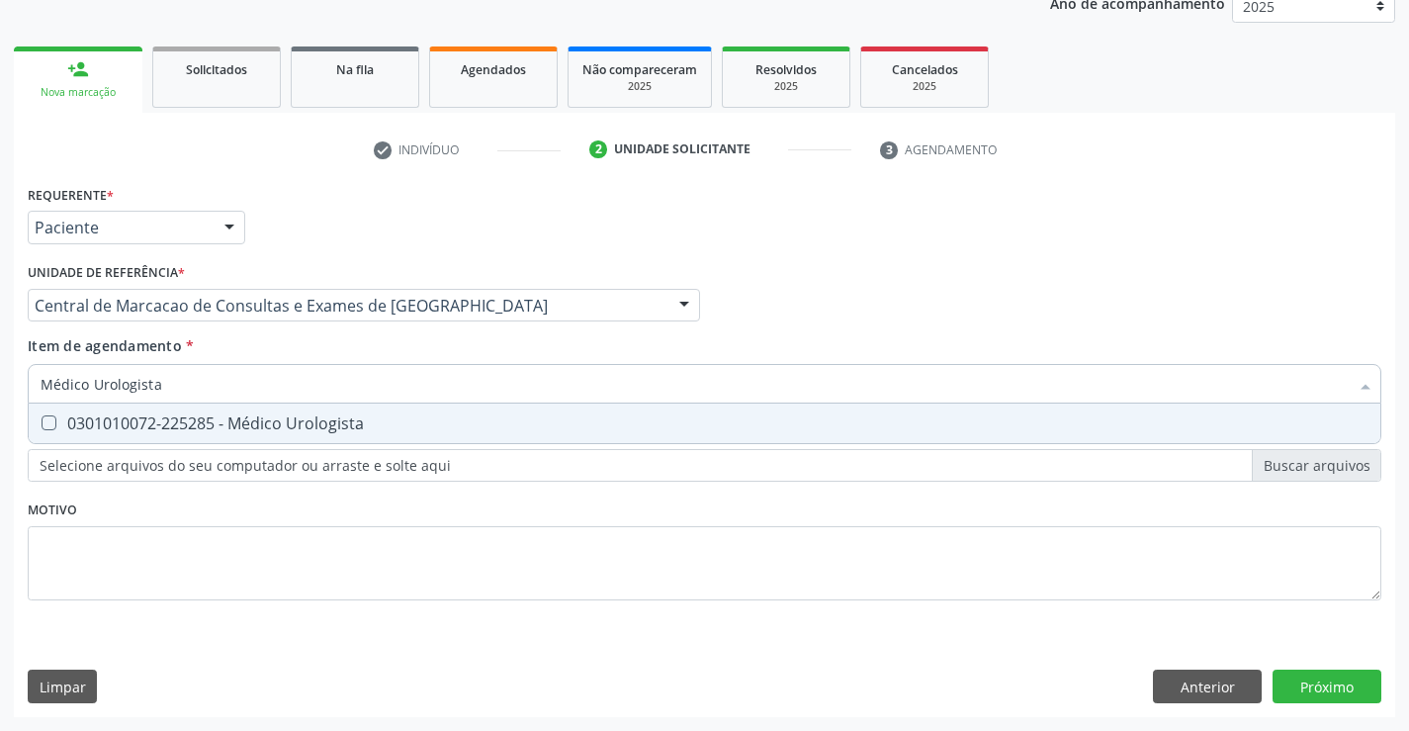
click at [363, 409] on span "0301010072-225285 - Médico Urologista" at bounding box center [705, 423] width 1352 height 40
checkbox Urologista "true"
click at [1341, 674] on div "Requerente * Paciente Profissional de Saúde Paciente Nenhum resultado encontrad…" at bounding box center [704, 448] width 1381 height 537
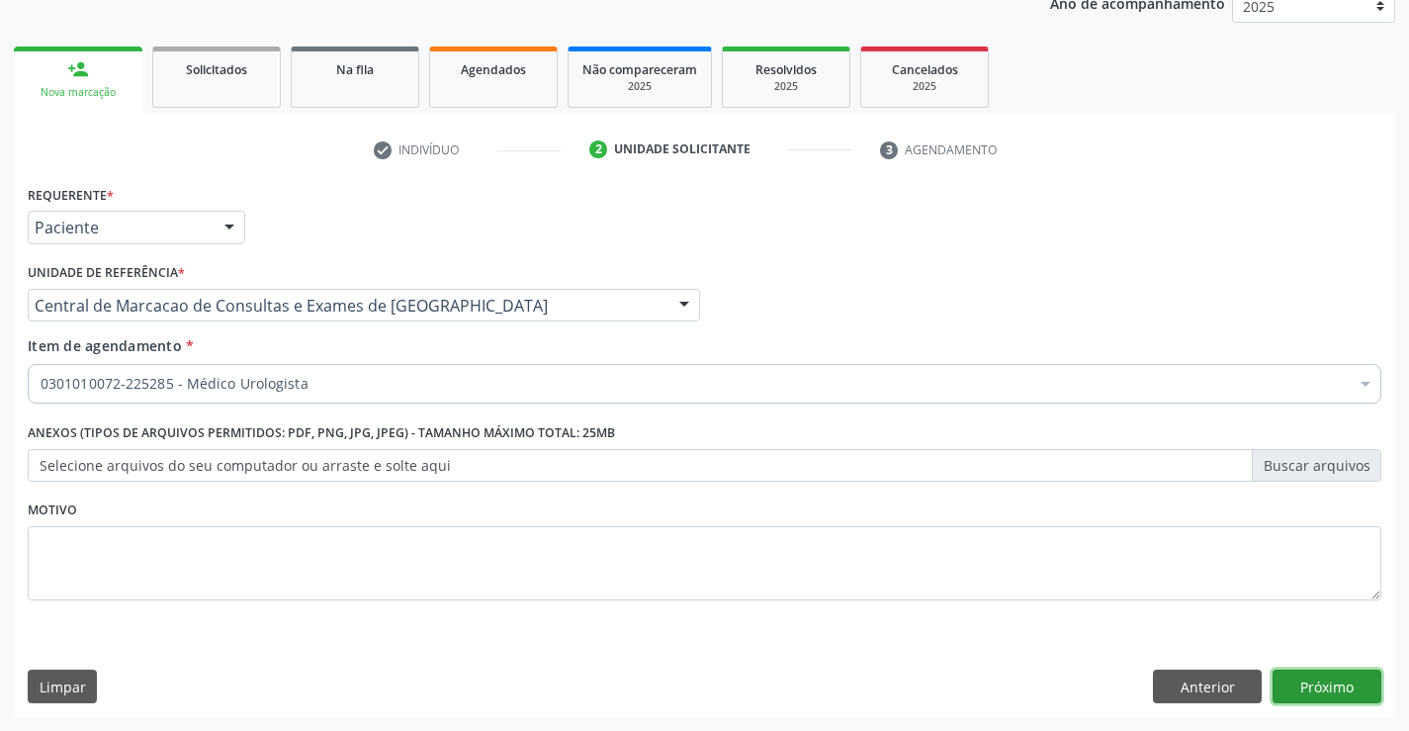
click at [1285, 686] on button "Próximo" at bounding box center [1327, 686] width 109 height 34
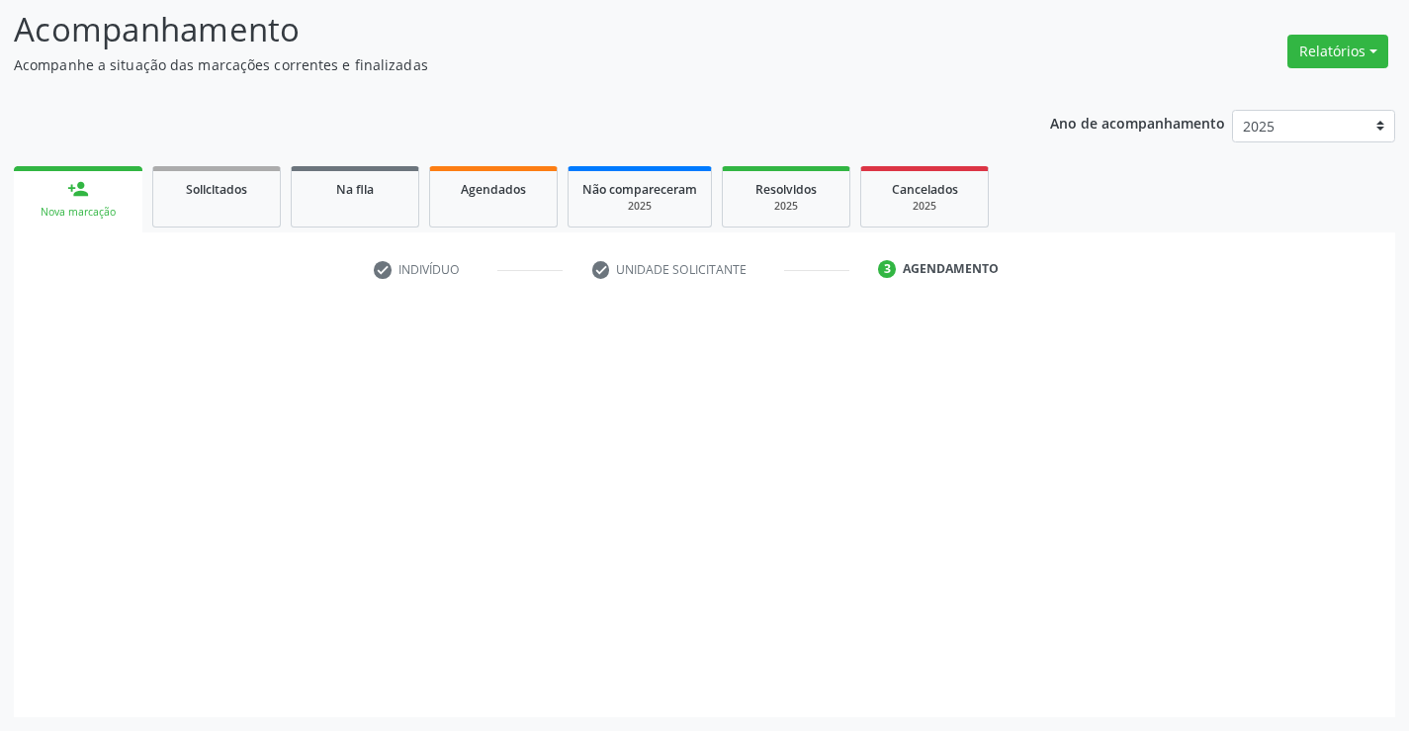
scroll to position [130, 0]
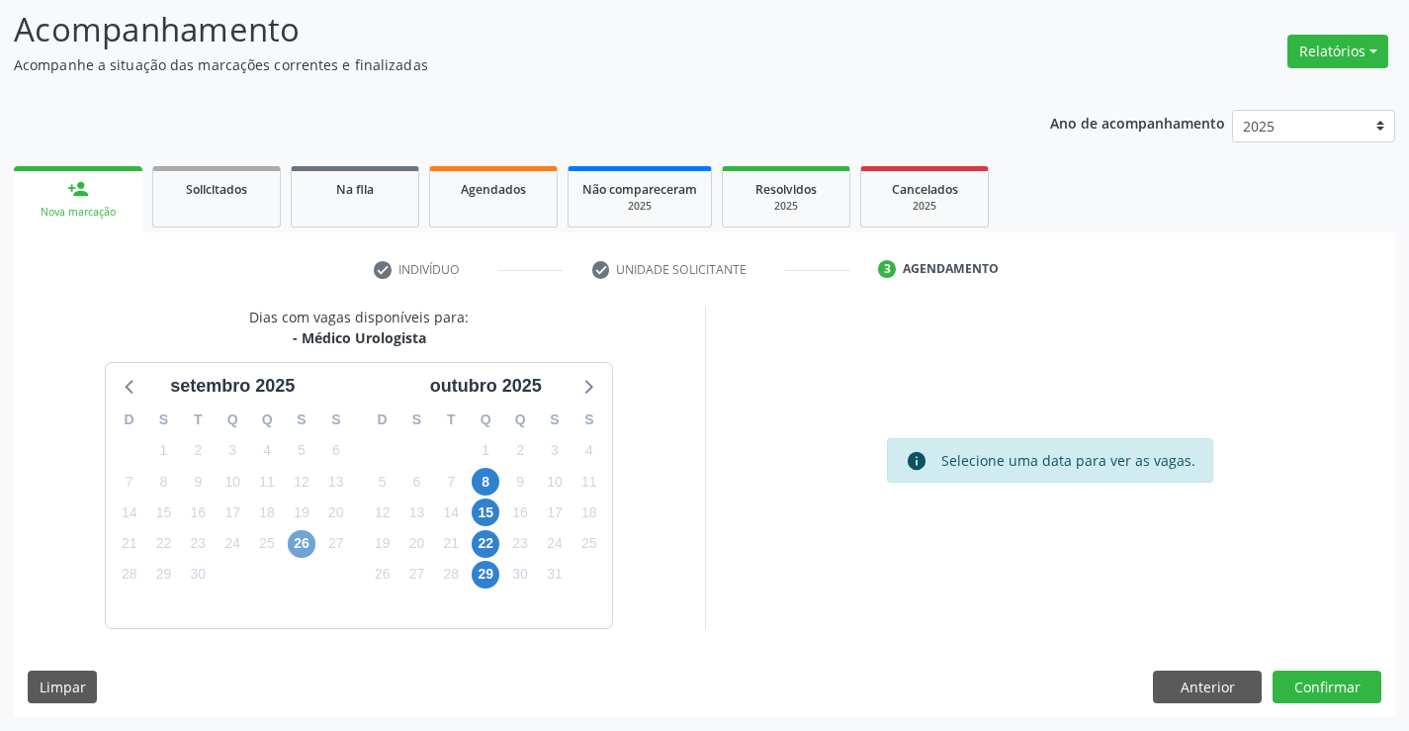
click at [307, 546] on span "26" at bounding box center [302, 544] width 28 height 28
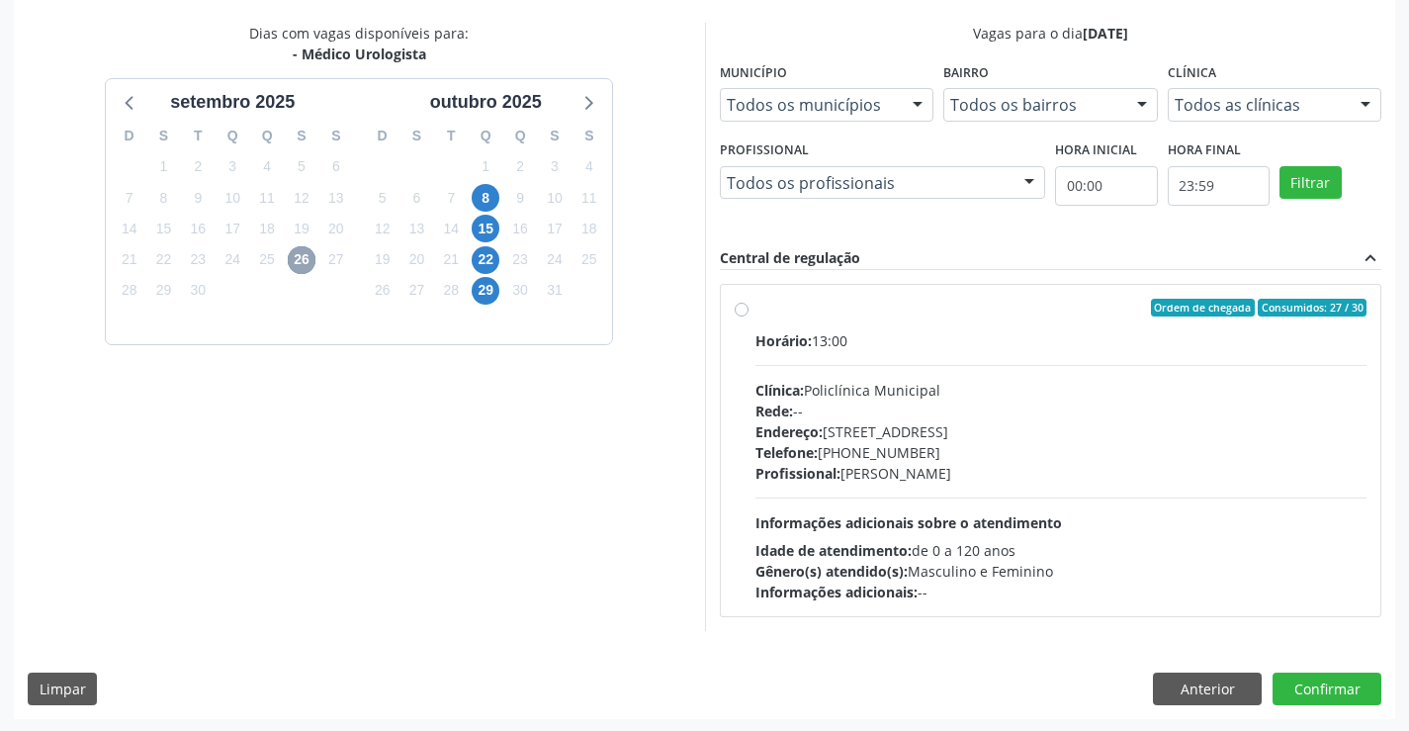
scroll to position [415, 0]
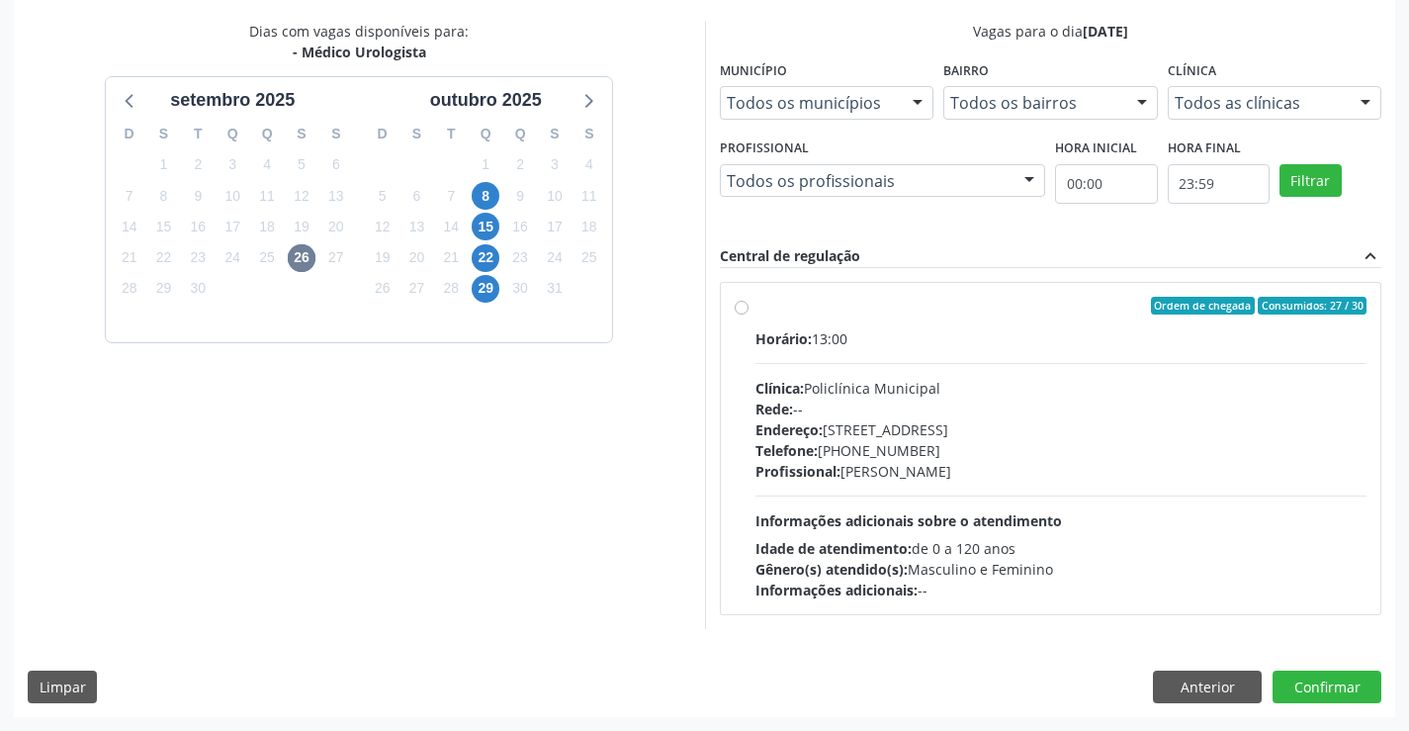
click at [994, 473] on div "Profissional: [PERSON_NAME]" at bounding box center [1061, 471] width 612 height 21
click at [749, 314] on input "Ordem de chegada Consumidos: 27 / 30 Horário: 13:00 Clínica: Policlínica Munici…" at bounding box center [742, 306] width 14 height 18
radio input "true"
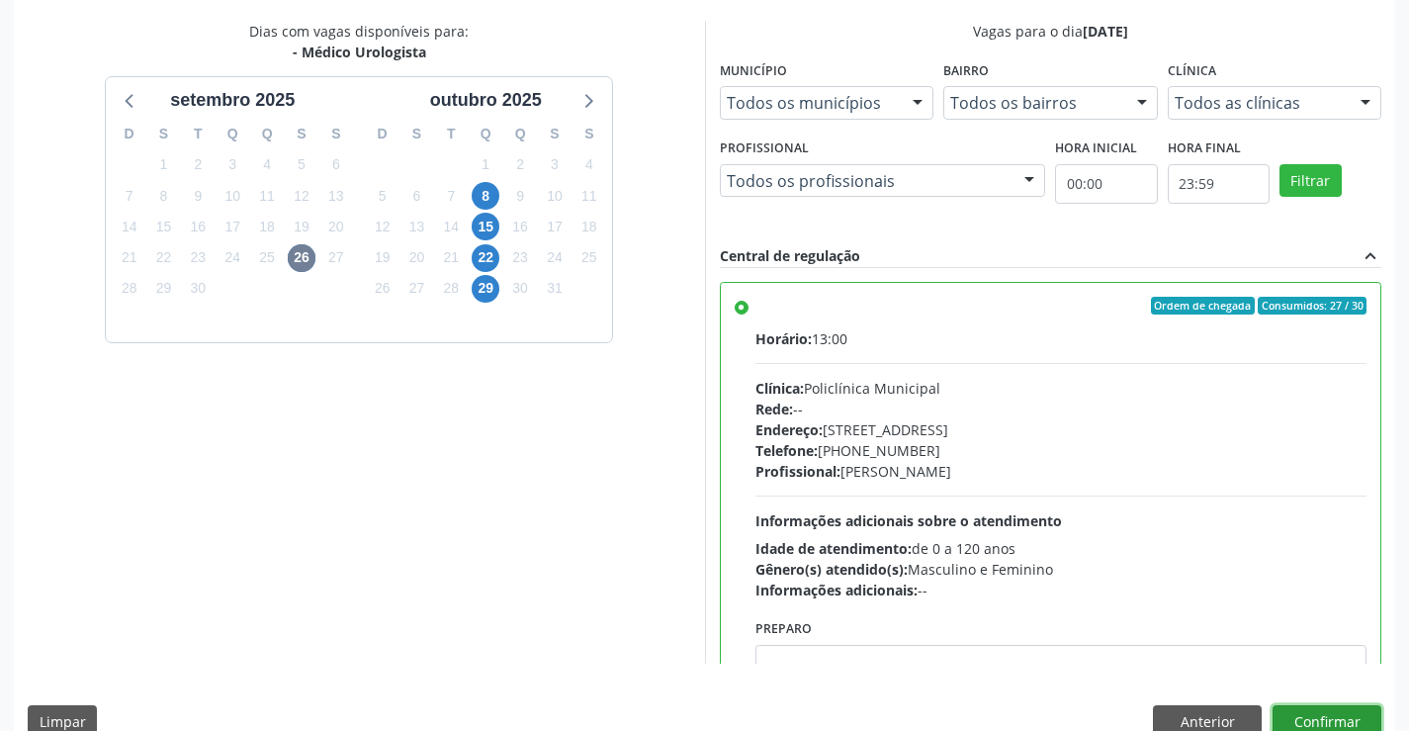
click at [1327, 711] on button "Confirmar" at bounding box center [1327, 722] width 109 height 34
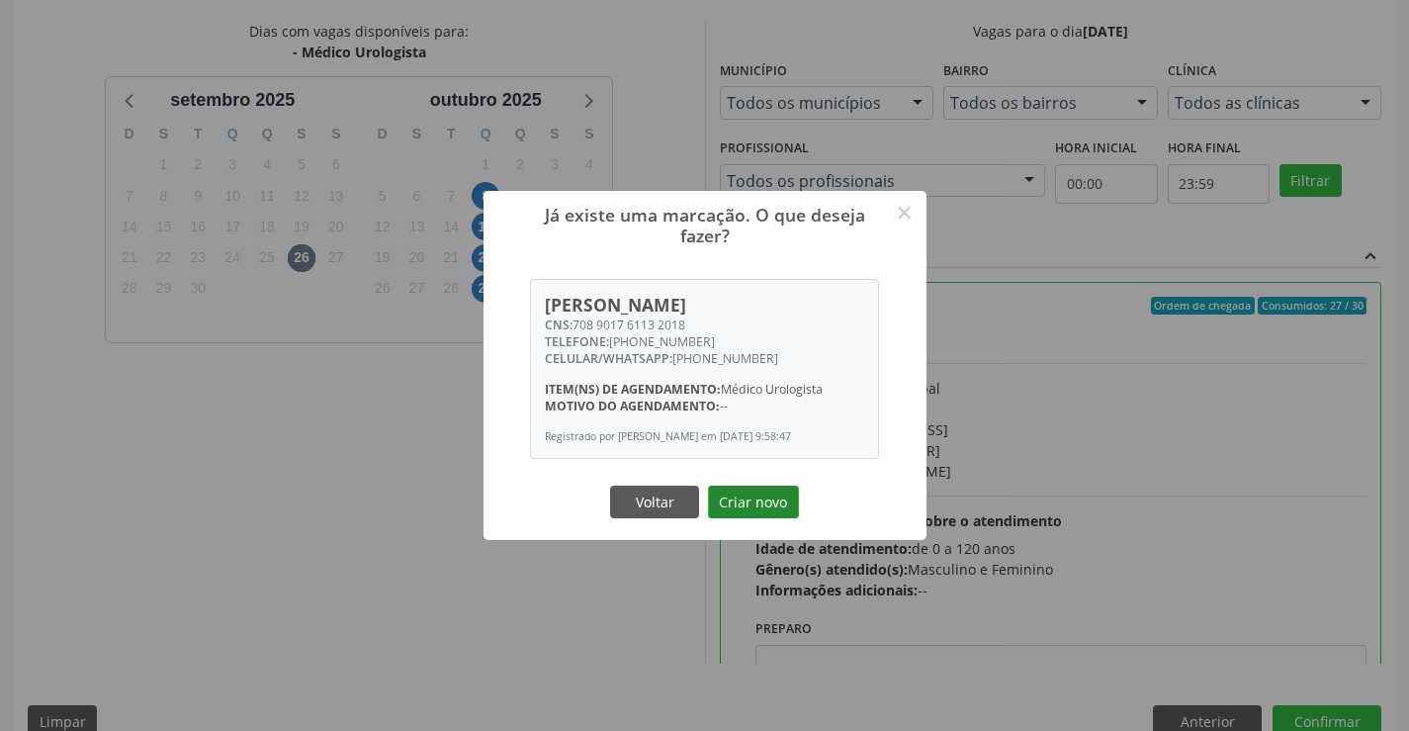
click at [750, 497] on button "Criar novo" at bounding box center [753, 503] width 91 height 34
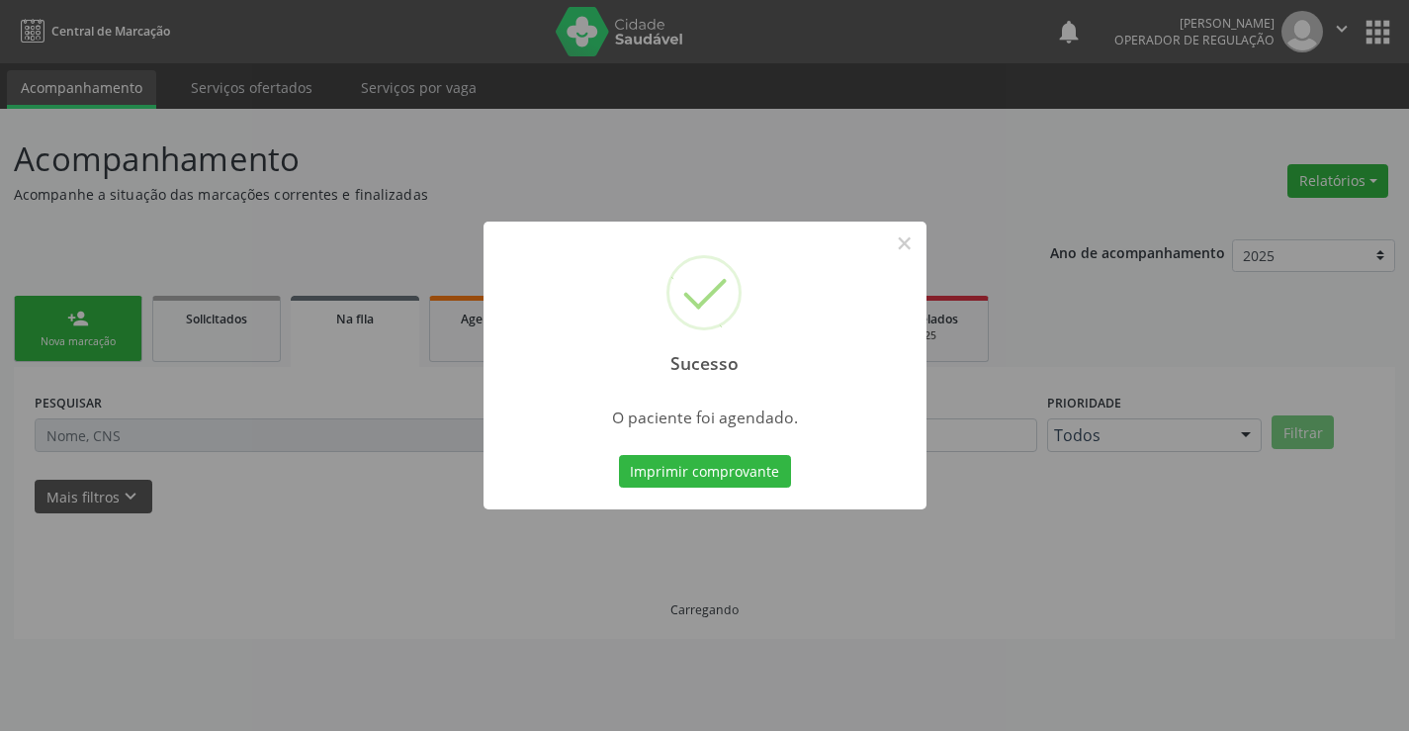
scroll to position [0, 0]
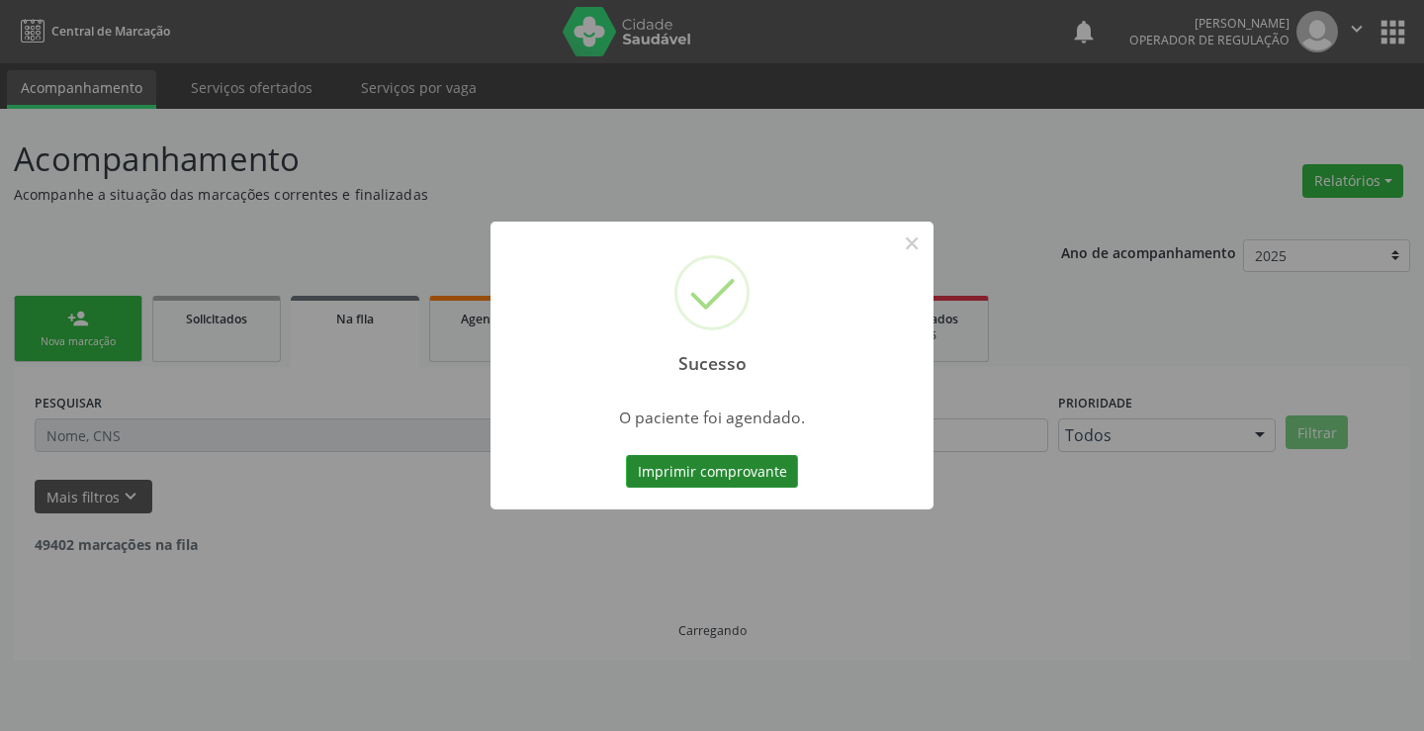
click at [761, 461] on button "Imprimir comprovante" at bounding box center [712, 472] width 172 height 34
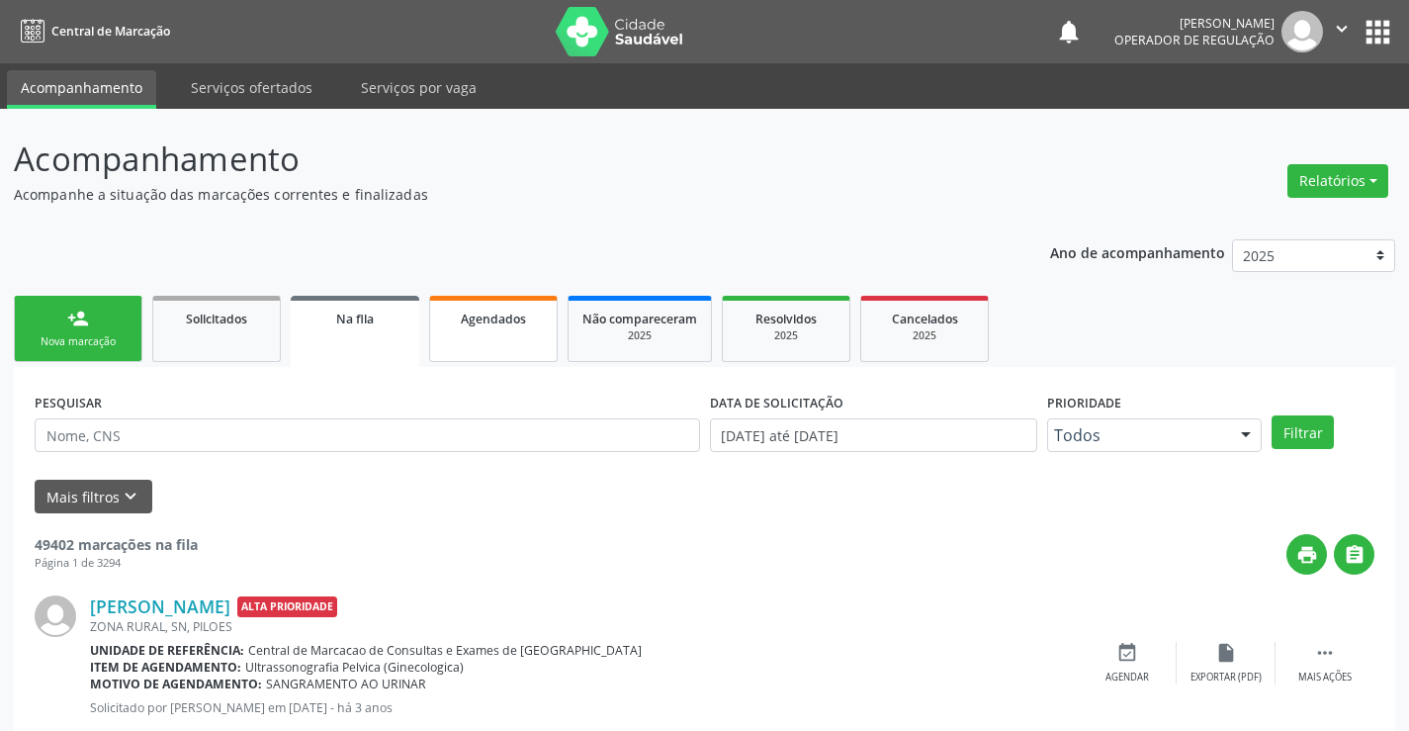
click at [504, 350] on link "Agendados" at bounding box center [493, 329] width 129 height 66
select select "8"
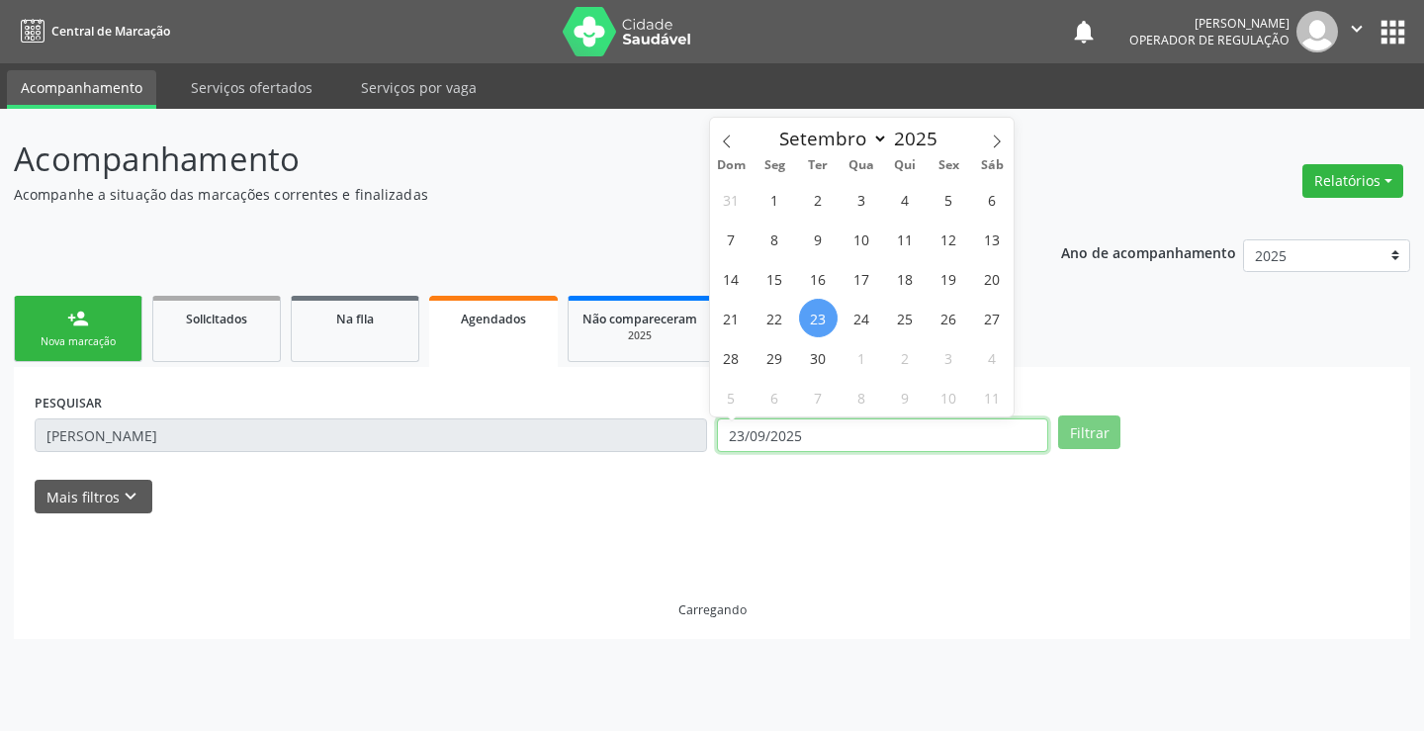
click at [812, 430] on input "23/09/2025" at bounding box center [882, 435] width 331 height 34
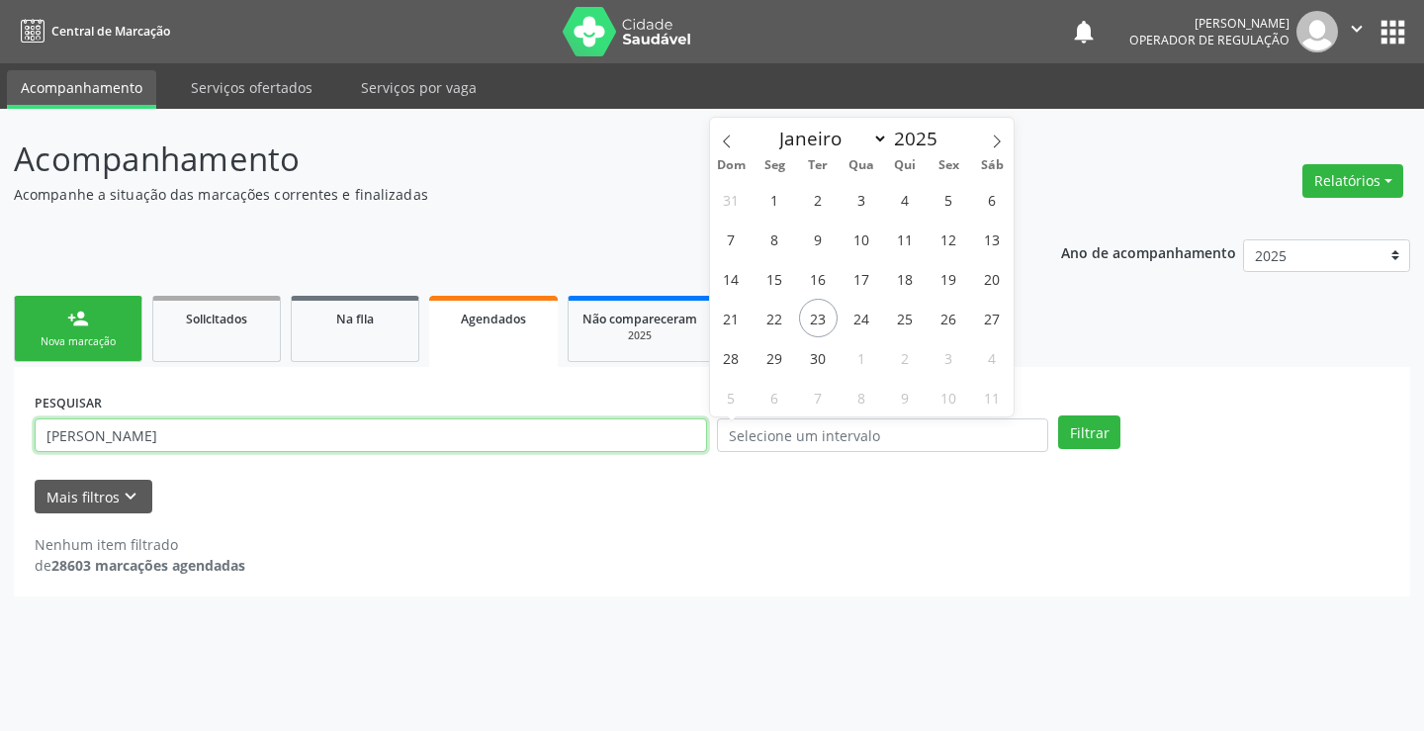
click at [507, 449] on input "[PERSON_NAME]" at bounding box center [371, 435] width 672 height 34
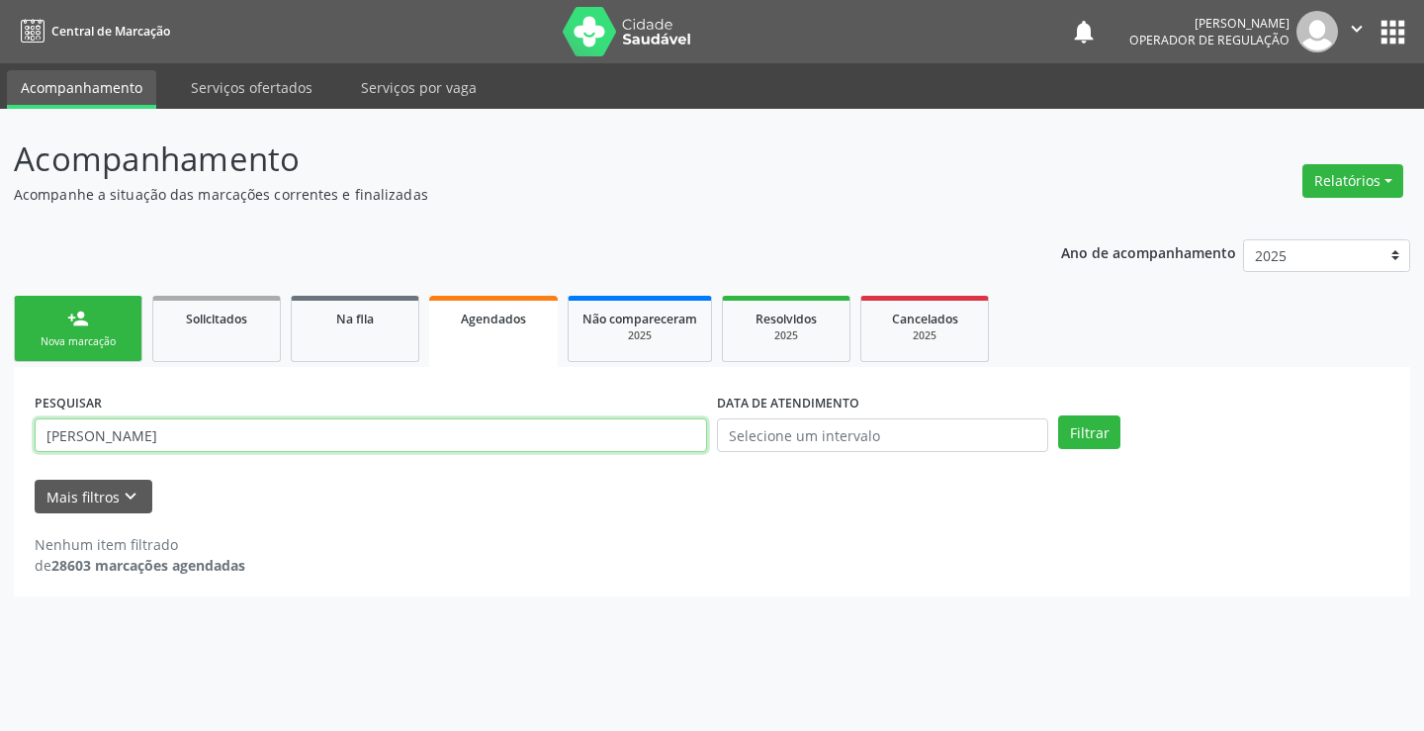
click at [506, 449] on input "[PERSON_NAME]" at bounding box center [371, 435] width 672 height 34
type input "705309419470590"
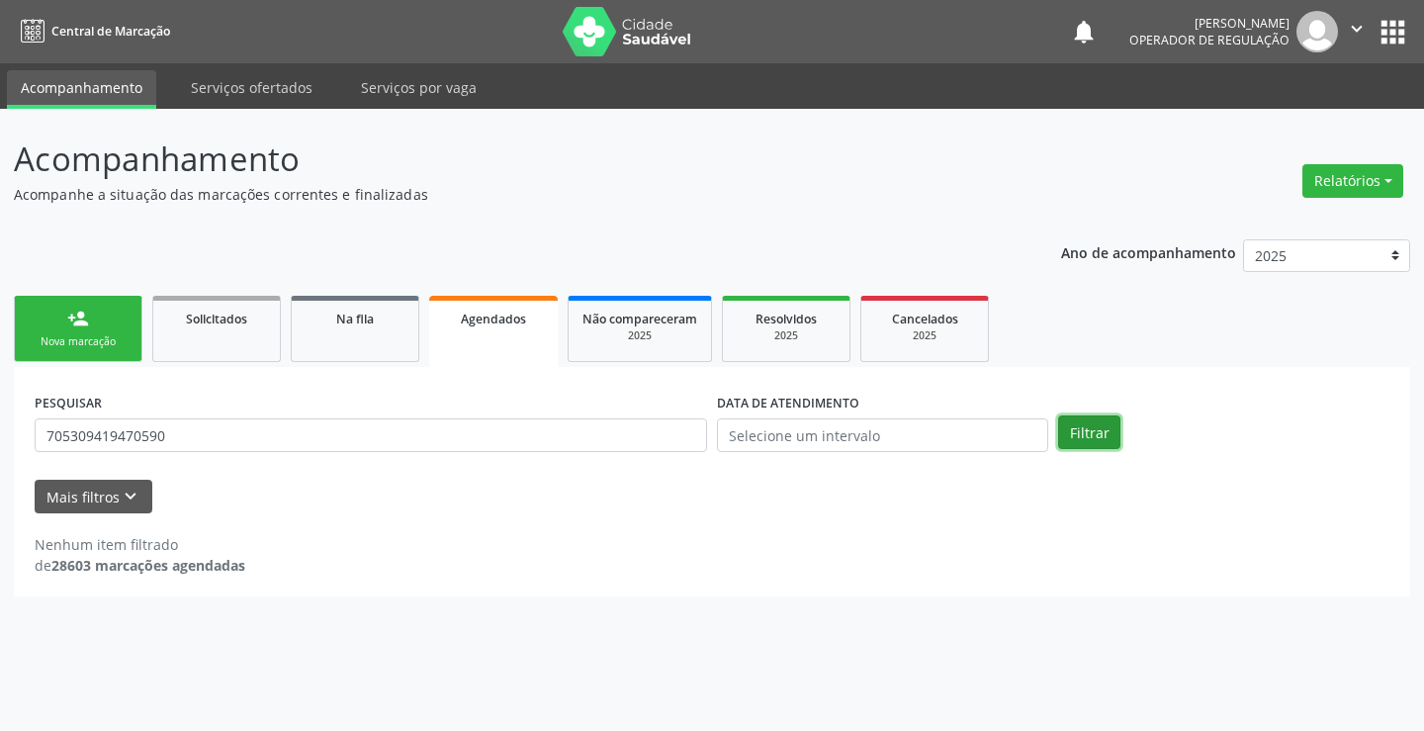
click at [1099, 439] on button "Filtrar" at bounding box center [1089, 432] width 62 height 34
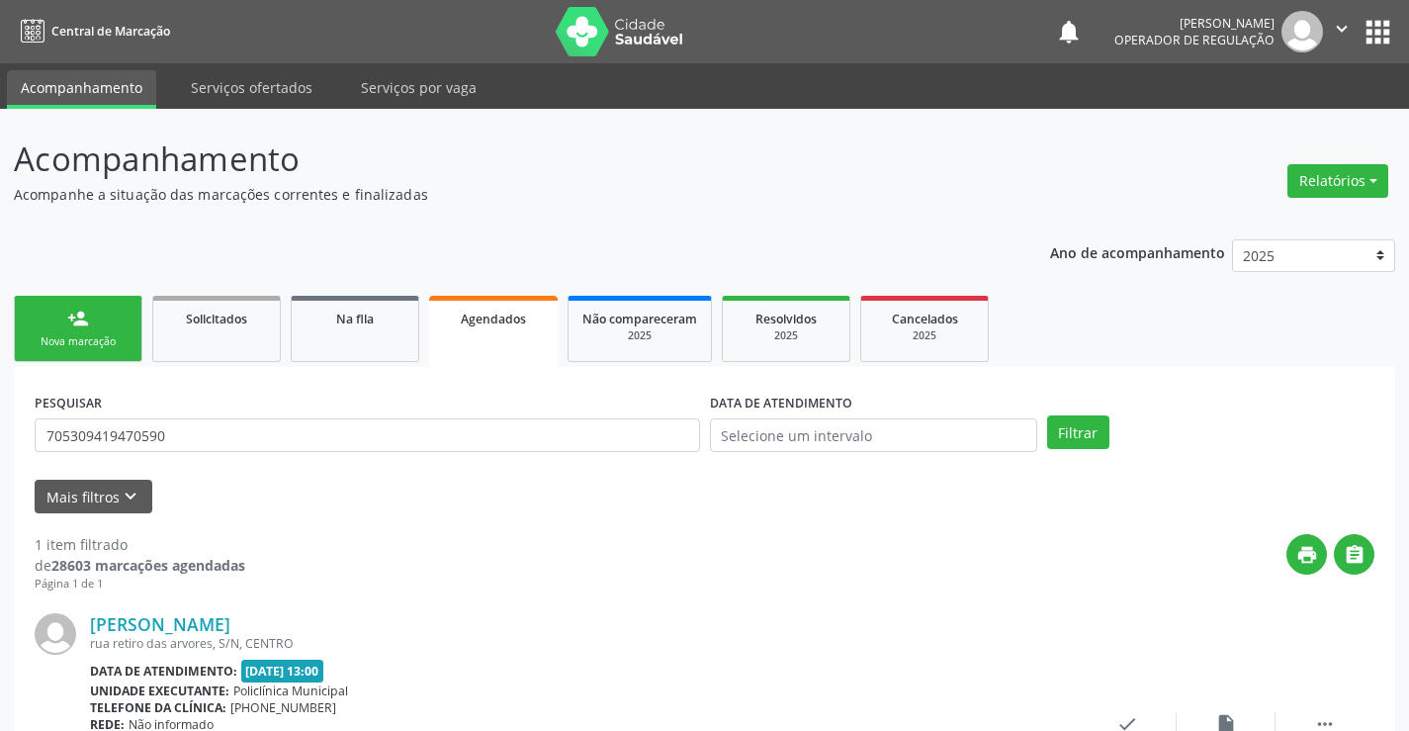
click at [1013, 487] on div "Mais filtros keyboard_arrow_down" at bounding box center [705, 497] width 1350 height 35
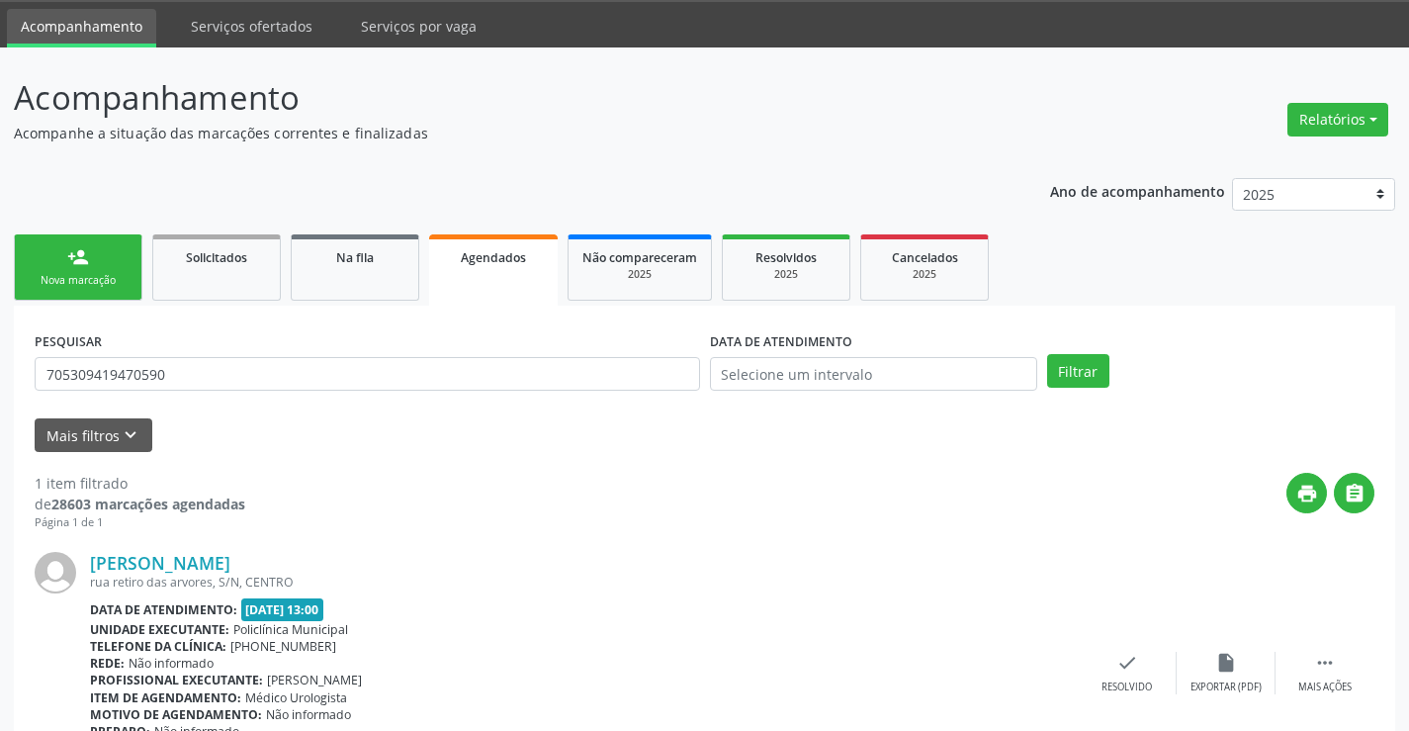
scroll to position [180, 0]
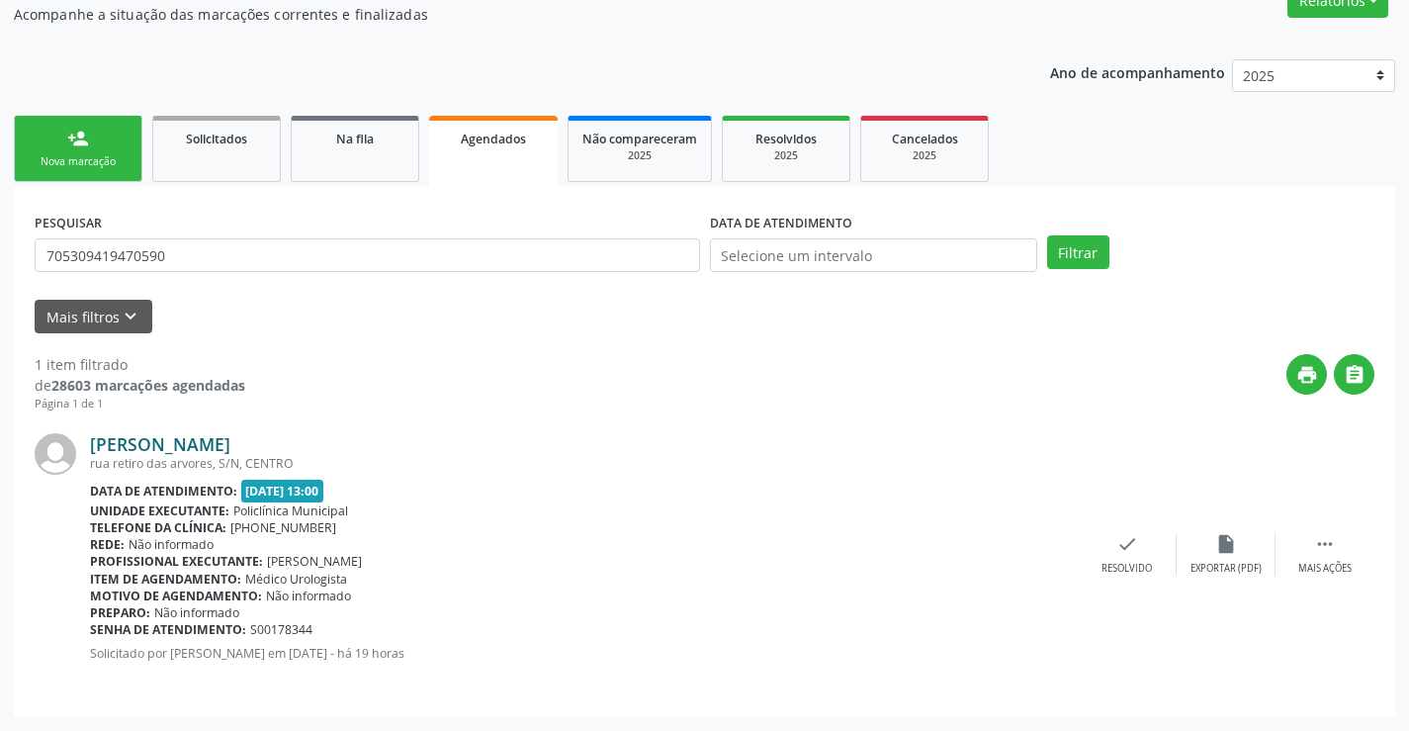
click at [230, 443] on link "[PERSON_NAME]" at bounding box center [160, 444] width 140 height 22
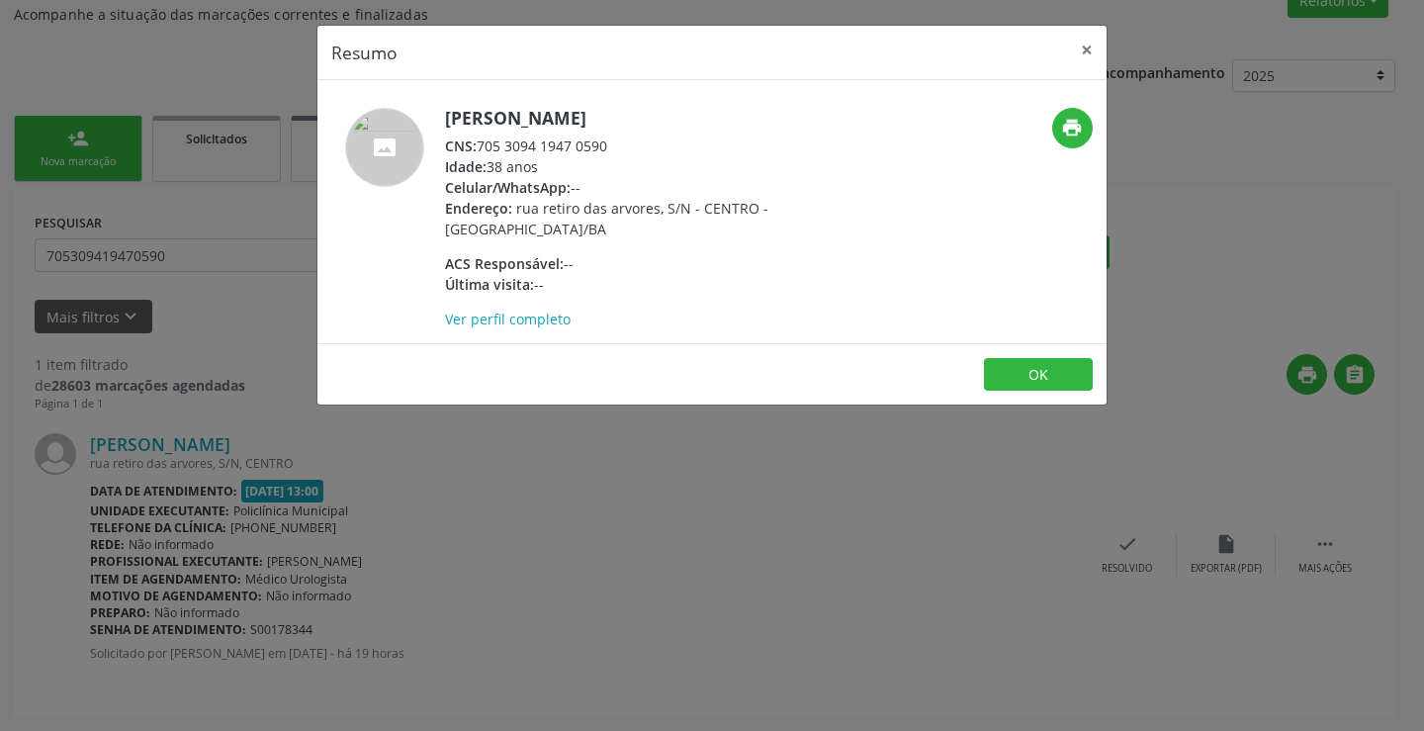
click at [546, 116] on h5 "[PERSON_NAME]" at bounding box center [637, 118] width 385 height 21
click at [511, 313] on link "Ver perfil completo" at bounding box center [508, 319] width 126 height 19
click at [1081, 41] on button "×" at bounding box center [1087, 50] width 40 height 48
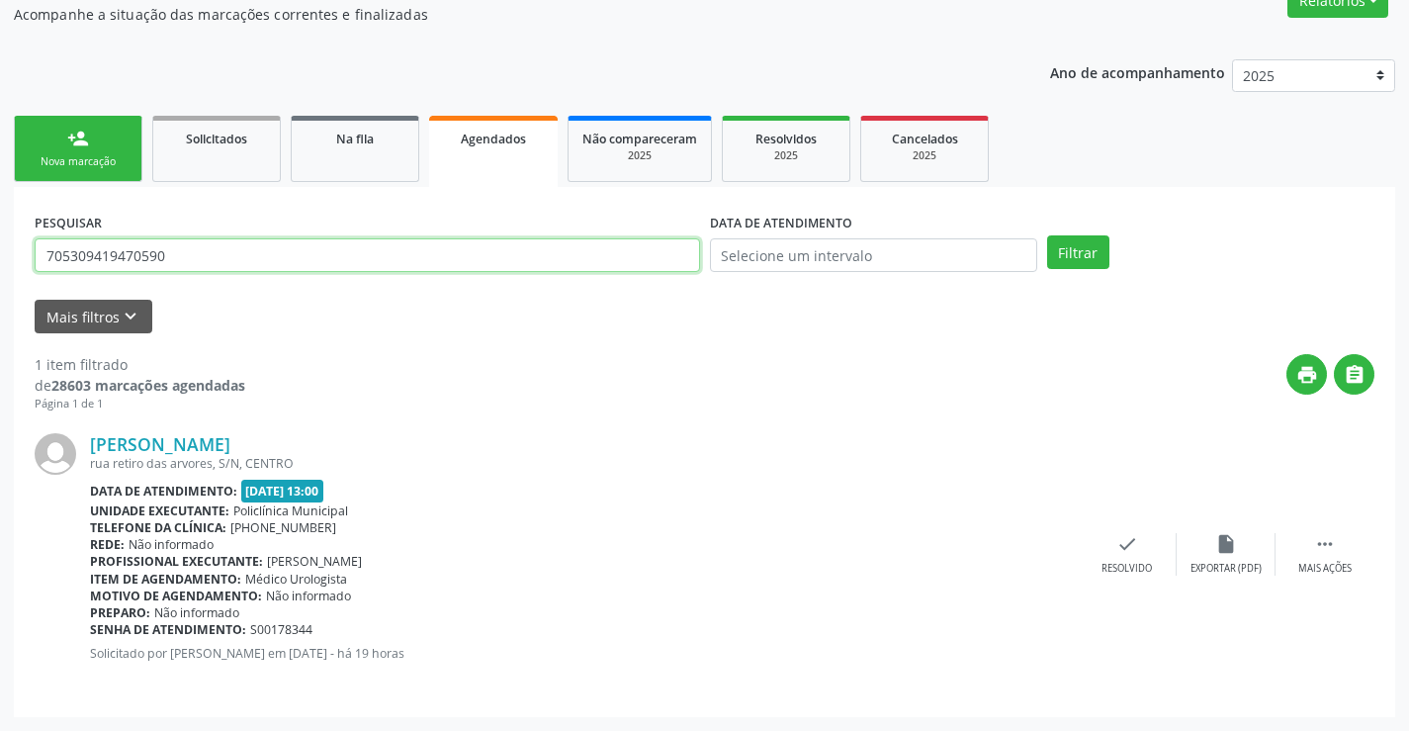
click at [189, 256] on input "705309419470590" at bounding box center [367, 255] width 665 height 34
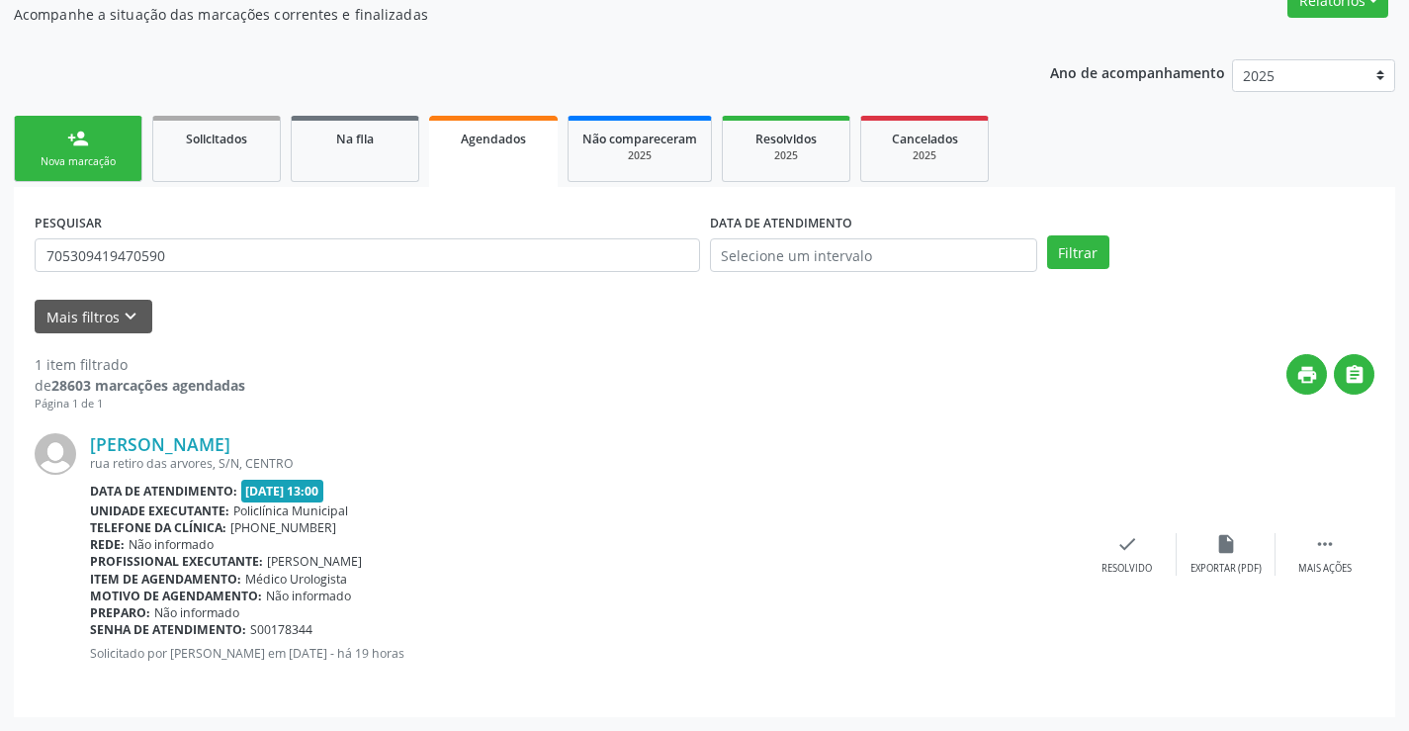
click at [51, 147] on link "person_add Nova marcação" at bounding box center [78, 149] width 129 height 66
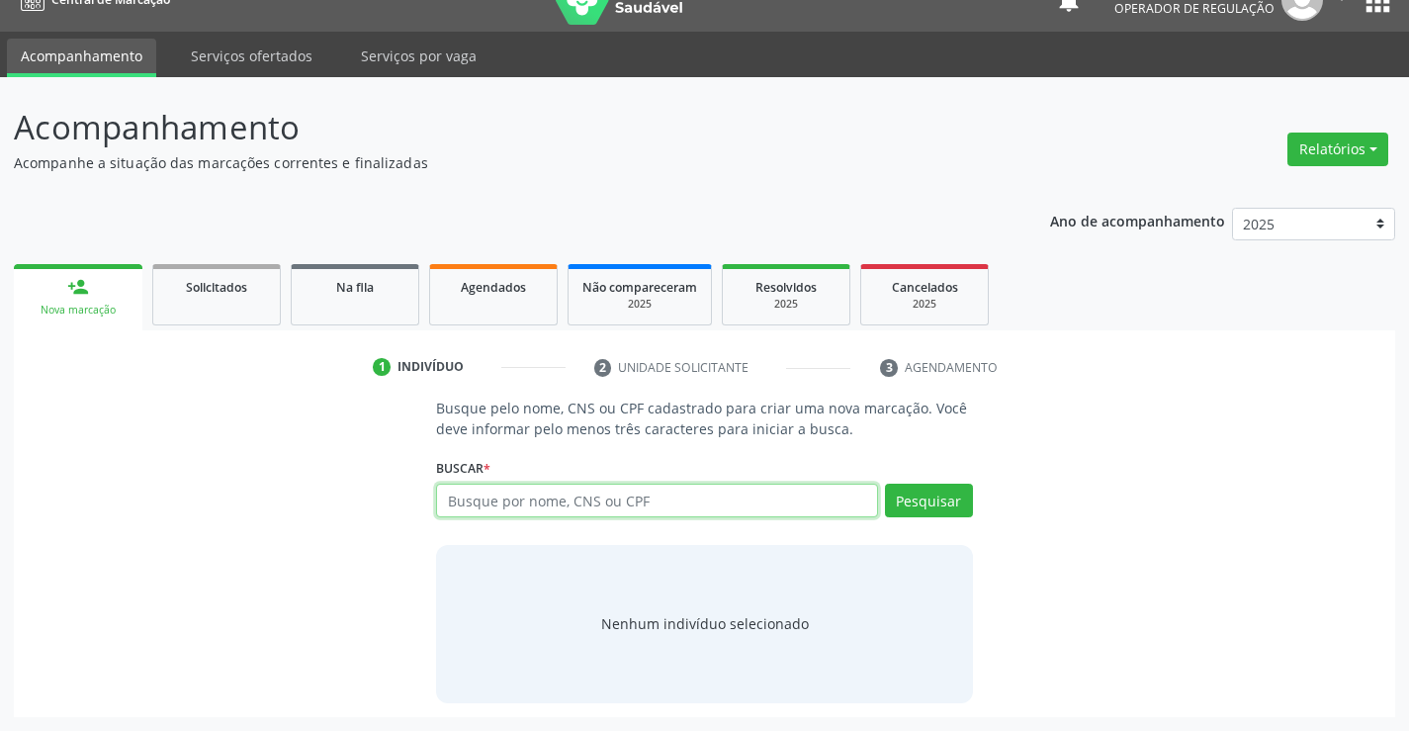
click at [532, 498] on input "text" at bounding box center [656, 501] width 441 height 34
paste input "705309419470590"
type input "705309419470590"
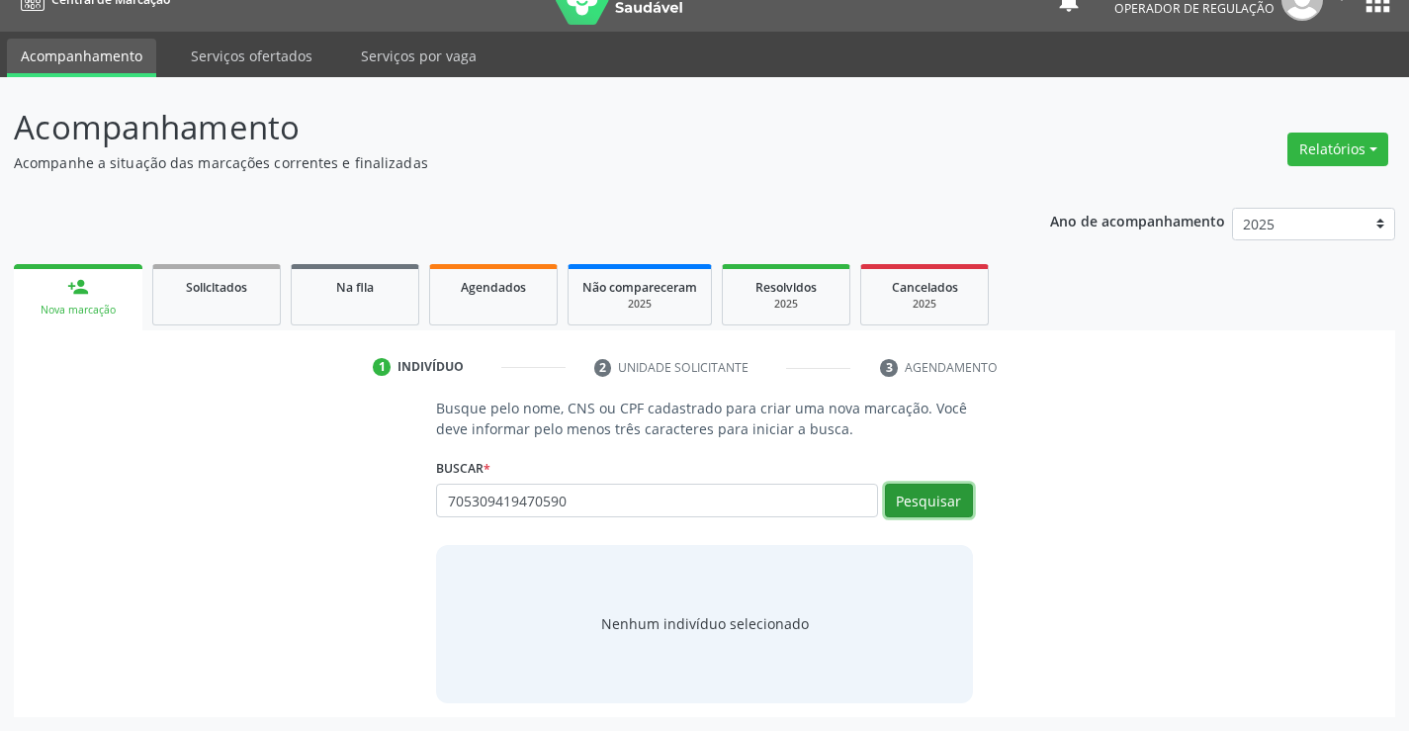
click at [938, 496] on button "Pesquisar" at bounding box center [929, 501] width 88 height 34
type input "705309419470590"
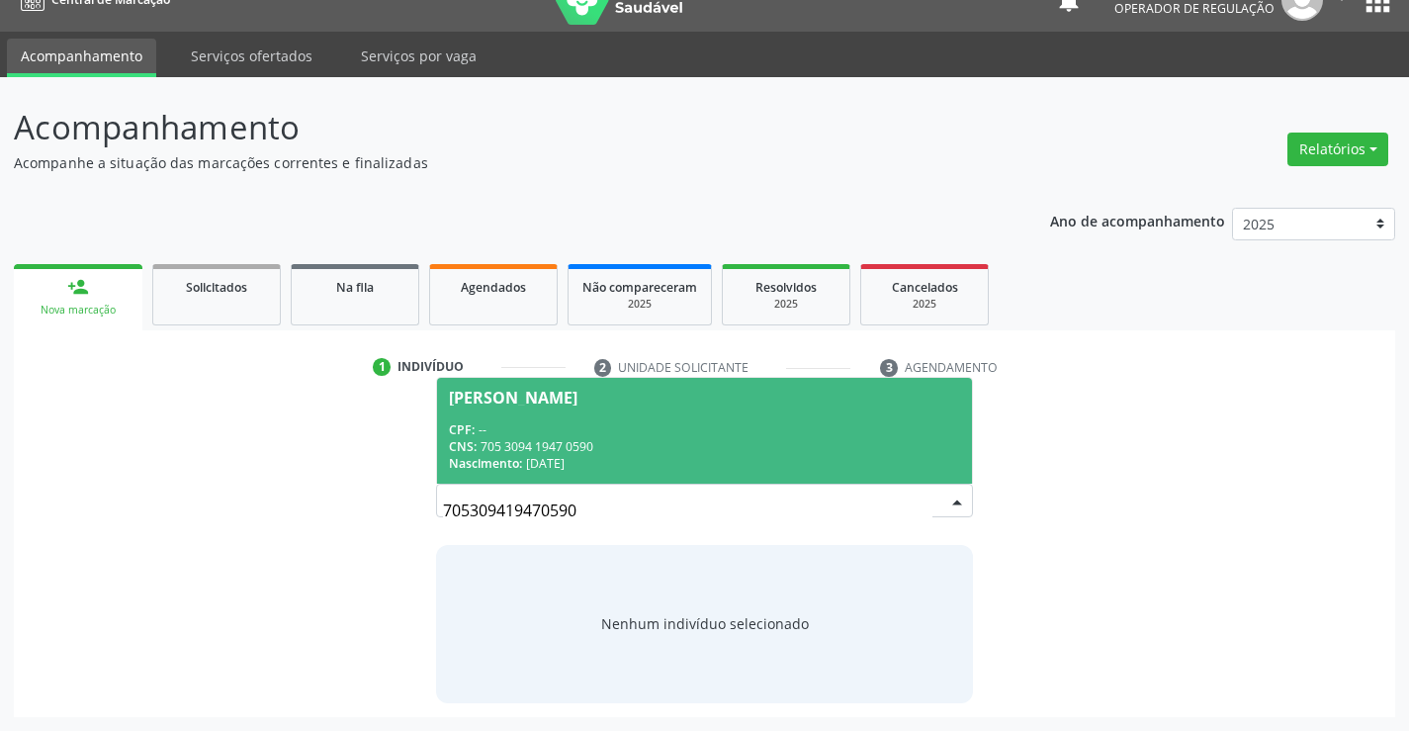
click at [652, 429] on div "CPF: --" at bounding box center [704, 429] width 510 height 17
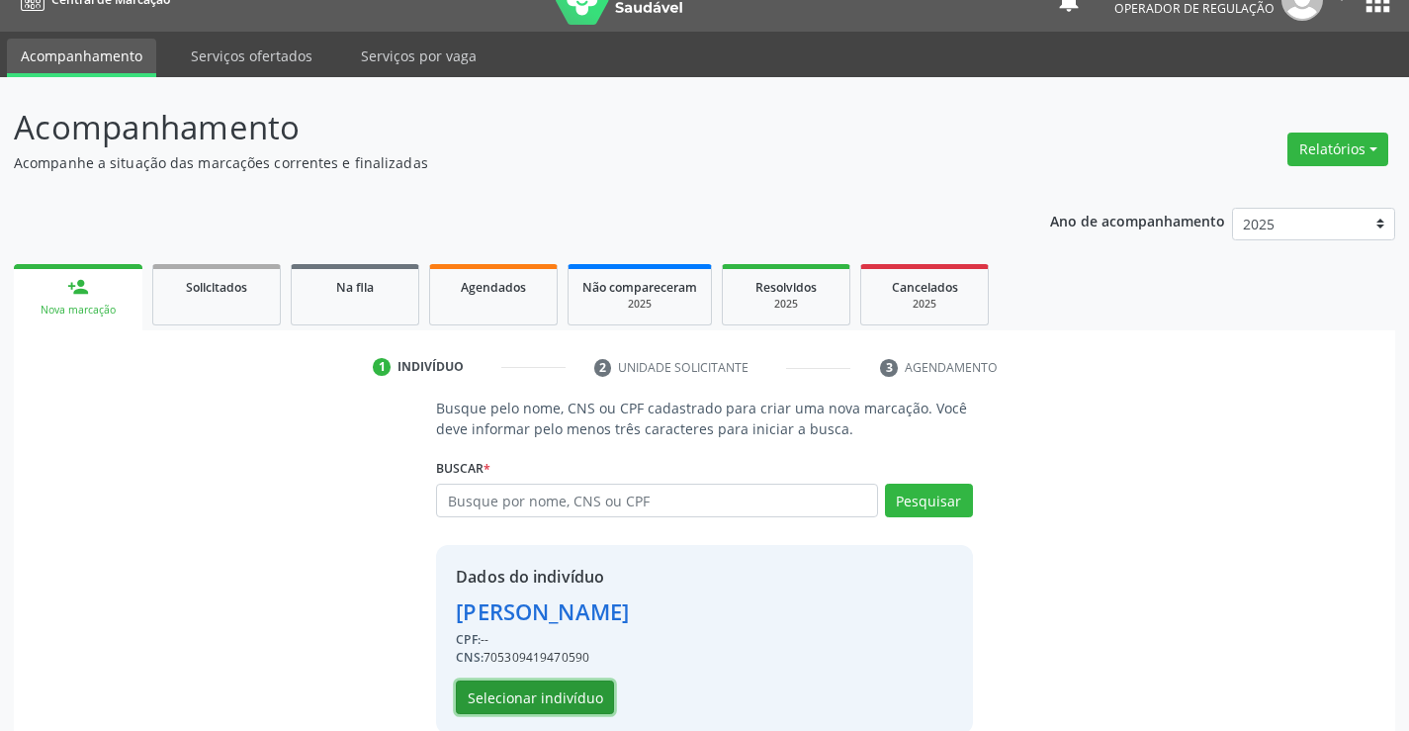
click at [542, 697] on button "Selecionar indivíduo" at bounding box center [535, 697] width 158 height 34
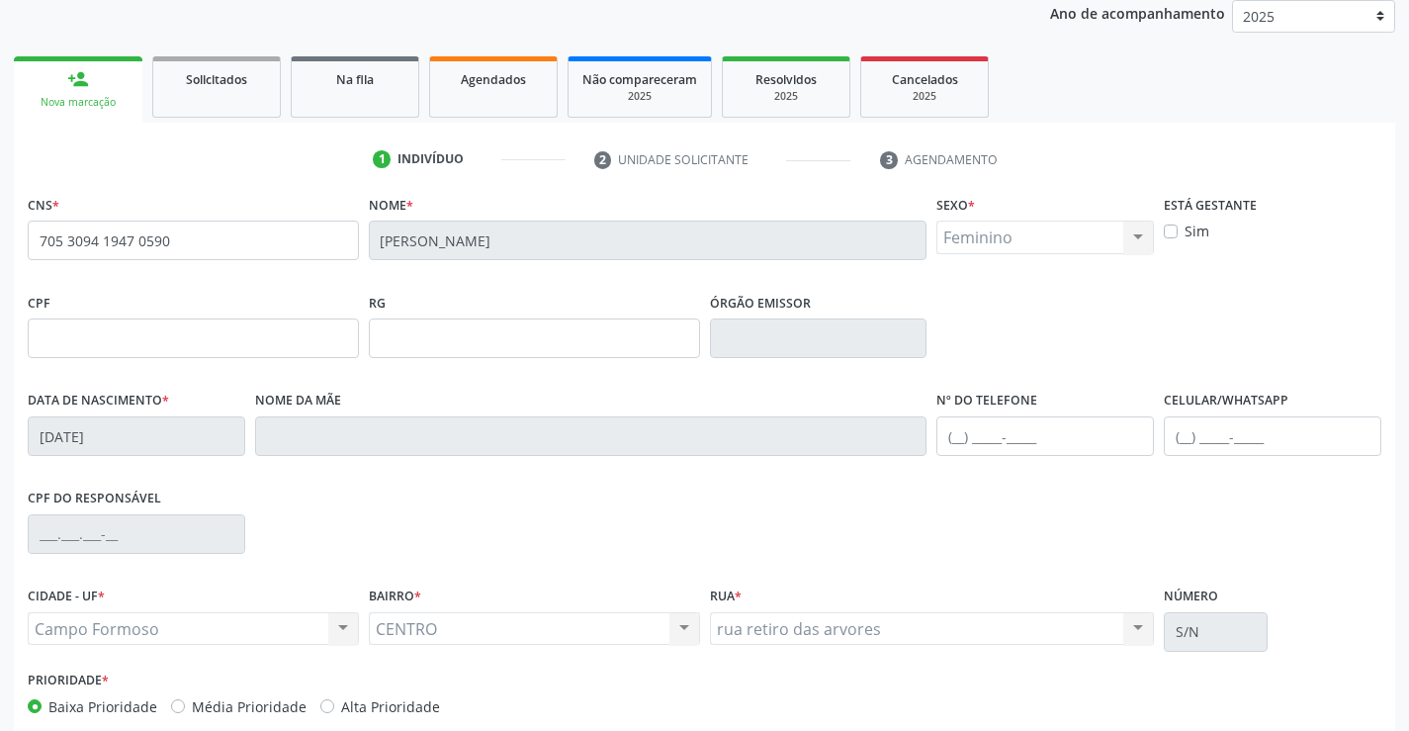
scroll to position [143, 0]
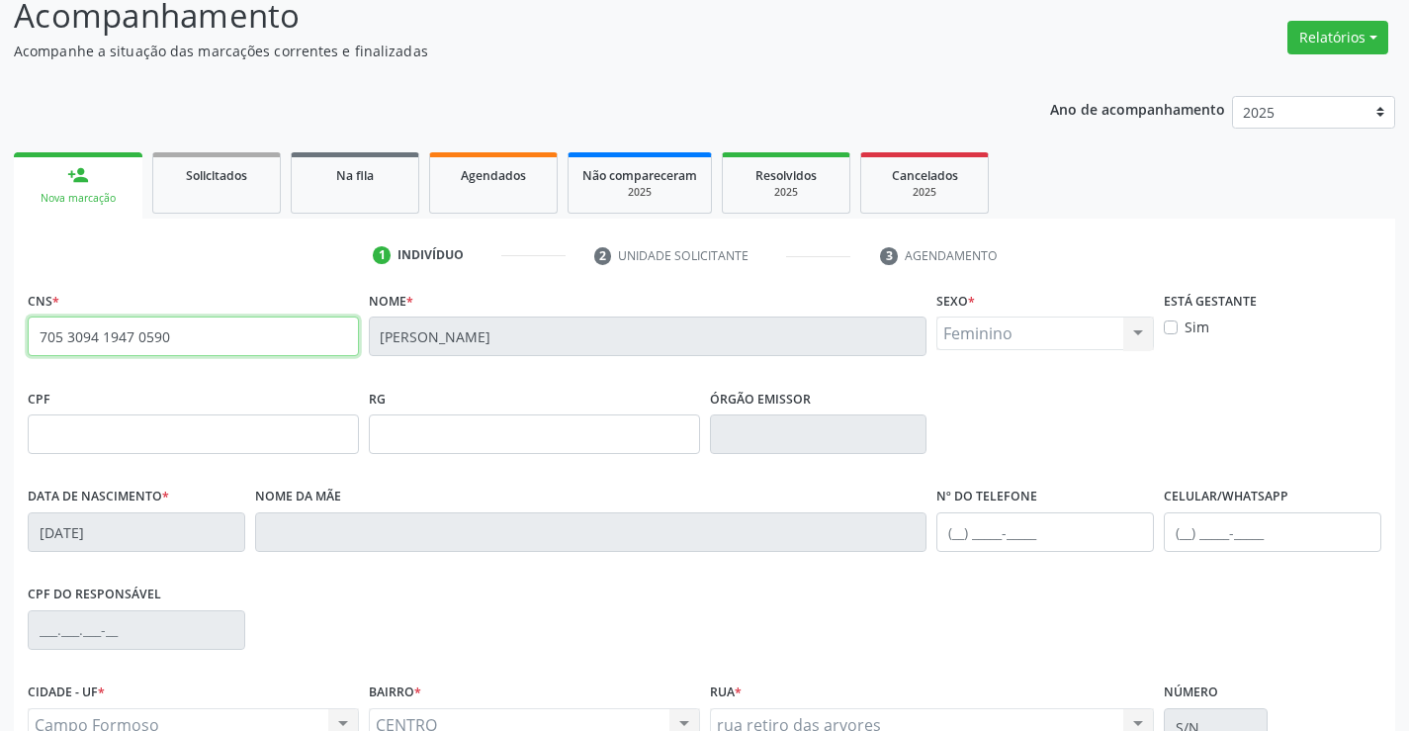
click at [253, 317] on input "705 3094 1947 0590" at bounding box center [193, 336] width 331 height 40
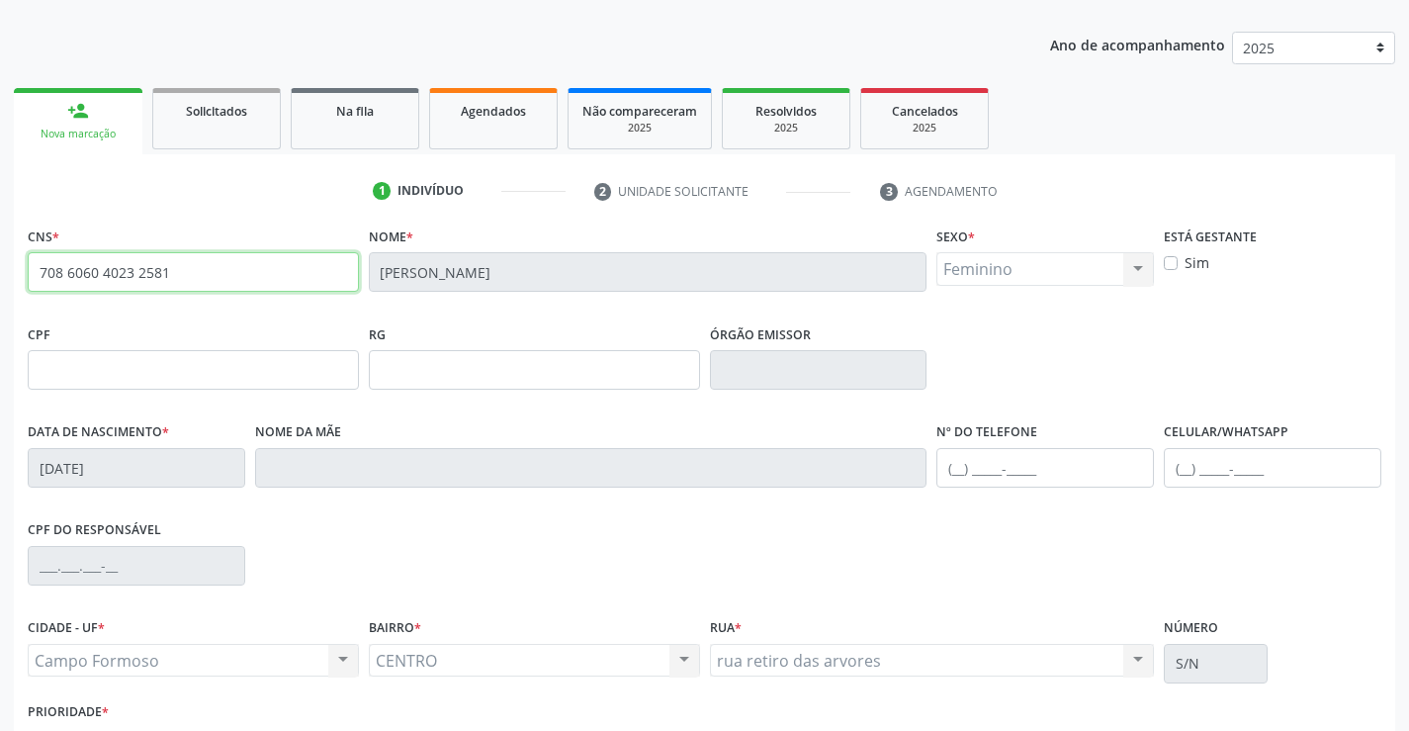
scroll to position [242, 0]
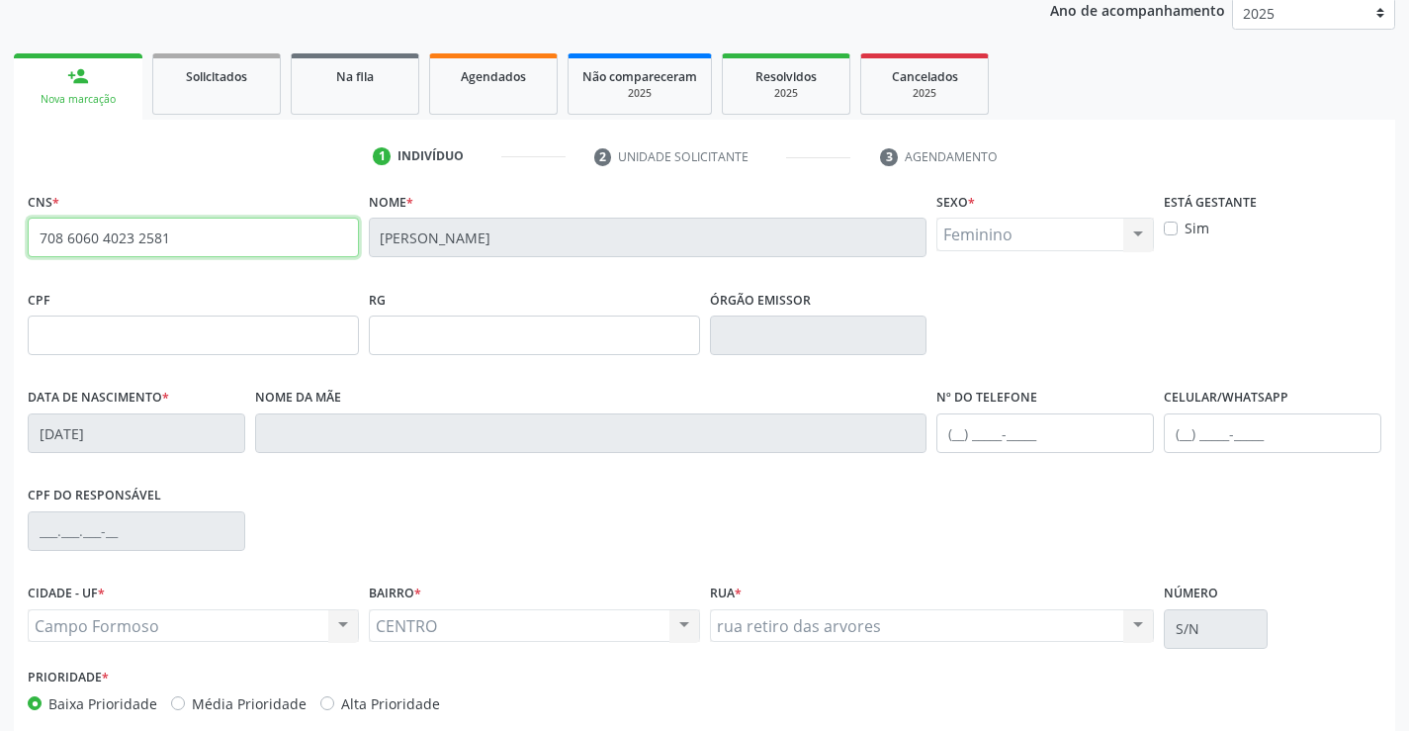
click at [196, 232] on input "708 6060 4023 2581" at bounding box center [193, 238] width 331 height 40
type input "708 6060 4023 2581"
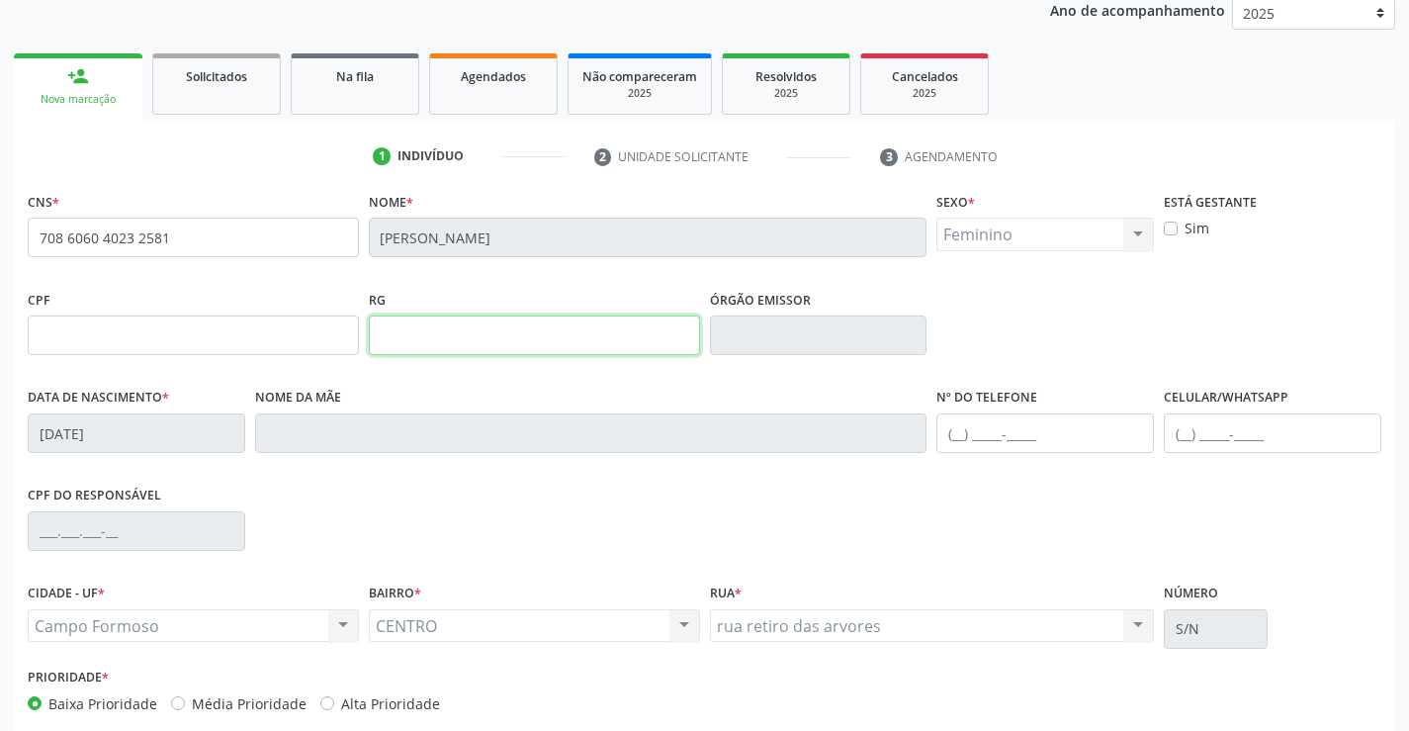
click at [430, 345] on input "text" at bounding box center [534, 335] width 331 height 40
